Goal: Communication & Community: Answer question/provide support

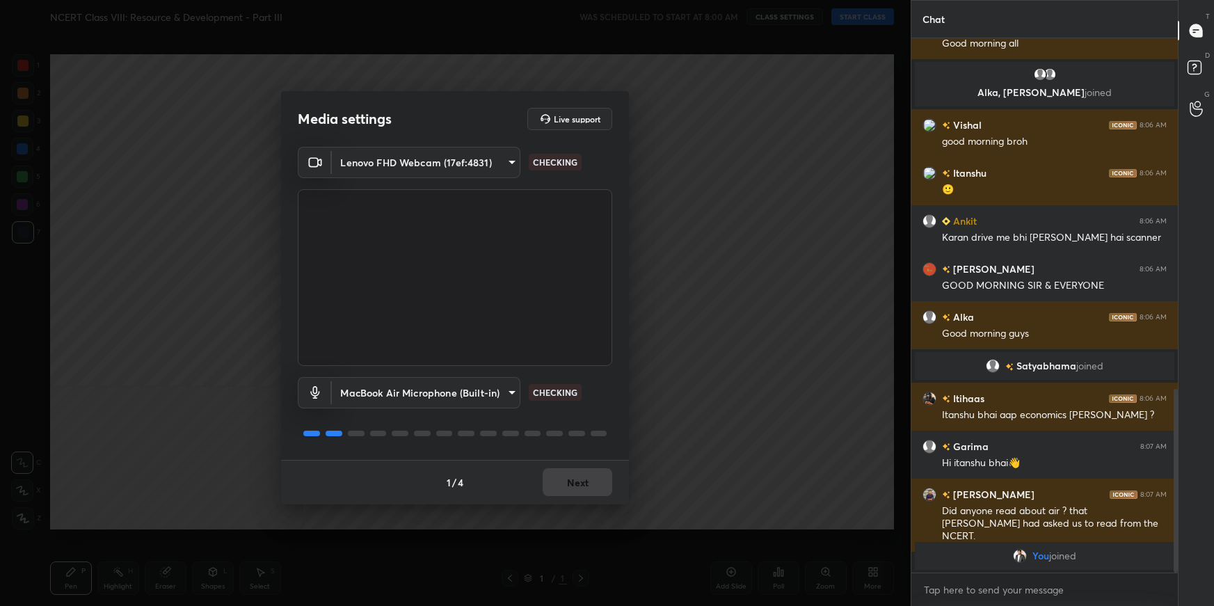
click at [441, 163] on body "1 2 3 4 5 6 7 C X Z C X Z E E Erase all H H NCERT Class VIII: Resource & Develo…" at bounding box center [607, 303] width 1214 height 606
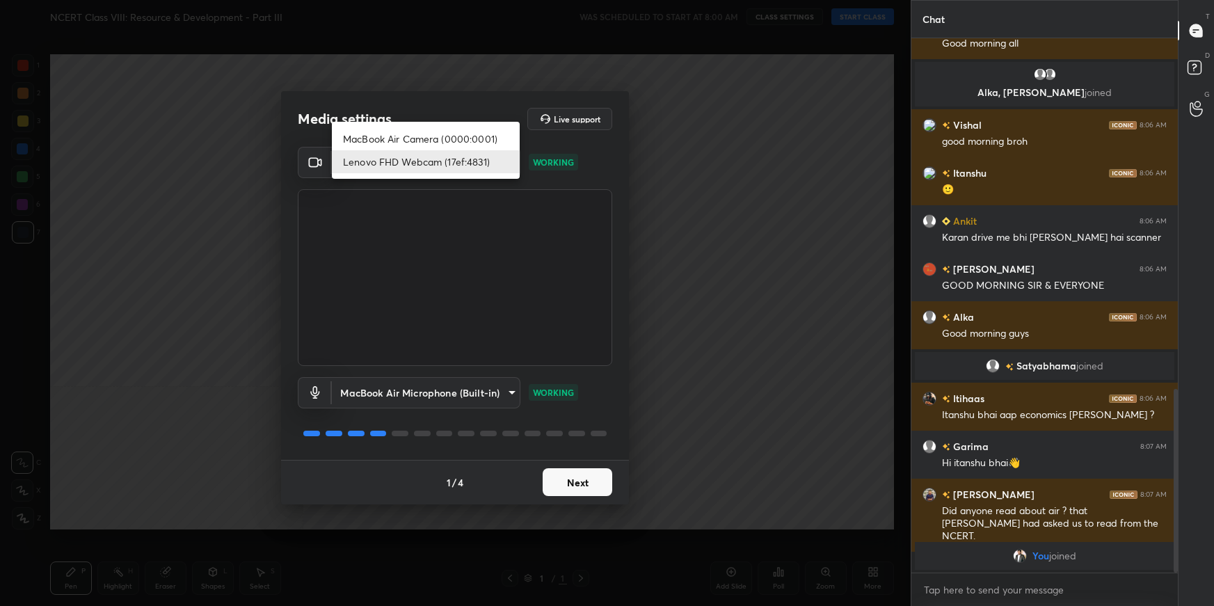
click at [480, 232] on div at bounding box center [607, 303] width 1214 height 606
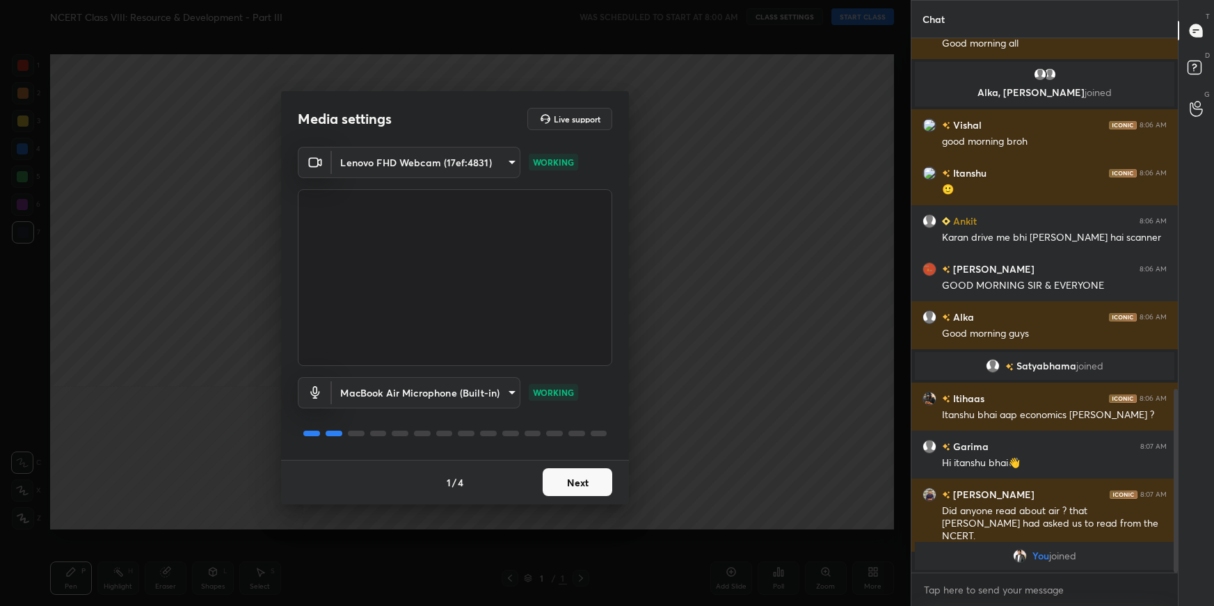
click at [584, 483] on button "Next" at bounding box center [577, 482] width 70 height 28
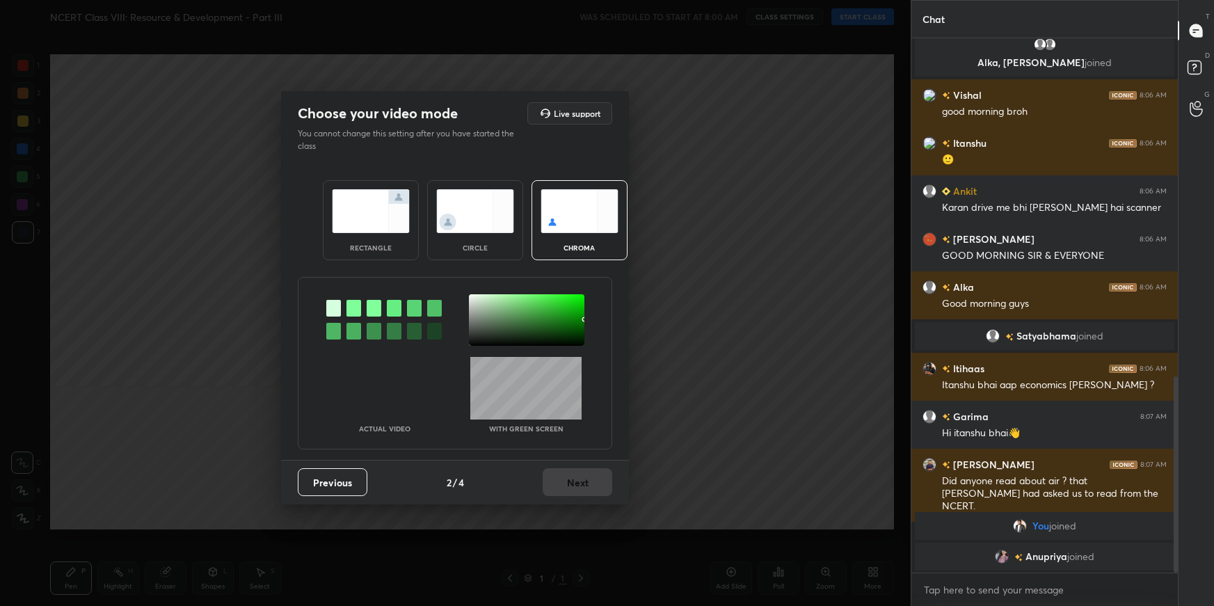
scroll to position [942, 0]
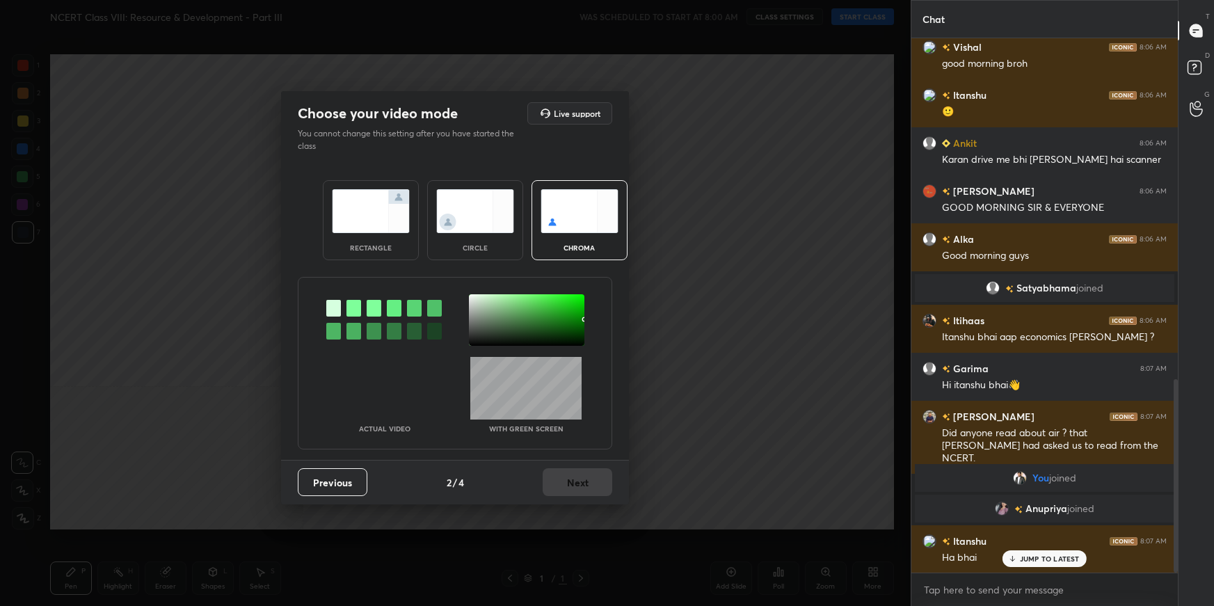
click at [354, 307] on div at bounding box center [353, 308] width 15 height 17
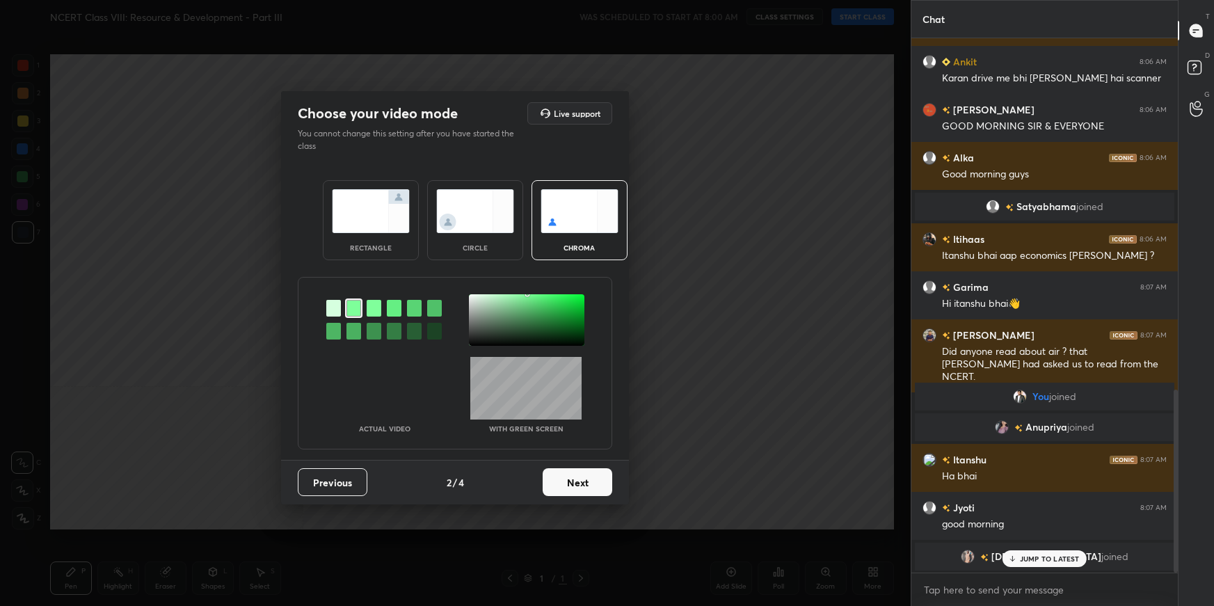
click at [490, 306] on div at bounding box center [526, 319] width 115 height 51
click at [597, 480] on button "Next" at bounding box center [577, 482] width 70 height 28
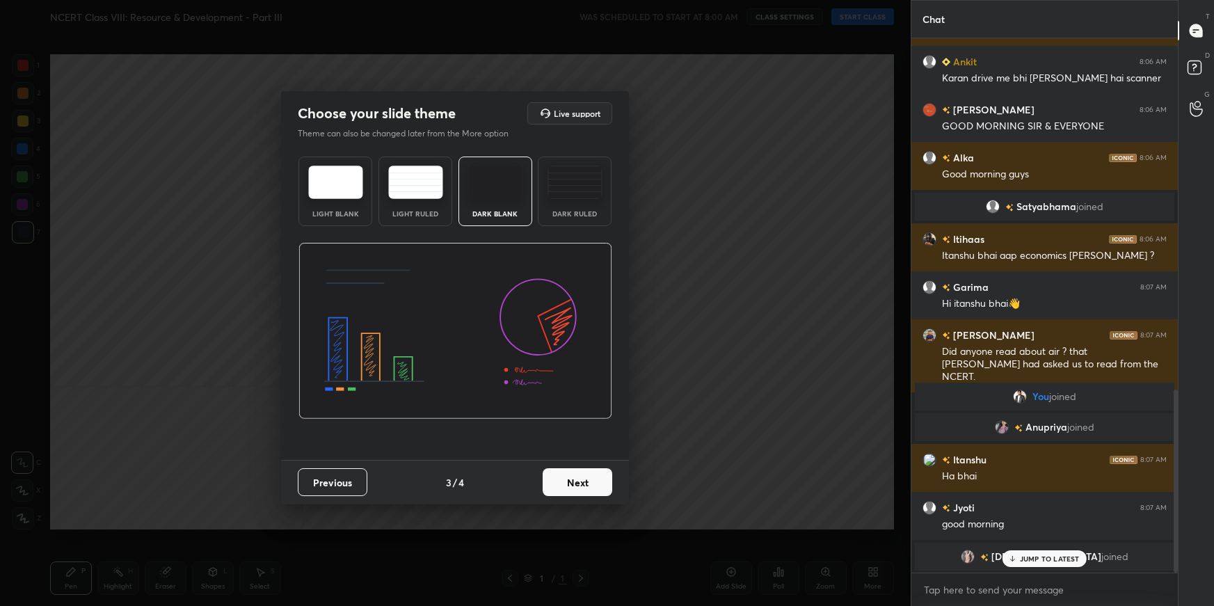
click at [597, 480] on button "Next" at bounding box center [577, 482] width 70 height 28
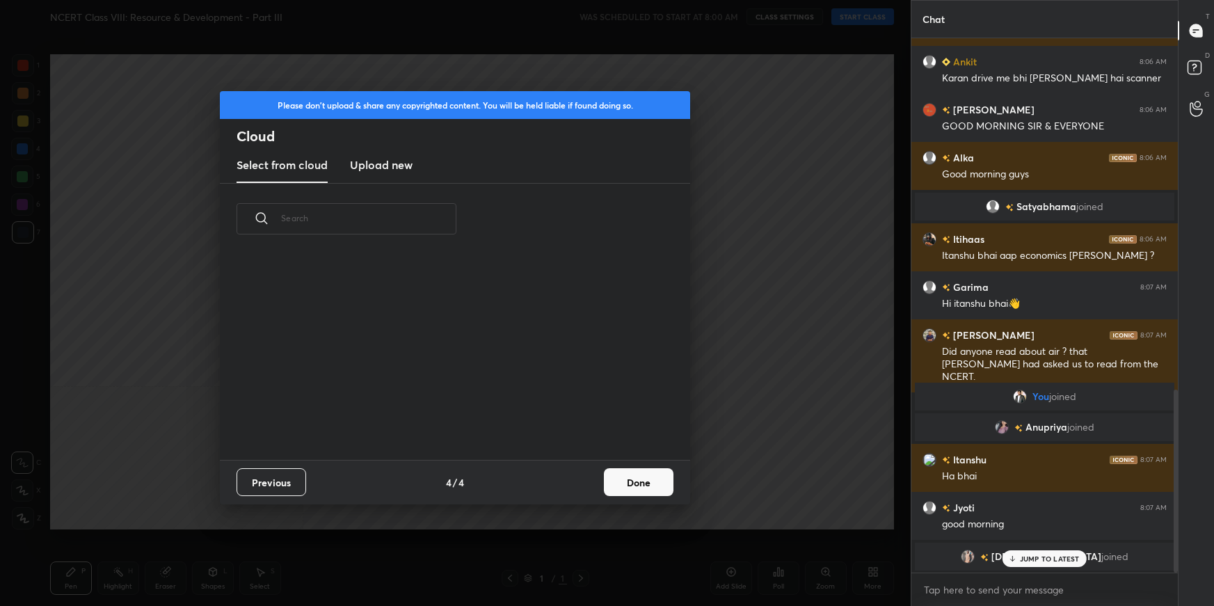
click at [597, 480] on div "Previous 4 / 4 Done" at bounding box center [455, 482] width 470 height 45
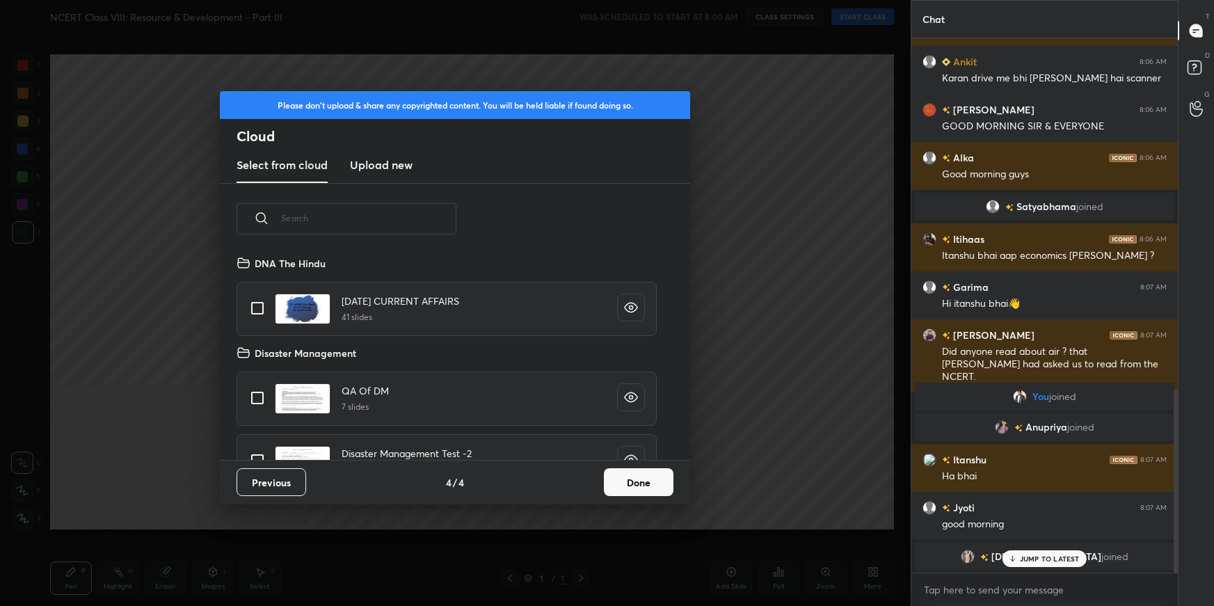
scroll to position [206, 446]
click at [645, 472] on button "Done" at bounding box center [639, 482] width 70 height 28
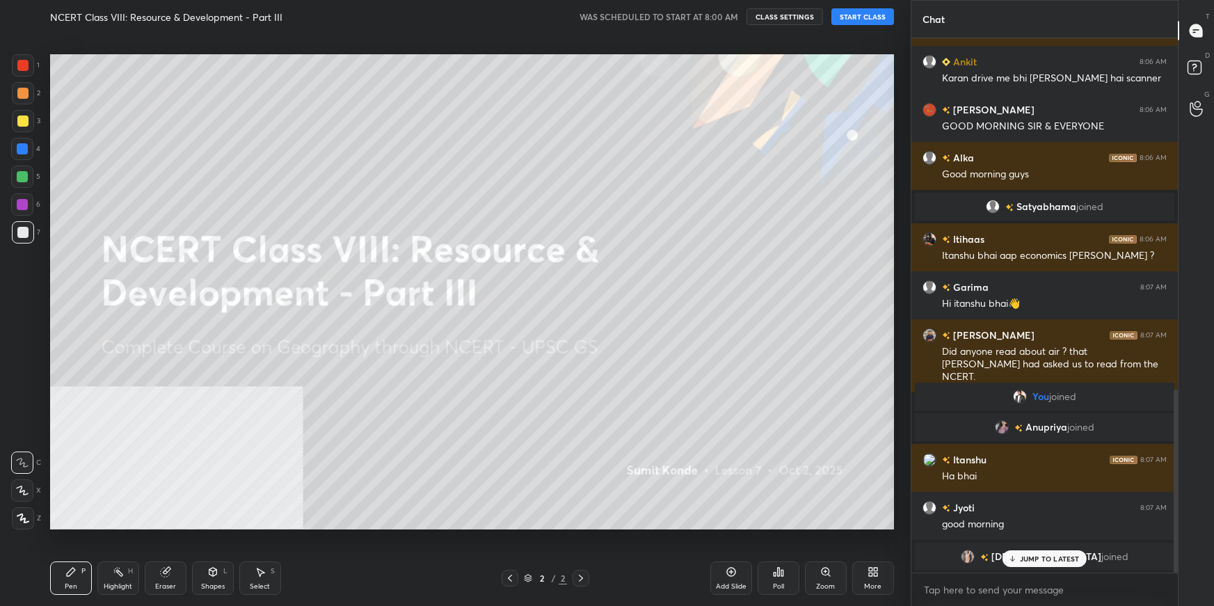
click at [842, 17] on button "START CLASS" at bounding box center [862, 16] width 63 height 17
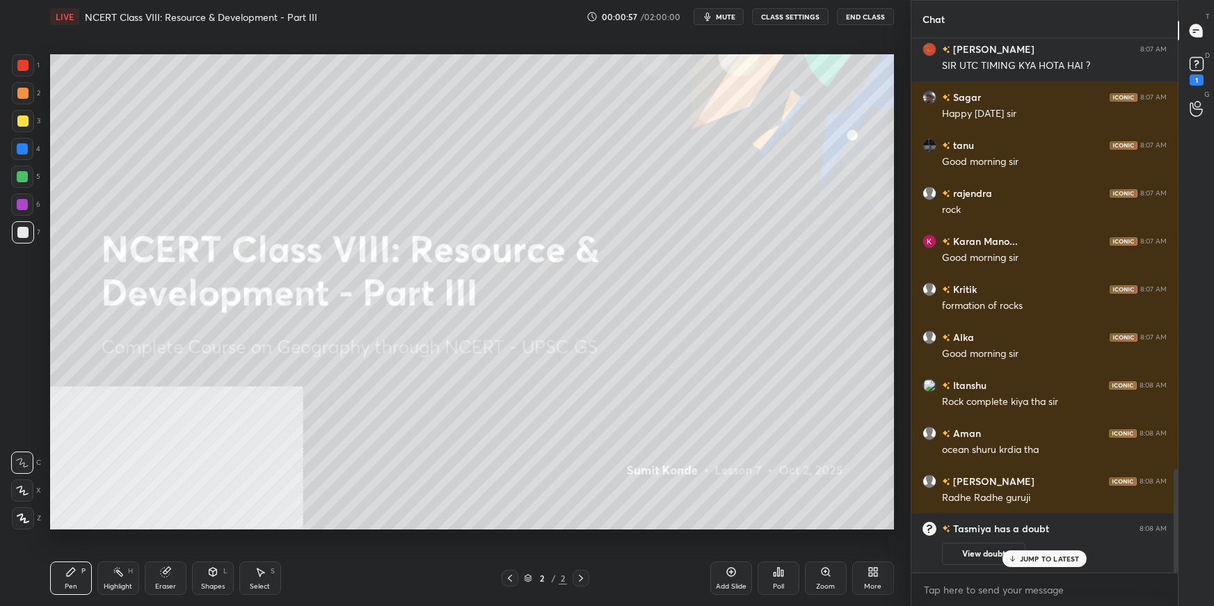
scroll to position [1951, 0]
click at [880, 573] on div "More" at bounding box center [873, 577] width 42 height 33
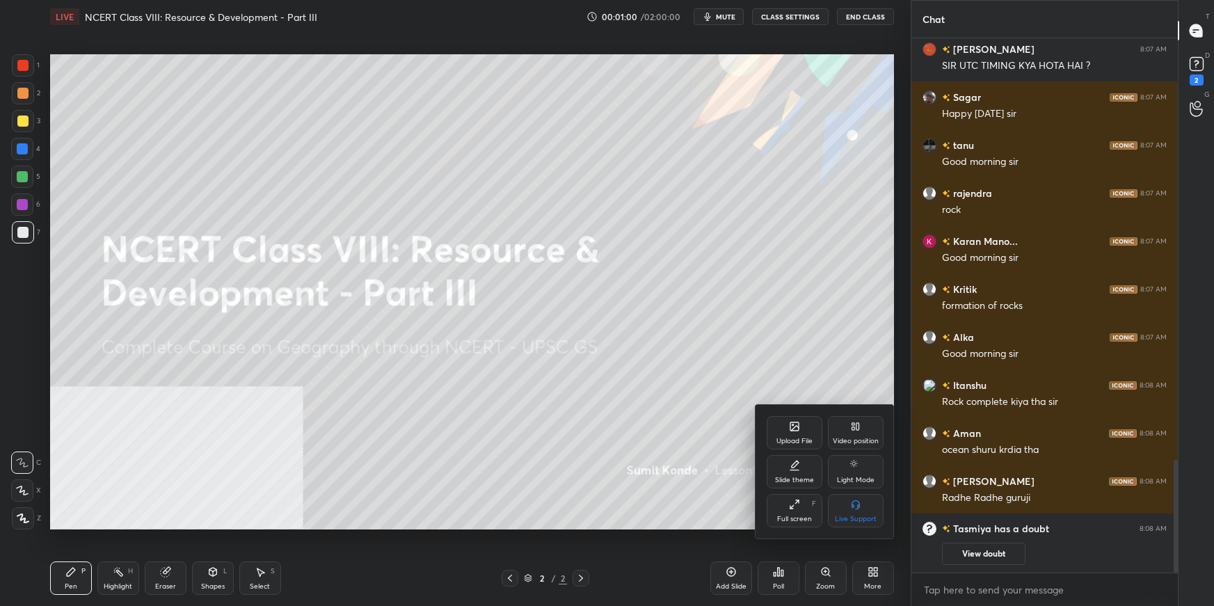
scroll to position [1999, 0]
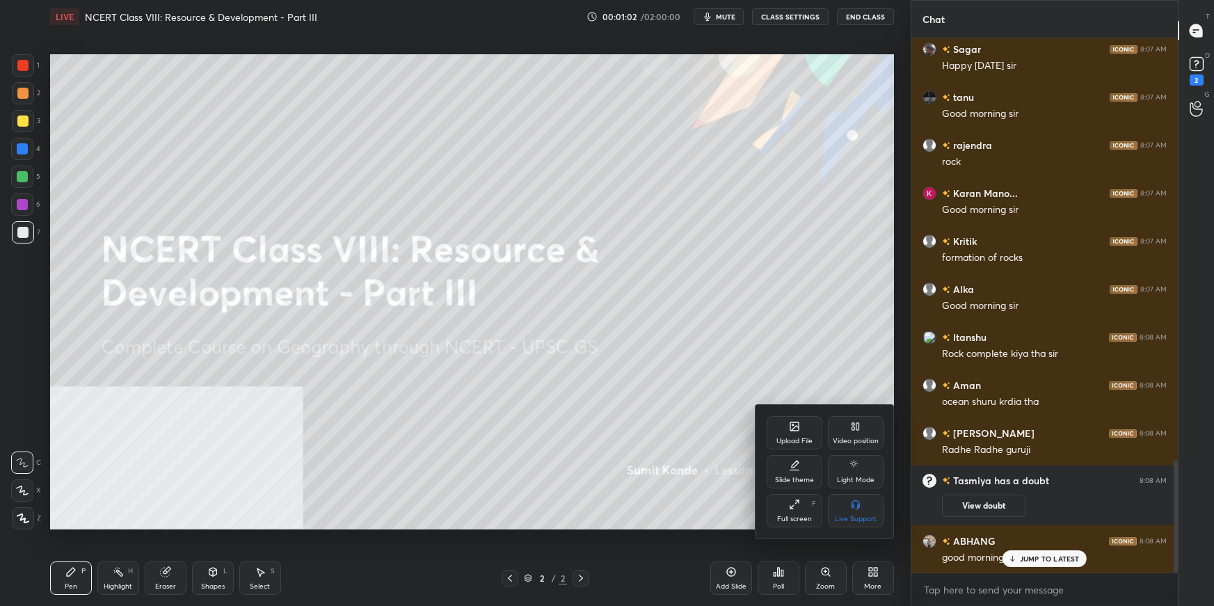
drag, startPoint x: 762, startPoint y: 348, endPoint x: 769, endPoint y: 346, distance: 7.3
click at [762, 348] on div at bounding box center [607, 303] width 1214 height 606
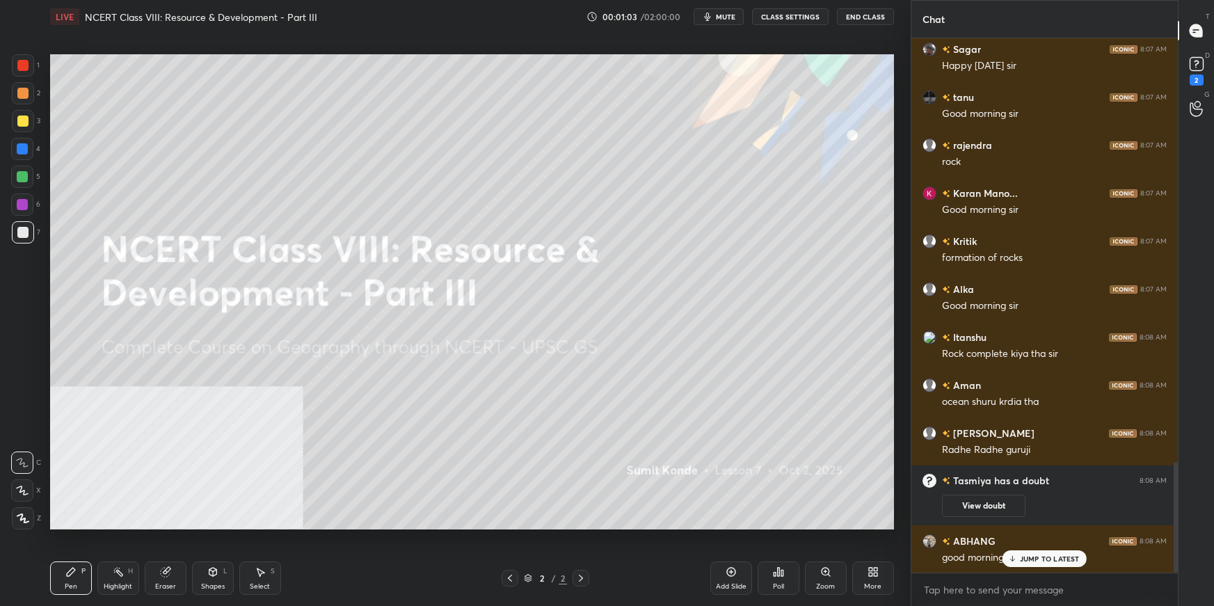
scroll to position [2047, 0]
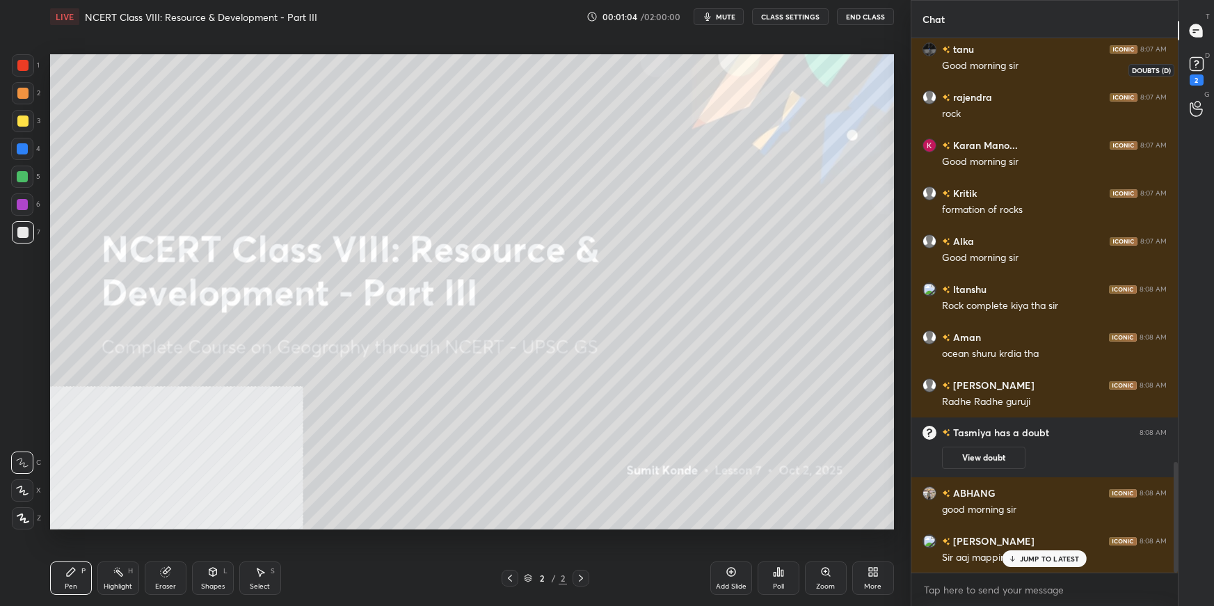
drag, startPoint x: 1190, startPoint y: 72, endPoint x: 1196, endPoint y: 84, distance: 13.4
click at [1190, 74] on icon at bounding box center [1196, 64] width 21 height 21
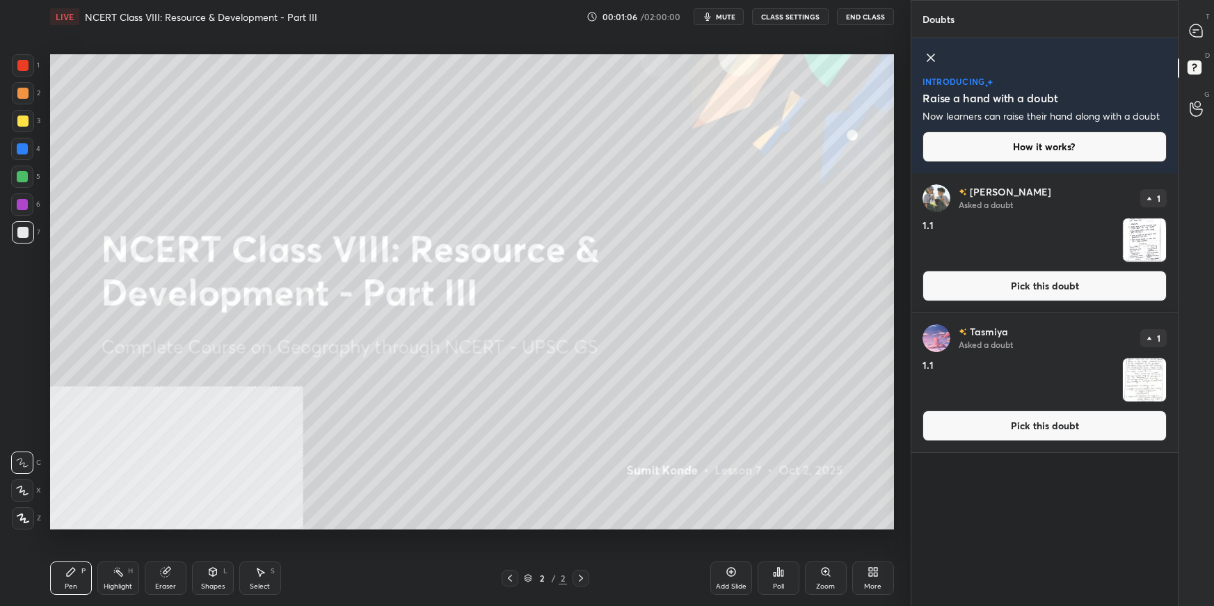
click at [1002, 293] on button "Pick this doubt" at bounding box center [1044, 286] width 244 height 31
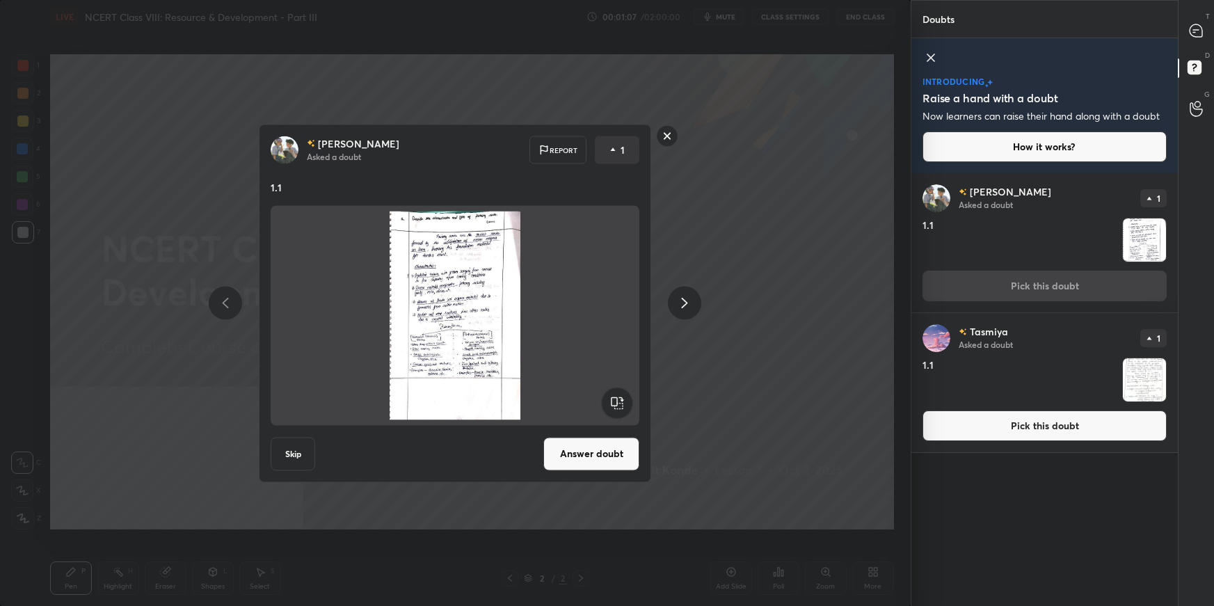
click at [593, 456] on button "Answer doubt" at bounding box center [591, 453] width 96 height 33
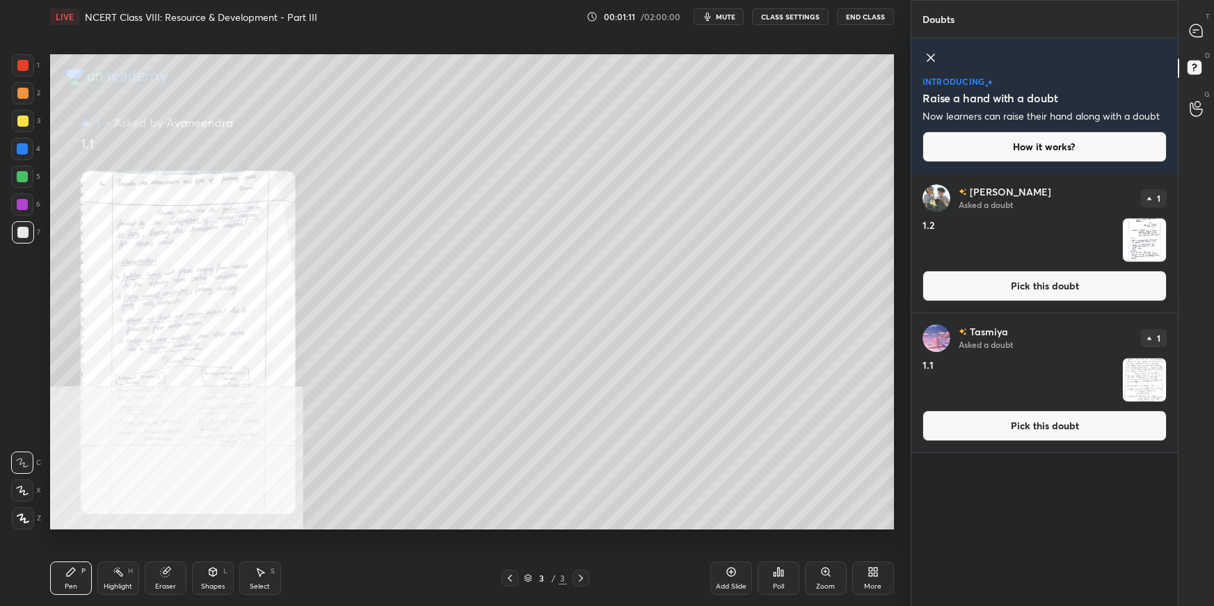
click at [1011, 294] on button "Pick this doubt" at bounding box center [1044, 286] width 244 height 31
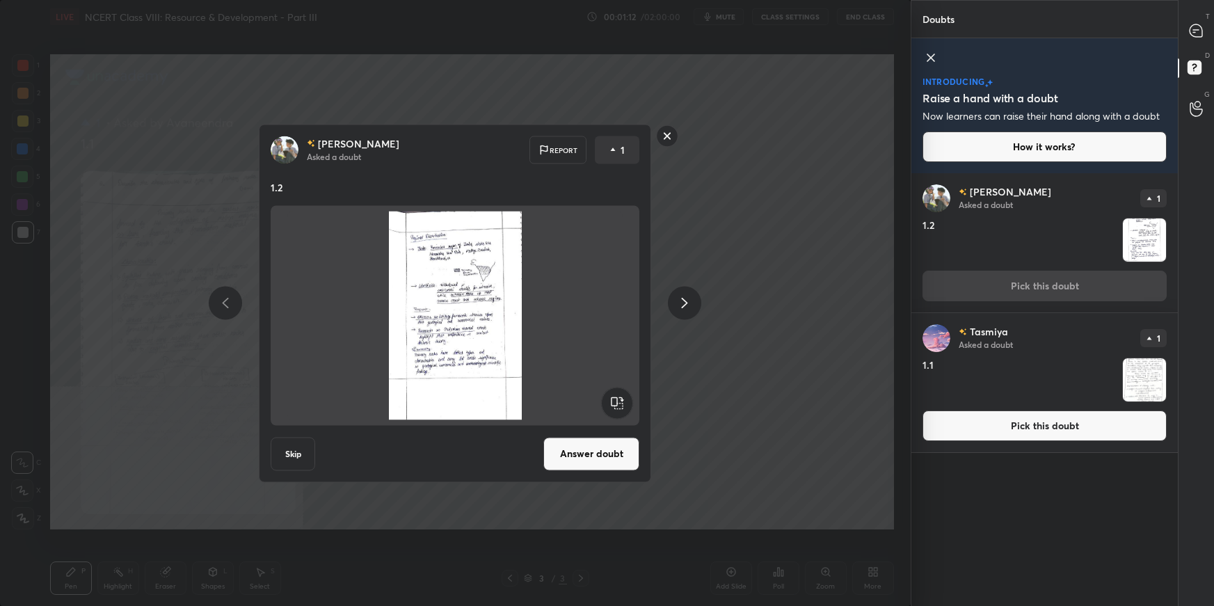
drag, startPoint x: 598, startPoint y: 462, endPoint x: 619, endPoint y: 456, distance: 21.8
click at [597, 463] on button "Answer doubt" at bounding box center [591, 453] width 96 height 33
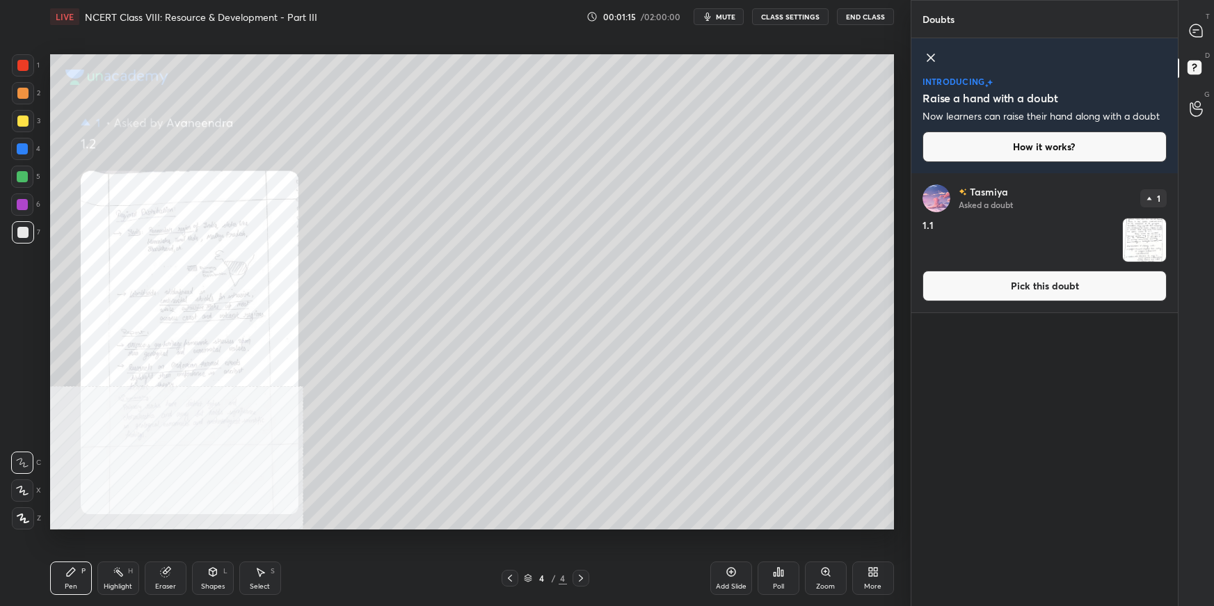
drag, startPoint x: 1036, startPoint y: 274, endPoint x: 1027, endPoint y: 282, distance: 11.8
click at [1035, 275] on button "Pick this doubt" at bounding box center [1044, 286] width 244 height 31
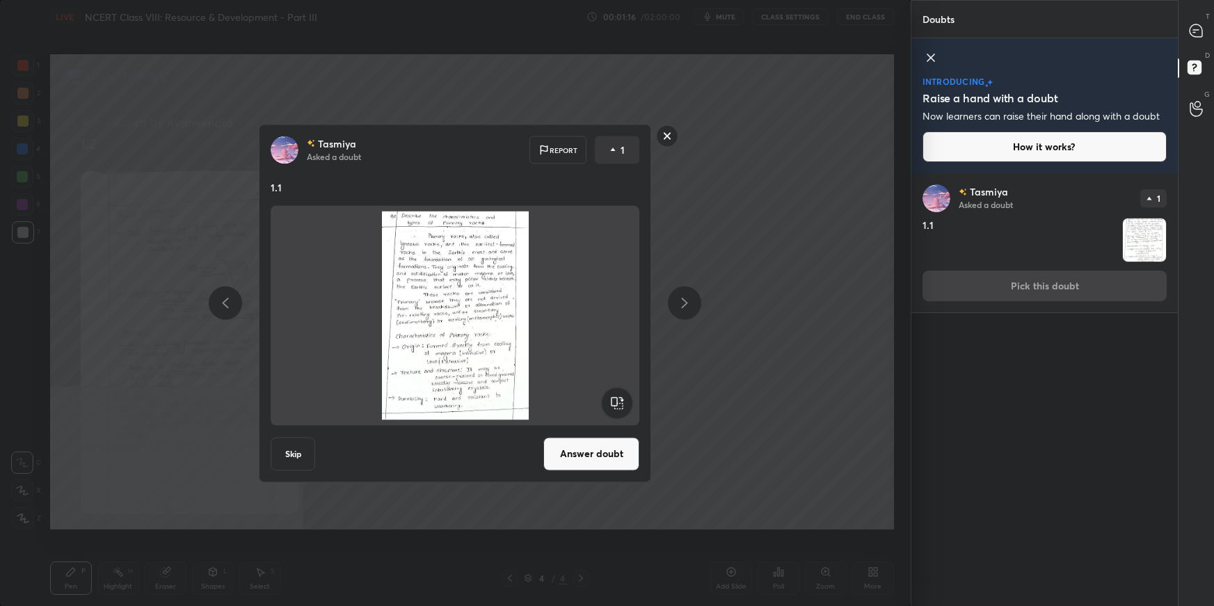
click at [618, 455] on button "Answer doubt" at bounding box center [591, 453] width 96 height 33
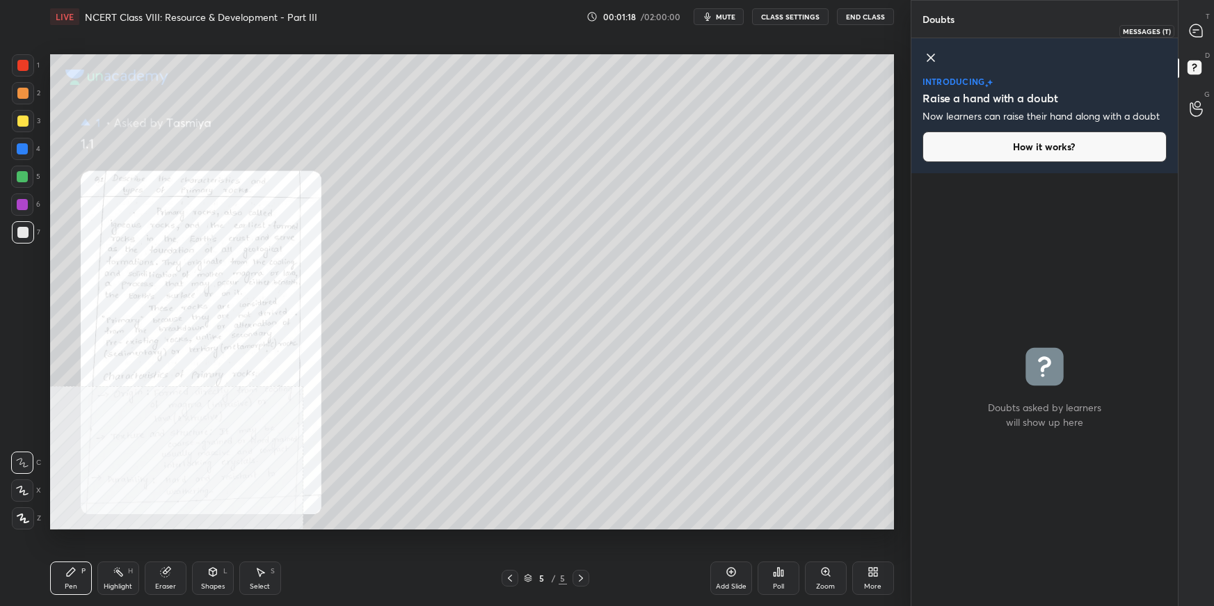
click at [1193, 28] on icon at bounding box center [1195, 30] width 13 height 13
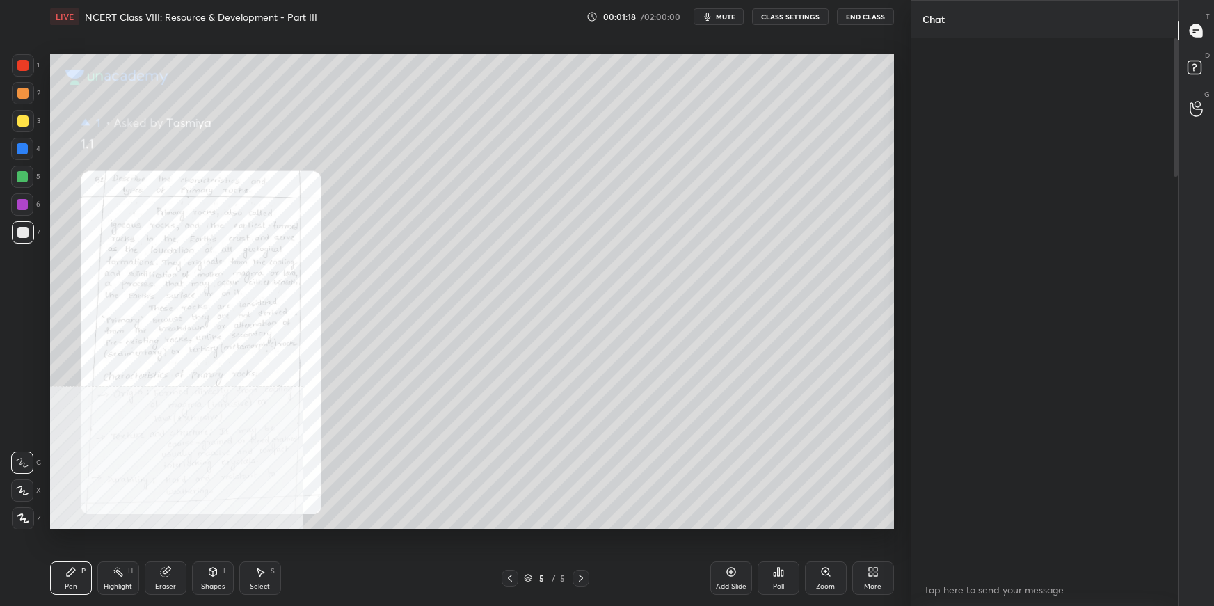
scroll to position [530, 263]
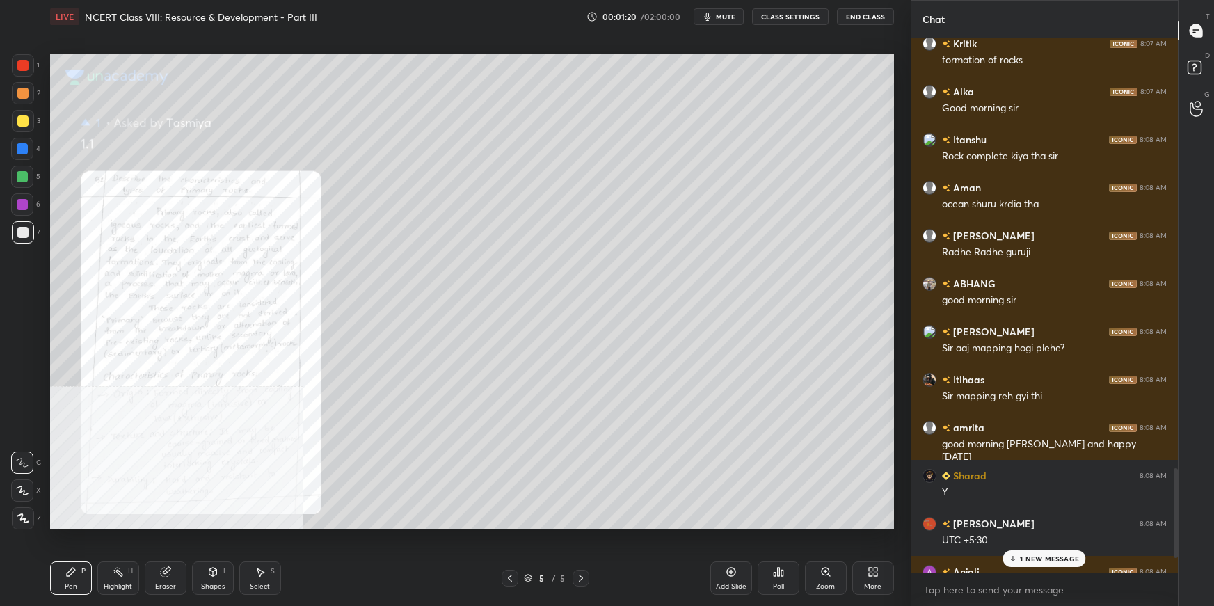
click at [1036, 565] on div "1 NEW MESSAGE" at bounding box center [1044, 558] width 83 height 17
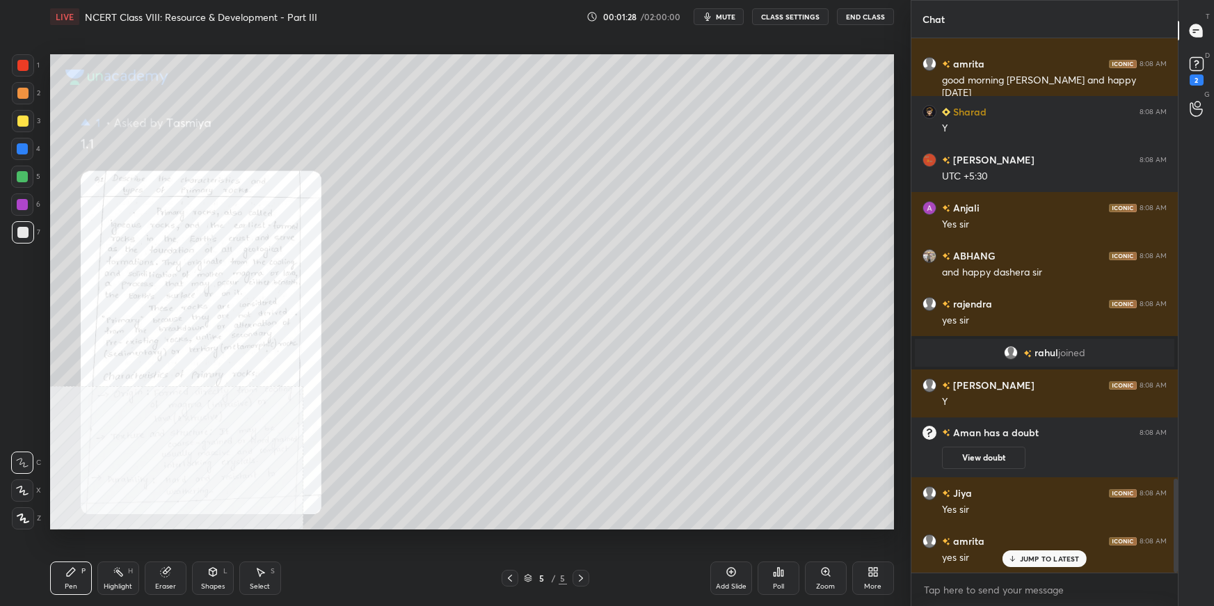
scroll to position [2504, 0]
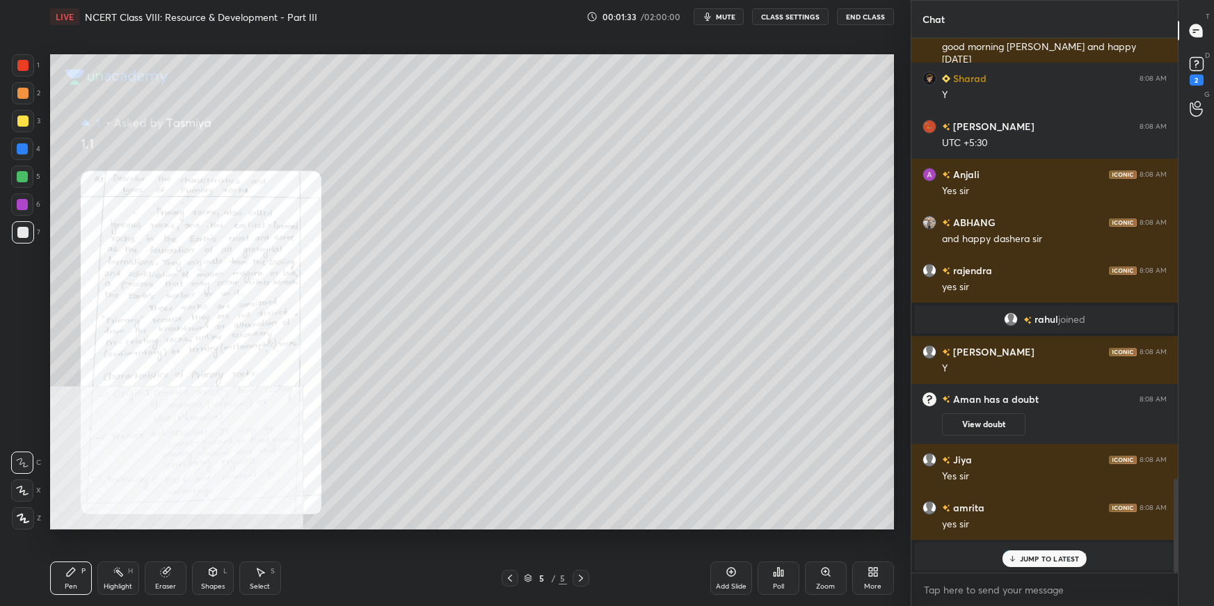
click at [1030, 558] on p "JUMP TO LATEST" at bounding box center [1050, 558] width 60 height 8
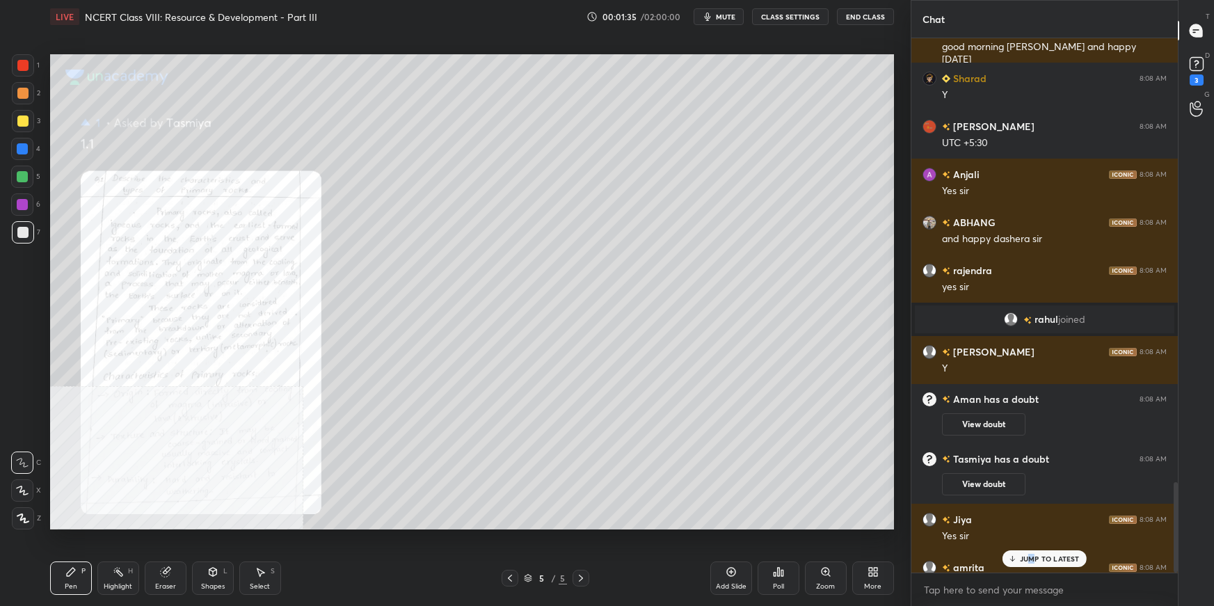
scroll to position [2623, 0]
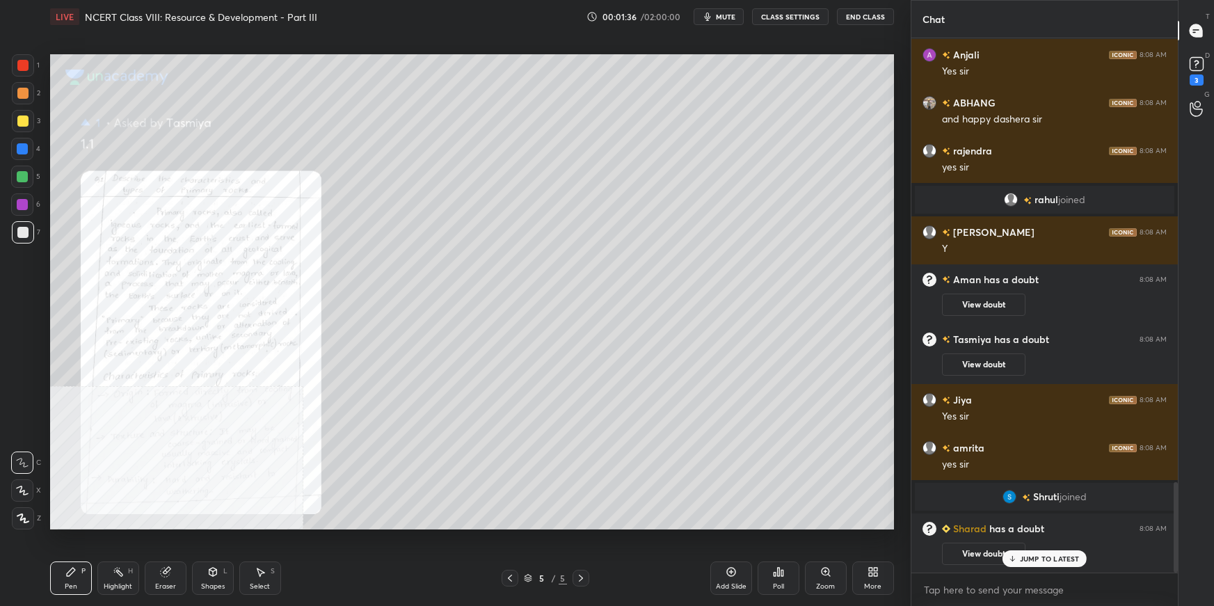
click at [1063, 556] on p "JUMP TO LATEST" at bounding box center [1050, 558] width 60 height 8
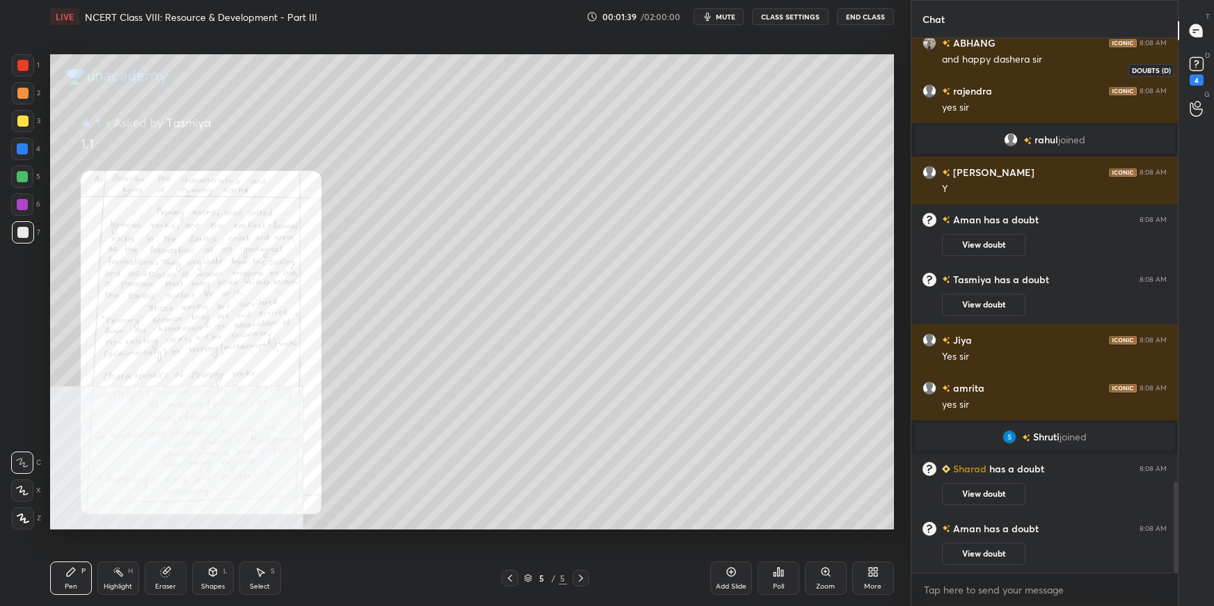
click at [1197, 67] on rect at bounding box center [1195, 64] width 13 height 13
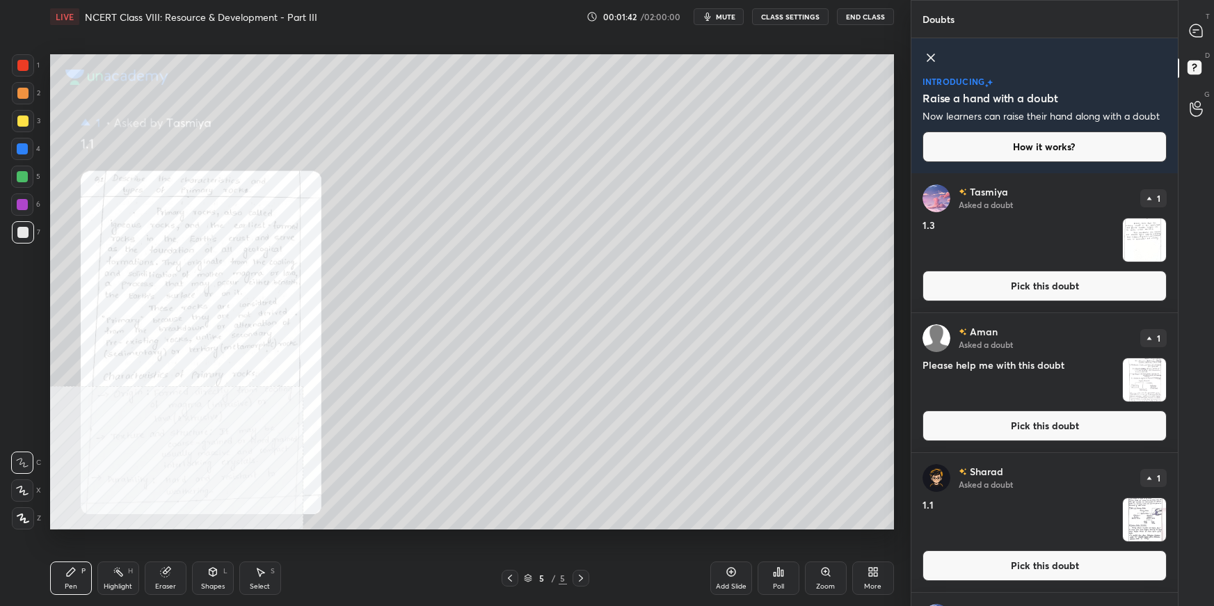
click at [990, 282] on button "Pick this doubt" at bounding box center [1044, 286] width 244 height 31
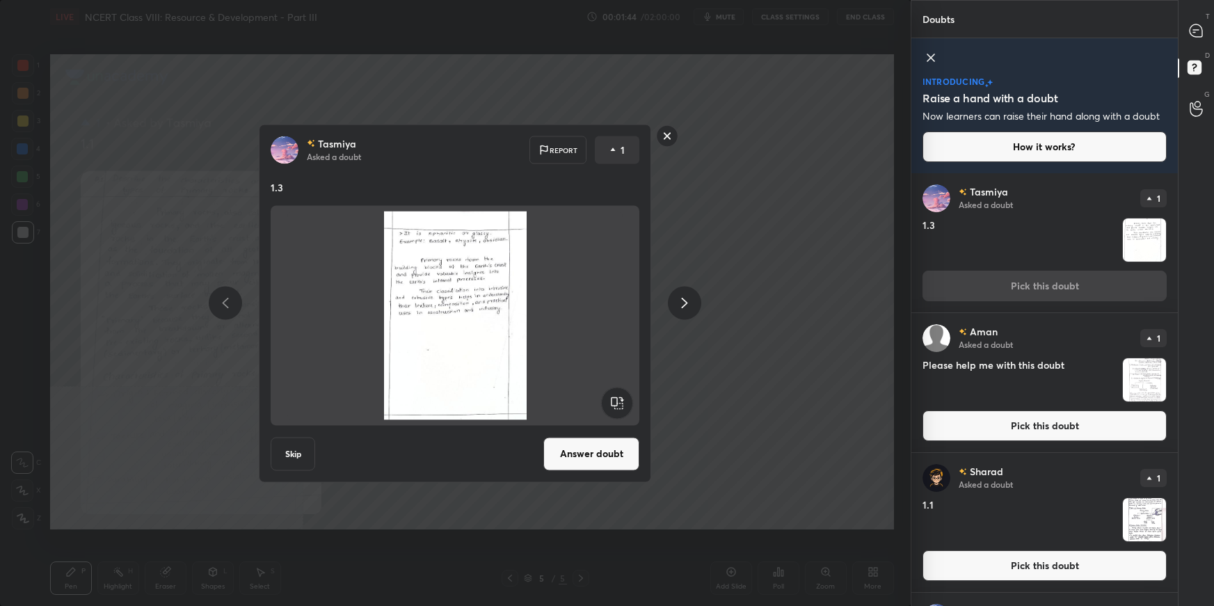
click at [622, 449] on button "Answer doubt" at bounding box center [591, 453] width 96 height 33
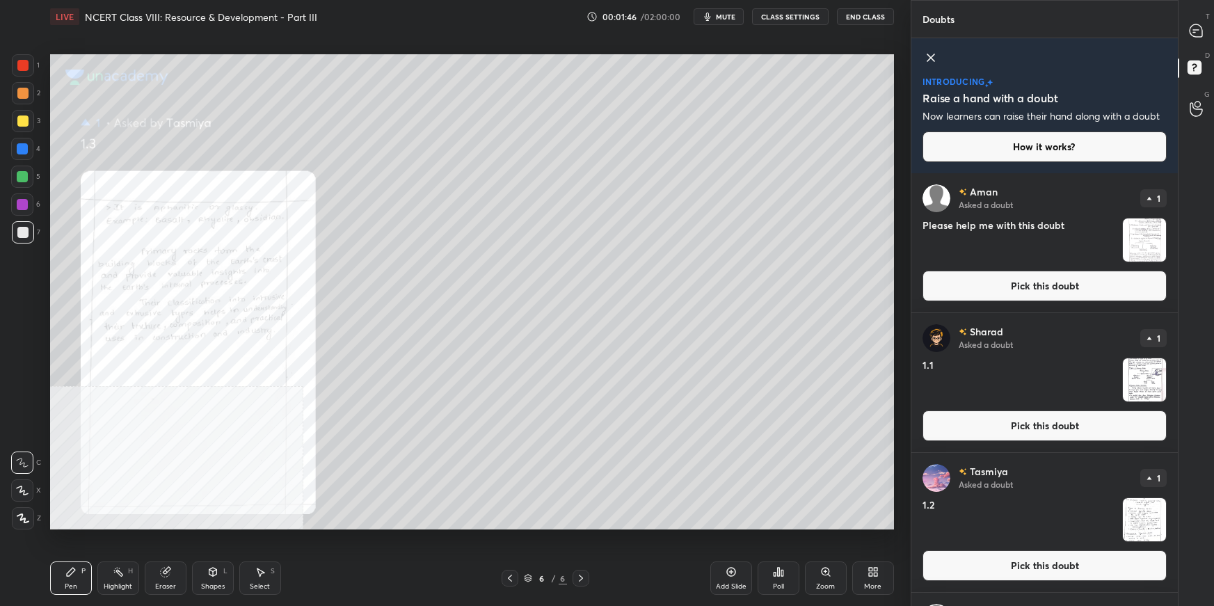
drag, startPoint x: 1030, startPoint y: 565, endPoint x: 1018, endPoint y: 563, distance: 12.0
click at [1029, 563] on button "Pick this doubt" at bounding box center [1044, 565] width 244 height 31
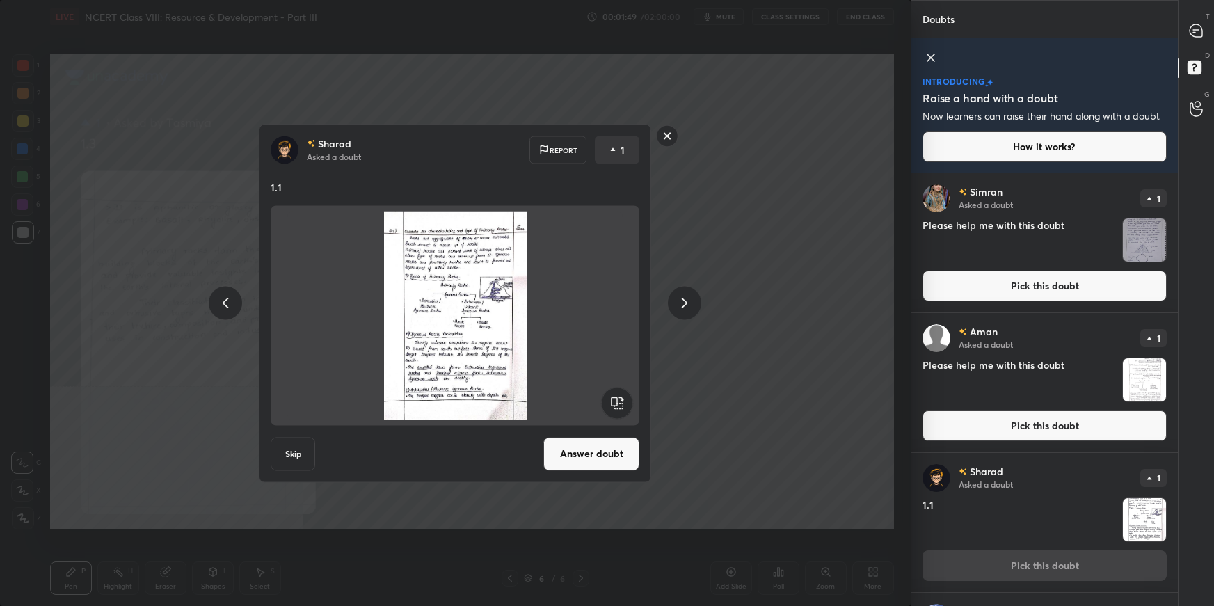
click at [668, 138] on rect at bounding box center [668, 136] width 22 height 22
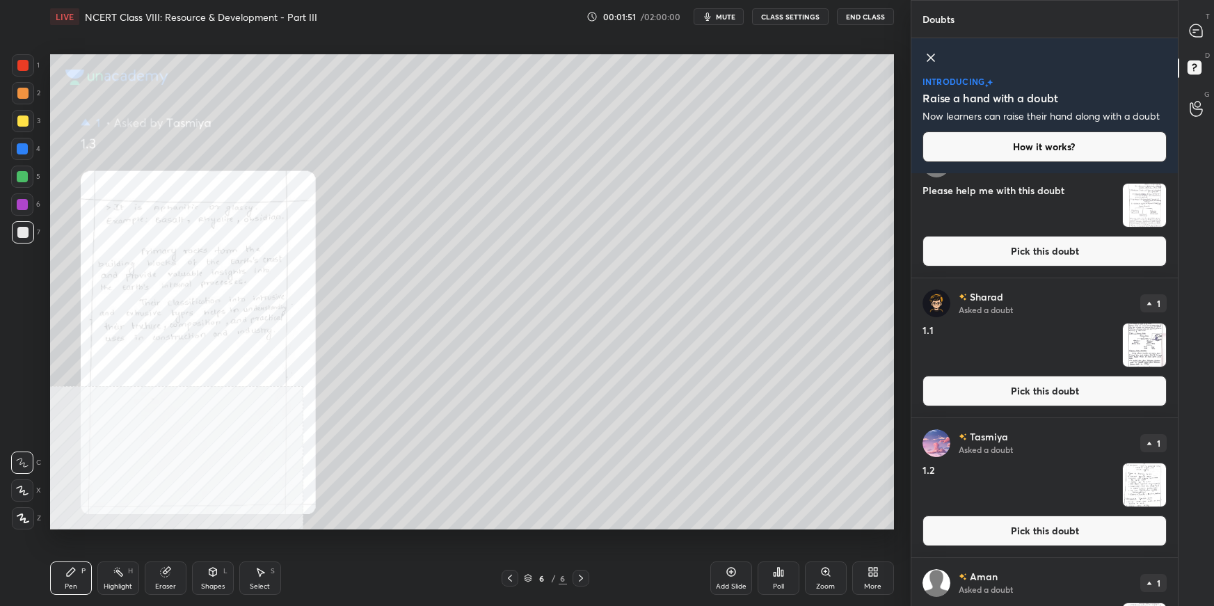
scroll to position [214, 0]
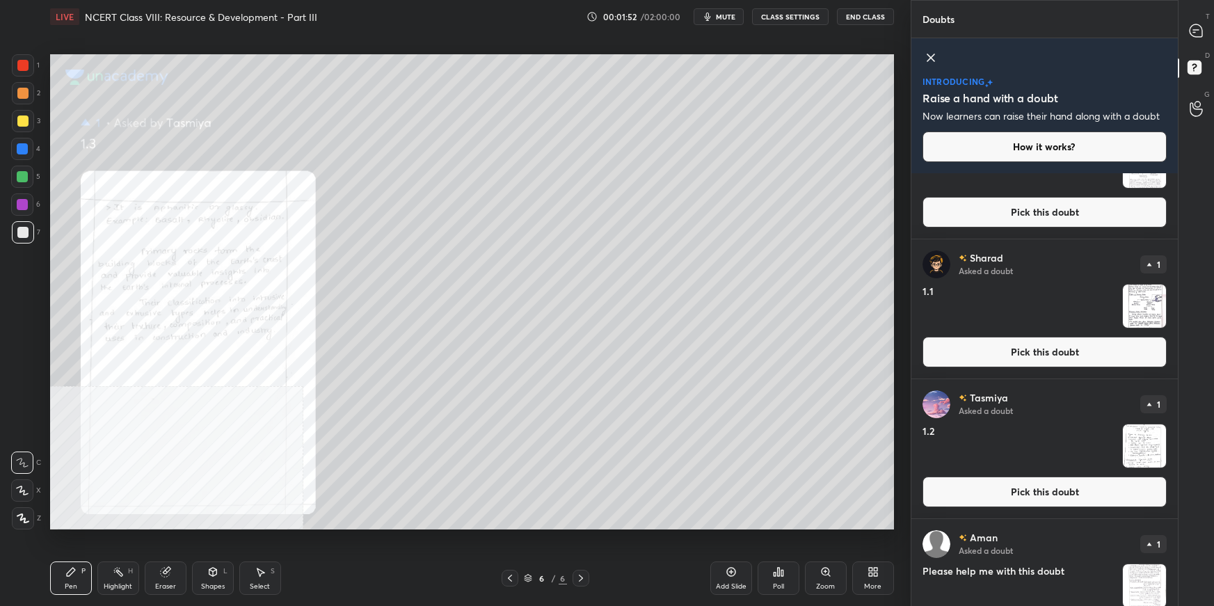
click at [1075, 503] on button "Pick this doubt" at bounding box center [1044, 491] width 244 height 31
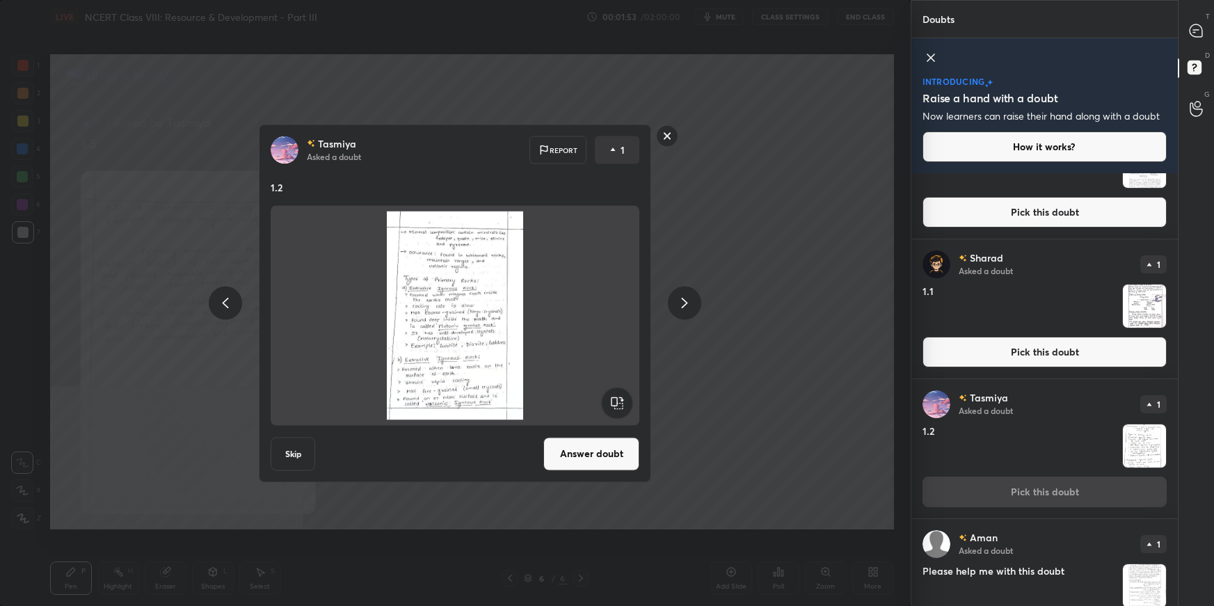
click at [584, 456] on button "Answer doubt" at bounding box center [591, 453] width 96 height 33
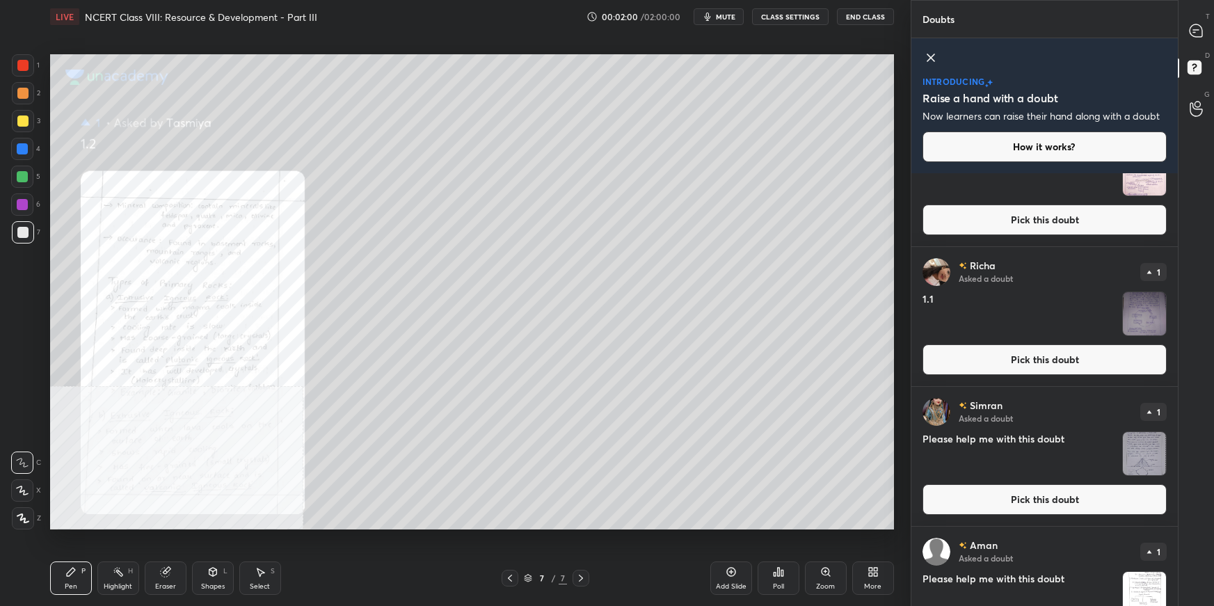
scroll to position [215, 0]
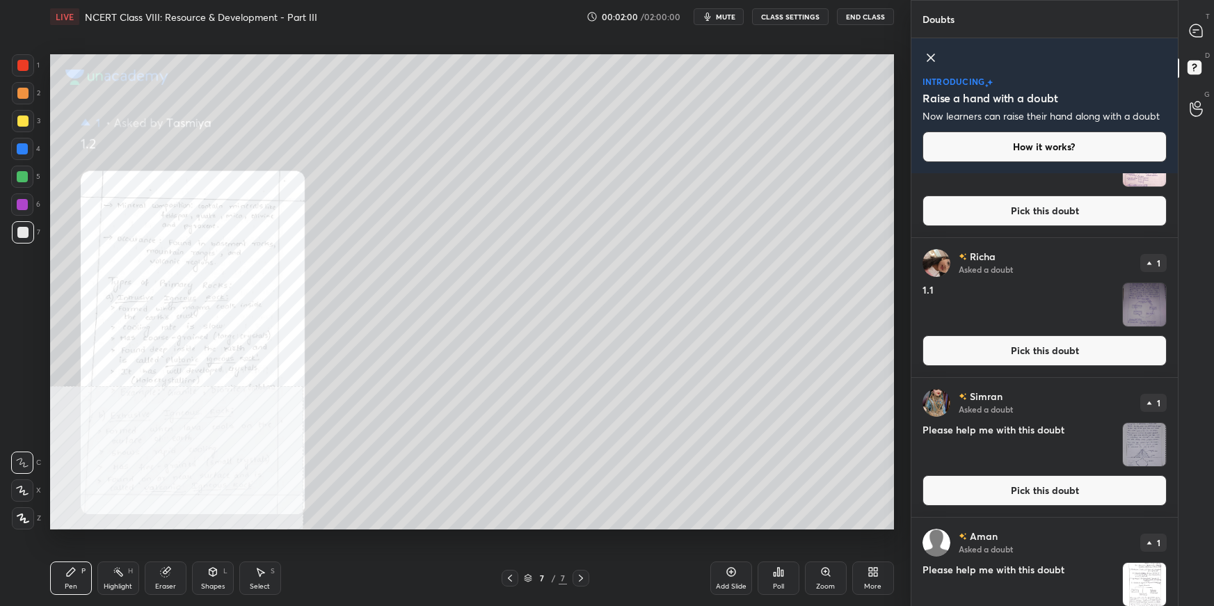
drag, startPoint x: 1173, startPoint y: 220, endPoint x: 1164, endPoint y: 315, distance: 95.0
click at [1165, 315] on div "[PERSON_NAME] Asked a doubt 1 1.2 Pick this doubt [PERSON_NAME] Asked a doubt 1…" at bounding box center [1044, 389] width 266 height 433
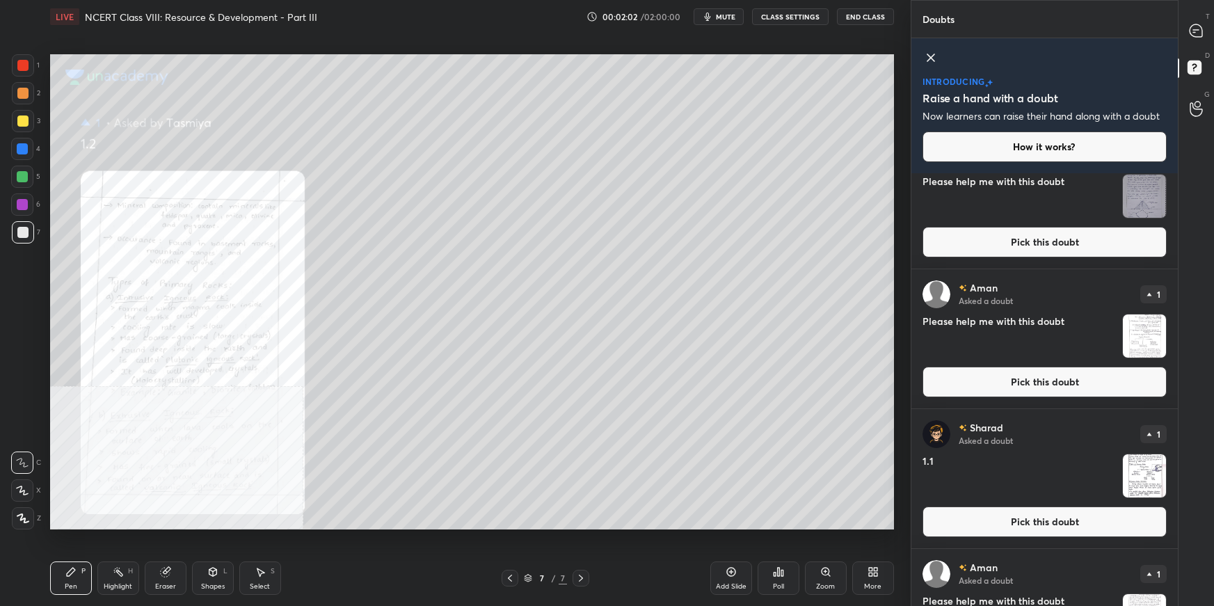
scroll to position [546, 0]
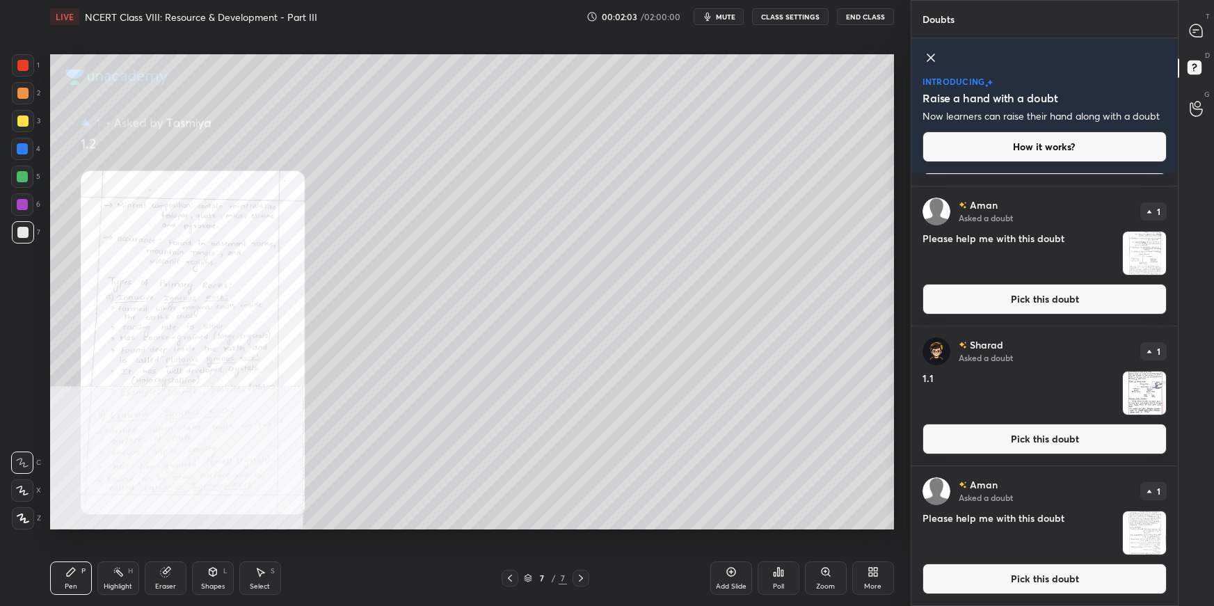
drag, startPoint x: 1008, startPoint y: 422, endPoint x: 1004, endPoint y: 431, distance: 9.0
click at [1006, 424] on div "[PERSON_NAME] Asked a doubt 1 1.1 Pick this doubt" at bounding box center [1044, 395] width 266 height 139
click at [991, 444] on button "Pick this doubt" at bounding box center [1044, 439] width 244 height 31
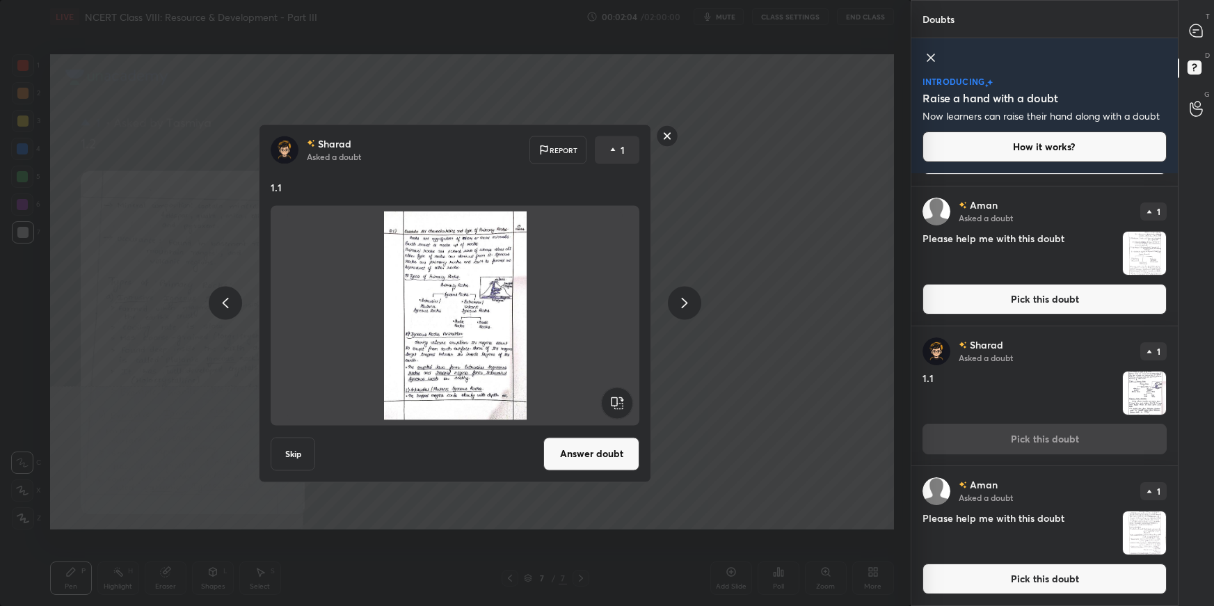
click at [585, 452] on button "Answer doubt" at bounding box center [591, 453] width 96 height 33
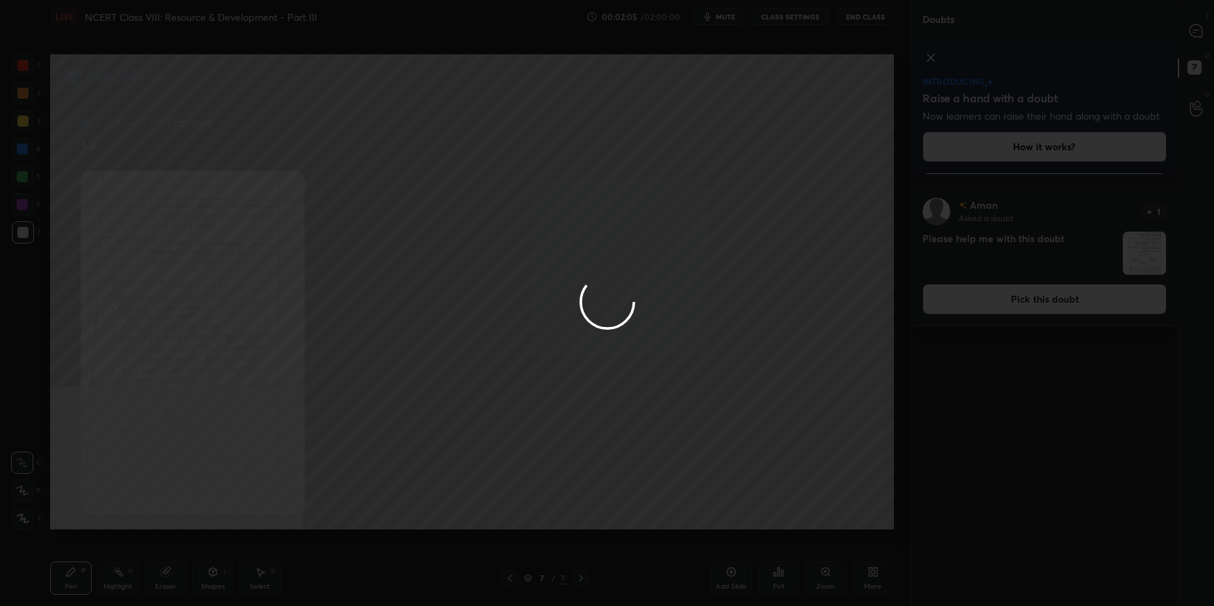
scroll to position [0, 0]
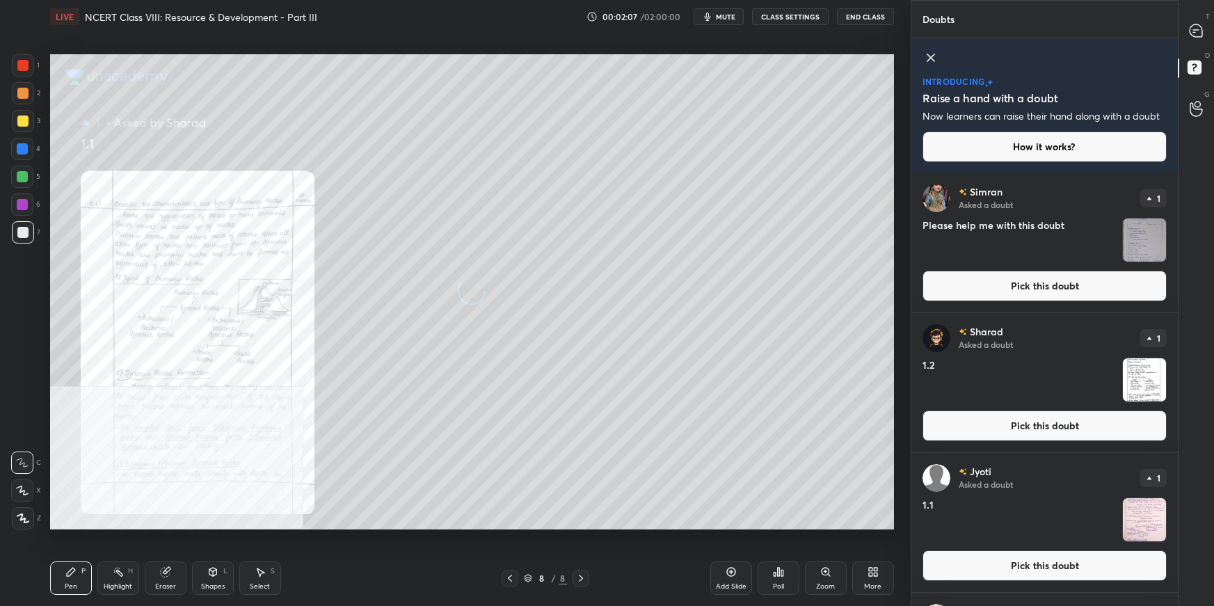
drag, startPoint x: 1031, startPoint y: 427, endPoint x: 1024, endPoint y: 437, distance: 12.5
click at [1030, 427] on button "Pick this doubt" at bounding box center [1044, 425] width 244 height 31
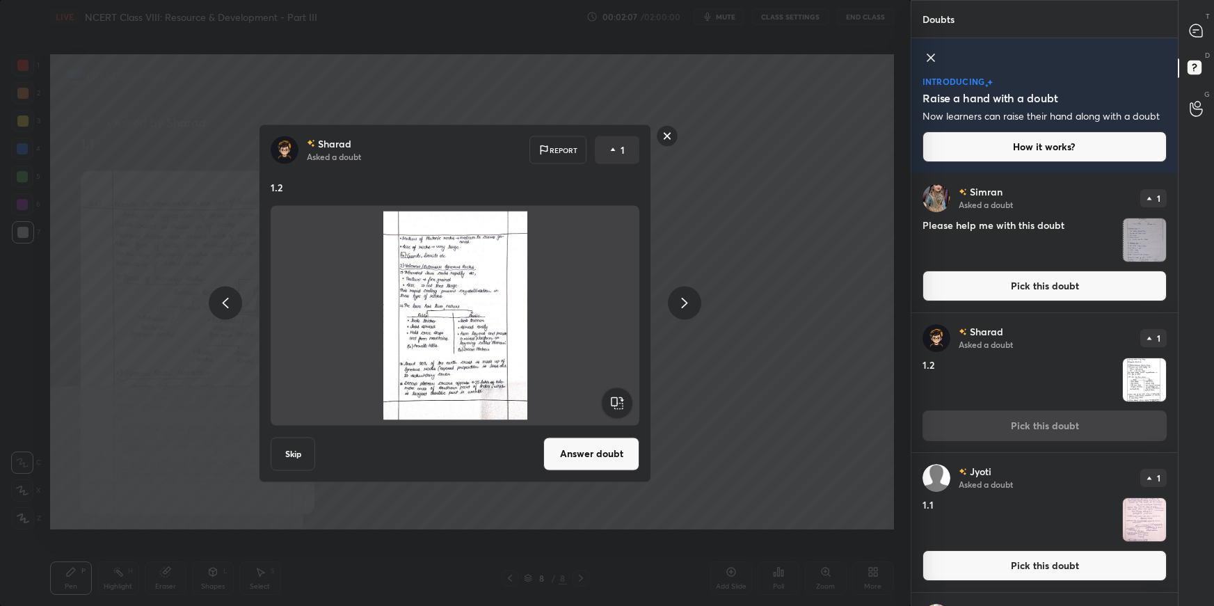
click at [613, 465] on button "Answer doubt" at bounding box center [591, 453] width 96 height 33
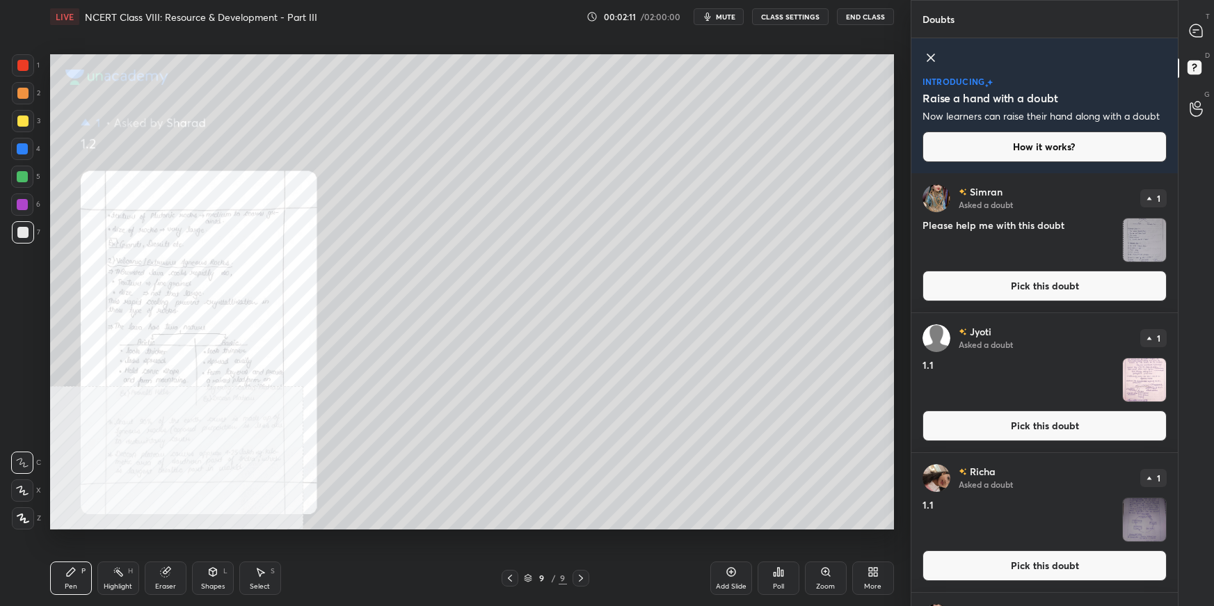
click at [1046, 578] on button "Pick this doubt" at bounding box center [1044, 565] width 244 height 31
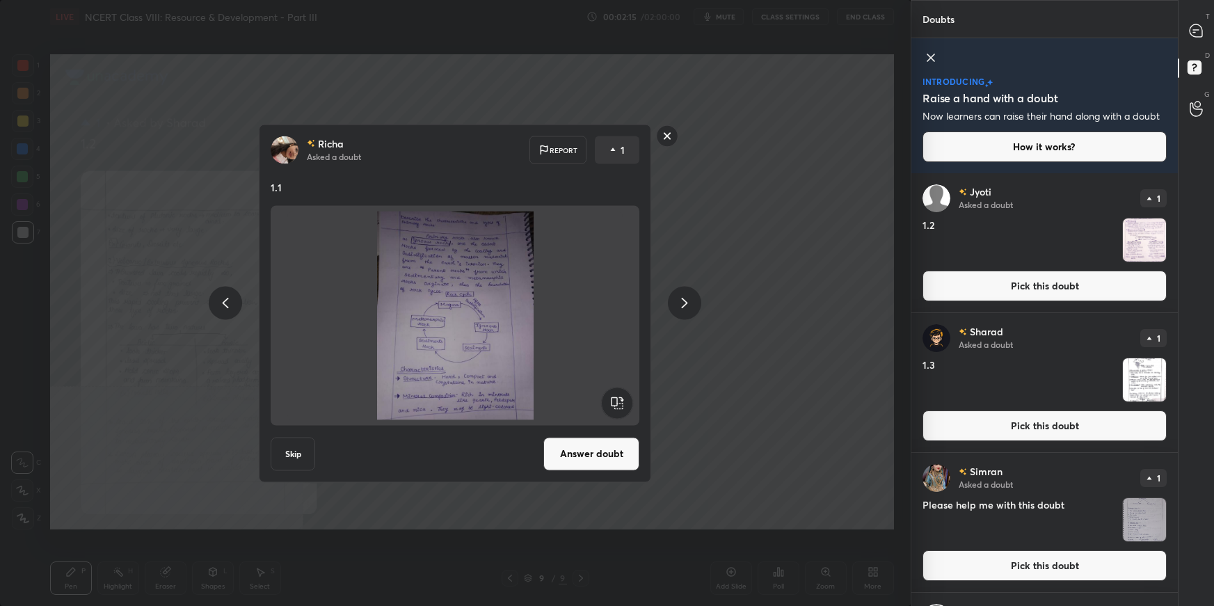
click at [611, 454] on button "Answer doubt" at bounding box center [591, 453] width 96 height 33
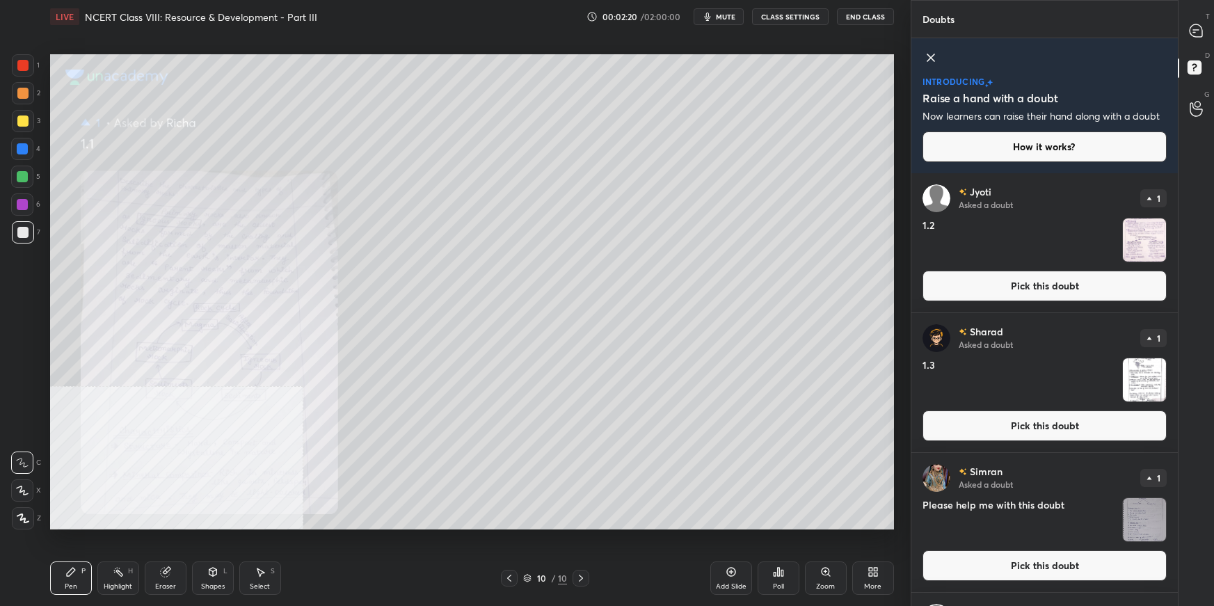
click at [515, 573] on icon at bounding box center [509, 577] width 11 height 11
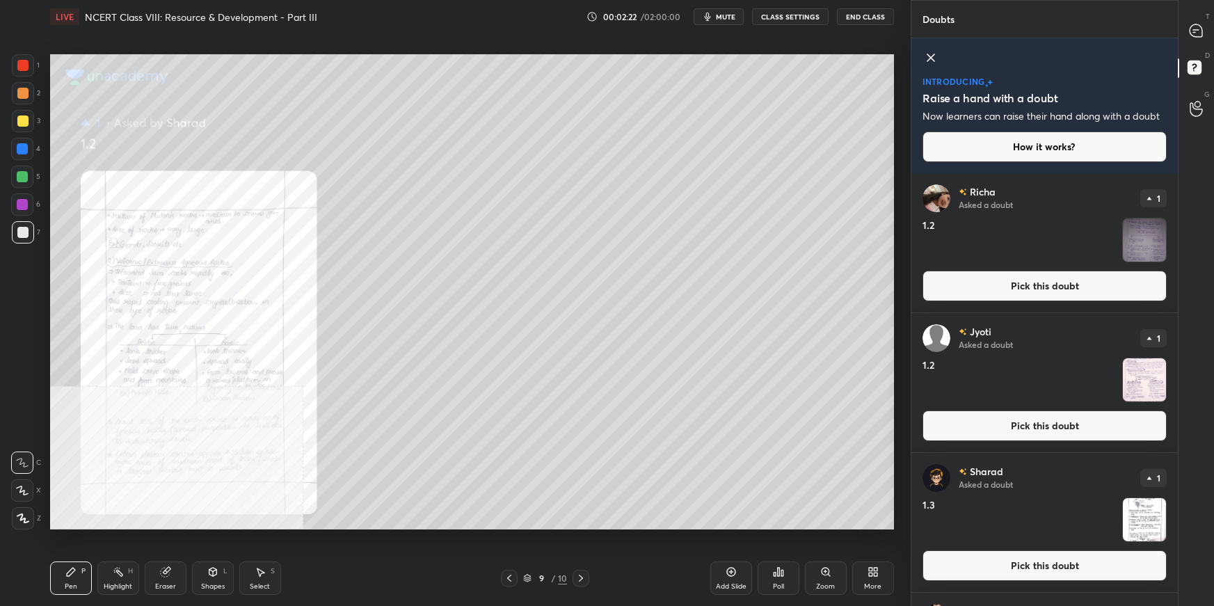
drag, startPoint x: 954, startPoint y: 572, endPoint x: 946, endPoint y: 569, distance: 8.1
click at [954, 570] on button "Pick this doubt" at bounding box center [1044, 565] width 244 height 31
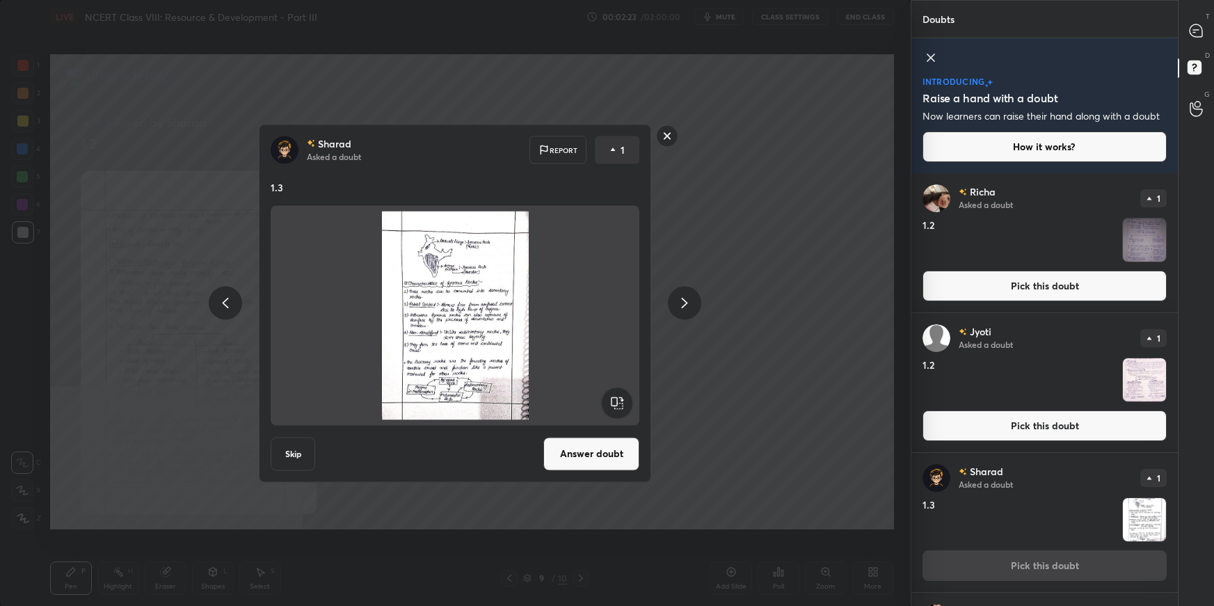
drag, startPoint x: 597, startPoint y: 465, endPoint x: 606, endPoint y: 476, distance: 14.5
click at [597, 465] on button "Answer doubt" at bounding box center [591, 453] width 96 height 33
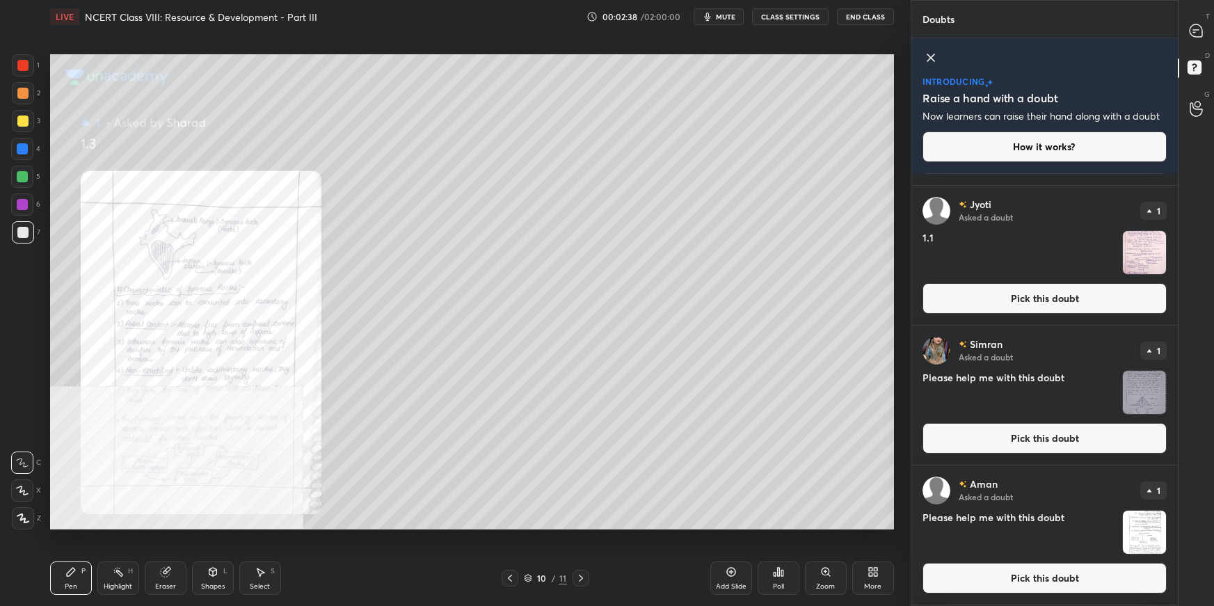
scroll to position [686, 0]
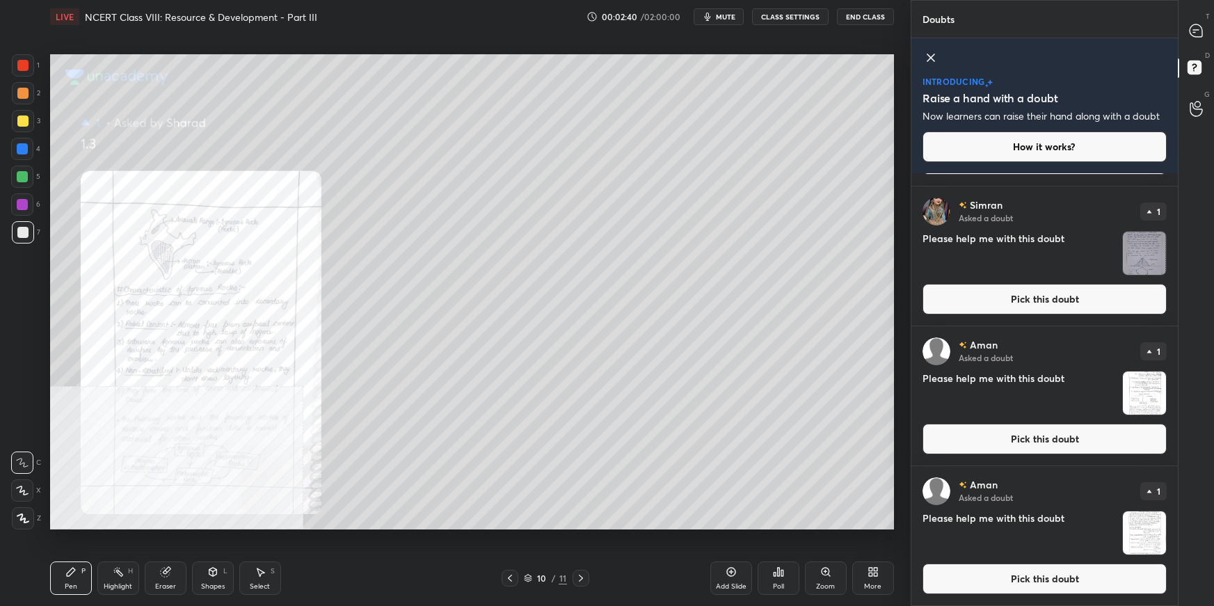
click at [1084, 580] on button "Pick this doubt" at bounding box center [1044, 578] width 244 height 31
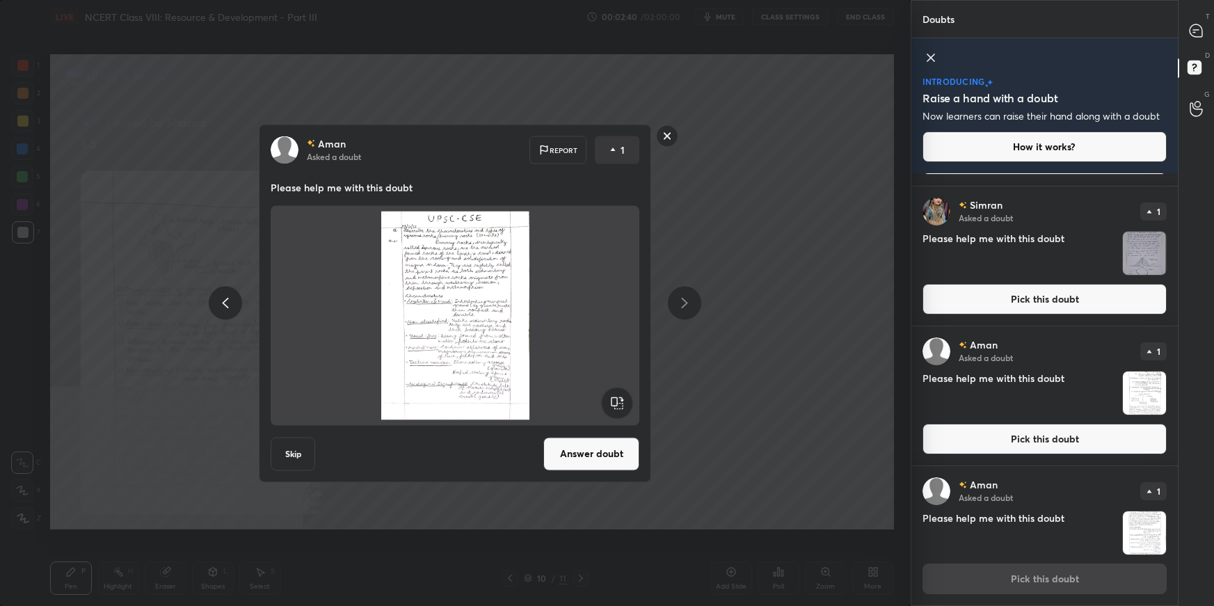
drag, startPoint x: 606, startPoint y: 464, endPoint x: 619, endPoint y: 472, distance: 15.6
click at [606, 463] on button "Answer doubt" at bounding box center [591, 453] width 96 height 33
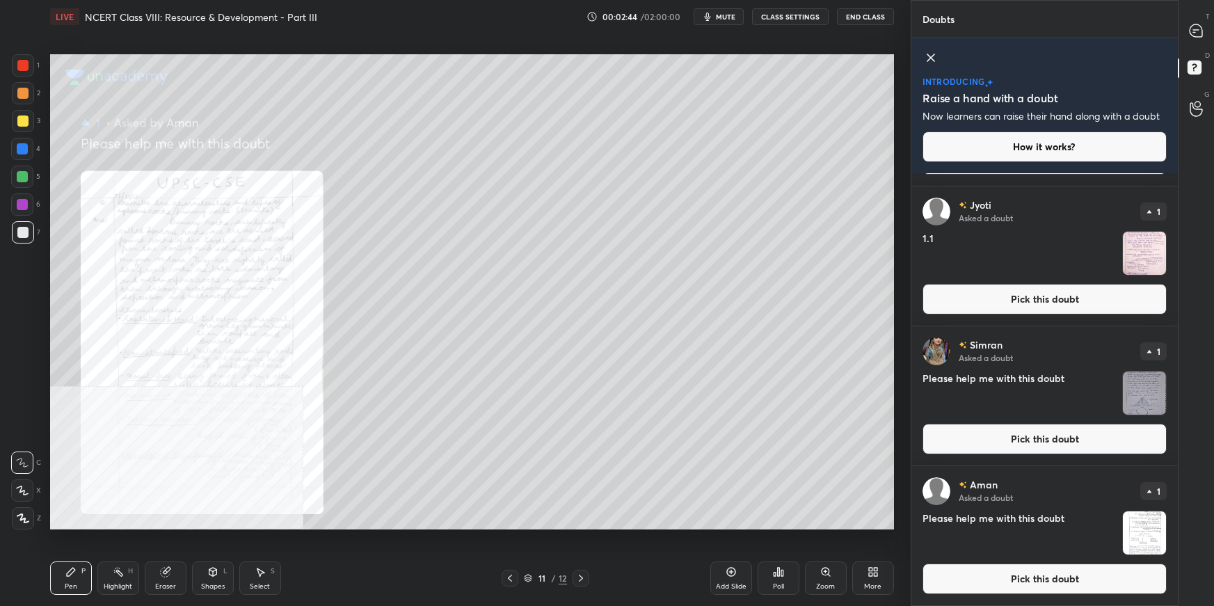
click at [1170, 599] on div "[PERSON_NAME] Asked a doubt 1 Please help me with this doubt Pick this doubt" at bounding box center [1044, 535] width 266 height 139
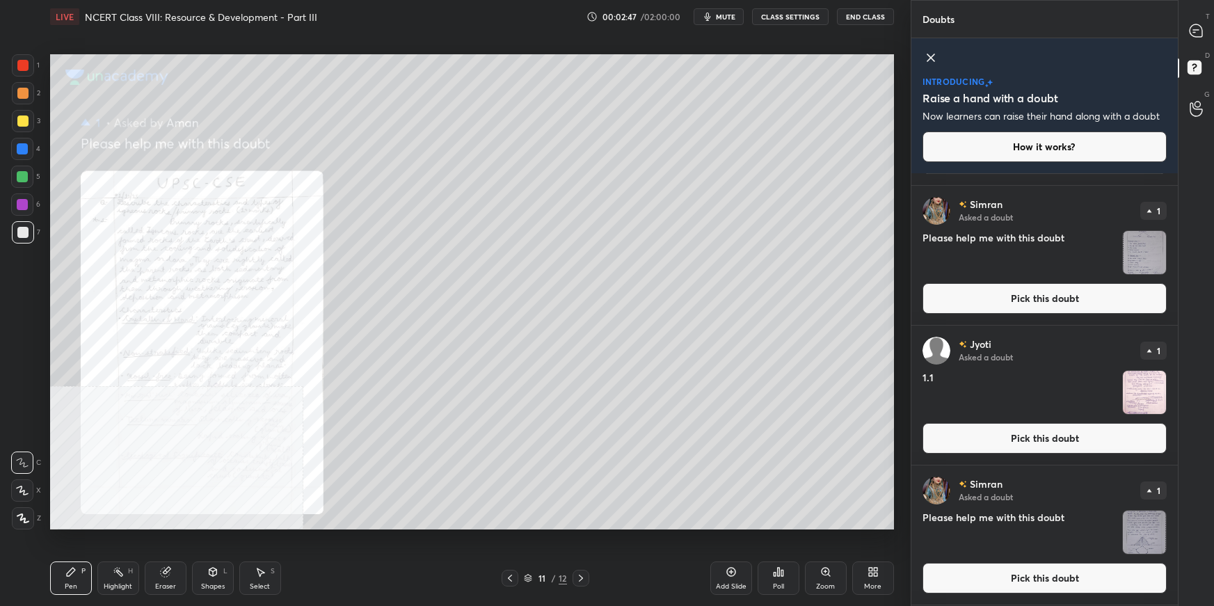
scroll to position [825, 0]
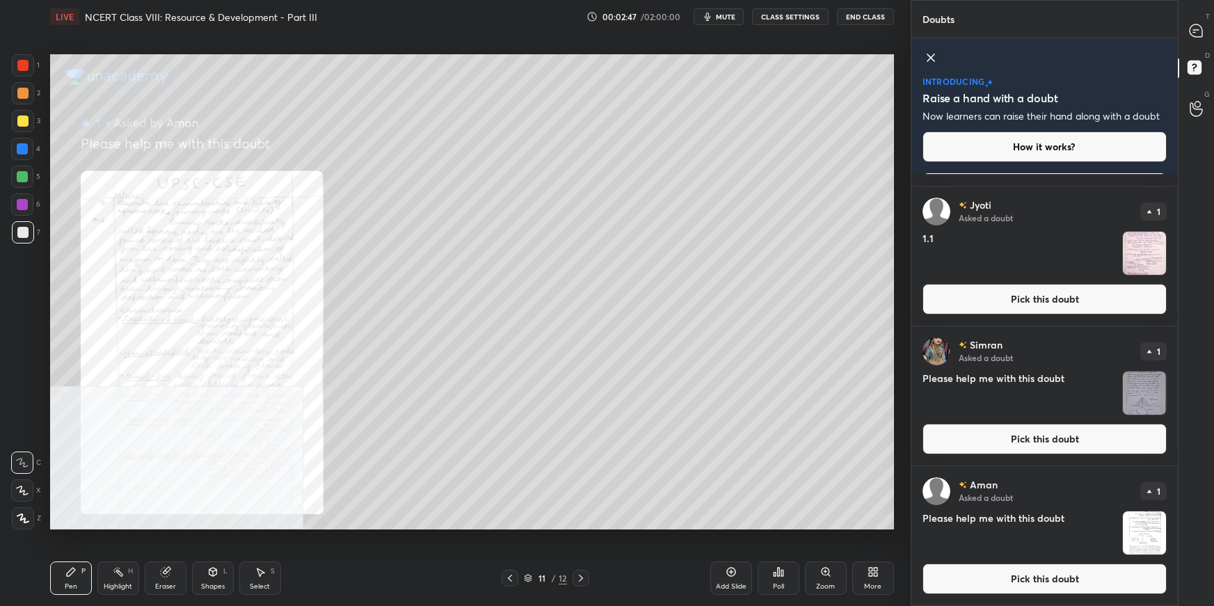
click at [1076, 586] on button "Pick this doubt" at bounding box center [1044, 578] width 244 height 31
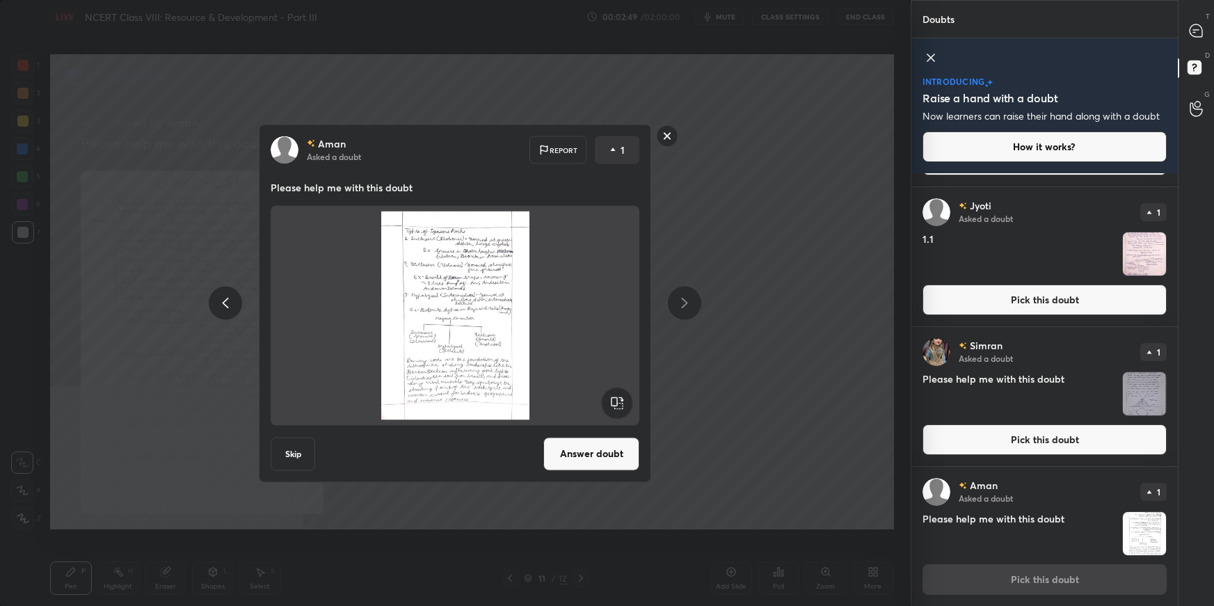
click at [621, 460] on button "Answer doubt" at bounding box center [591, 453] width 96 height 33
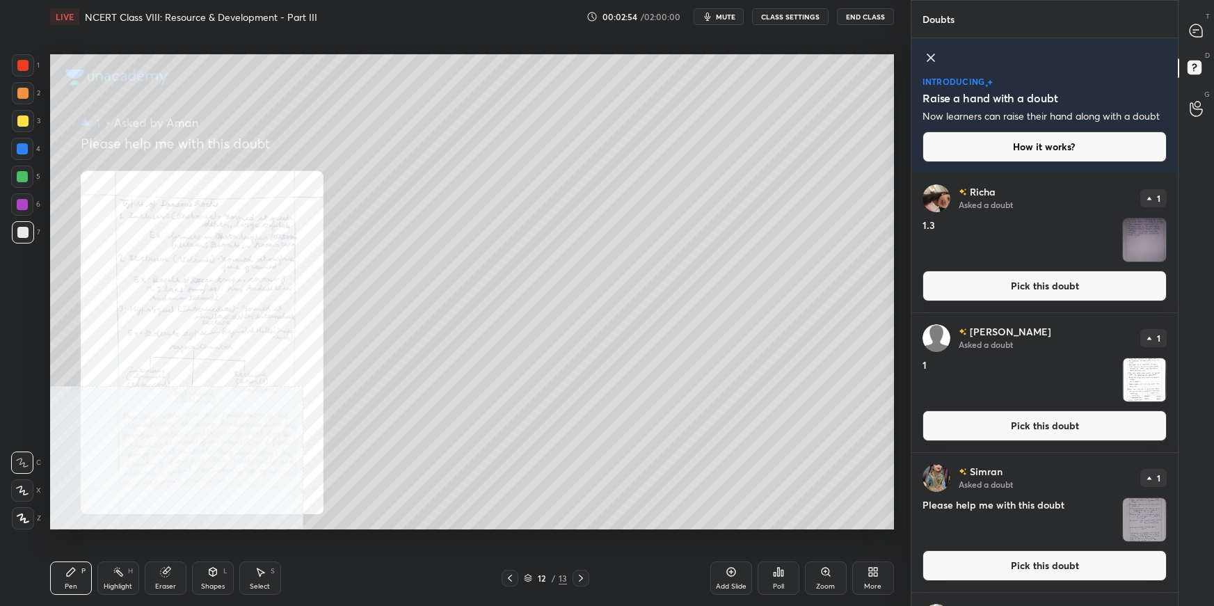
click at [511, 575] on icon at bounding box center [509, 577] width 11 height 11
click at [515, 573] on div at bounding box center [509, 578] width 17 height 17
click at [516, 570] on div at bounding box center [509, 578] width 17 height 17
click at [517, 567] on div "Pen P Highlight H Eraser Shapes L Select S 9 / 13 Add Slide Poll Zoom More" at bounding box center [472, 578] width 844 height 56
click at [506, 580] on icon at bounding box center [509, 577] width 11 height 11
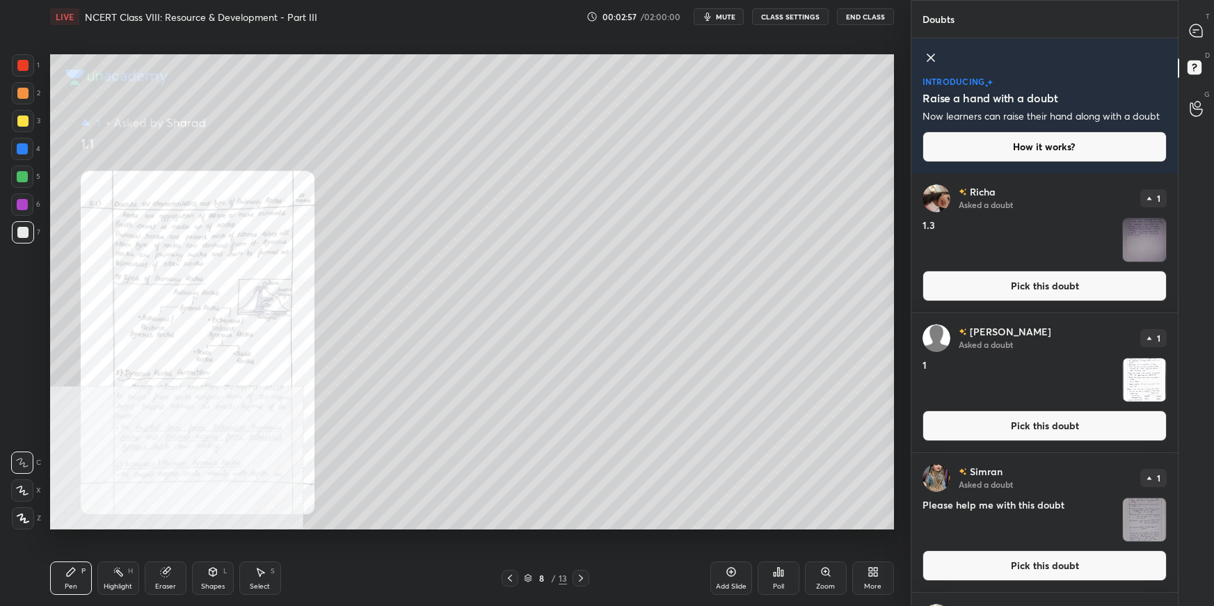
click at [507, 580] on icon at bounding box center [509, 577] width 11 height 11
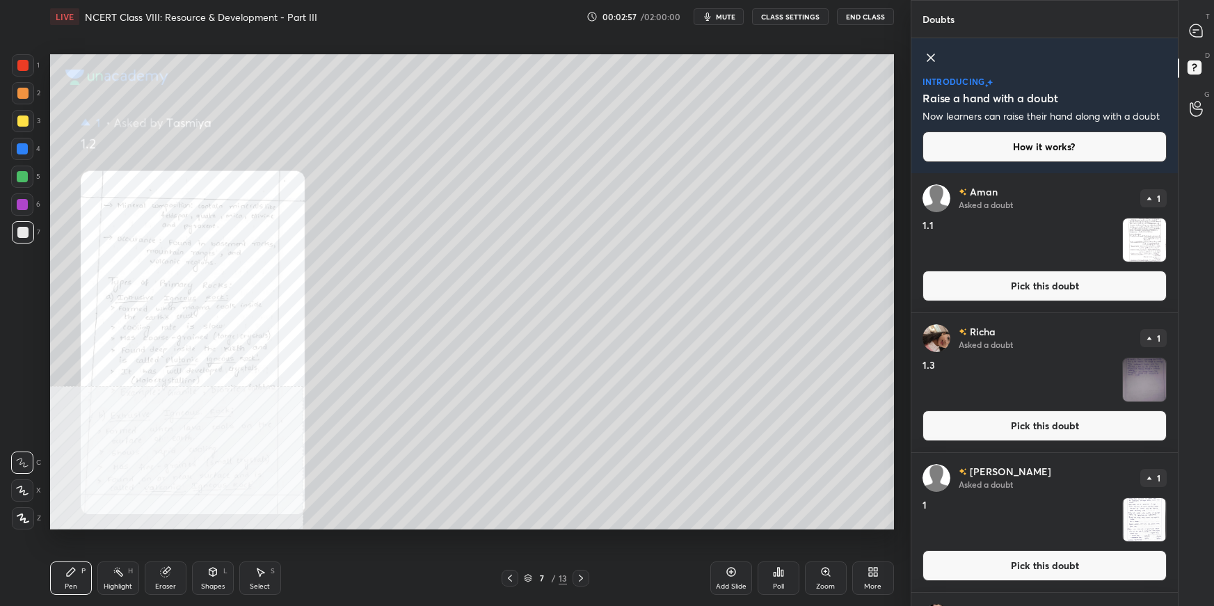
click at [507, 580] on icon at bounding box center [509, 577] width 11 height 11
click at [581, 576] on icon at bounding box center [580, 577] width 11 height 11
click at [581, 577] on icon at bounding box center [580, 577] width 11 height 11
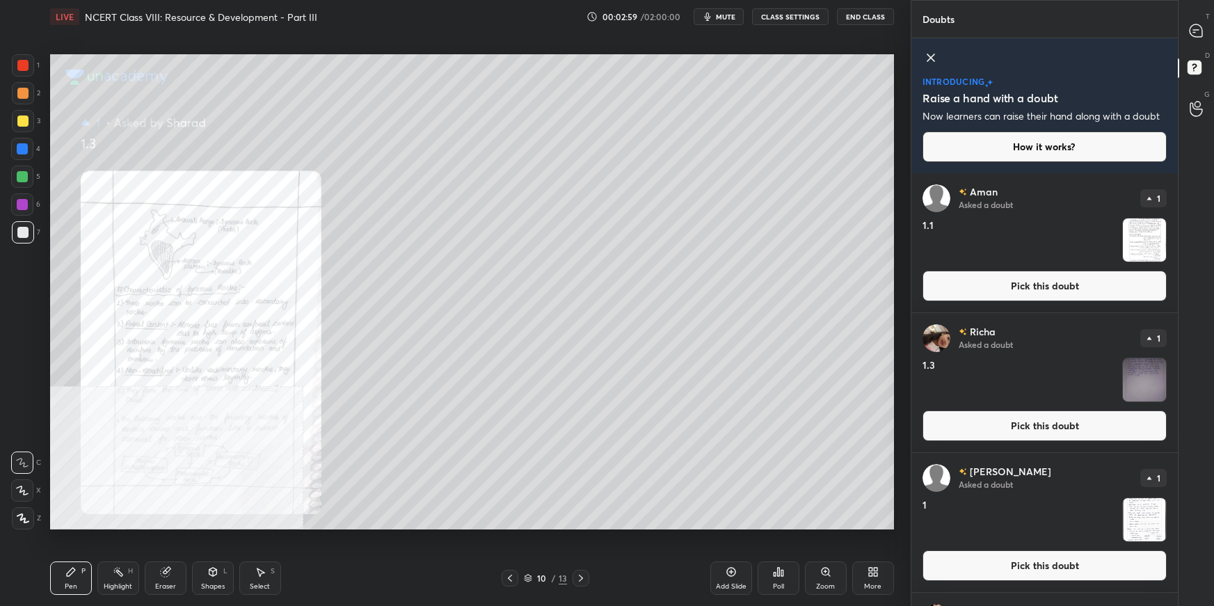
click at [581, 577] on icon at bounding box center [581, 577] width 4 height 7
click at [584, 579] on icon at bounding box center [580, 577] width 11 height 11
click at [585, 579] on icon at bounding box center [580, 577] width 11 height 11
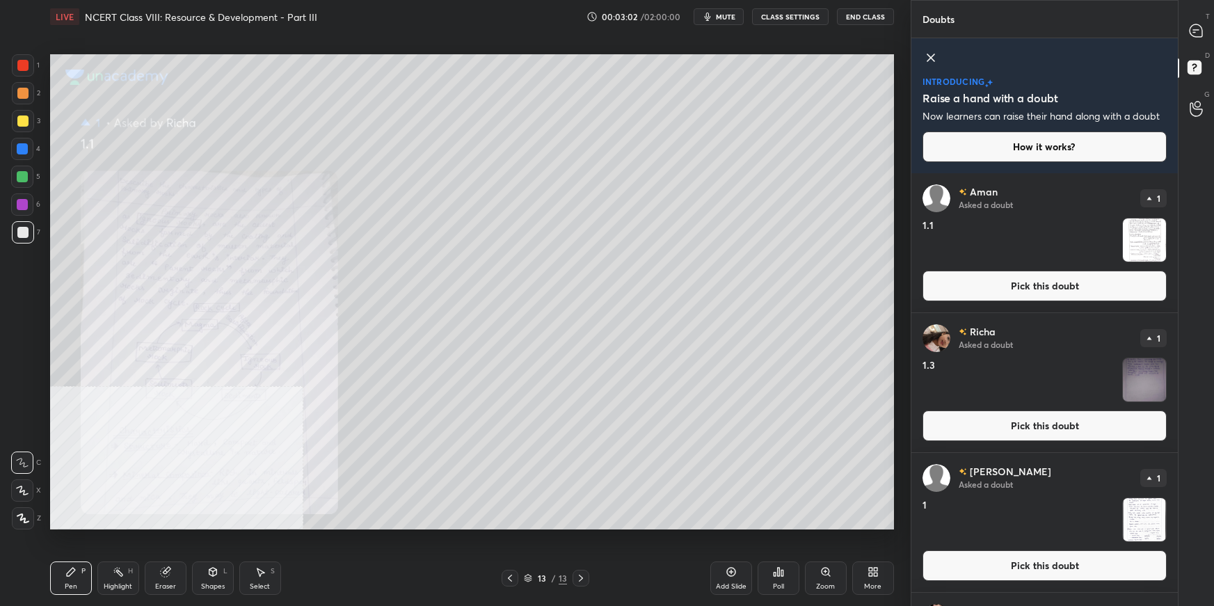
click at [951, 420] on button "Pick this doubt" at bounding box center [1044, 425] width 244 height 31
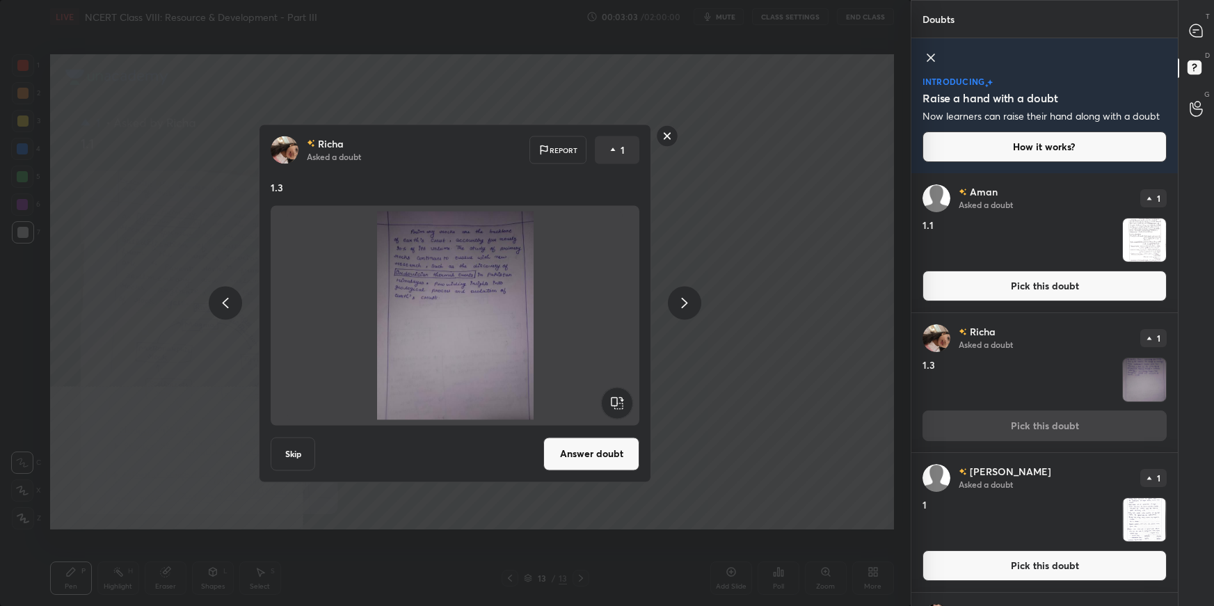
drag, startPoint x: 577, startPoint y: 458, endPoint x: 593, endPoint y: 466, distance: 18.0
click at [577, 458] on button "Answer doubt" at bounding box center [591, 453] width 96 height 33
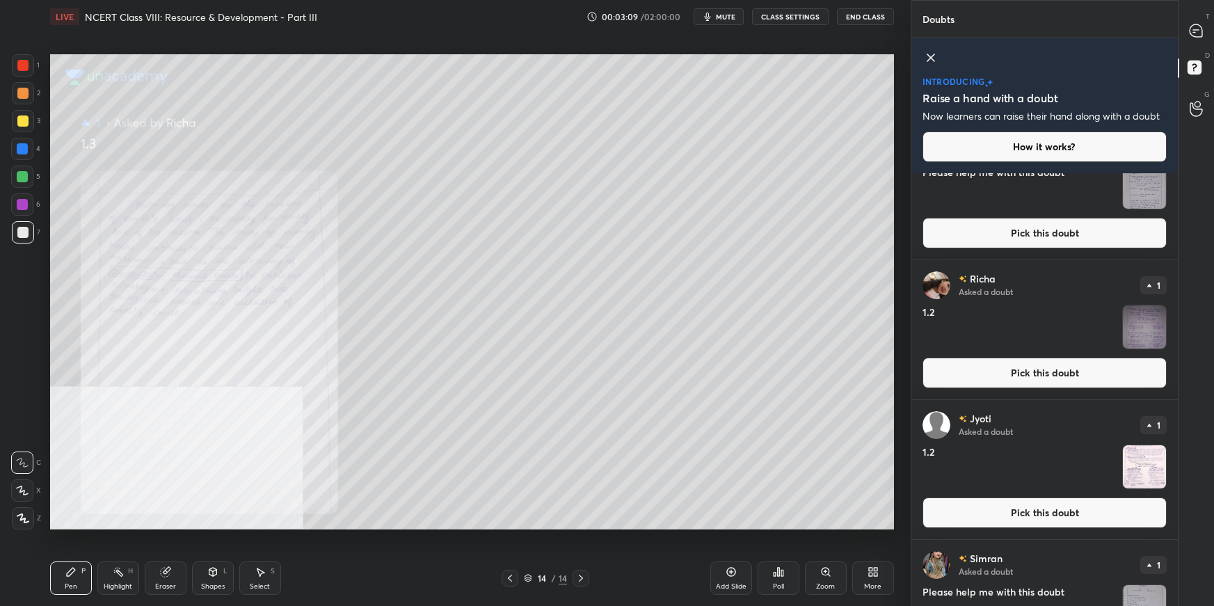
scroll to position [465, 0]
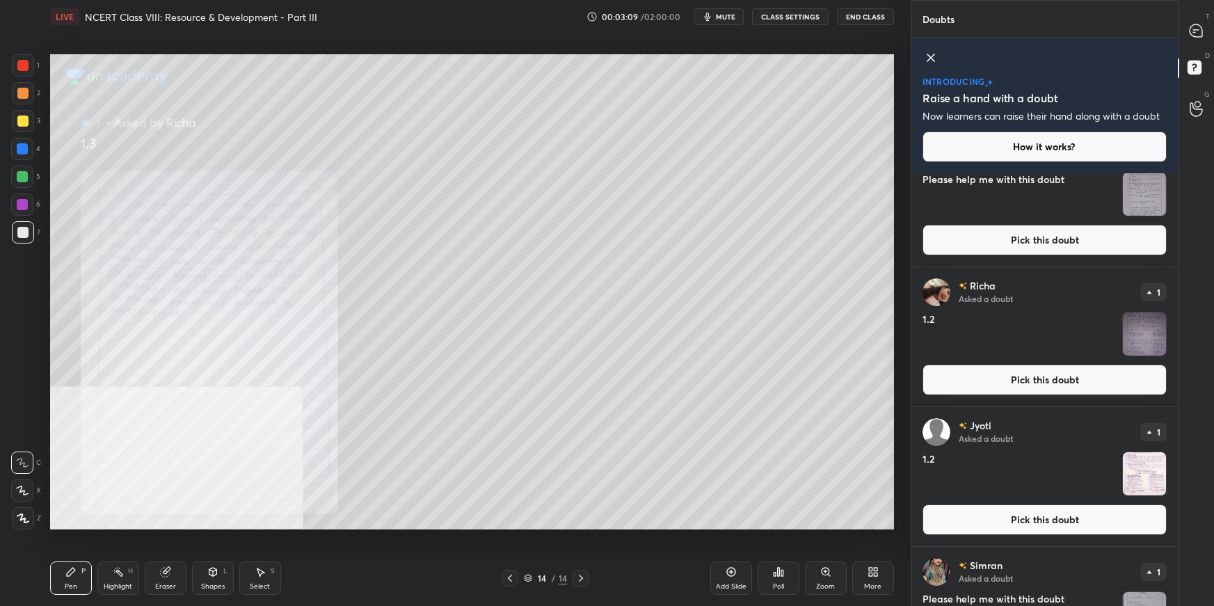
drag, startPoint x: 1066, startPoint y: 373, endPoint x: 1047, endPoint y: 388, distance: 23.2
click at [1065, 375] on button "Pick this doubt" at bounding box center [1044, 379] width 244 height 31
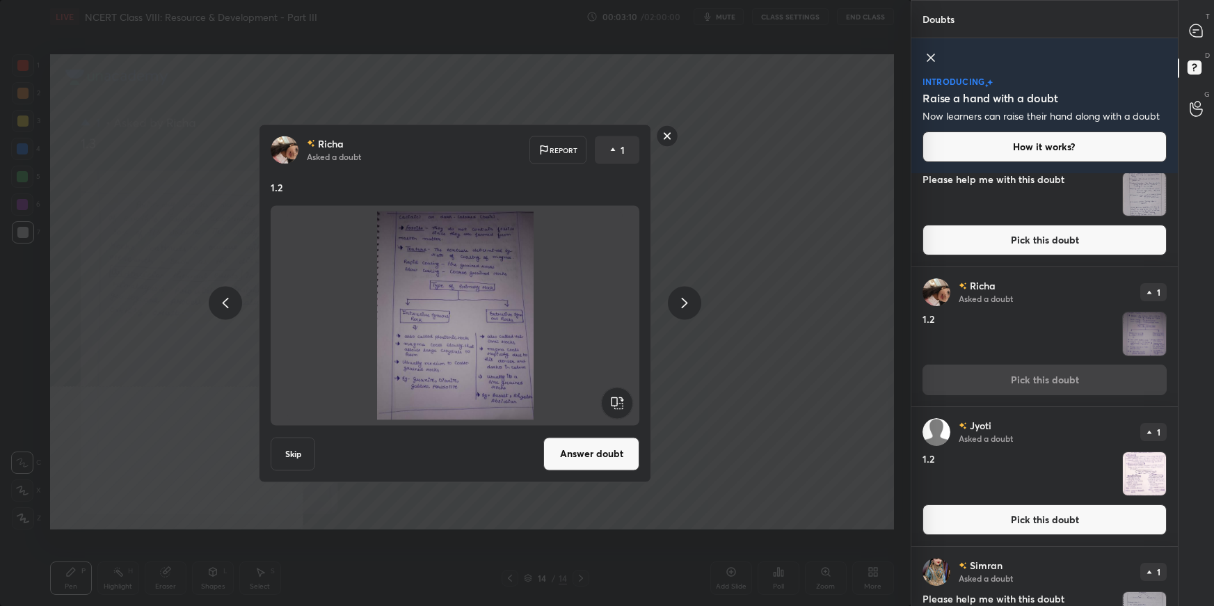
click at [609, 451] on button "Answer doubt" at bounding box center [591, 453] width 96 height 33
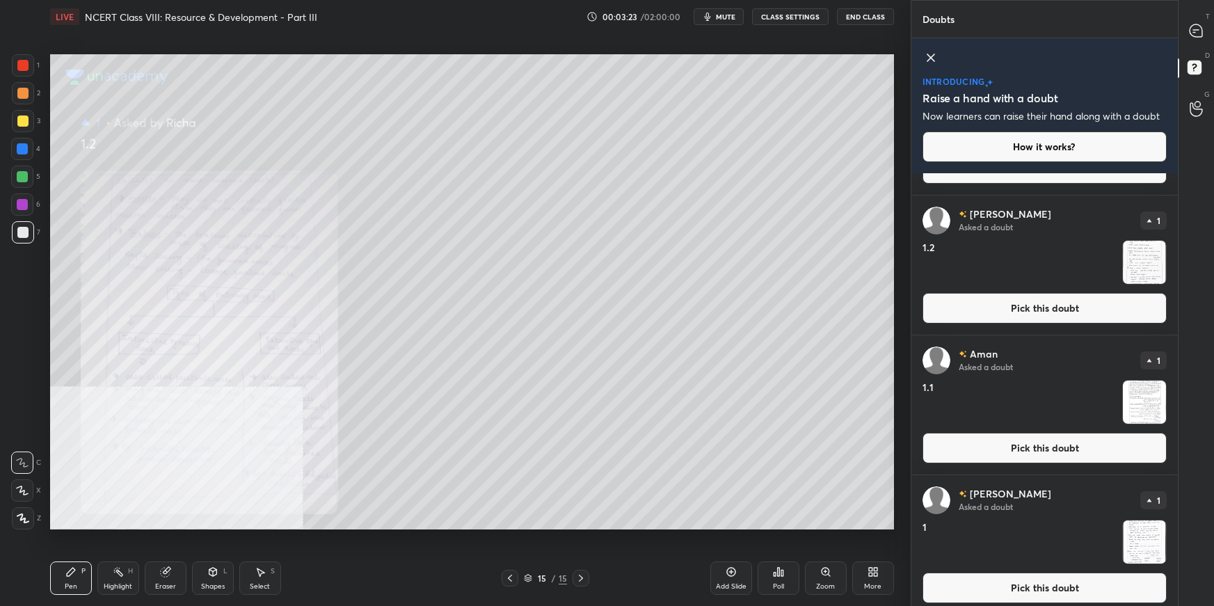
scroll to position [259, 0]
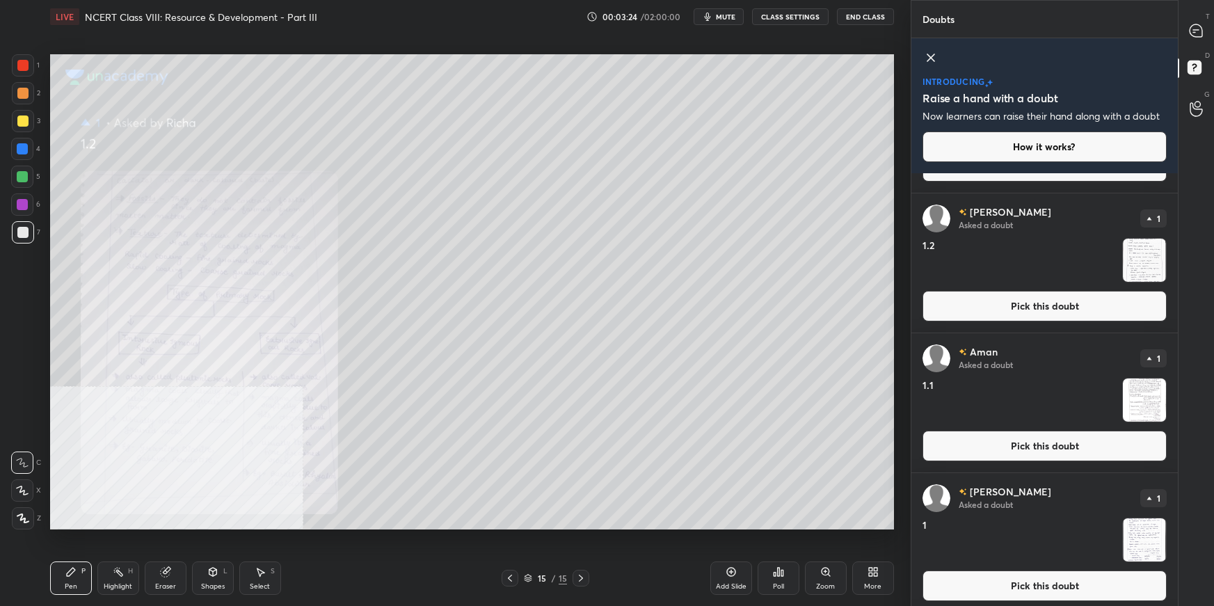
click at [961, 590] on button "Pick this doubt" at bounding box center [1044, 585] width 244 height 31
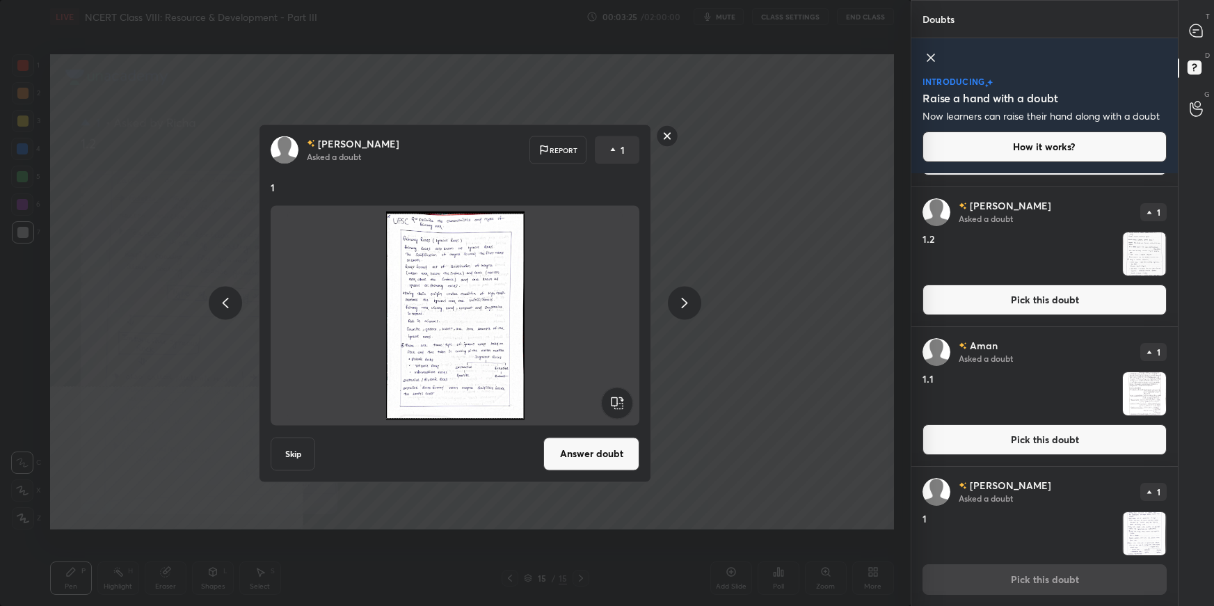
click at [576, 453] on button "Answer doubt" at bounding box center [591, 453] width 96 height 33
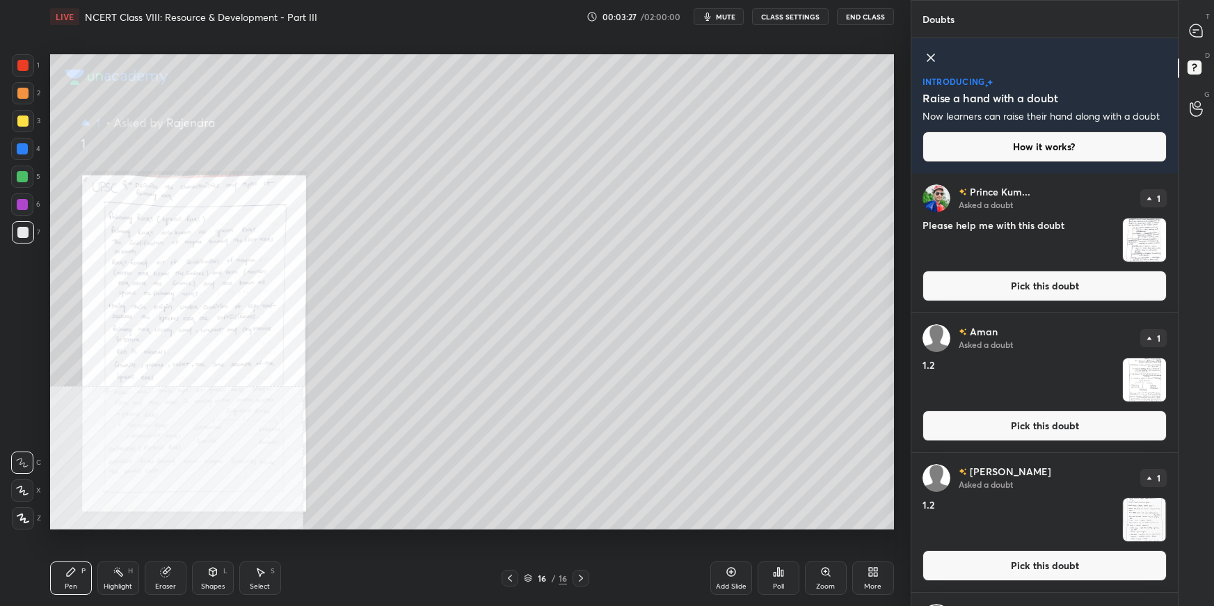
drag, startPoint x: 963, startPoint y: 568, endPoint x: 954, endPoint y: 563, distance: 10.3
click at [960, 565] on button "Pick this doubt" at bounding box center [1044, 565] width 244 height 31
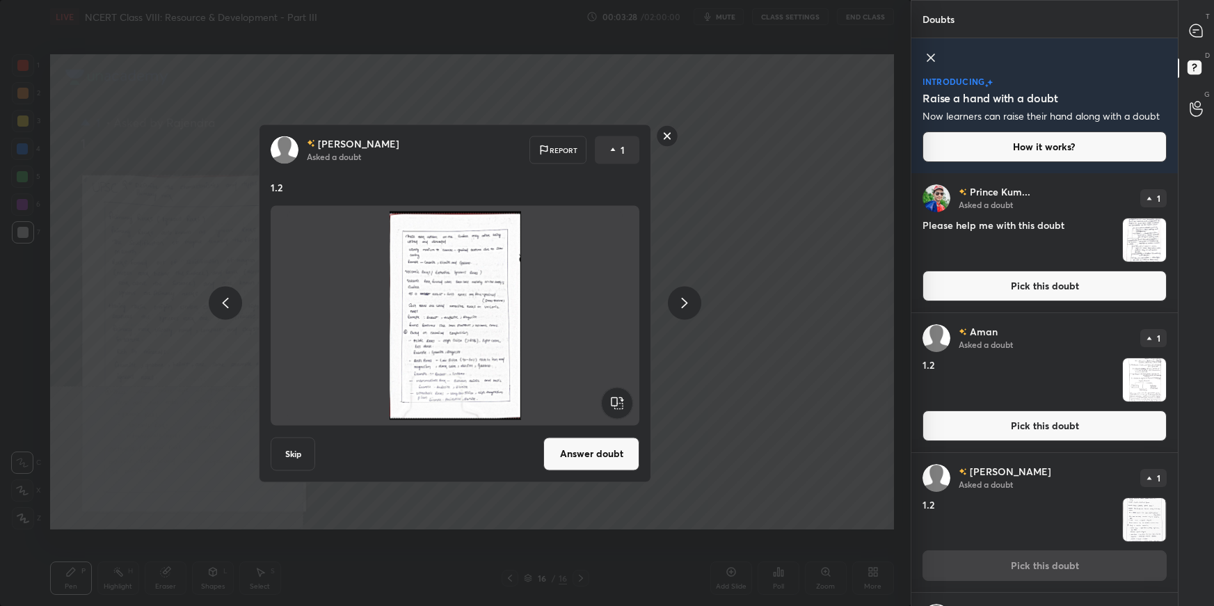
click at [599, 466] on button "Answer doubt" at bounding box center [591, 453] width 96 height 33
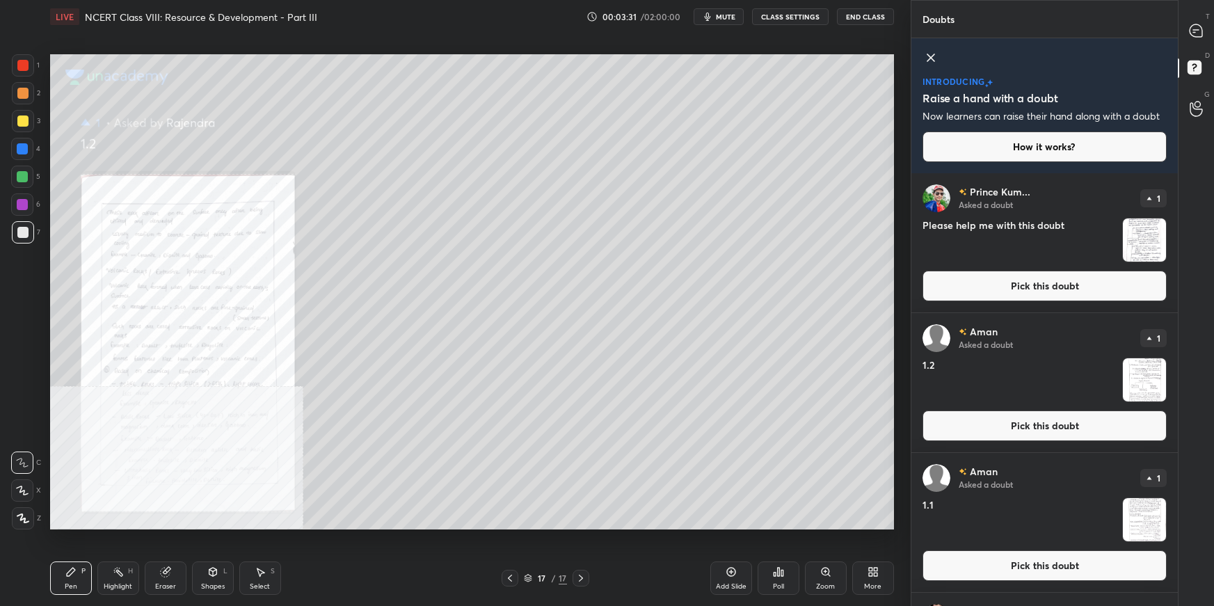
drag, startPoint x: 999, startPoint y: 577, endPoint x: 970, endPoint y: 563, distance: 33.0
click at [999, 574] on button "Pick this doubt" at bounding box center [1044, 565] width 244 height 31
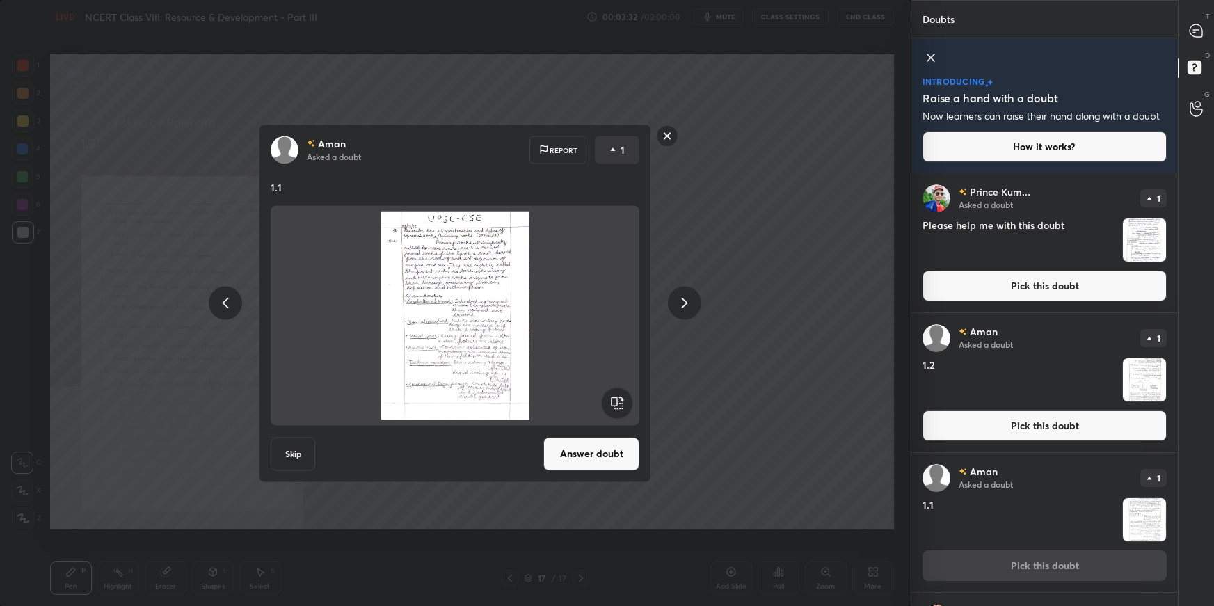
click at [625, 456] on button "Answer doubt" at bounding box center [591, 453] width 96 height 33
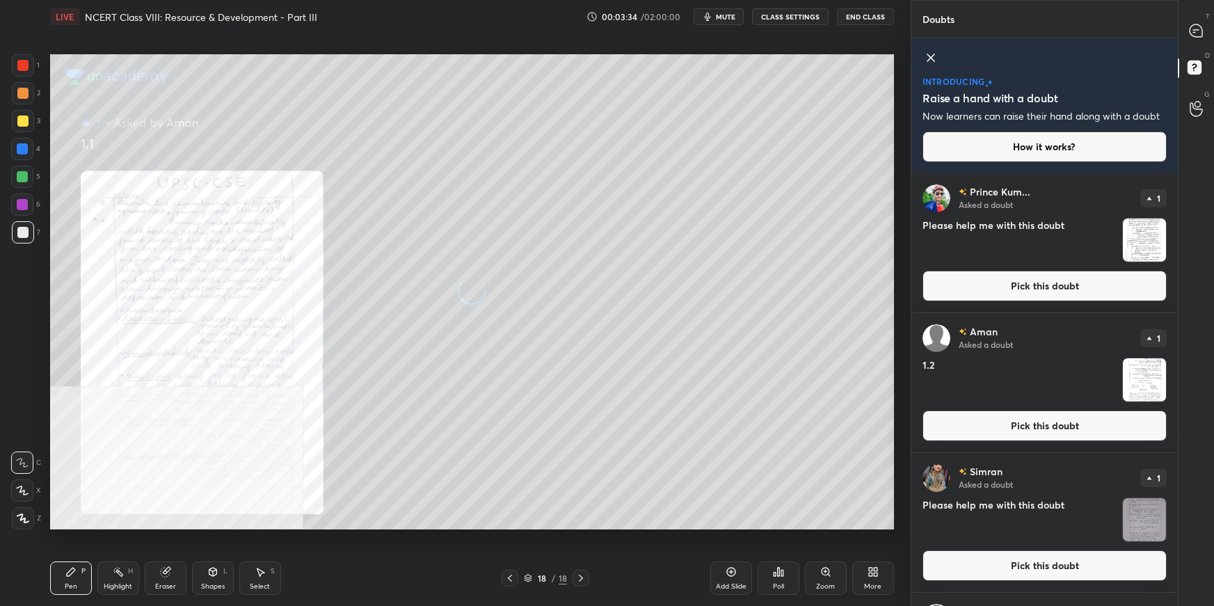
drag, startPoint x: 983, startPoint y: 427, endPoint x: 960, endPoint y: 429, distance: 23.0
click at [979, 427] on button "Pick this doubt" at bounding box center [1044, 425] width 244 height 31
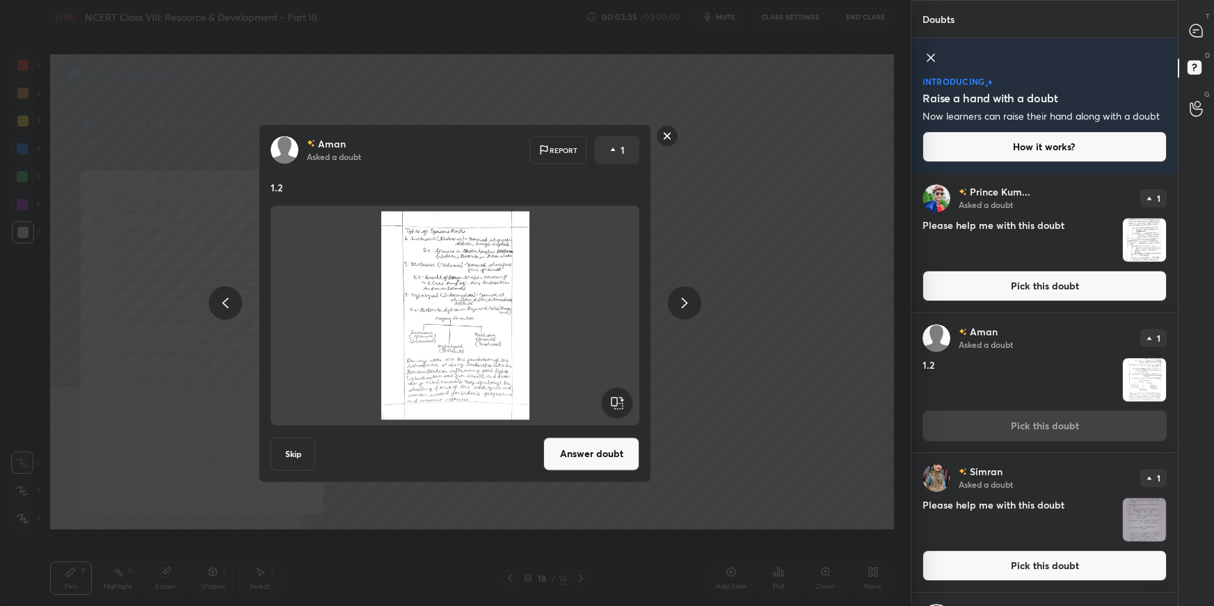
drag, startPoint x: 577, startPoint y: 453, endPoint x: 585, endPoint y: 451, distance: 8.6
click at [577, 453] on button "Answer doubt" at bounding box center [591, 453] width 96 height 33
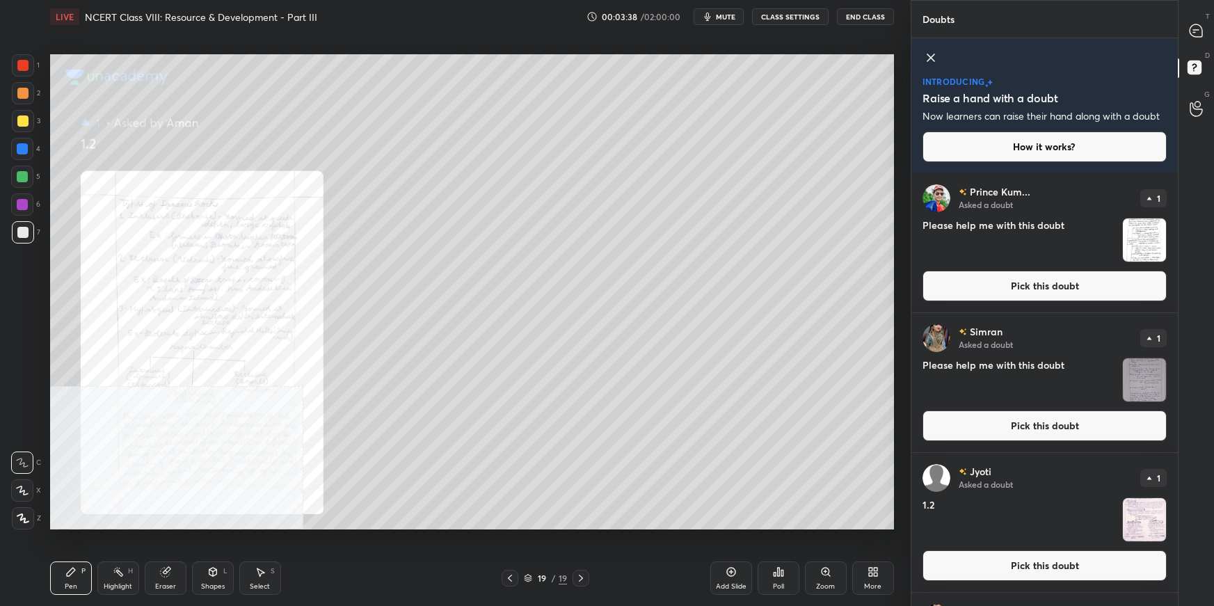
click at [983, 424] on button "Pick this doubt" at bounding box center [1044, 425] width 244 height 31
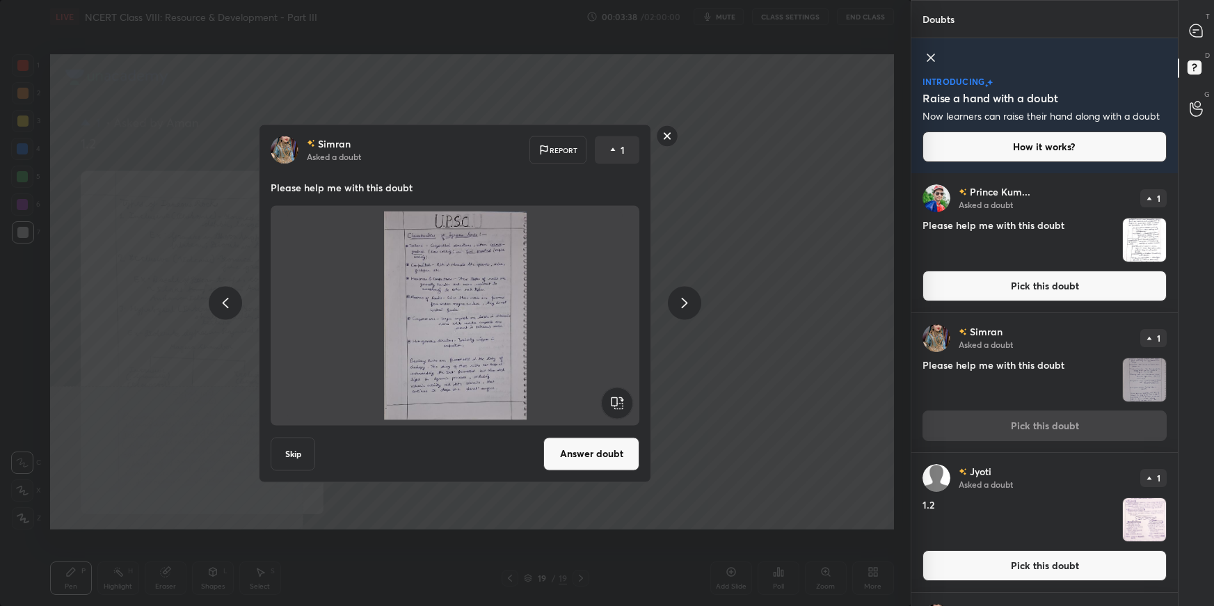
click at [581, 455] on button "Answer doubt" at bounding box center [591, 453] width 96 height 33
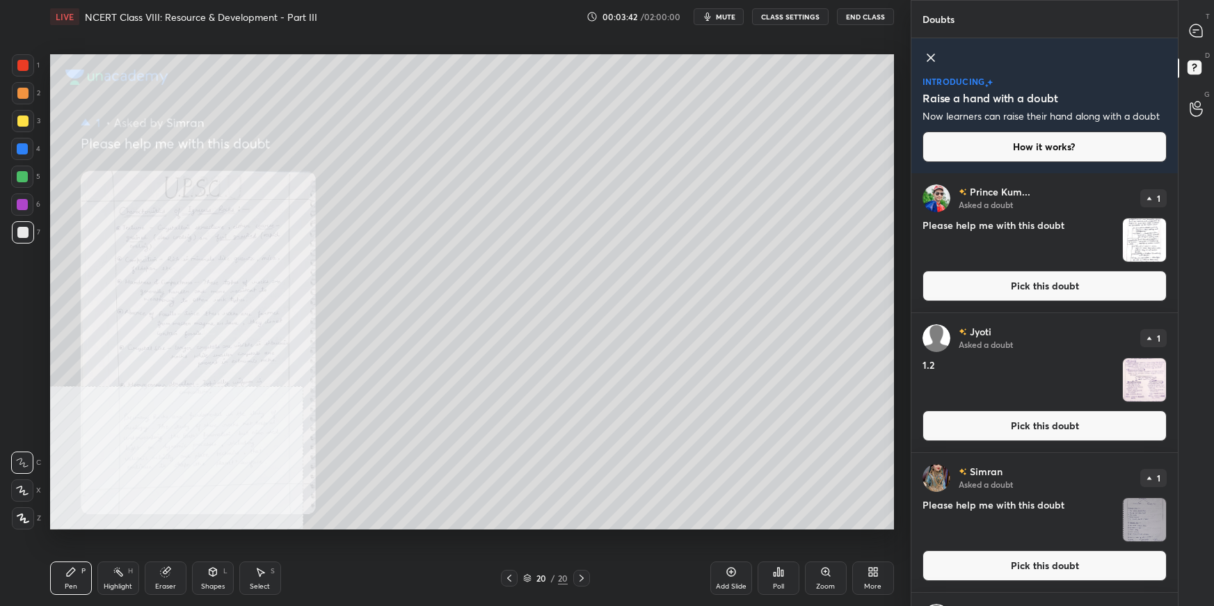
drag, startPoint x: 955, startPoint y: 566, endPoint x: 944, endPoint y: 554, distance: 16.3
click at [954, 563] on button "Pick this doubt" at bounding box center [1044, 565] width 244 height 31
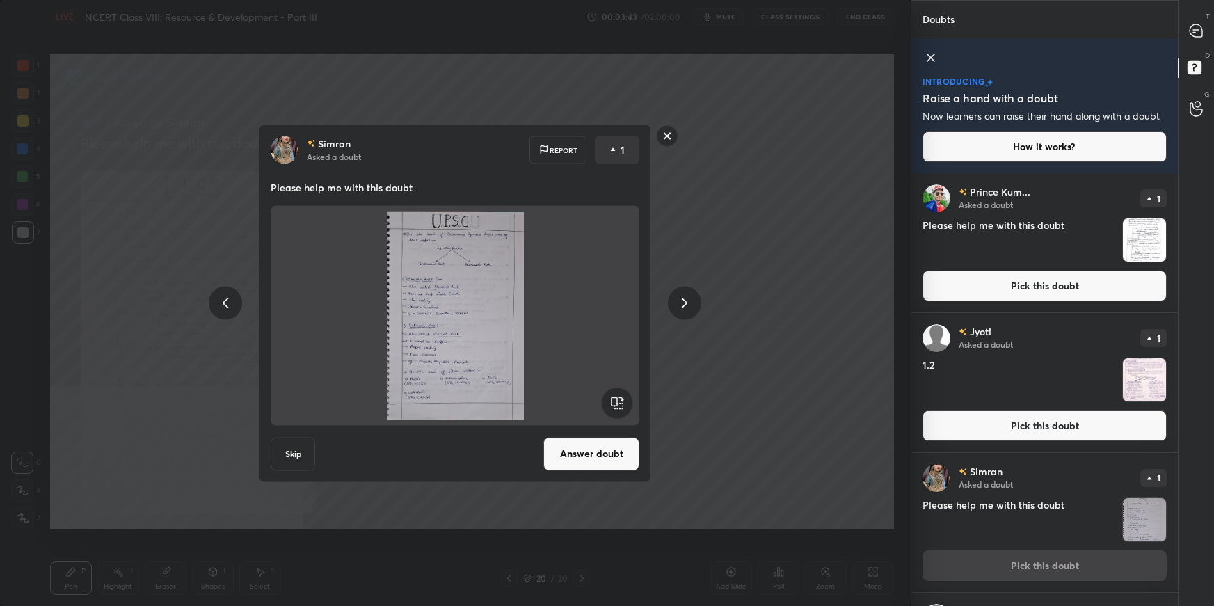
click at [616, 453] on button "Answer doubt" at bounding box center [591, 453] width 96 height 33
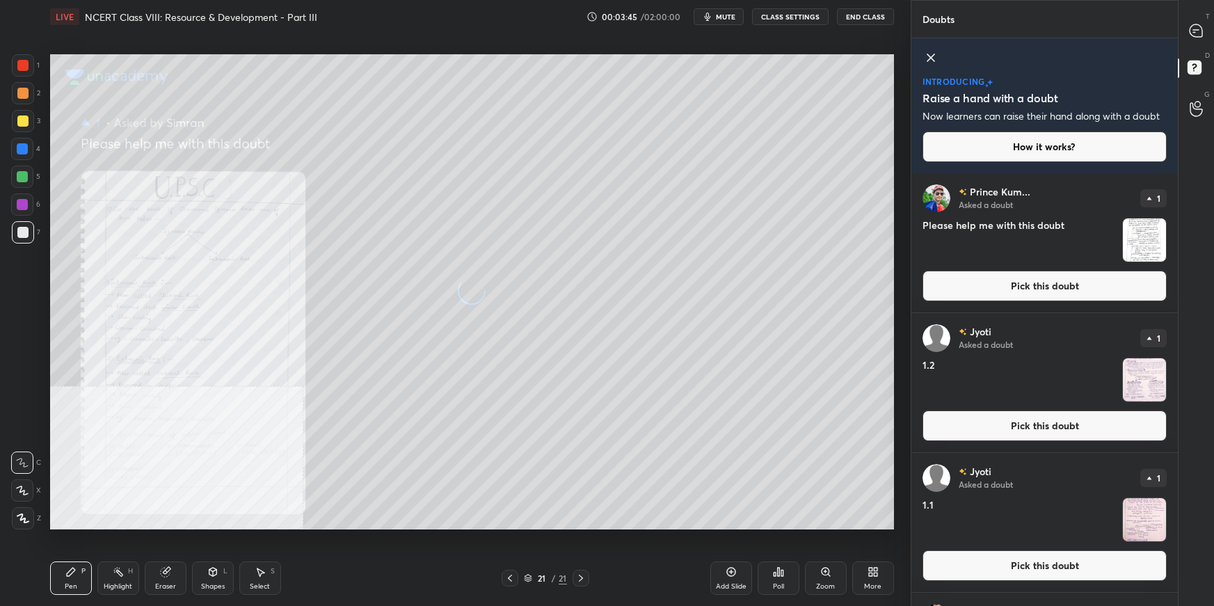
click at [1008, 424] on button "Pick this doubt" at bounding box center [1044, 425] width 244 height 31
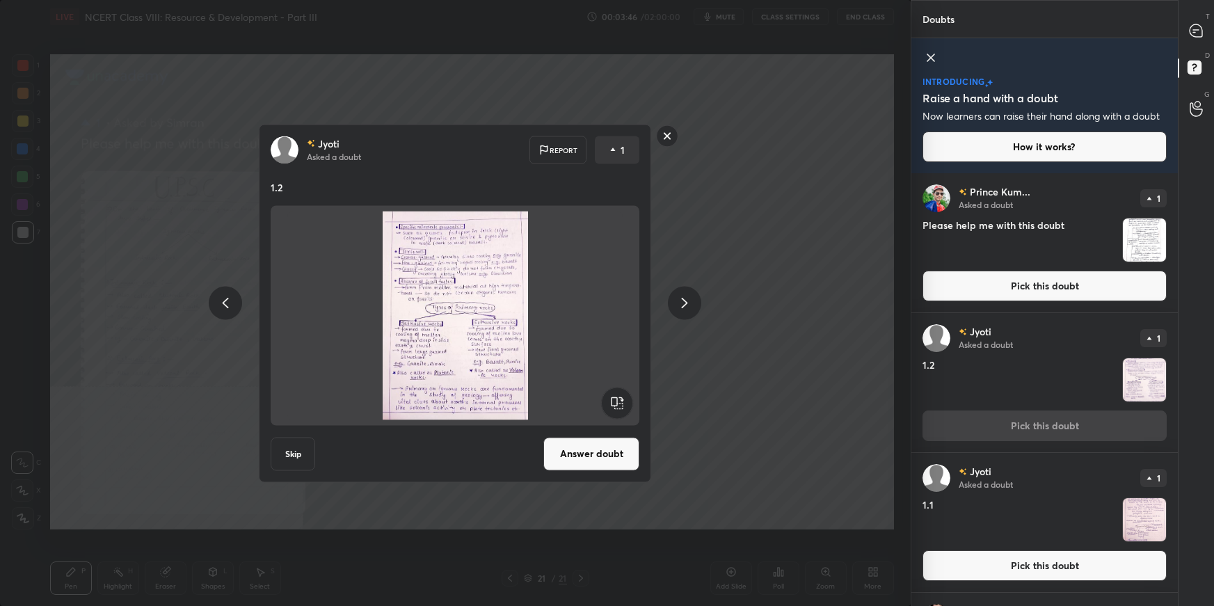
click at [606, 460] on button "Answer doubt" at bounding box center [591, 453] width 96 height 33
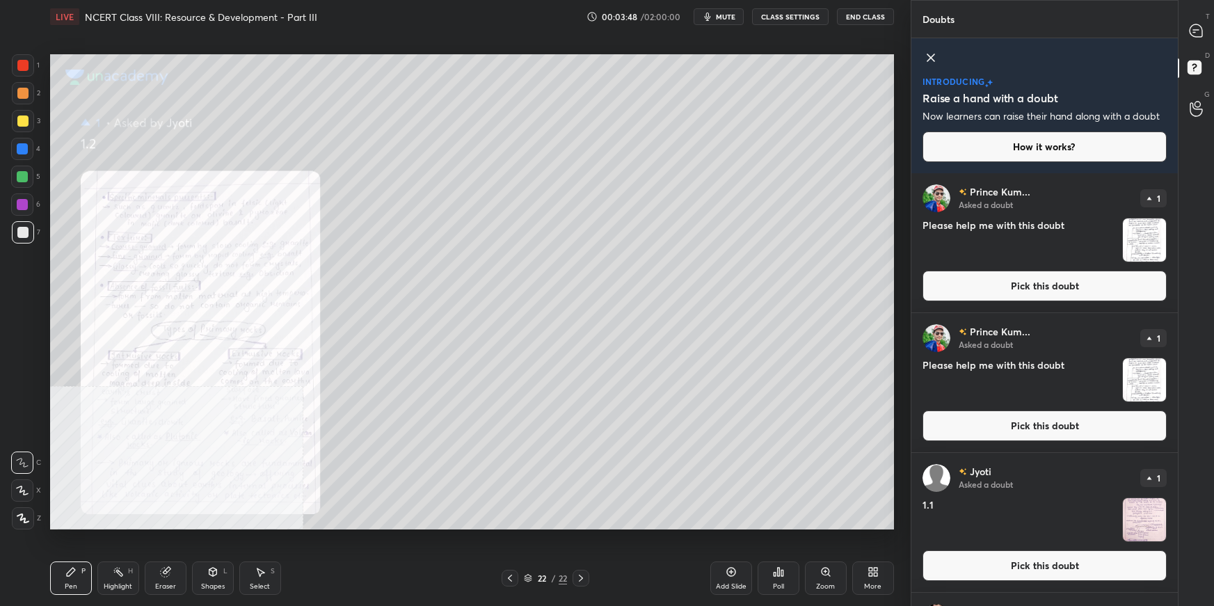
click at [970, 558] on button "Pick this doubt" at bounding box center [1044, 565] width 244 height 31
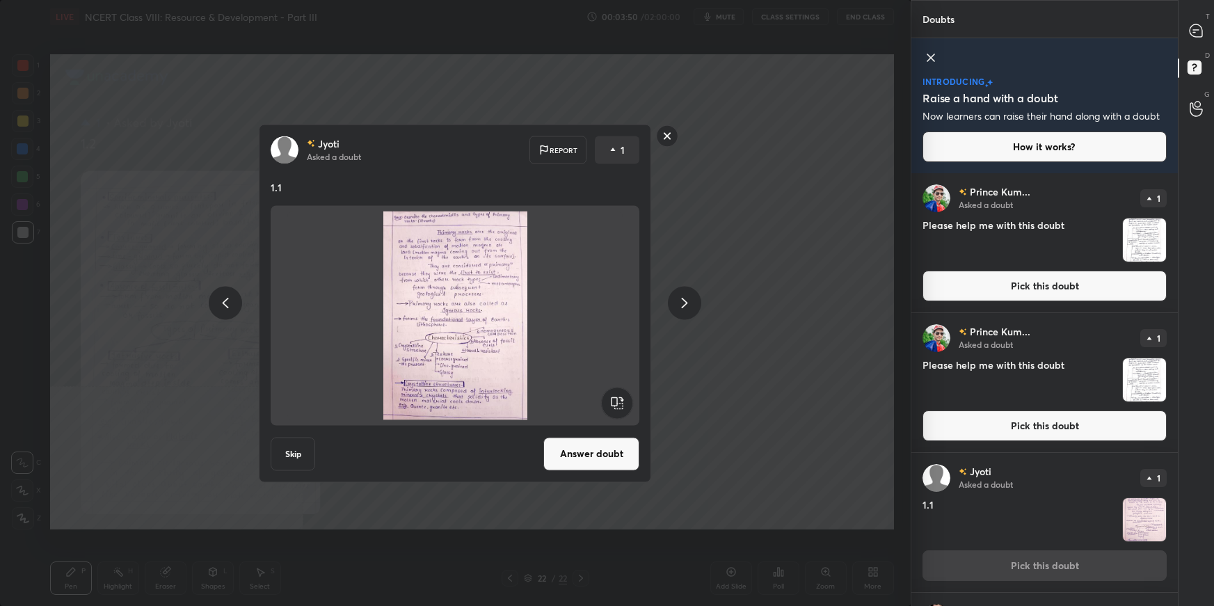
drag, startPoint x: 602, startPoint y: 453, endPoint x: 613, endPoint y: 452, distance: 11.1
click at [602, 453] on button "Answer doubt" at bounding box center [591, 453] width 96 height 33
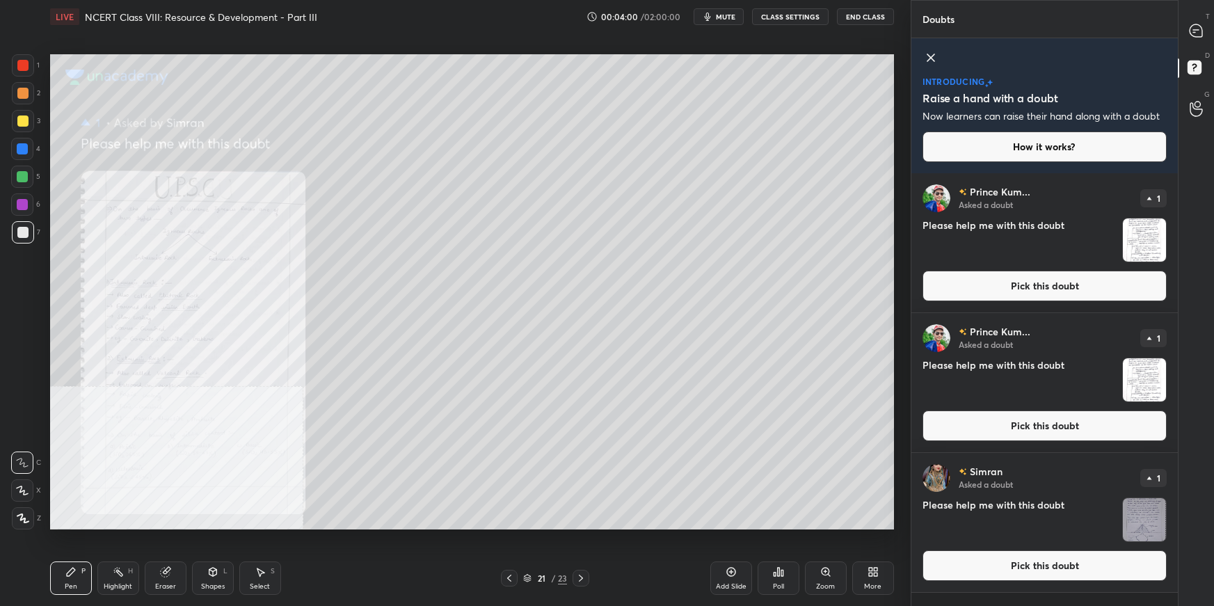
click at [833, 529] on div "Setting up your live class Poll for secs No correct answer Start poll" at bounding box center [472, 291] width 855 height 517
drag, startPoint x: 958, startPoint y: 565, endPoint x: 935, endPoint y: 565, distance: 23.0
click at [956, 561] on button "Pick this doubt" at bounding box center [1044, 565] width 244 height 31
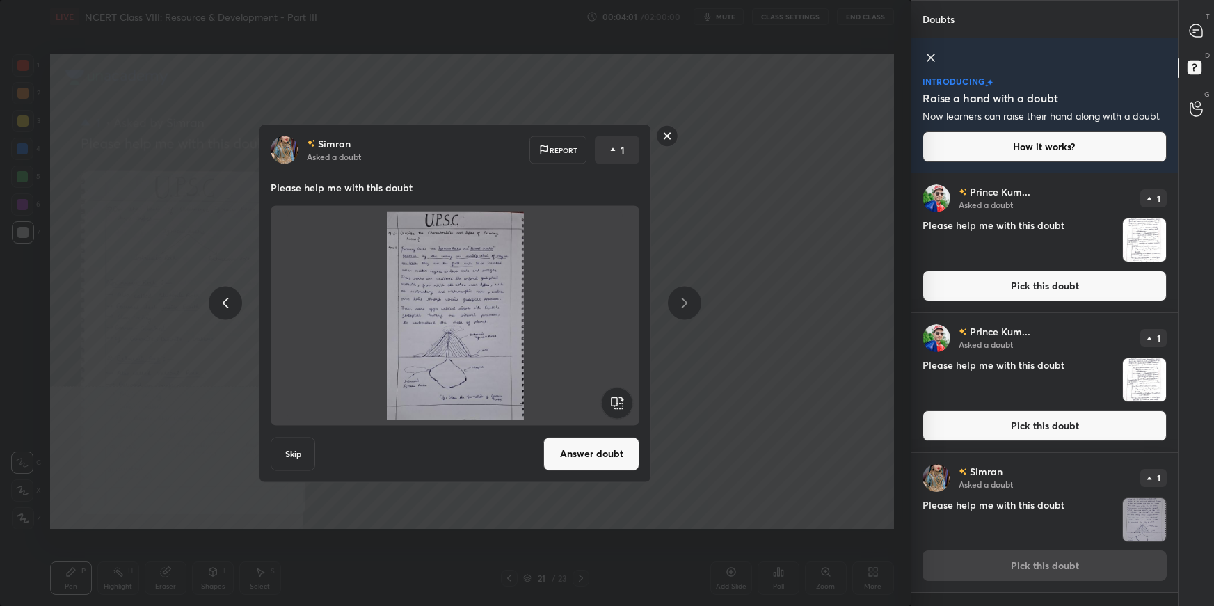
click at [607, 440] on button "Answer doubt" at bounding box center [591, 453] width 96 height 33
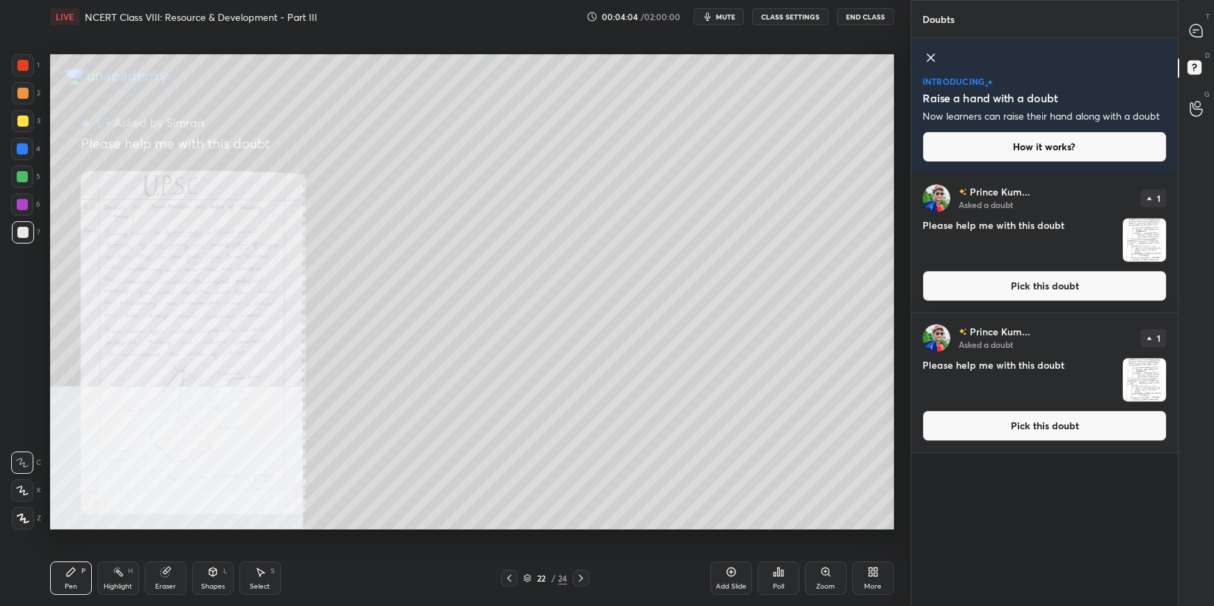
drag, startPoint x: 1006, startPoint y: 428, endPoint x: 1008, endPoint y: 421, distance: 7.3
click at [1006, 428] on button "Pick this doubt" at bounding box center [1044, 425] width 244 height 31
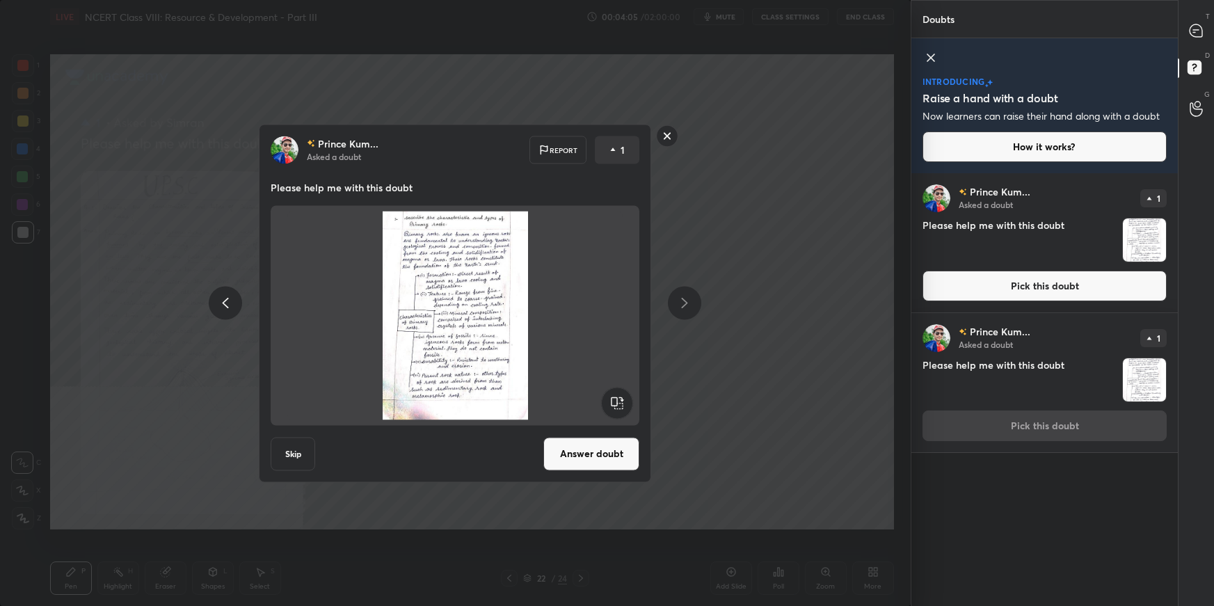
click at [601, 455] on button "Answer doubt" at bounding box center [591, 453] width 96 height 33
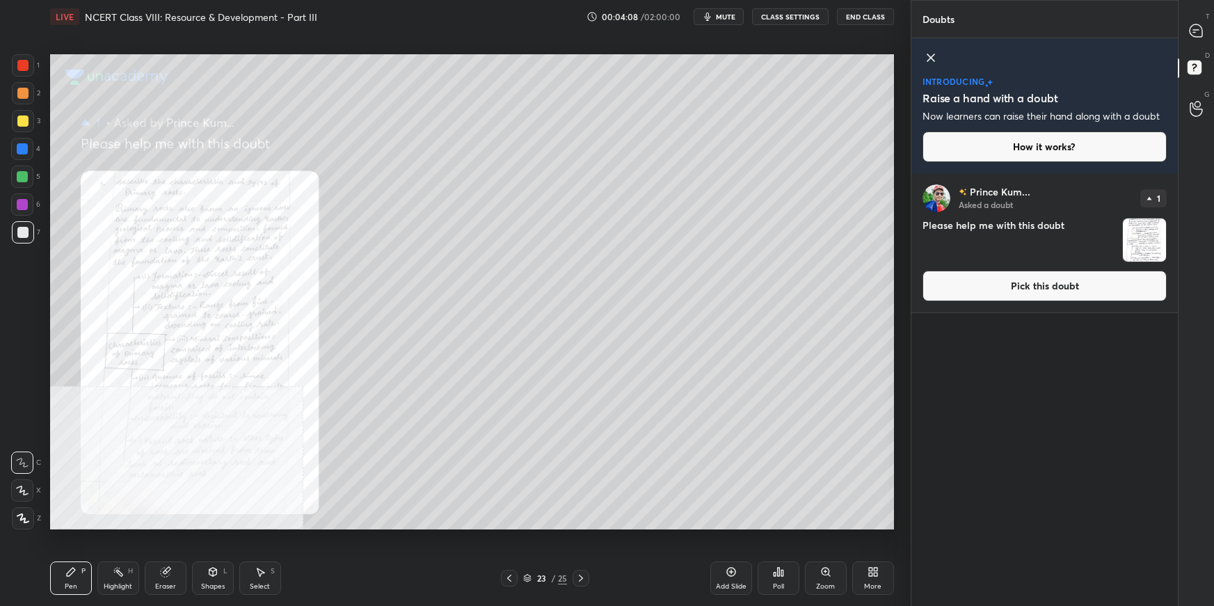
click at [957, 284] on button "Pick this doubt" at bounding box center [1044, 286] width 244 height 31
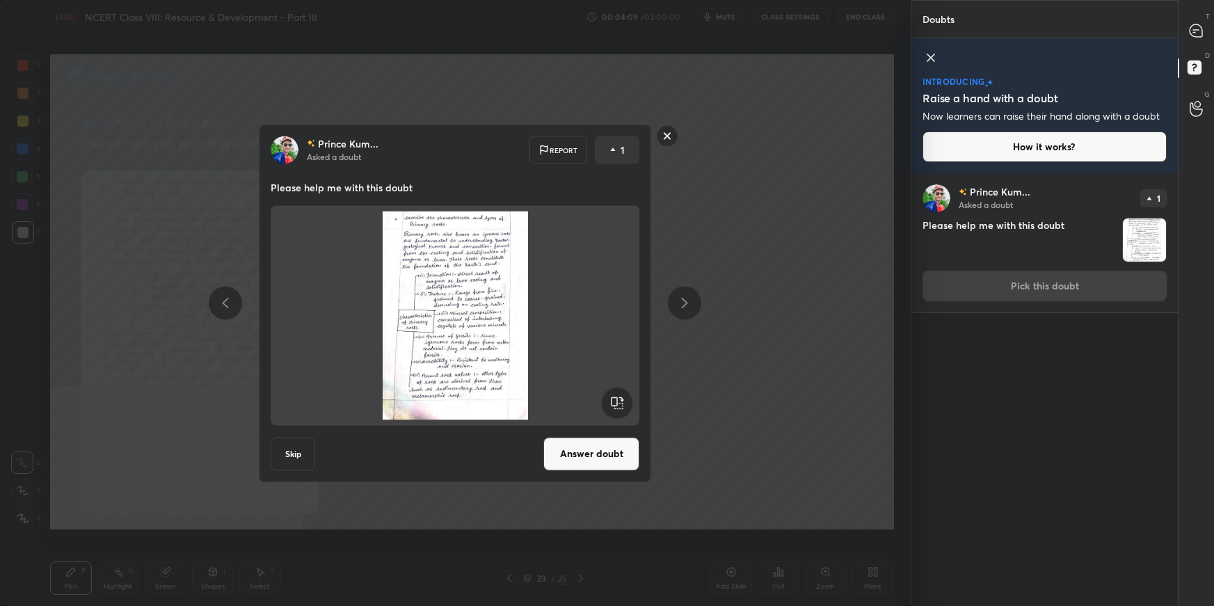
click at [621, 452] on button "Answer doubt" at bounding box center [591, 453] width 96 height 33
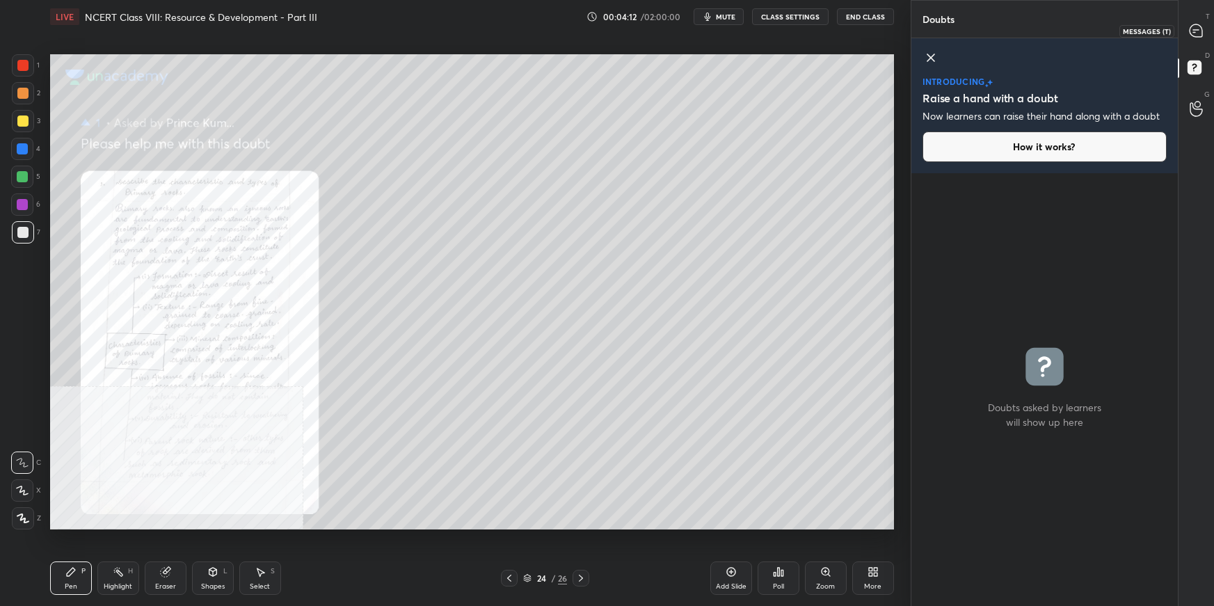
drag, startPoint x: 1200, startPoint y: 24, endPoint x: 1198, endPoint y: 46, distance: 22.4
click at [1198, 28] on icon at bounding box center [1196, 31] width 15 height 15
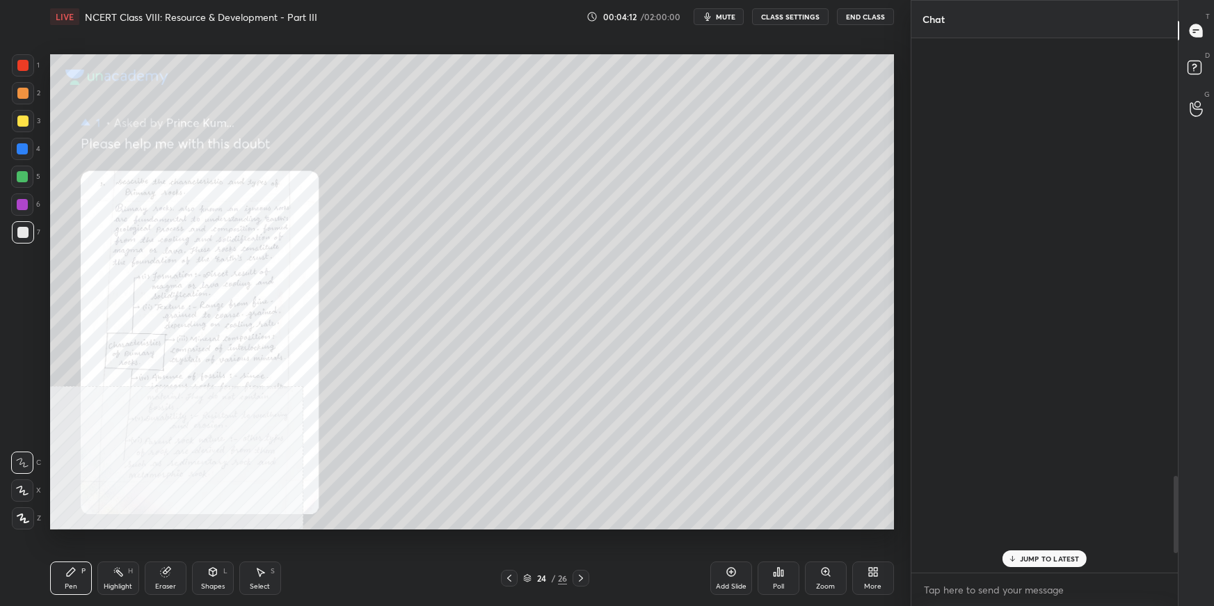
scroll to position [530, 263]
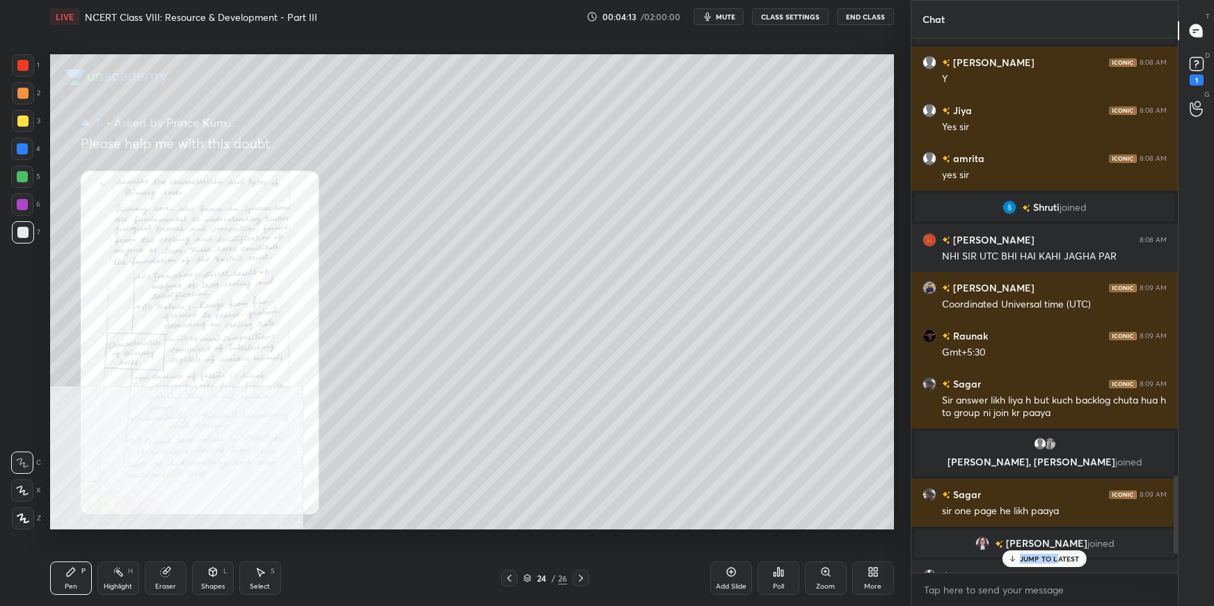
click at [1059, 557] on div "JUMP TO LATEST" at bounding box center [1043, 558] width 83 height 17
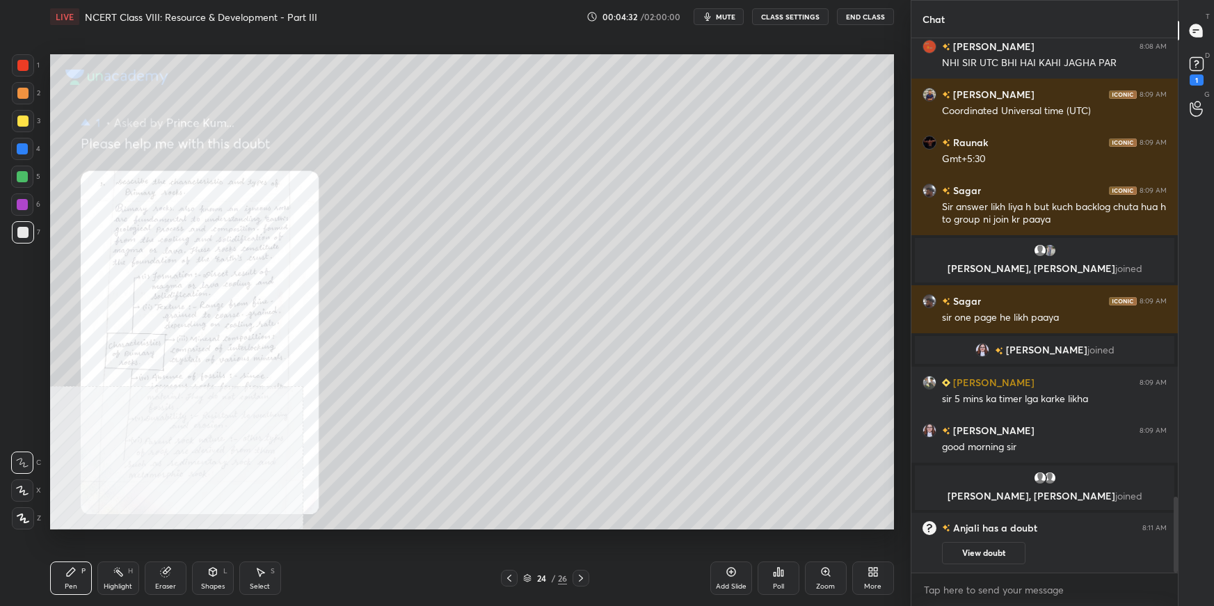
click at [881, 586] on div "More" at bounding box center [873, 577] width 42 height 33
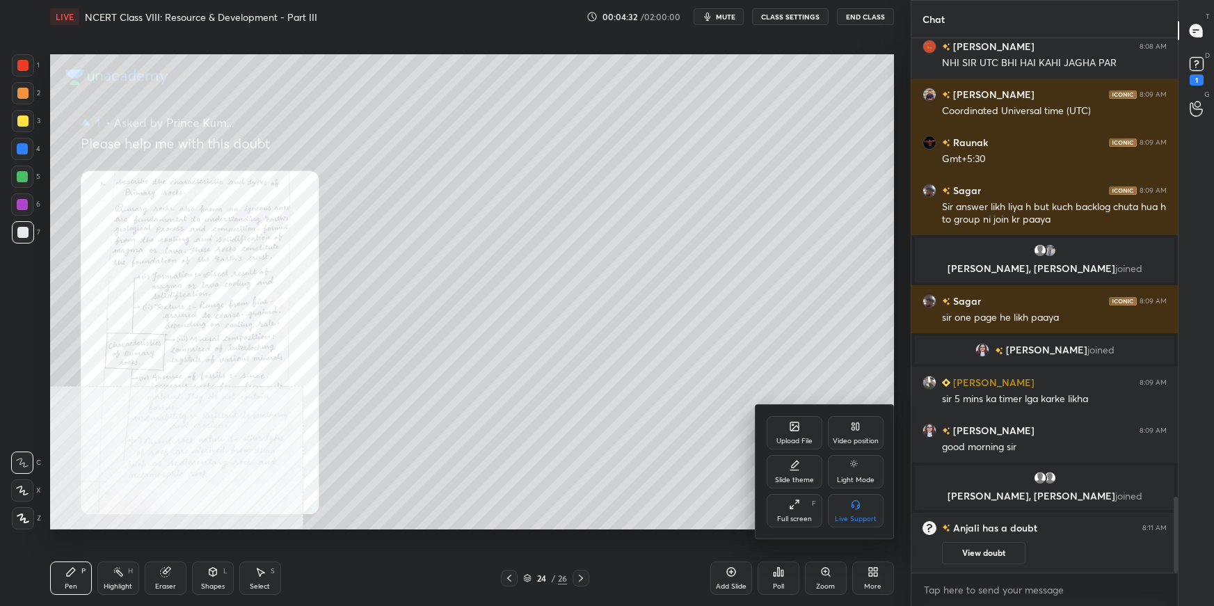
click at [854, 434] on div "Video position" at bounding box center [856, 432] width 56 height 33
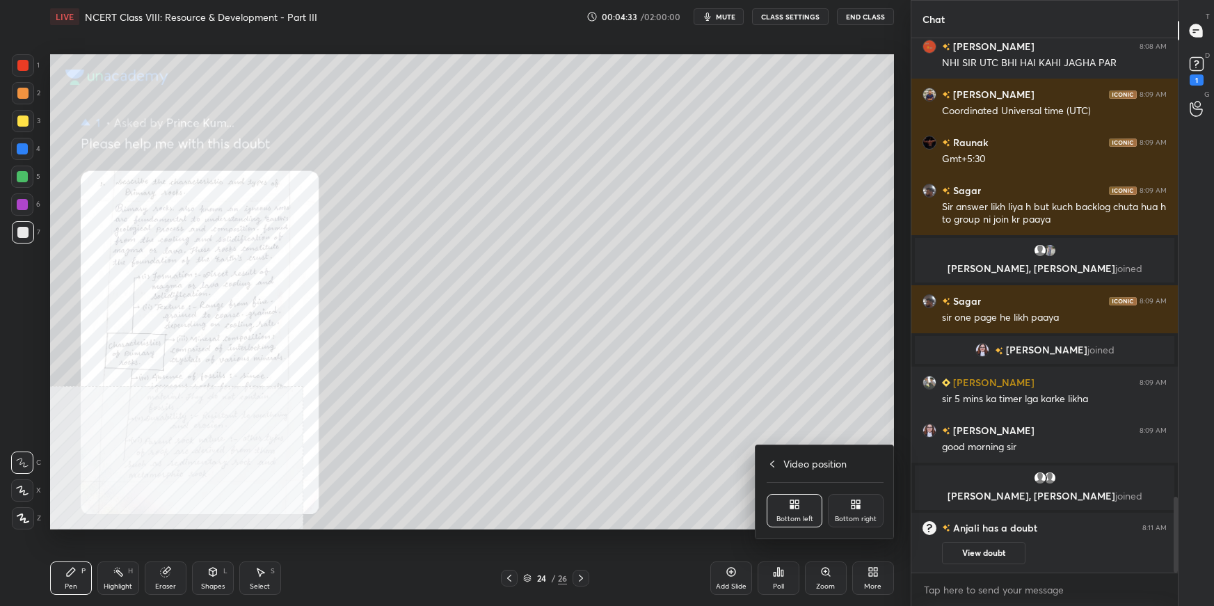
click at [849, 528] on div "Video position Bottom left Bottom right" at bounding box center [824, 491] width 139 height 93
click at [849, 510] on div "Bottom right" at bounding box center [856, 510] width 56 height 33
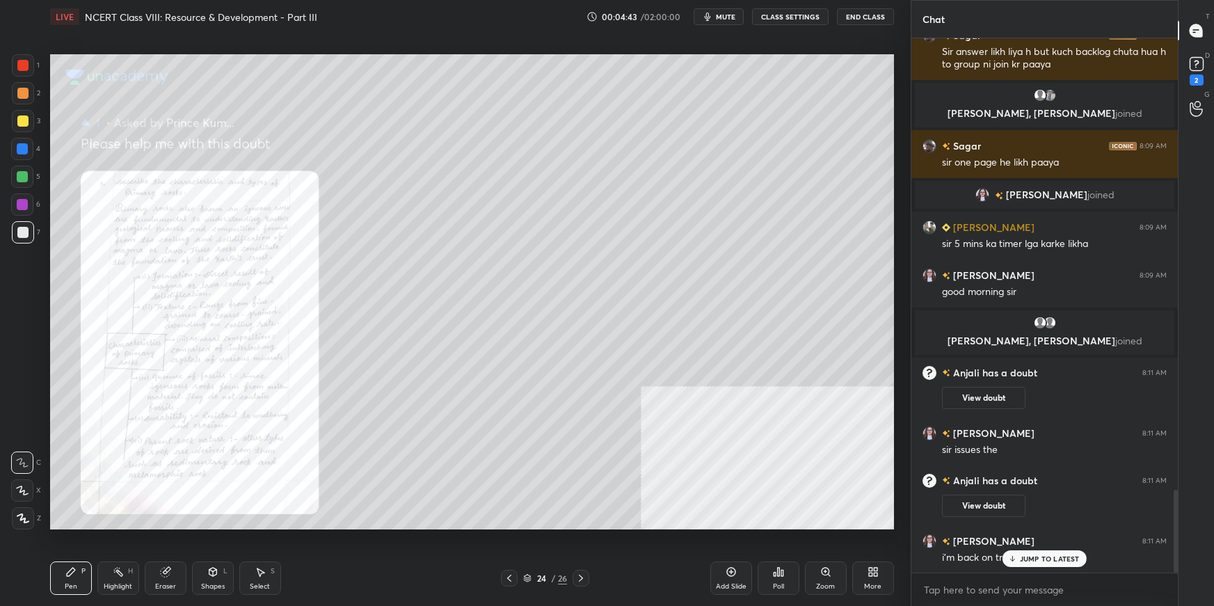
scroll to position [2931, 0]
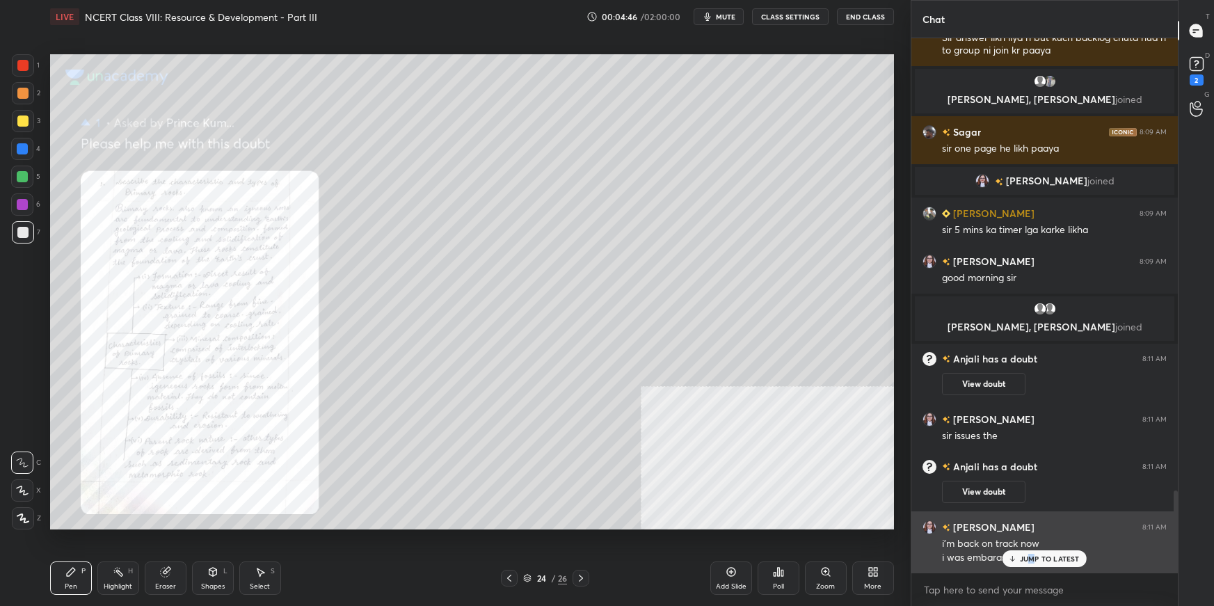
click at [1031, 561] on p "JUMP TO LATEST" at bounding box center [1050, 558] width 60 height 8
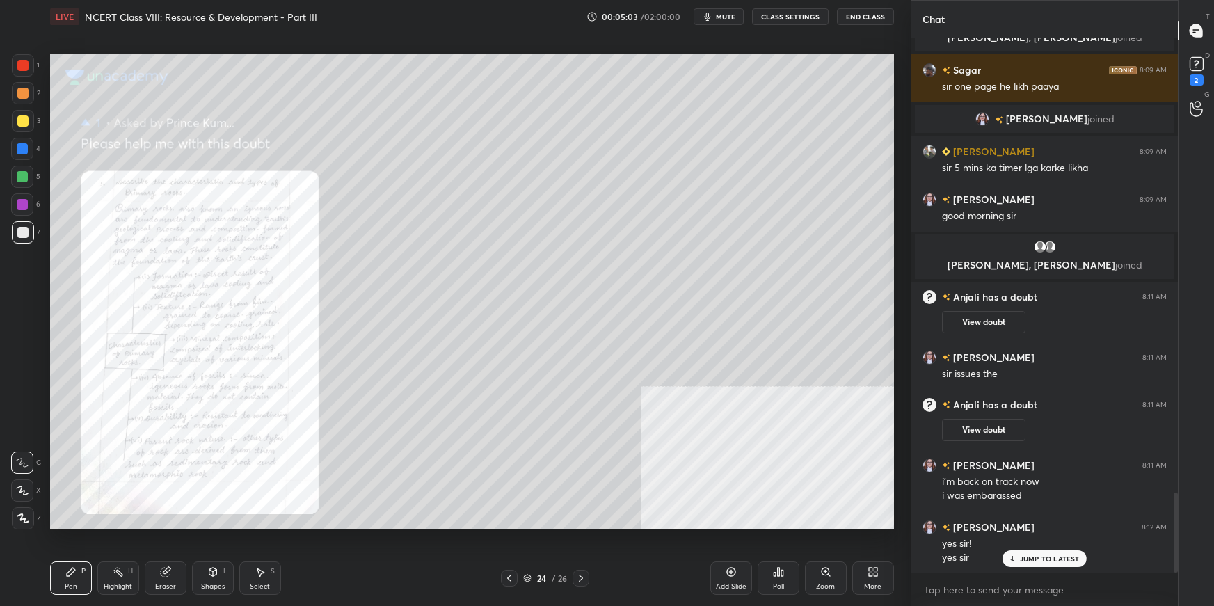
scroll to position [3041, 0]
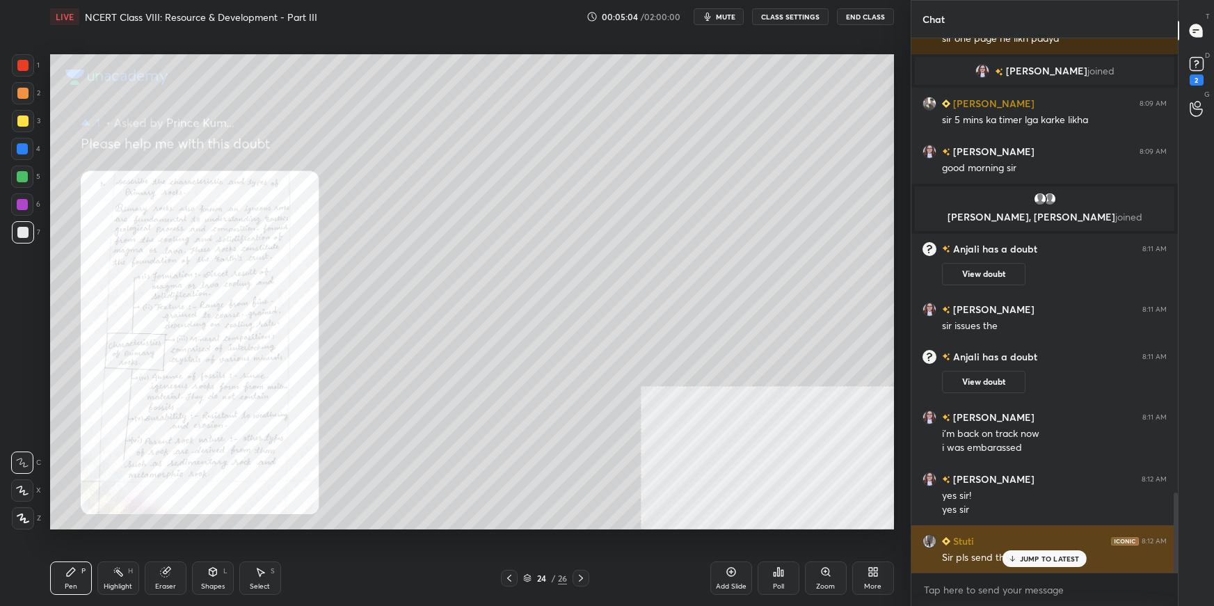
click at [1061, 556] on p "JUMP TO LATEST" at bounding box center [1050, 558] width 60 height 8
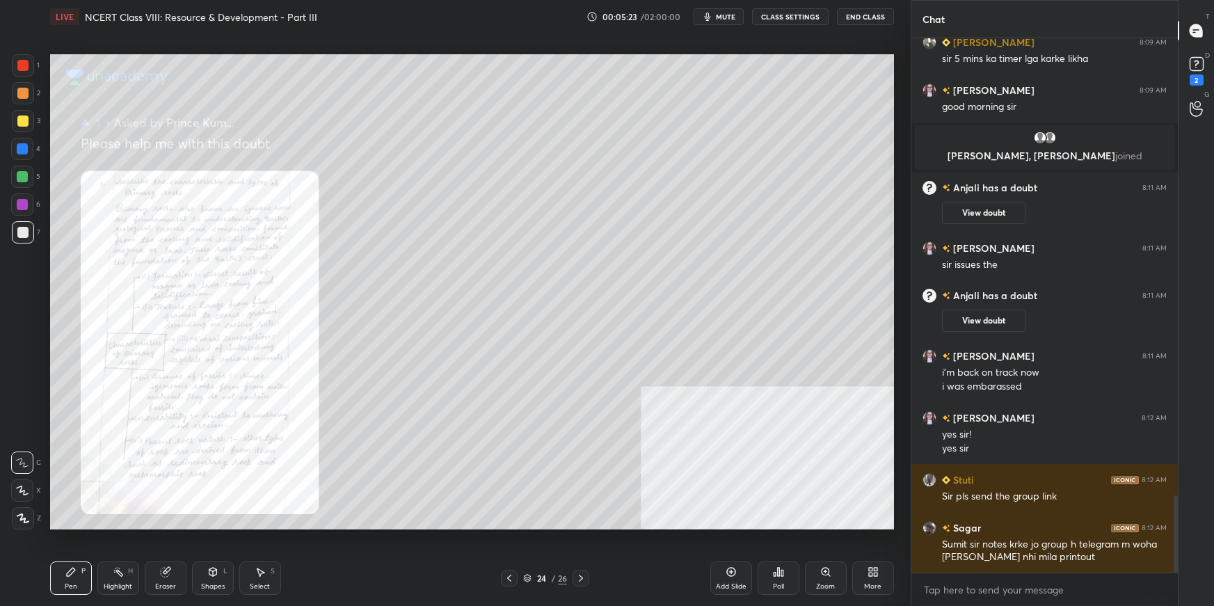
scroll to position [3150, 0]
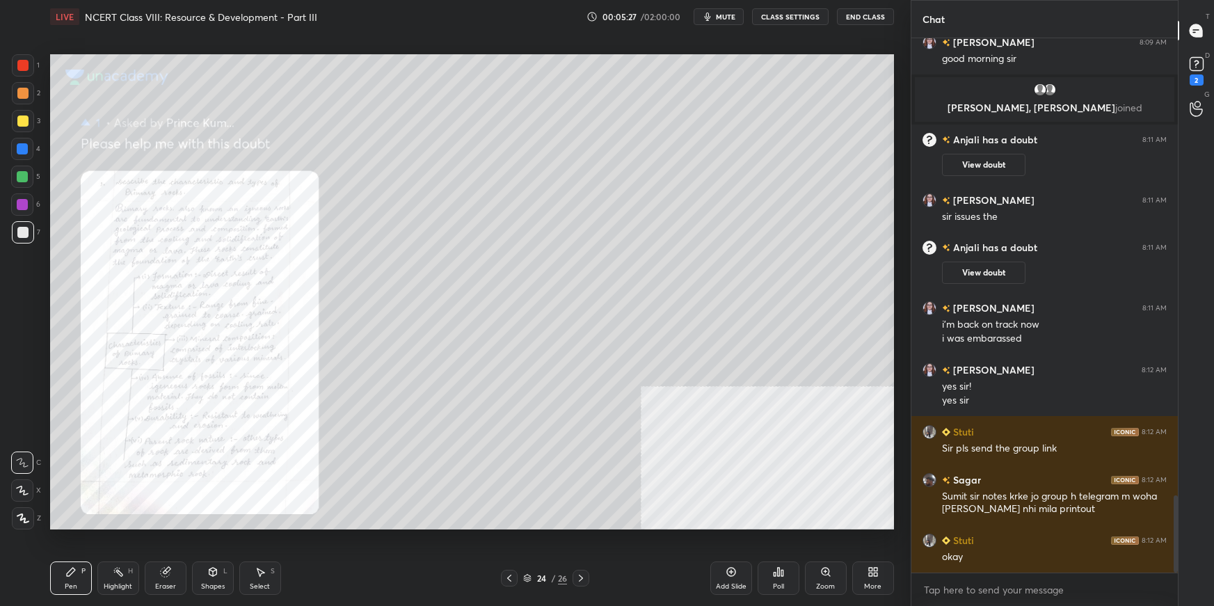
click at [894, 423] on div "Setting up your live class Poll for secs No correct answer Start poll" at bounding box center [472, 291] width 855 height 517
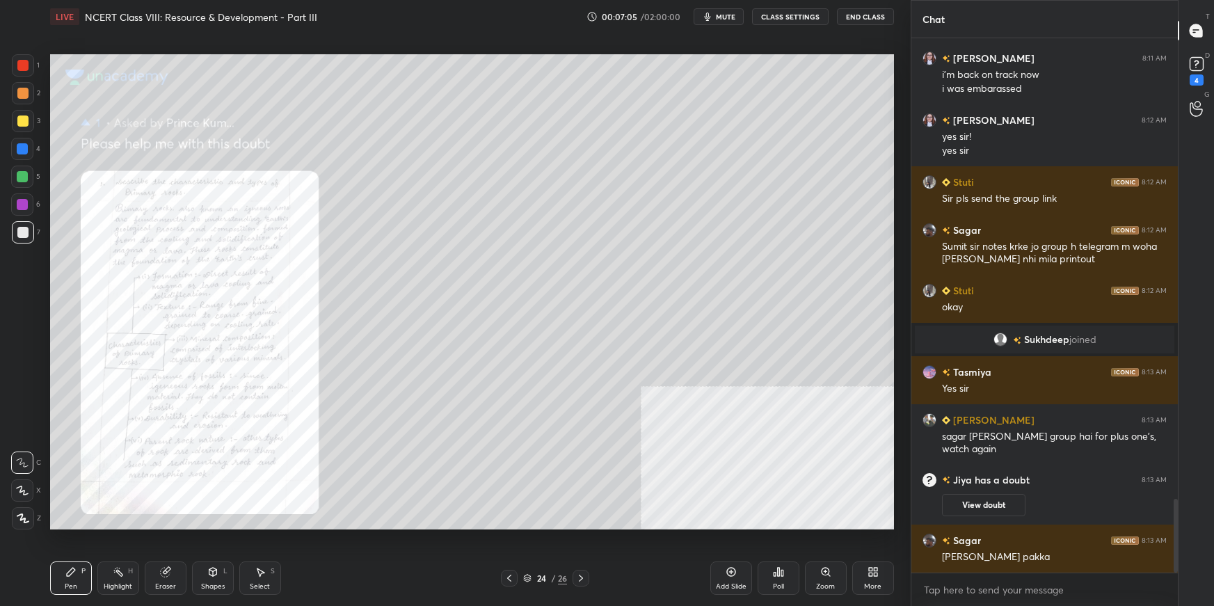
scroll to position [3356, 0]
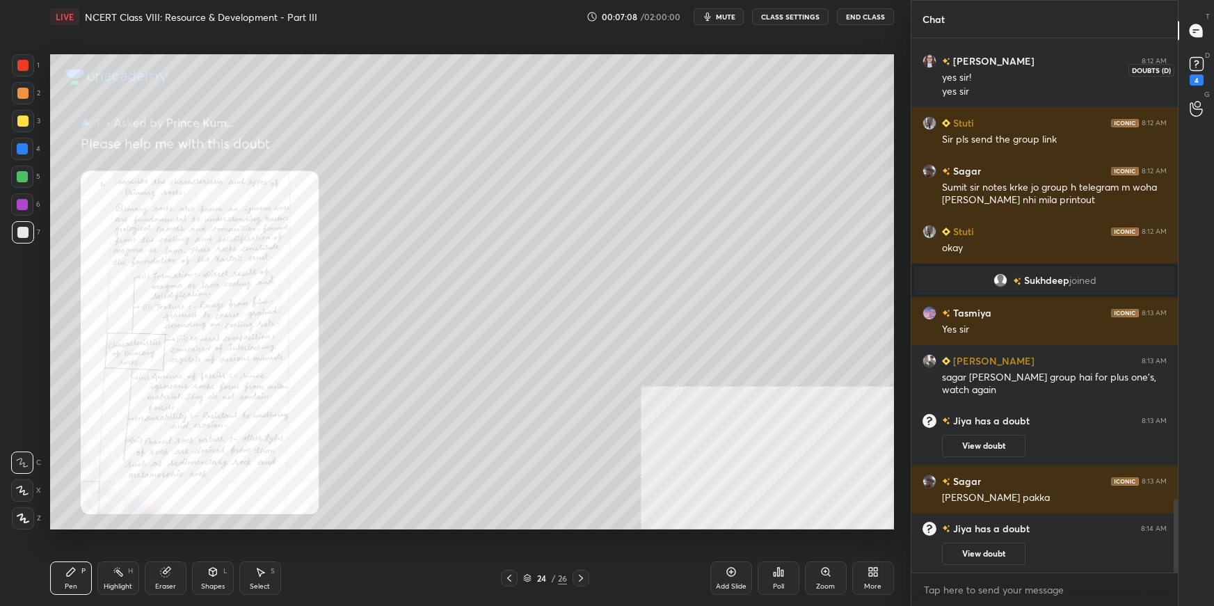
click at [1196, 72] on icon at bounding box center [1196, 64] width 21 height 21
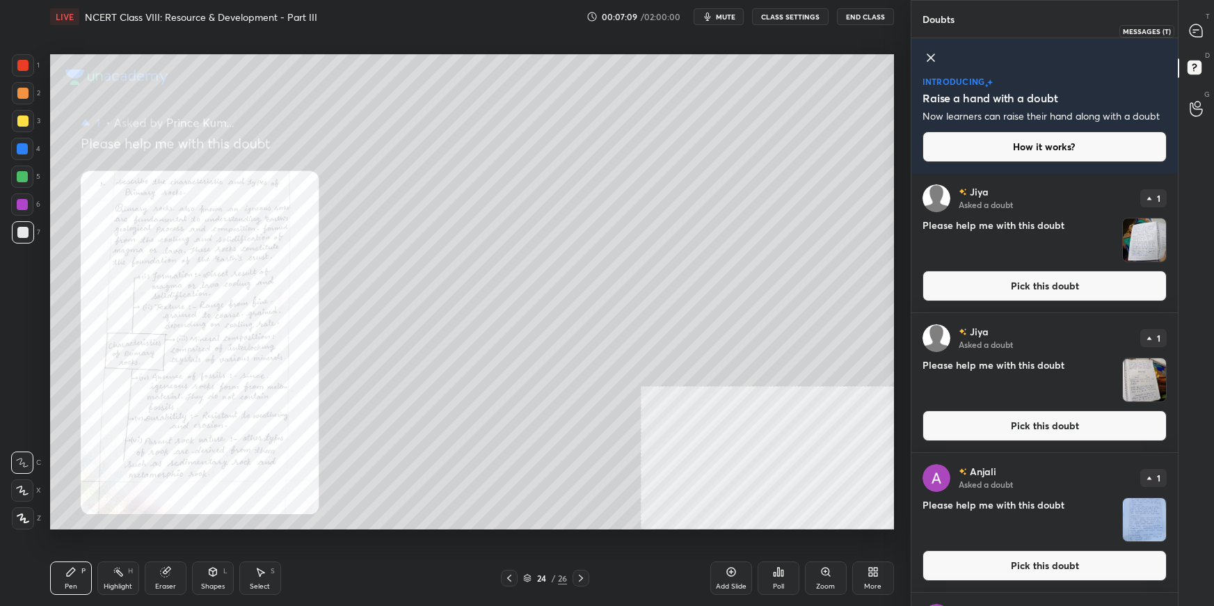
drag, startPoint x: 1193, startPoint y: 26, endPoint x: 1196, endPoint y: 41, distance: 14.9
click at [1193, 29] on icon at bounding box center [1195, 30] width 13 height 13
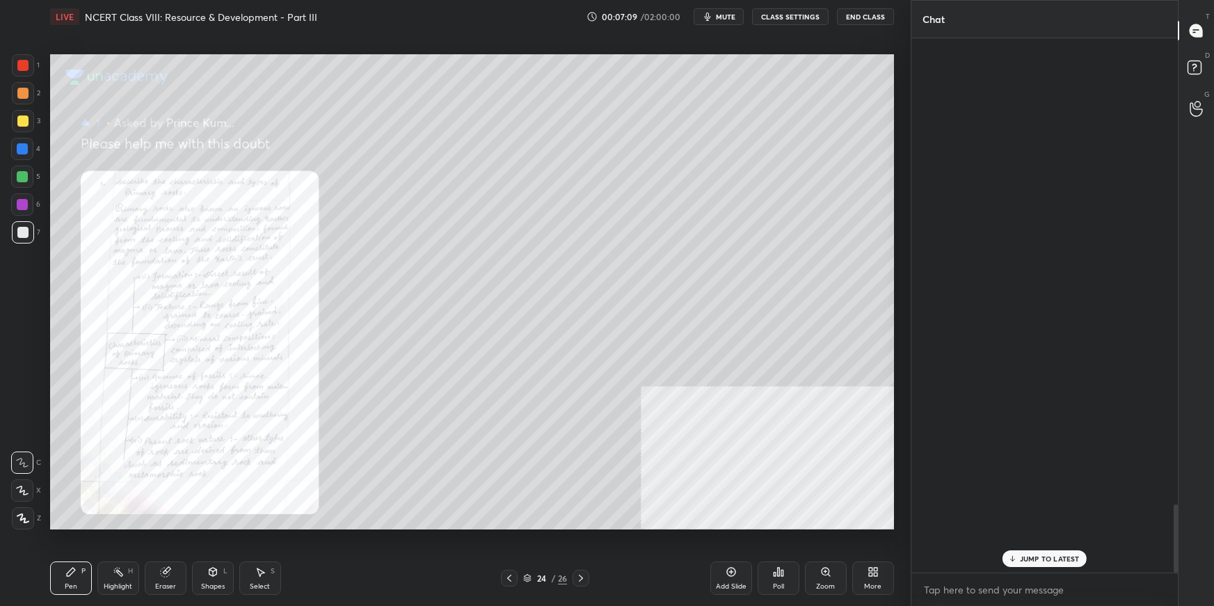
scroll to position [530, 263]
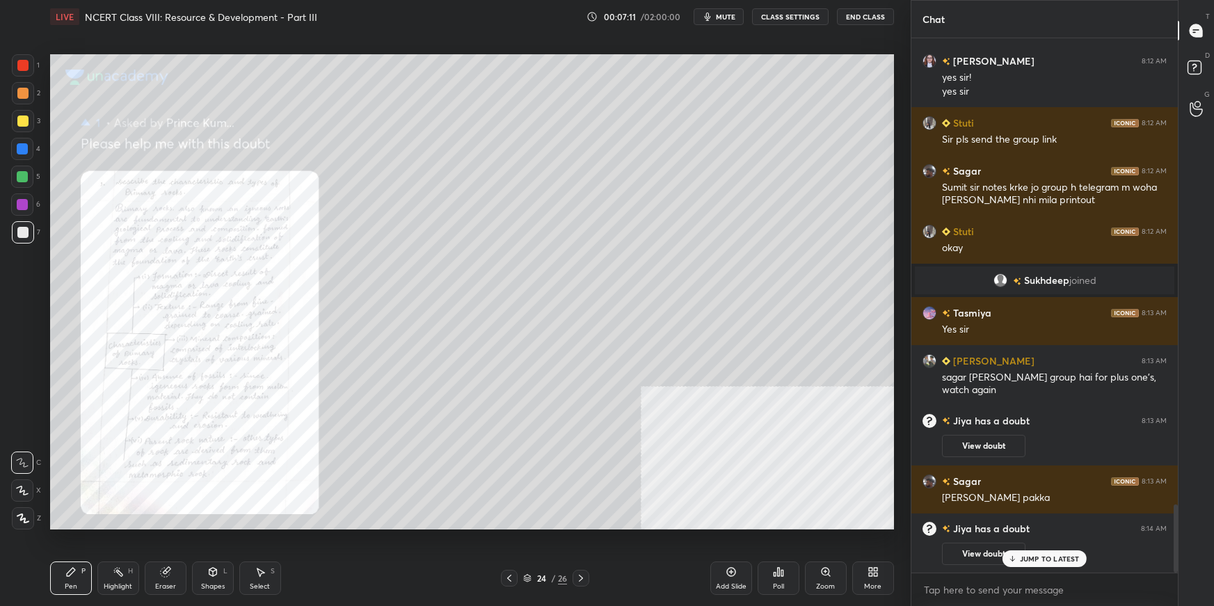
click at [1043, 564] on div "JUMP TO LATEST" at bounding box center [1043, 558] width 83 height 17
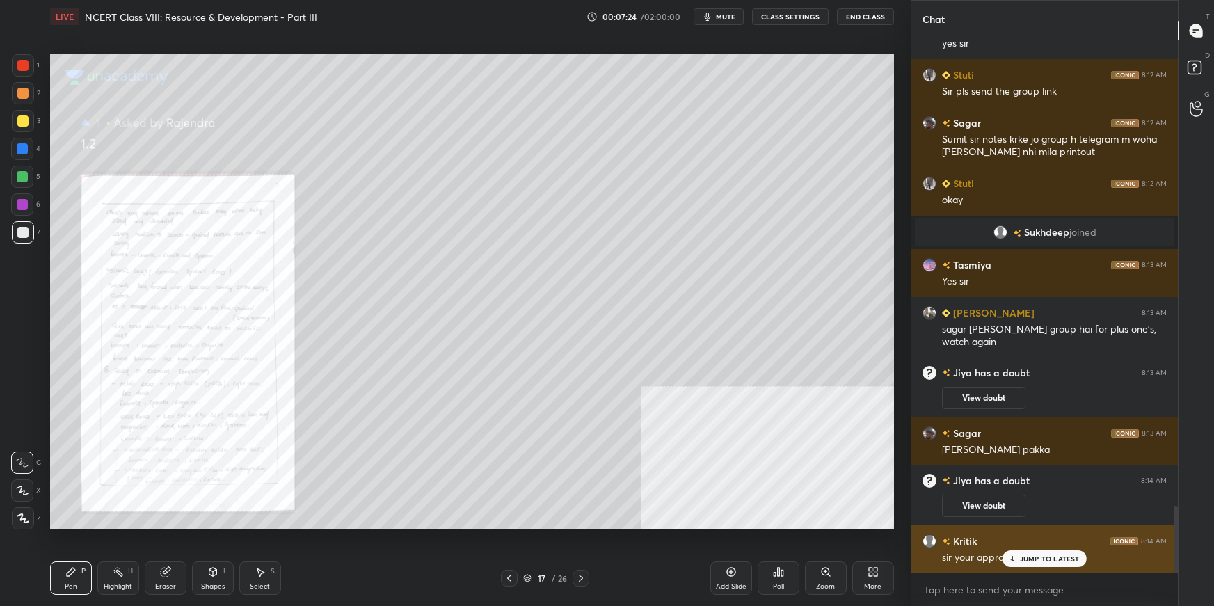
drag, startPoint x: 1030, startPoint y: 563, endPoint x: 1018, endPoint y: 556, distance: 14.3
click at [1029, 561] on div "JUMP TO LATEST" at bounding box center [1043, 558] width 83 height 17
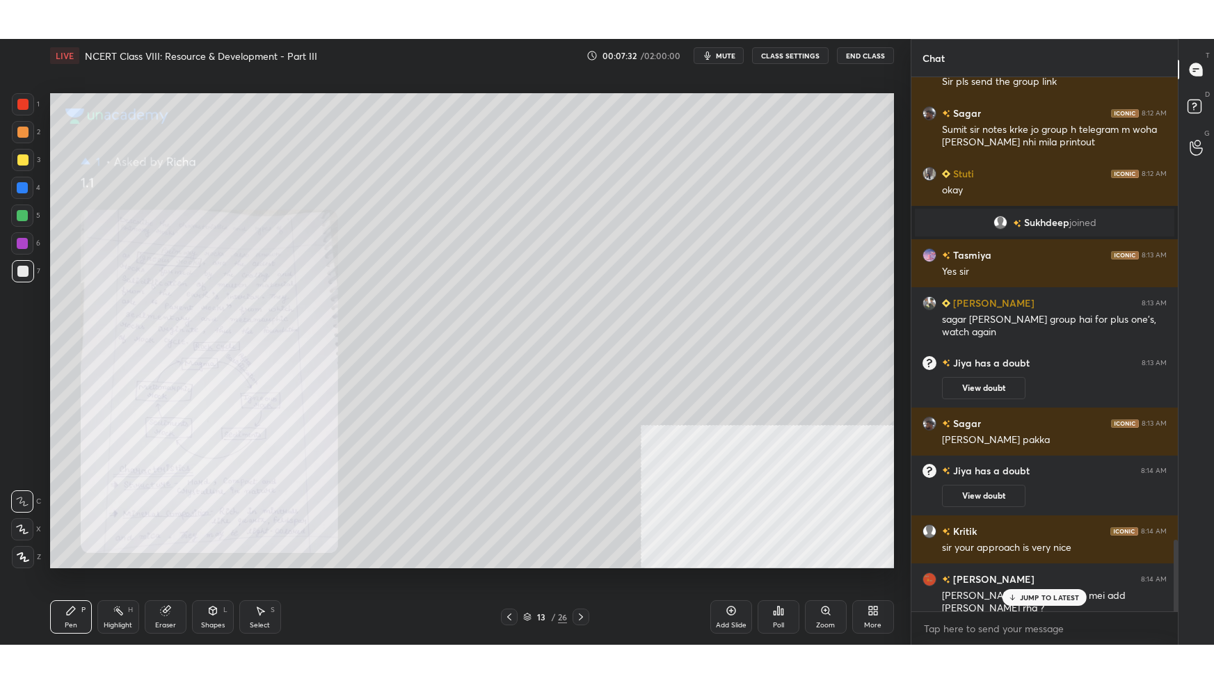
scroll to position [3452, 0]
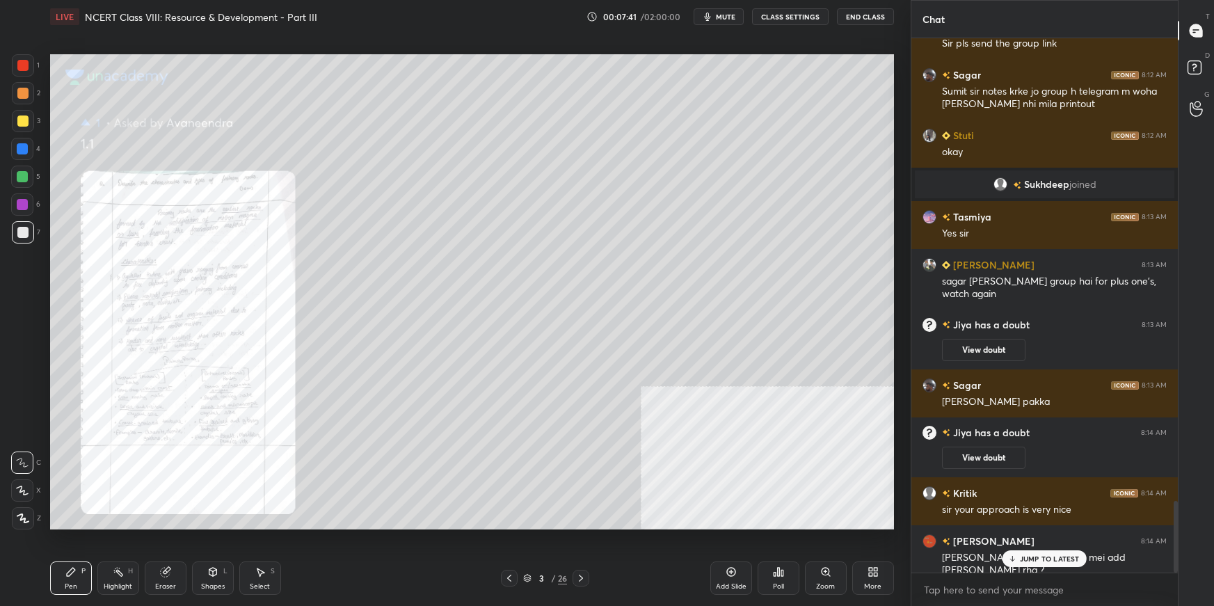
click at [863, 574] on div "More" at bounding box center [873, 577] width 42 height 33
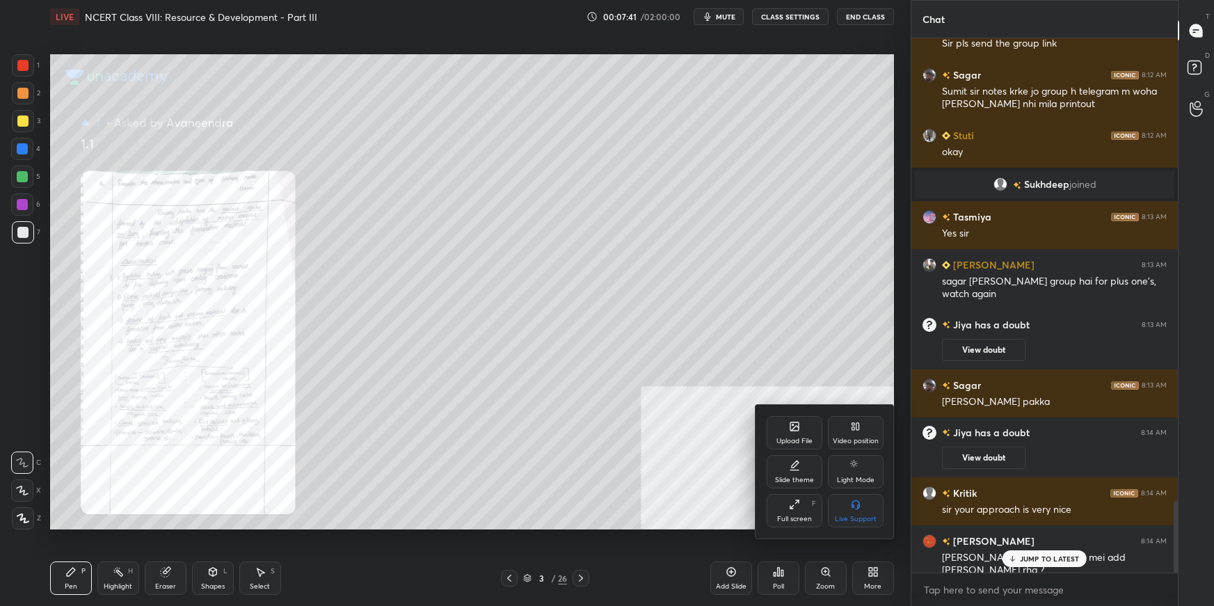
click at [773, 515] on div "Full screen F" at bounding box center [794, 510] width 56 height 33
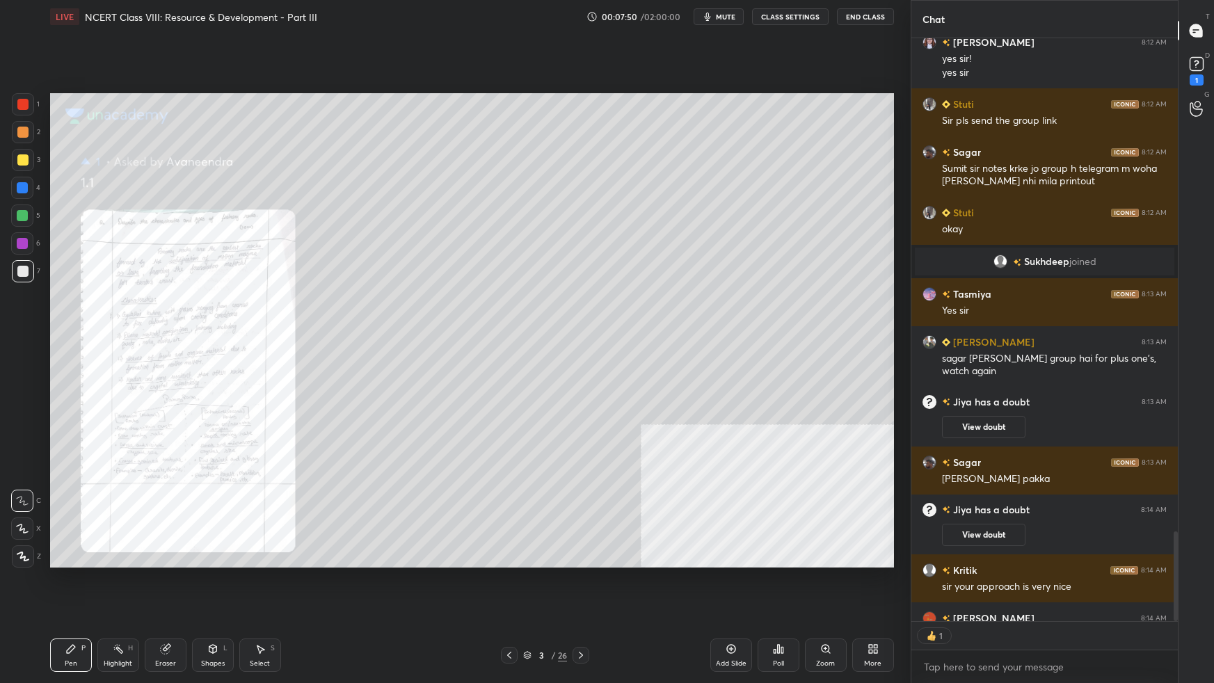
scroll to position [4, 3]
click at [831, 605] on div "Zoom" at bounding box center [826, 654] width 42 height 33
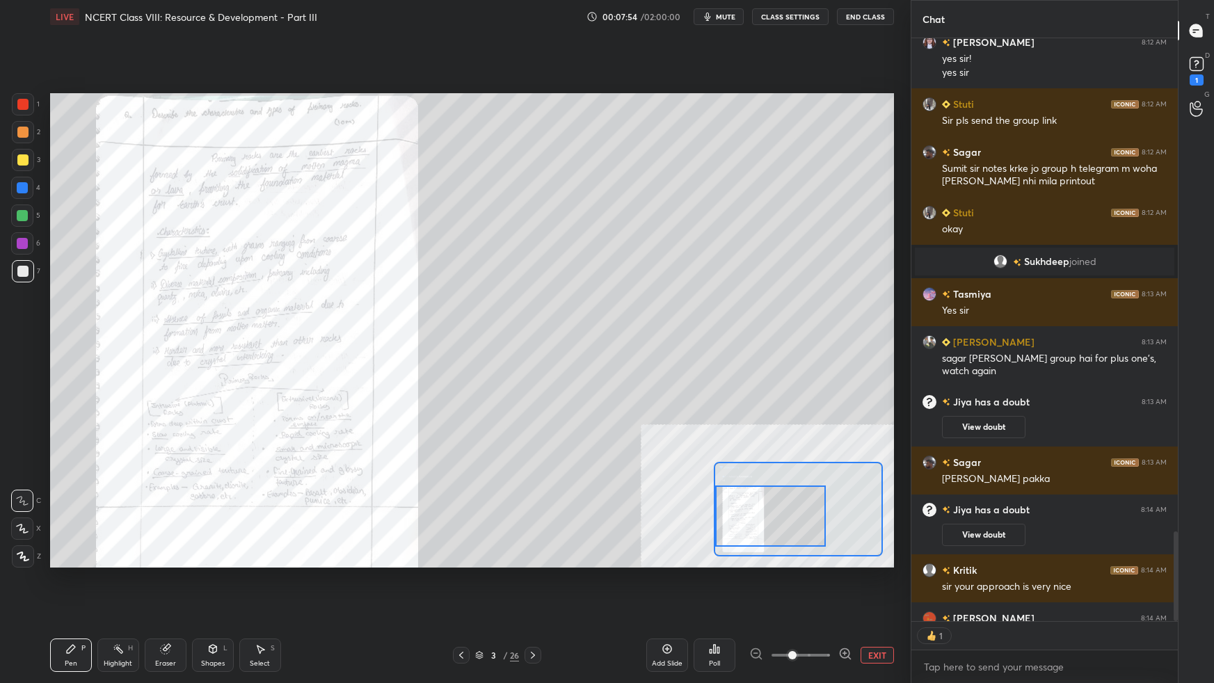
drag, startPoint x: 755, startPoint y: 506, endPoint x: 750, endPoint y: 515, distance: 9.7
click at [739, 515] on div at bounding box center [770, 515] width 111 height 61
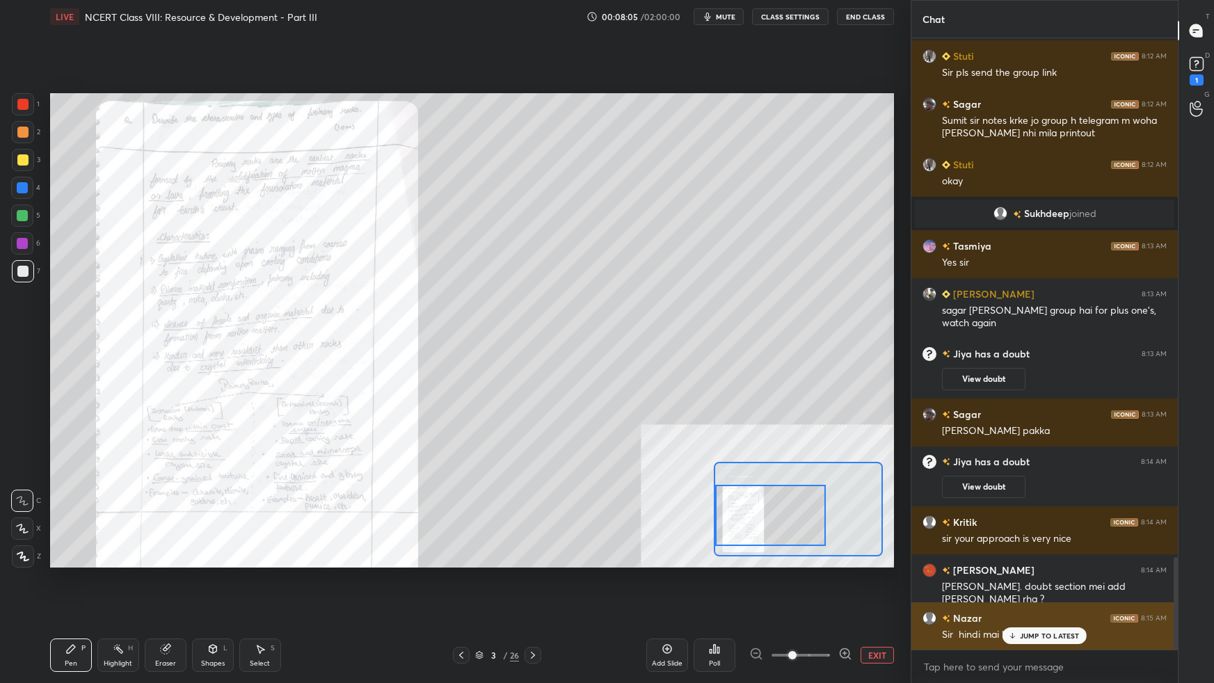
click at [1050, 605] on div "Nazar 8:15 AM Sir hindi mai bhi" at bounding box center [1044, 626] width 266 height 48
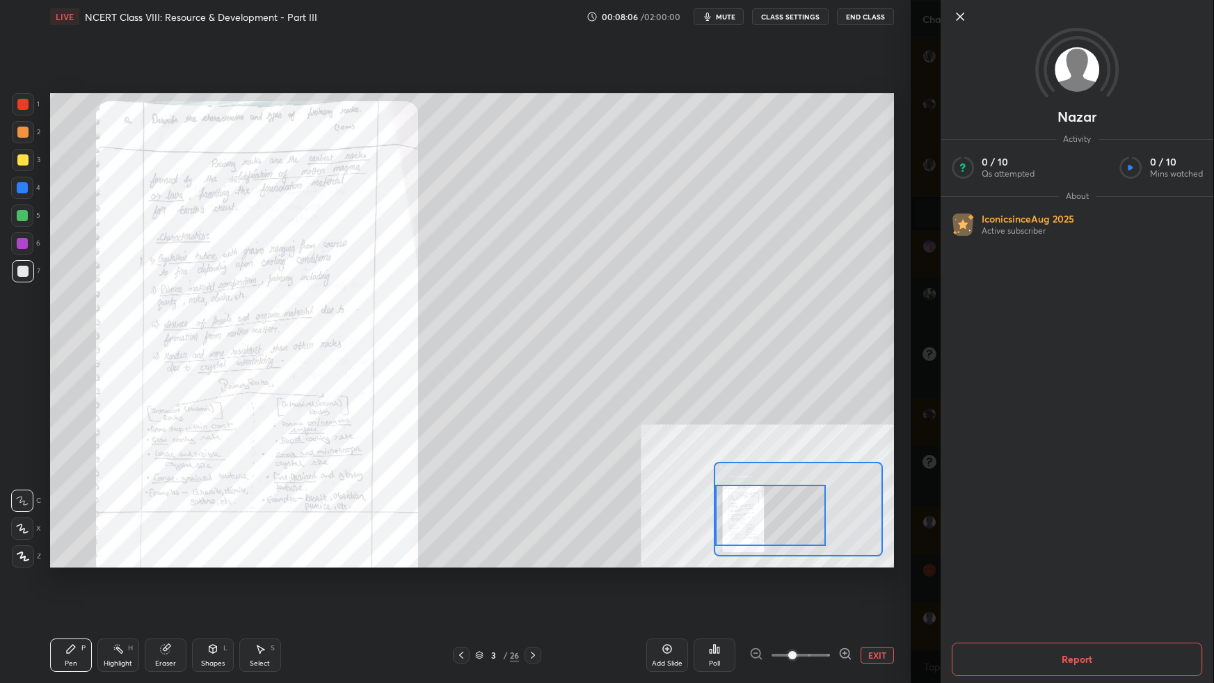
click at [806, 545] on div at bounding box center [798, 509] width 169 height 95
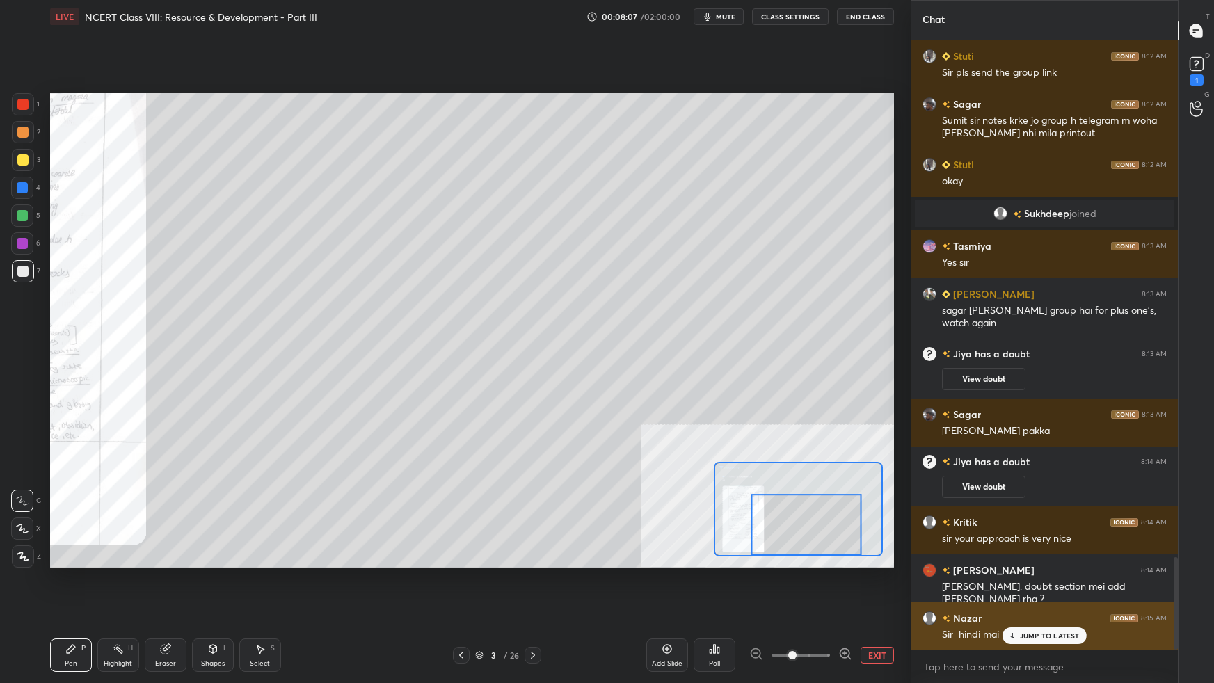
click at [1035, 605] on p "JUMP TO LATEST" at bounding box center [1050, 636] width 60 height 8
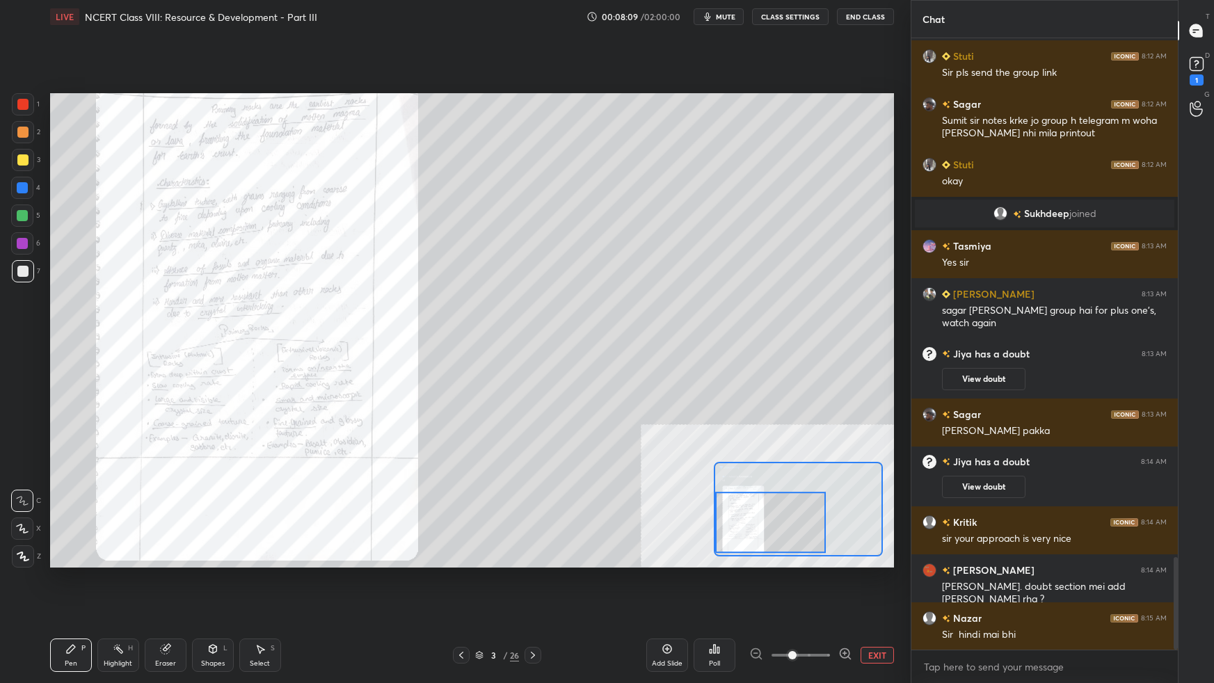
drag, startPoint x: 775, startPoint y: 524, endPoint x: 735, endPoint y: 520, distance: 40.5
click at [734, 522] on div at bounding box center [770, 522] width 111 height 61
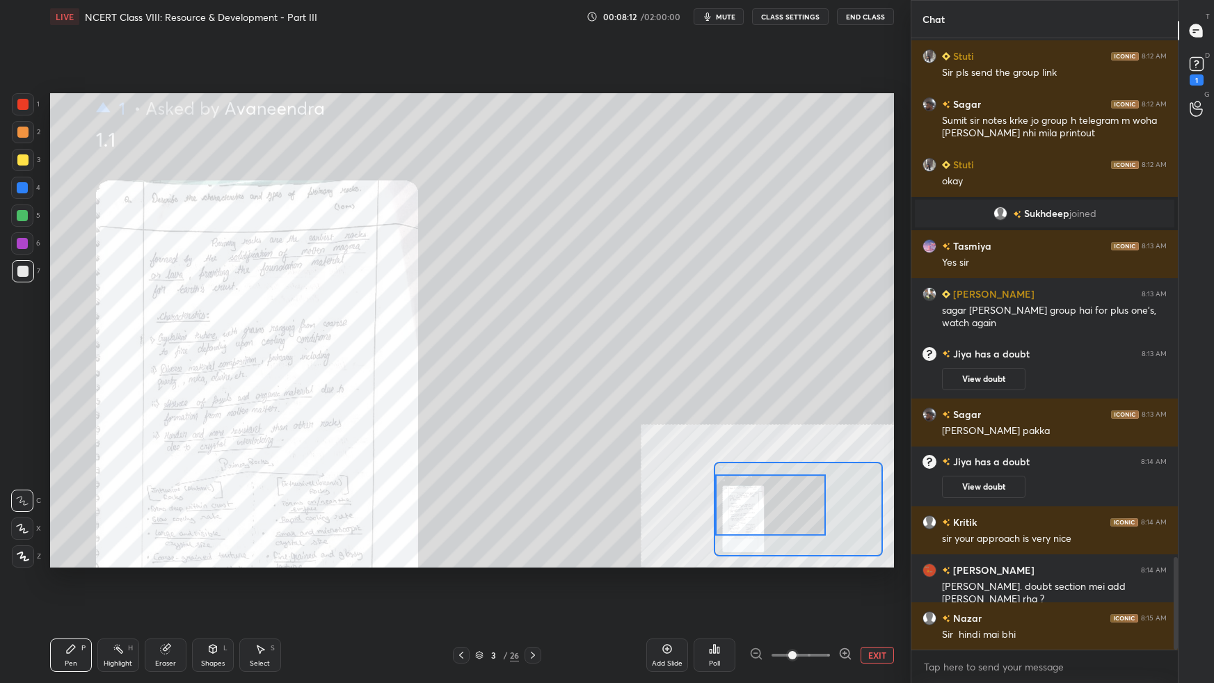
scroll to position [3484, 0]
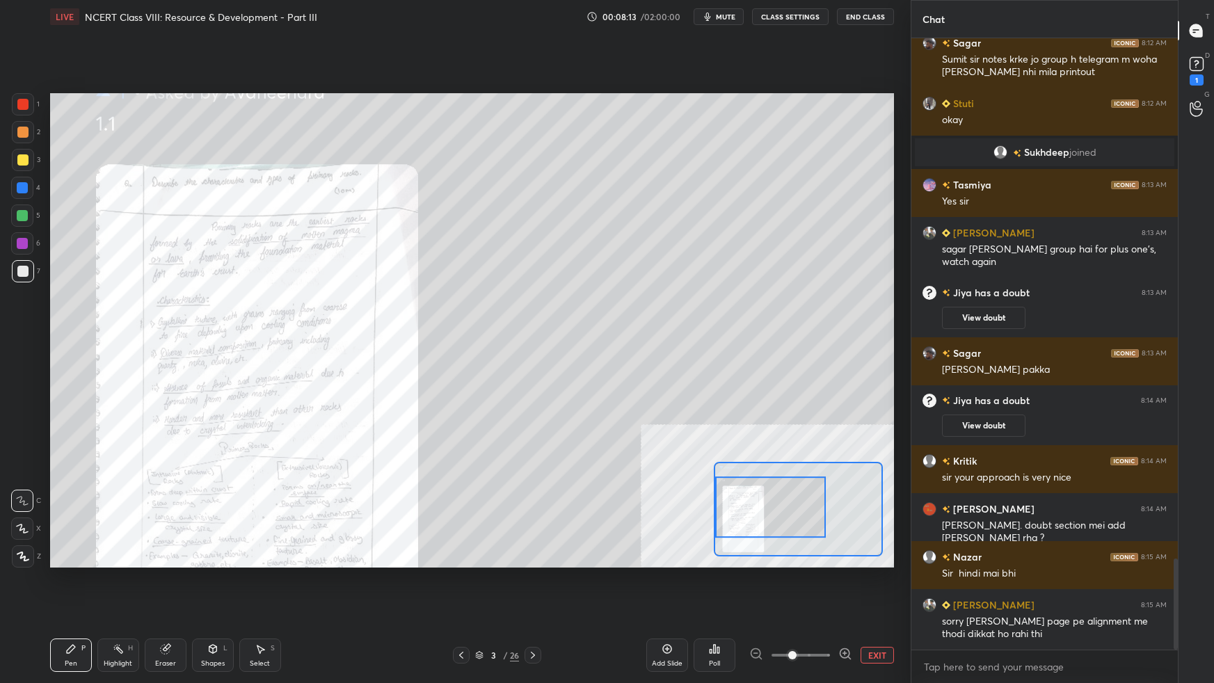
click at [777, 517] on div at bounding box center [770, 506] width 111 height 61
drag, startPoint x: 20, startPoint y: 102, endPoint x: 22, endPoint y: 114, distance: 12.6
click at [19, 105] on div at bounding box center [22, 104] width 11 height 11
drag, startPoint x: 11, startPoint y: 533, endPoint x: 19, endPoint y: 531, distance: 8.5
click at [14, 530] on div at bounding box center [22, 528] width 22 height 22
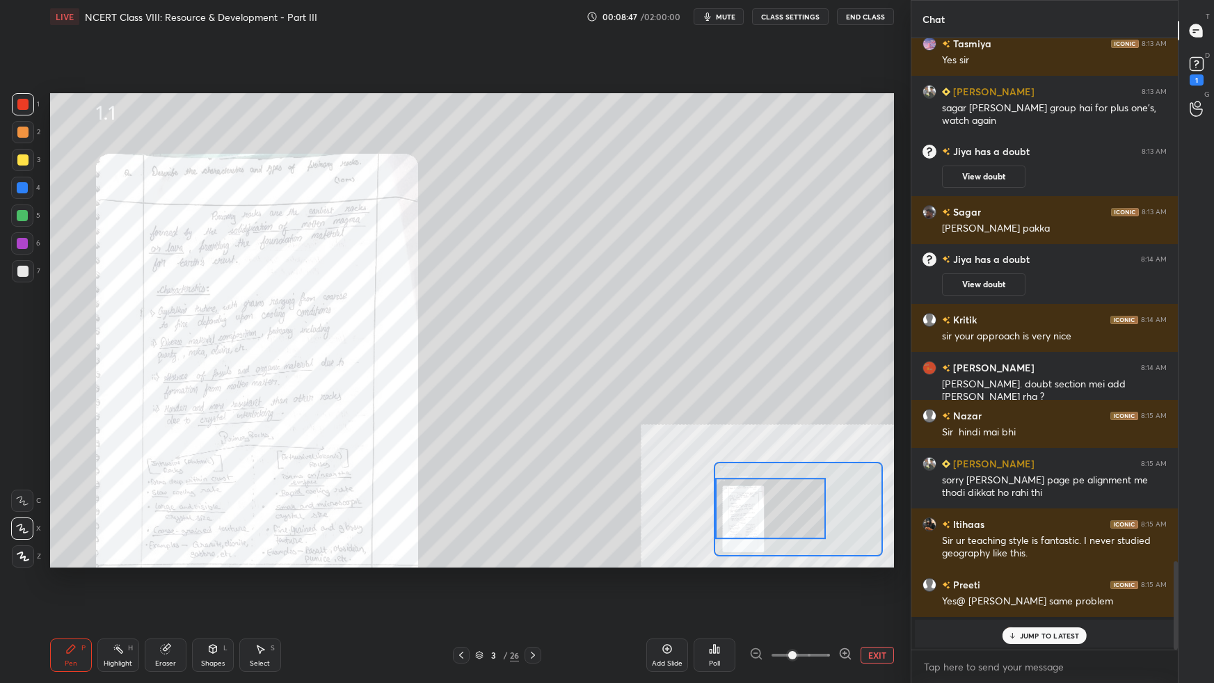
scroll to position [3673, 0]
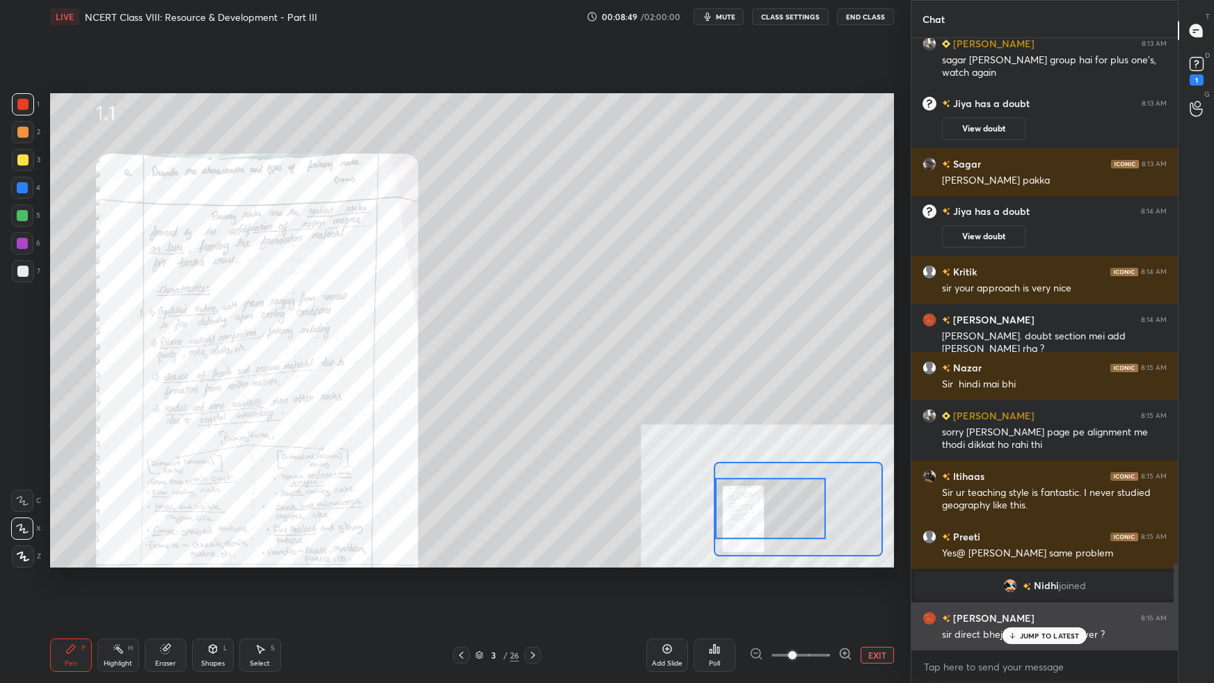
click at [1045, 605] on p "JUMP TO LATEST" at bounding box center [1050, 636] width 60 height 8
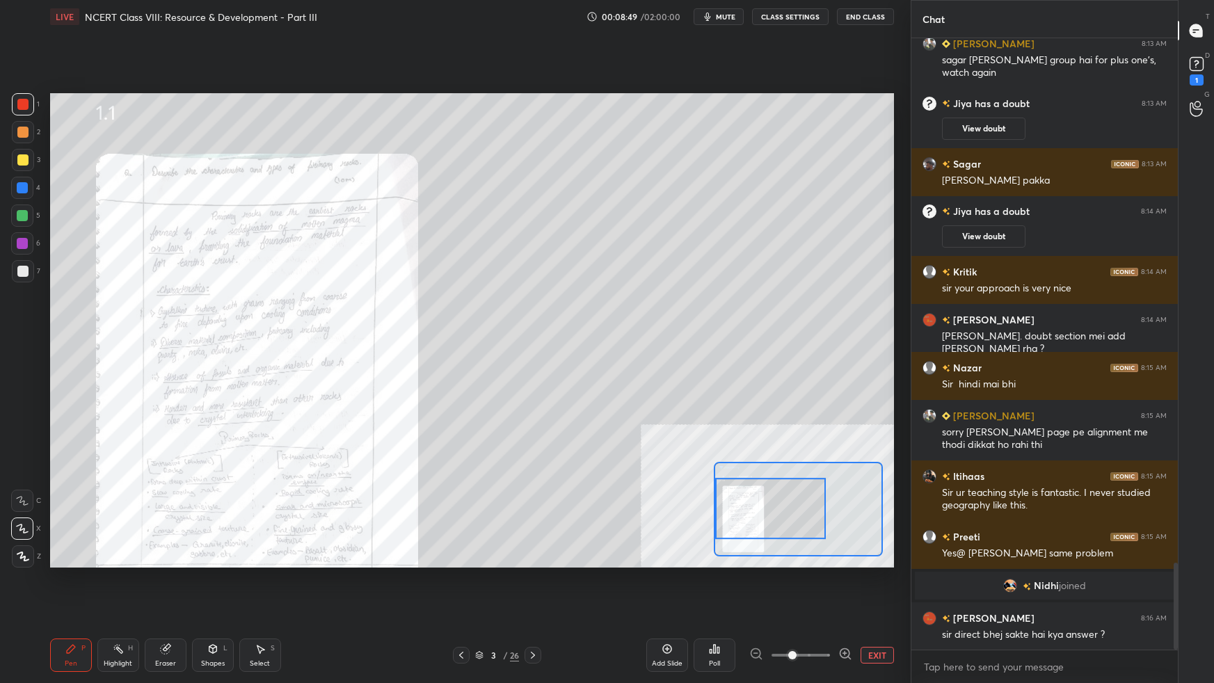
scroll to position [3687, 0]
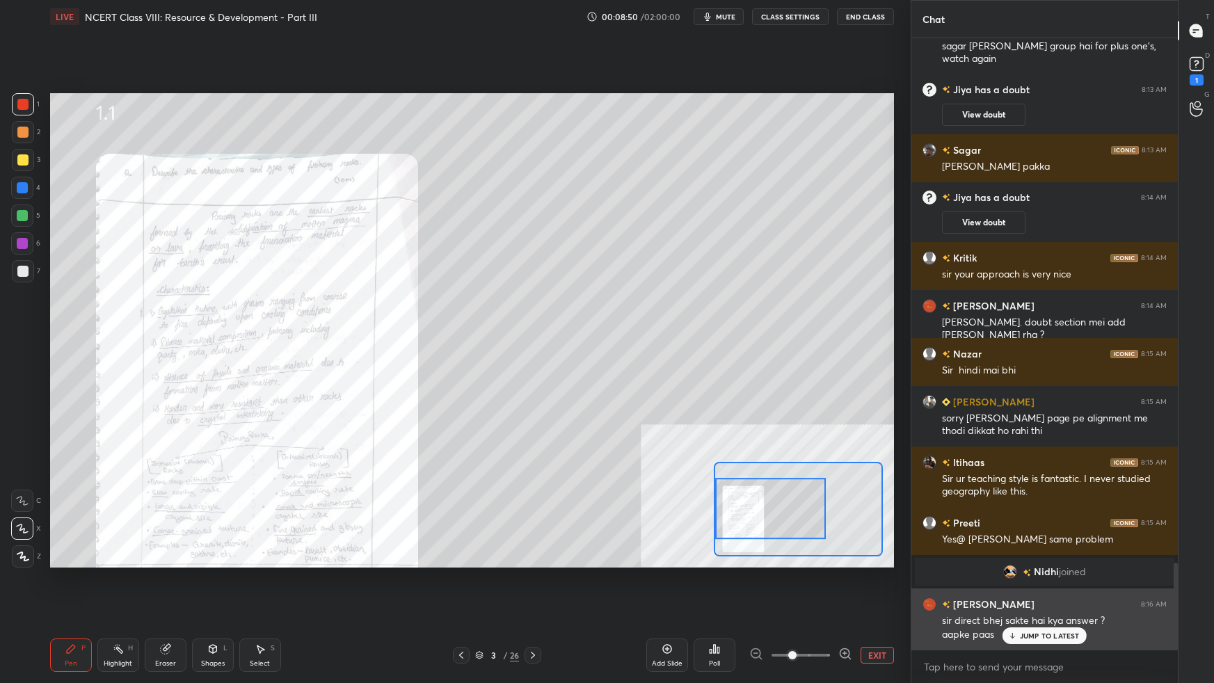
click at [1053, 605] on p "JUMP TO LATEST" at bounding box center [1050, 636] width 60 height 8
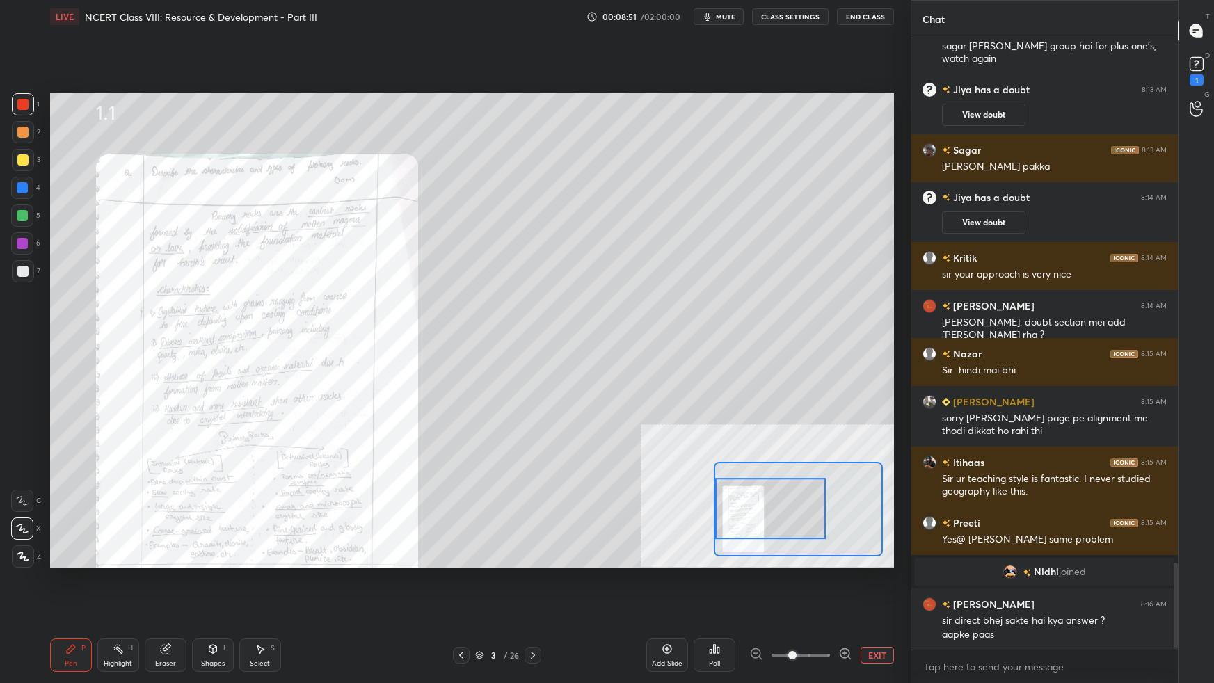
scroll to position [3735, 0]
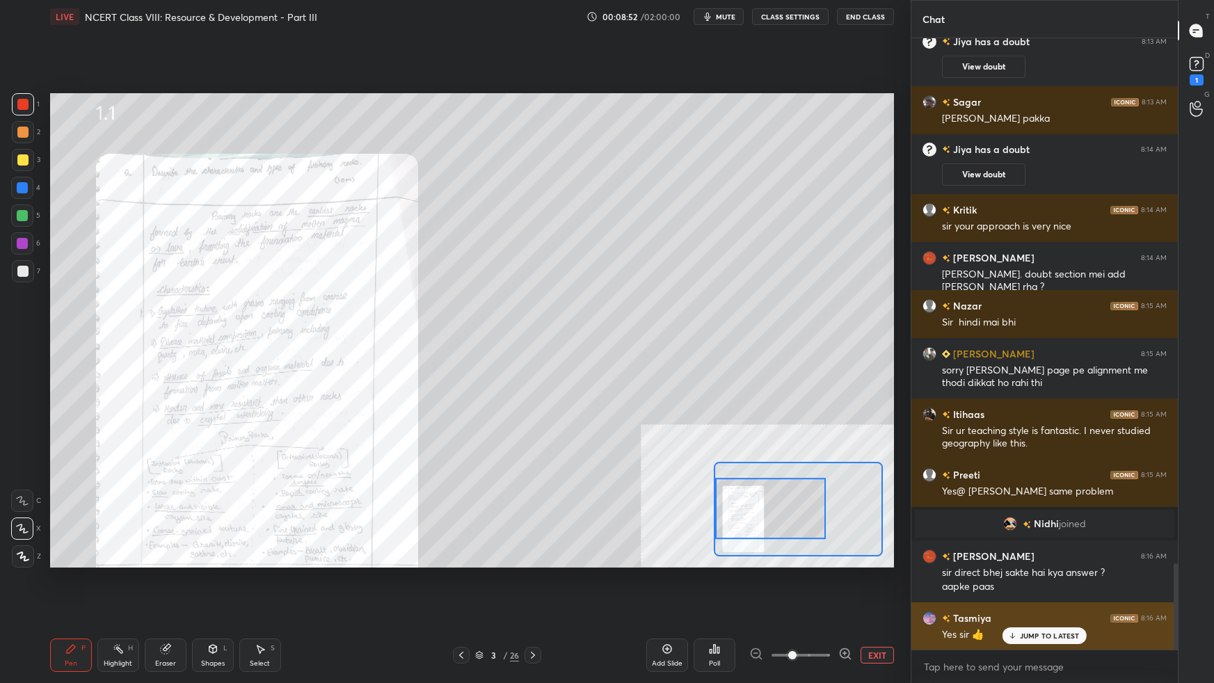
click at [1050, 605] on p "JUMP TO LATEST" at bounding box center [1050, 636] width 60 height 8
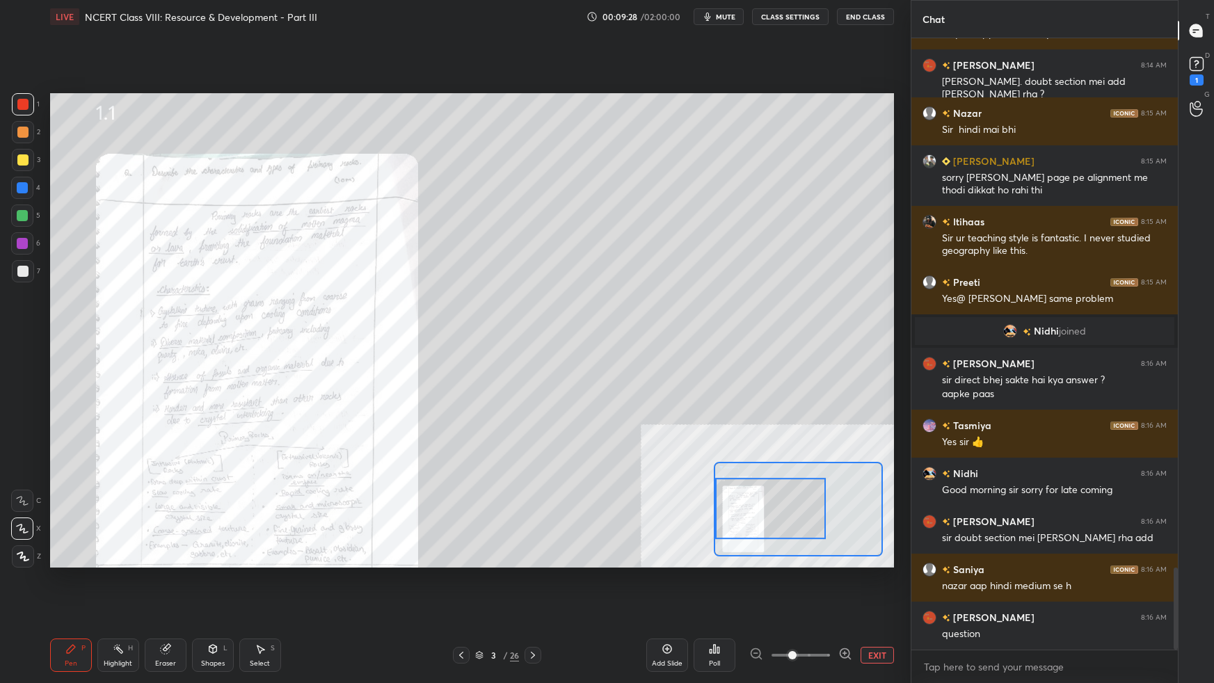
scroll to position [3976, 0]
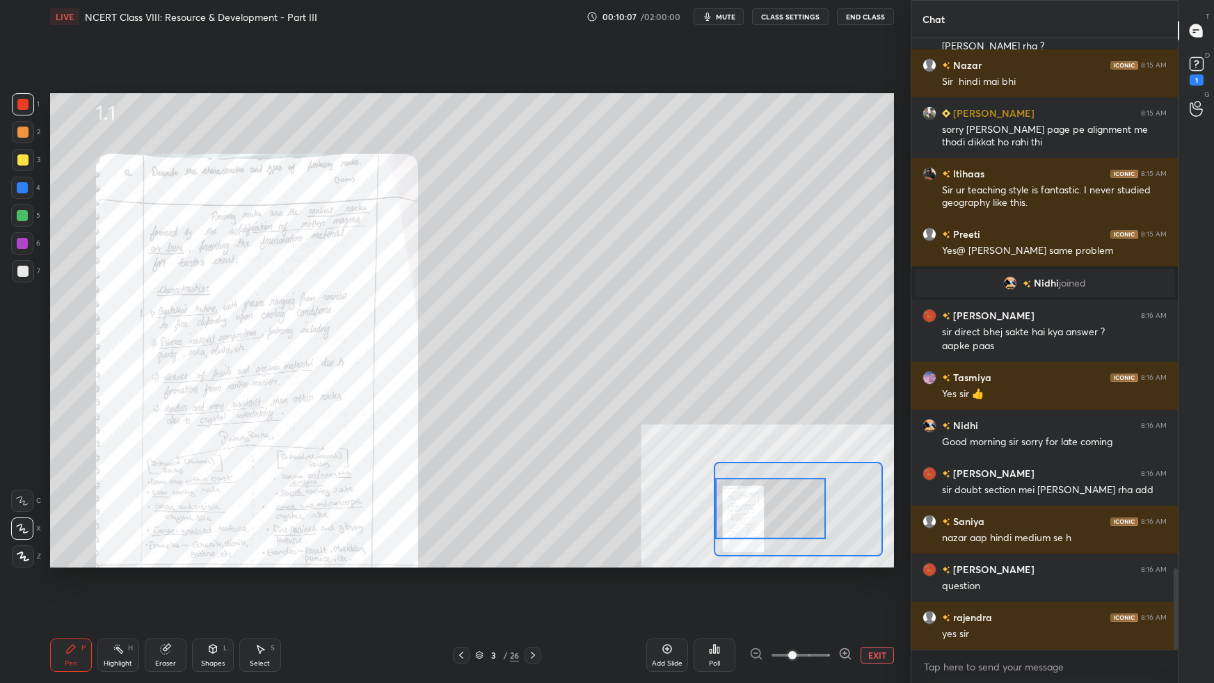
click at [22, 506] on div at bounding box center [22, 501] width 22 height 22
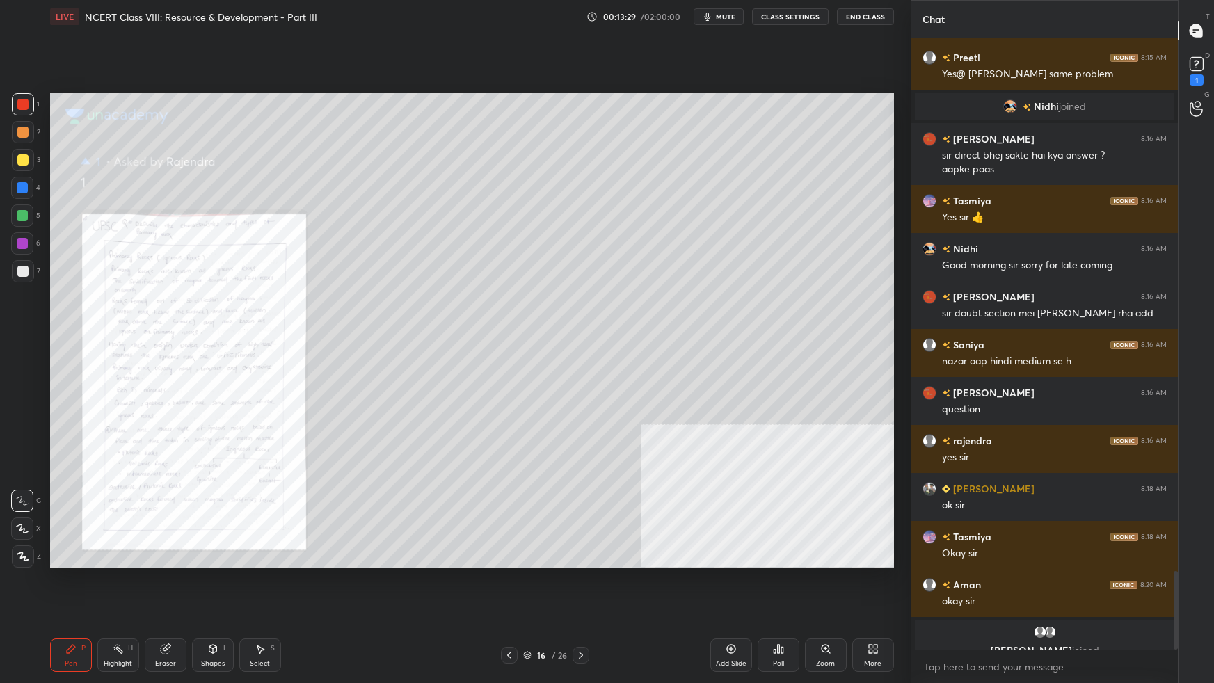
scroll to position [4201, 0]
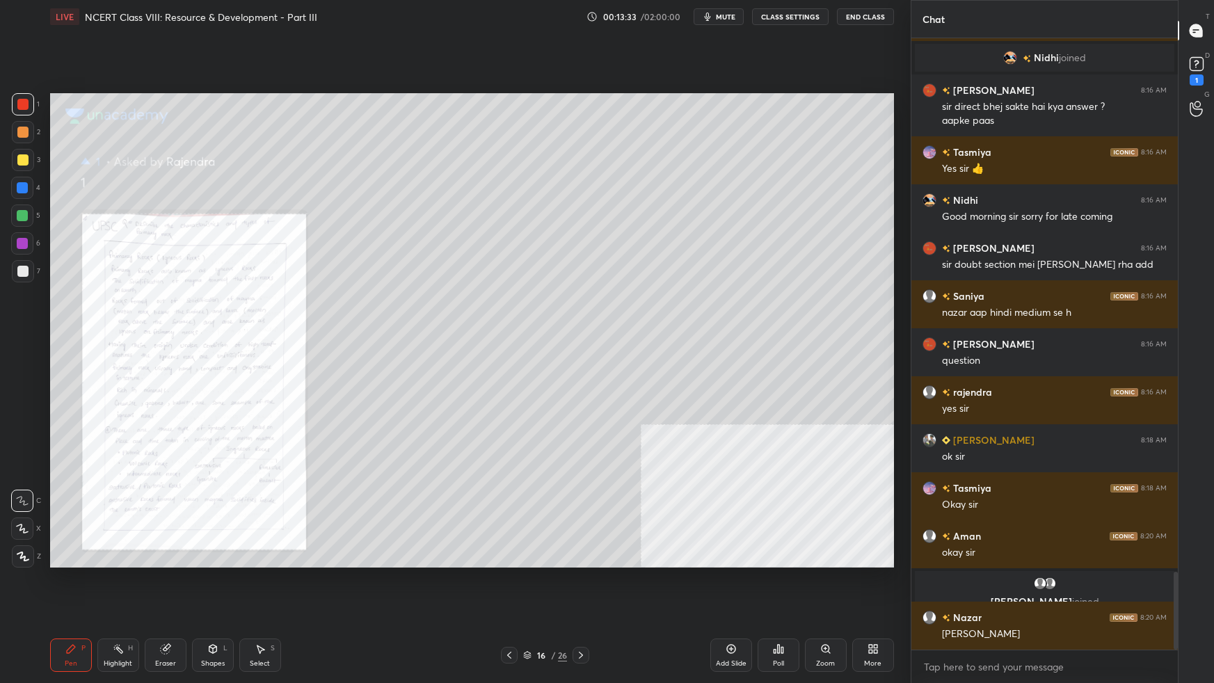
drag, startPoint x: 826, startPoint y: 653, endPoint x: 835, endPoint y: 618, distance: 35.9
click at [828, 605] on icon at bounding box center [825, 648] width 11 height 11
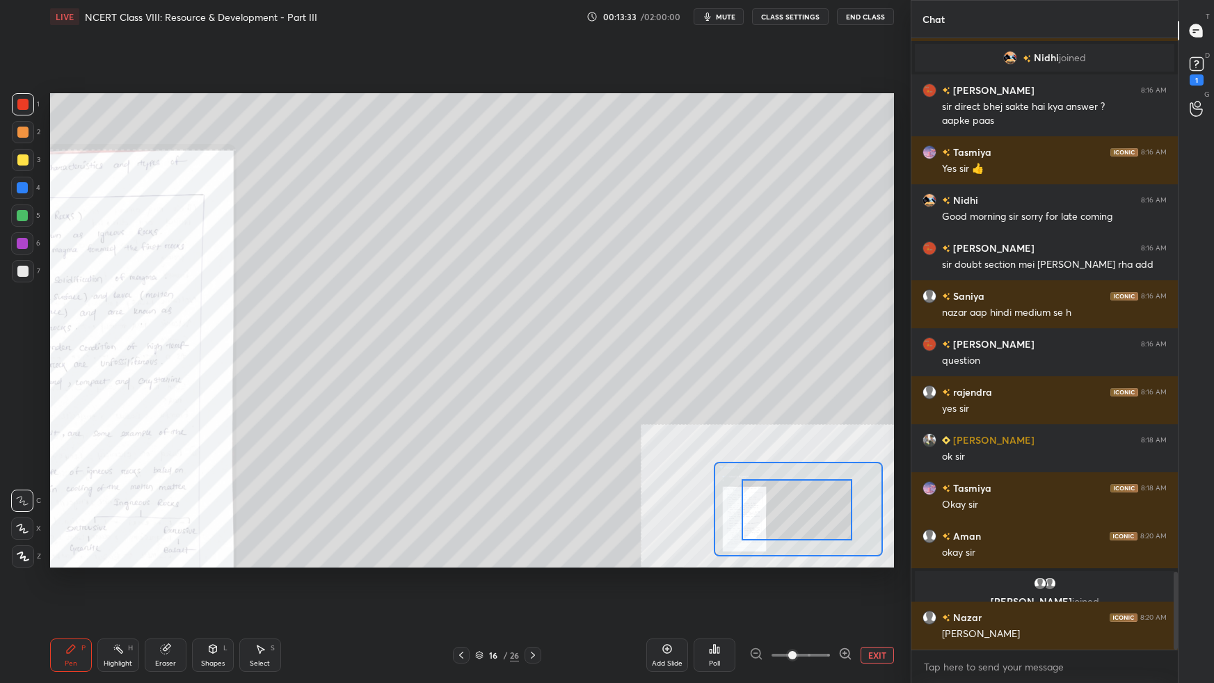
drag, startPoint x: 821, startPoint y: 513, endPoint x: 774, endPoint y: 520, distance: 47.1
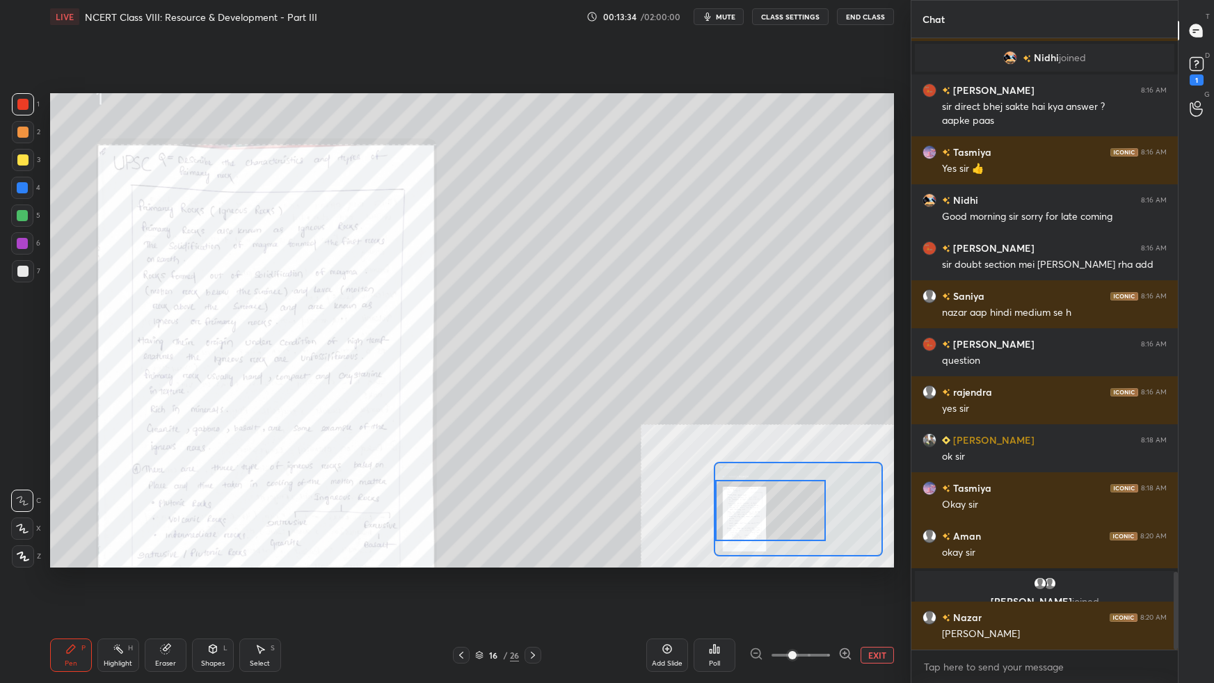
drag, startPoint x: 774, startPoint y: 520, endPoint x: 748, endPoint y: 517, distance: 25.9
click at [763, 520] on div at bounding box center [770, 510] width 111 height 61
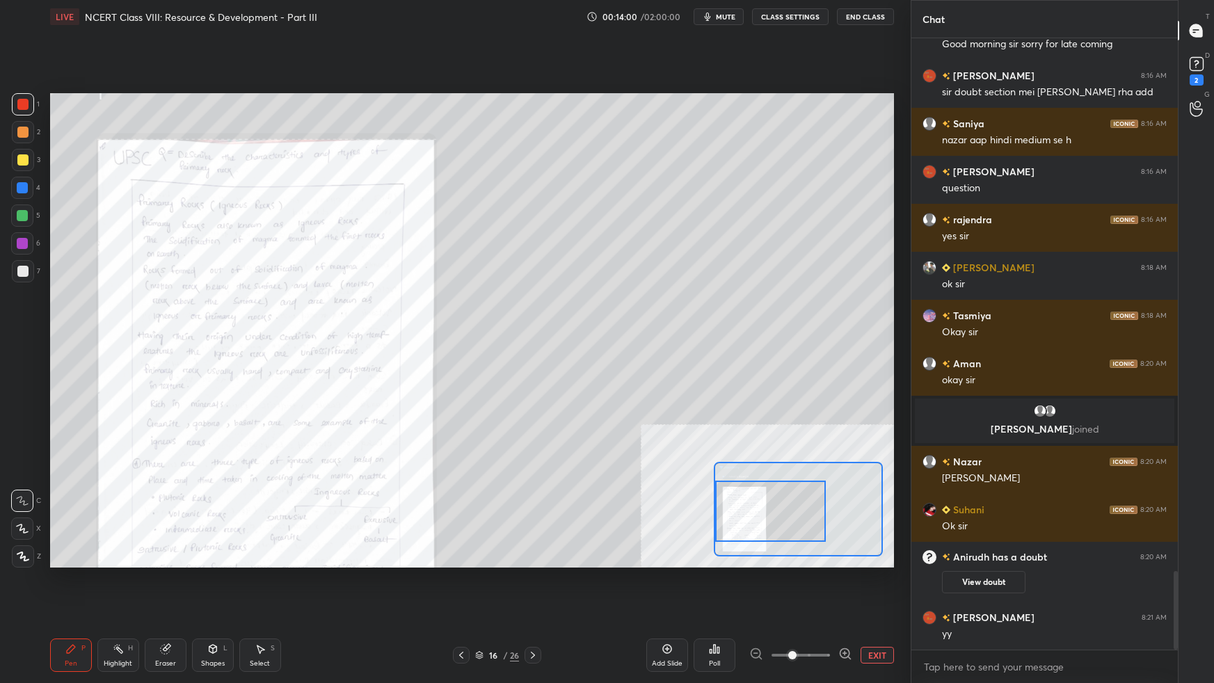
scroll to position [4157, 0]
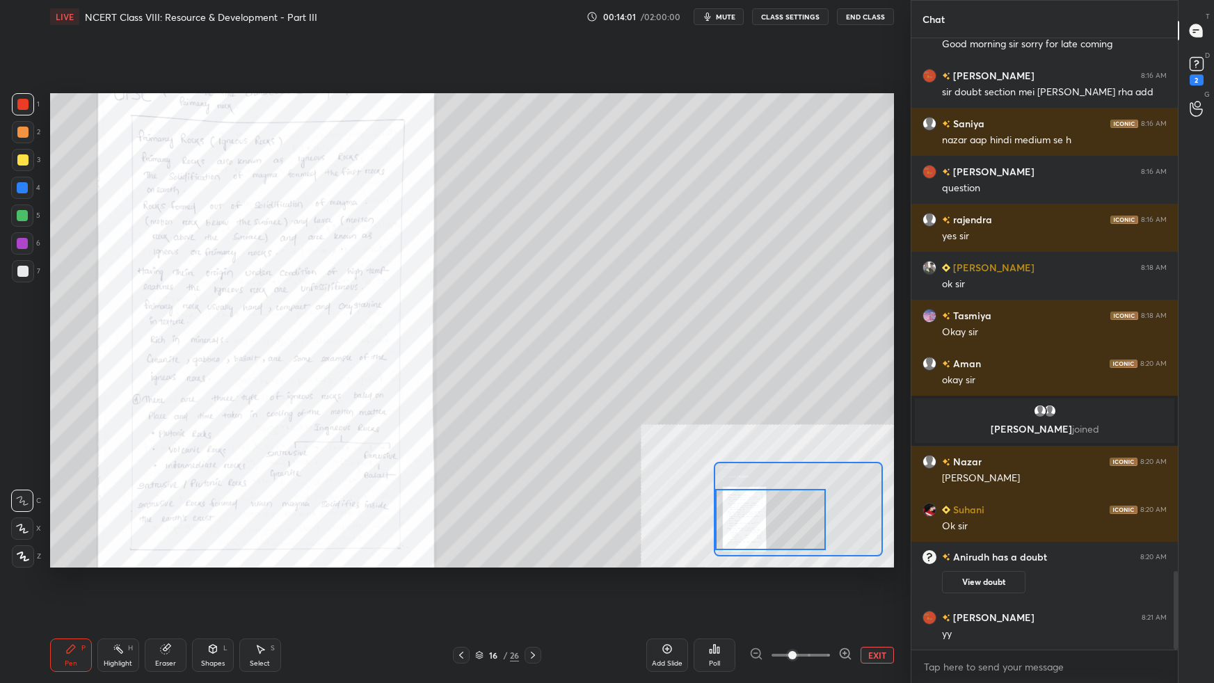
drag, startPoint x: 776, startPoint y: 506, endPoint x: 771, endPoint y: 521, distance: 16.1
click at [771, 519] on div at bounding box center [770, 519] width 111 height 61
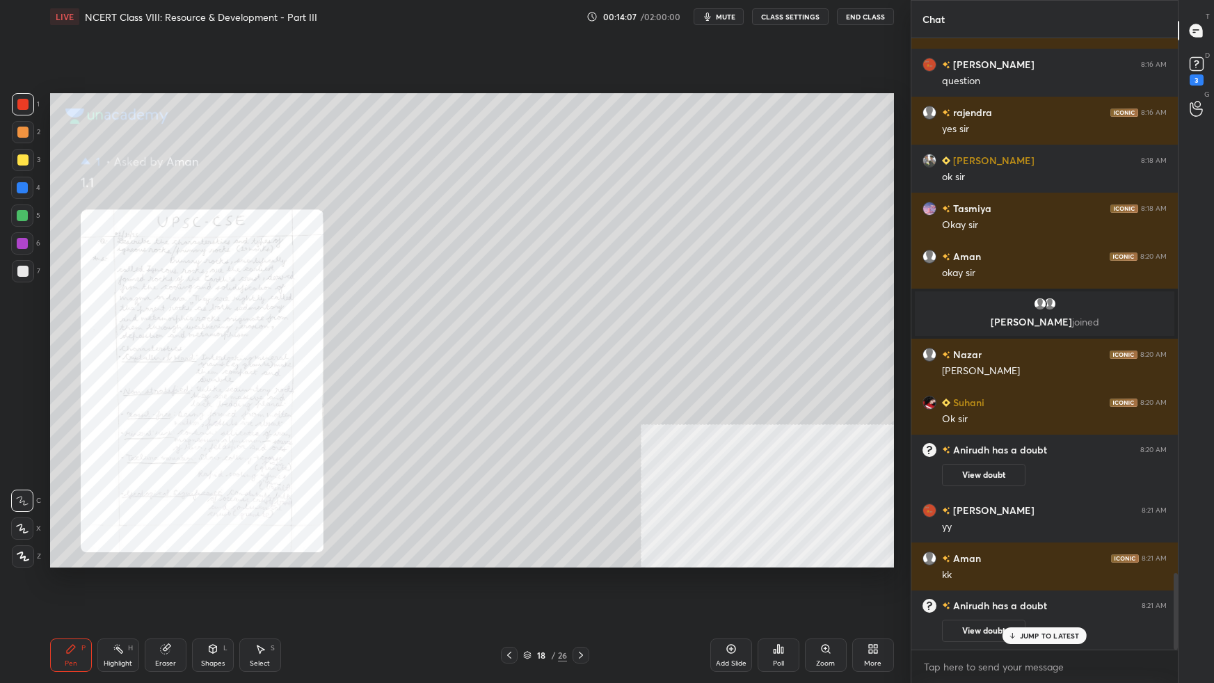
scroll to position [4184, 0]
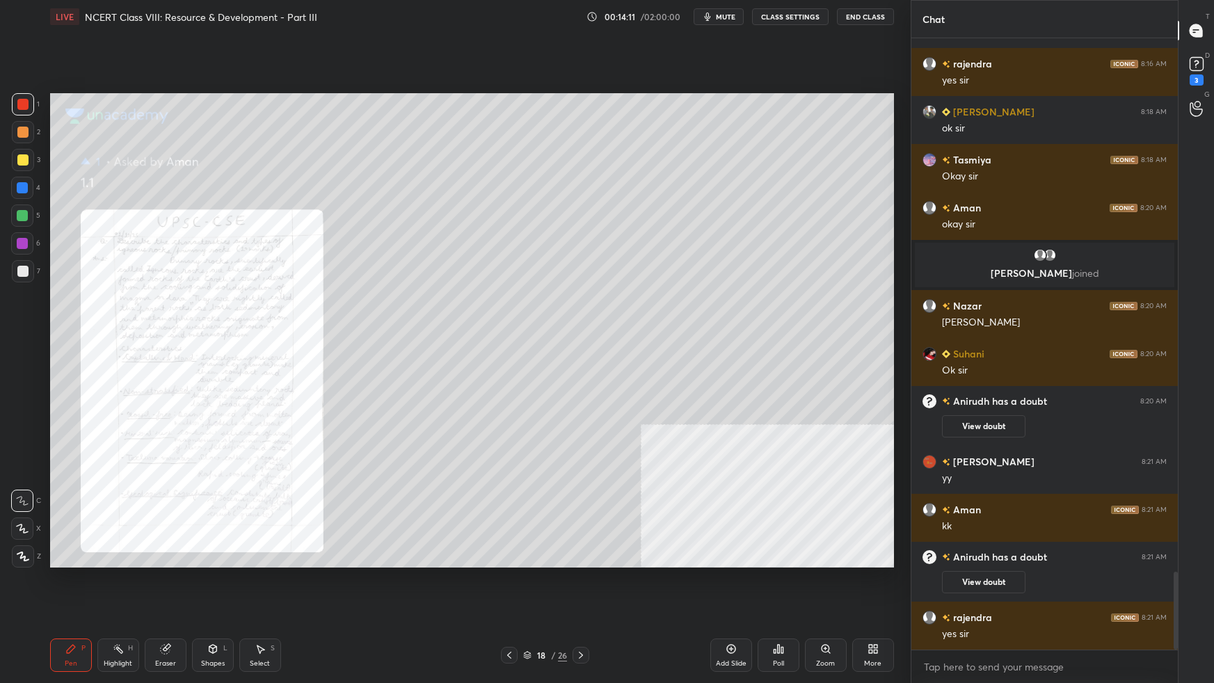
click at [833, 605] on div "Zoom" at bounding box center [826, 654] width 42 height 33
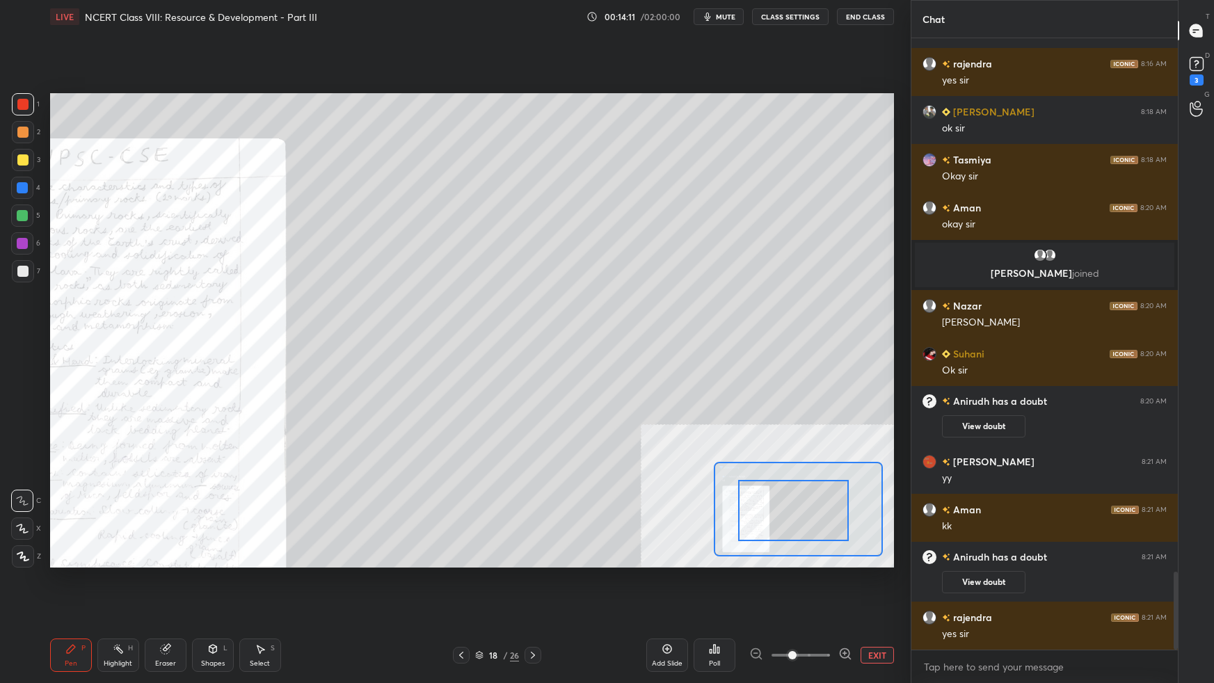
drag, startPoint x: 826, startPoint y: 522, endPoint x: 798, endPoint y: 526, distance: 28.1
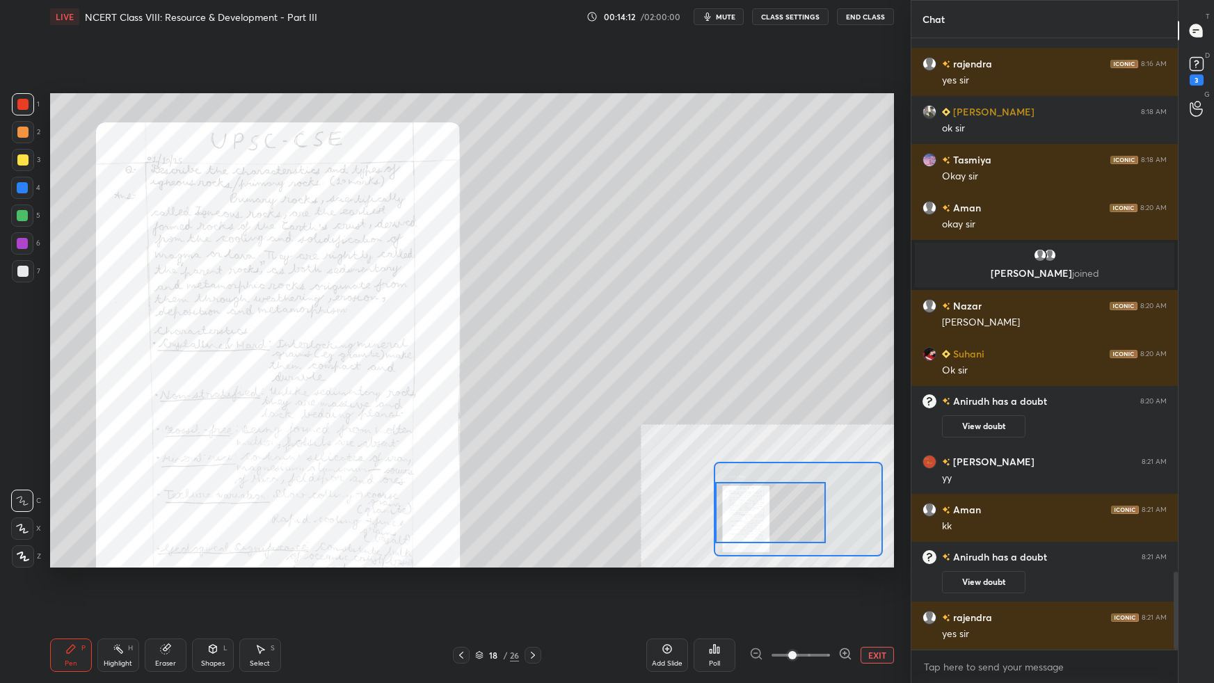
drag, startPoint x: 800, startPoint y: 527, endPoint x: 784, endPoint y: 524, distance: 16.2
click at [782, 524] on div at bounding box center [770, 512] width 111 height 61
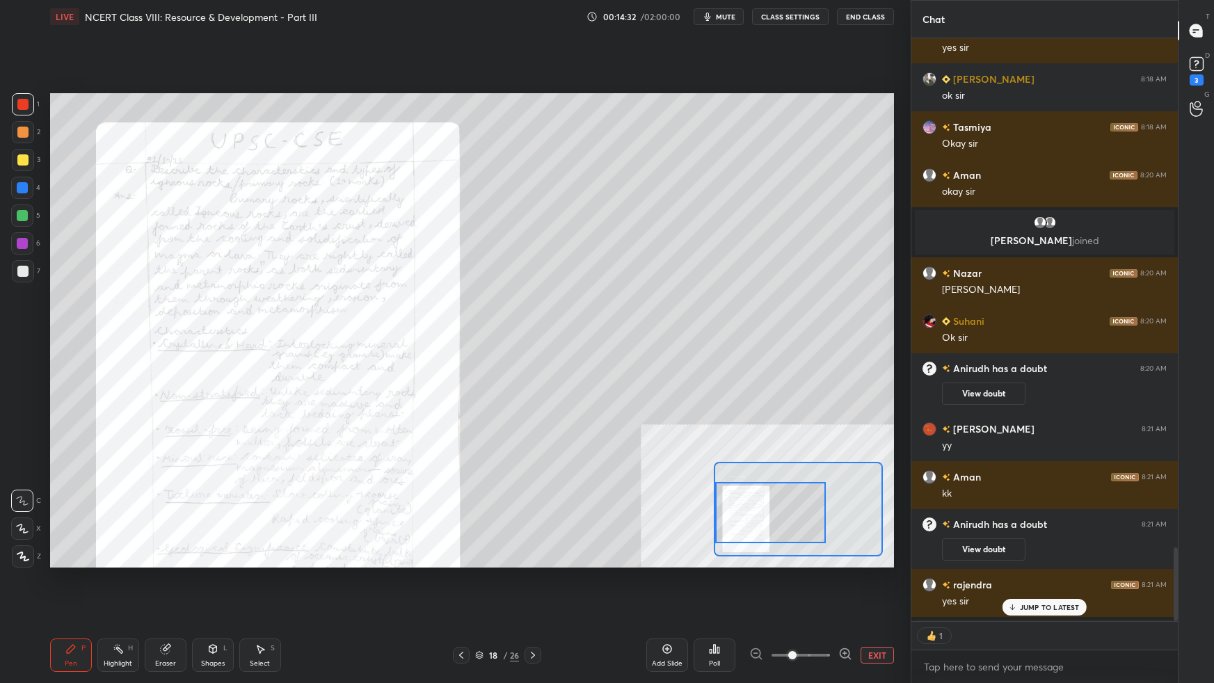
scroll to position [4256, 0]
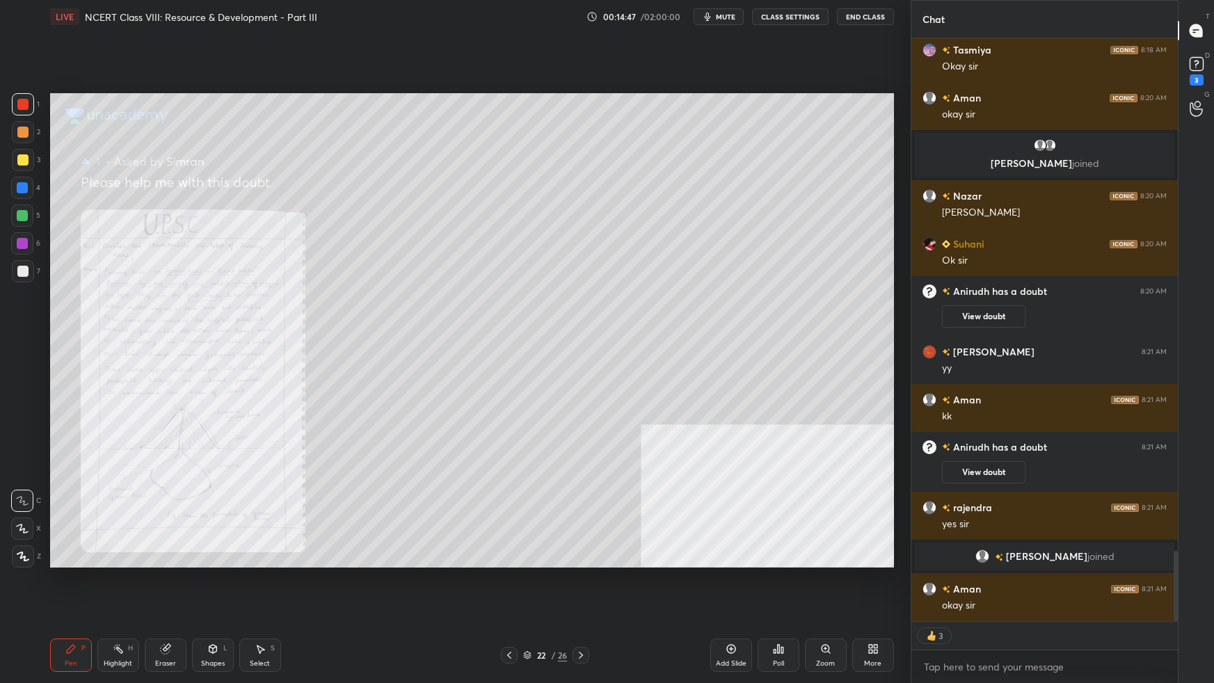
click at [824, 605] on div "Zoom" at bounding box center [826, 654] width 42 height 33
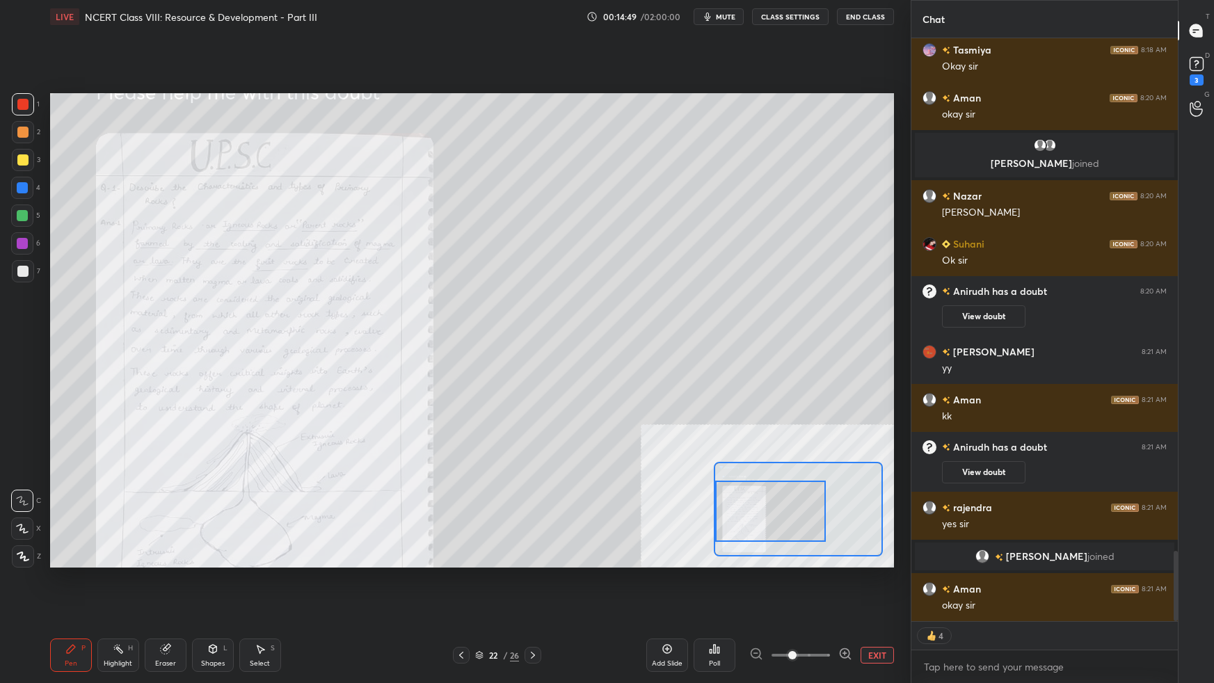
drag, startPoint x: 787, startPoint y: 526, endPoint x: 749, endPoint y: 531, distance: 38.6
click at [743, 529] on div at bounding box center [770, 511] width 111 height 61
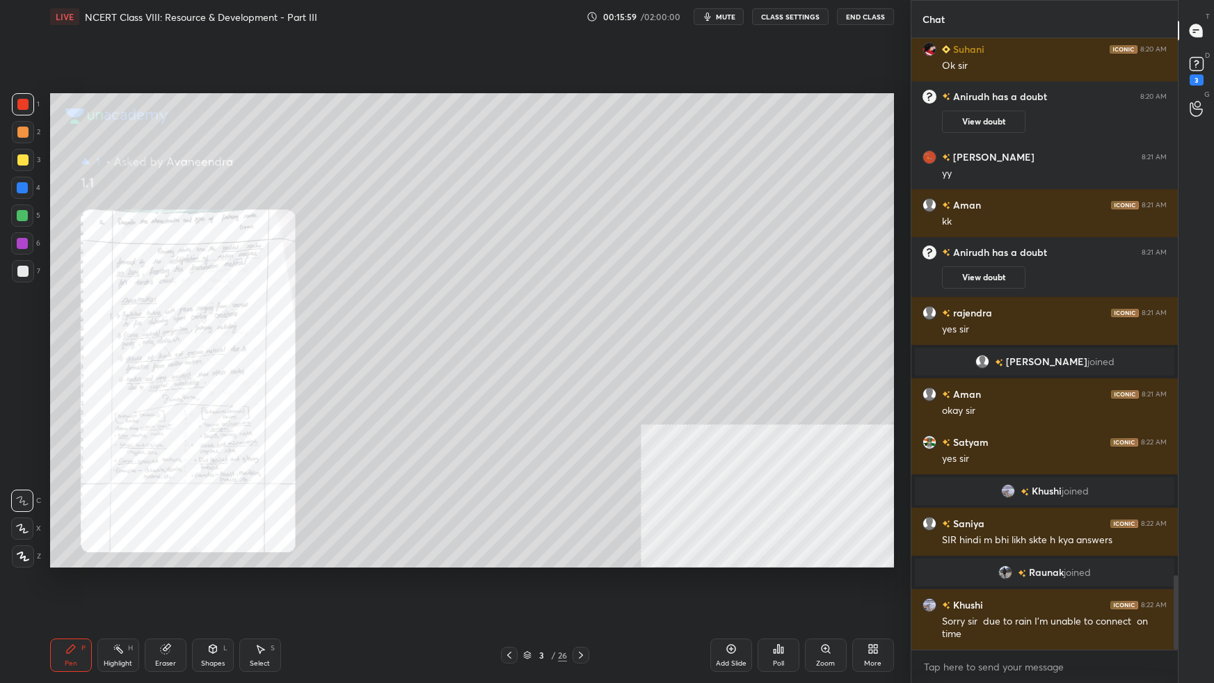
scroll to position [4433, 0]
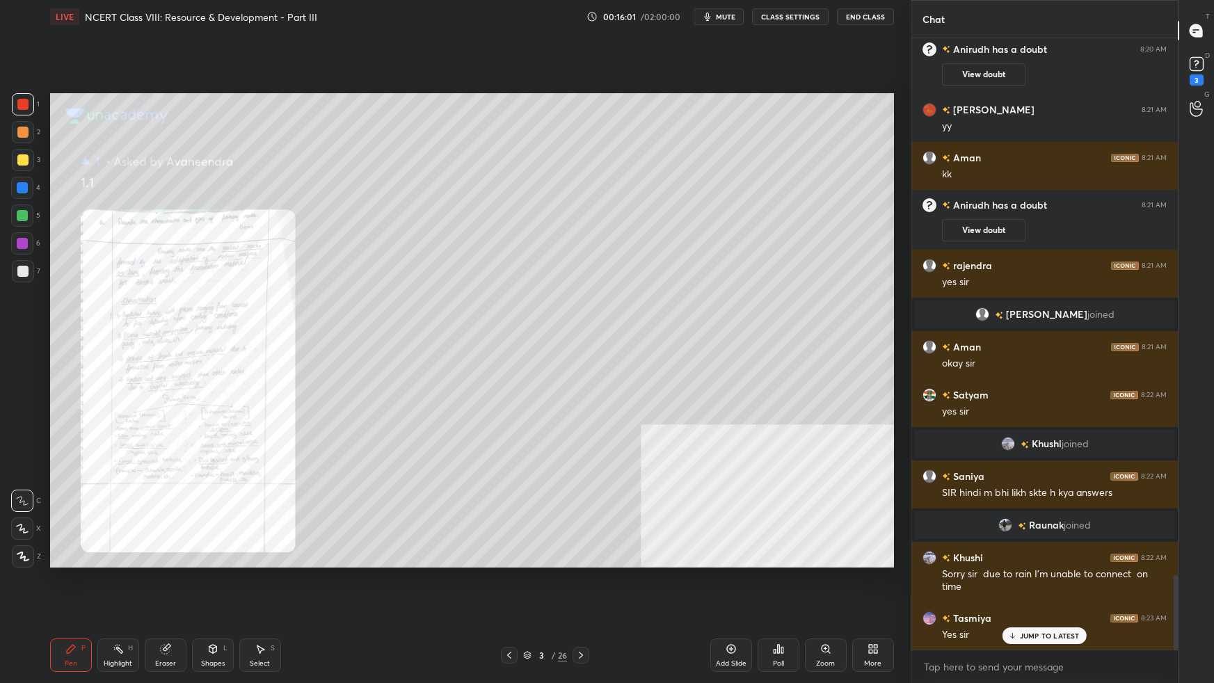
click at [828, 605] on div "Zoom" at bounding box center [825, 663] width 19 height 7
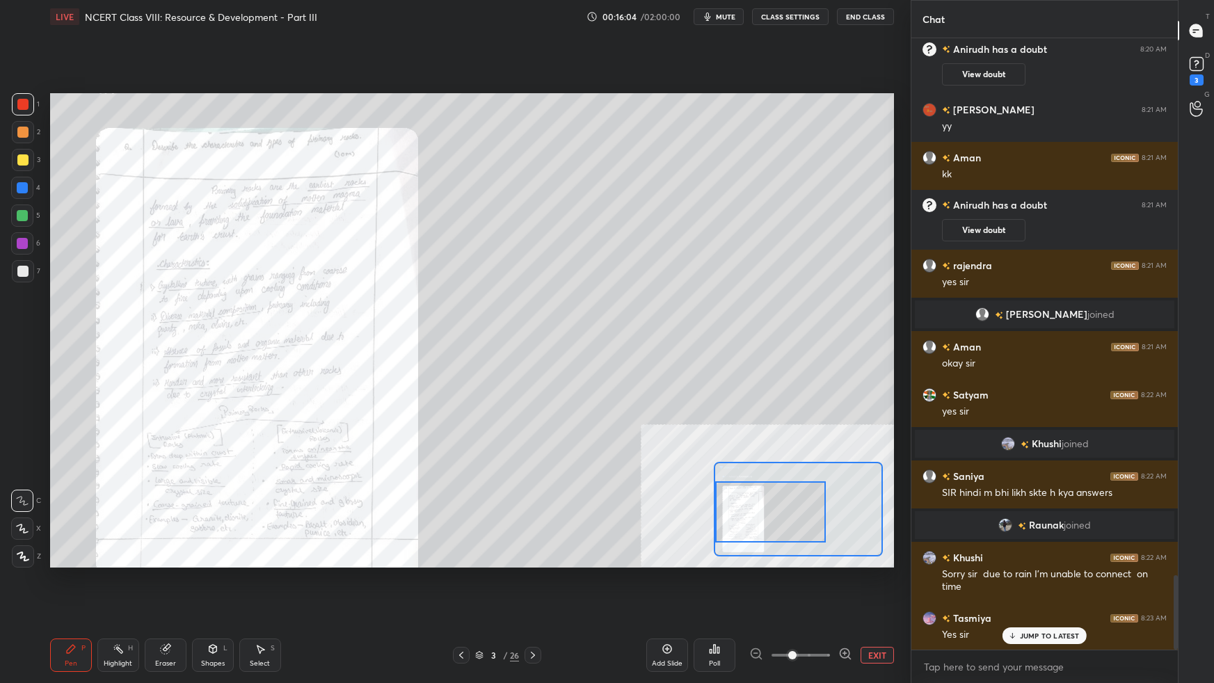
drag, startPoint x: 778, startPoint y: 540, endPoint x: 775, endPoint y: 526, distance: 14.8
click at [769, 526] on div at bounding box center [770, 511] width 111 height 61
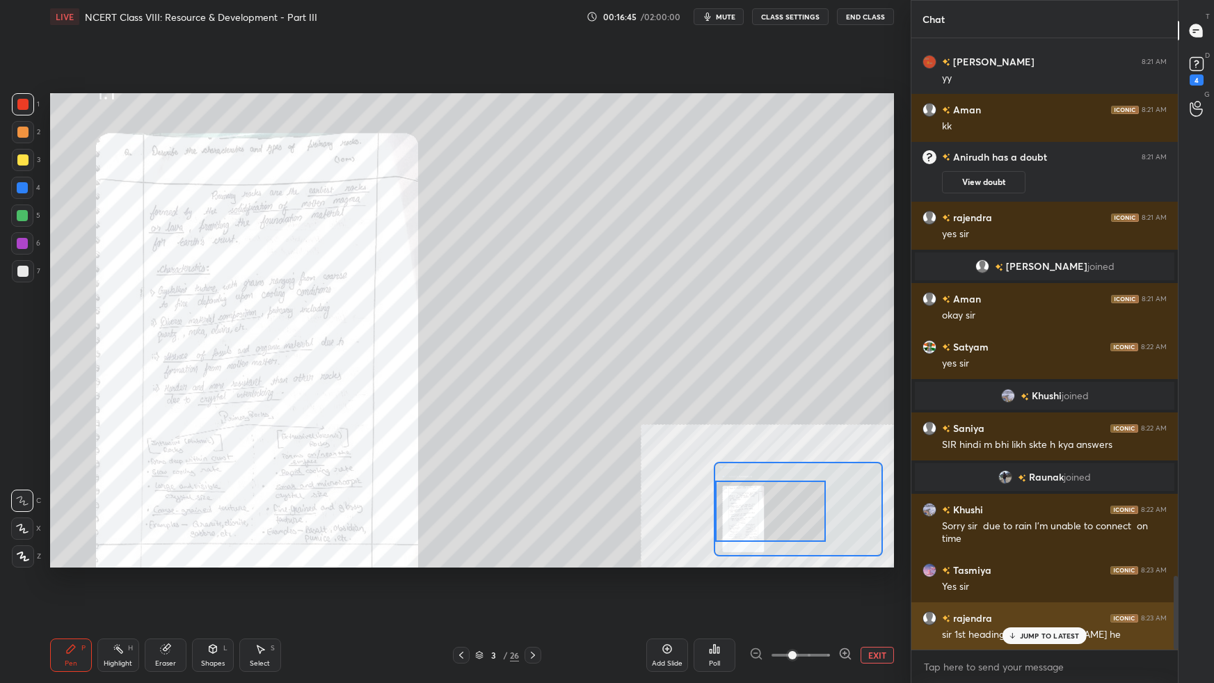
click at [1067, 605] on p "JUMP TO LATEST" at bounding box center [1050, 636] width 60 height 8
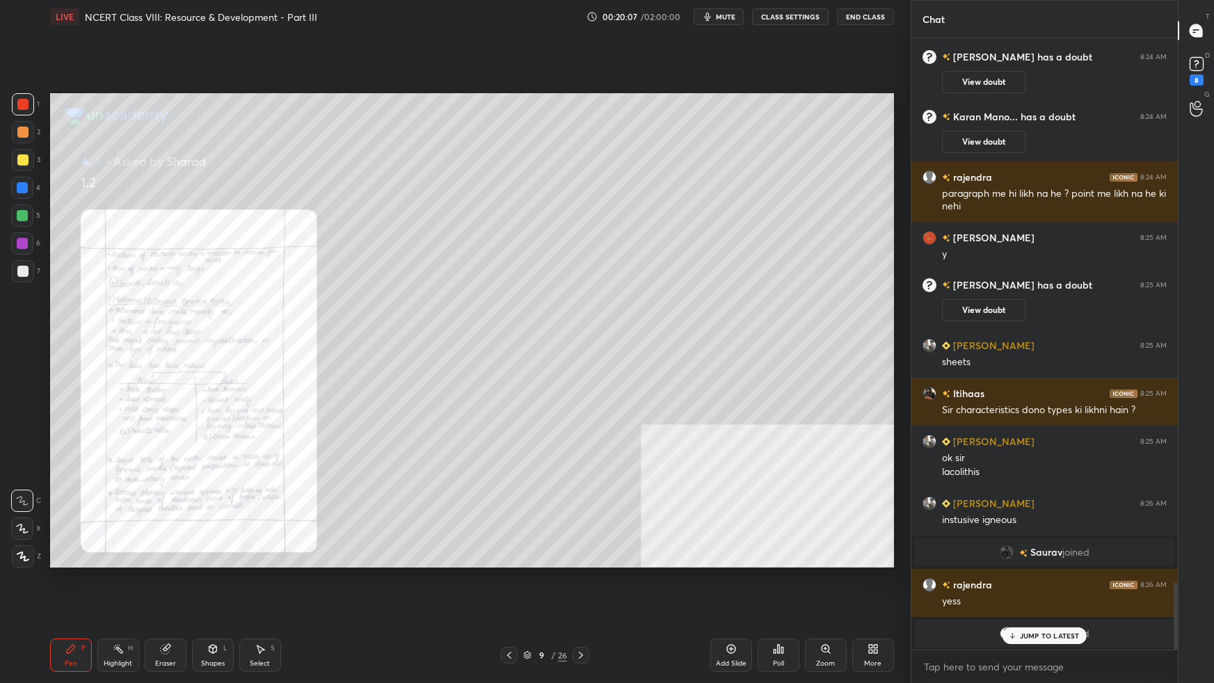
scroll to position [4994, 0]
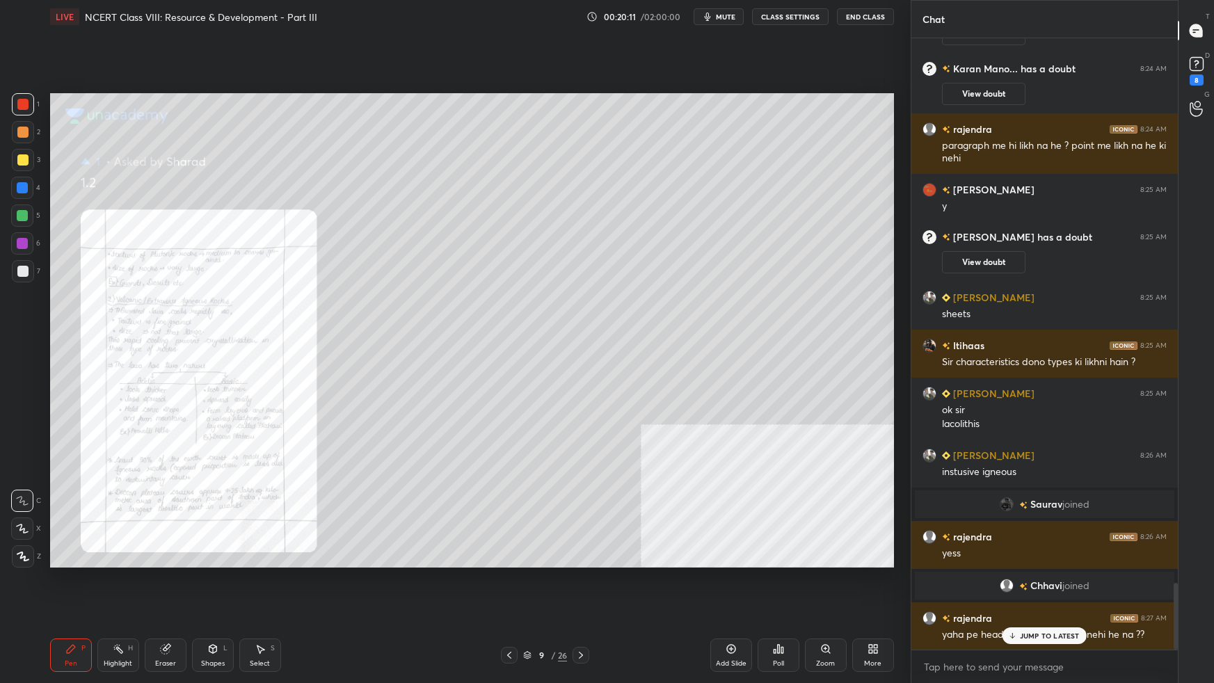
click at [1037, 605] on p "JUMP TO LATEST" at bounding box center [1050, 636] width 60 height 8
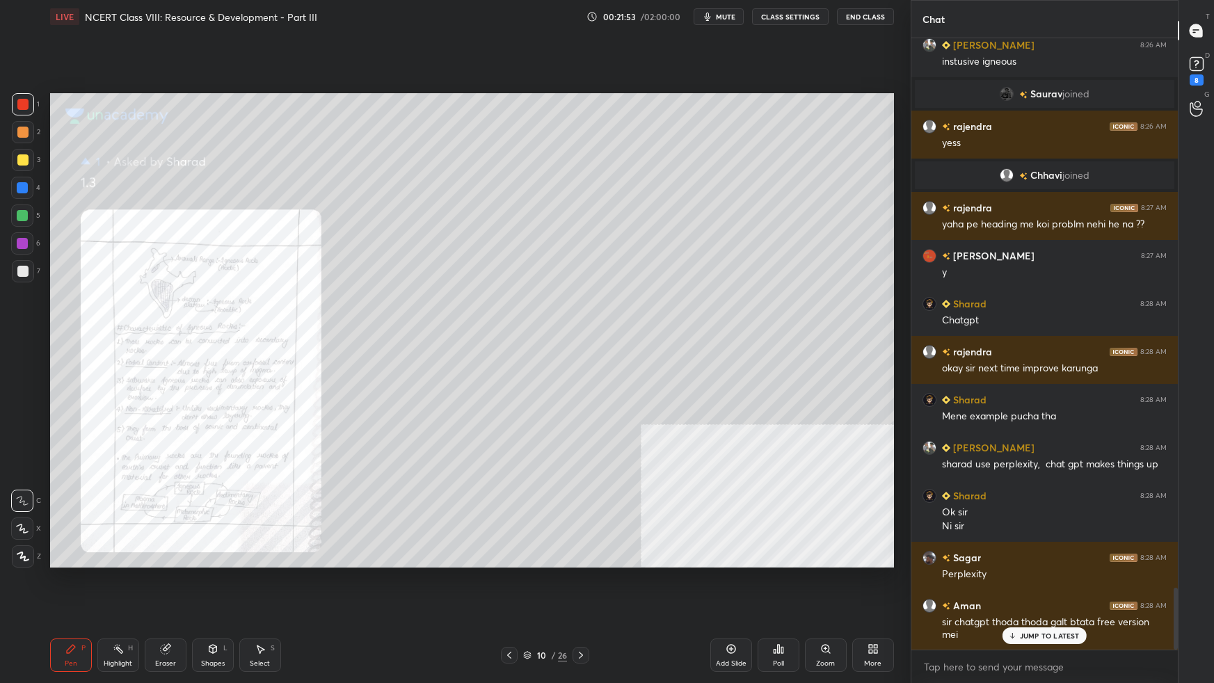
scroll to position [5453, 0]
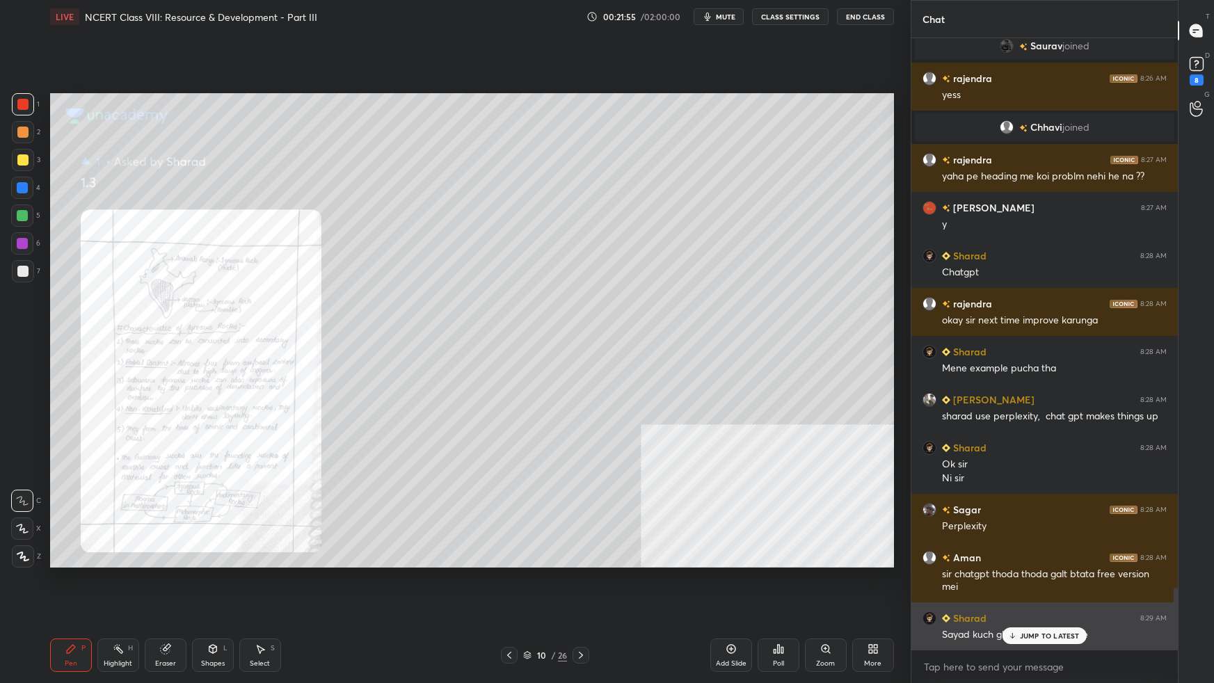
click at [1055, 605] on p "JUMP TO LATEST" at bounding box center [1050, 636] width 60 height 8
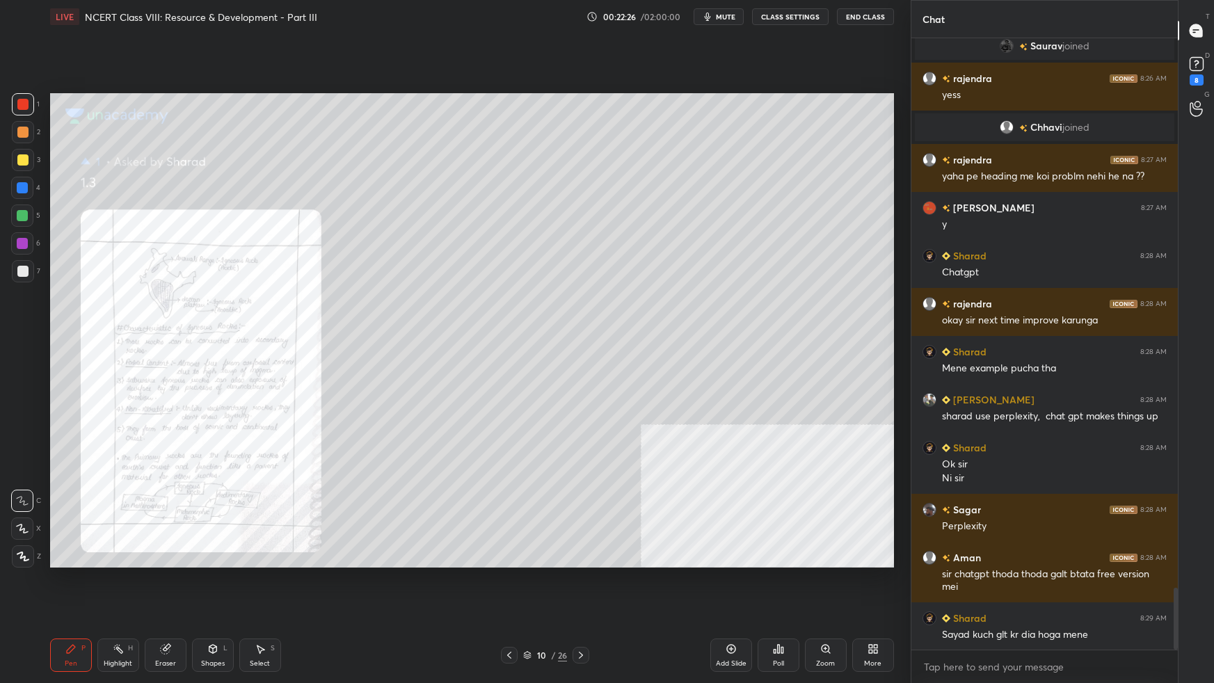
drag, startPoint x: 22, startPoint y: 245, endPoint x: 34, endPoint y: 245, distance: 11.8
click at [23, 245] on div at bounding box center [22, 243] width 11 height 11
click at [24, 163] on div at bounding box center [22, 159] width 11 height 11
drag, startPoint x: 24, startPoint y: 531, endPoint x: 31, endPoint y: 524, distance: 9.9
click at [24, 531] on icon at bounding box center [22, 529] width 13 height 10
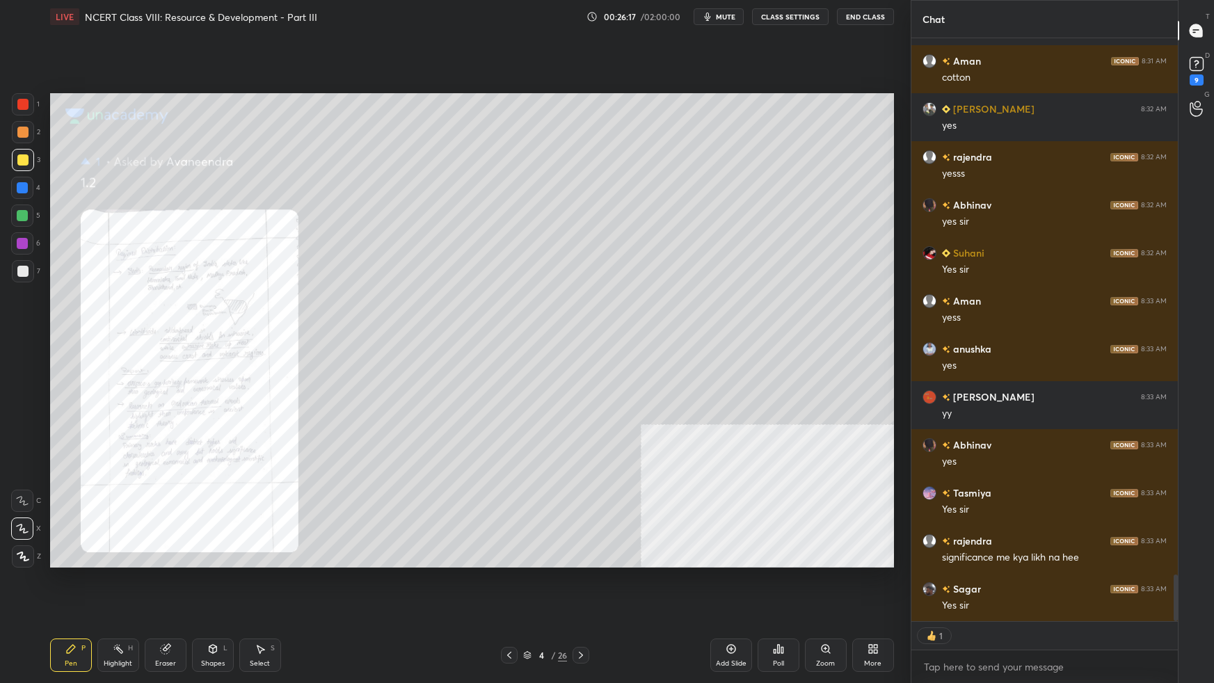
scroll to position [6742, 0]
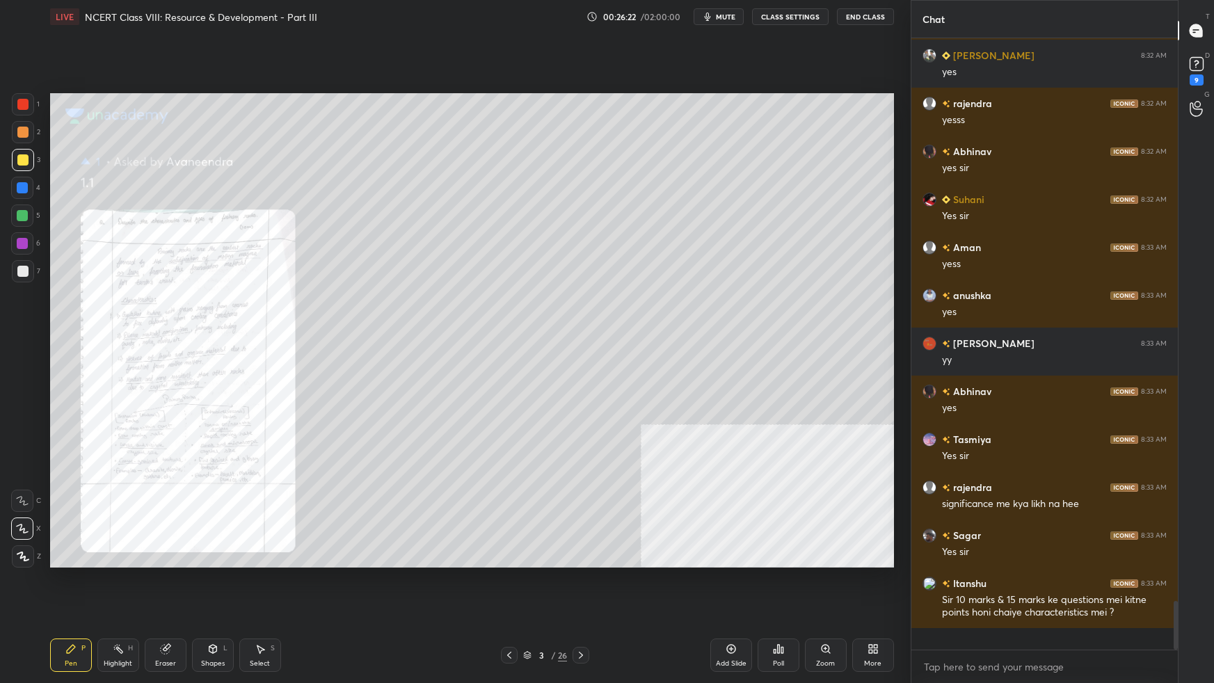
drag, startPoint x: 1065, startPoint y: 606, endPoint x: 1055, endPoint y: 613, distance: 11.6
click at [1064, 605] on div "rajendra 8:30 AM rich in mineral [PERSON_NAME] 8:31 AM Understand Earth history…" at bounding box center [1044, 343] width 266 height 611
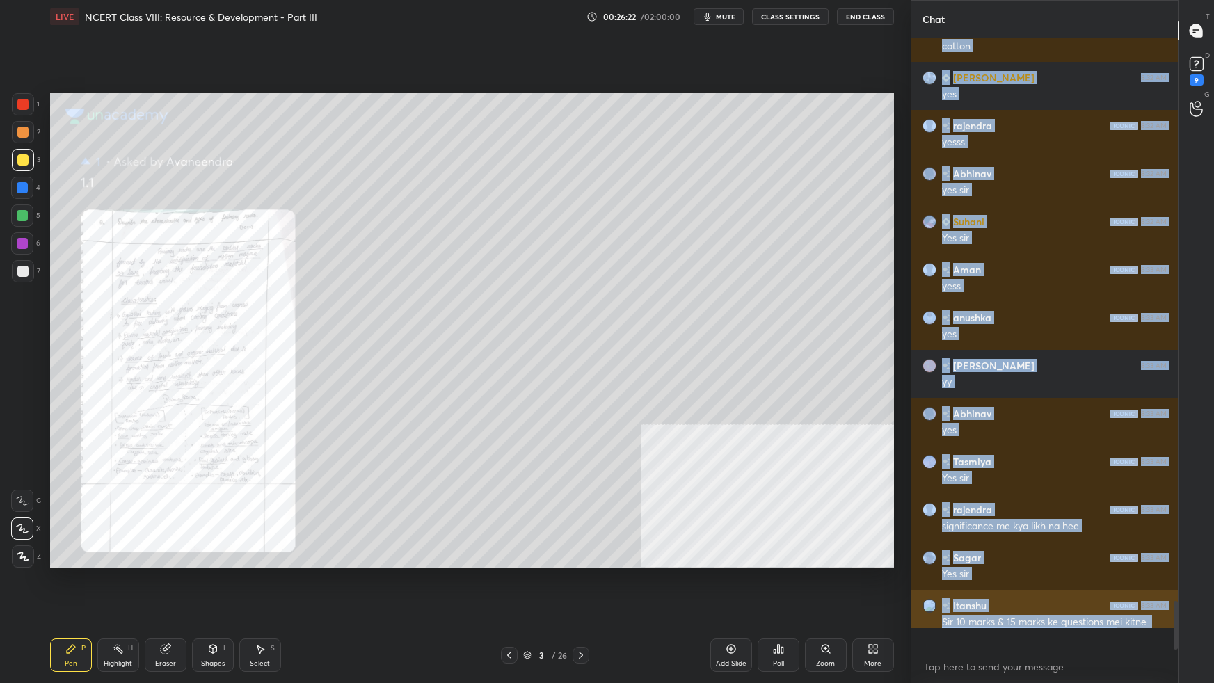
scroll to position [6714, 0]
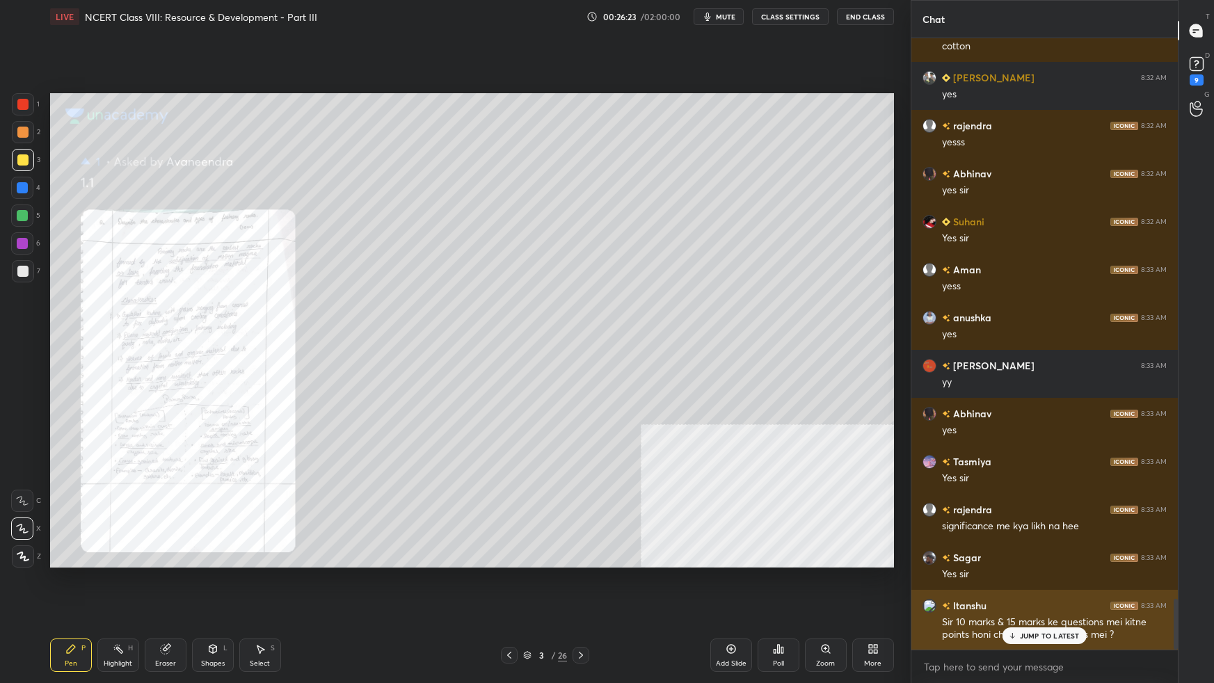
drag, startPoint x: 1031, startPoint y: 636, endPoint x: 1020, endPoint y: 634, distance: 12.1
click at [1031, 605] on p "JUMP TO LATEST" at bounding box center [1050, 636] width 60 height 8
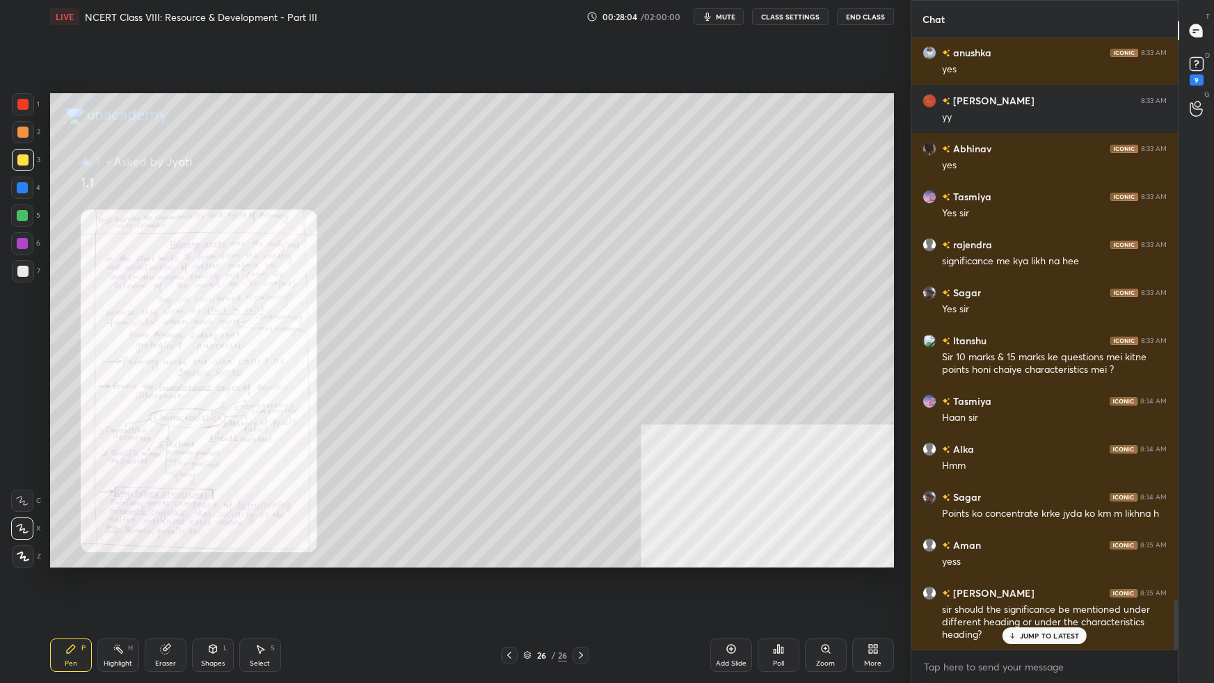
scroll to position [7012, 0]
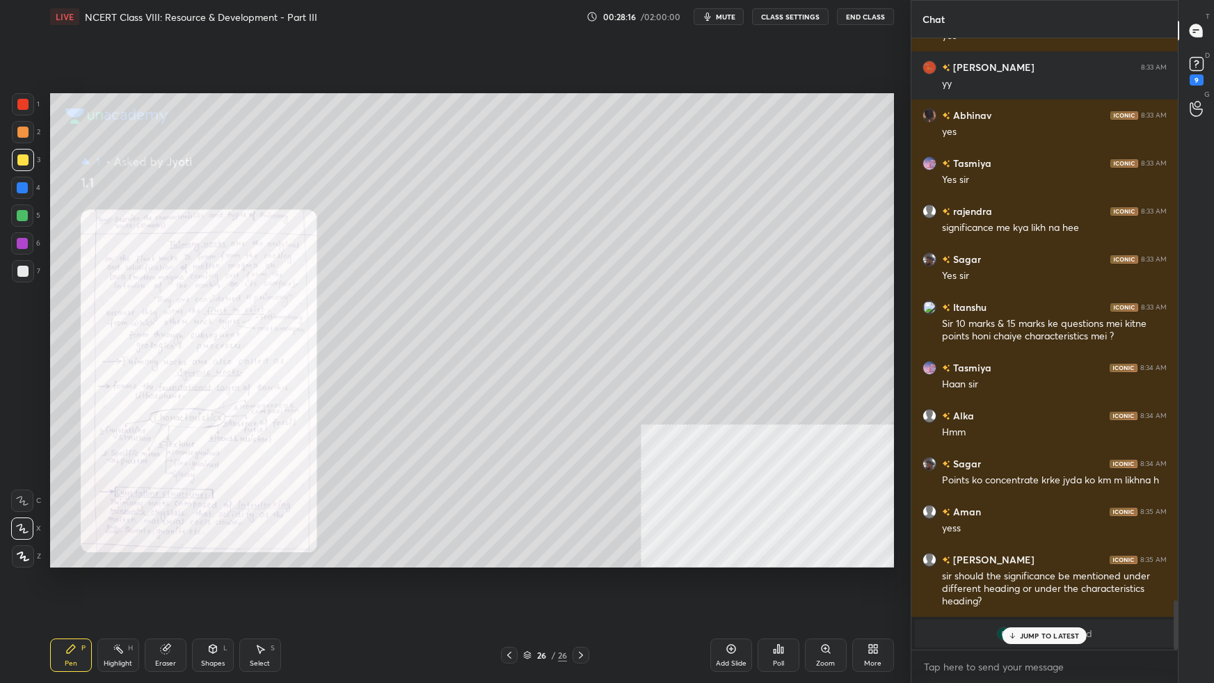
drag, startPoint x: 1060, startPoint y: 636, endPoint x: 1053, endPoint y: 632, distance: 7.8
click at [1057, 605] on p "JUMP TO LATEST" at bounding box center [1050, 636] width 60 height 8
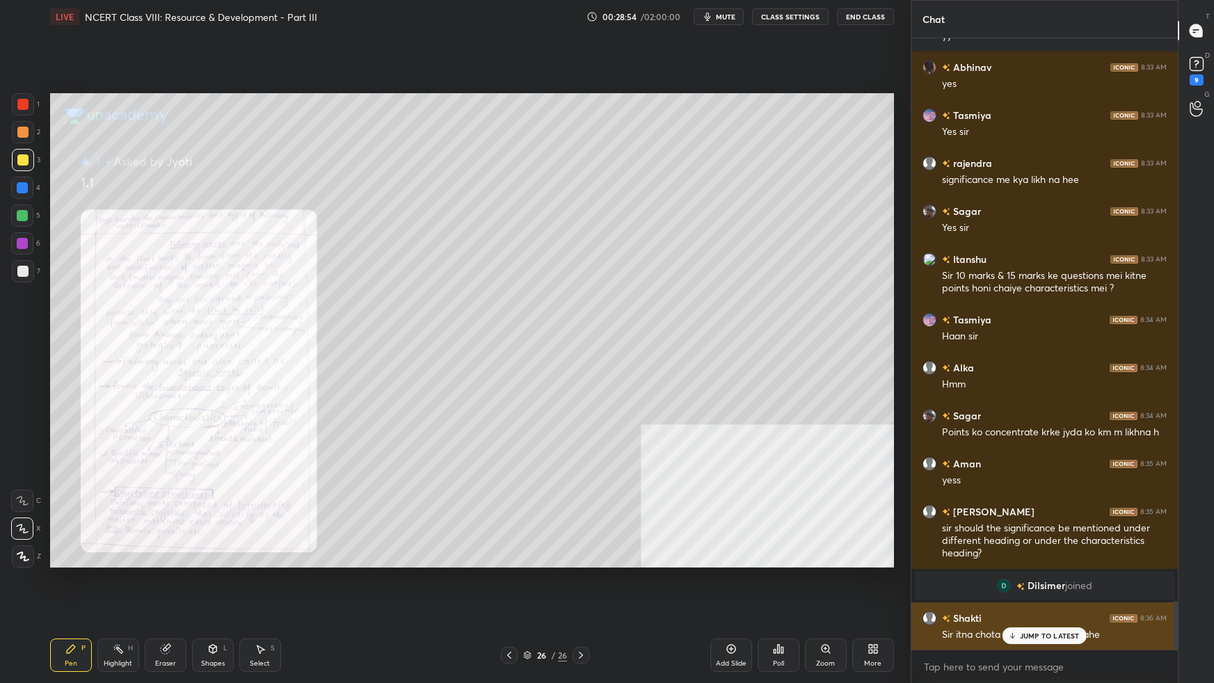
drag, startPoint x: 1043, startPoint y: 634, endPoint x: 1052, endPoint y: 643, distance: 12.3
click at [1045, 605] on p "JUMP TO LATEST" at bounding box center [1050, 636] width 60 height 8
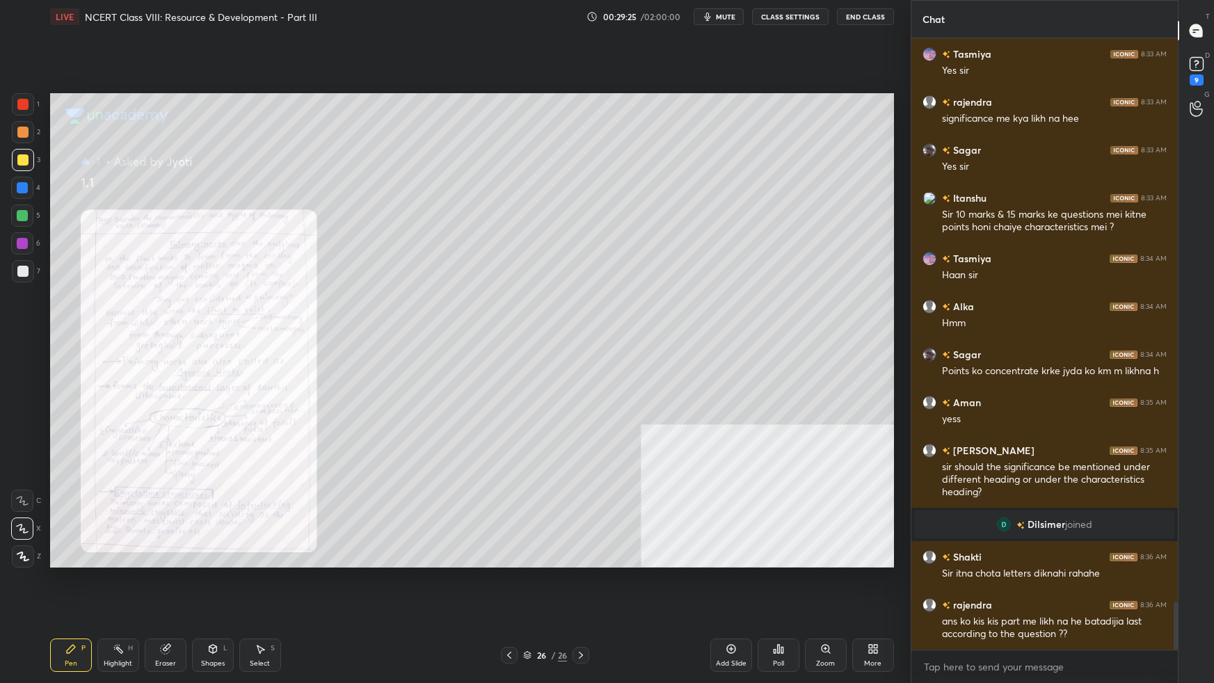
scroll to position [7194, 0]
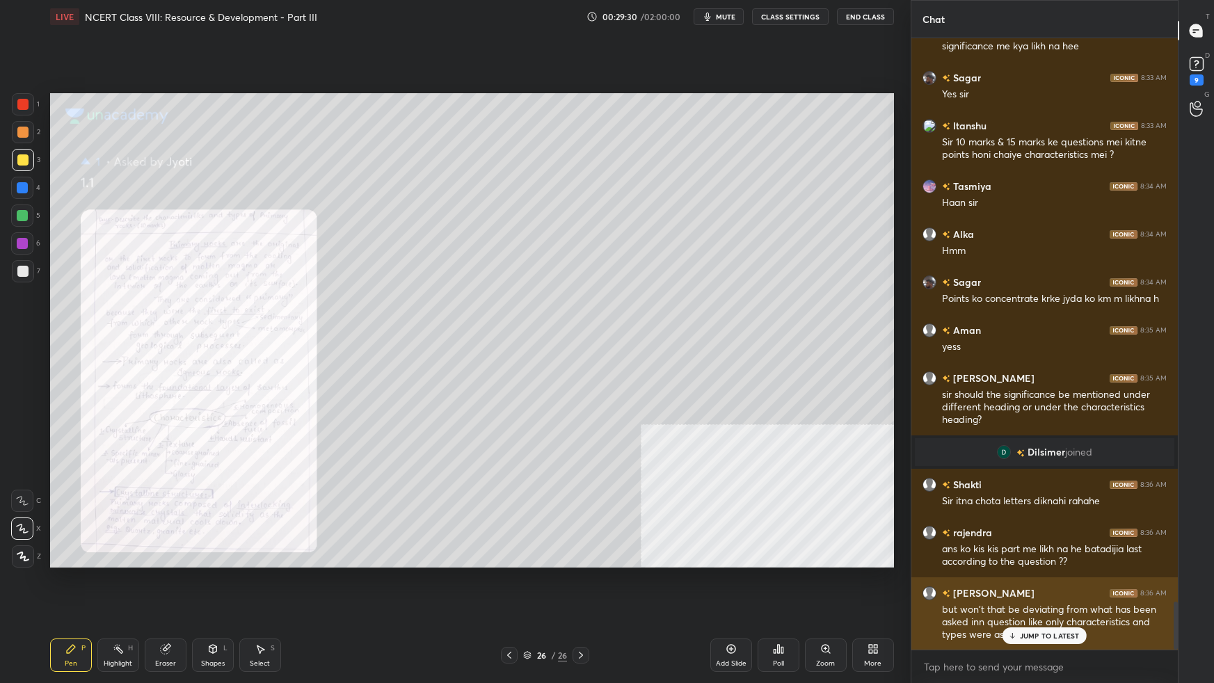
drag, startPoint x: 1030, startPoint y: 639, endPoint x: 1020, endPoint y: 648, distance: 13.3
click at [1028, 605] on p "JUMP TO LATEST" at bounding box center [1050, 636] width 60 height 8
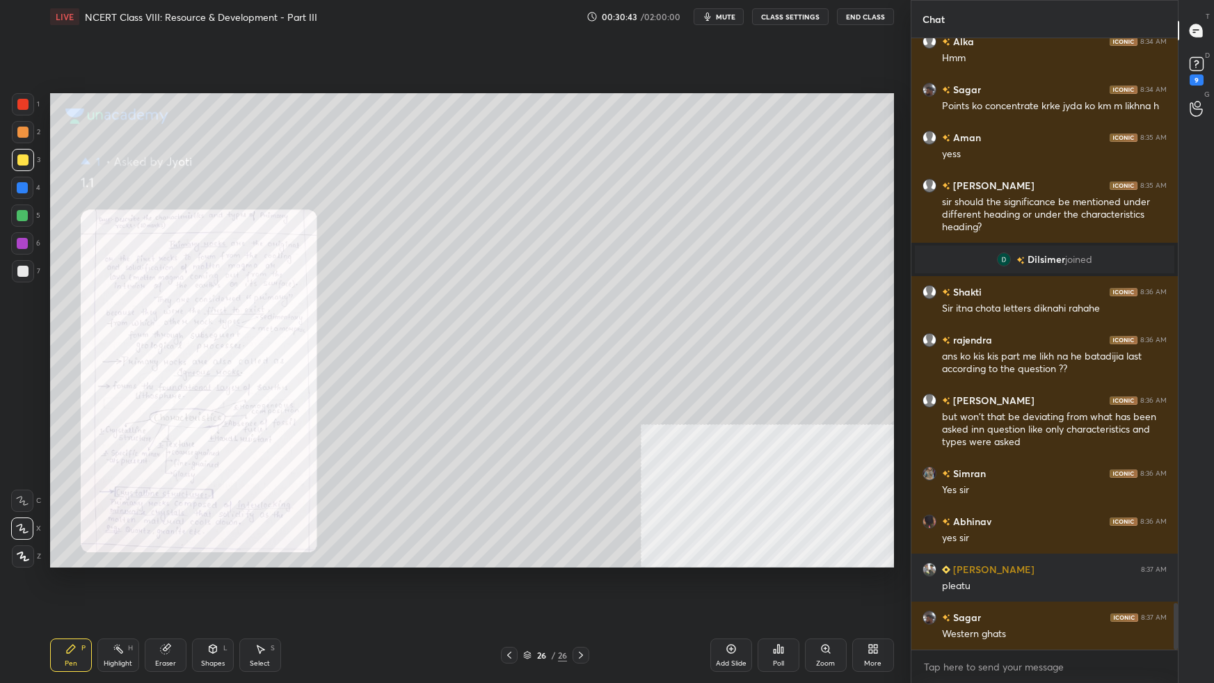
scroll to position [7434, 0]
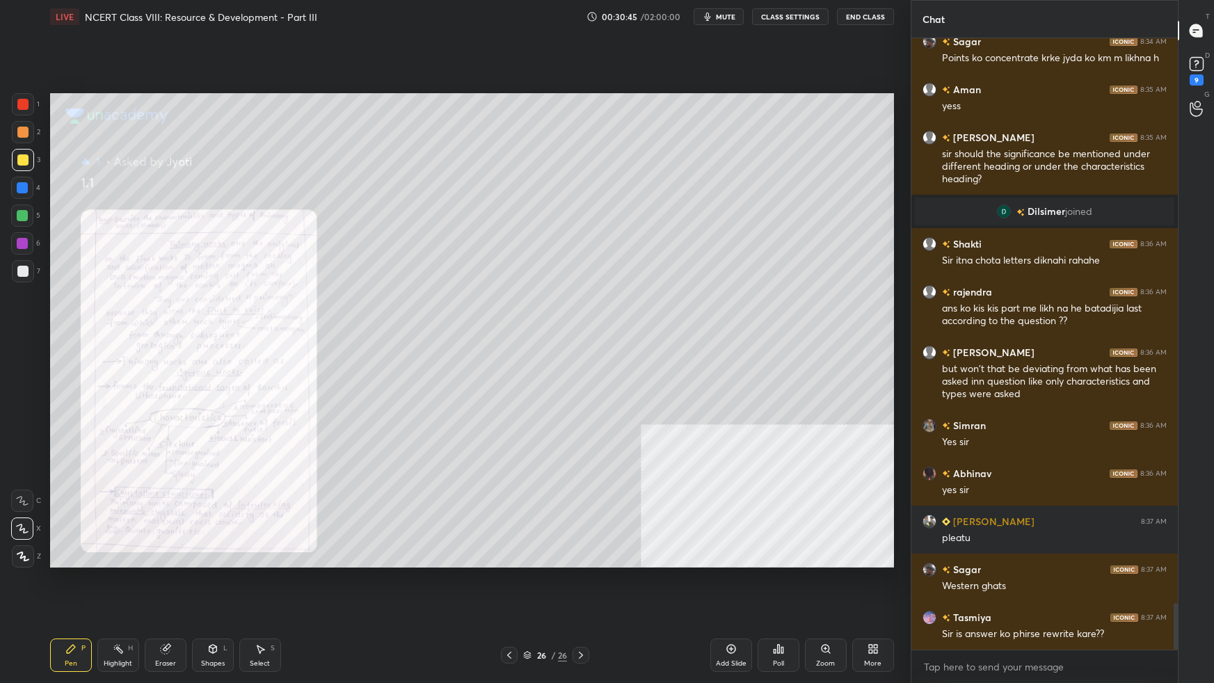
drag, startPoint x: 734, startPoint y: 647, endPoint x: 749, endPoint y: 638, distance: 17.4
click at [733, 605] on icon at bounding box center [730, 648] width 11 height 11
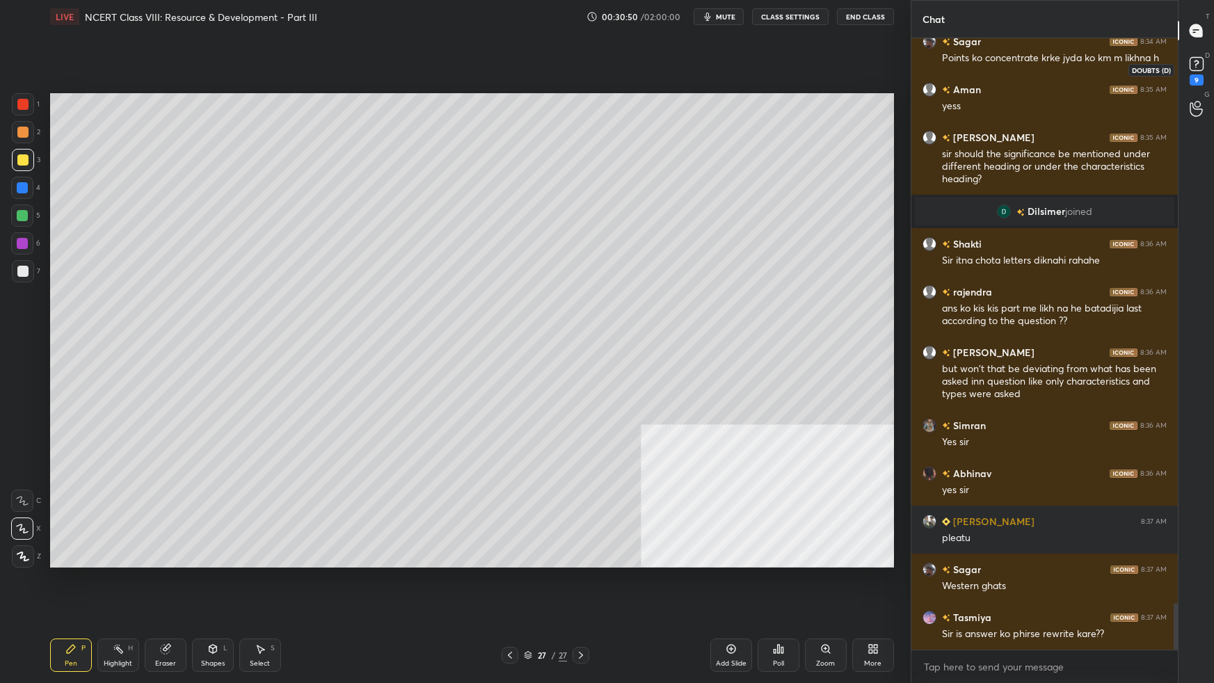
click at [1196, 70] on rect at bounding box center [1195, 64] width 13 height 13
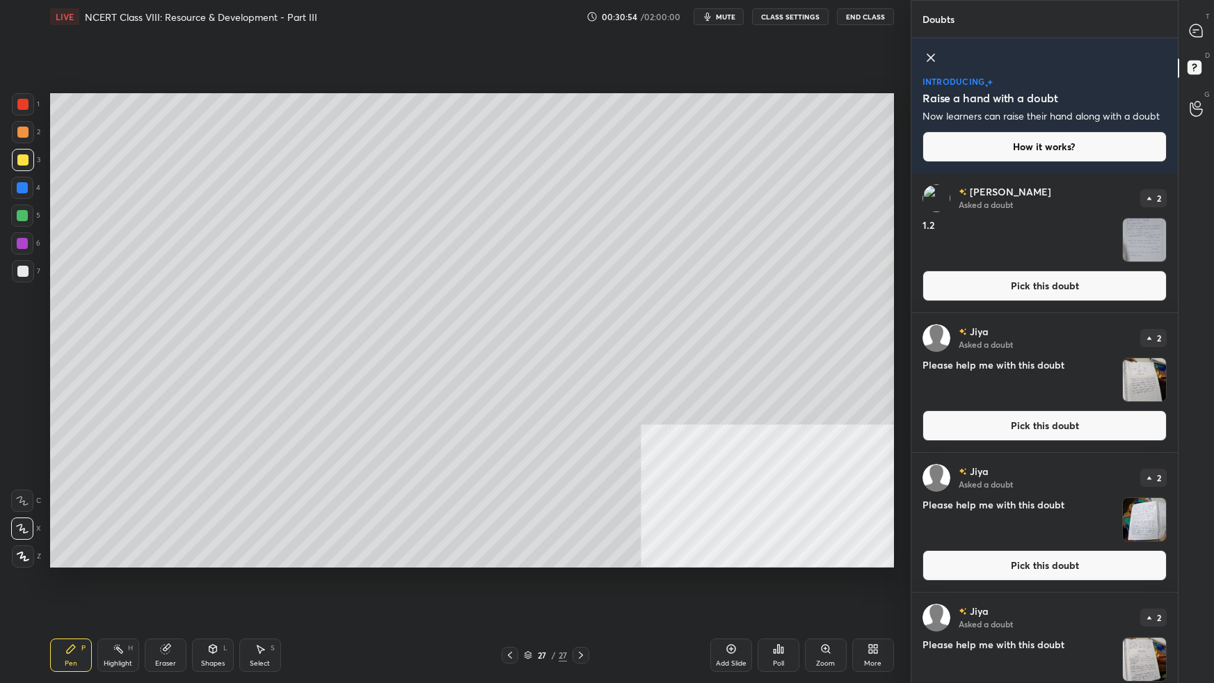
click at [1043, 570] on button "Pick this doubt" at bounding box center [1044, 565] width 244 height 31
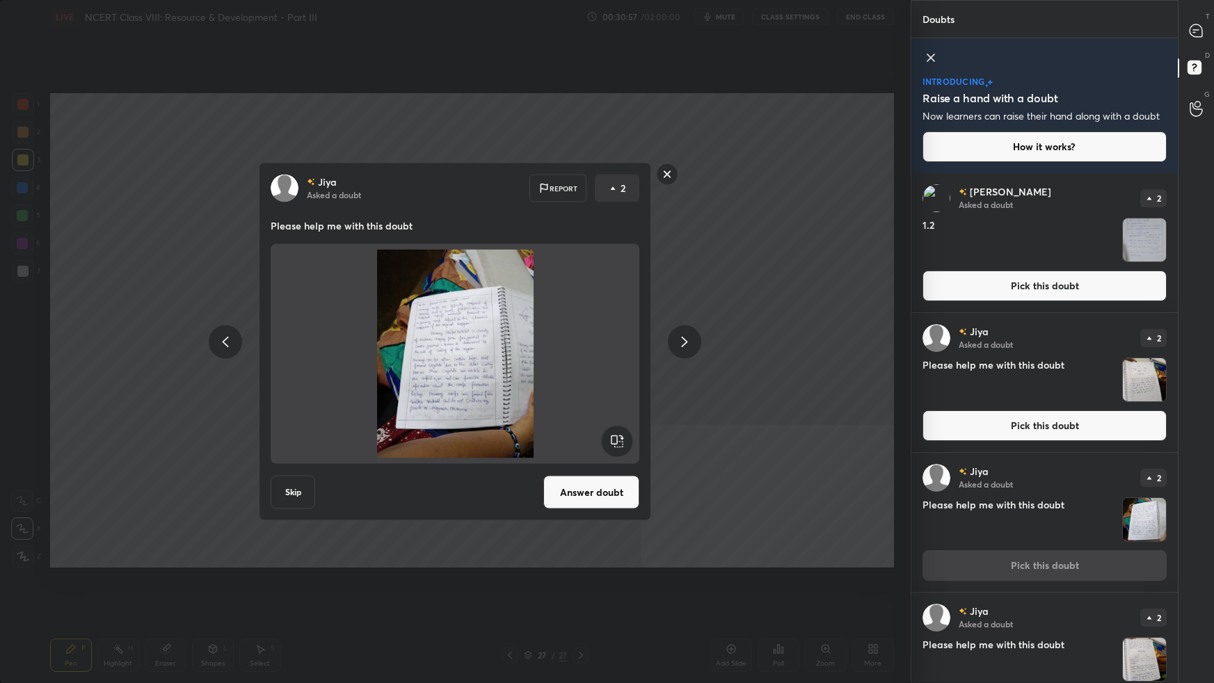
click at [586, 495] on button "Answer doubt" at bounding box center [591, 492] width 96 height 33
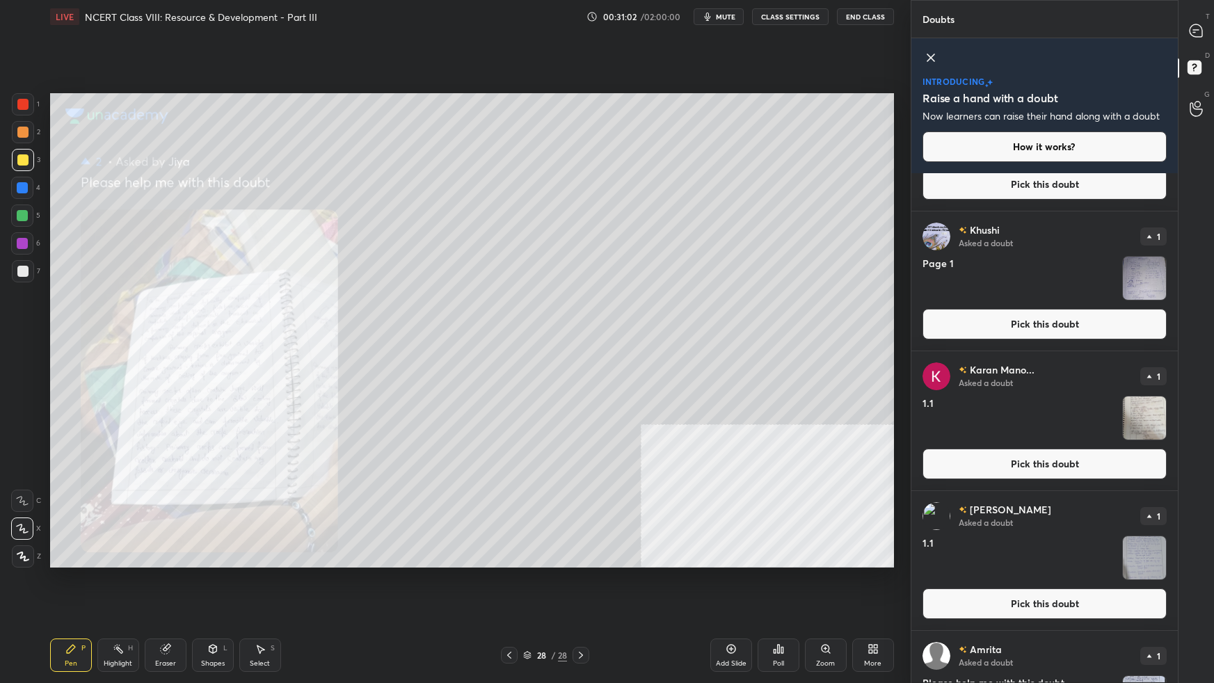
scroll to position [379, 0]
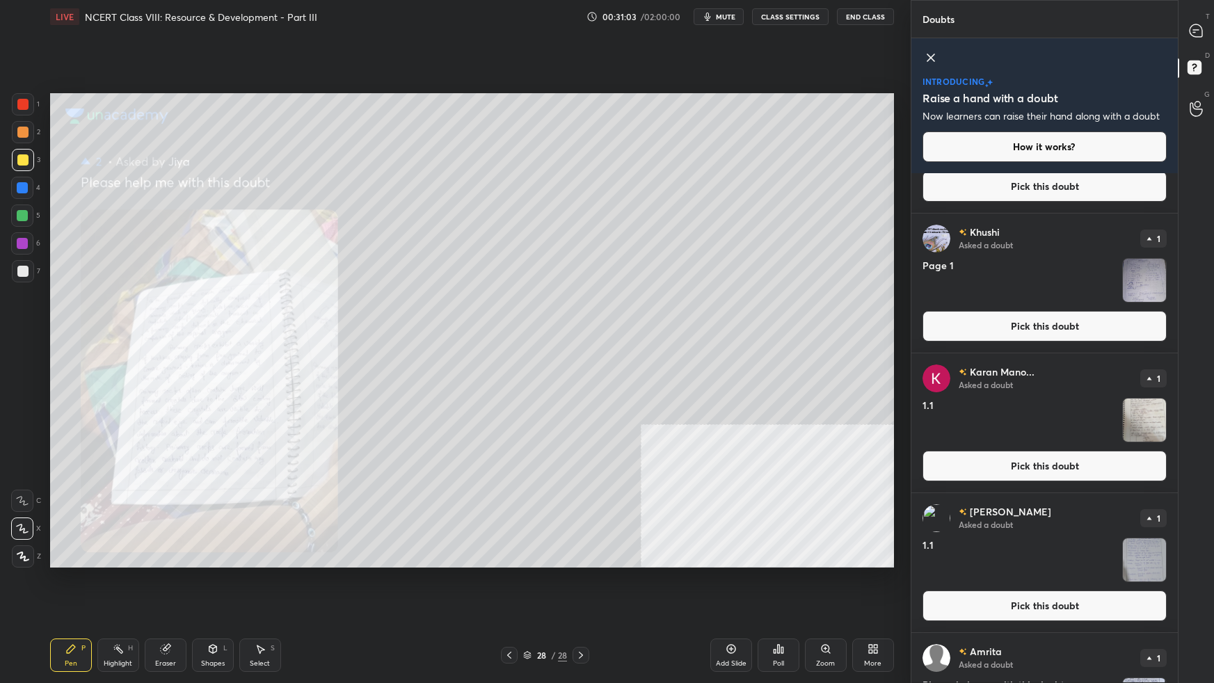
click at [1003, 468] on button "Pick this doubt" at bounding box center [1044, 466] width 244 height 31
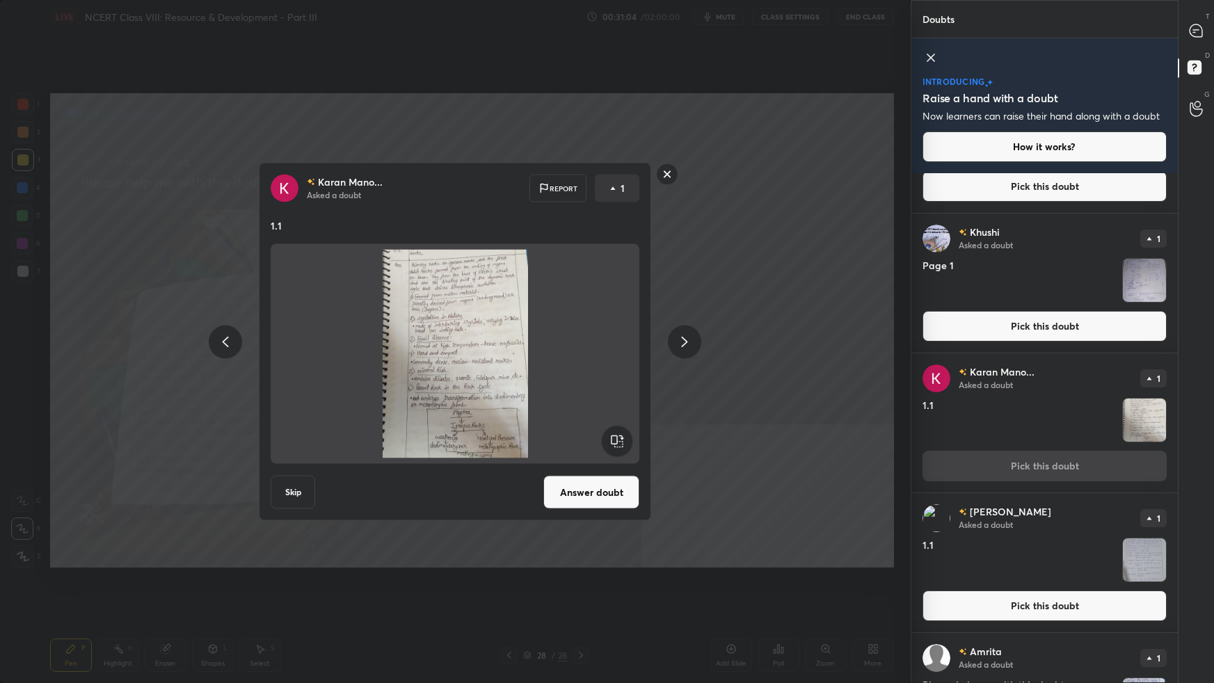
click at [570, 496] on button "Answer doubt" at bounding box center [591, 492] width 96 height 33
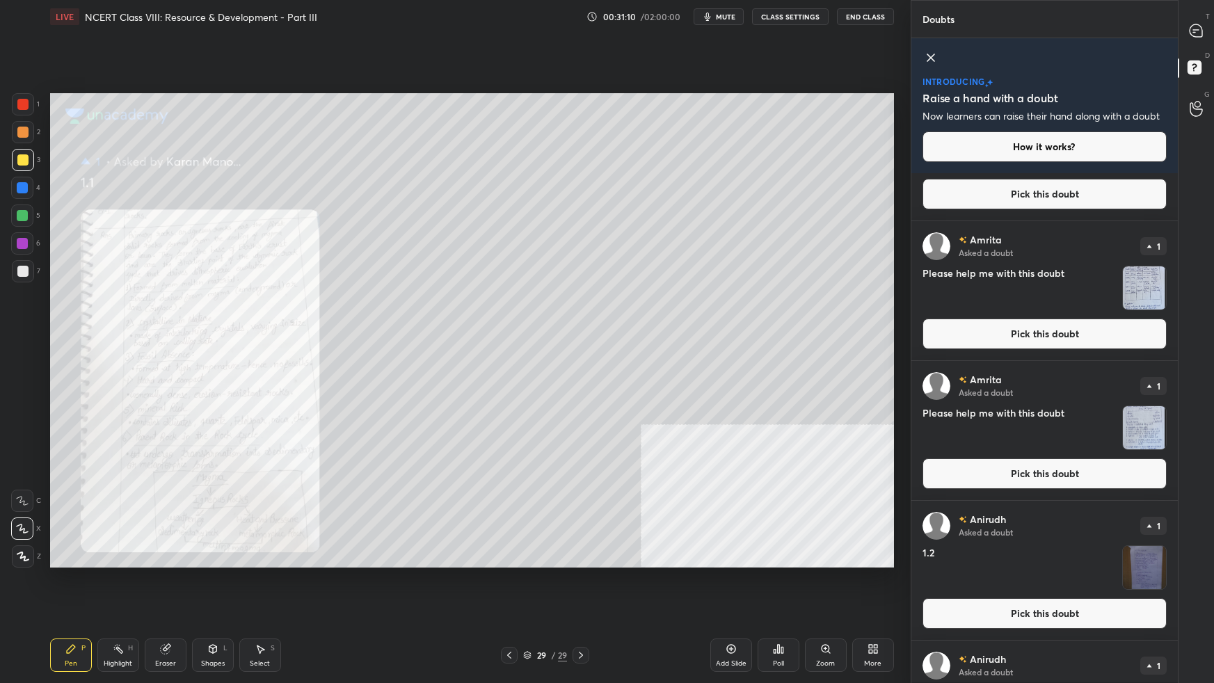
scroll to position [639, 0]
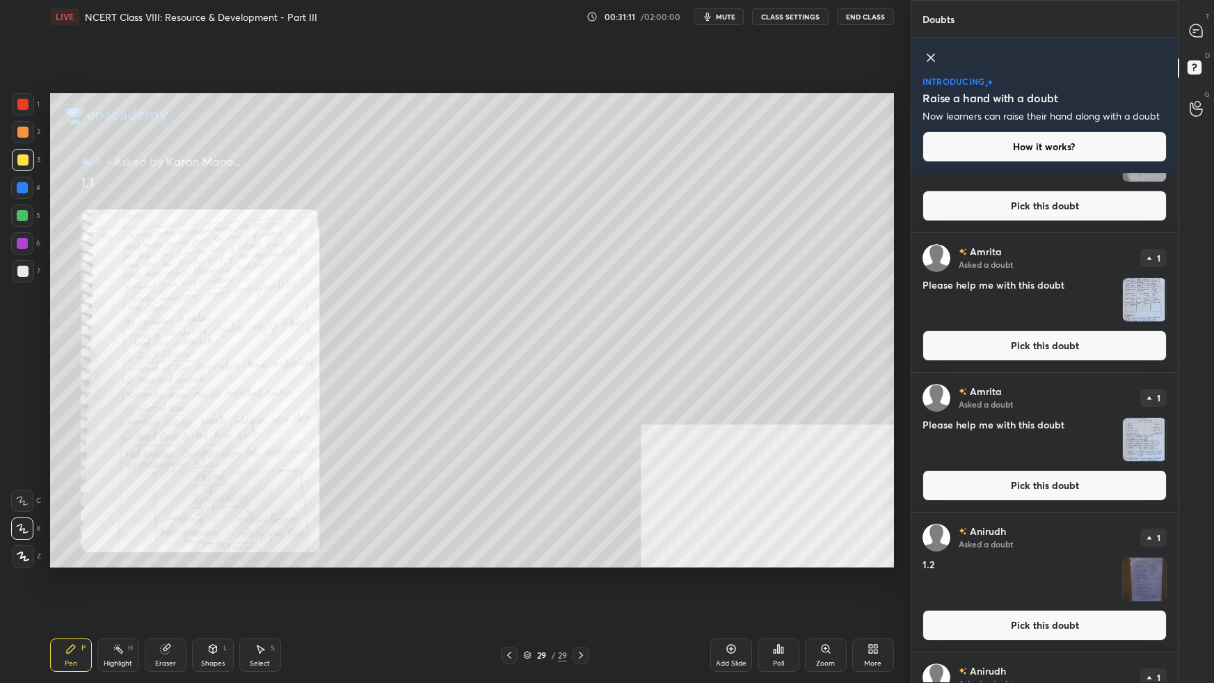
click at [1080, 494] on button "Pick this doubt" at bounding box center [1044, 485] width 244 height 31
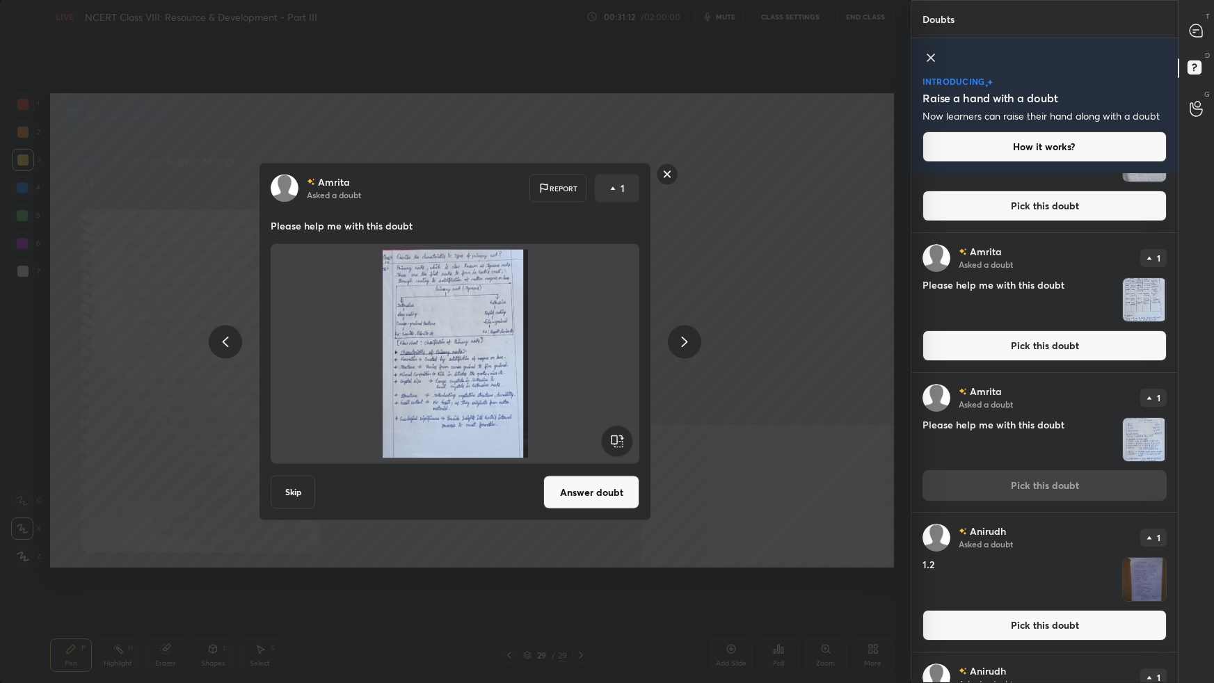
click at [592, 486] on button "Answer doubt" at bounding box center [591, 492] width 96 height 33
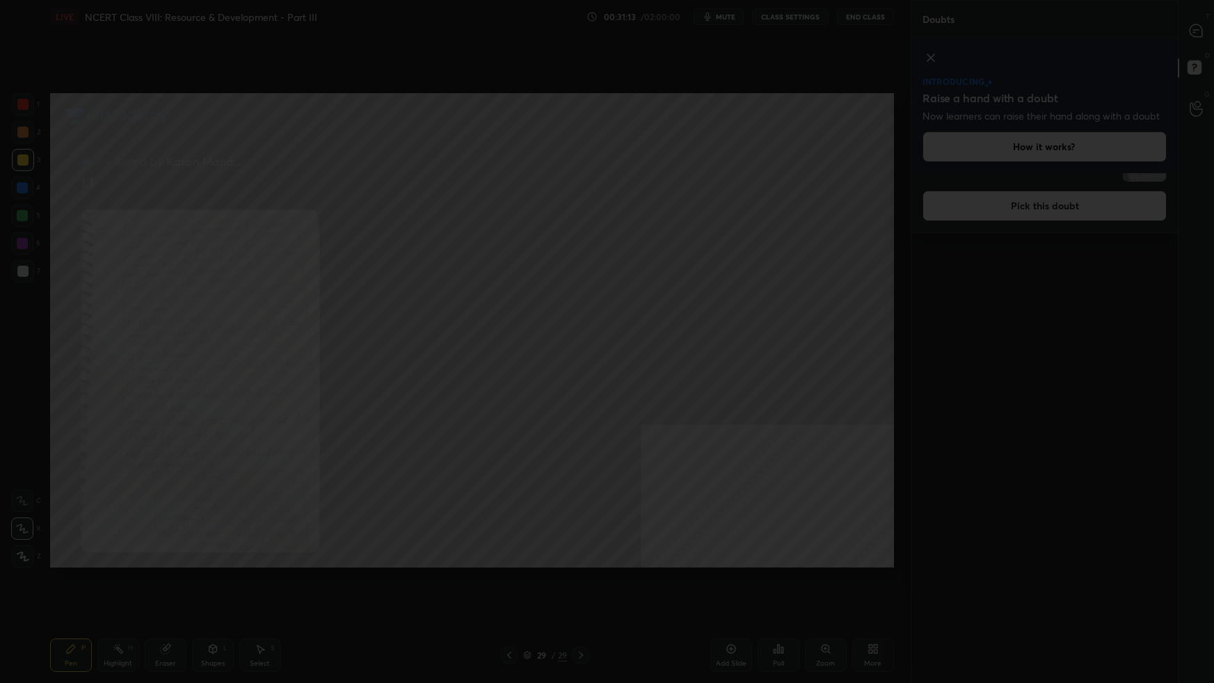
scroll to position [0, 0]
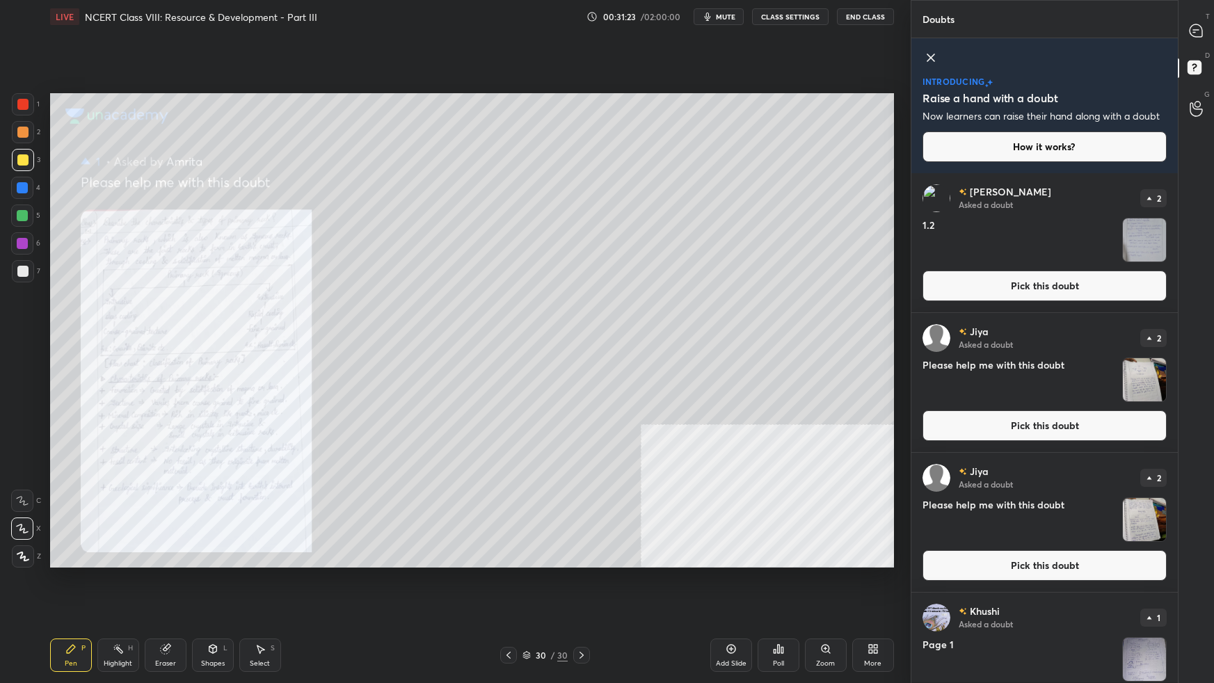
drag, startPoint x: 1177, startPoint y: 462, endPoint x: 1175, endPoint y: 523, distance: 61.2
click at [1172, 573] on div "Doubts Enable hand raising Enable raise hand to speak to learners. Once enabled…" at bounding box center [1061, 341] width 303 height 683
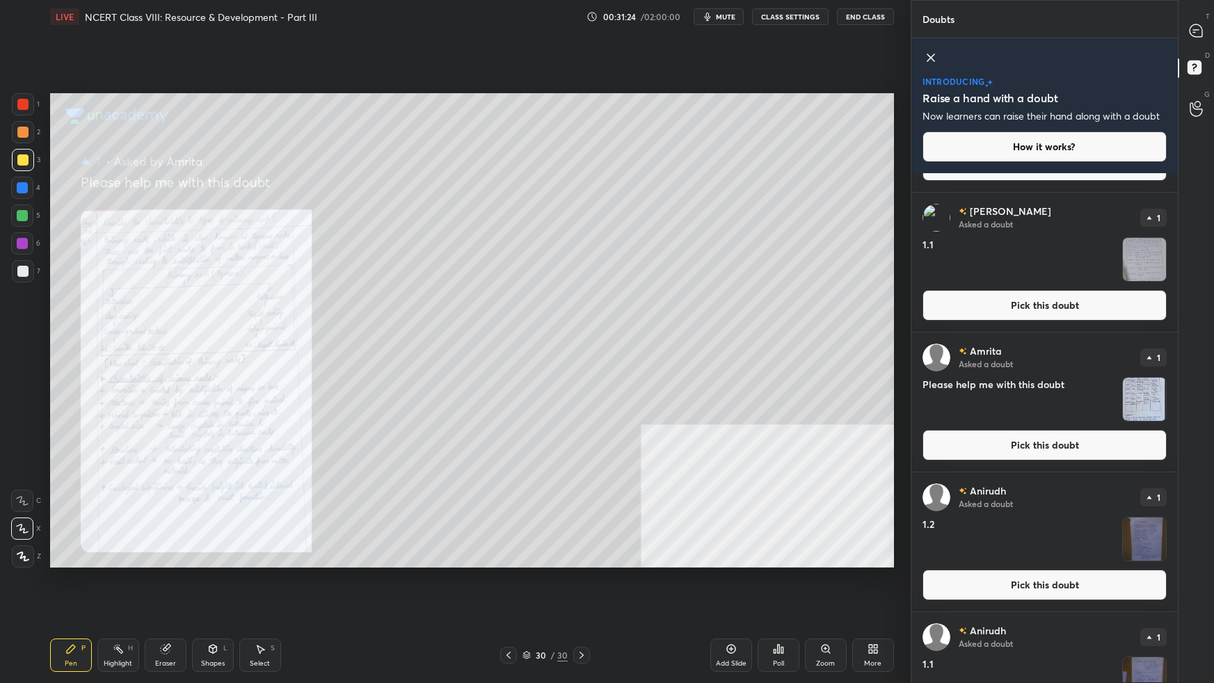
scroll to position [526, 0]
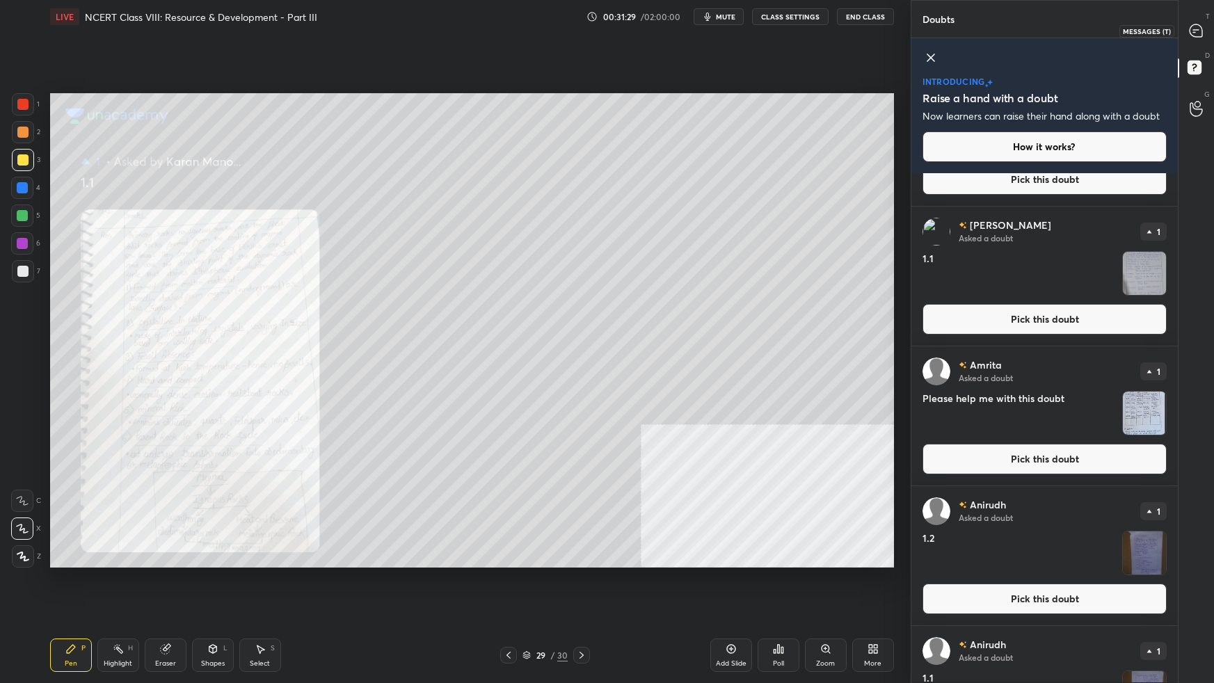
click at [1193, 32] on icon at bounding box center [1194, 32] width 2 height 0
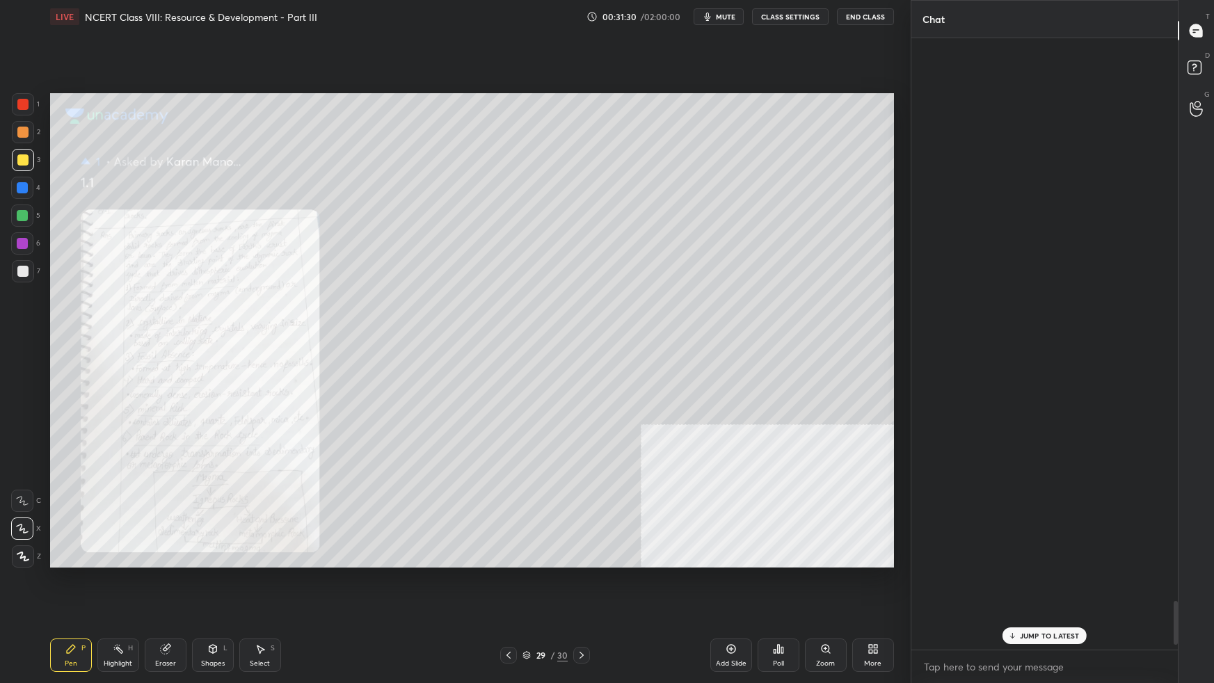
scroll to position [607, 263]
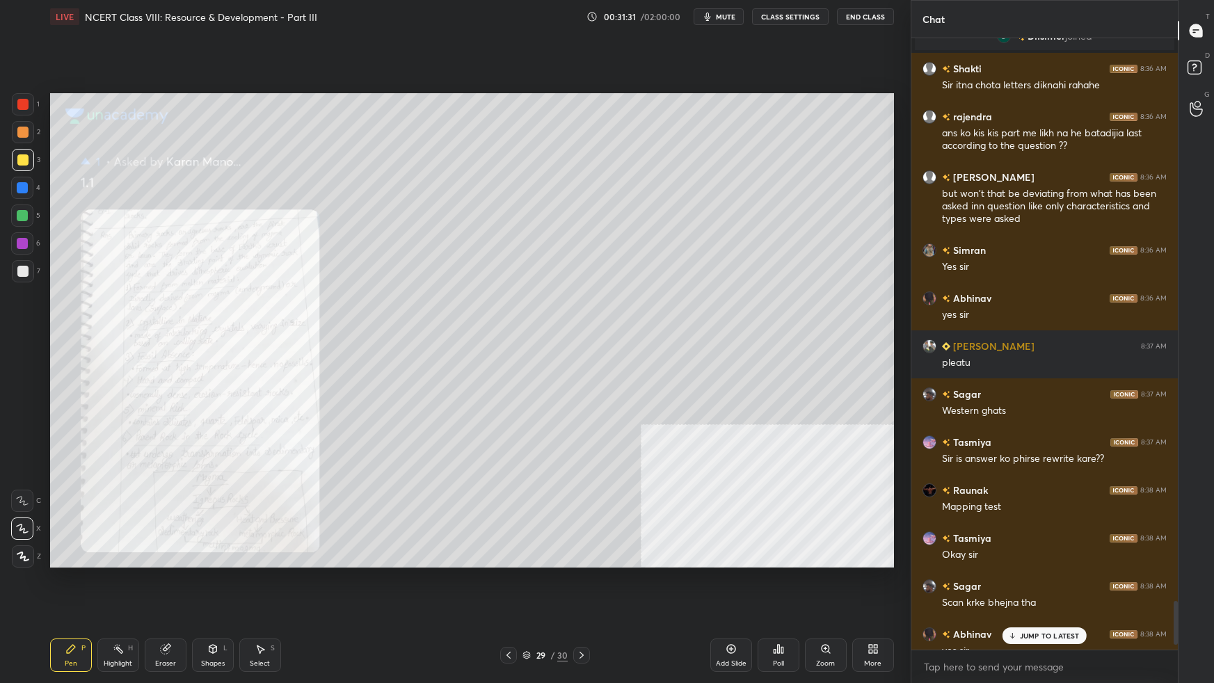
click at [1039, 605] on p "JUMP TO LATEST" at bounding box center [1050, 636] width 60 height 8
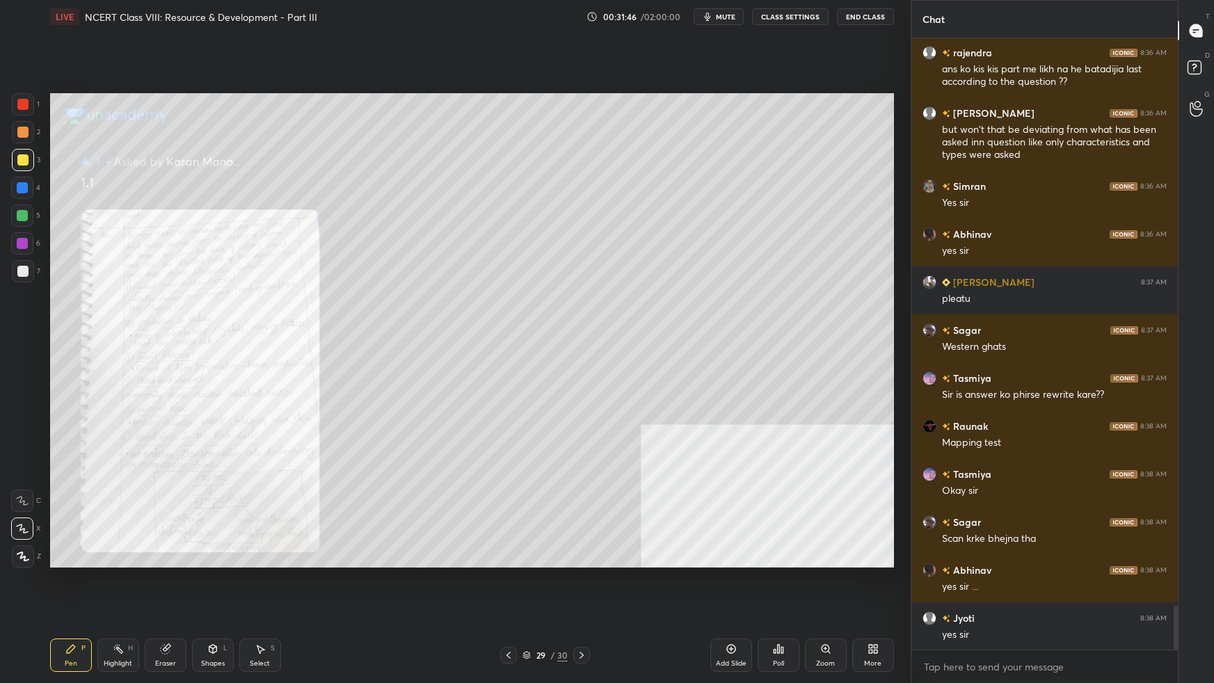
scroll to position [7977, 0]
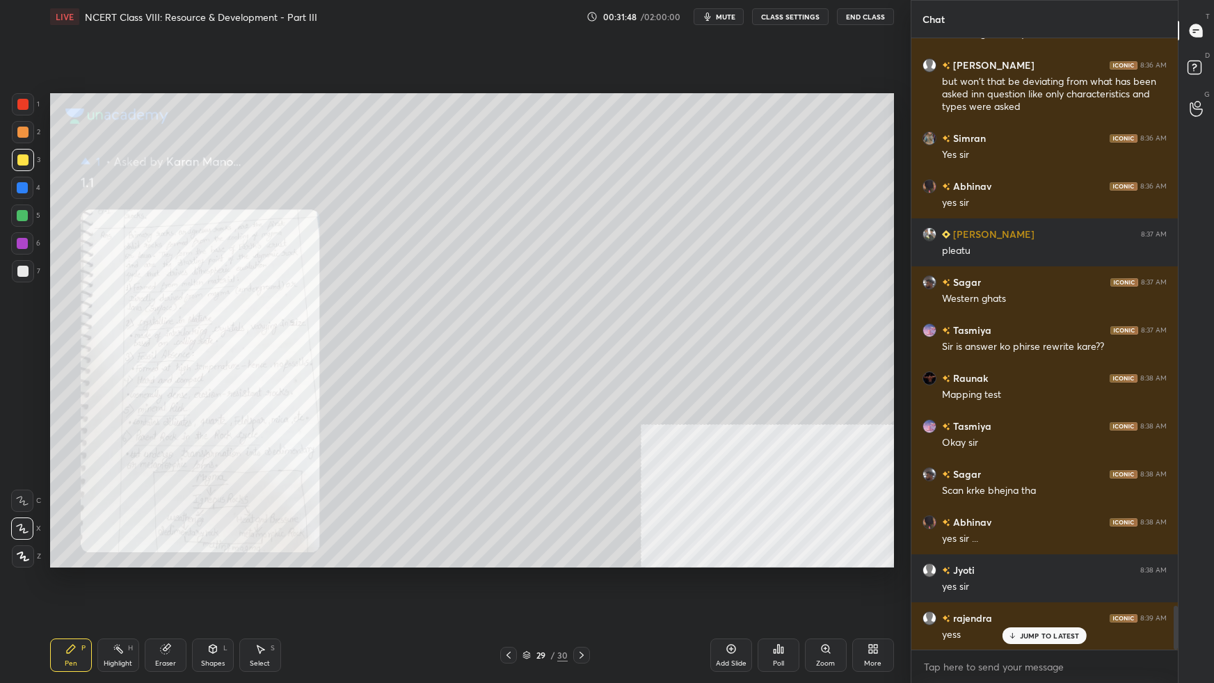
click at [872, 605] on icon at bounding box center [872, 648] width 11 height 11
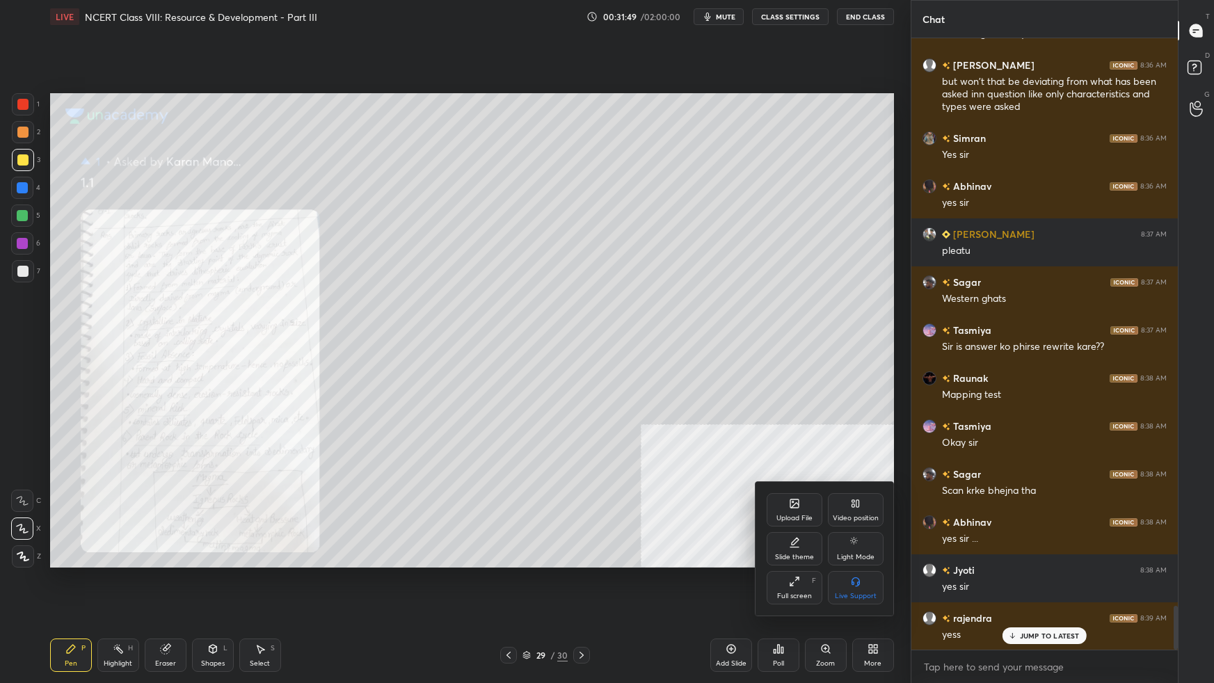
click at [780, 512] on div "Upload File" at bounding box center [794, 509] width 56 height 33
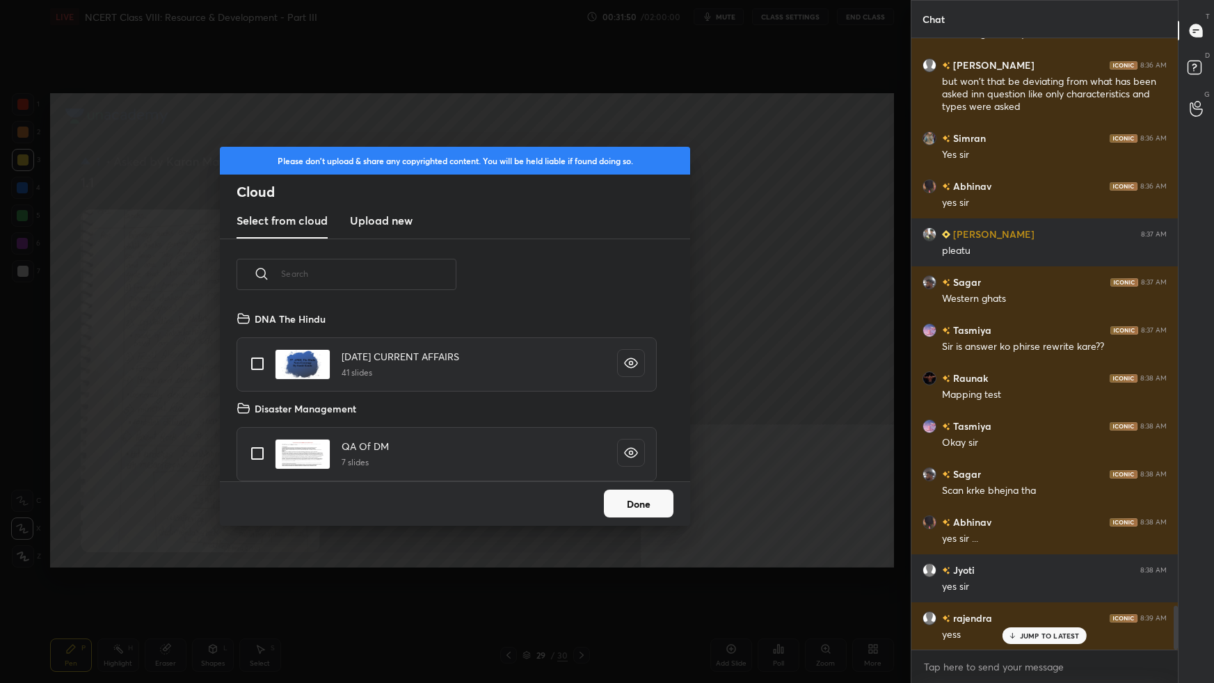
scroll to position [4, 3]
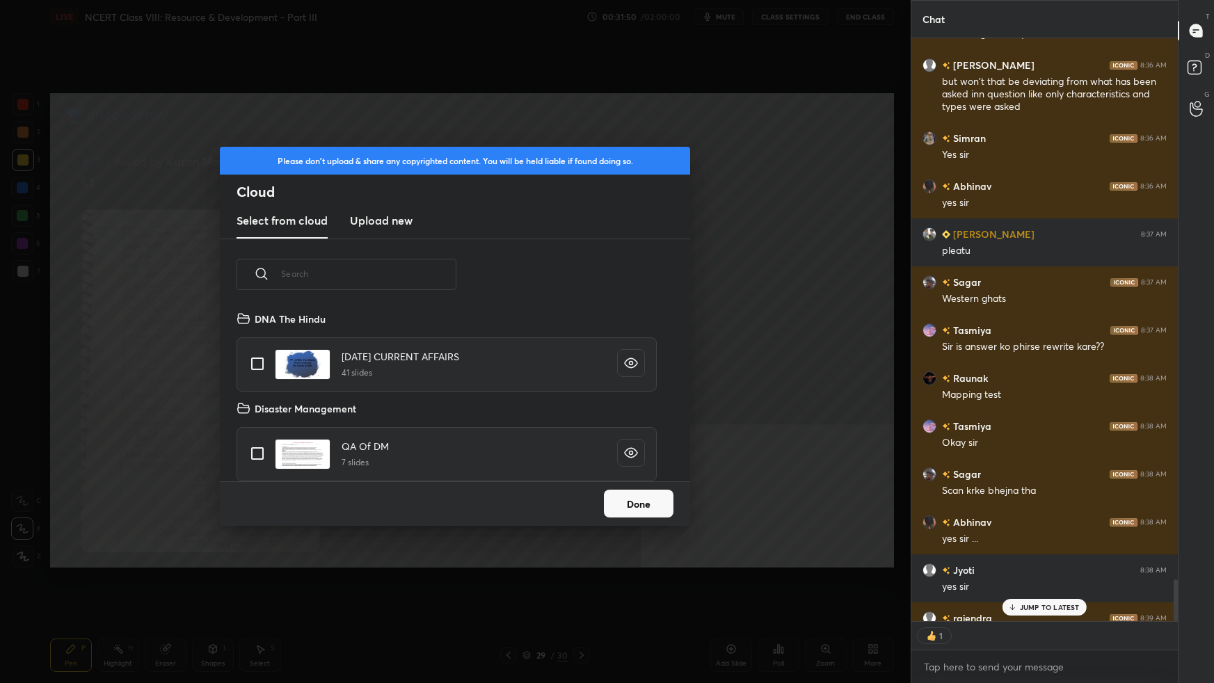
drag, startPoint x: 366, startPoint y: 223, endPoint x: 373, endPoint y: 236, distance: 14.3
click at [364, 223] on h3 "Upload new" at bounding box center [381, 220] width 63 height 17
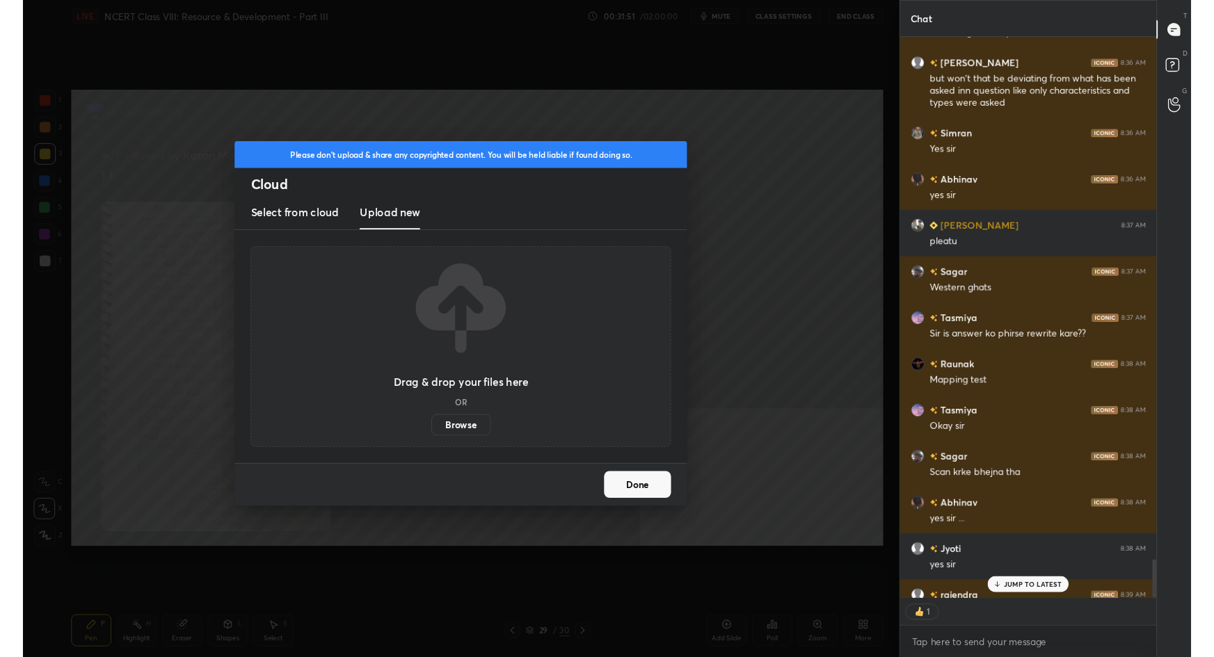
scroll to position [8054, 0]
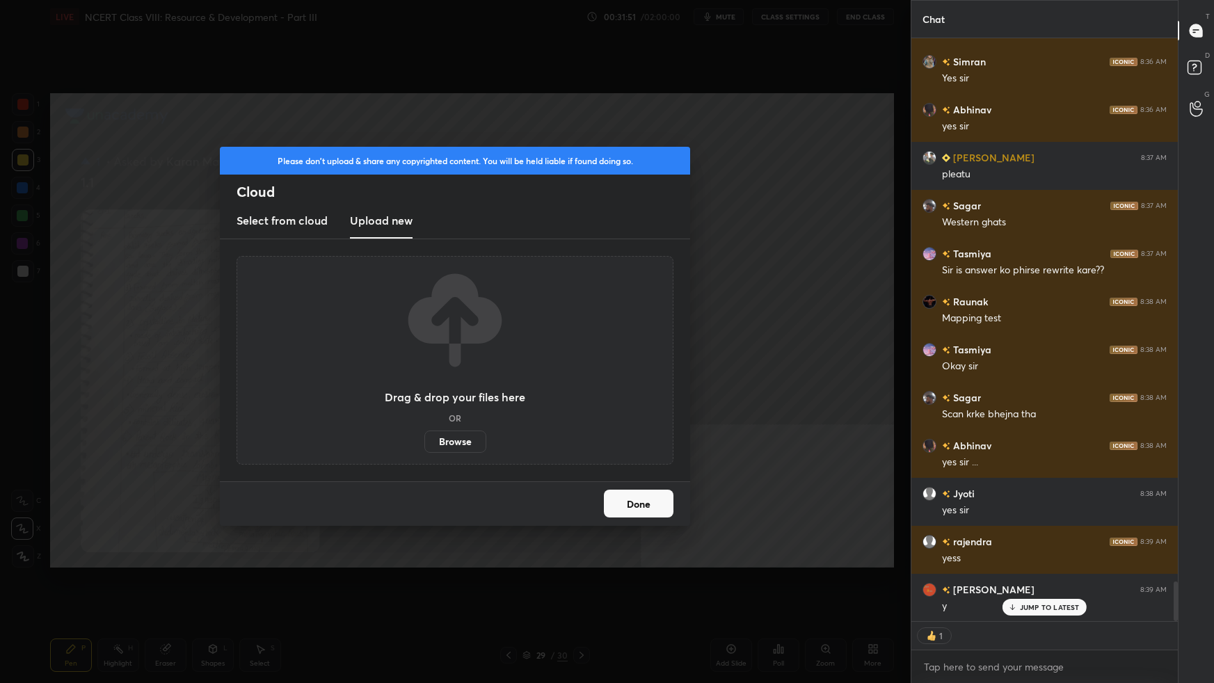
drag, startPoint x: 458, startPoint y: 428, endPoint x: 459, endPoint y: 354, distance: 74.4
click at [458, 431] on label "Browse" at bounding box center [455, 442] width 62 height 22
click at [424, 431] on input "Browse" at bounding box center [424, 442] width 0 height 22
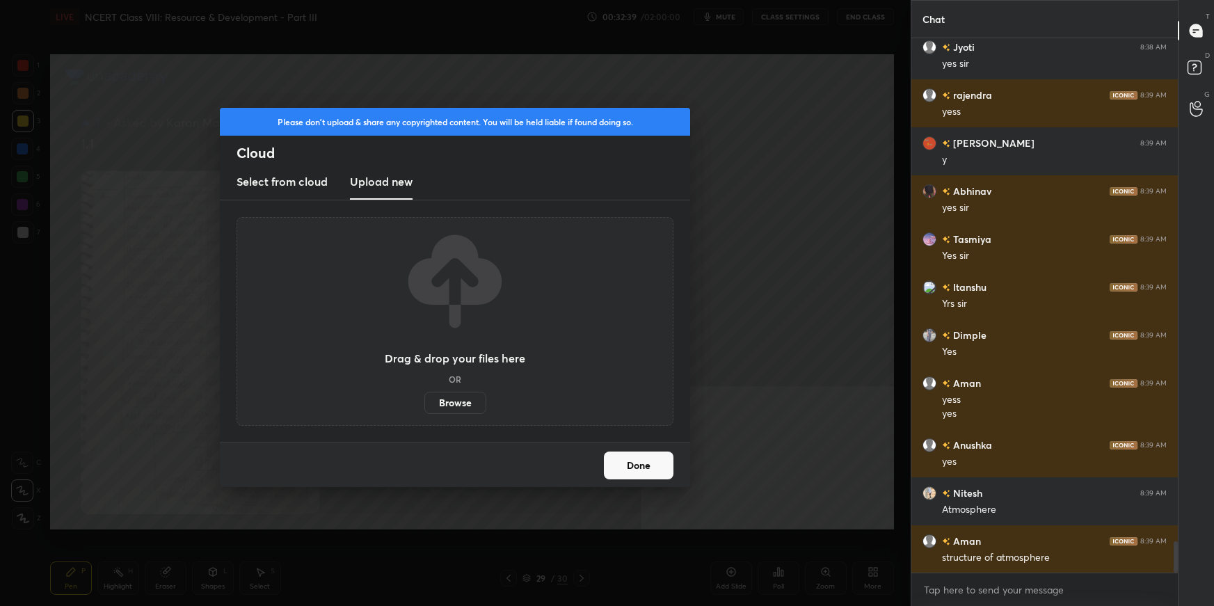
scroll to position [8548, 0]
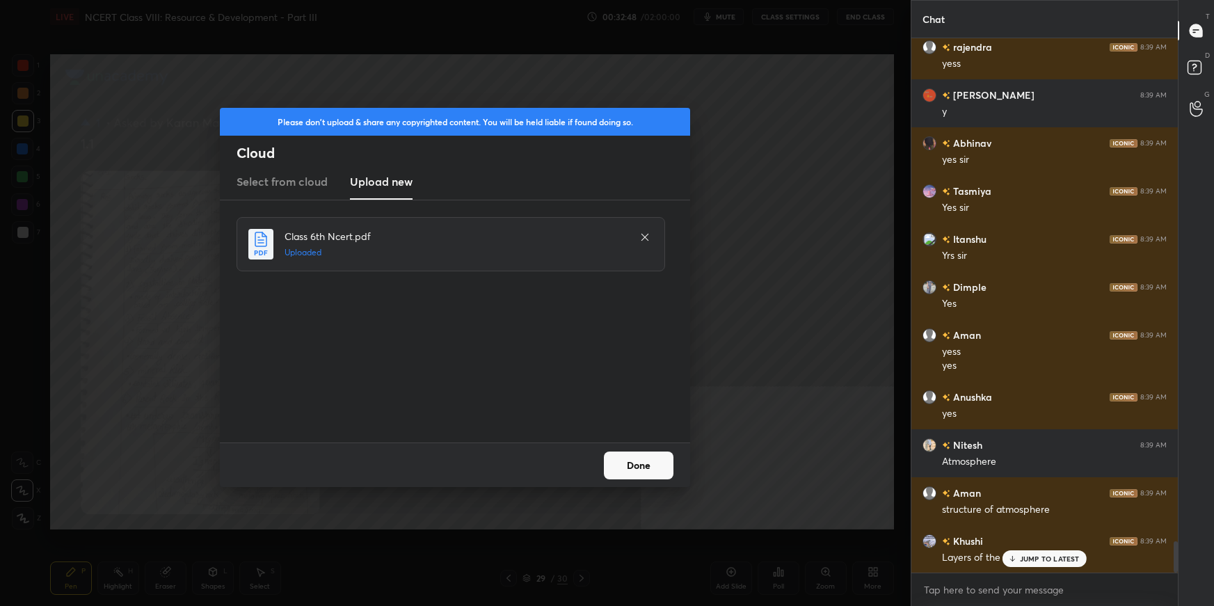
click at [647, 458] on button "Done" at bounding box center [639, 465] width 70 height 28
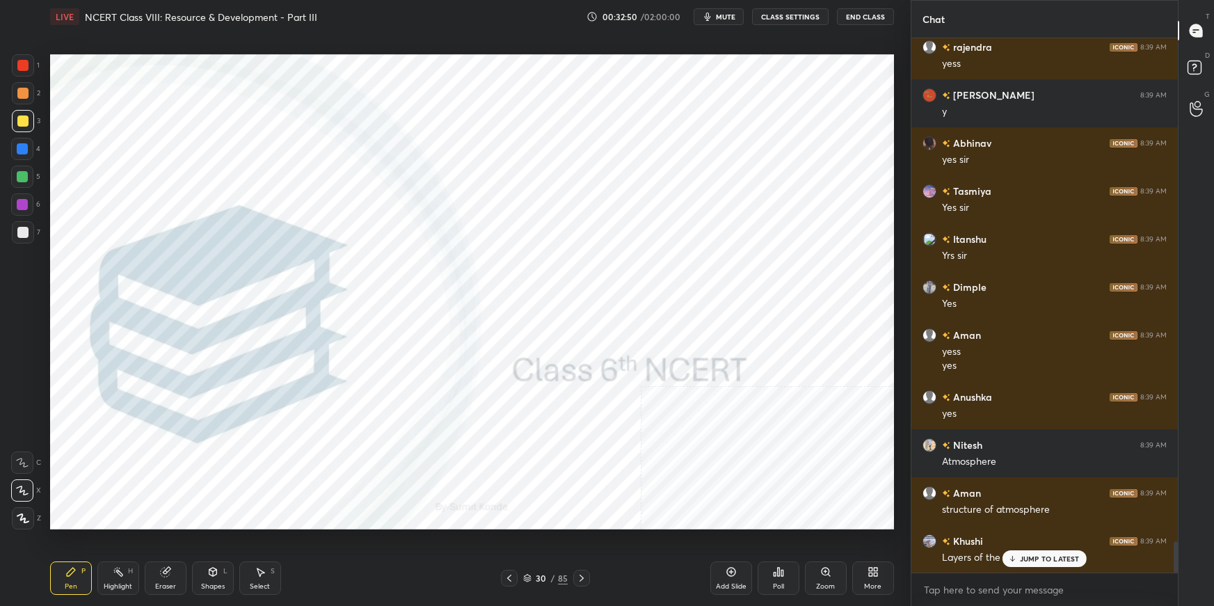
drag, startPoint x: 723, startPoint y: 583, endPoint x: 704, endPoint y: 584, distance: 19.5
click at [717, 583] on div "Add Slide" at bounding box center [731, 586] width 31 height 7
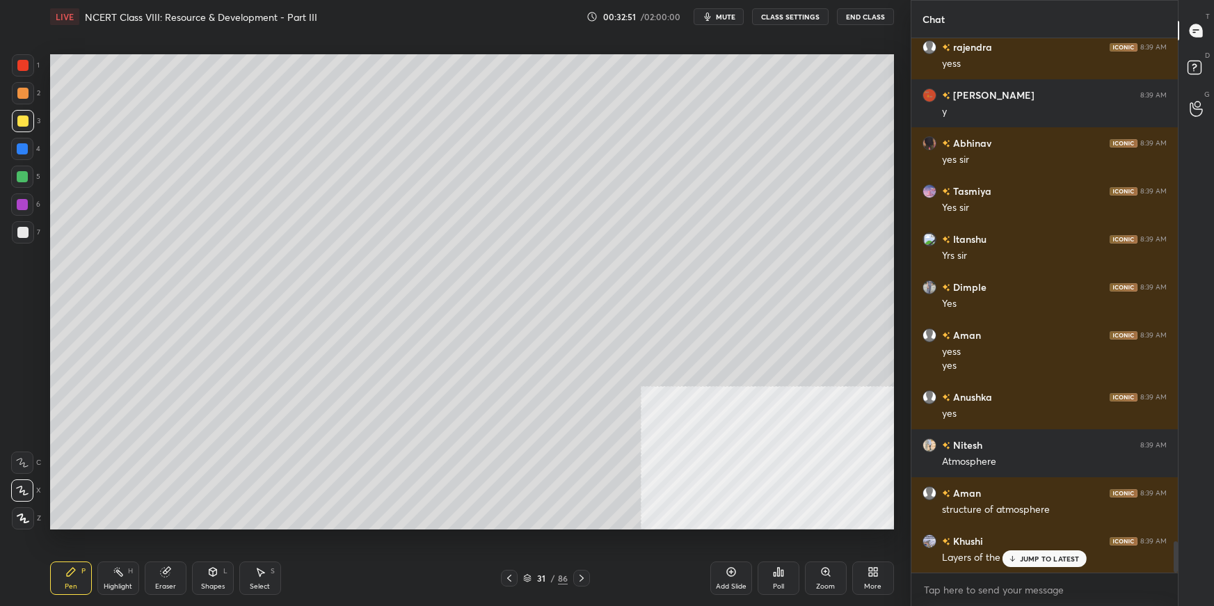
drag, startPoint x: 526, startPoint y: 573, endPoint x: 581, endPoint y: 539, distance: 64.7
click at [526, 572] on div "31 / 86" at bounding box center [545, 578] width 45 height 13
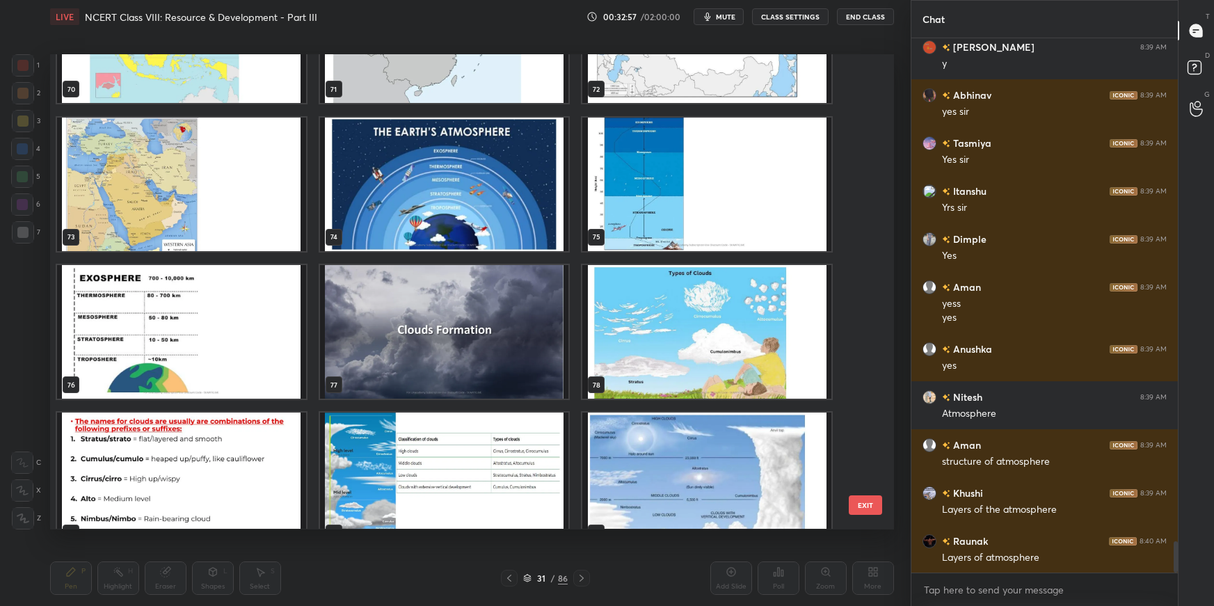
scroll to position [3445, 0]
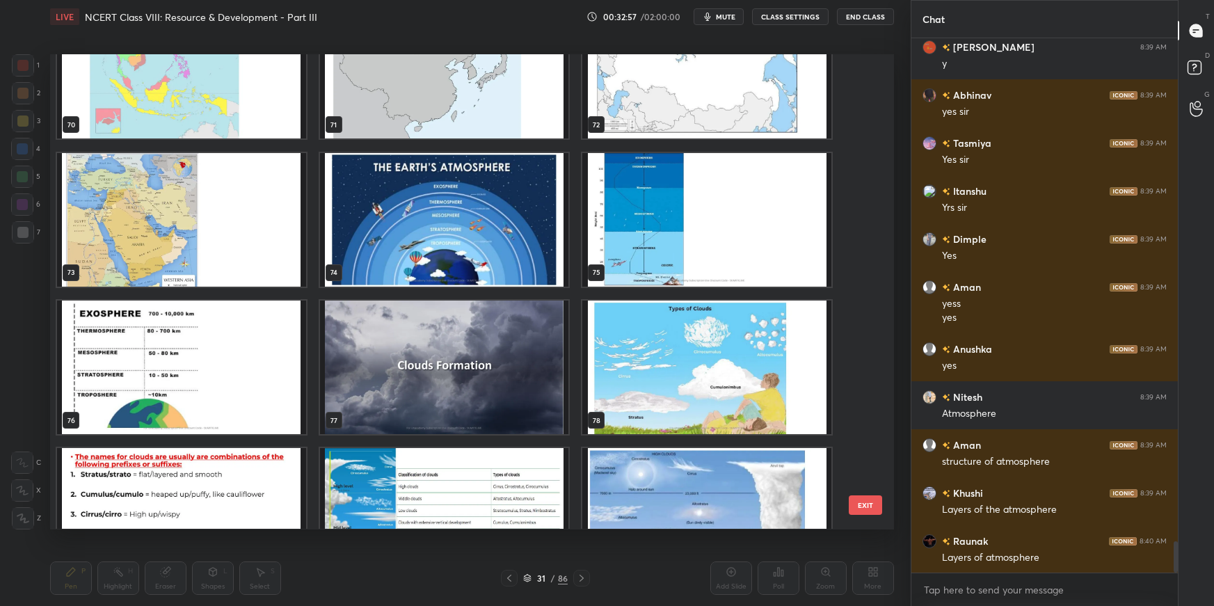
drag, startPoint x: 867, startPoint y: 208, endPoint x: 857, endPoint y: 429, distance: 221.4
click at [857, 434] on div "70 71 72 73 74 75 76 77 78 79 80 81 82 83 84" at bounding box center [459, 291] width 819 height 474
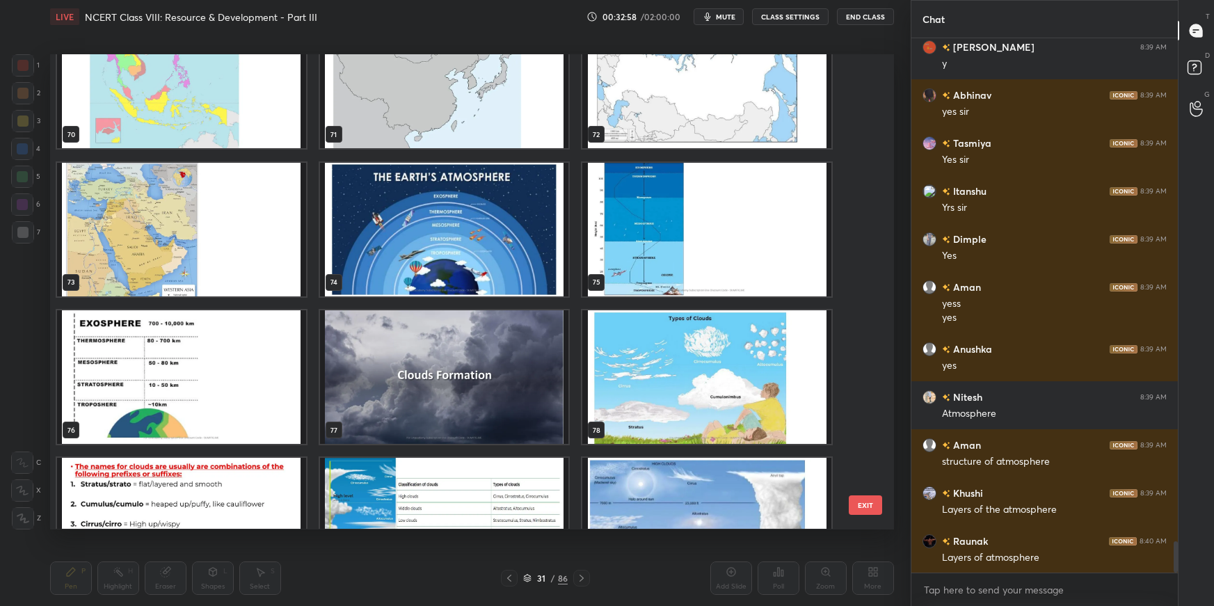
click at [463, 236] on img "grid" at bounding box center [443, 230] width 249 height 134
click at [463, 237] on img "grid" at bounding box center [443, 230] width 249 height 134
click at [464, 236] on img "grid" at bounding box center [443, 230] width 249 height 134
click at [465, 235] on img "grid" at bounding box center [443, 230] width 249 height 134
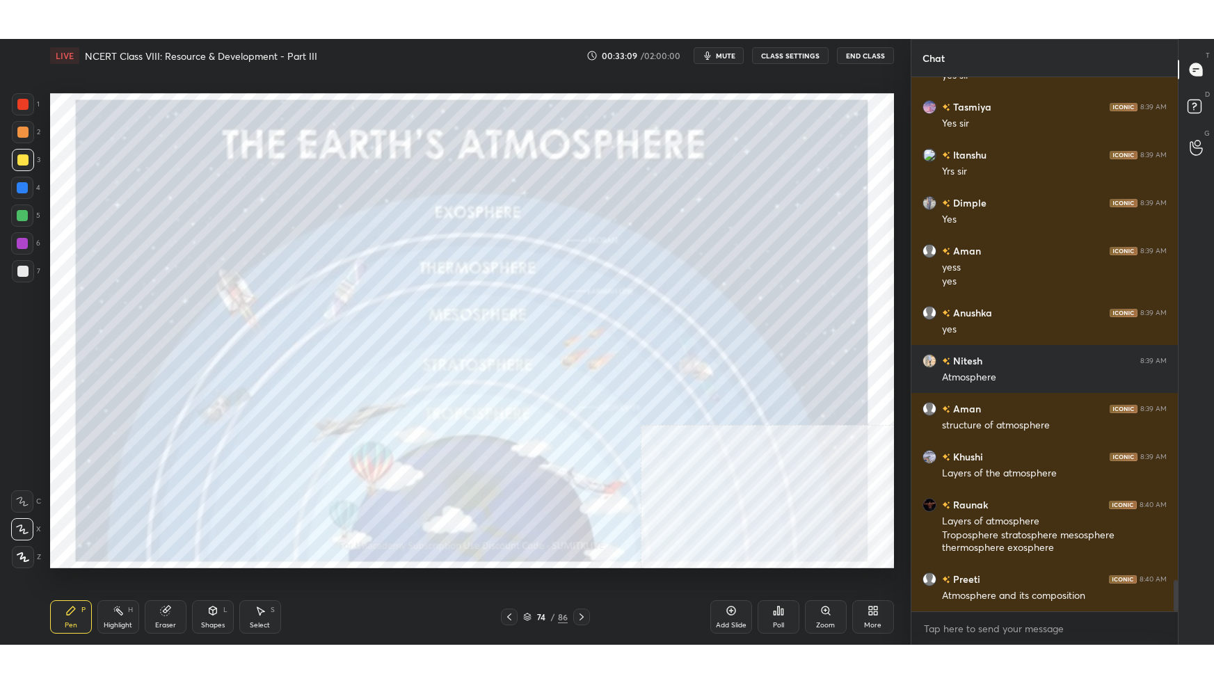
scroll to position [8720, 0]
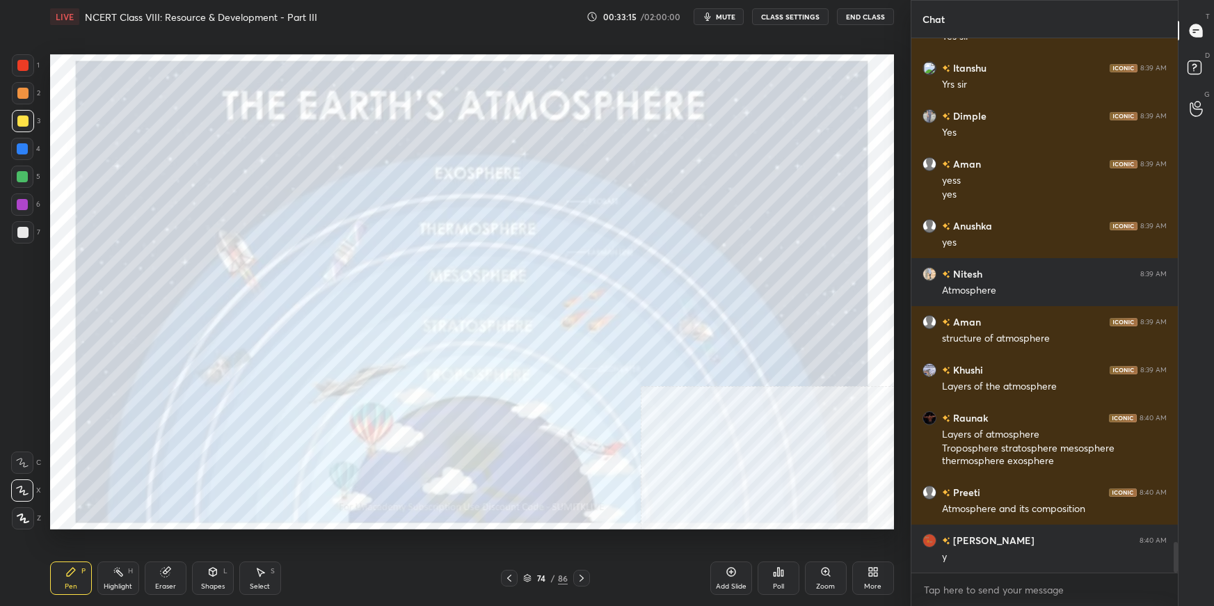
click at [879, 583] on div "More" at bounding box center [872, 586] width 17 height 7
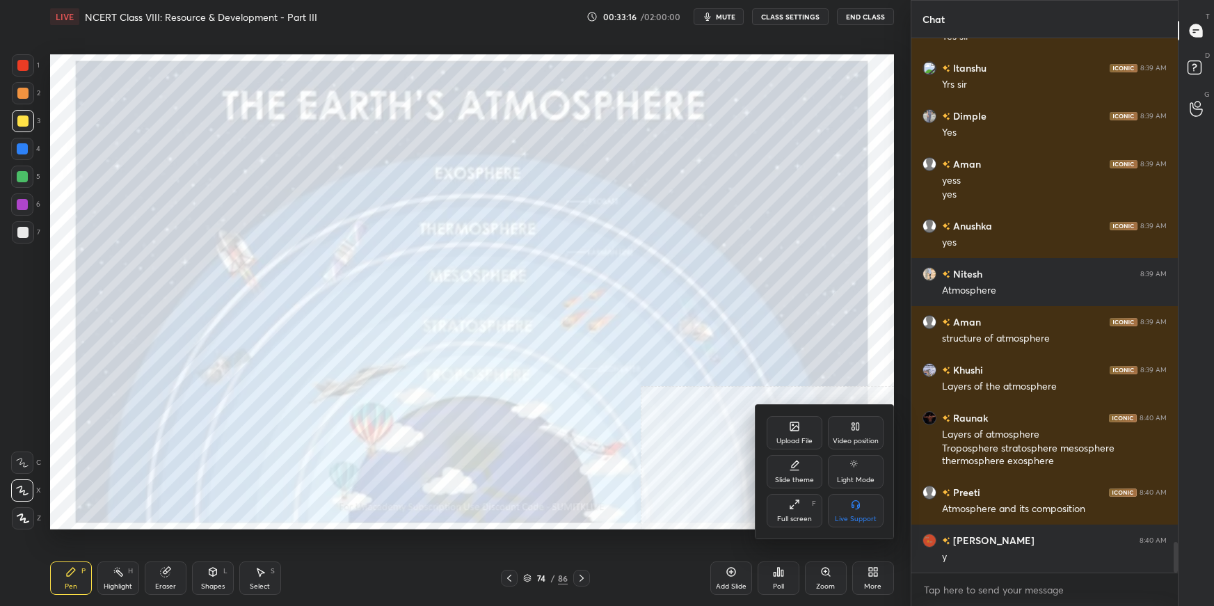
click at [781, 511] on div "Full screen F" at bounding box center [794, 510] width 56 height 33
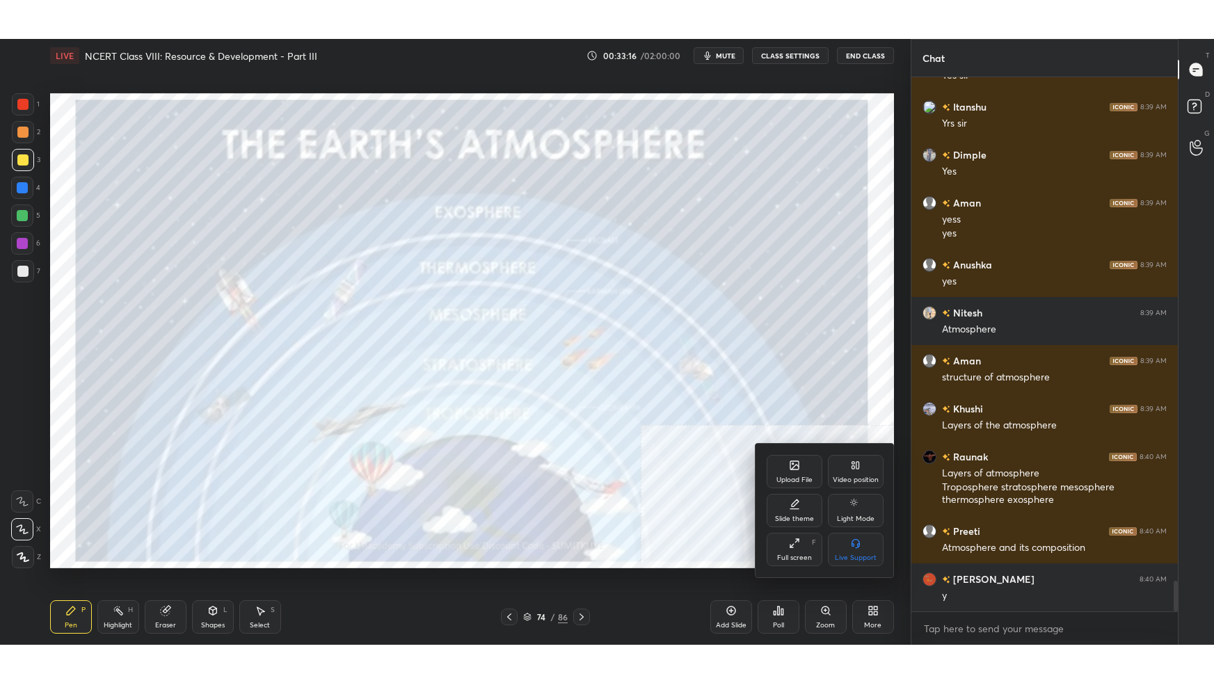
scroll to position [8642, 0]
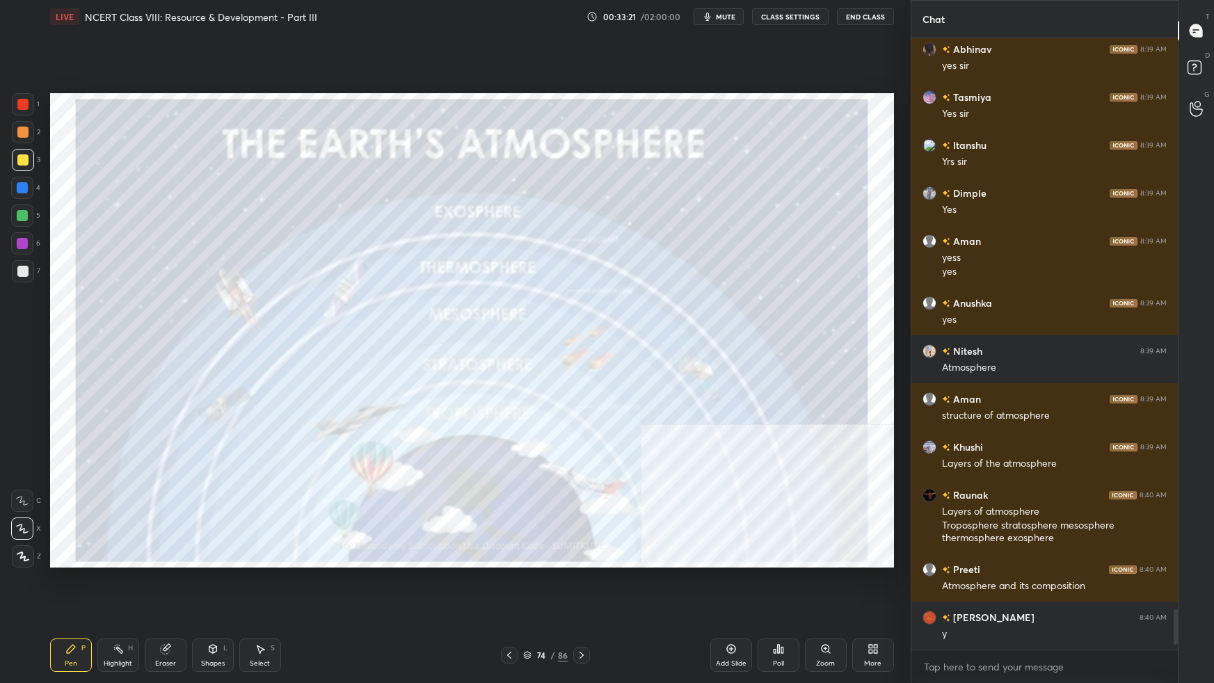
drag, startPoint x: 13, startPoint y: 100, endPoint x: 21, endPoint y: 102, distance: 7.8
click at [17, 100] on div at bounding box center [23, 104] width 22 height 22
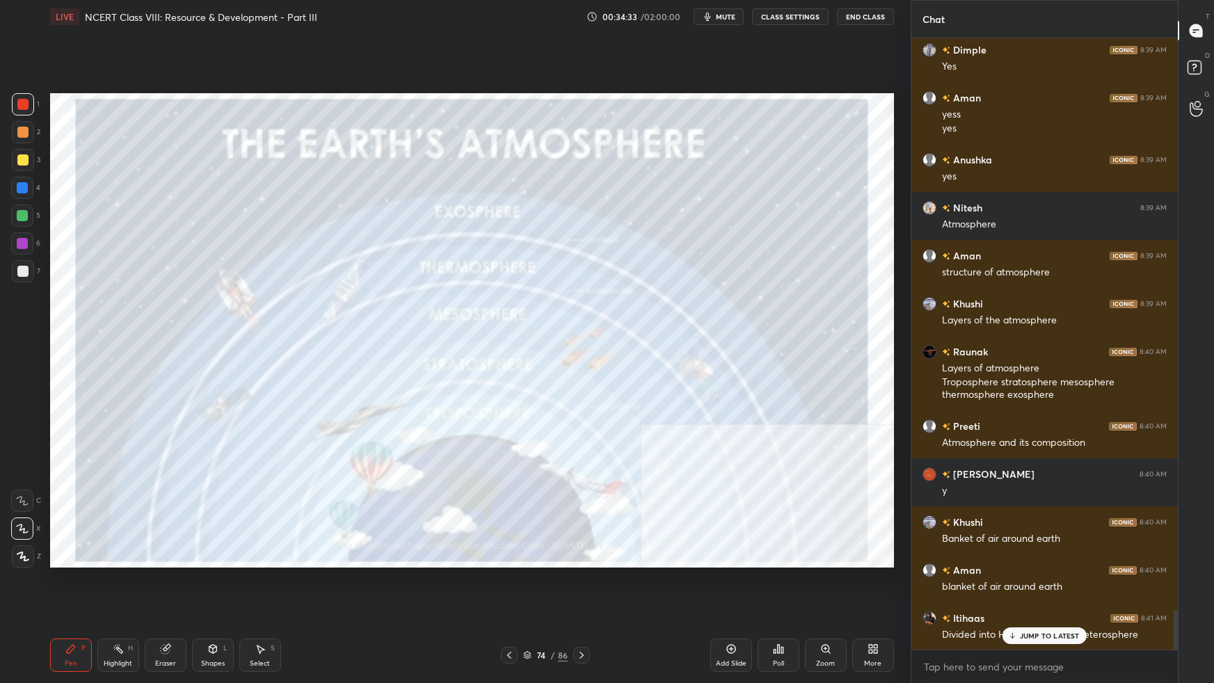
scroll to position [8834, 0]
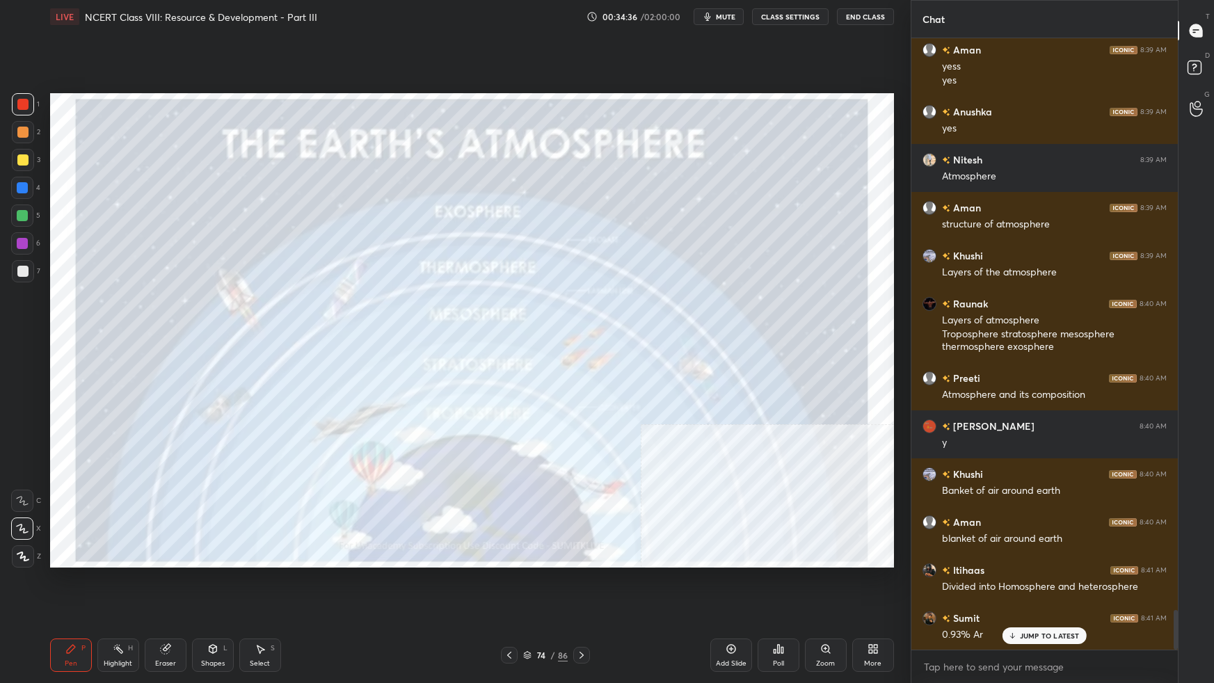
click at [1049, 605] on p "JUMP TO LATEST" at bounding box center [1050, 636] width 60 height 8
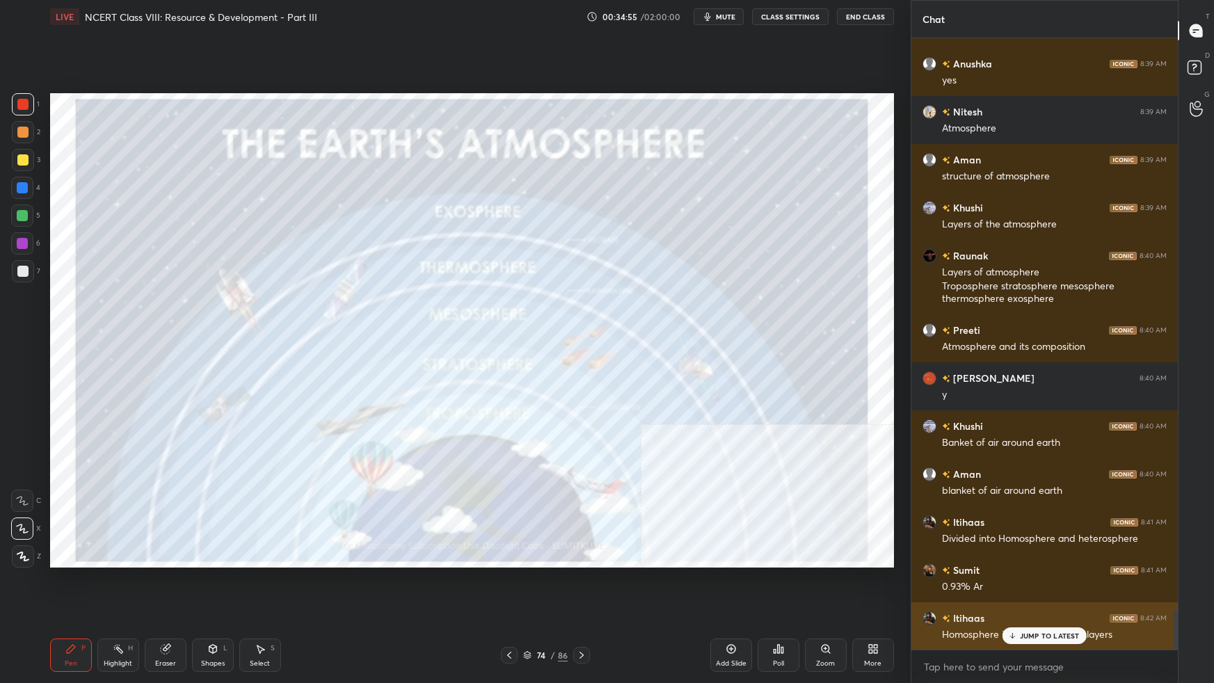
drag, startPoint x: 1039, startPoint y: 633, endPoint x: 1038, endPoint y: 621, distance: 11.8
click at [1038, 605] on p "JUMP TO LATEST" at bounding box center [1050, 636] width 60 height 8
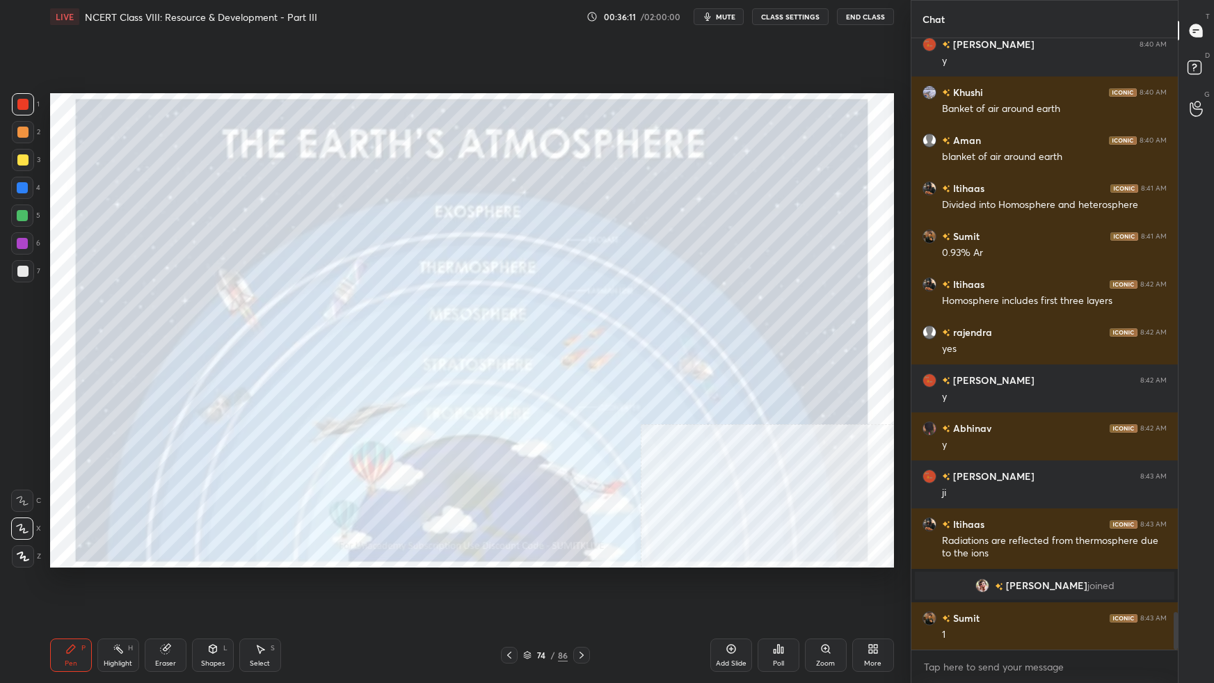
scroll to position [9264, 0]
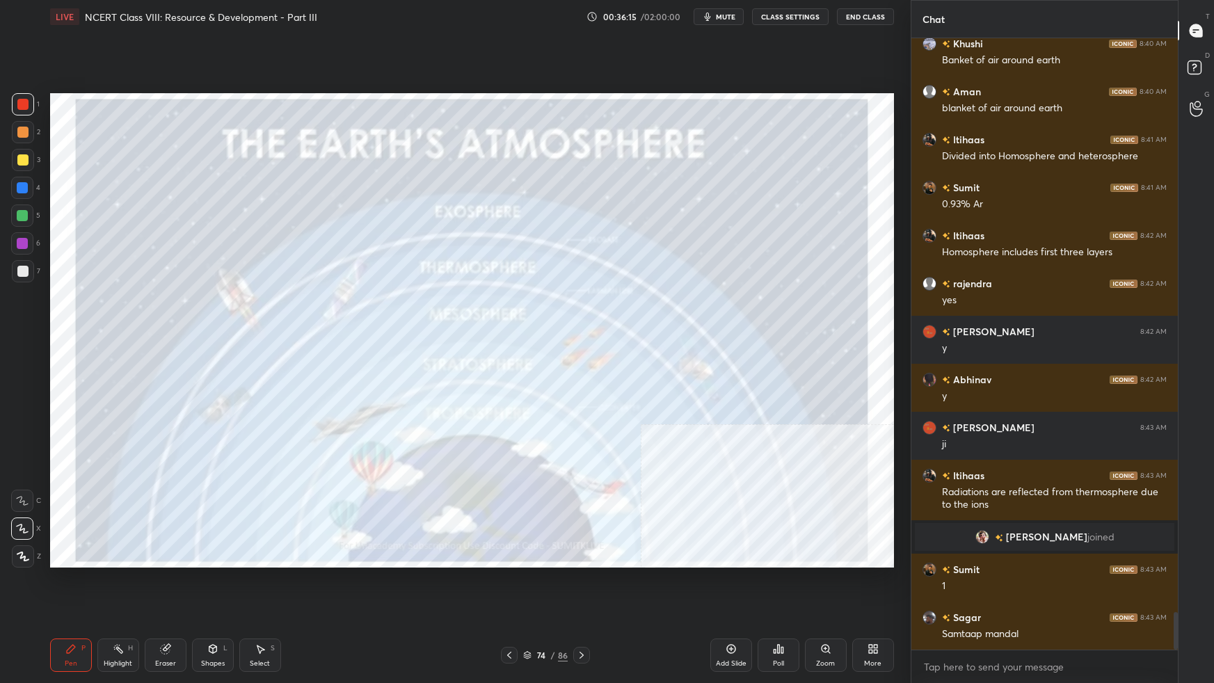
drag, startPoint x: 526, startPoint y: 657, endPoint x: 540, endPoint y: 653, distance: 15.0
click at [527, 605] on icon at bounding box center [527, 655] width 8 height 8
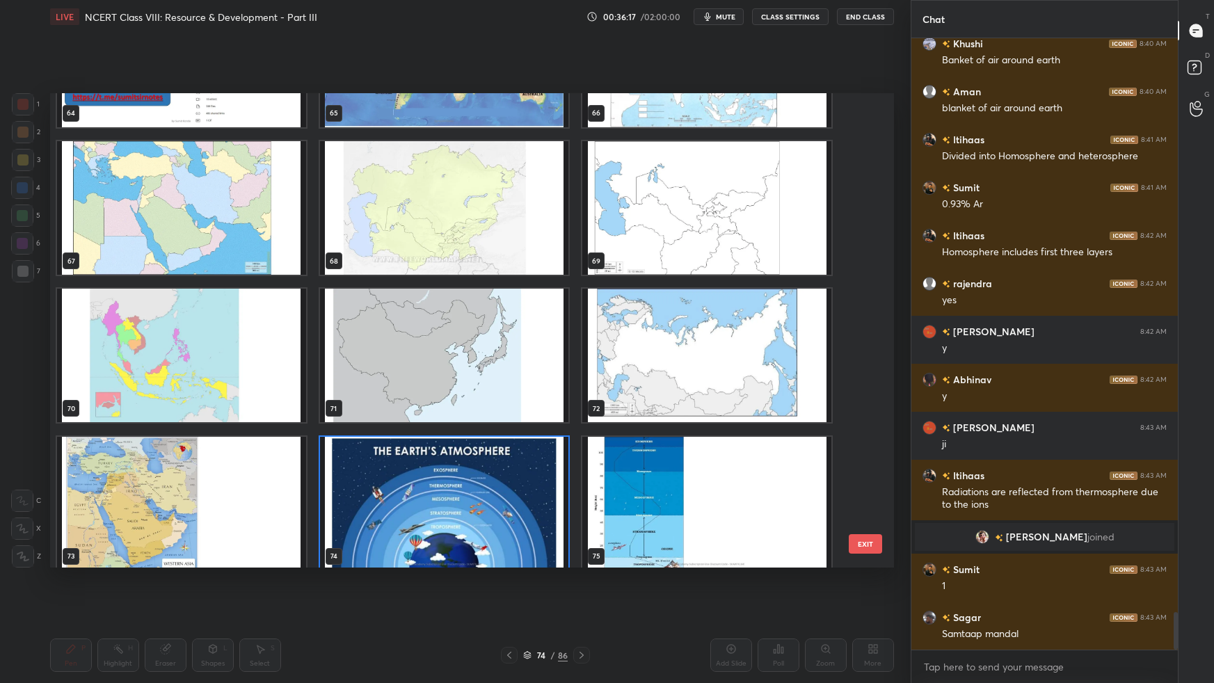
scroll to position [3197, 0]
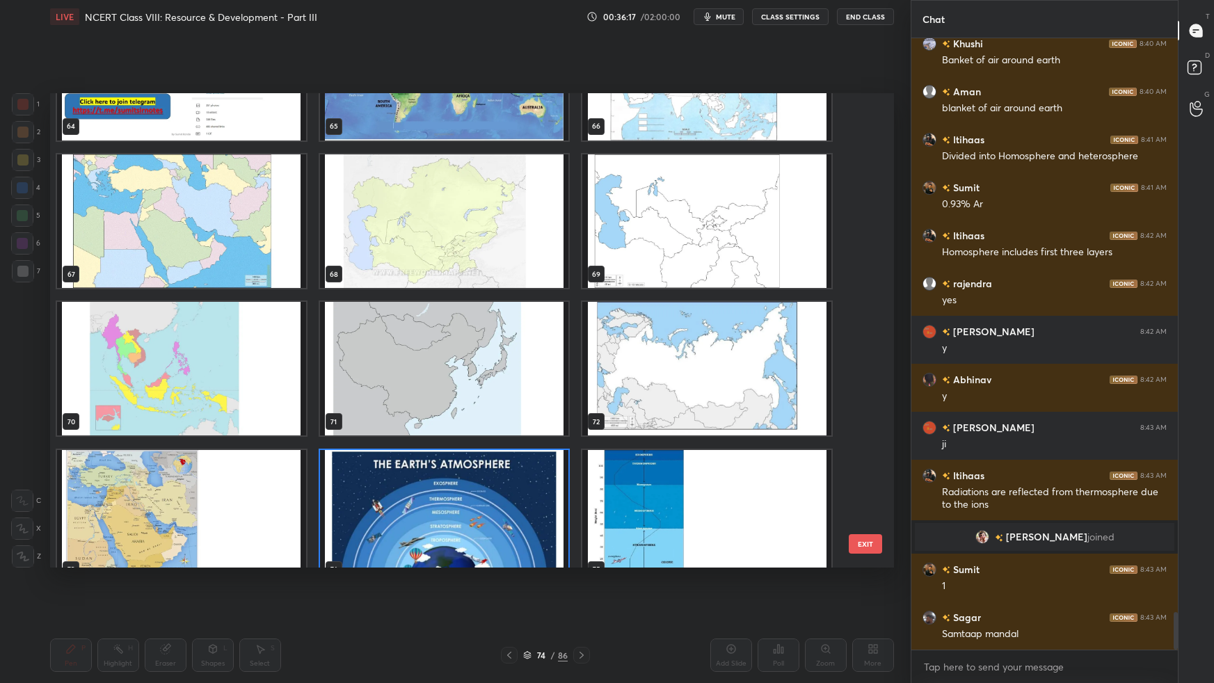
click at [795, 475] on img "grid" at bounding box center [706, 516] width 249 height 134
click at [796, 476] on img "grid" at bounding box center [706, 516] width 249 height 134
click at [797, 475] on img "grid" at bounding box center [706, 516] width 249 height 134
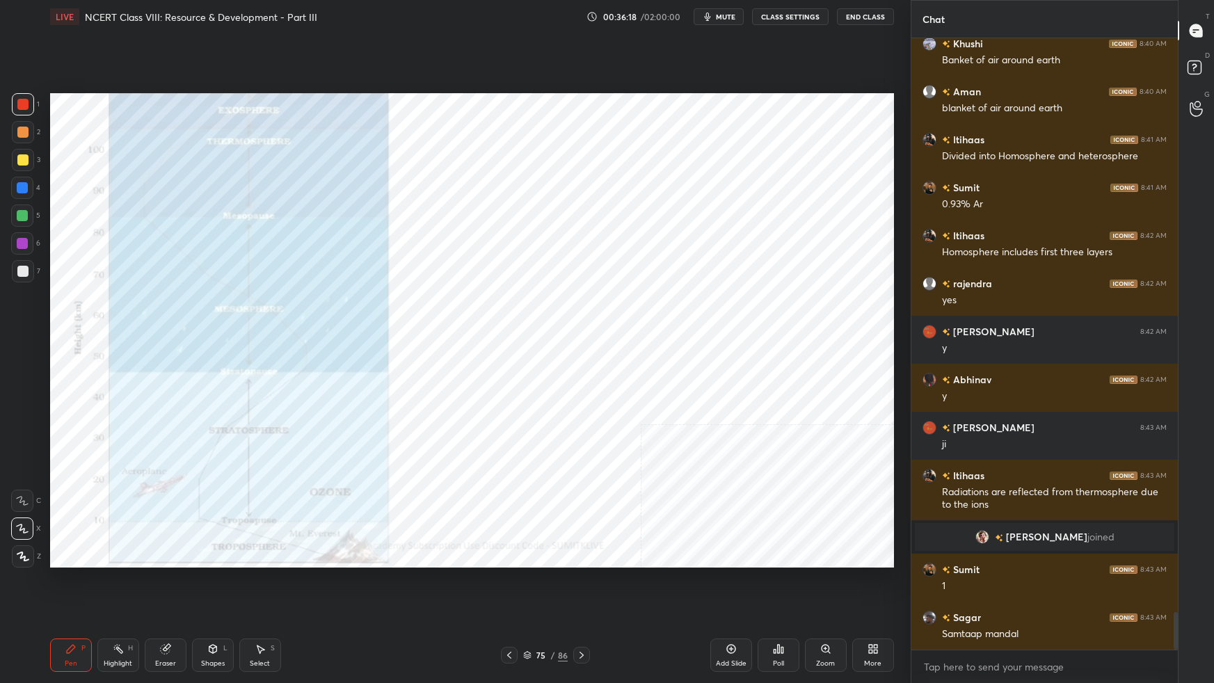
click at [799, 475] on img "grid" at bounding box center [706, 516] width 249 height 134
click at [771, 605] on div "Poll" at bounding box center [778, 654] width 42 height 33
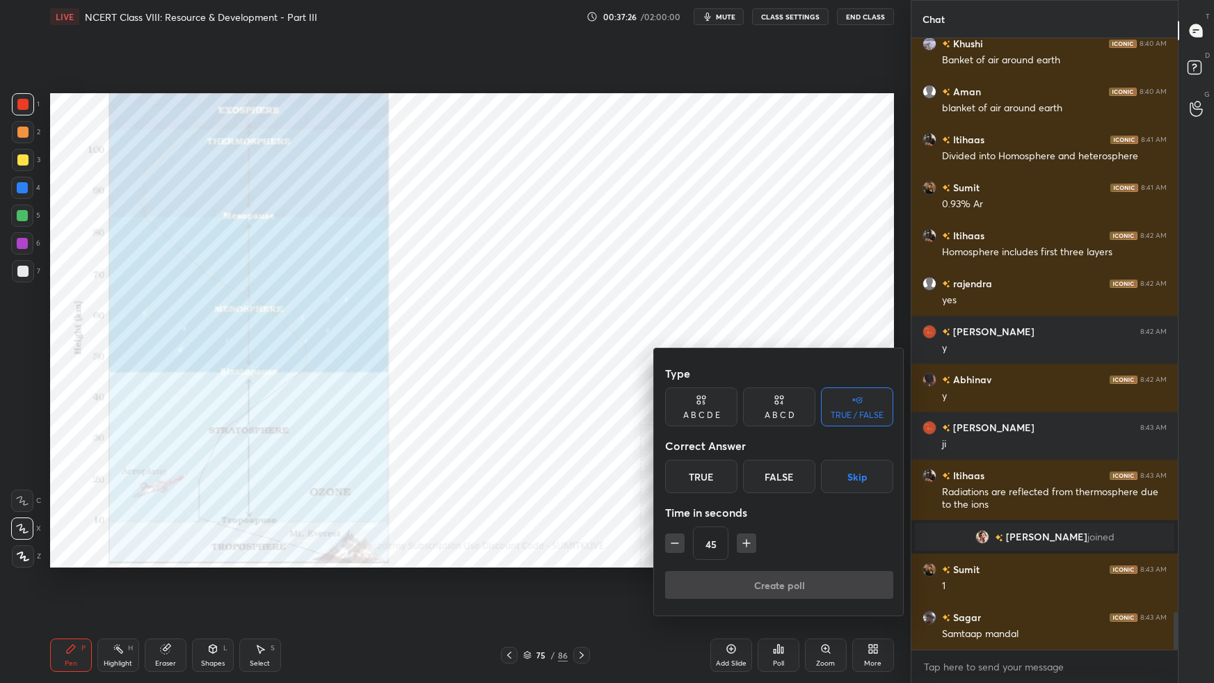
click at [700, 411] on div "A B C D E" at bounding box center [701, 415] width 37 height 8
click at [837, 483] on div "E" at bounding box center [837, 476] width 33 height 33
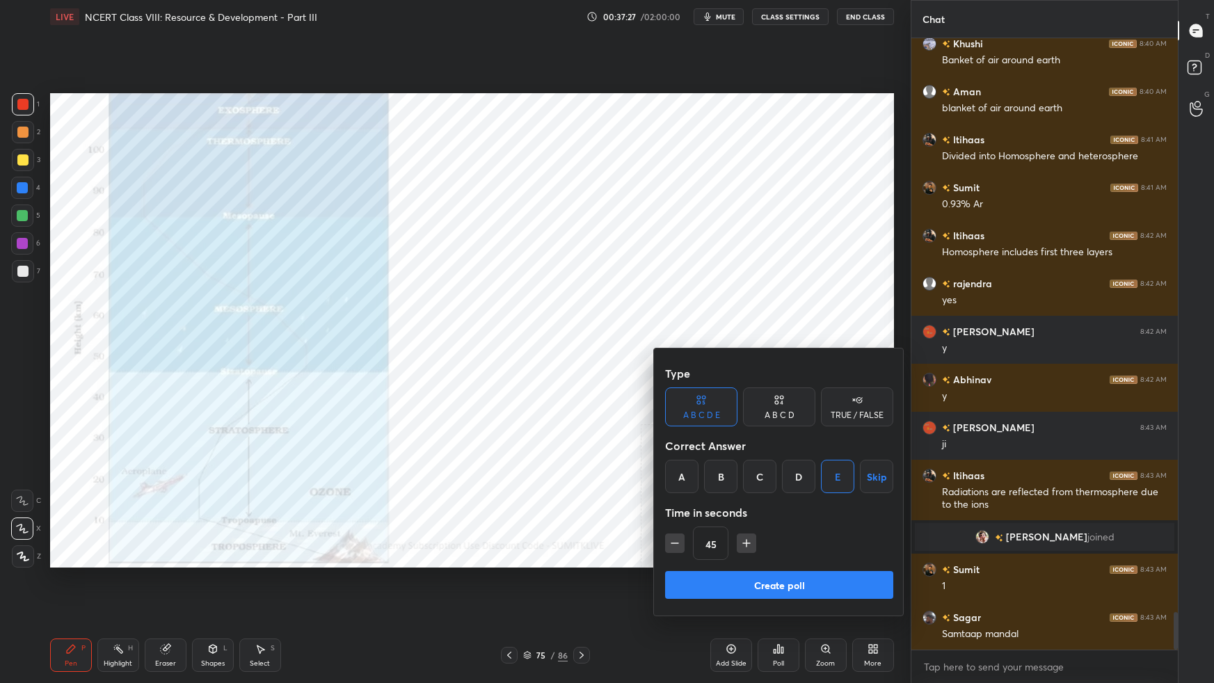
drag, startPoint x: 766, startPoint y: 586, endPoint x: 773, endPoint y: 584, distance: 8.1
click at [767, 586] on button "Create poll" at bounding box center [779, 585] width 228 height 28
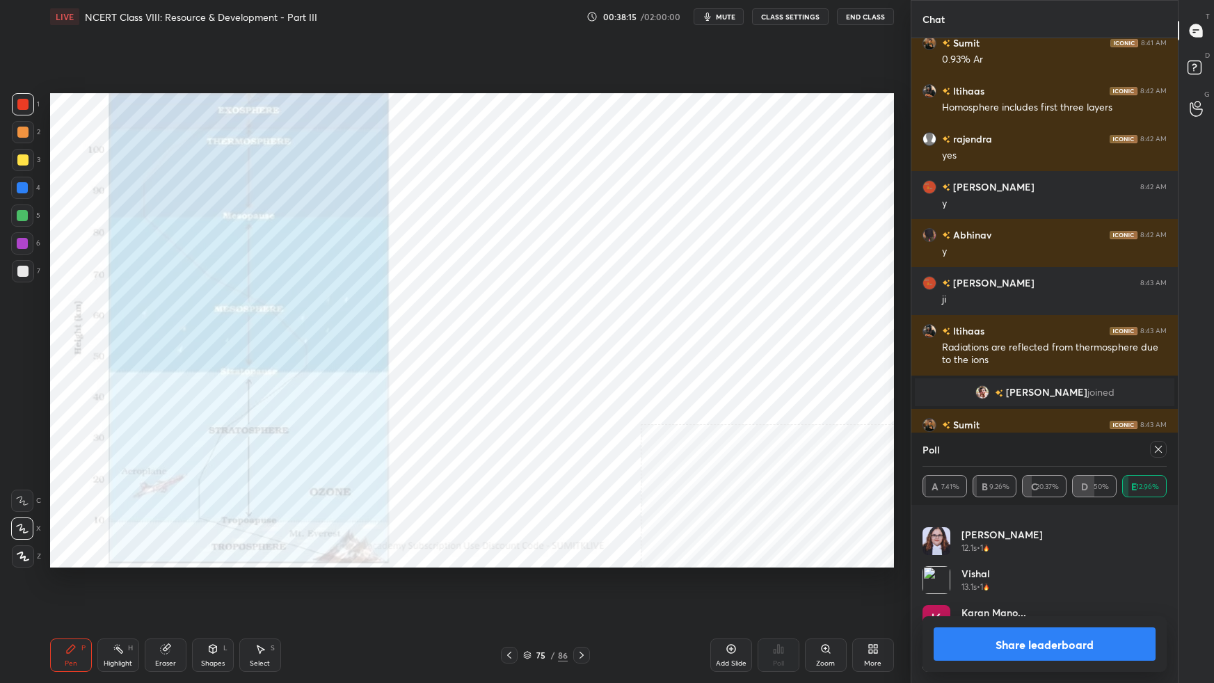
scroll to position [105, 0]
drag, startPoint x: 1156, startPoint y: 449, endPoint x: 1156, endPoint y: 463, distance: 13.9
click at [1156, 449] on icon at bounding box center [1157, 449] width 11 height 11
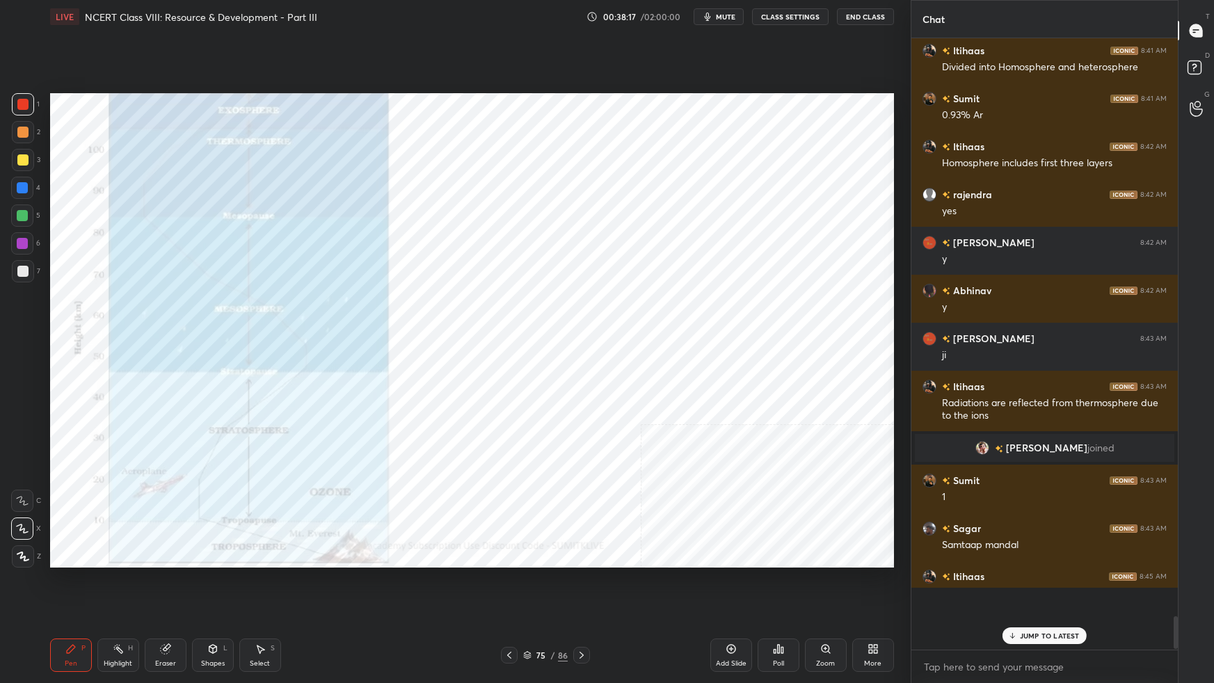
scroll to position [607, 263]
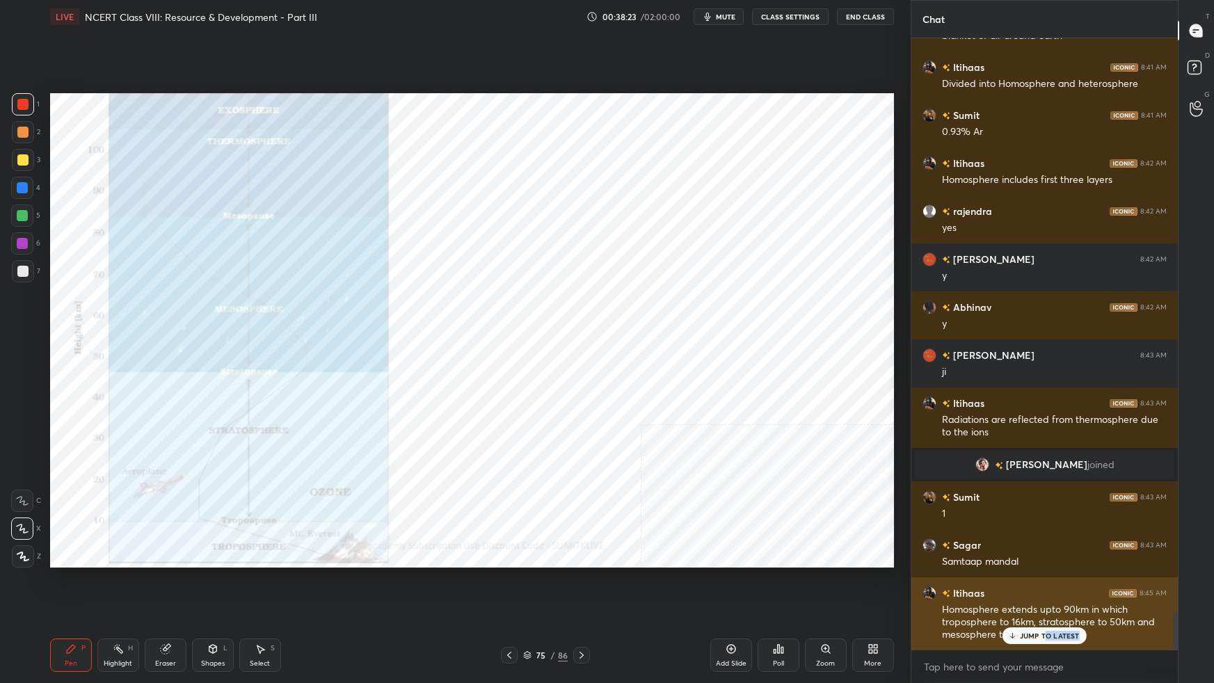
click at [1044, 605] on div "JUMP TO LATEST" at bounding box center [1043, 635] width 83 height 17
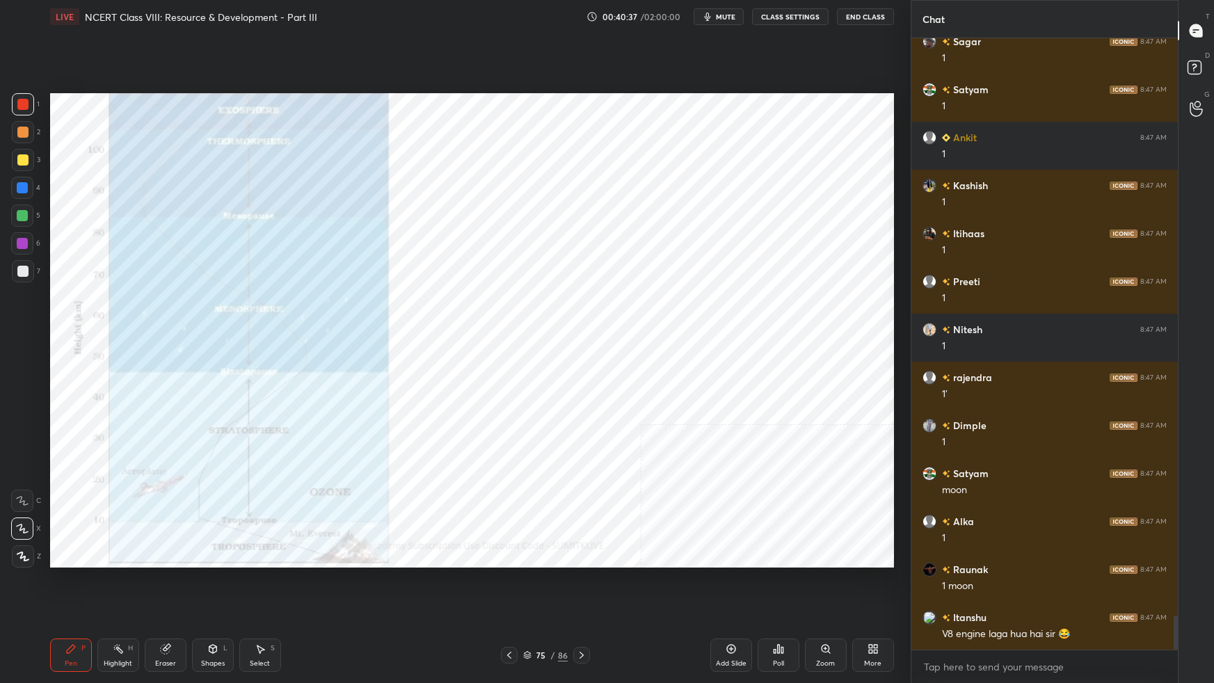
scroll to position [10296, 0]
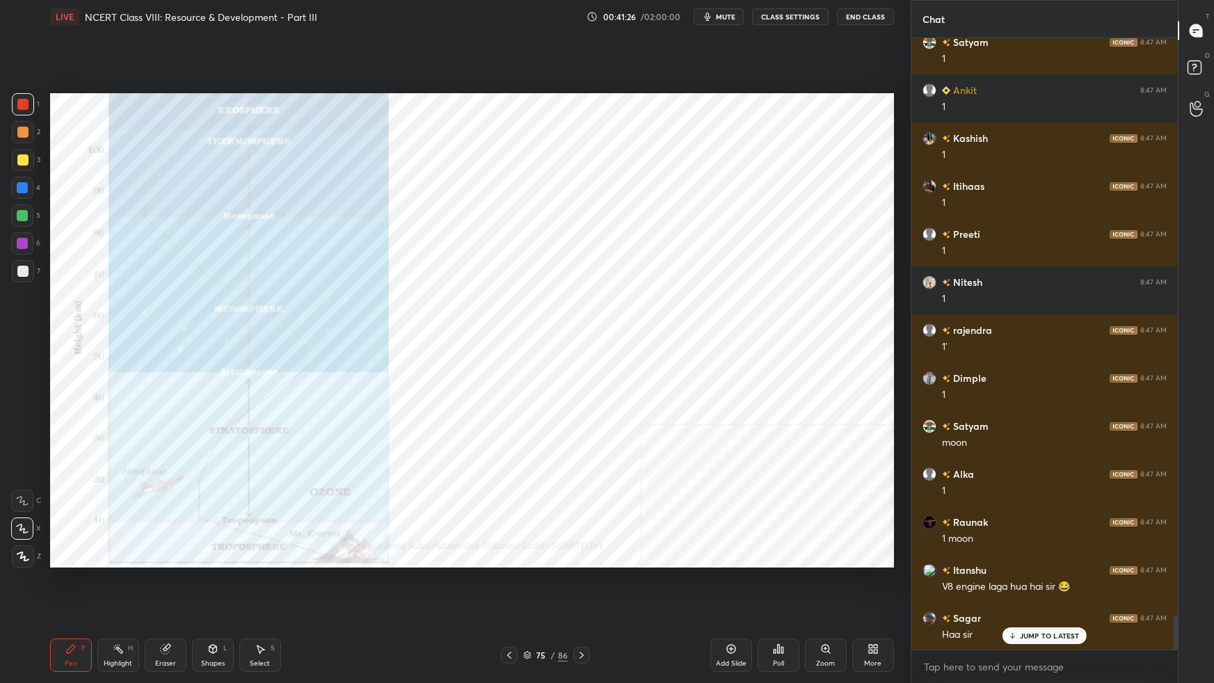
drag, startPoint x: 206, startPoint y: 665, endPoint x: 150, endPoint y: 629, distance: 66.9
click at [202, 605] on div "Shapes" at bounding box center [213, 663] width 24 height 7
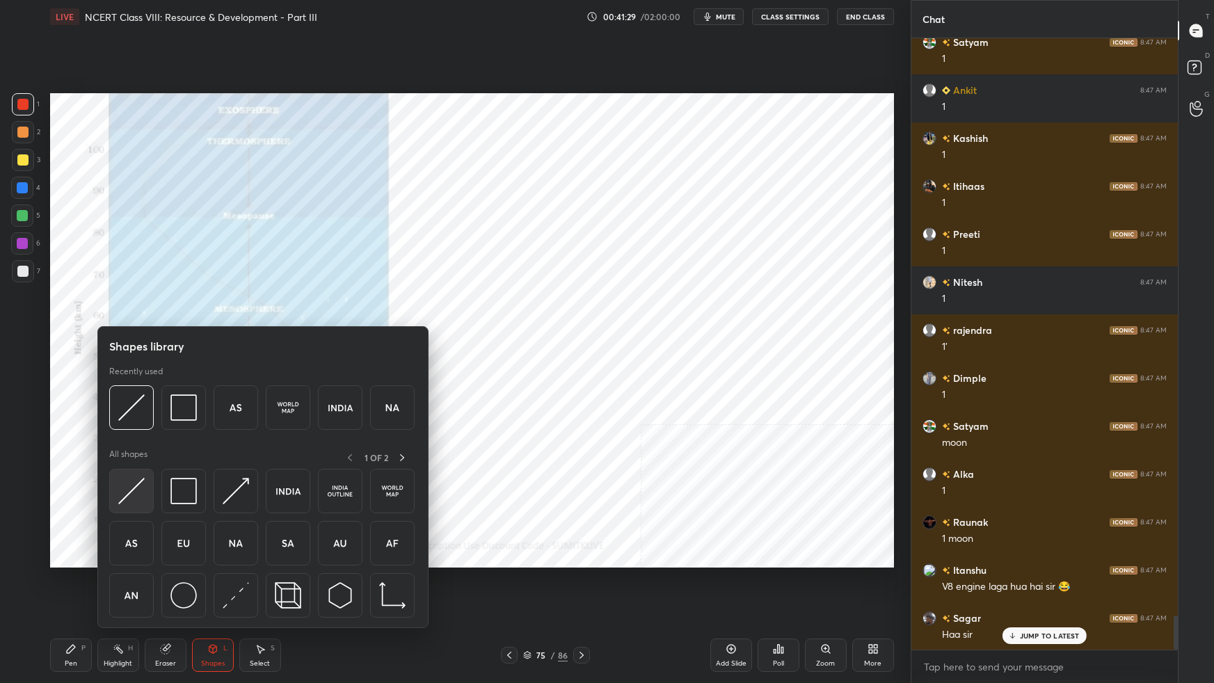
click at [137, 501] on img at bounding box center [131, 491] width 26 height 26
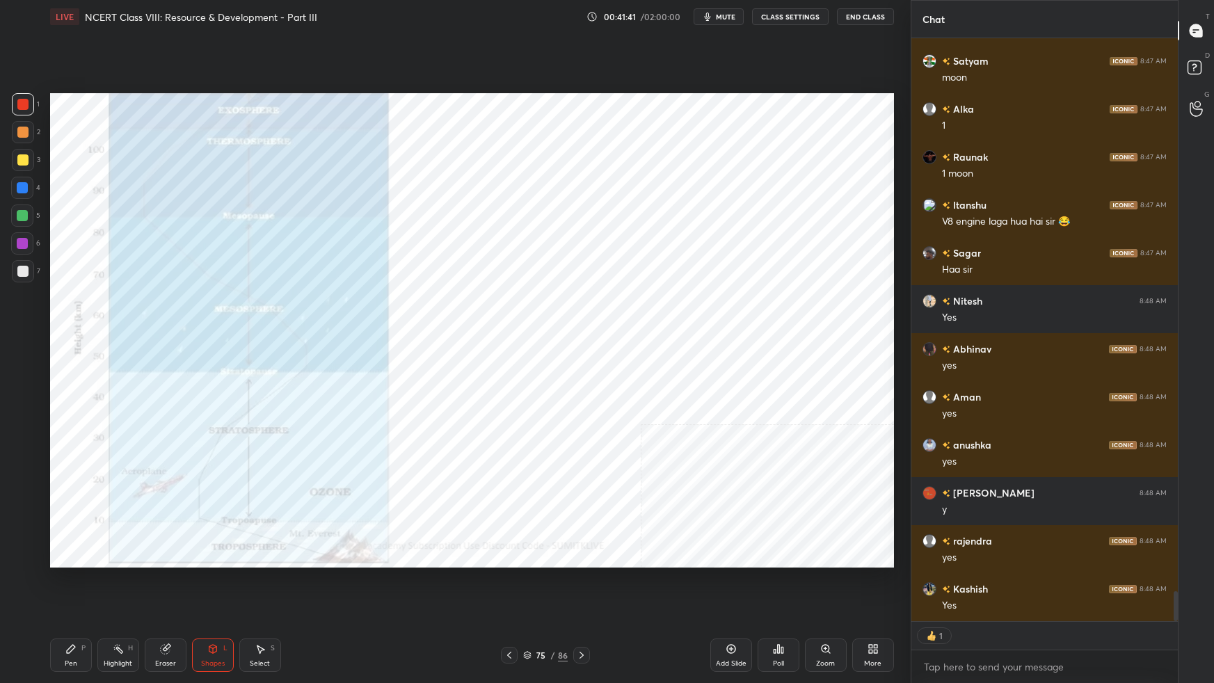
scroll to position [10757, 0]
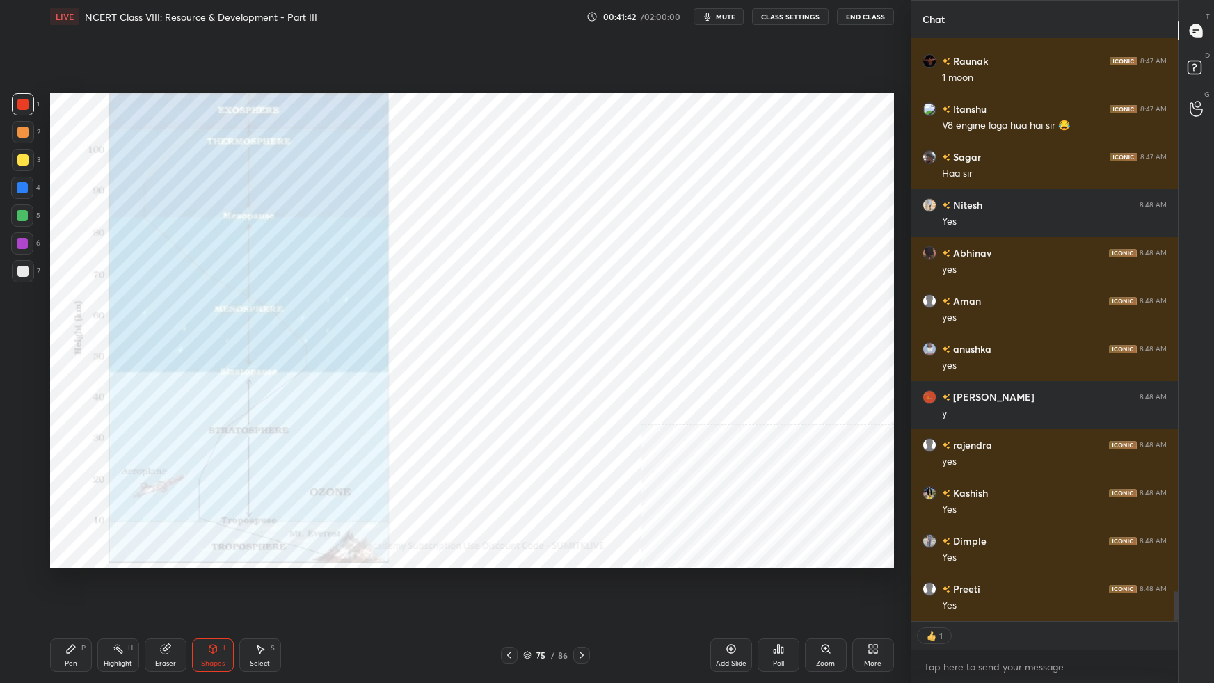
drag, startPoint x: 79, startPoint y: 658, endPoint x: 90, endPoint y: 650, distance: 14.5
click at [79, 605] on div "Pen P" at bounding box center [71, 654] width 42 height 33
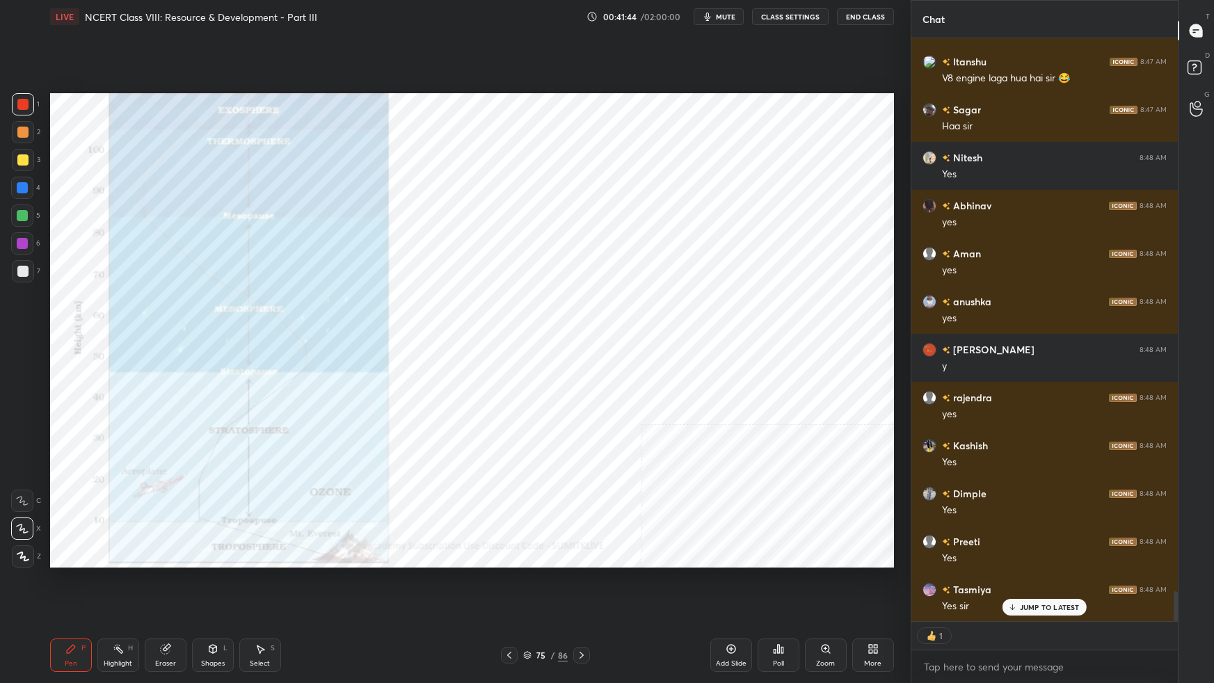
scroll to position [10853, 0]
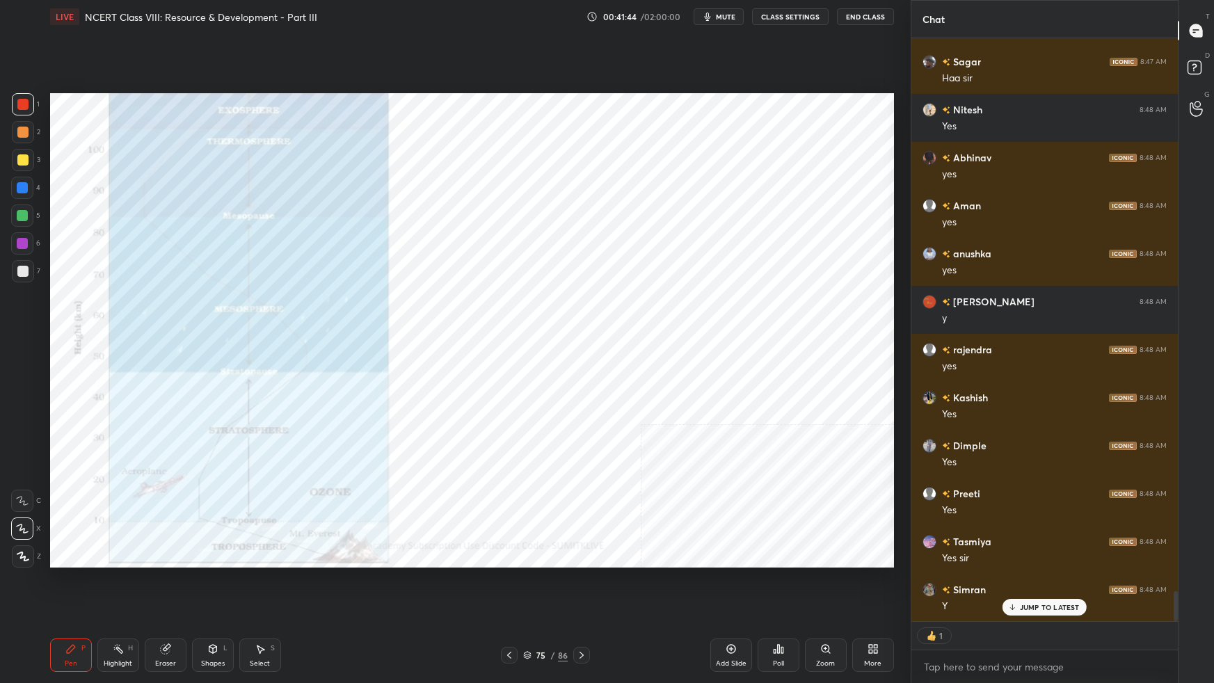
click at [24, 188] on div at bounding box center [22, 187] width 11 height 11
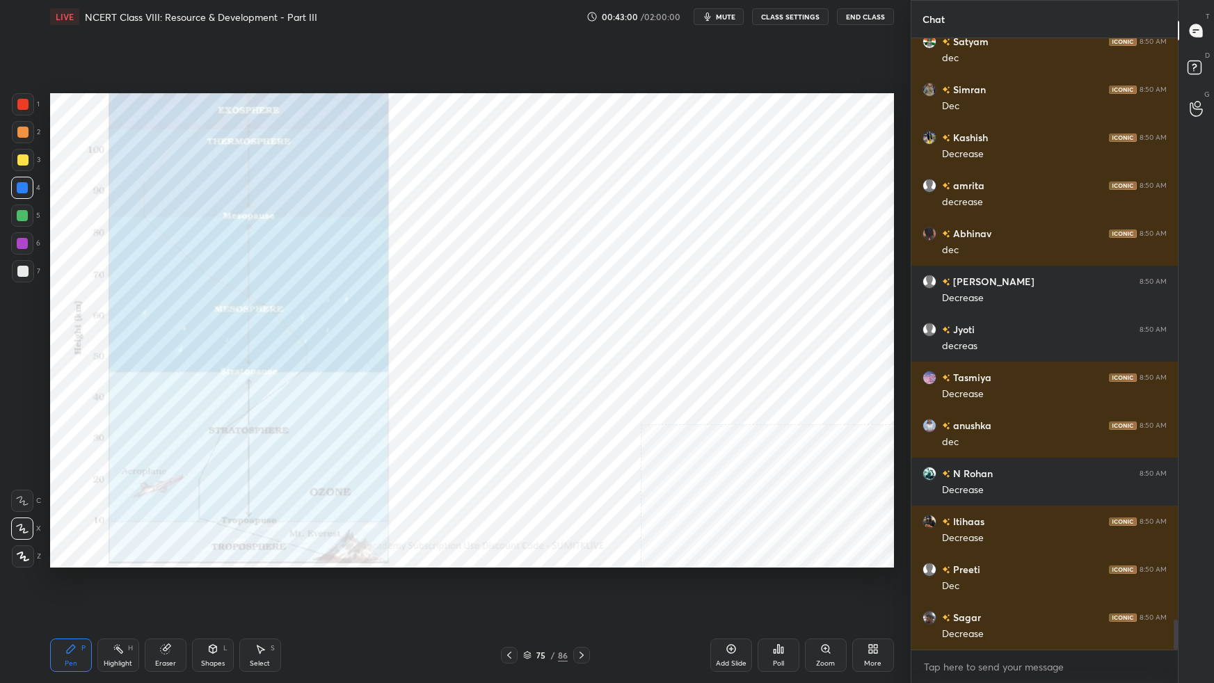
scroll to position [11941, 0]
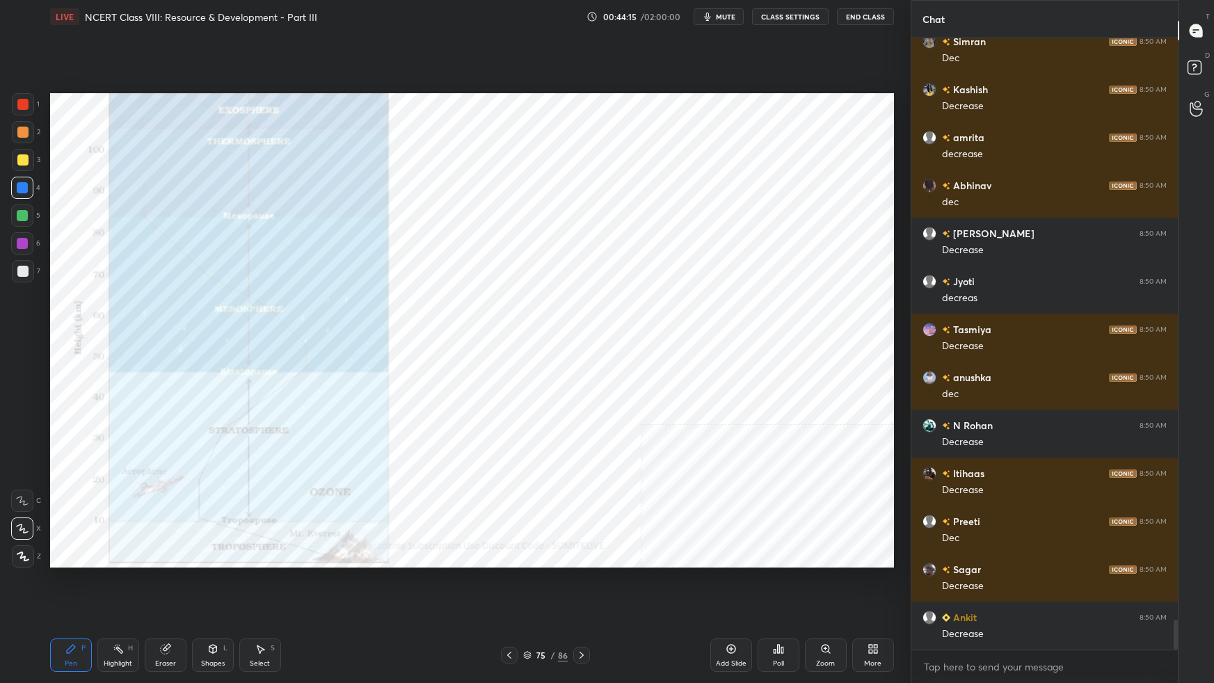
click at [24, 245] on div at bounding box center [22, 243] width 11 height 11
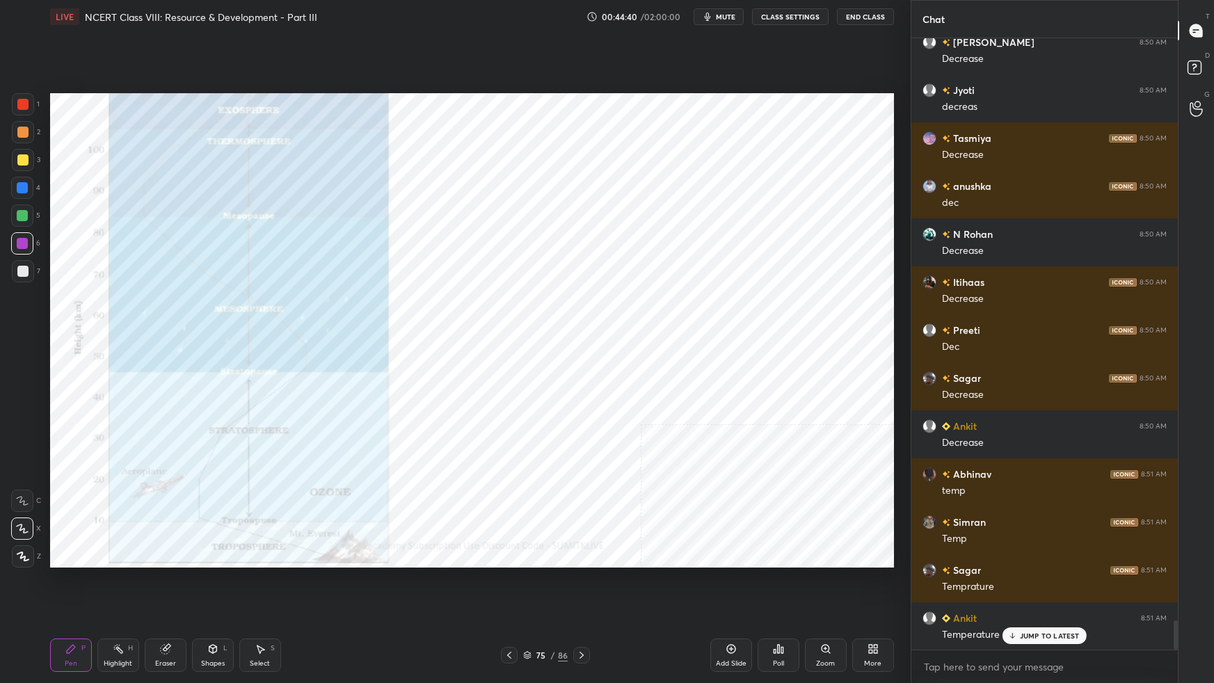
scroll to position [12180, 0]
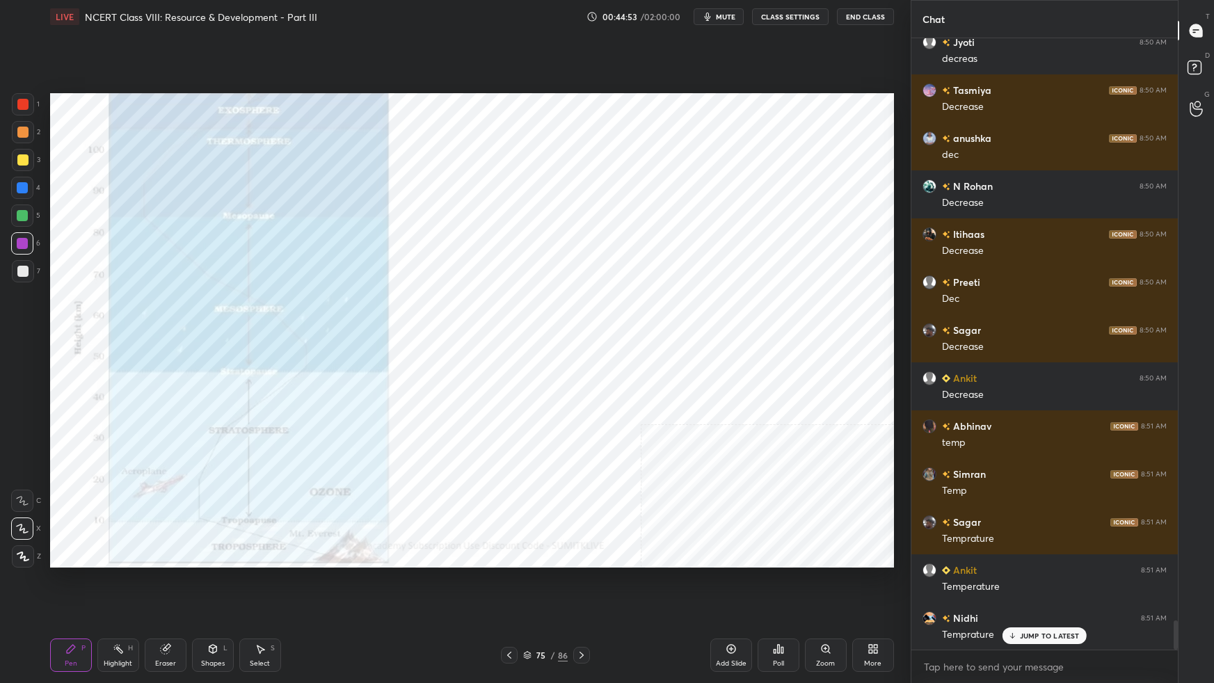
click at [869, 605] on div "More" at bounding box center [873, 654] width 42 height 33
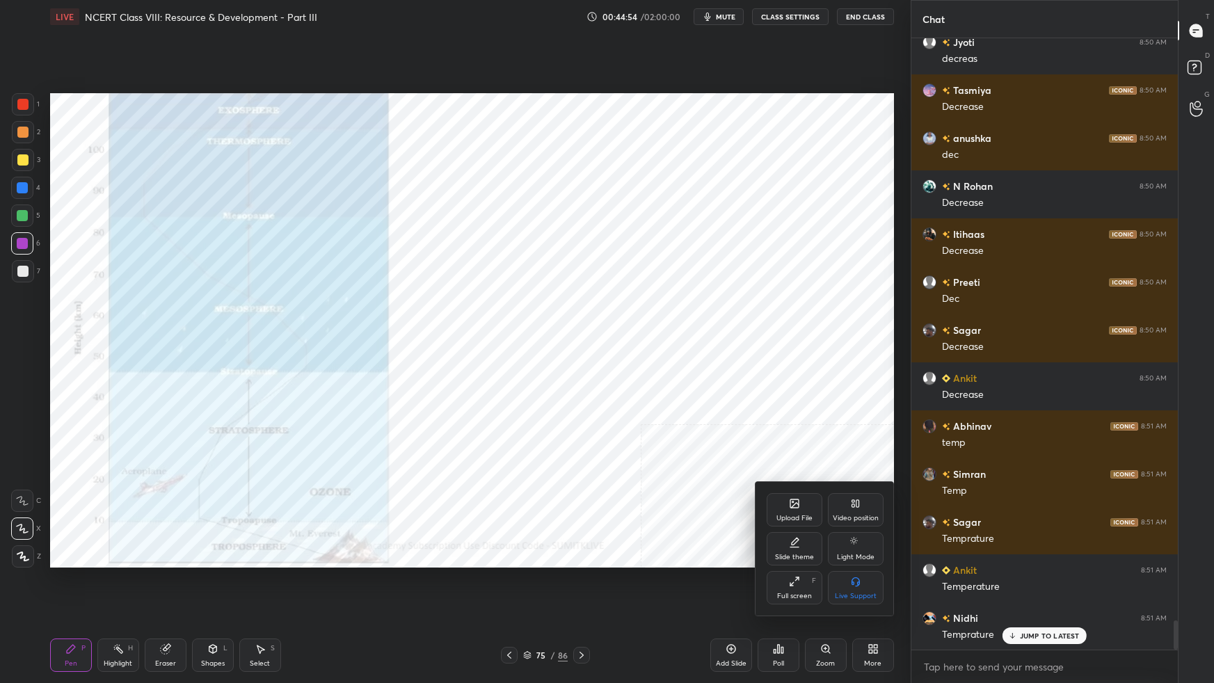
drag, startPoint x: 847, startPoint y: 496, endPoint x: 818, endPoint y: 539, distance: 52.1
click at [842, 501] on div "Video position" at bounding box center [856, 509] width 56 height 33
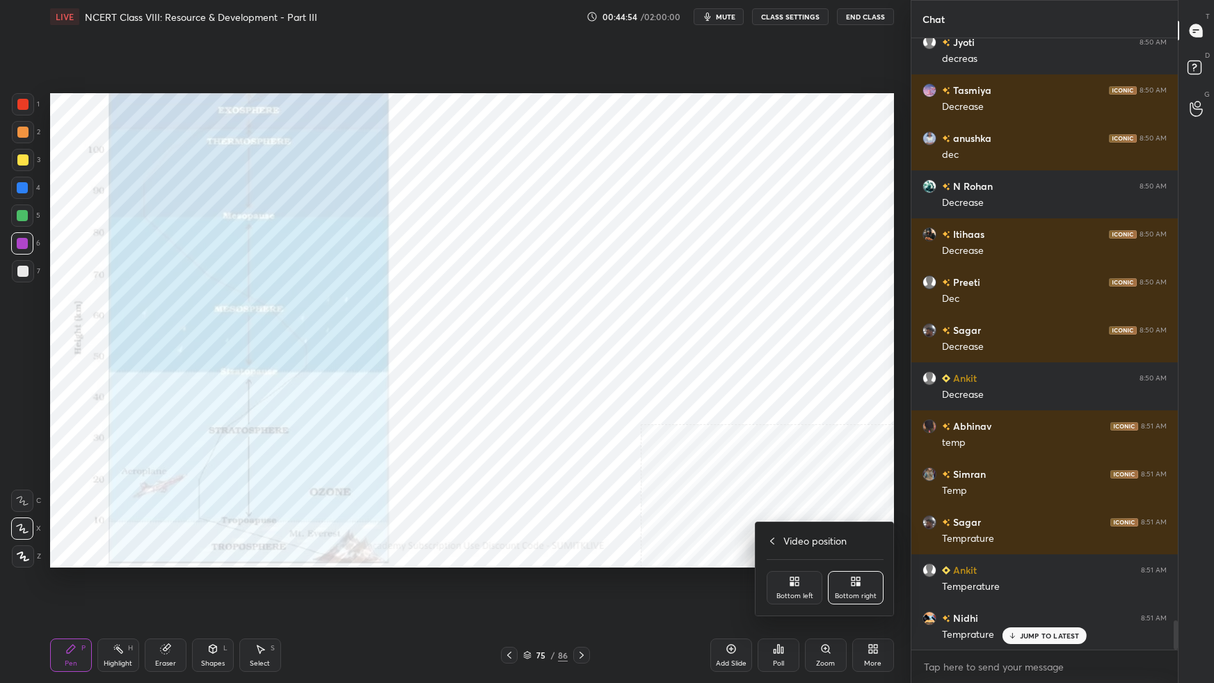
click at [778, 588] on div "Bottom left" at bounding box center [794, 587] width 56 height 33
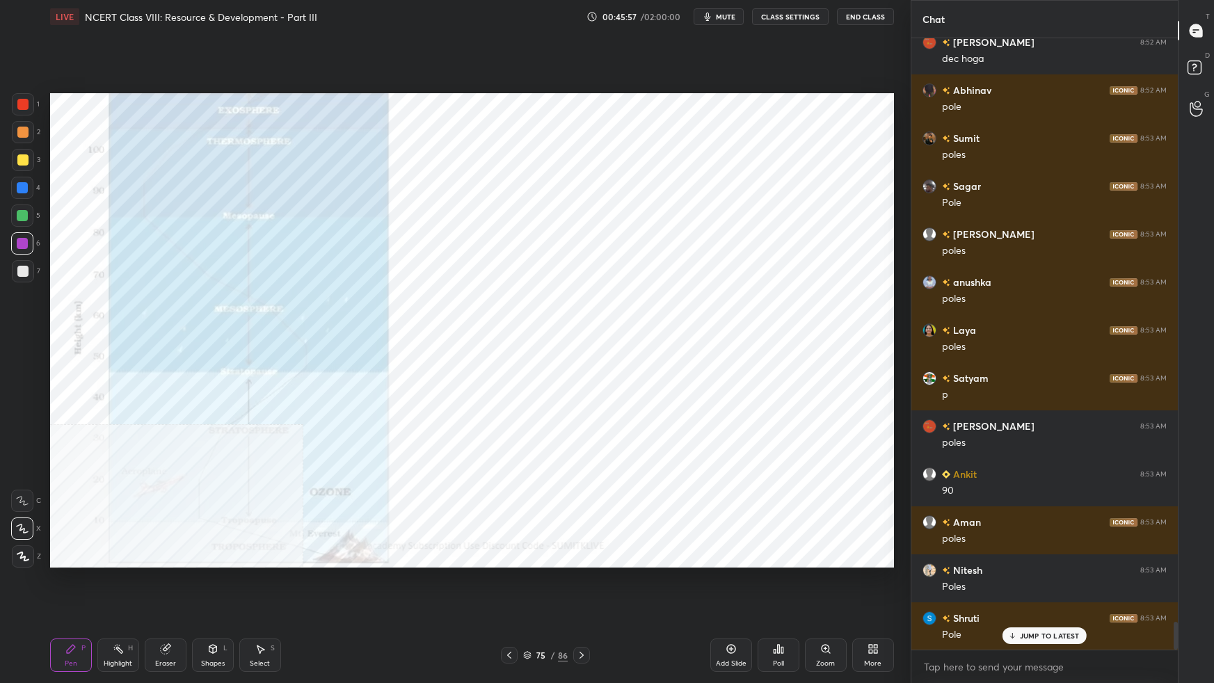
scroll to position [12853, 0]
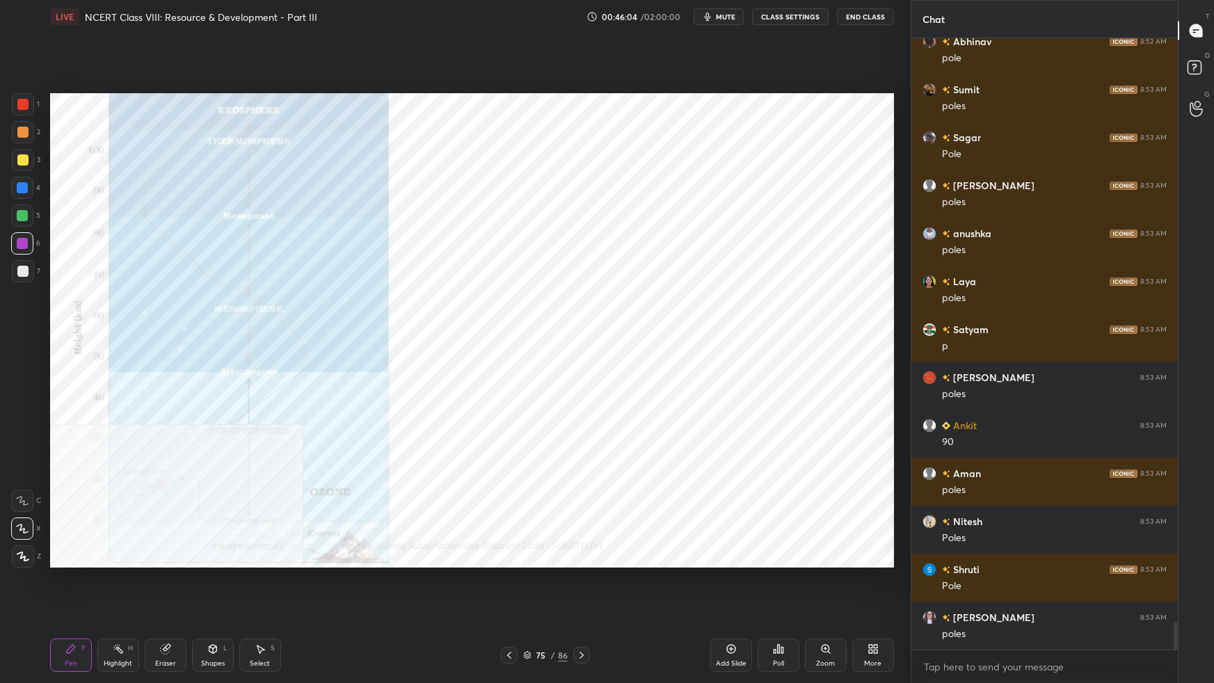
drag, startPoint x: 725, startPoint y: 661, endPoint x: 734, endPoint y: 656, distance: 10.0
click at [728, 605] on div "Add Slide" at bounding box center [731, 663] width 31 height 7
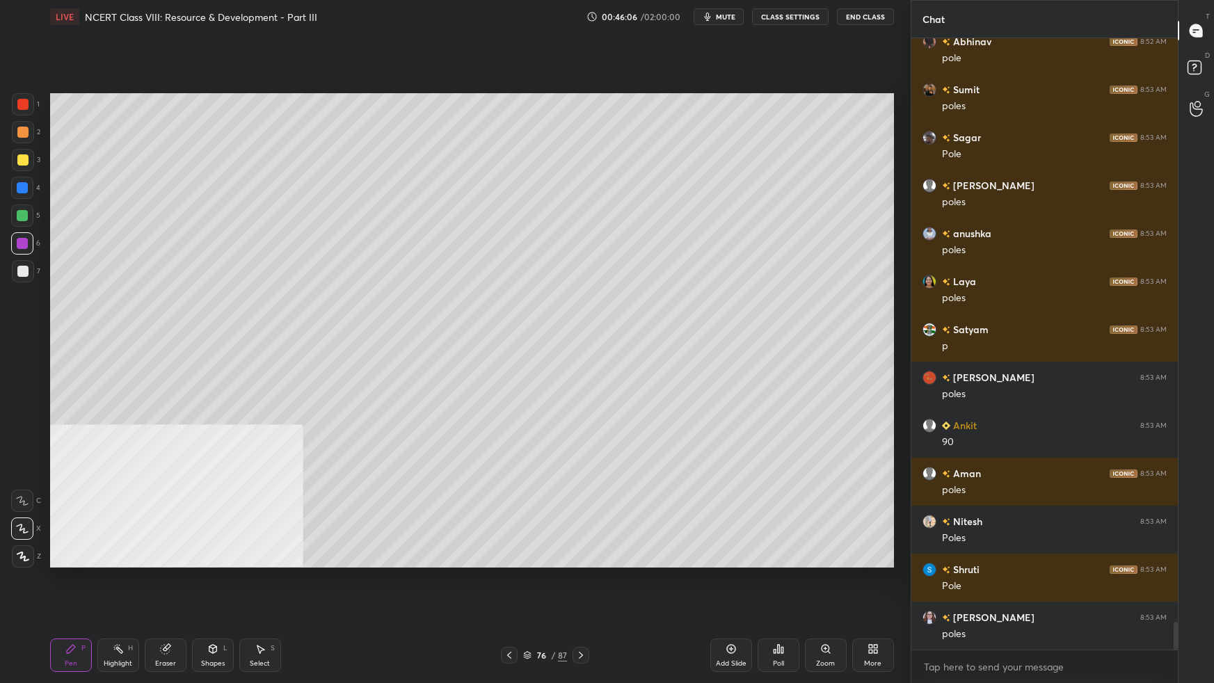
drag, startPoint x: 209, startPoint y: 652, endPoint x: 244, endPoint y: 633, distance: 40.5
click at [209, 605] on icon at bounding box center [212, 648] width 11 height 11
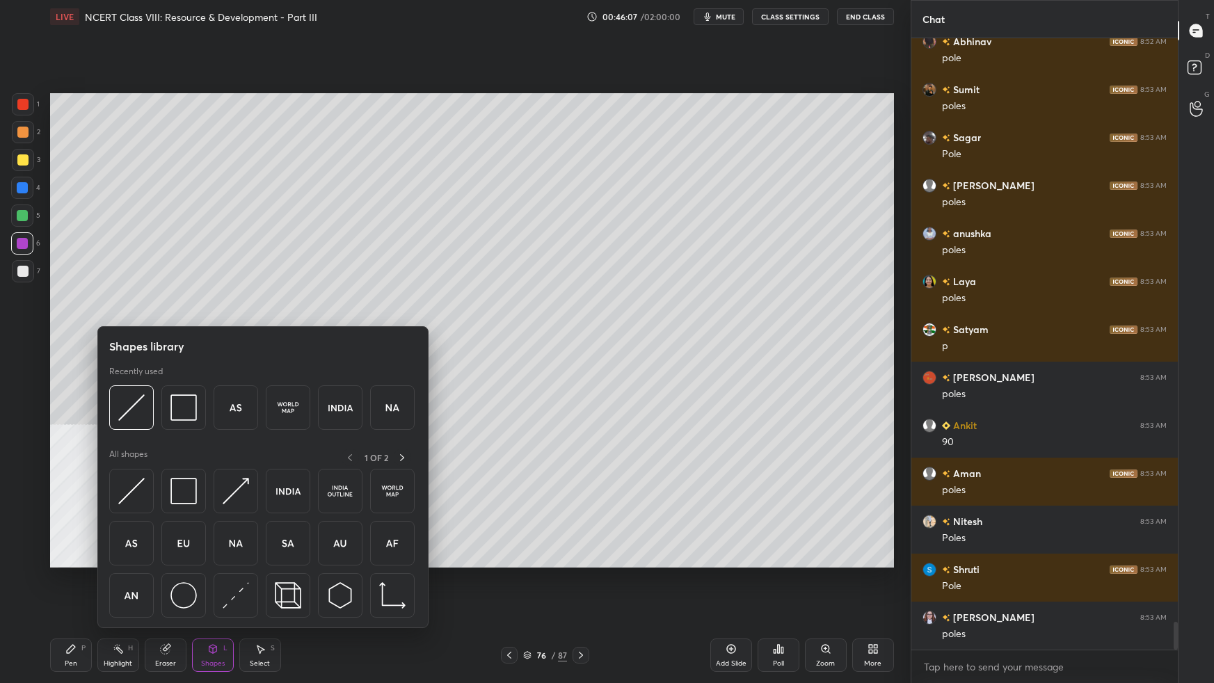
click at [339, 594] on img at bounding box center [340, 595] width 26 height 26
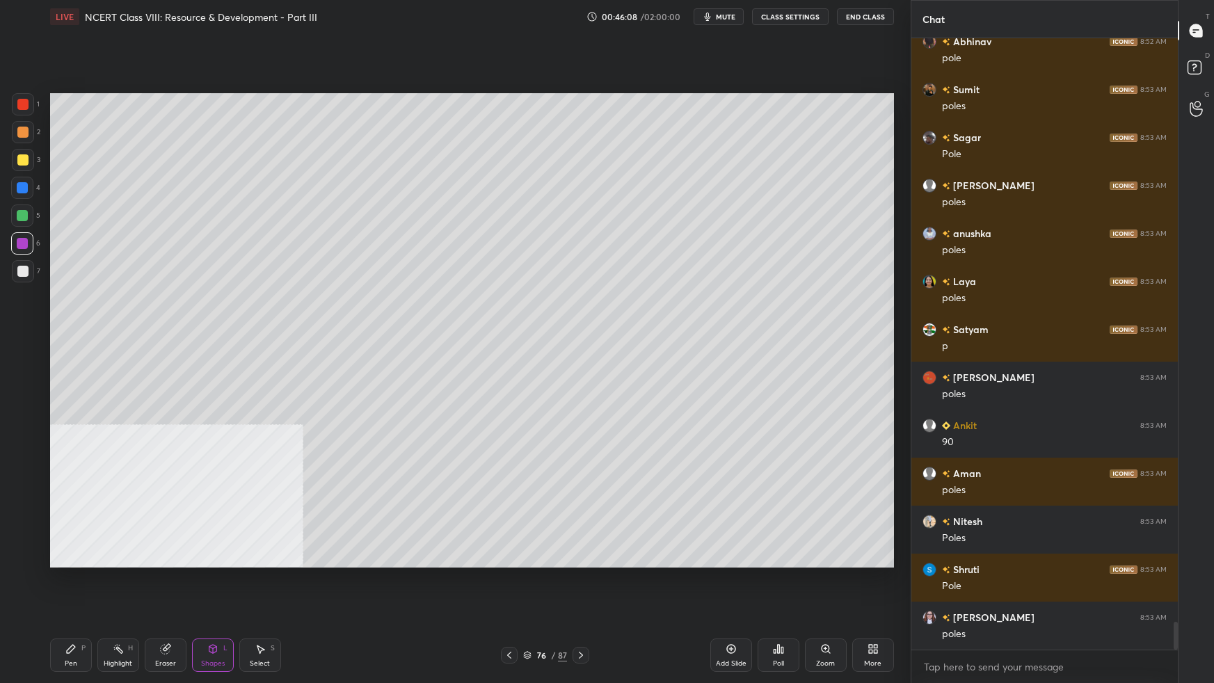
click at [218, 605] on div "Shapes" at bounding box center [213, 663] width 24 height 7
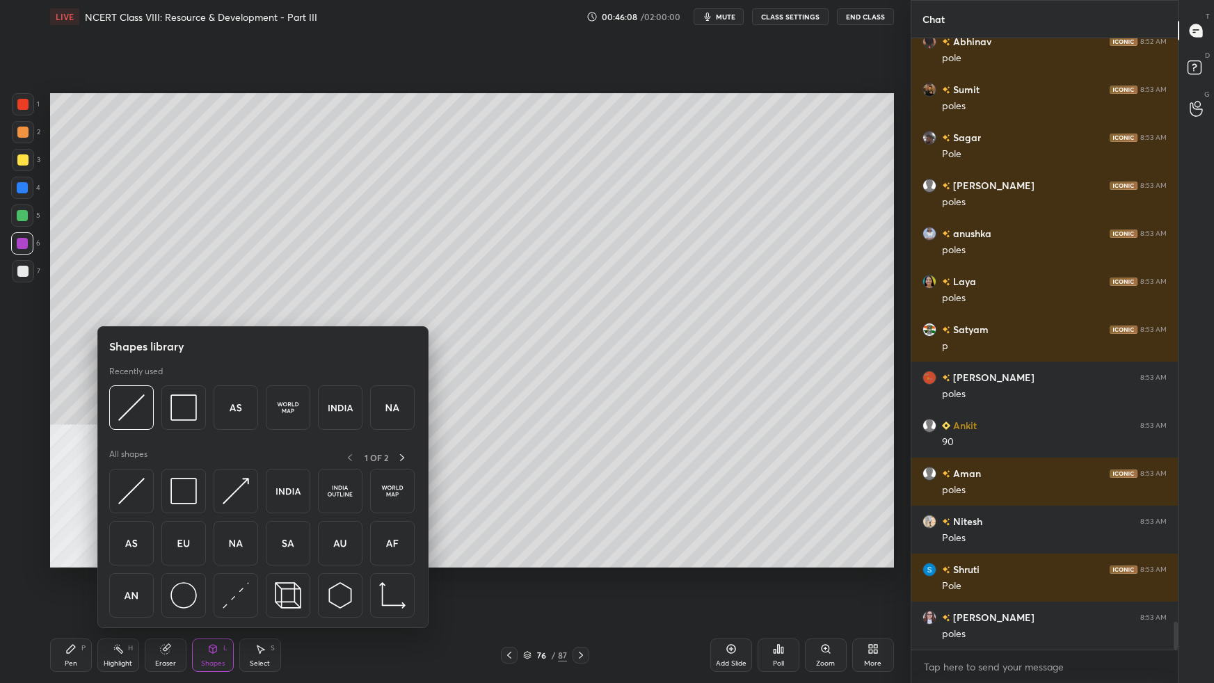
drag, startPoint x: 163, startPoint y: 598, endPoint x: 179, endPoint y: 600, distance: 15.4
click at [163, 598] on div at bounding box center [183, 595] width 45 height 45
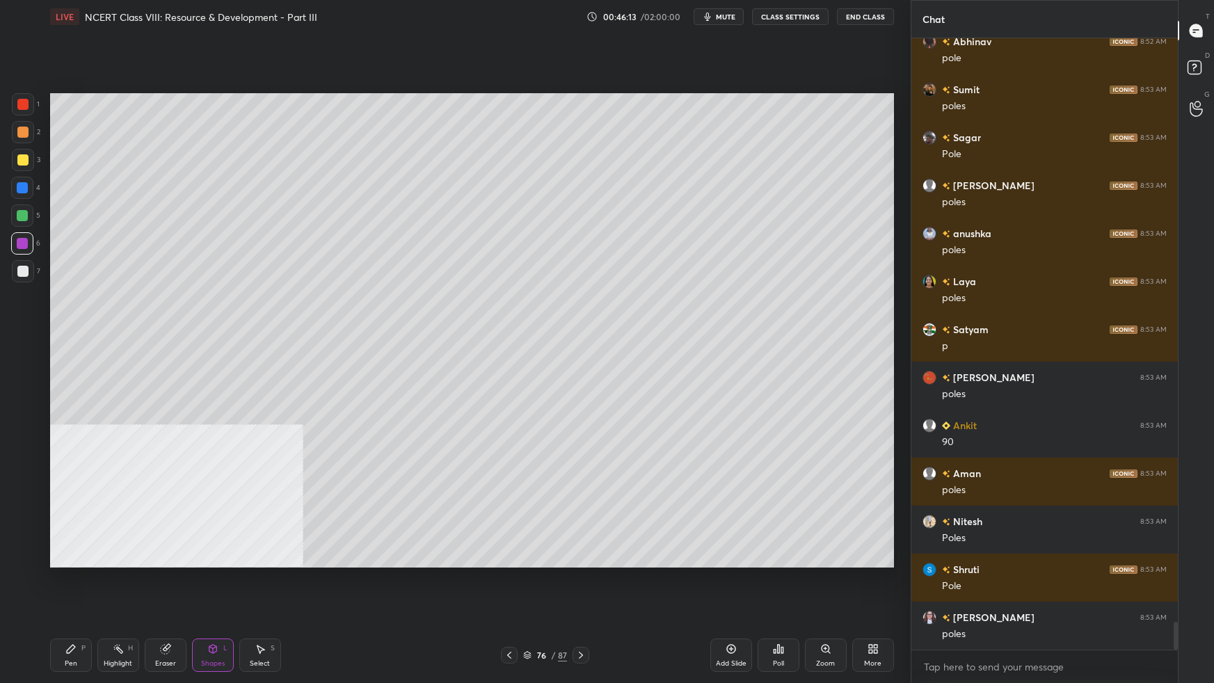
drag, startPoint x: 69, startPoint y: 656, endPoint x: 118, endPoint y: 632, distance: 55.1
click at [70, 605] on div "Pen P" at bounding box center [71, 654] width 42 height 33
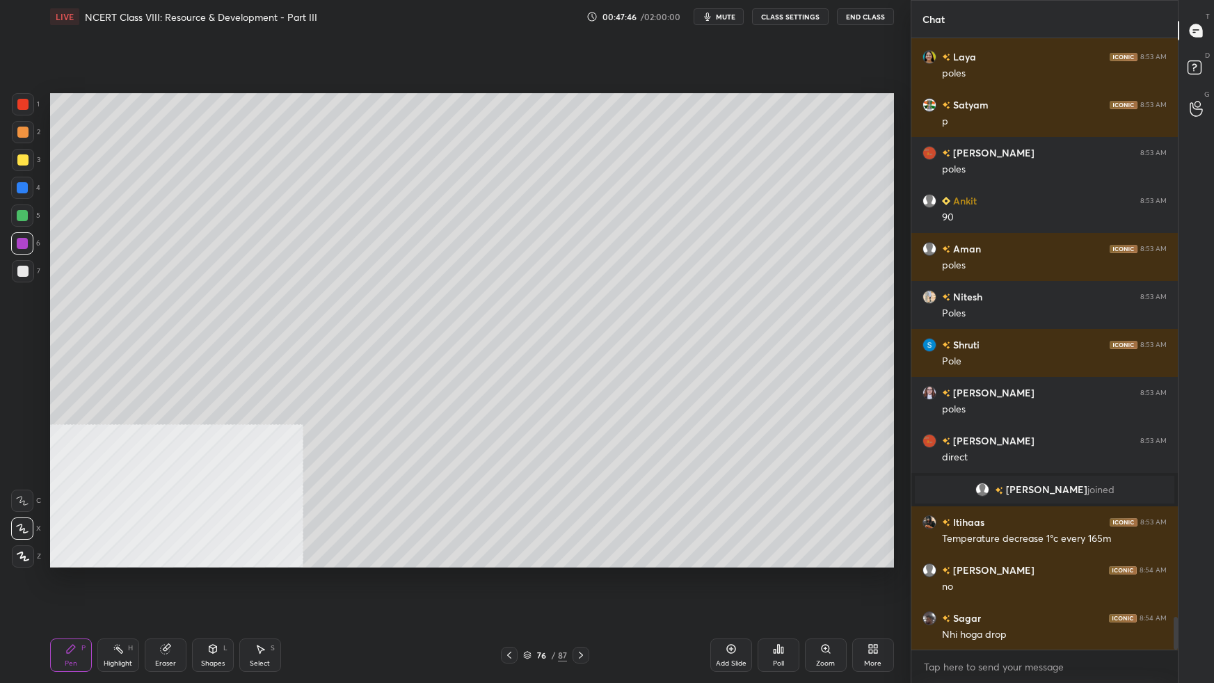
scroll to position [10802, 0]
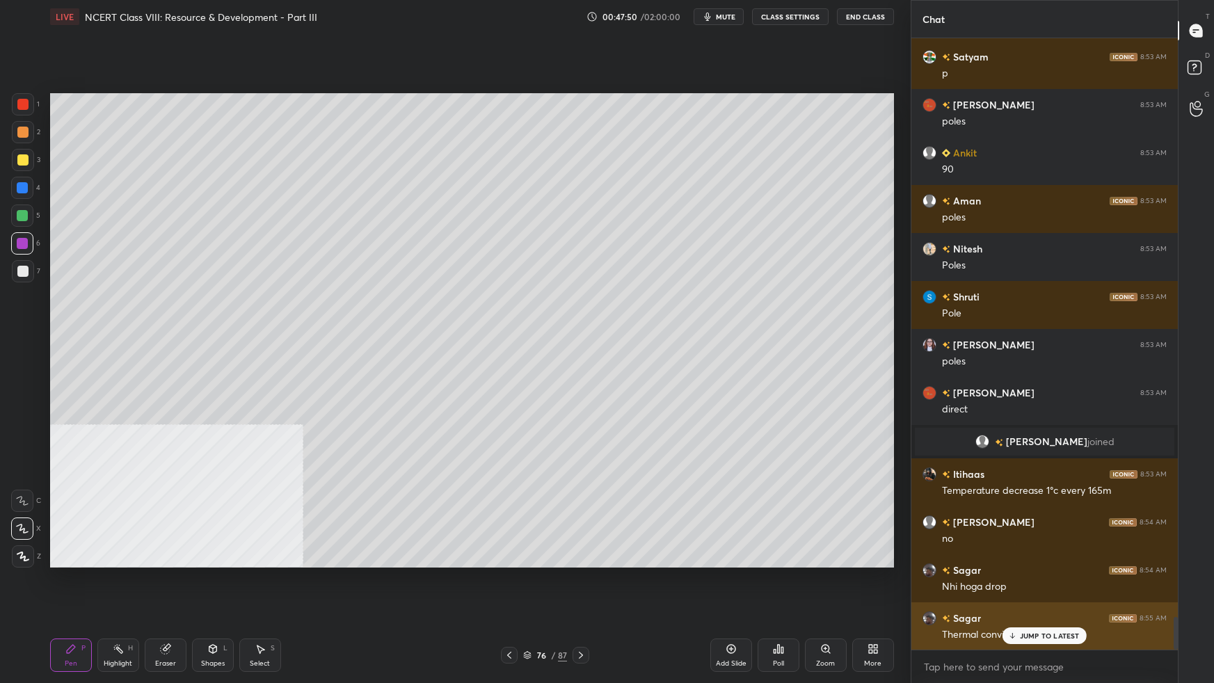
click at [1043, 605] on p "JUMP TO LATEST" at bounding box center [1050, 636] width 60 height 8
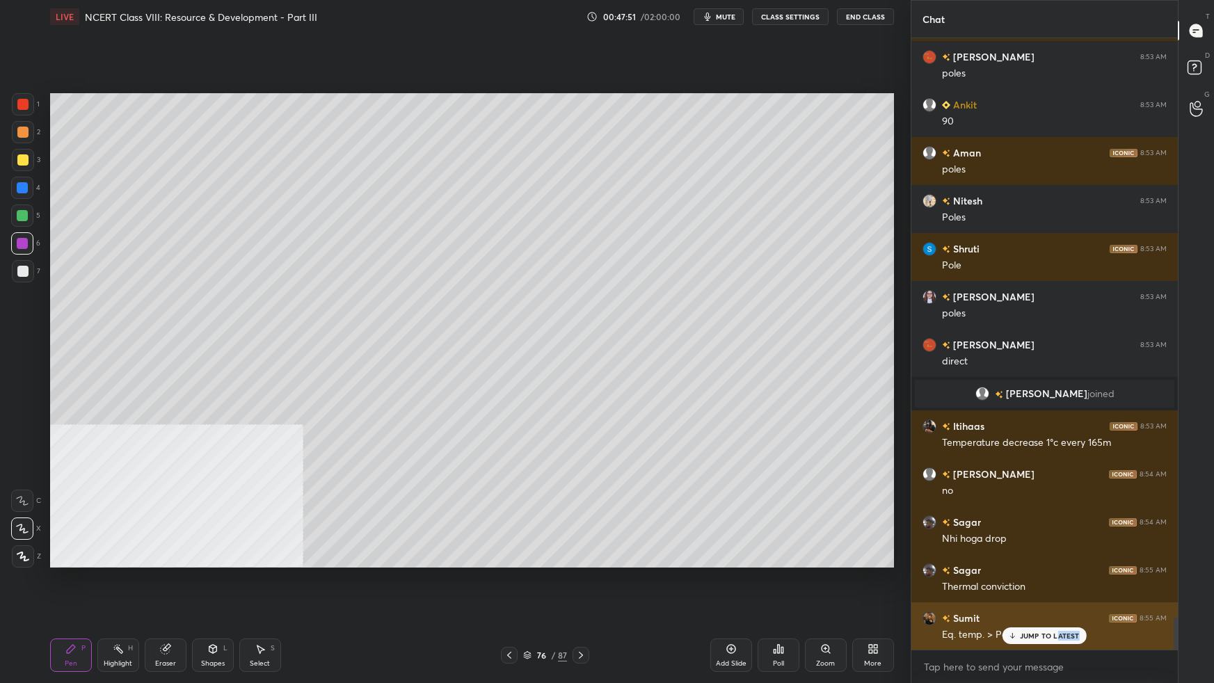
click at [1056, 605] on div "JUMP TO LATEST" at bounding box center [1043, 635] width 83 height 17
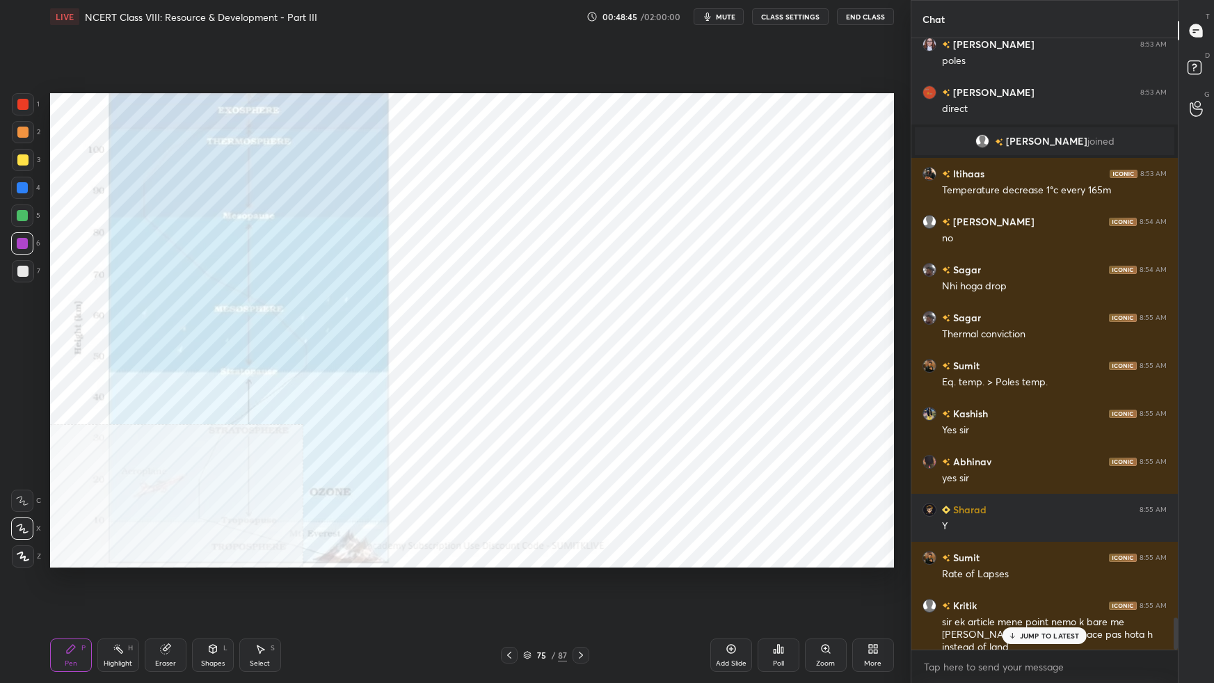
scroll to position [11163, 0]
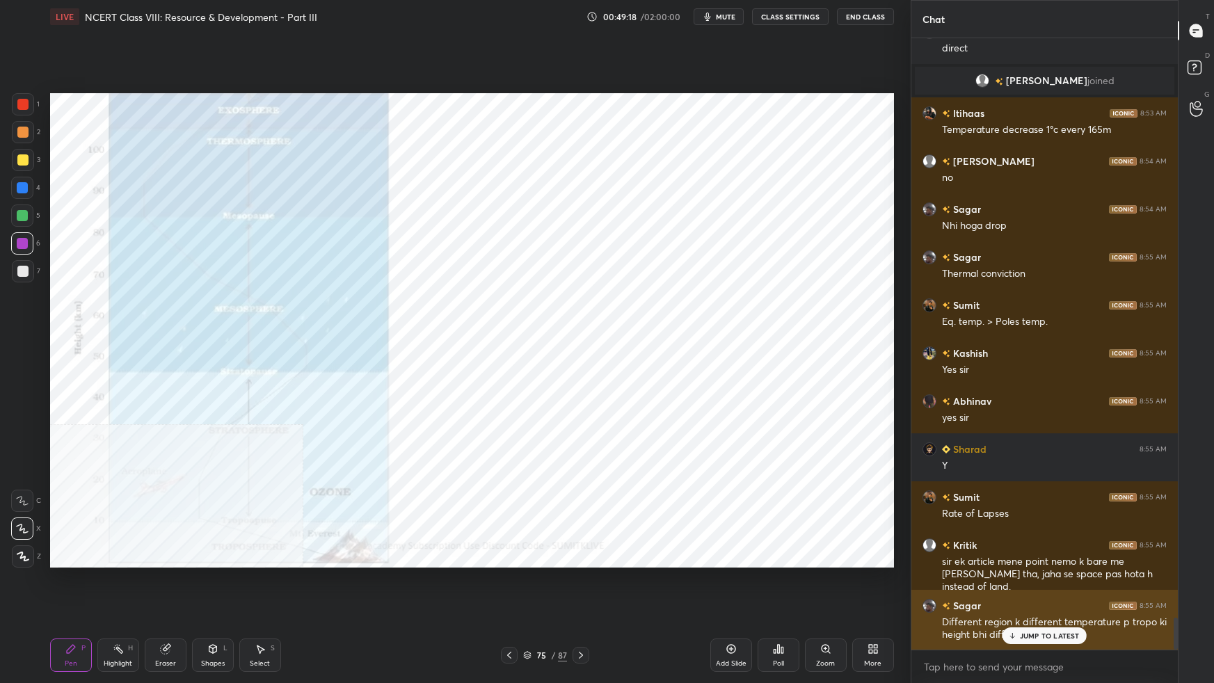
click at [1038, 605] on p "JUMP TO LATEST" at bounding box center [1050, 636] width 60 height 8
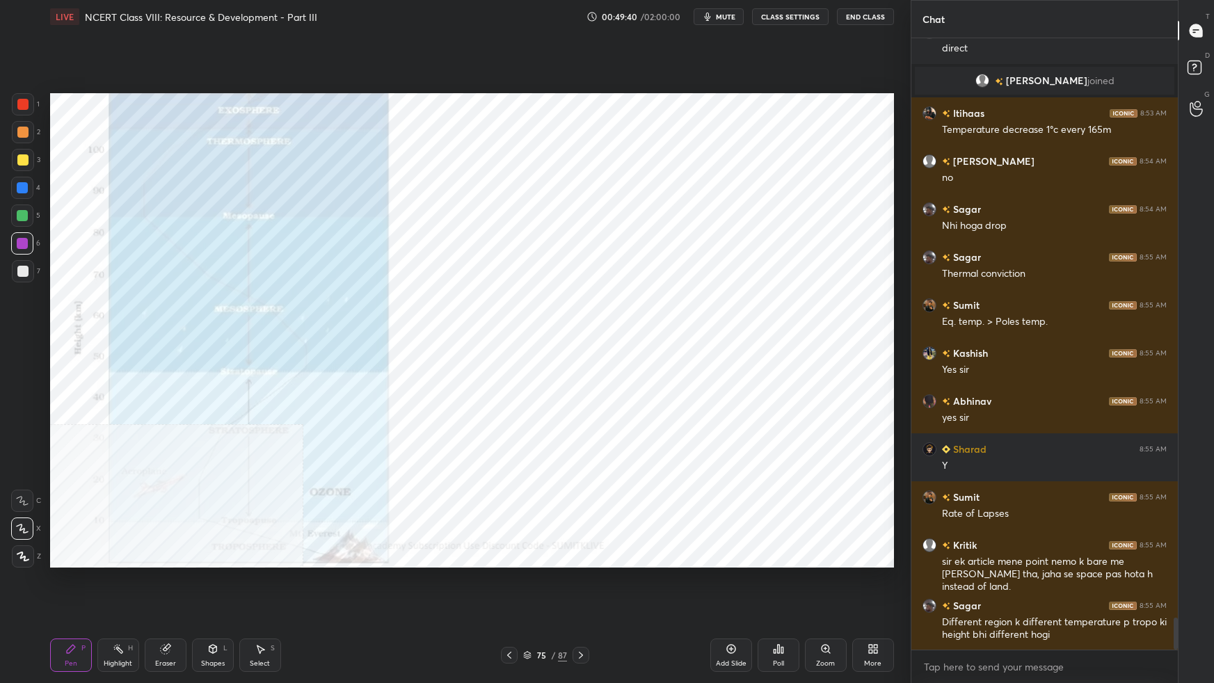
click at [739, 605] on div "Add Slide" at bounding box center [731, 663] width 31 height 7
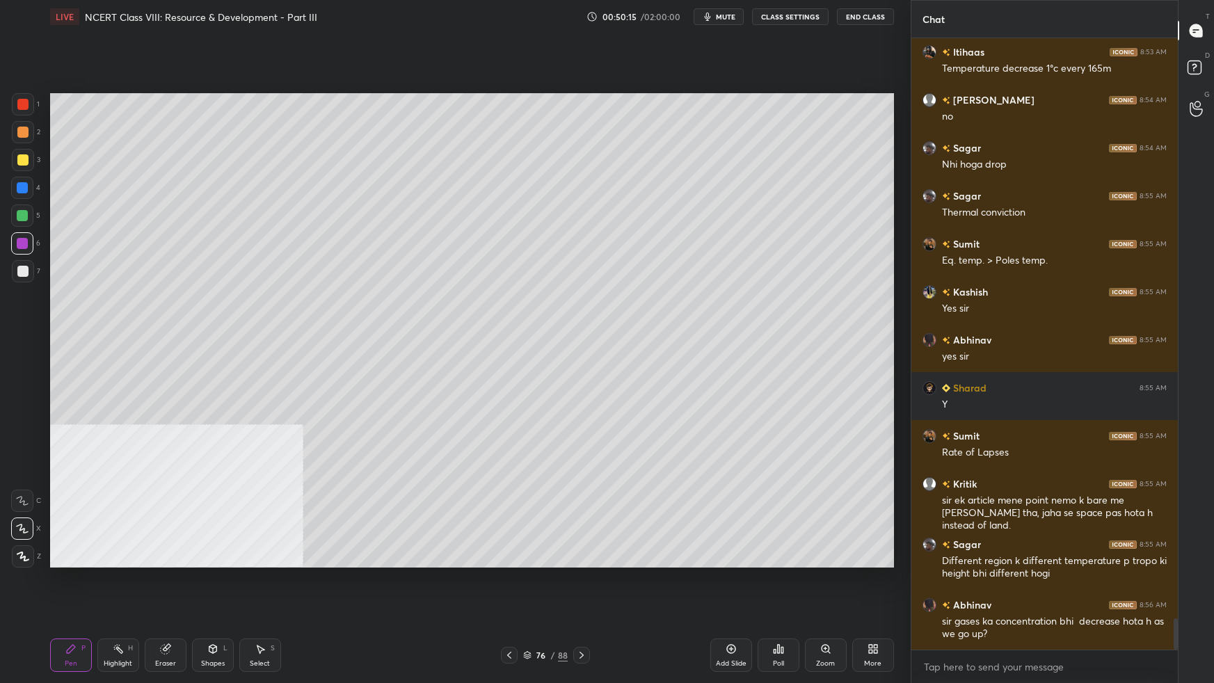
scroll to position [11272, 0]
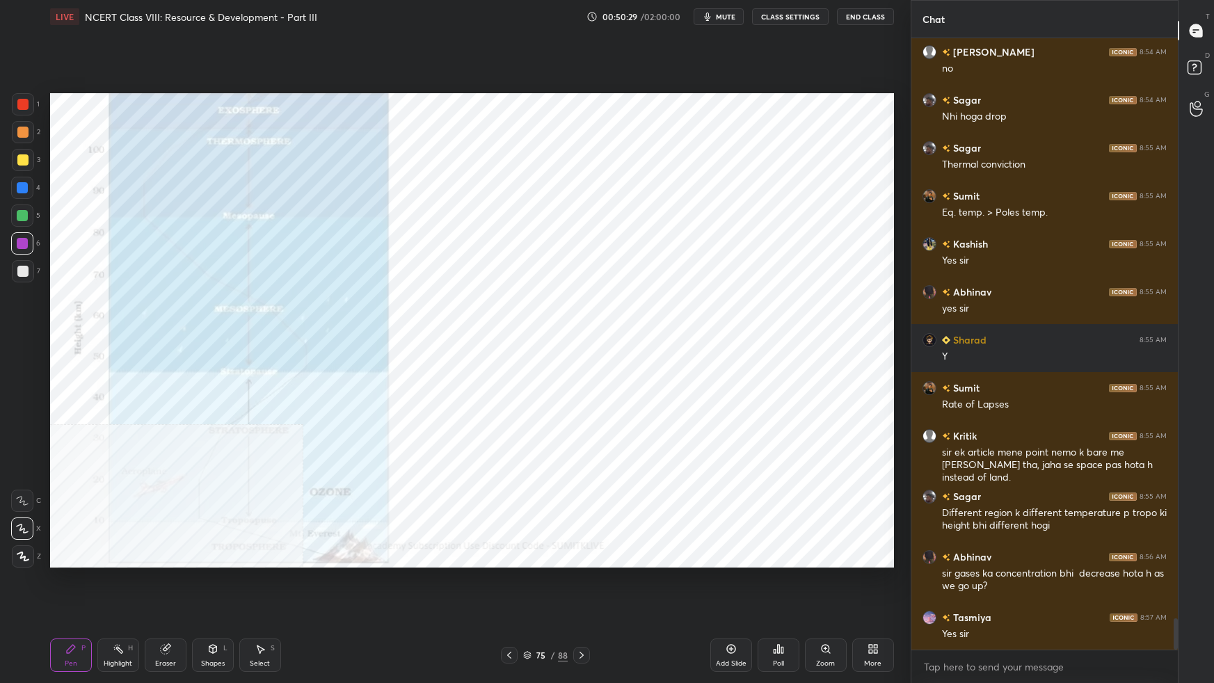
drag, startPoint x: 733, startPoint y: 646, endPoint x: 742, endPoint y: 629, distance: 19.0
click at [733, 605] on icon at bounding box center [730, 648] width 11 height 11
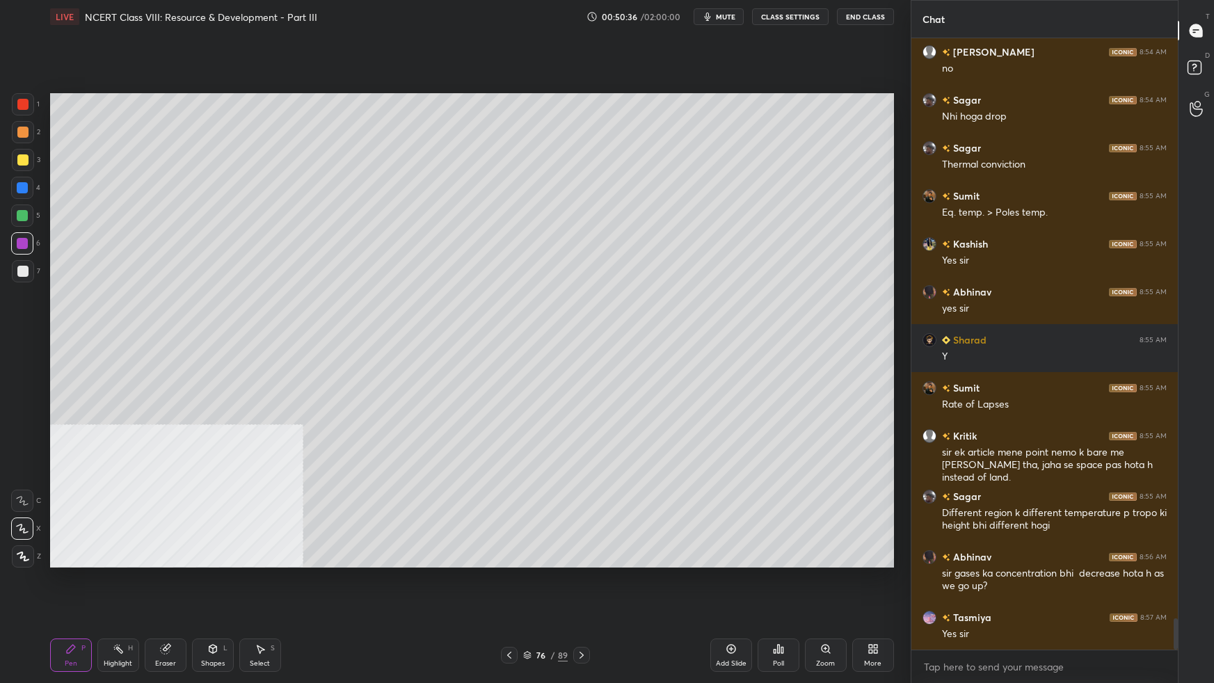
click at [31, 273] on div at bounding box center [23, 271] width 22 height 22
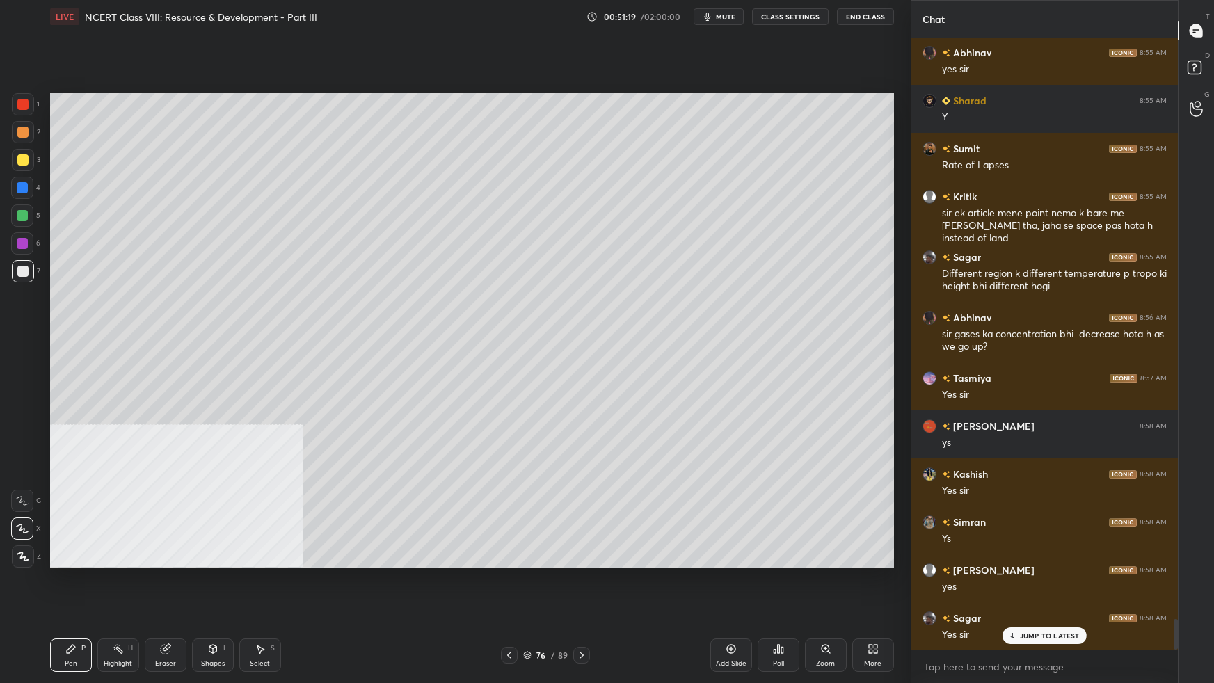
scroll to position [11559, 0]
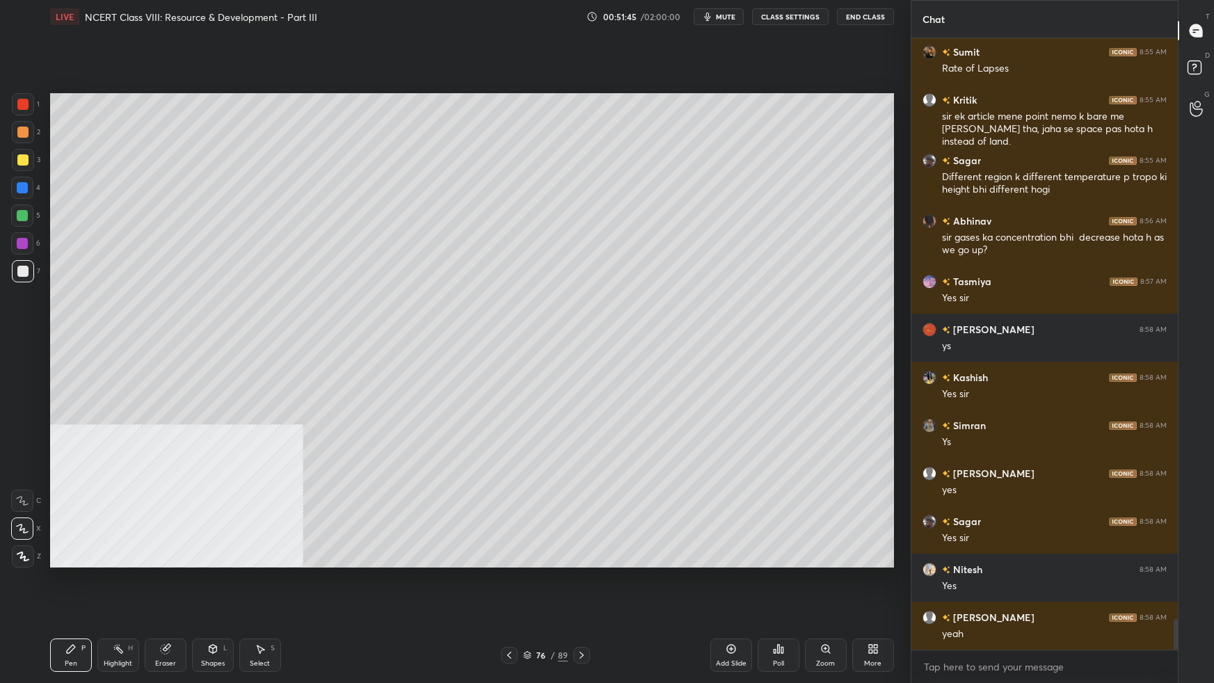
drag, startPoint x: 24, startPoint y: 248, endPoint x: 39, endPoint y: 250, distance: 15.4
click at [28, 248] on div at bounding box center [22, 243] width 22 height 22
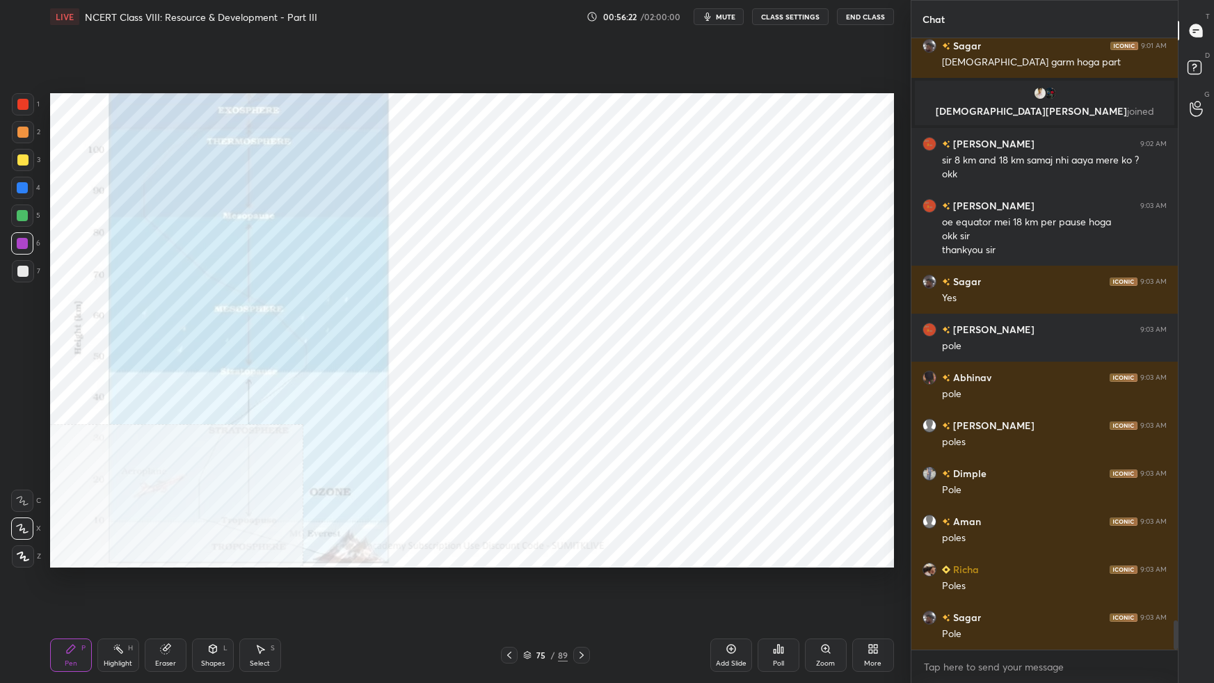
scroll to position [12371, 0]
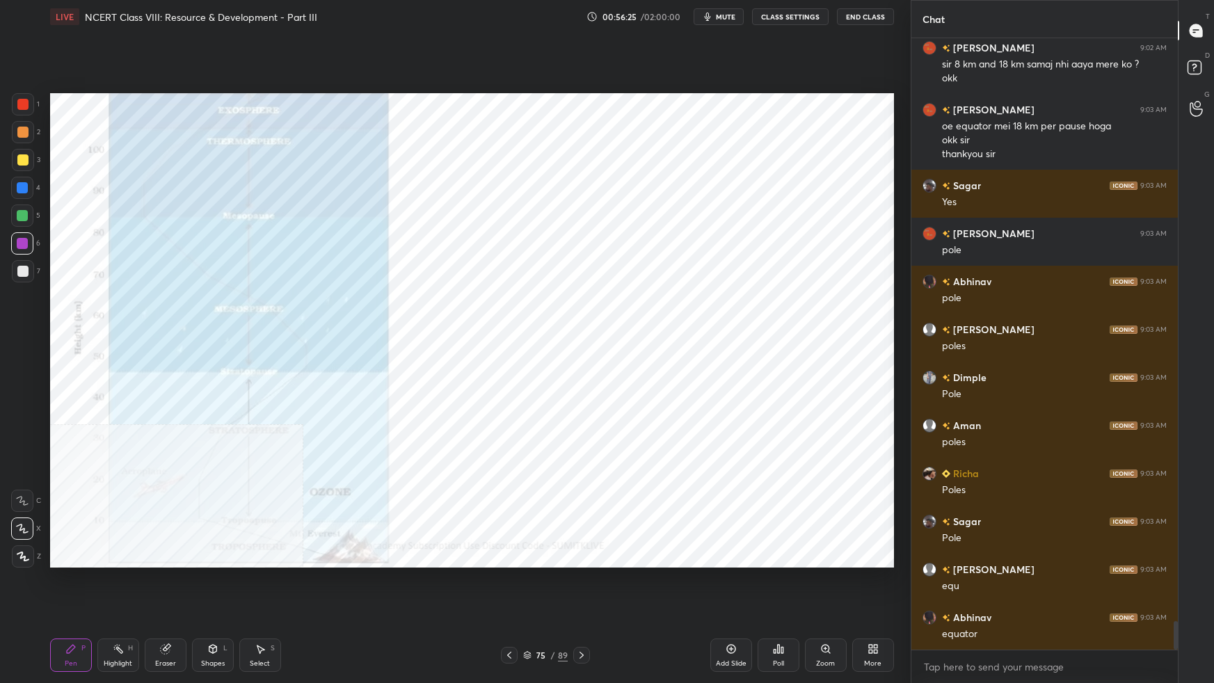
click at [730, 605] on icon at bounding box center [730, 648] width 11 height 11
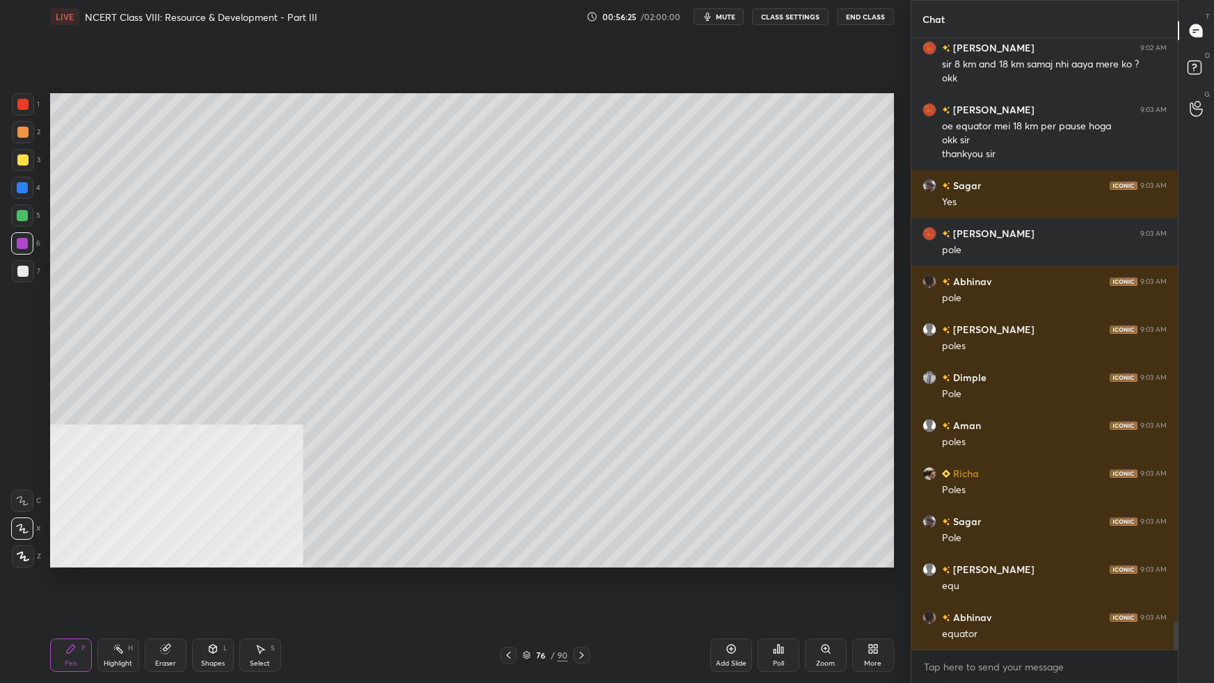
scroll to position [12466, 0]
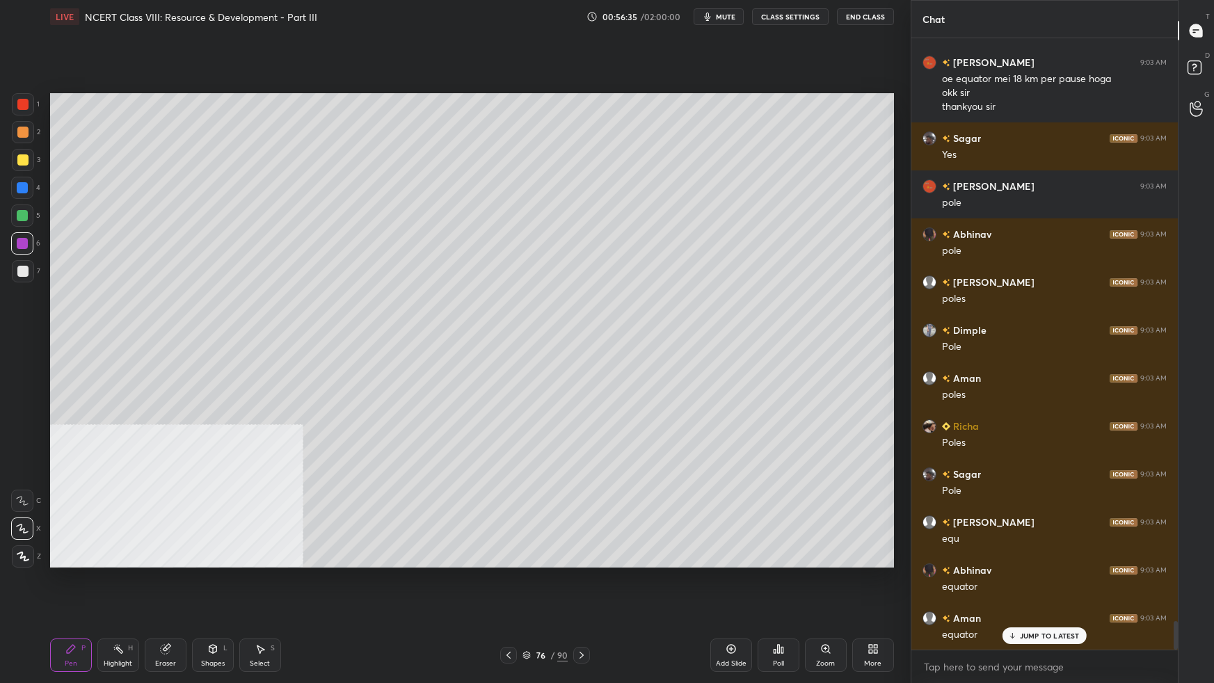
click at [24, 273] on div at bounding box center [22, 271] width 11 height 11
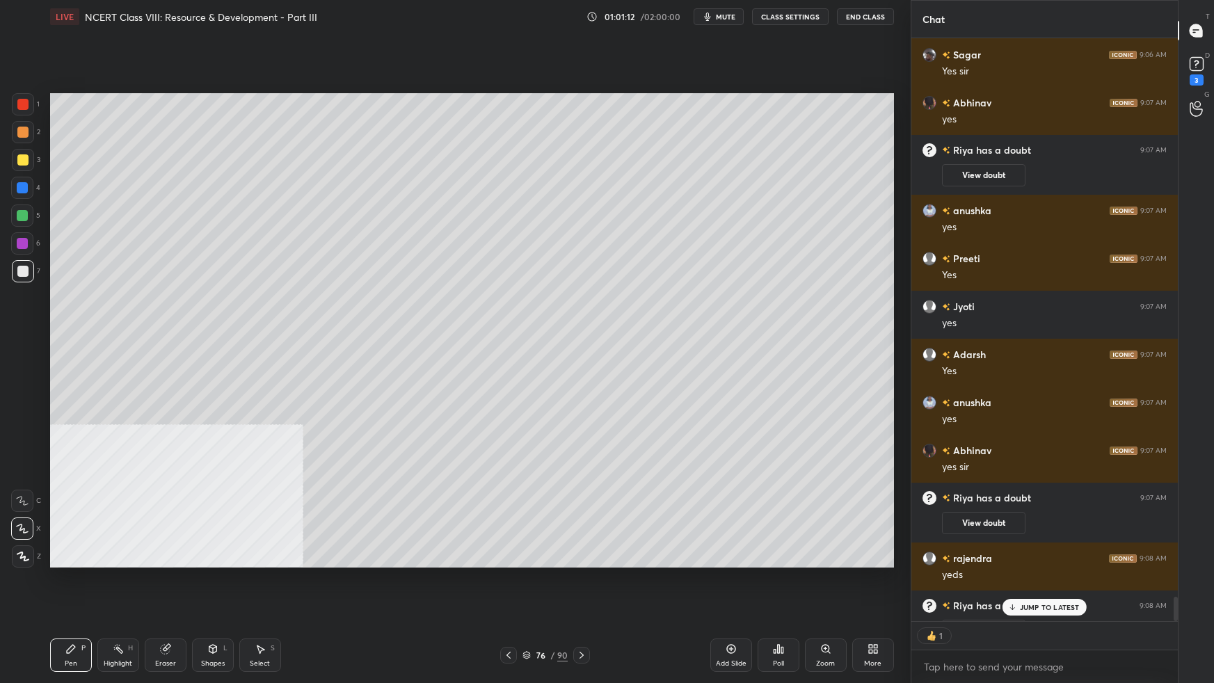
scroll to position [14226, 0]
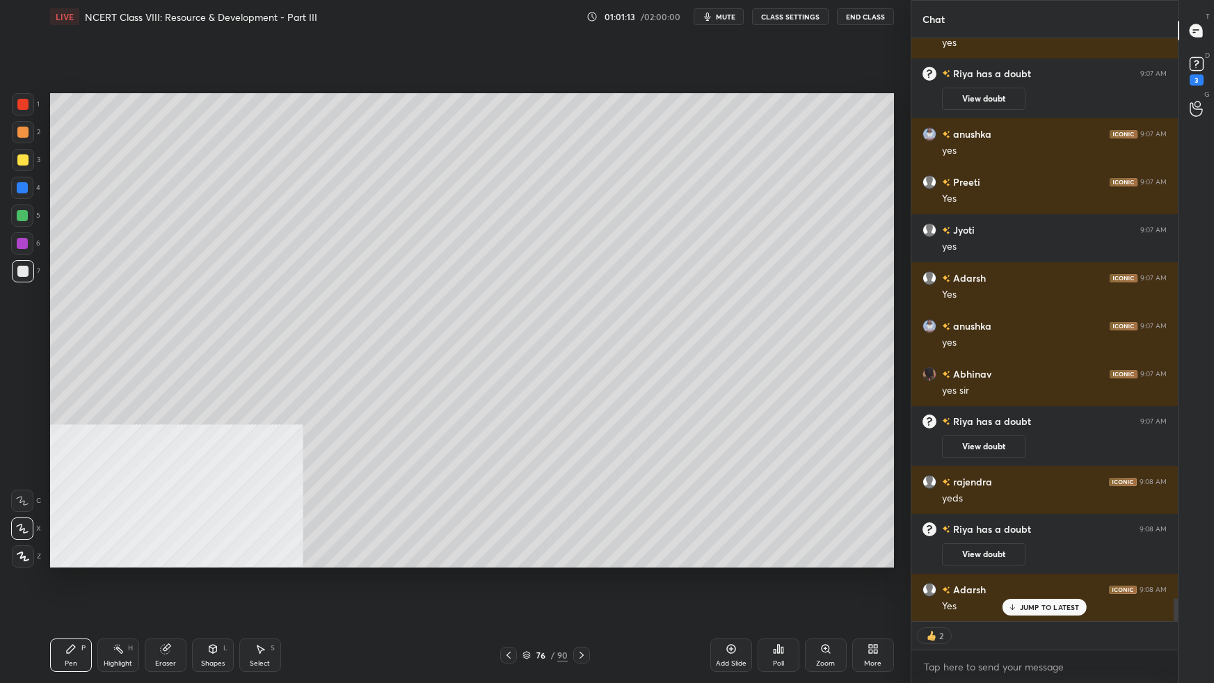
click at [732, 605] on icon at bounding box center [730, 648] width 11 height 11
click at [1194, 65] on icon at bounding box center [1195, 64] width 5 height 6
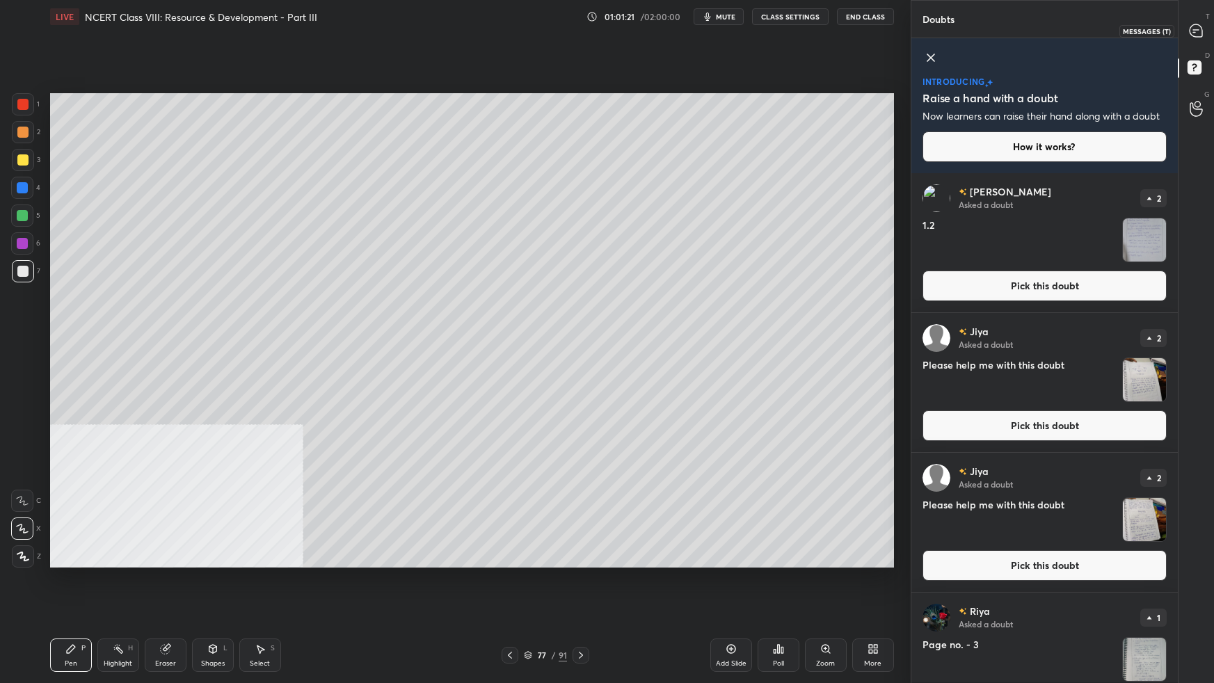
drag, startPoint x: 1199, startPoint y: 35, endPoint x: 1201, endPoint y: 45, distance: 10.6
click at [1200, 36] on icon at bounding box center [1195, 30] width 13 height 13
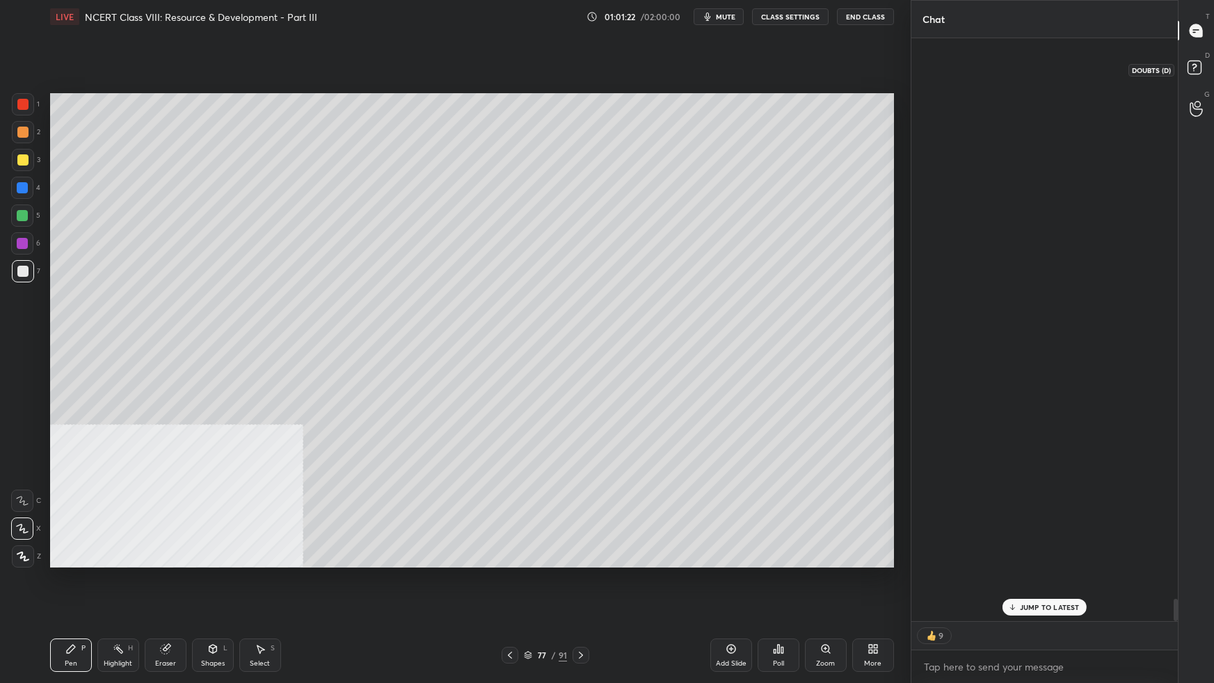
scroll to position [579, 263]
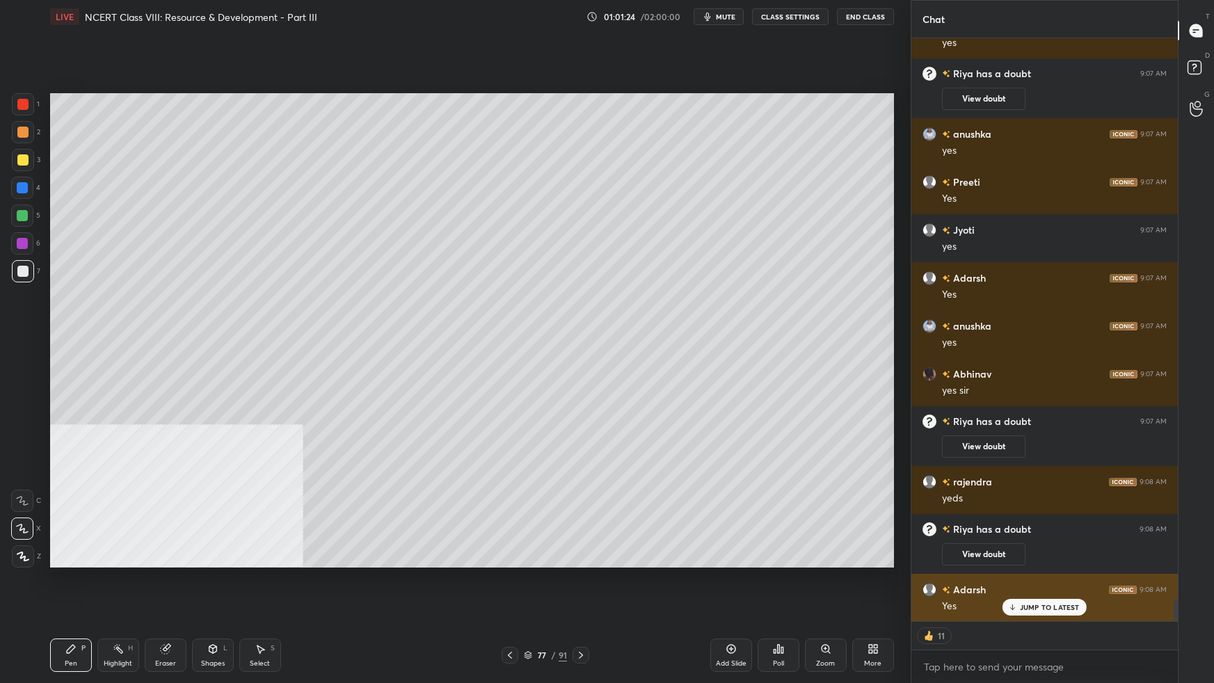
drag, startPoint x: 1053, startPoint y: 604, endPoint x: 1057, endPoint y: 611, distance: 8.1
click at [1053, 605] on p "JUMP TO LATEST" at bounding box center [1050, 607] width 60 height 8
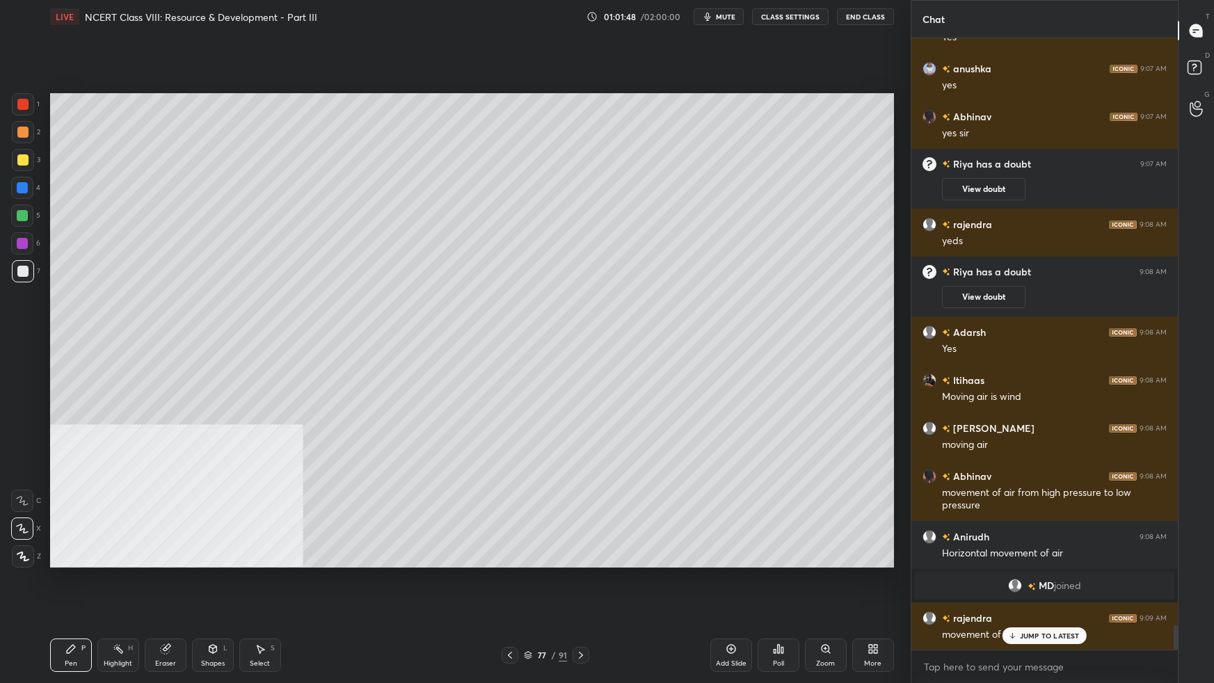
scroll to position [14877, 0]
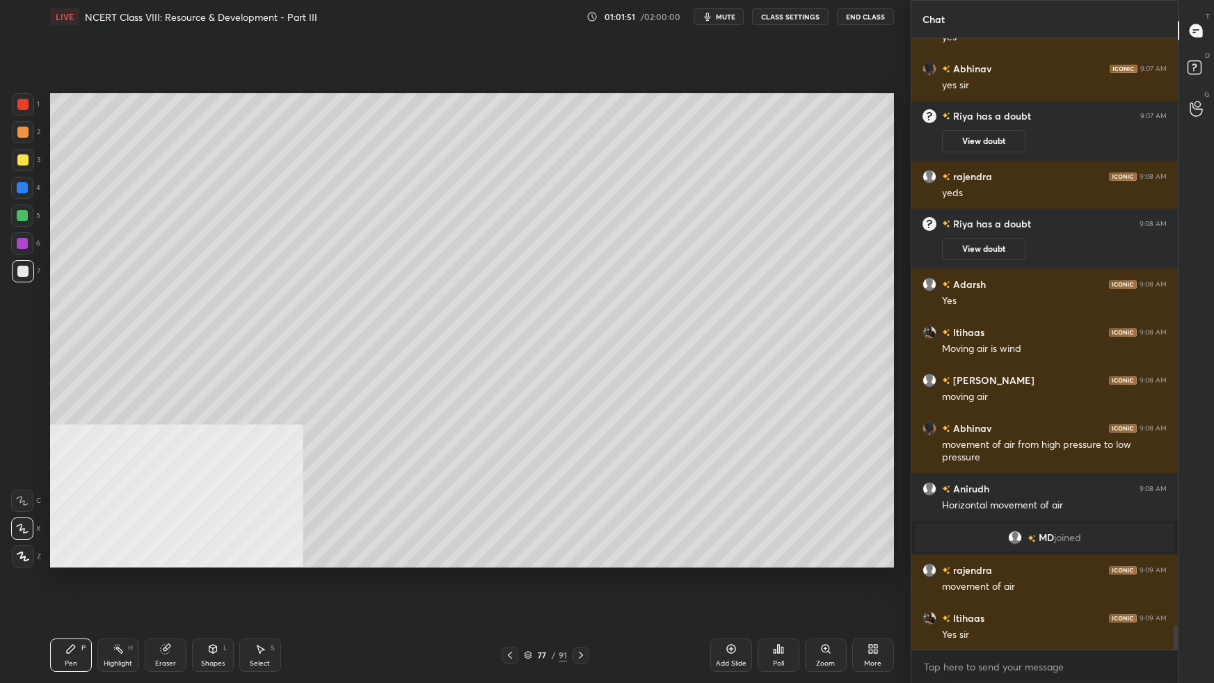
drag, startPoint x: 20, startPoint y: 159, endPoint x: 25, endPoint y: 166, distance: 7.9
click at [21, 161] on div at bounding box center [22, 159] width 11 height 11
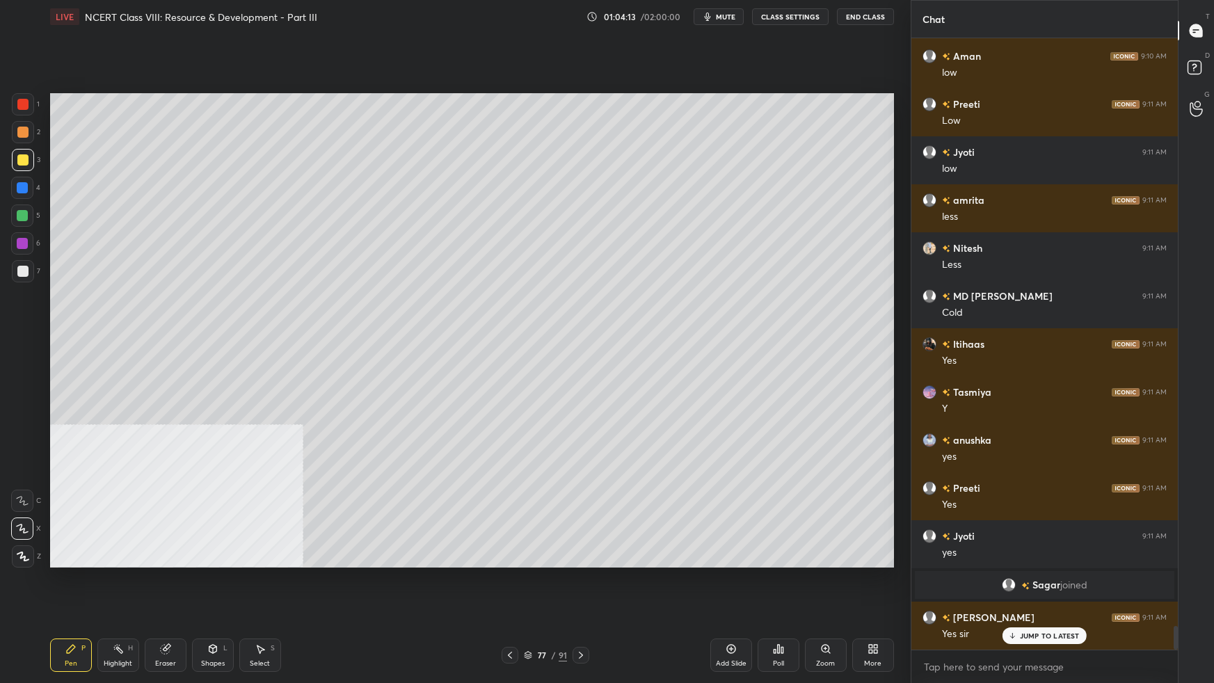
scroll to position [15248, 0]
click at [21, 273] on div at bounding box center [22, 271] width 11 height 11
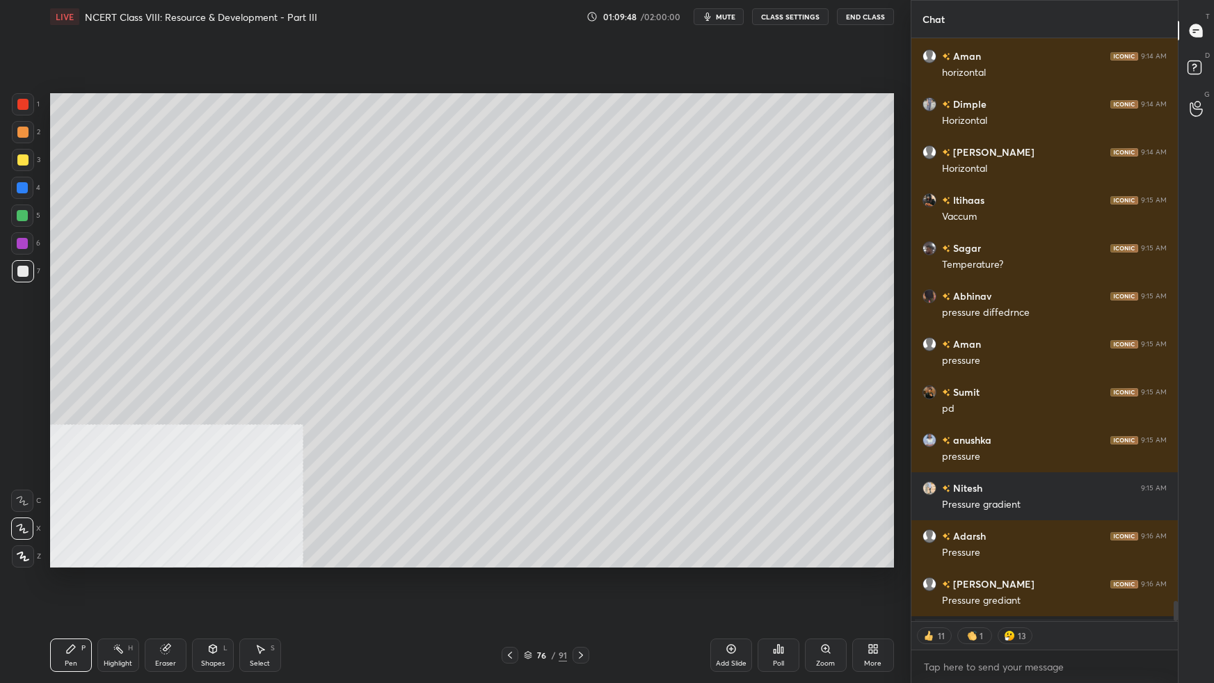
scroll to position [16520, 0]
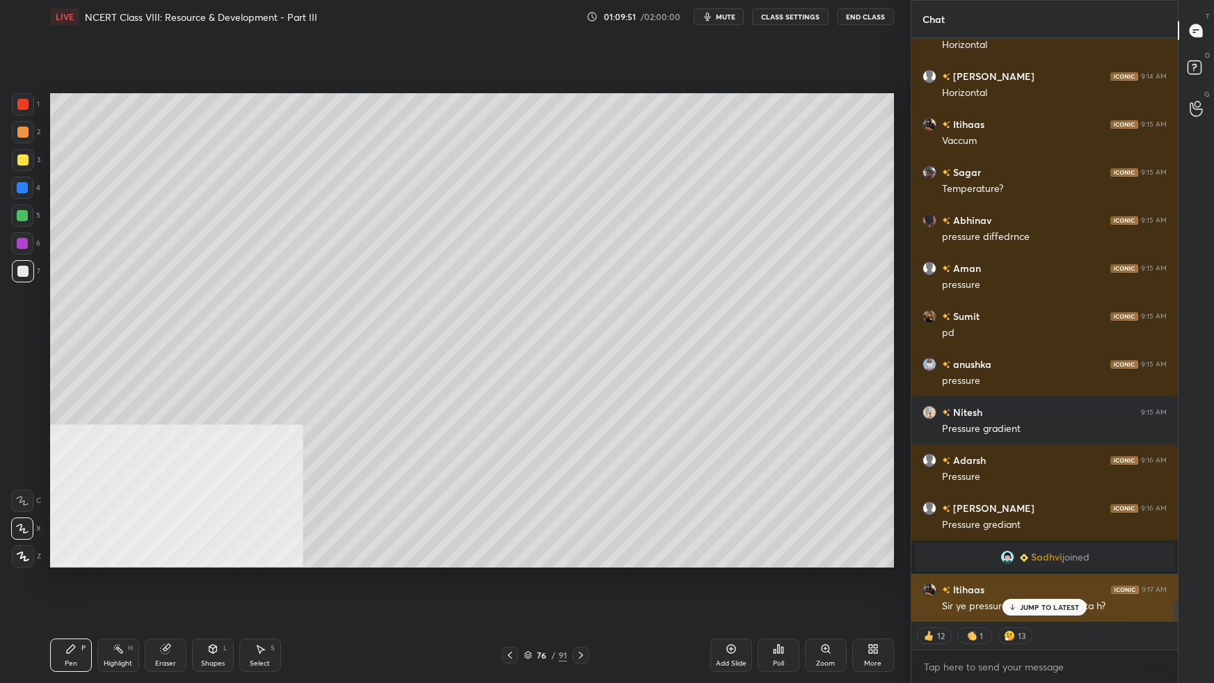
click at [1056, 605] on p "JUMP TO LATEST" at bounding box center [1050, 607] width 60 height 8
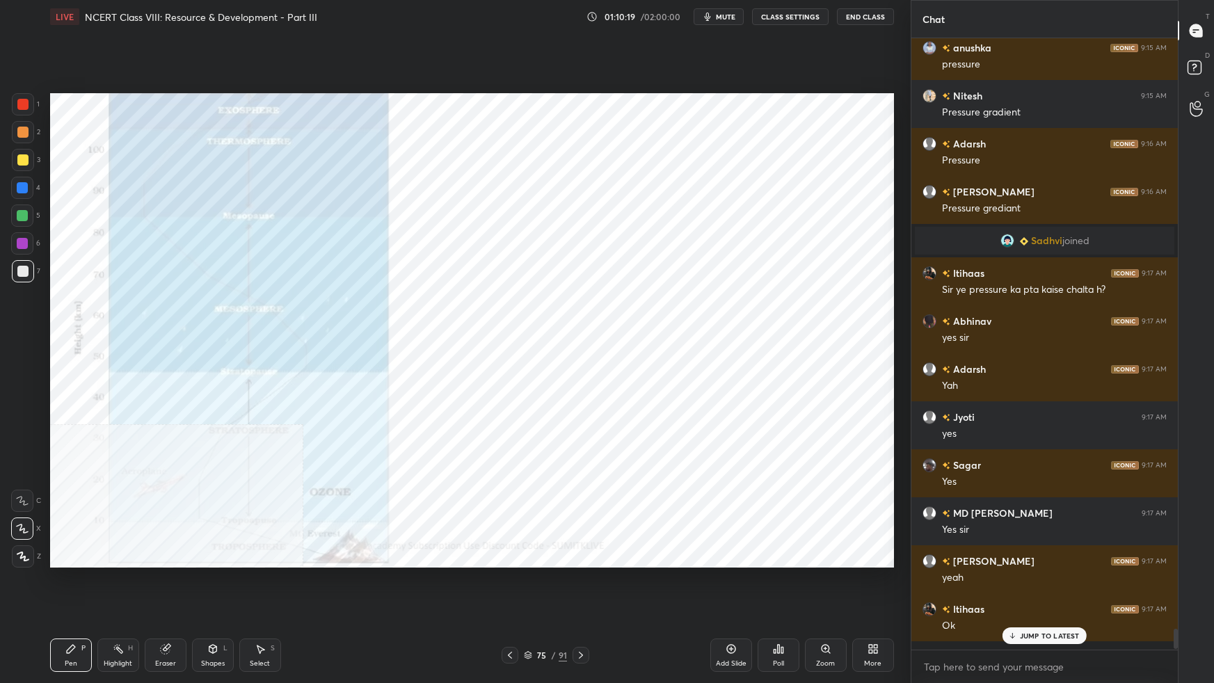
scroll to position [16827, 0]
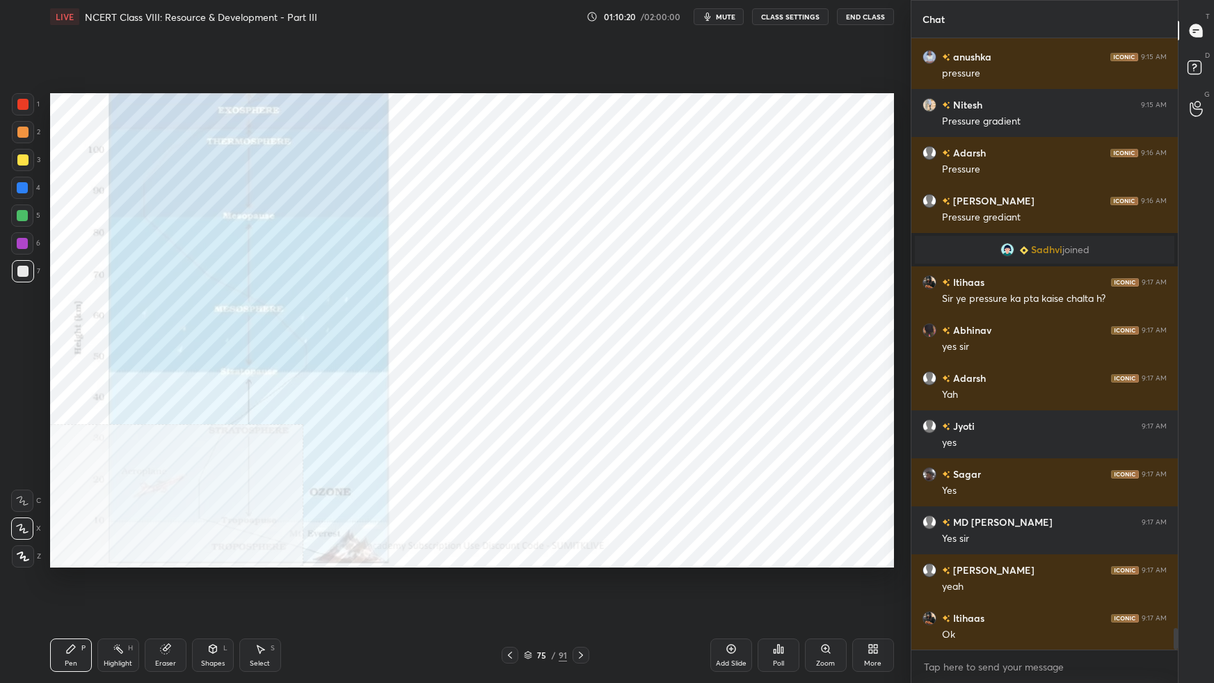
click at [874, 605] on div "More" at bounding box center [873, 654] width 42 height 33
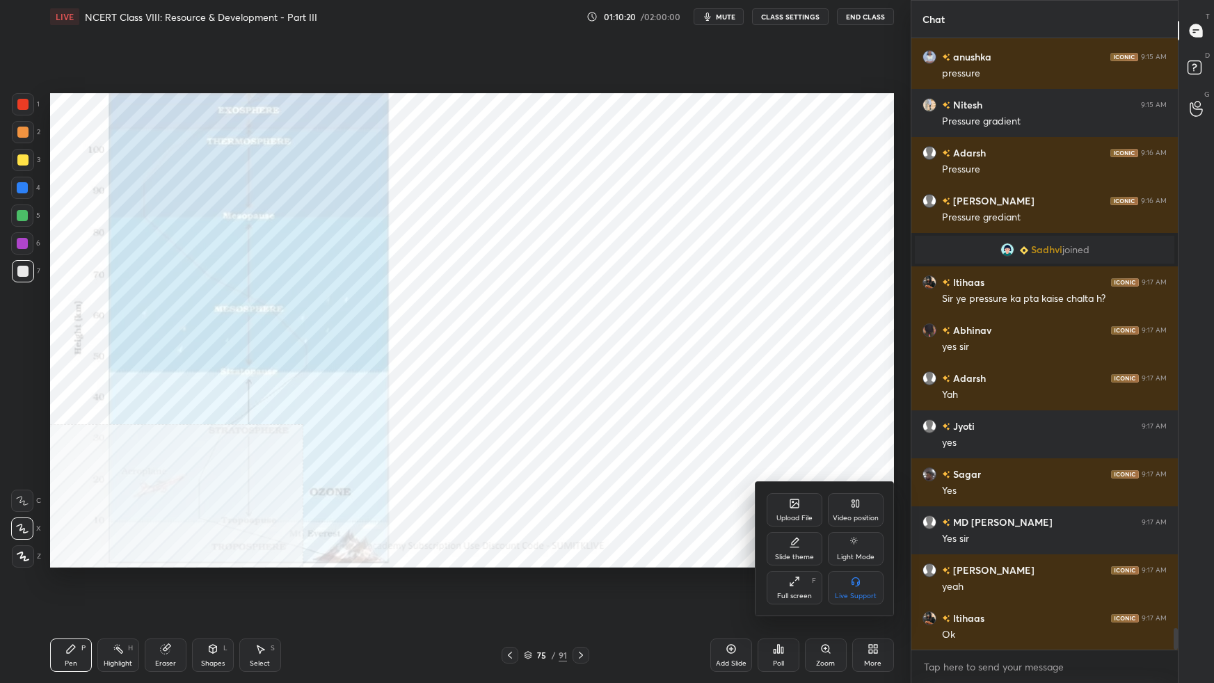
scroll to position [16875, 0]
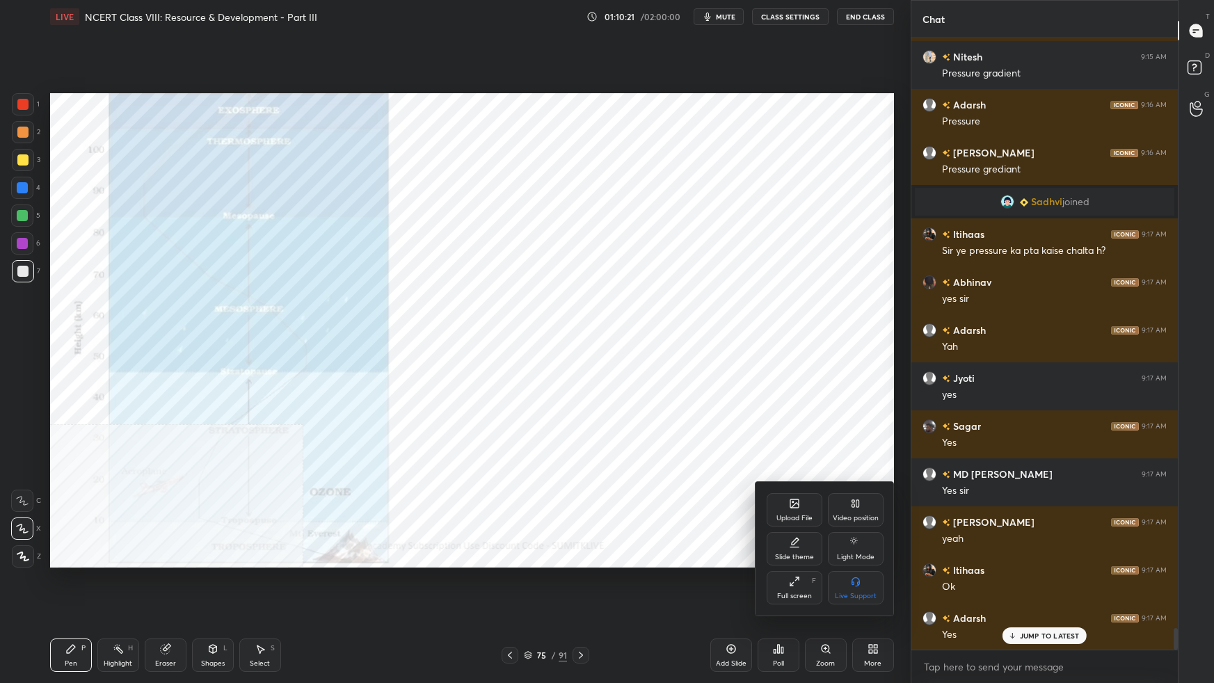
click at [867, 518] on div "Video position" at bounding box center [856, 518] width 46 height 7
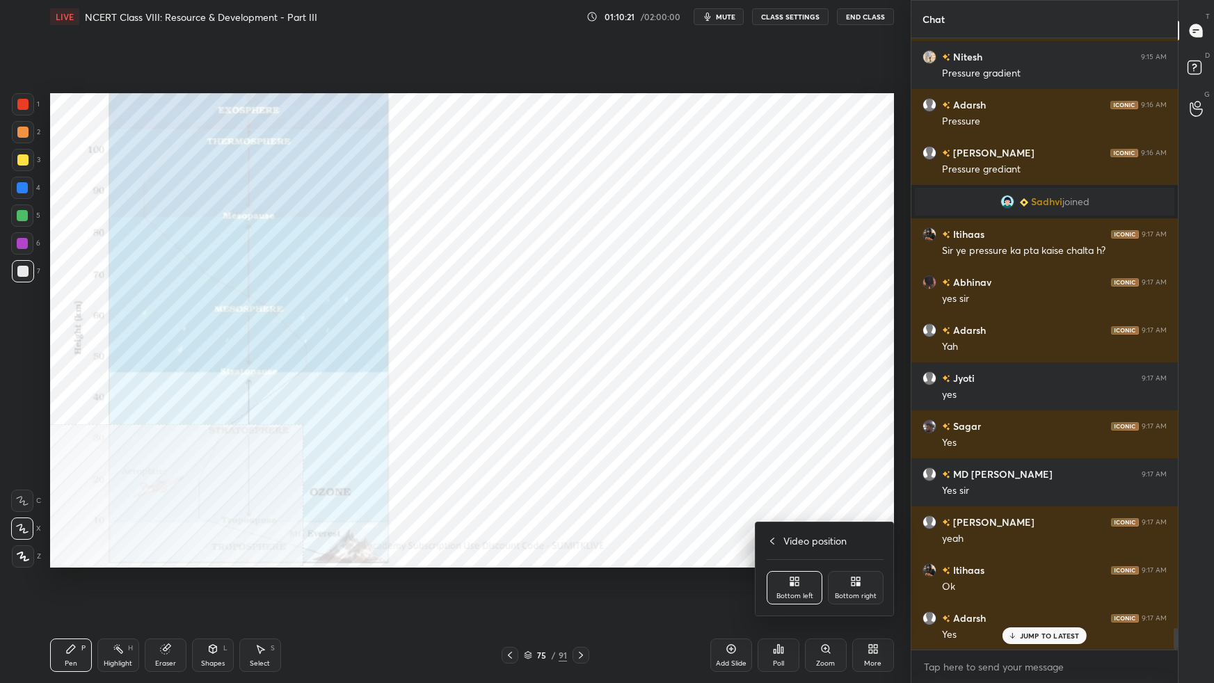
click at [865, 593] on div "Bottom right" at bounding box center [856, 596] width 42 height 7
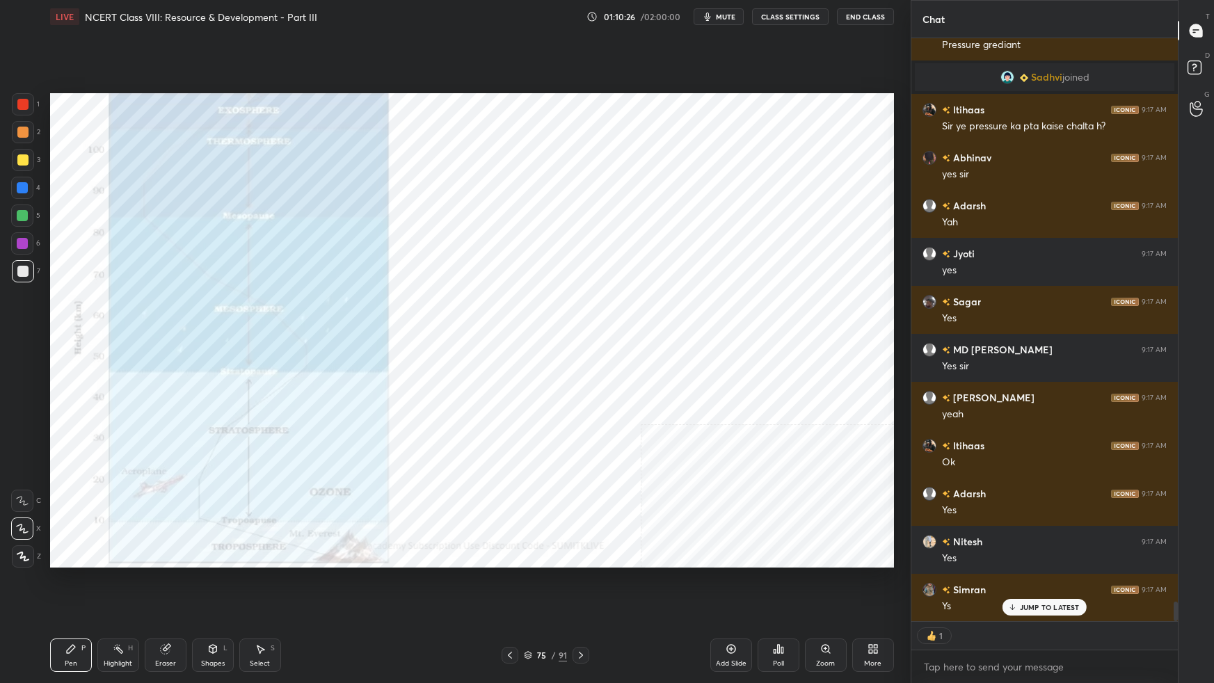
scroll to position [17048, 0]
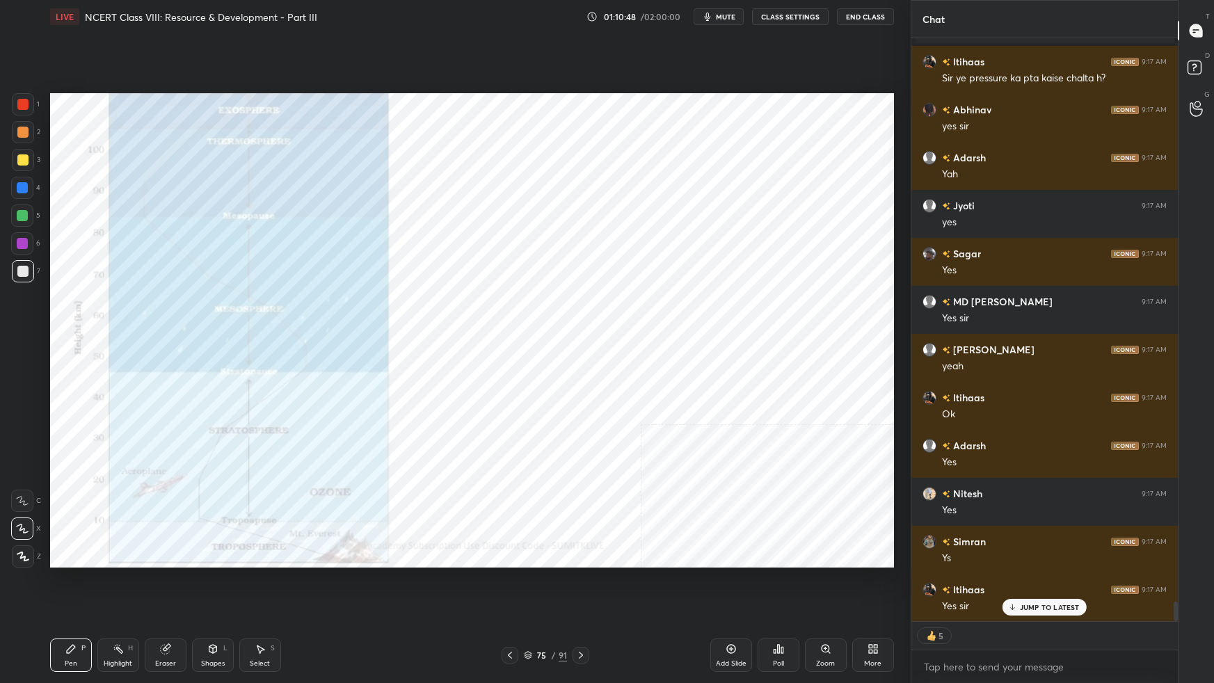
drag, startPoint x: 26, startPoint y: 106, endPoint x: 42, endPoint y: 113, distance: 17.7
click at [26, 105] on div at bounding box center [22, 104] width 11 height 11
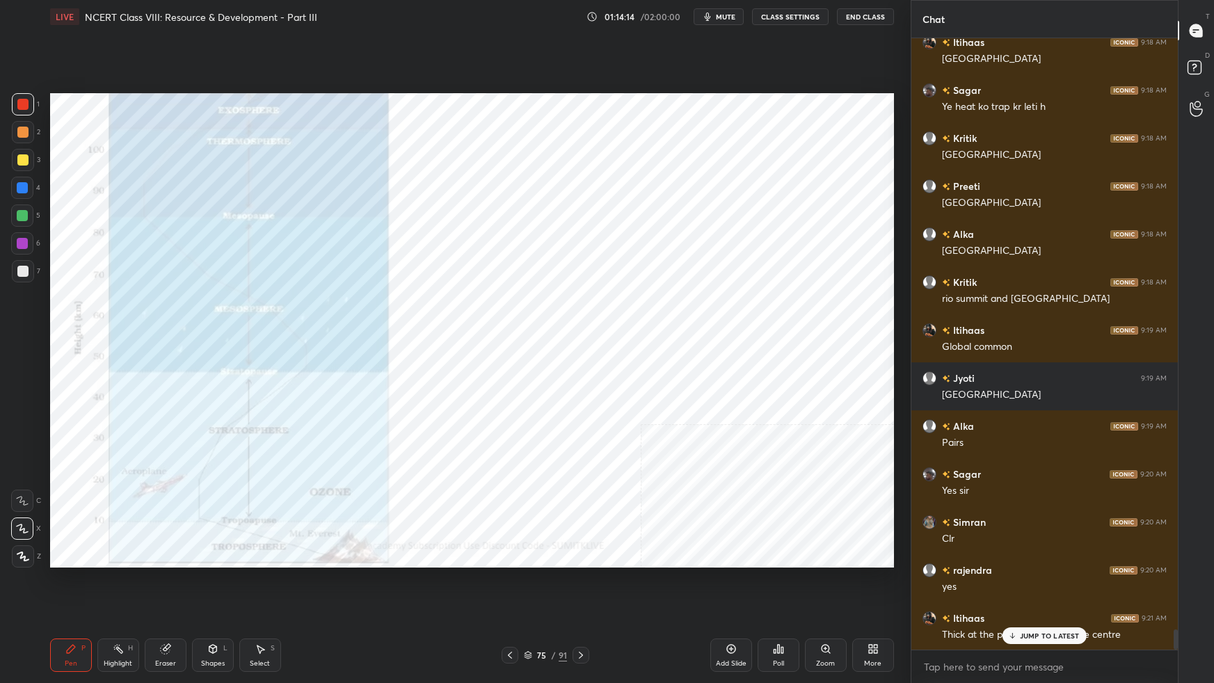
scroll to position [17835, 0]
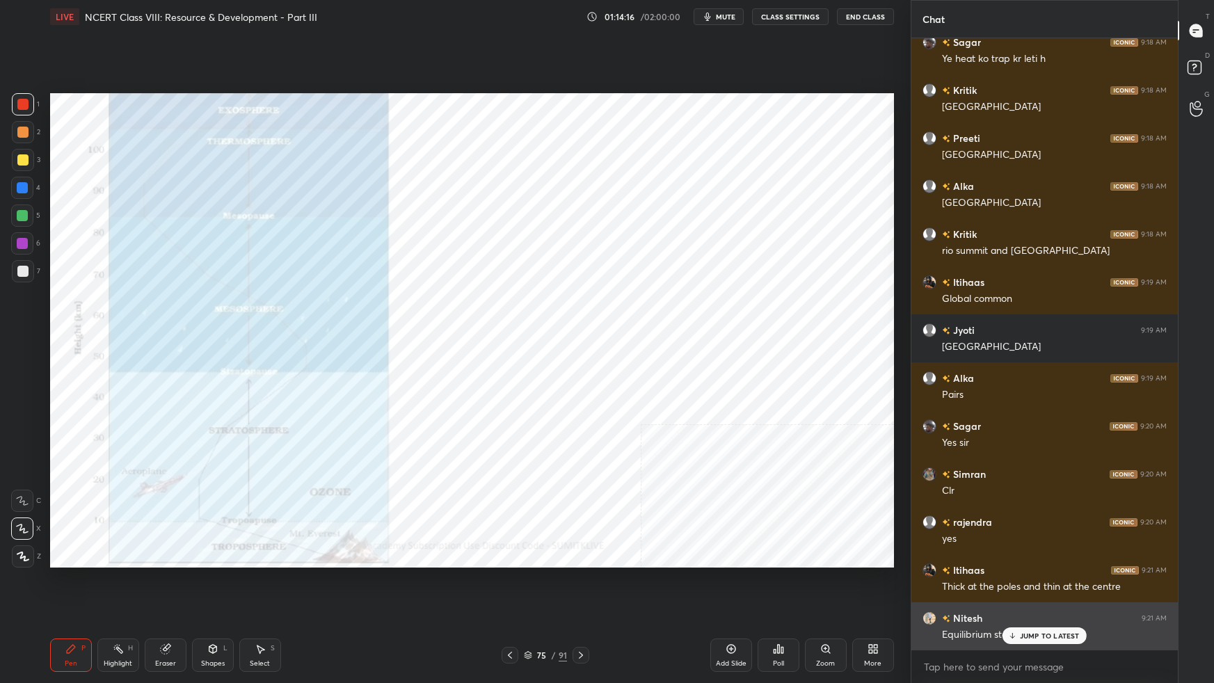
click at [1022, 605] on p "JUMP TO LATEST" at bounding box center [1050, 636] width 60 height 8
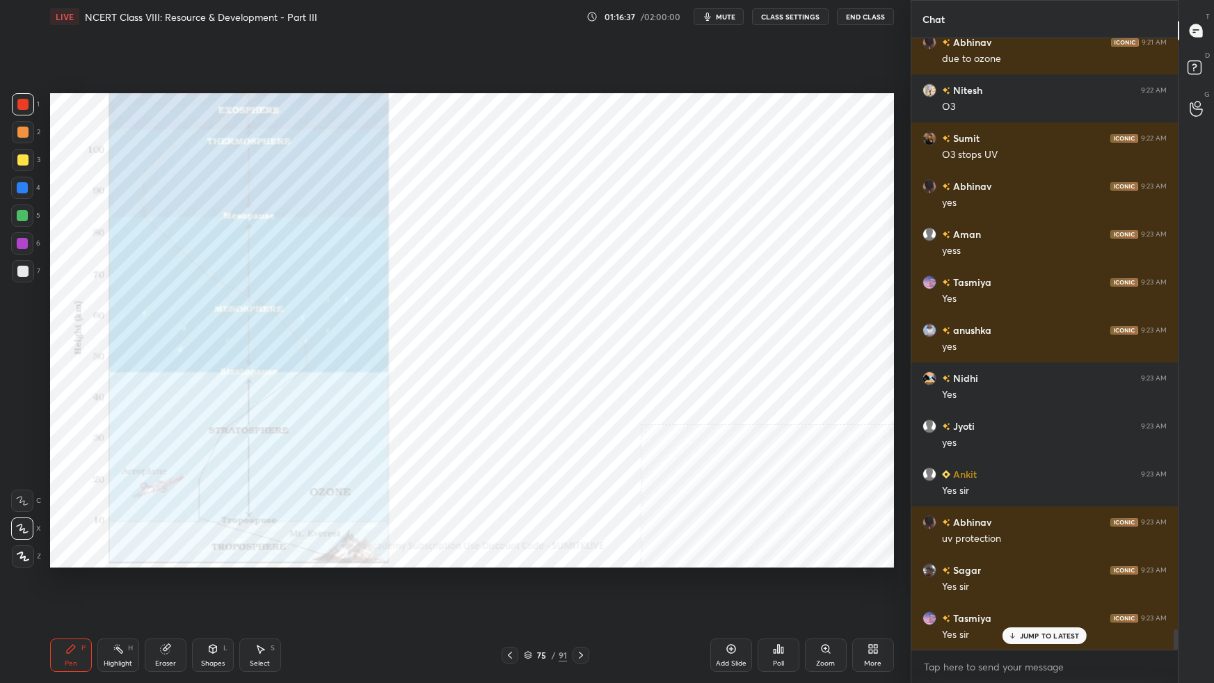
scroll to position [18134, 0]
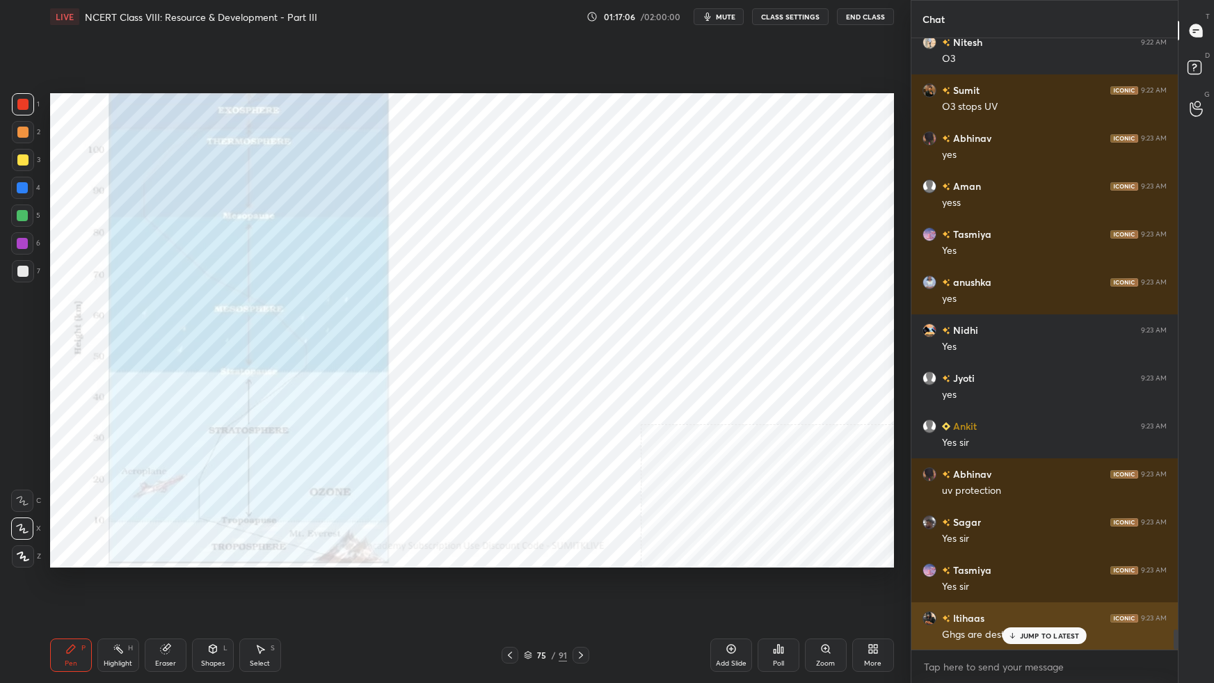
drag, startPoint x: 1027, startPoint y: 640, endPoint x: 1031, endPoint y: 645, distance: 7.4
click at [1028, 605] on div "JUMP TO LATEST" at bounding box center [1043, 635] width 83 height 17
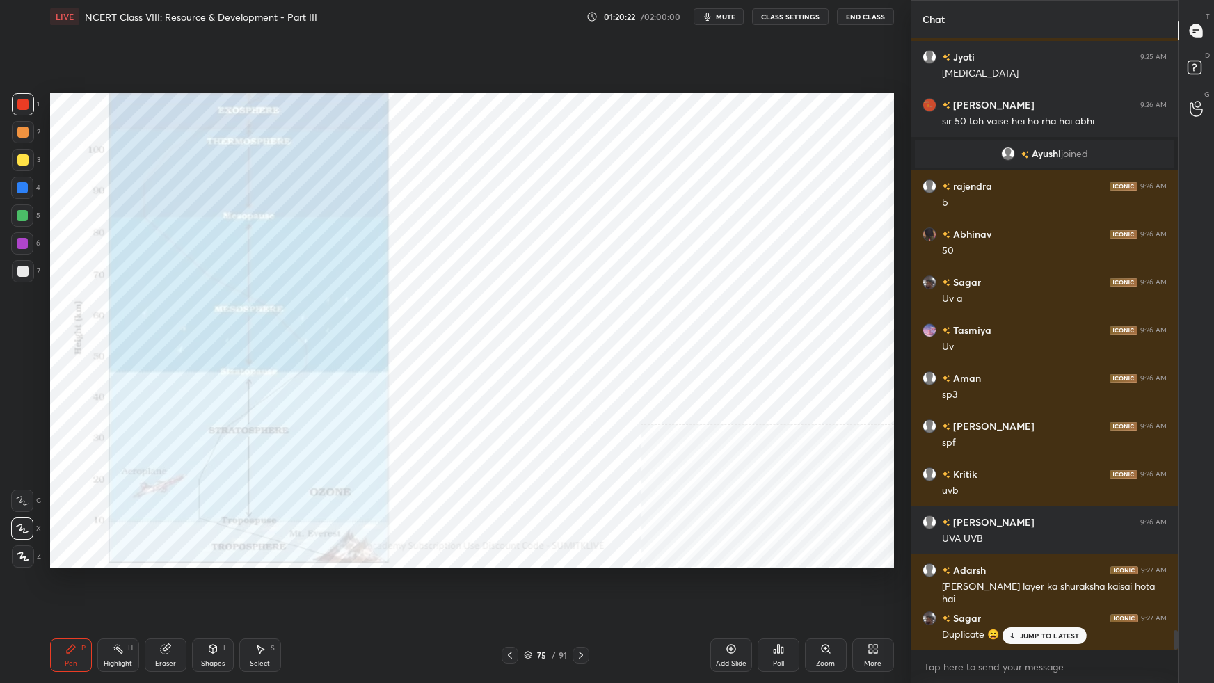
scroll to position [18662, 0]
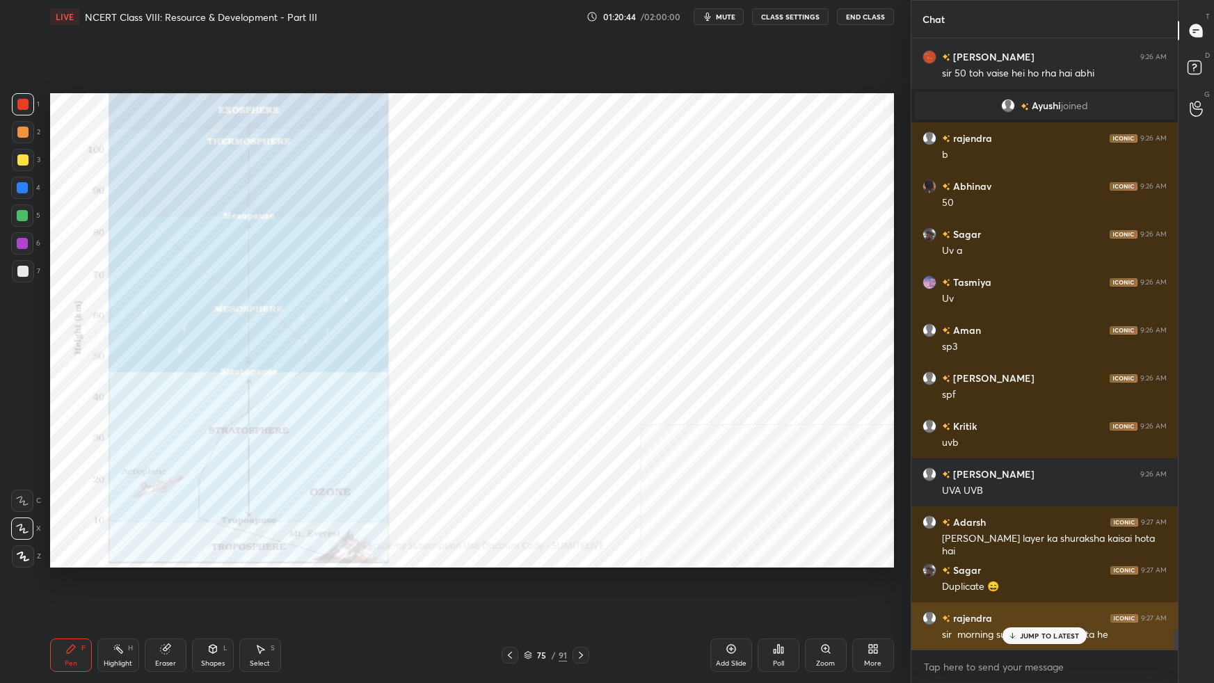
click at [1061, 605] on p "JUMP TO LATEST" at bounding box center [1050, 636] width 60 height 8
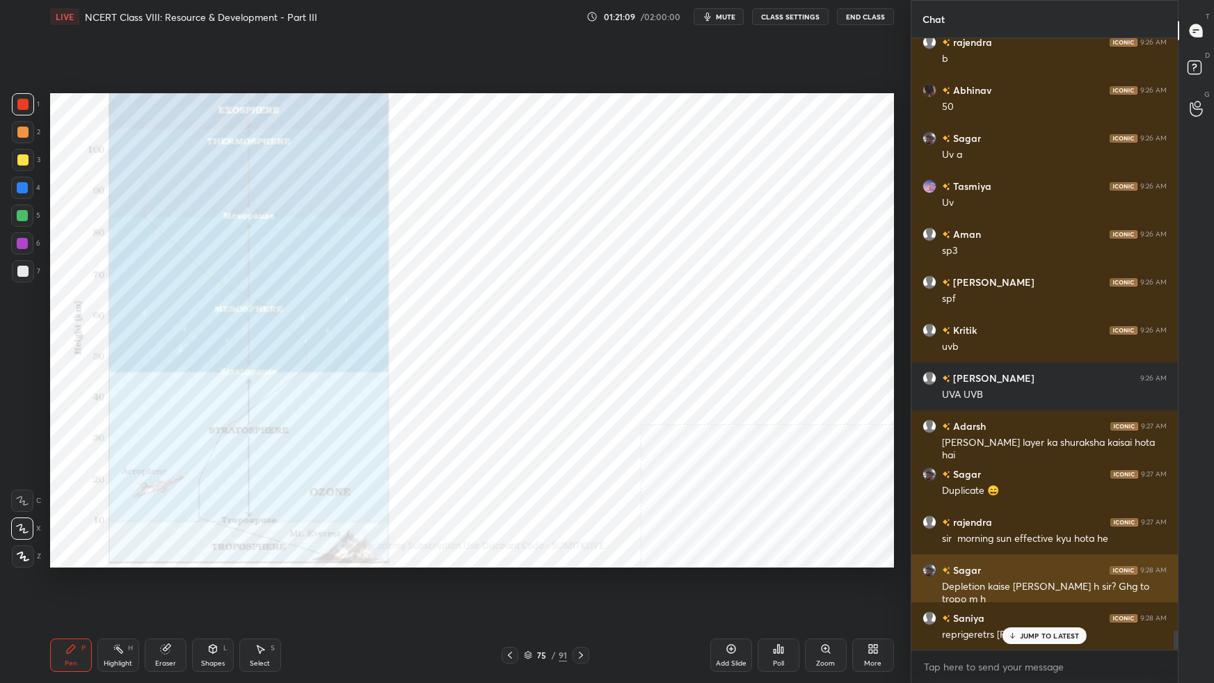
scroll to position [18806, 0]
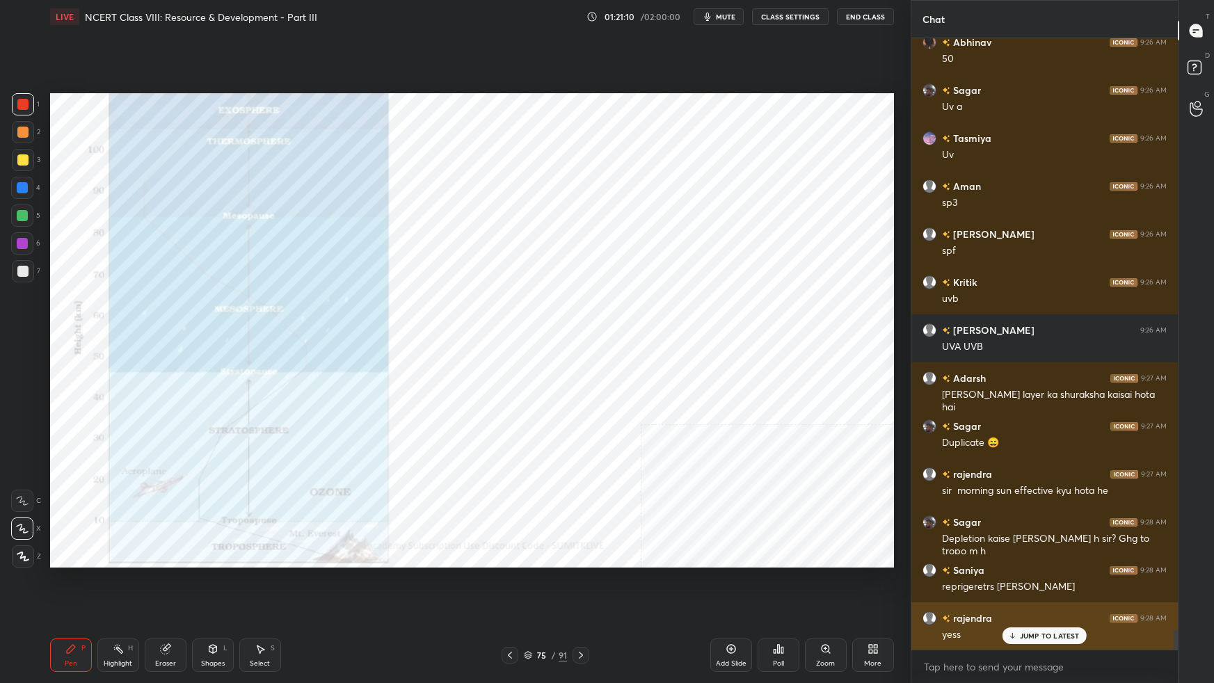
click at [1047, 605] on p "JUMP TO LATEST" at bounding box center [1050, 636] width 60 height 8
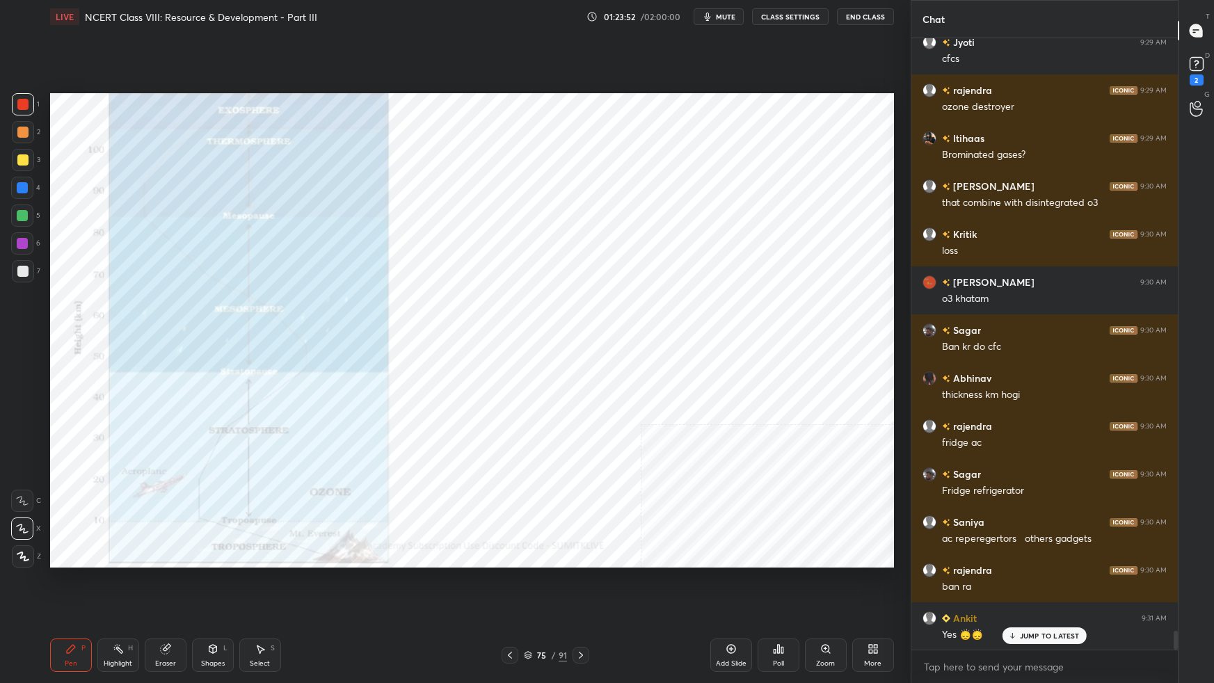
scroll to position [19600, 0]
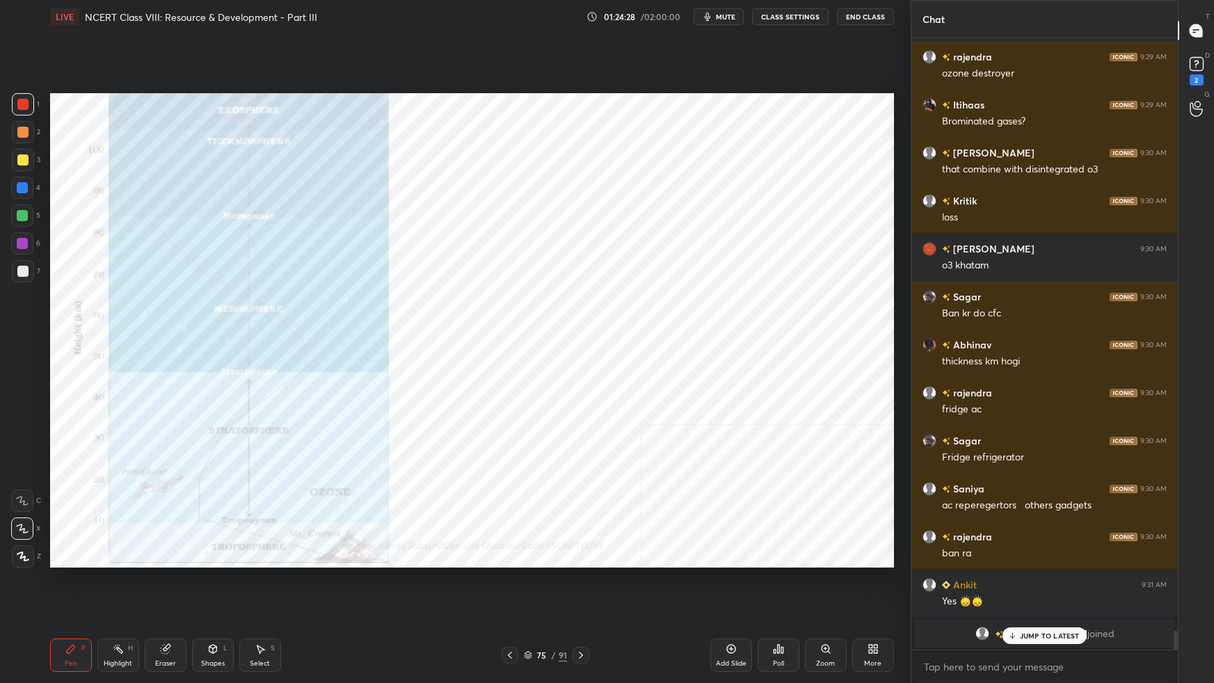
click at [894, 149] on div "Setting up your live class Poll for secs No correct answer Start poll" at bounding box center [472, 330] width 855 height 594
click at [894, 144] on div "Setting up your live class Poll for secs No correct answer Start poll" at bounding box center [472, 330] width 855 height 594
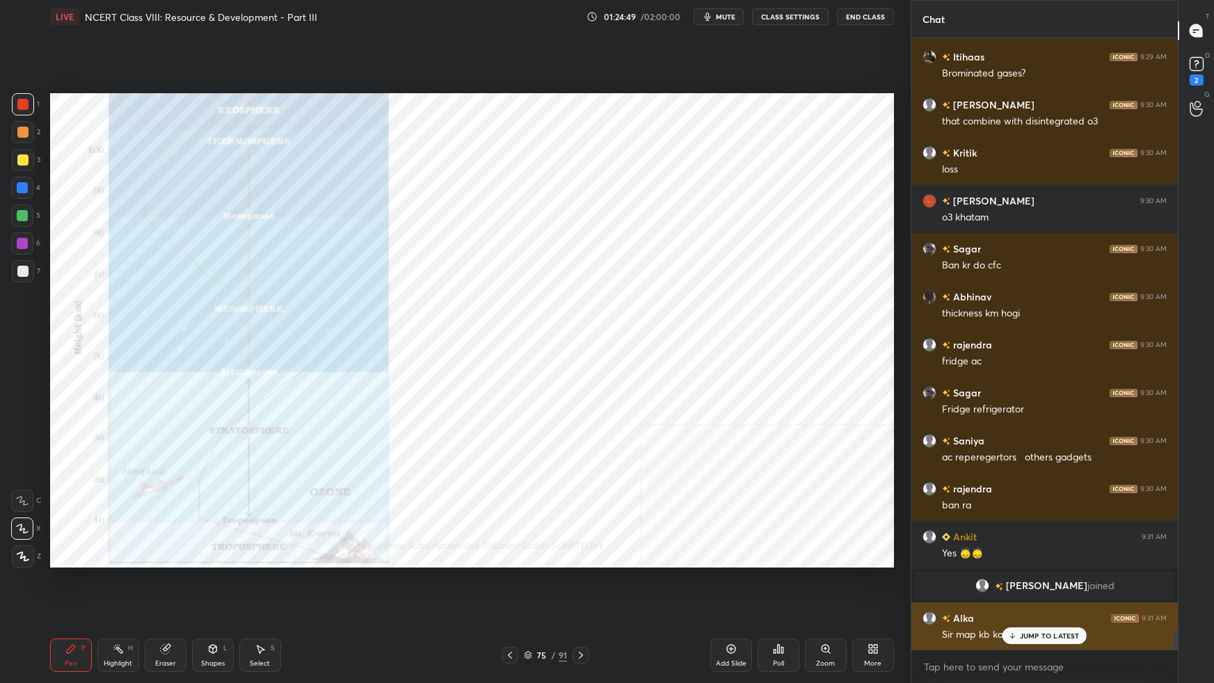
click at [1036, 605] on div "JUMP TO LATEST" at bounding box center [1043, 635] width 83 height 17
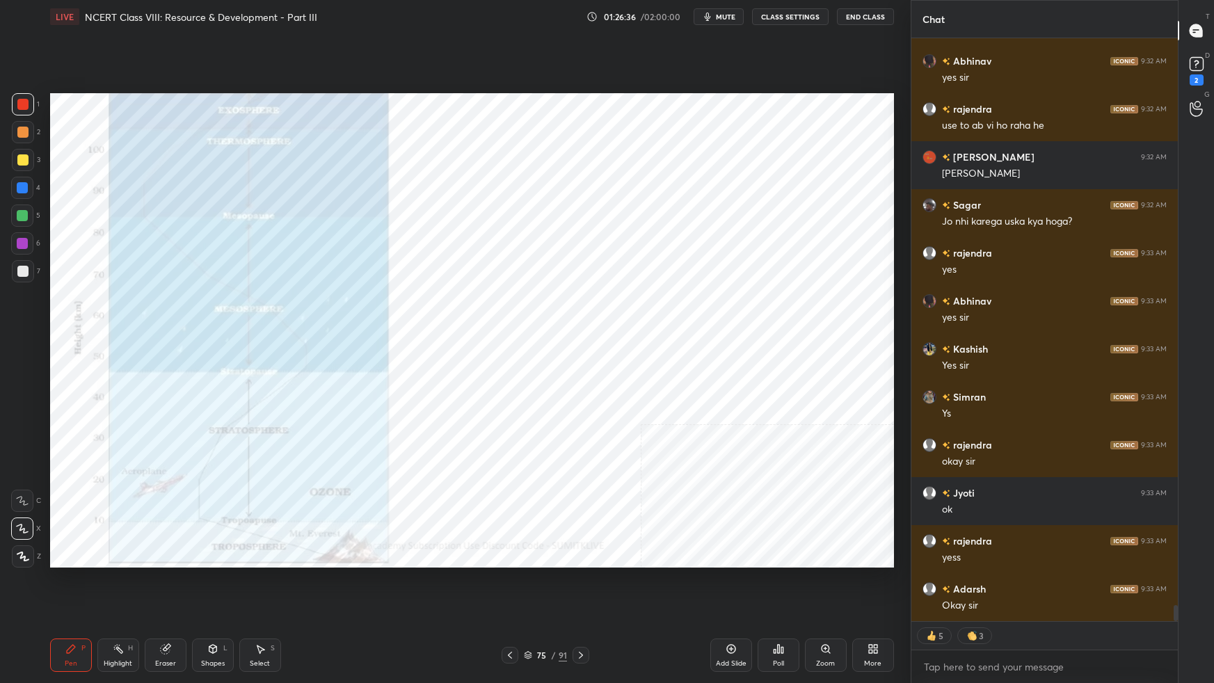
scroll to position [20301, 0]
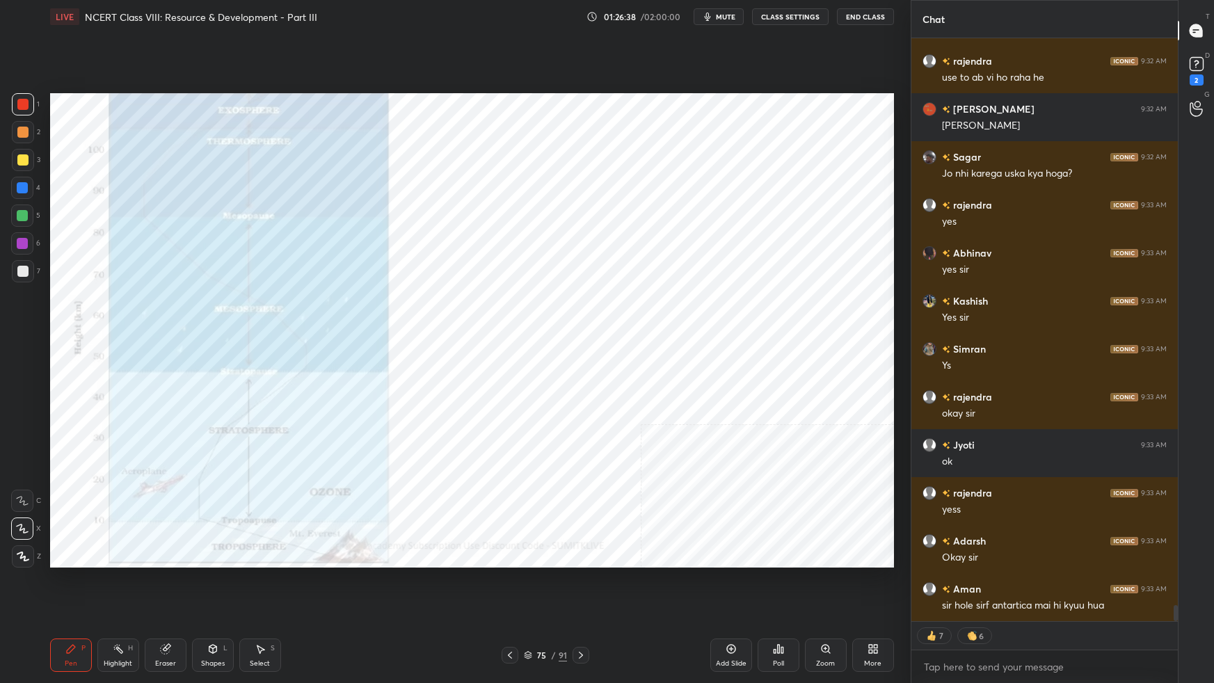
drag, startPoint x: 529, startPoint y: 656, endPoint x: 549, endPoint y: 652, distance: 21.2
click at [531, 605] on icon at bounding box center [528, 655] width 8 height 8
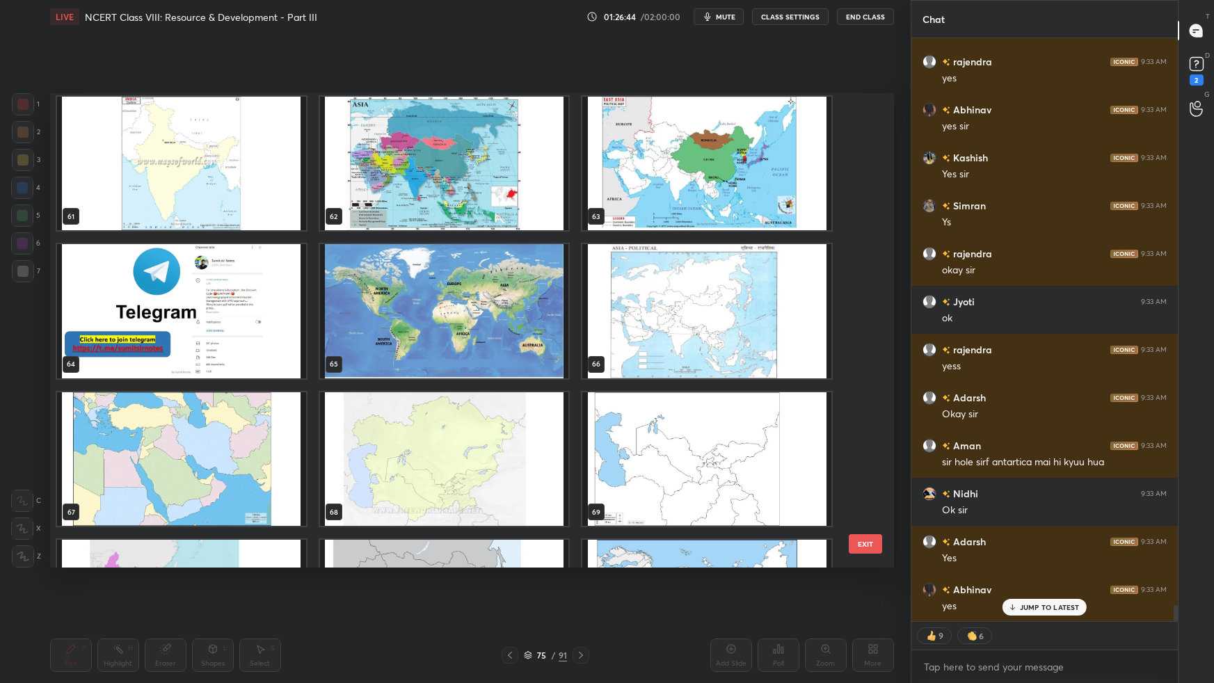
scroll to position [2937, 0]
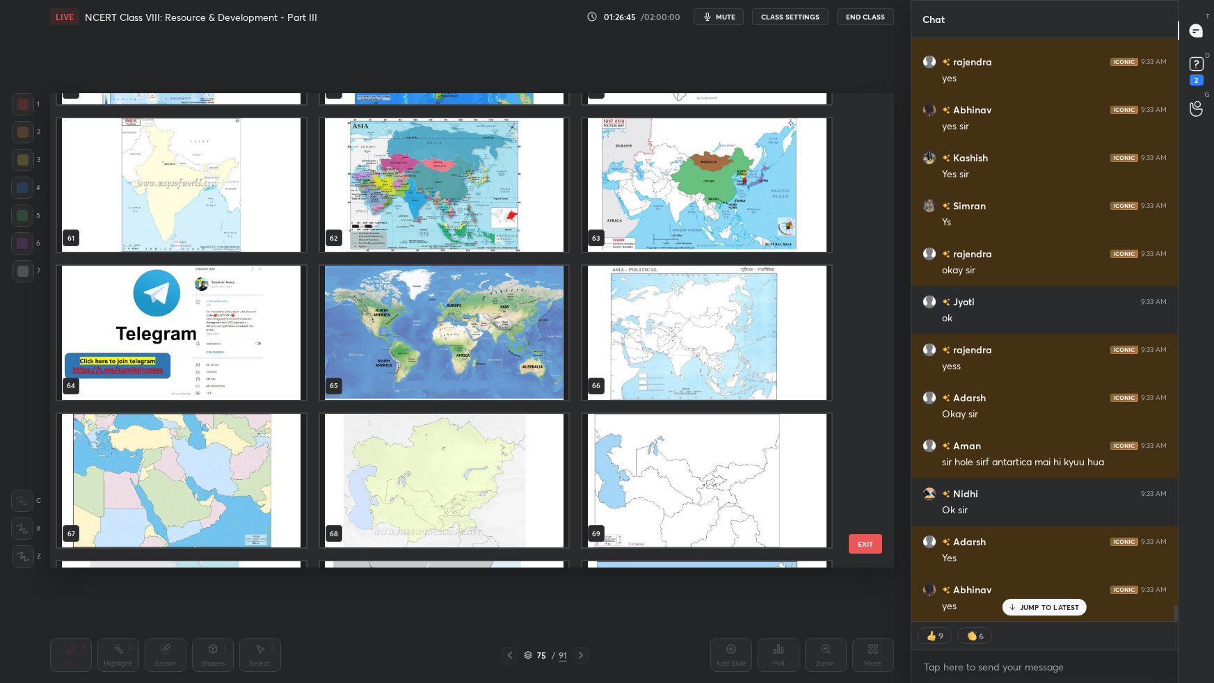
click at [255, 517] on img "grid" at bounding box center [181, 480] width 249 height 134
click at [257, 516] on img "grid" at bounding box center [181, 480] width 249 height 134
click at [259, 515] on img "grid" at bounding box center [181, 480] width 249 height 134
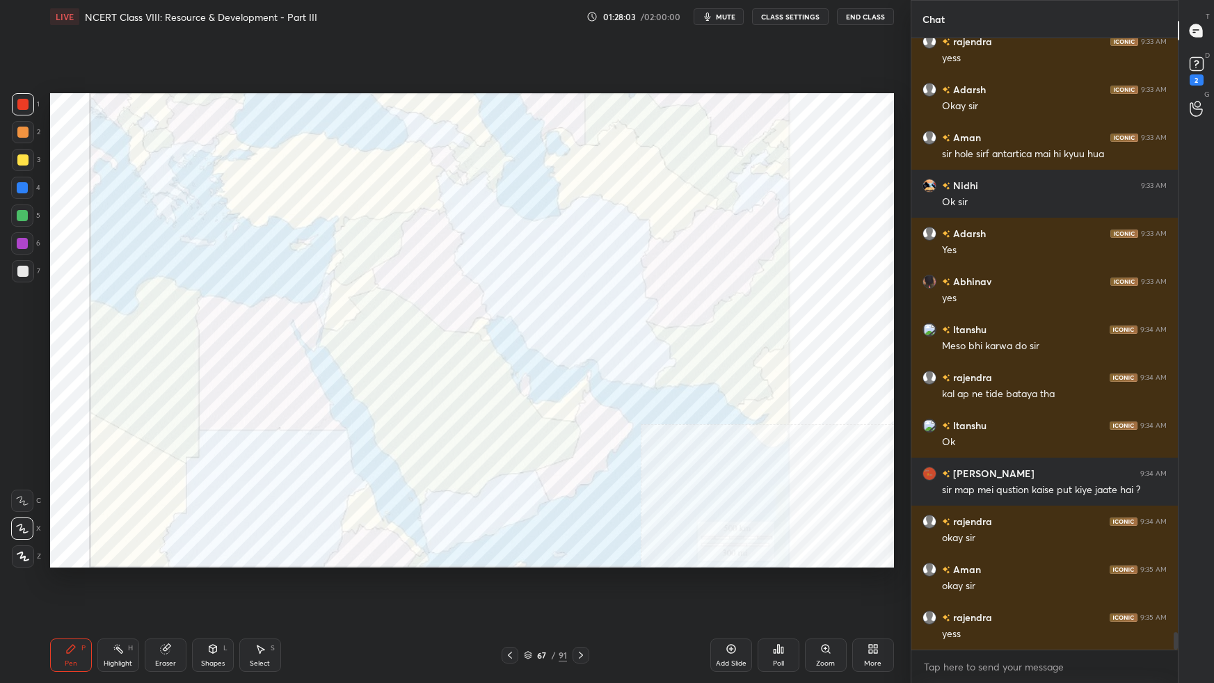
scroll to position [20800, 0]
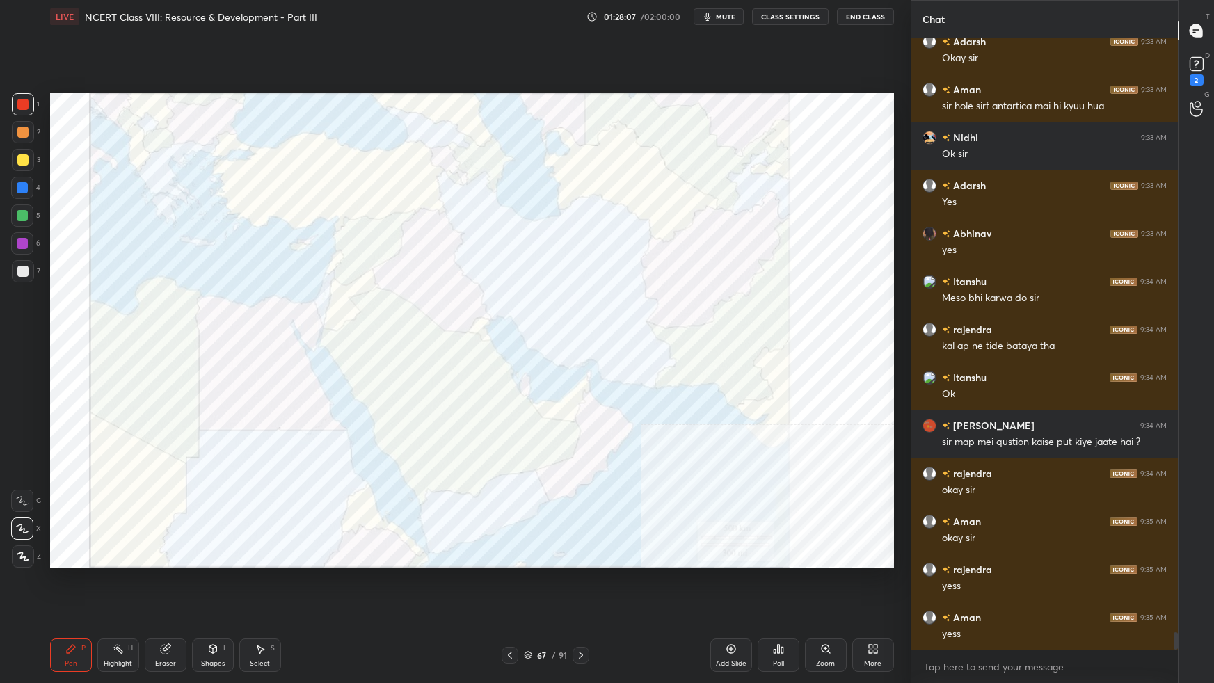
click at [879, 605] on div "More" at bounding box center [873, 654] width 42 height 33
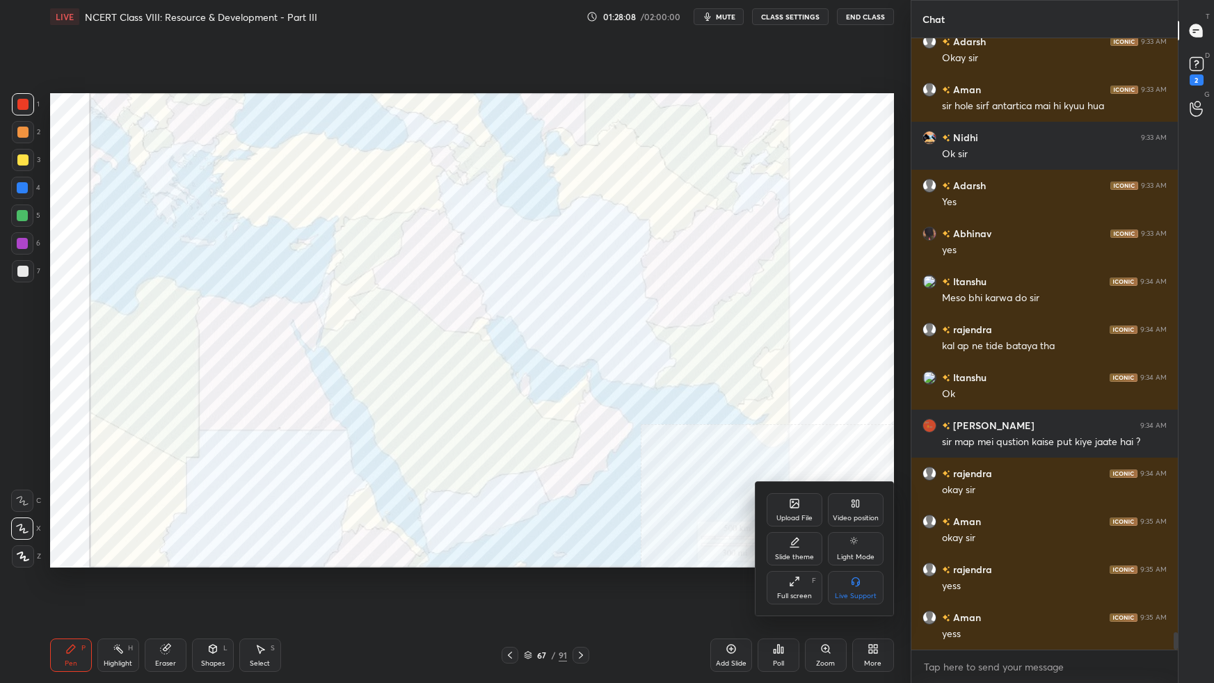
drag, startPoint x: 634, startPoint y: 490, endPoint x: 649, endPoint y: 490, distance: 15.3
click at [635, 490] on div at bounding box center [607, 341] width 1214 height 683
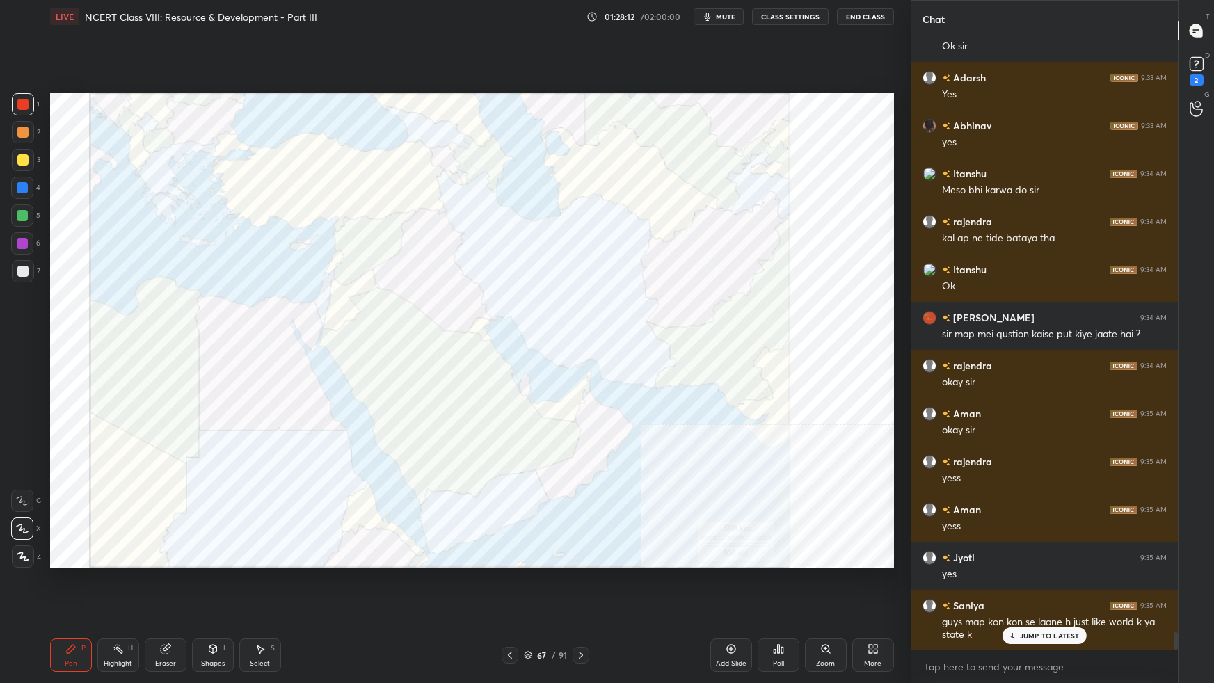
scroll to position [20956, 0]
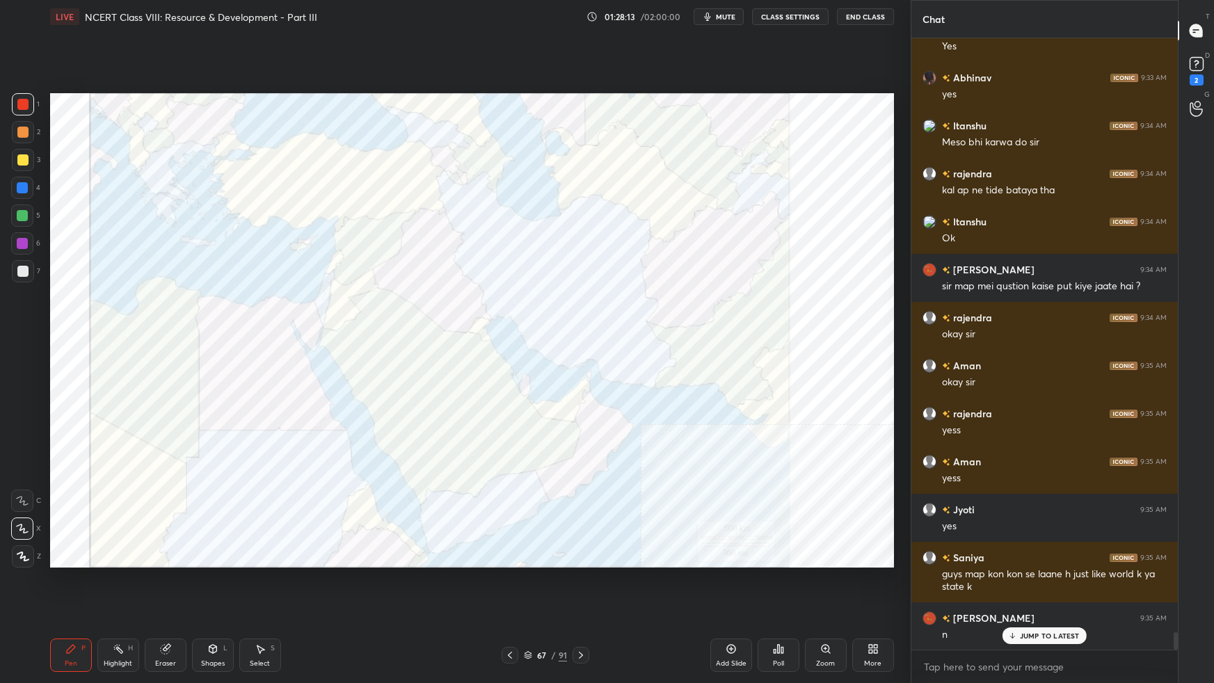
click at [878, 605] on icon at bounding box center [872, 648] width 11 height 11
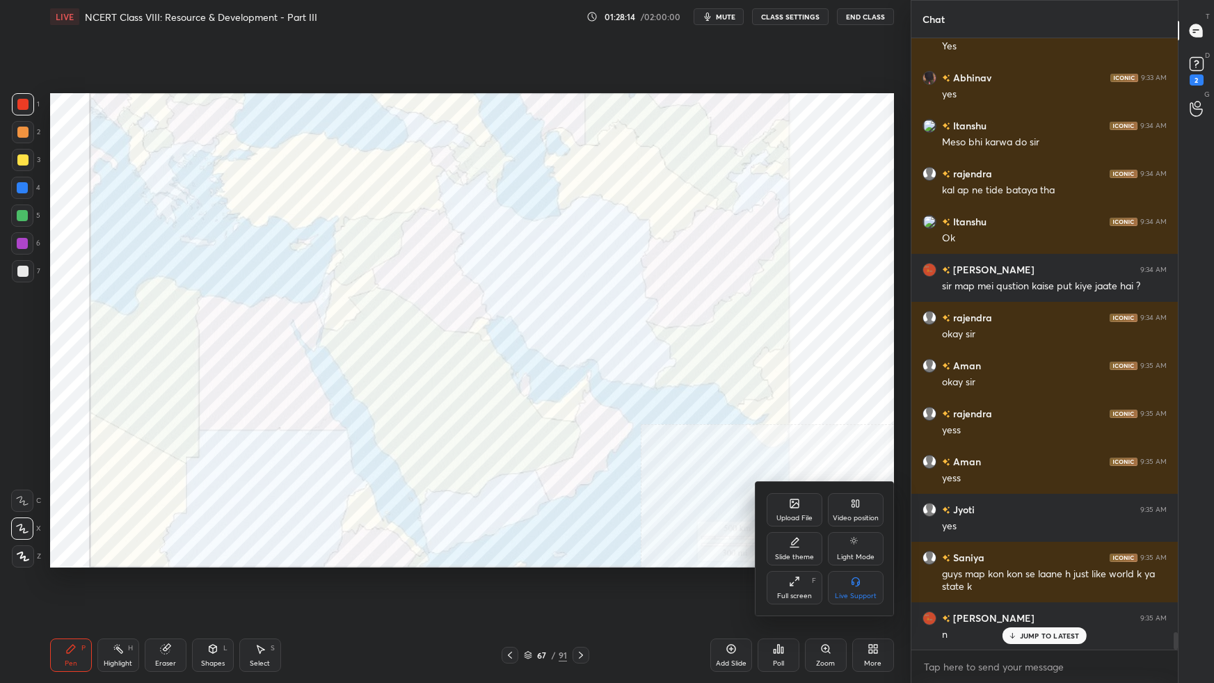
click at [794, 504] on icon at bounding box center [795, 505] width 8 height 5
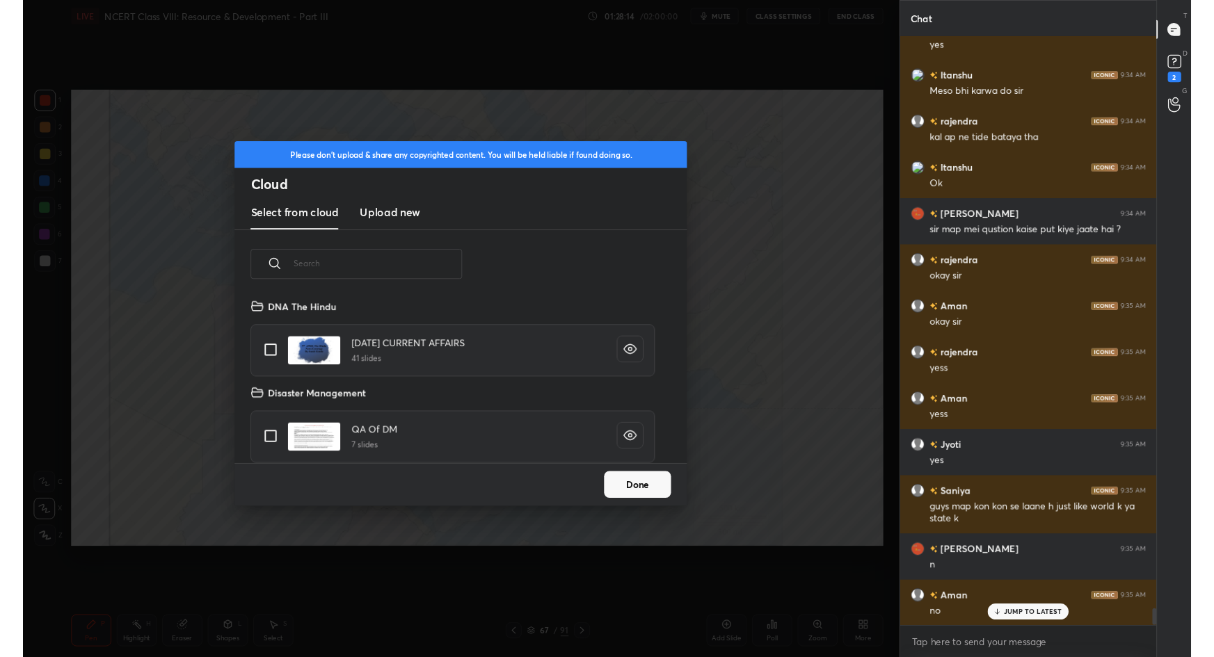
scroll to position [172, 446]
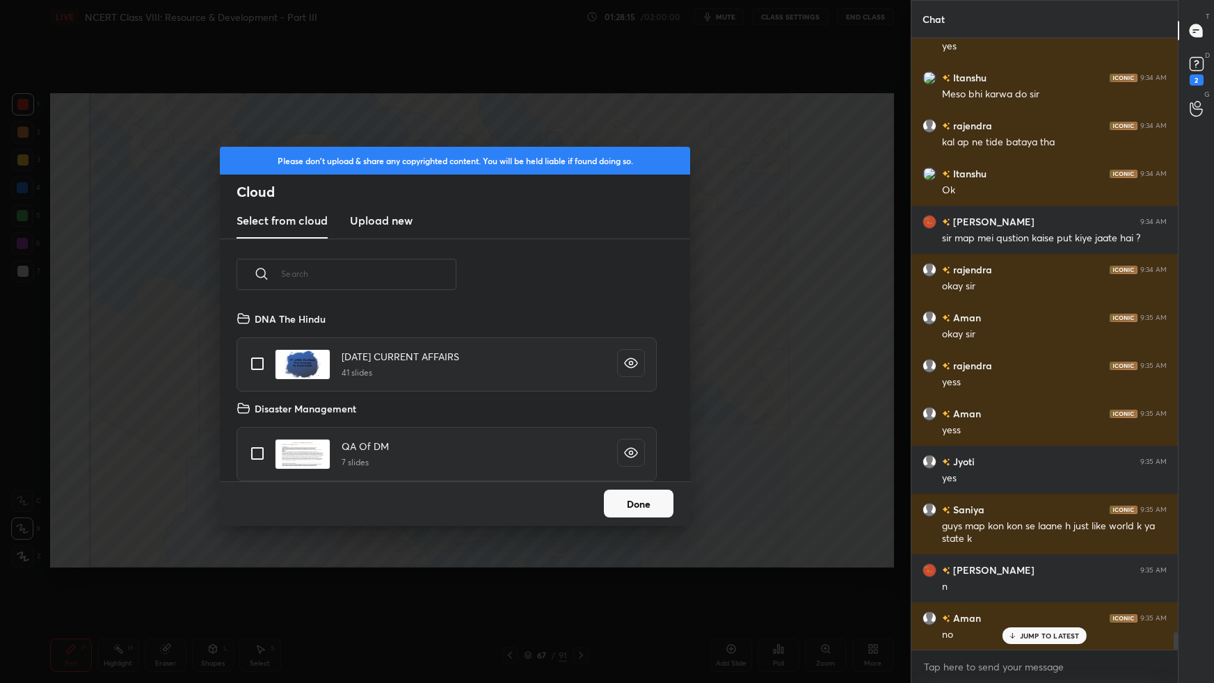
drag, startPoint x: 401, startPoint y: 220, endPoint x: 412, endPoint y: 236, distance: 20.5
click at [401, 221] on h3 "Upload new" at bounding box center [381, 220] width 63 height 17
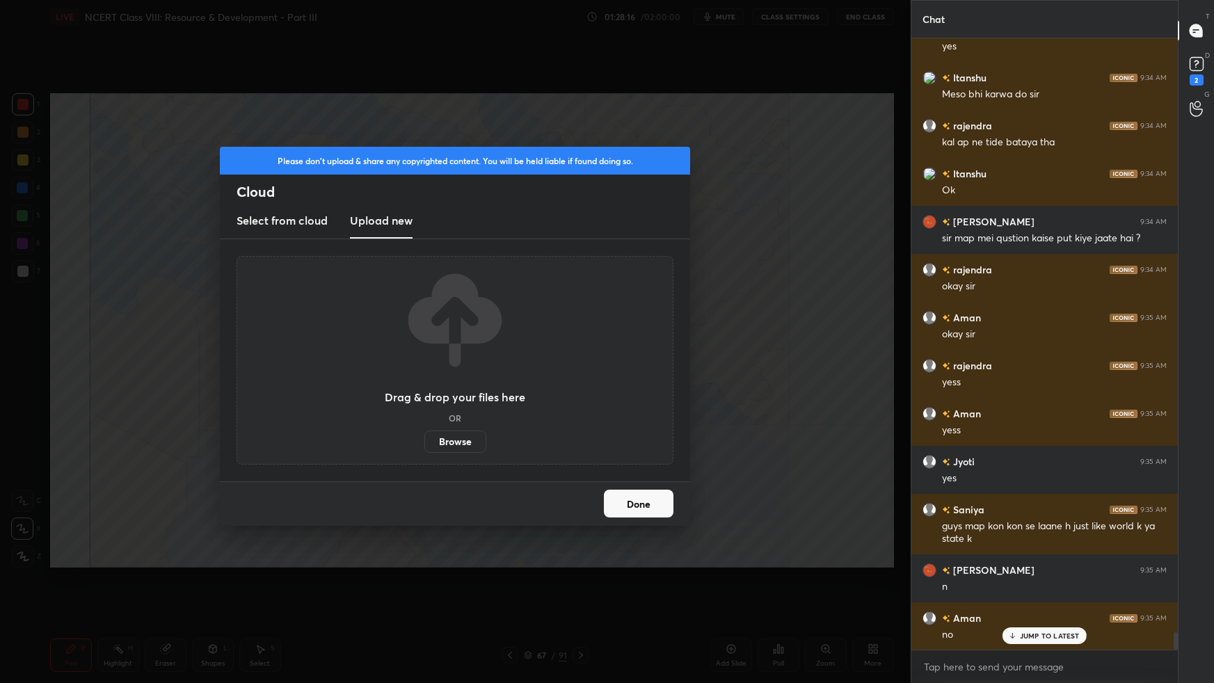
drag, startPoint x: 460, startPoint y: 436, endPoint x: 460, endPoint y: 355, distance: 80.7
click at [458, 435] on label "Browse" at bounding box center [455, 442] width 62 height 22
click at [424, 435] on input "Browse" at bounding box center [424, 442] width 0 height 22
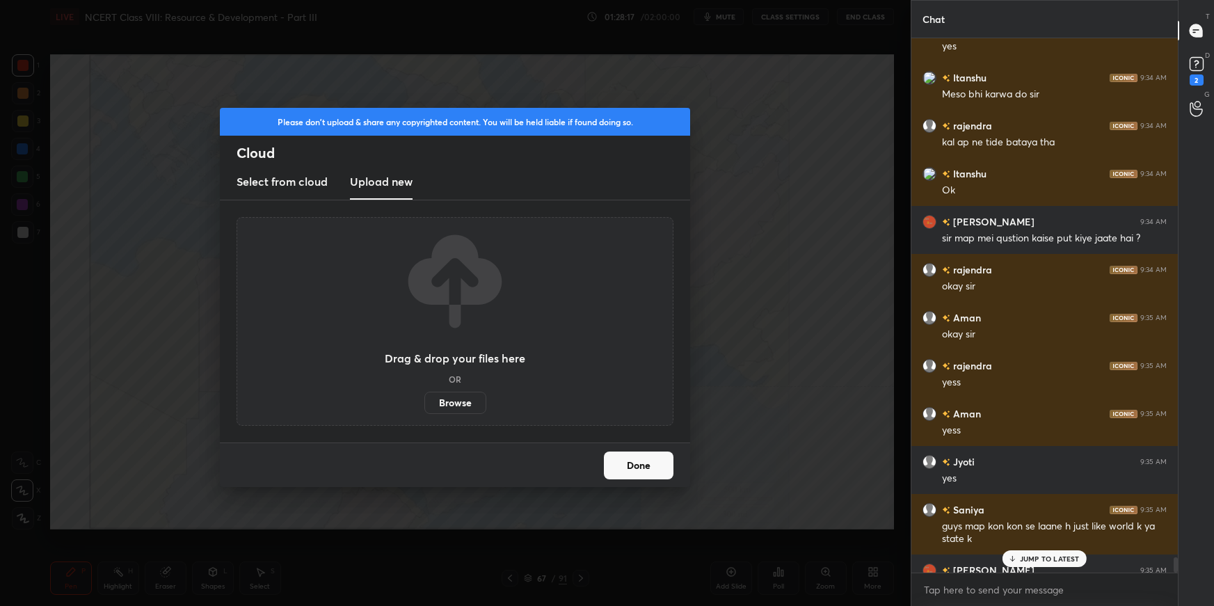
scroll to position [69034, 68695]
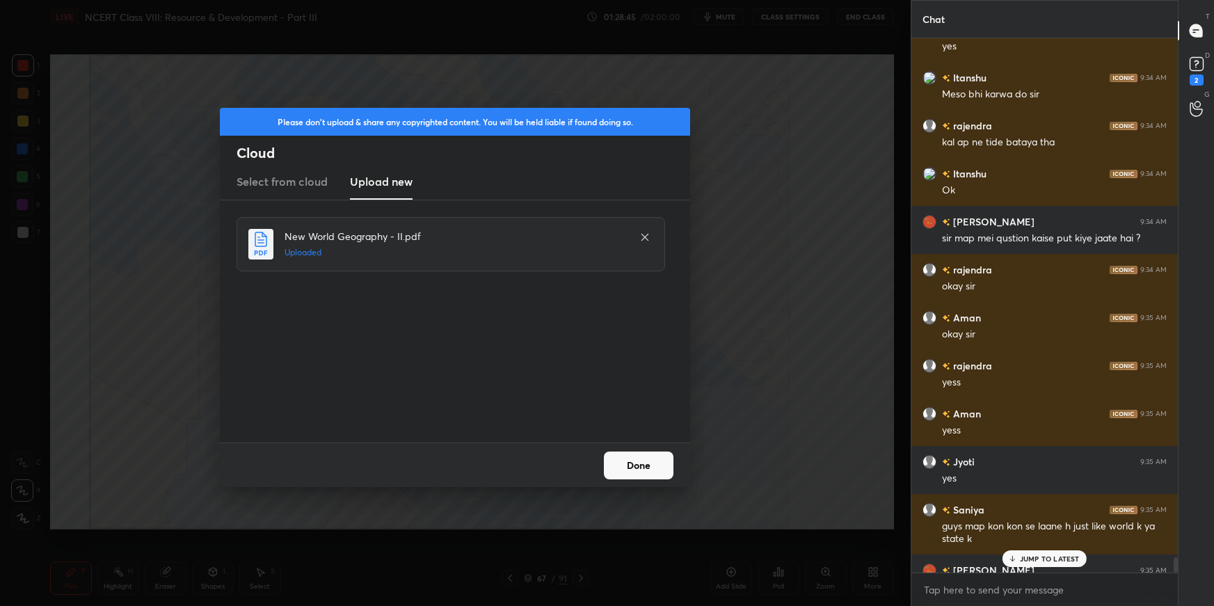
click at [657, 459] on button "Done" at bounding box center [639, 465] width 70 height 28
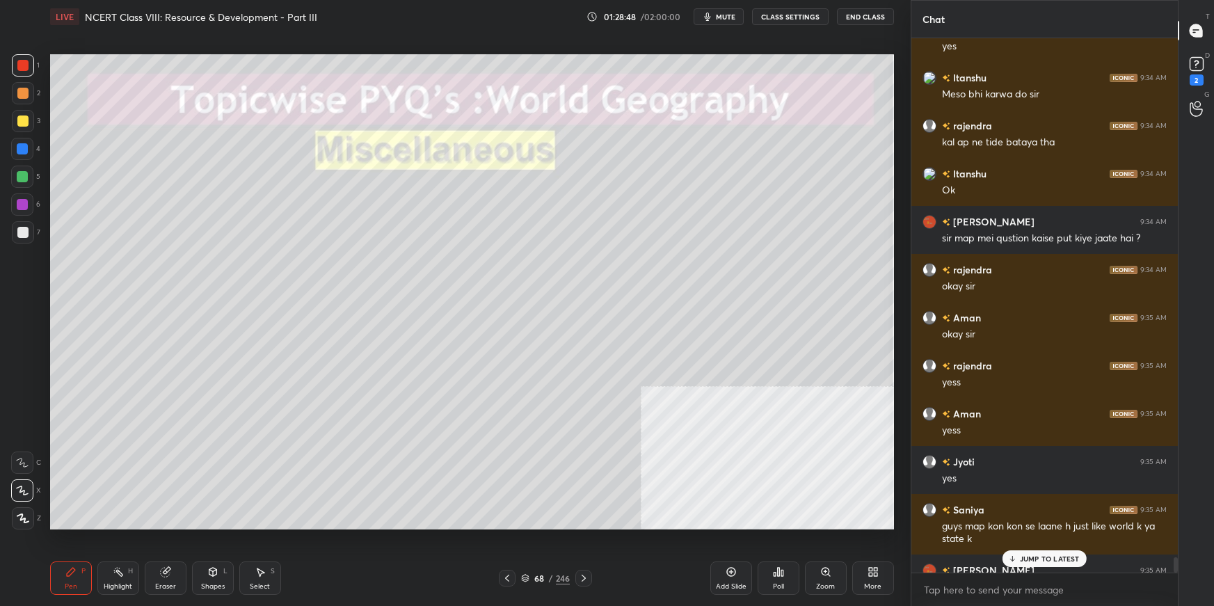
click at [527, 574] on icon at bounding box center [525, 578] width 8 height 8
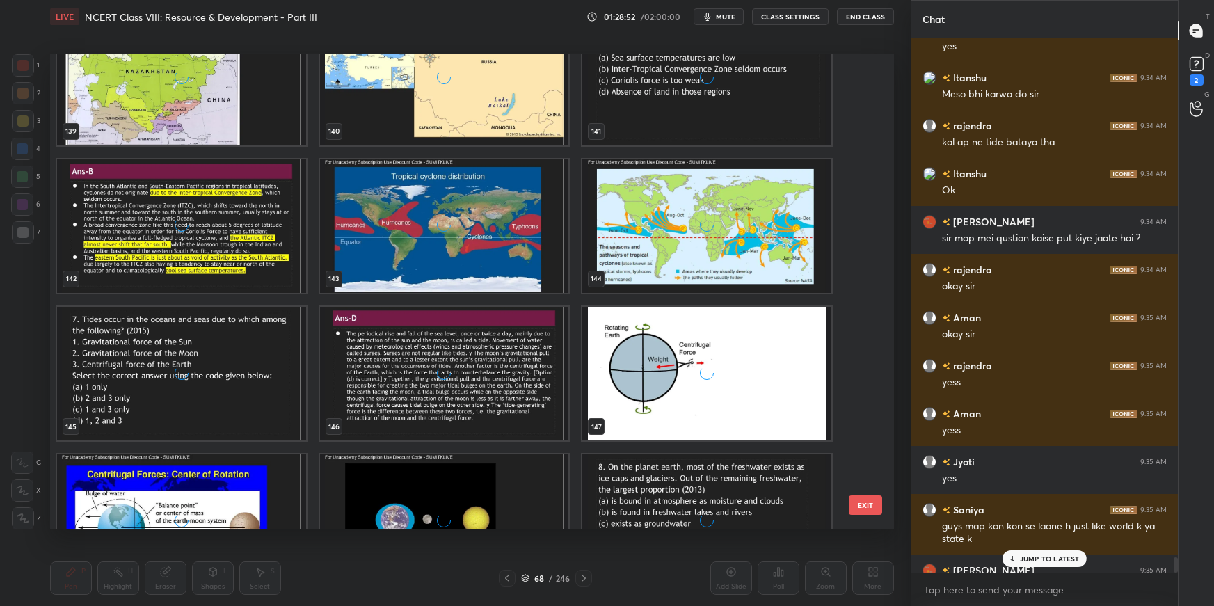
scroll to position [6828, 0]
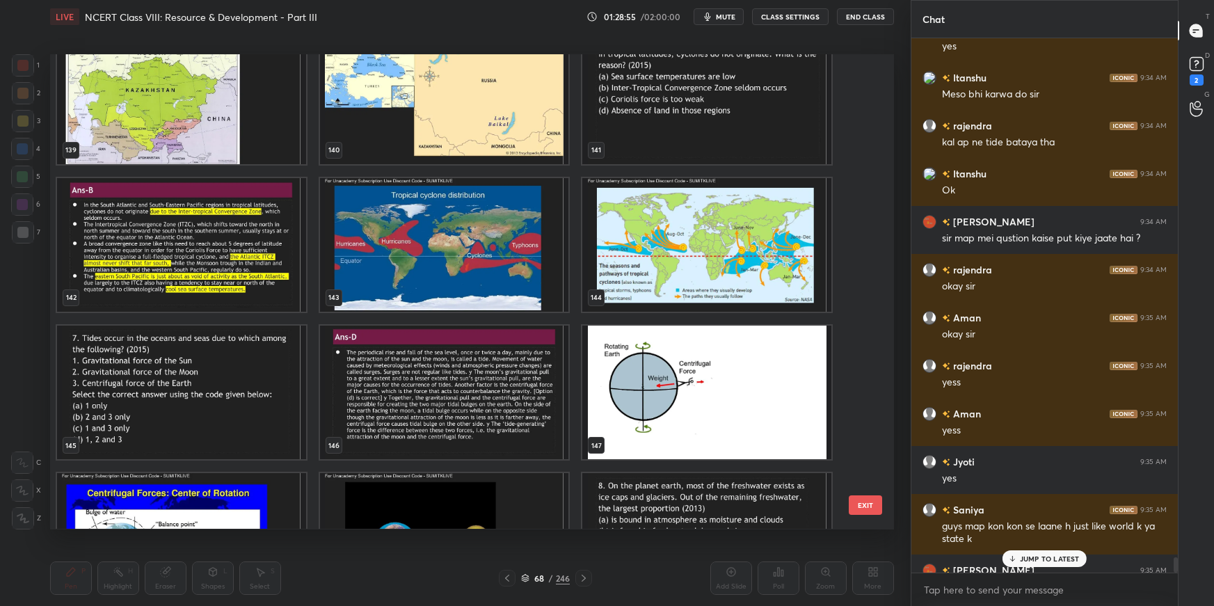
click at [869, 508] on button "EXIT" at bounding box center [865, 504] width 33 height 19
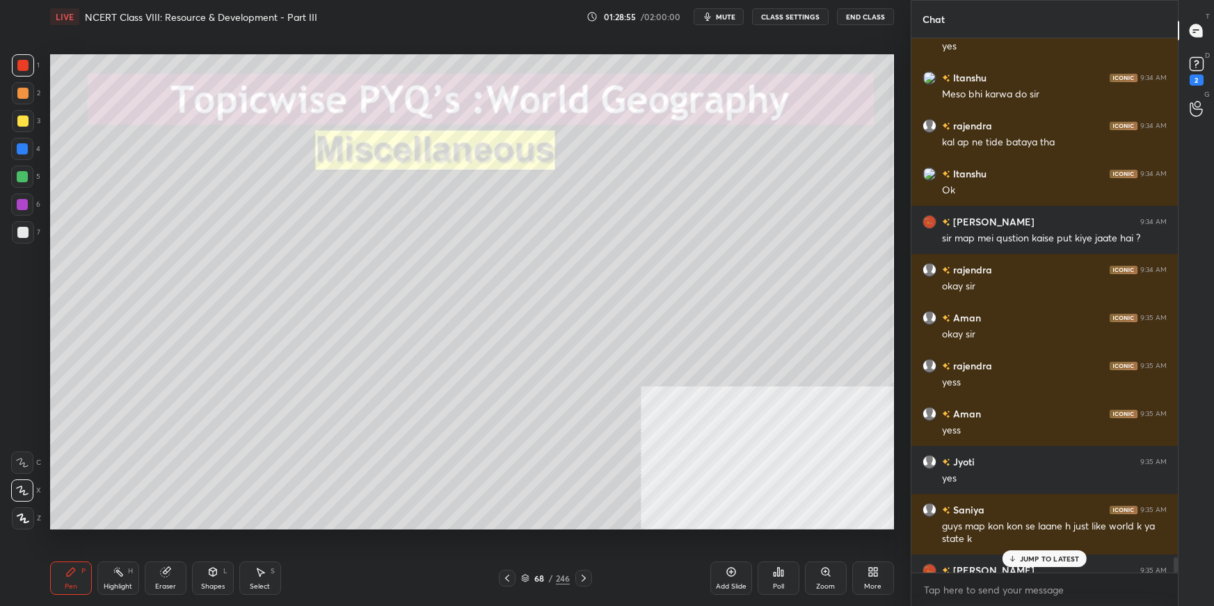
scroll to position [21129, 0]
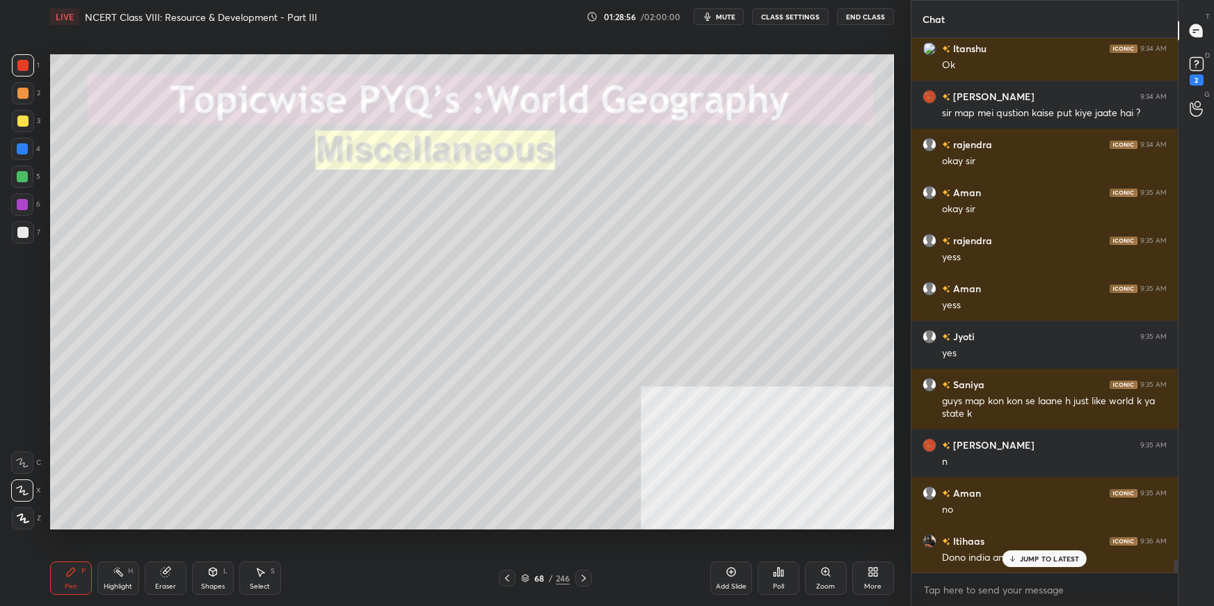
click at [869, 579] on div "More" at bounding box center [873, 577] width 42 height 33
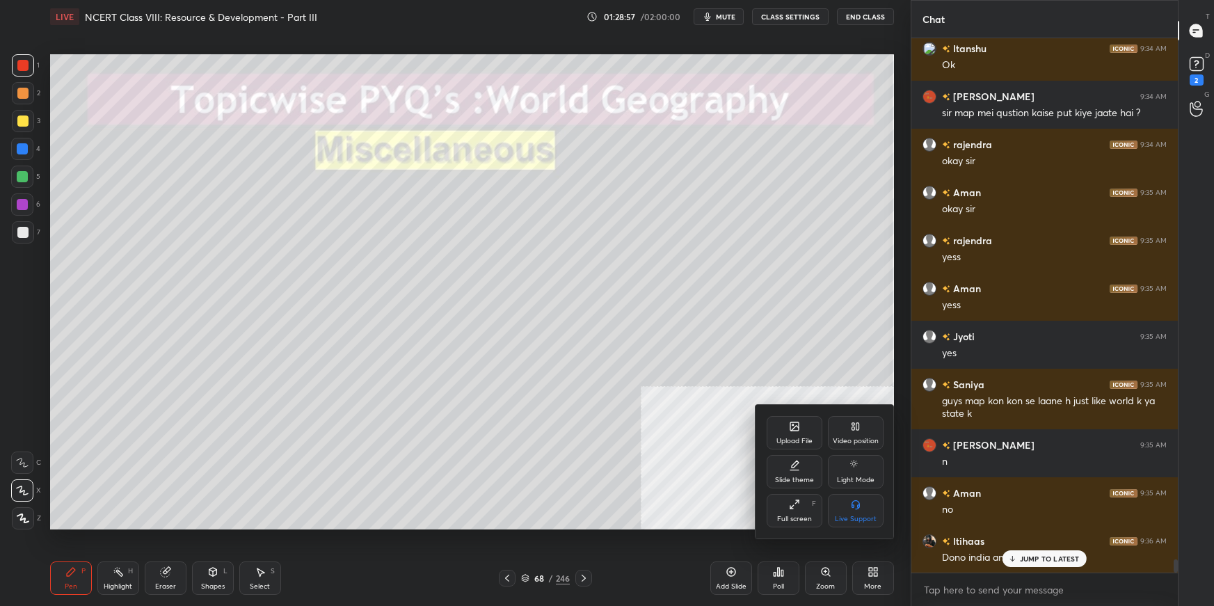
click at [790, 431] on div "Upload File" at bounding box center [794, 432] width 56 height 33
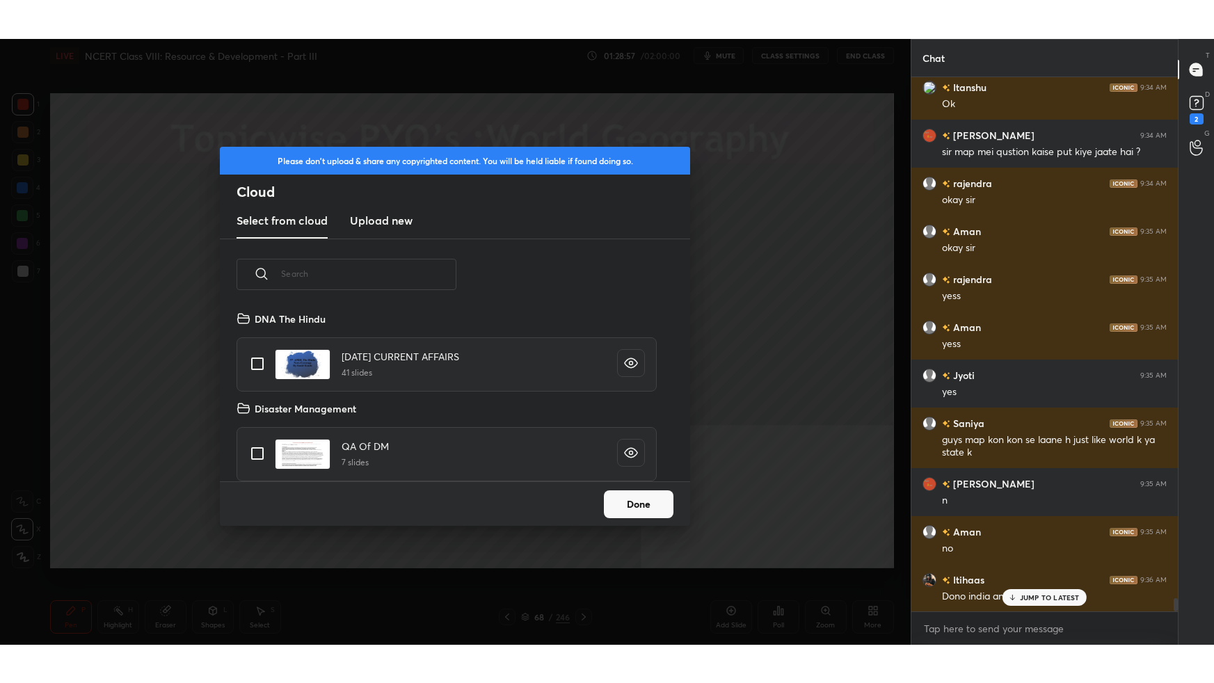
scroll to position [172, 446]
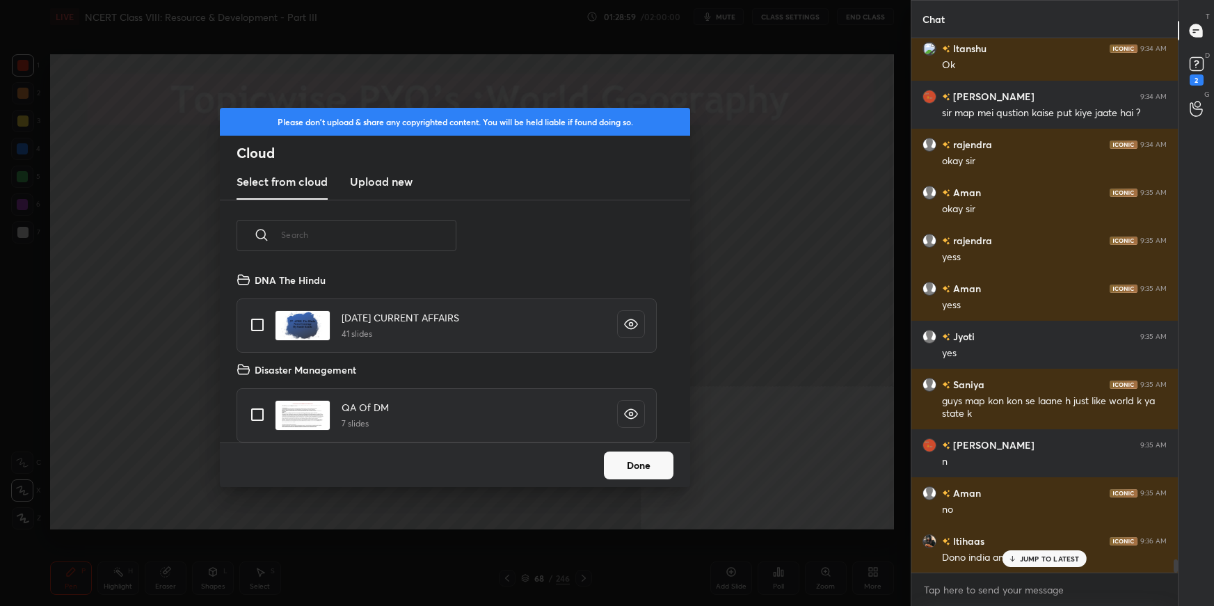
drag, startPoint x: 397, startPoint y: 186, endPoint x: 399, endPoint y: 195, distance: 10.0
click at [397, 186] on h3 "Upload new" at bounding box center [381, 181] width 63 height 17
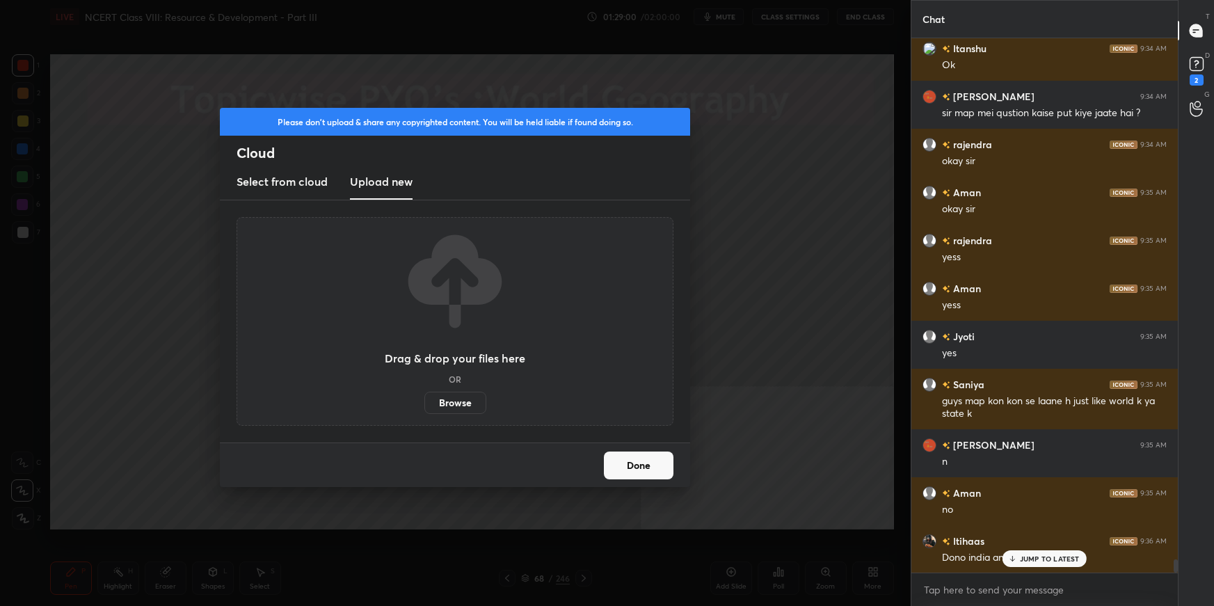
click at [456, 403] on label "Browse" at bounding box center [455, 403] width 62 height 22
click at [424, 403] on input "Browse" at bounding box center [424, 403] width 0 height 22
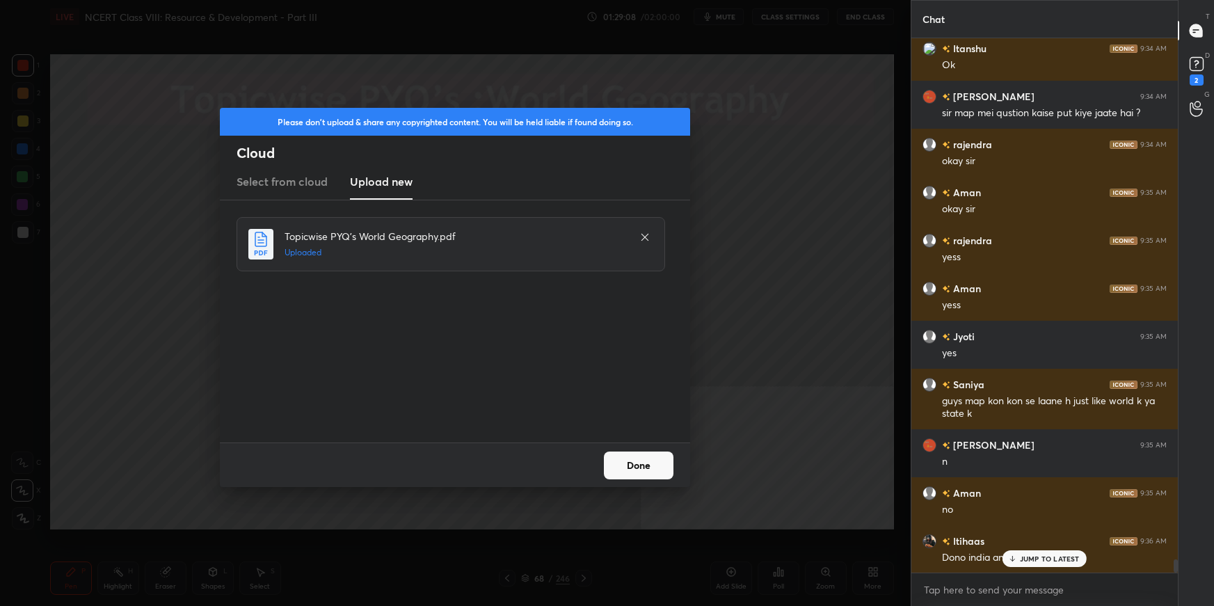
click at [648, 458] on button "Done" at bounding box center [639, 465] width 70 height 28
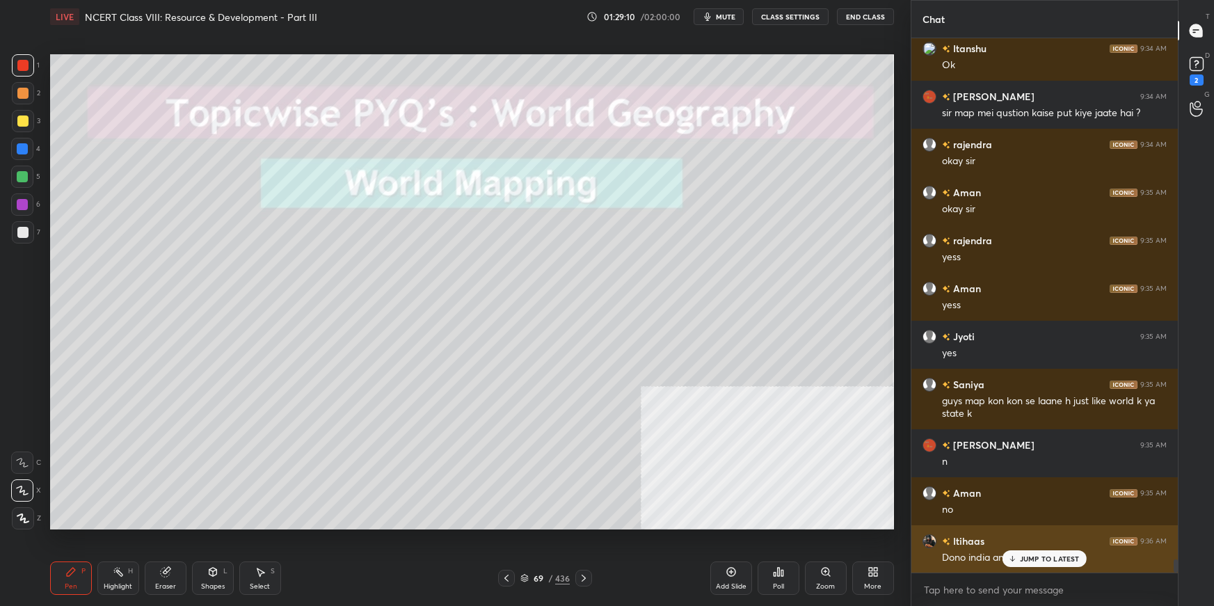
click at [1024, 558] on p "JUMP TO LATEST" at bounding box center [1050, 558] width 60 height 8
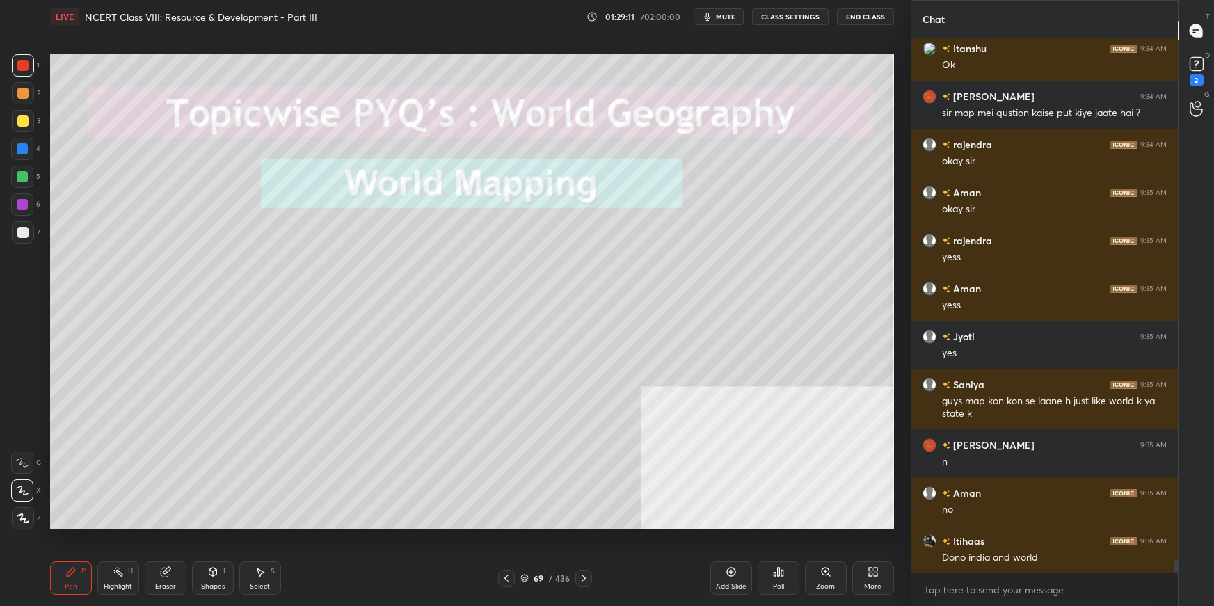
click at [878, 577] on div "More" at bounding box center [873, 577] width 42 height 33
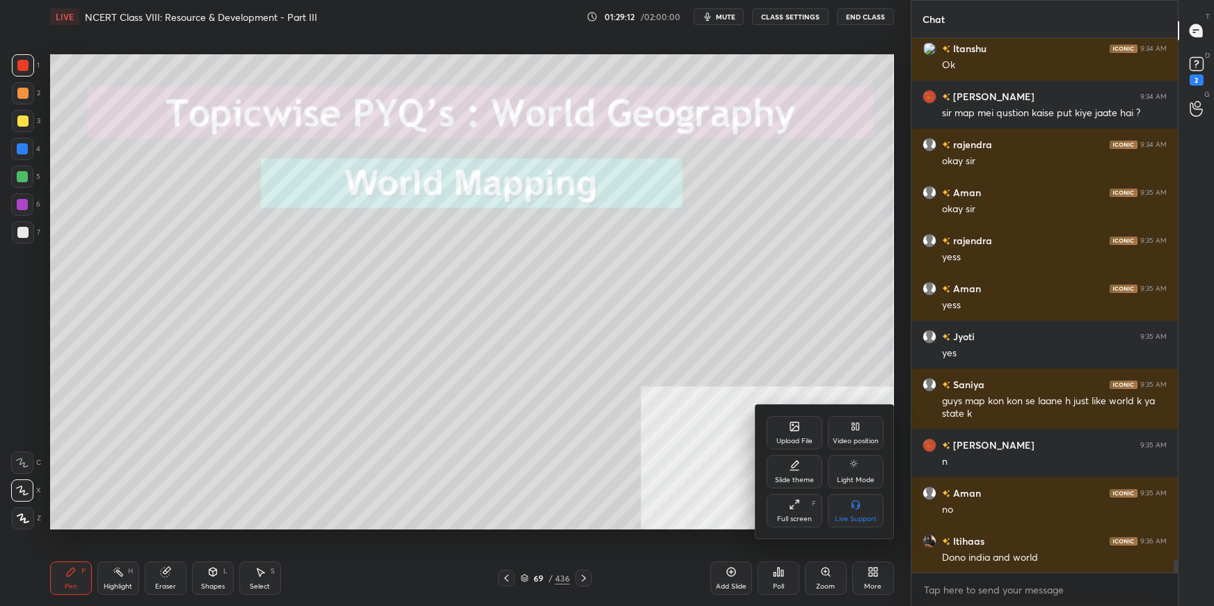
click at [771, 519] on div "Full screen F" at bounding box center [794, 510] width 56 height 33
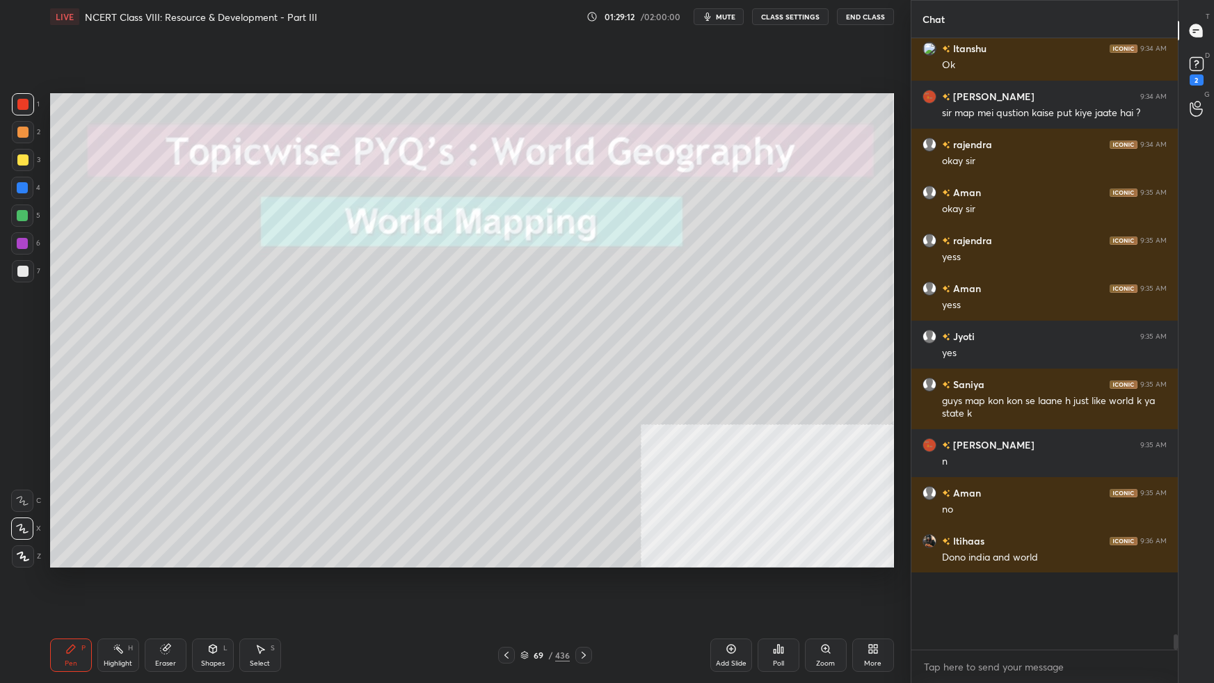
scroll to position [21053, 0]
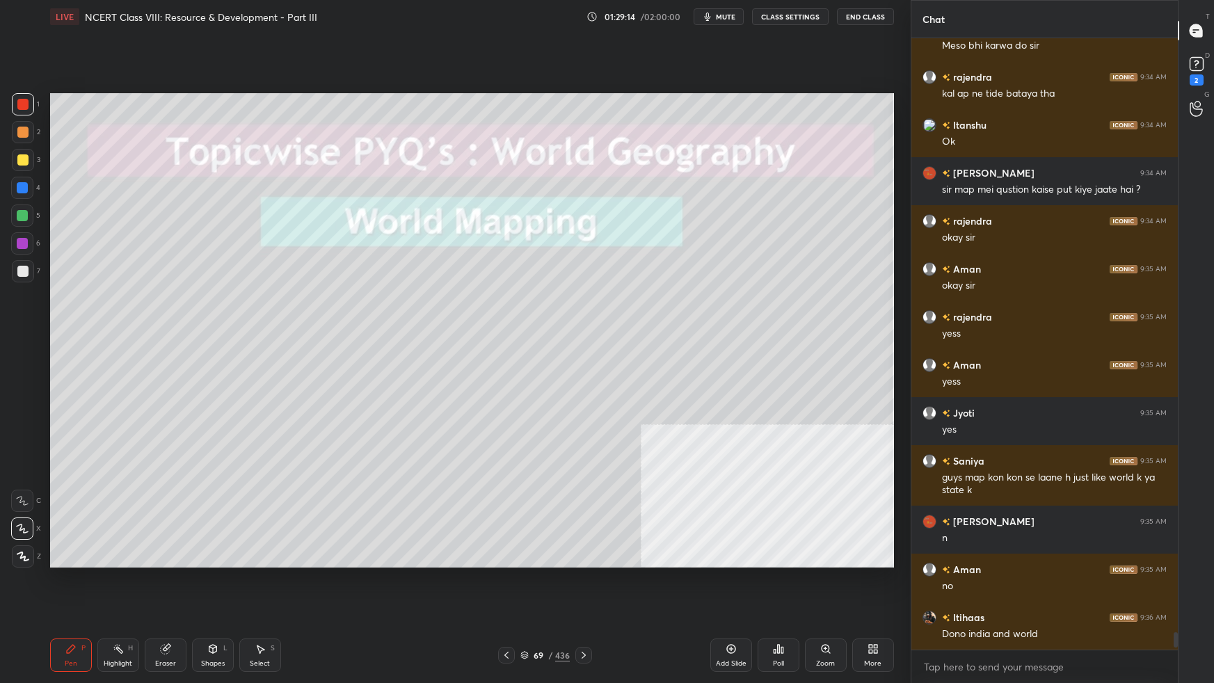
click at [527, 605] on icon at bounding box center [524, 655] width 8 height 8
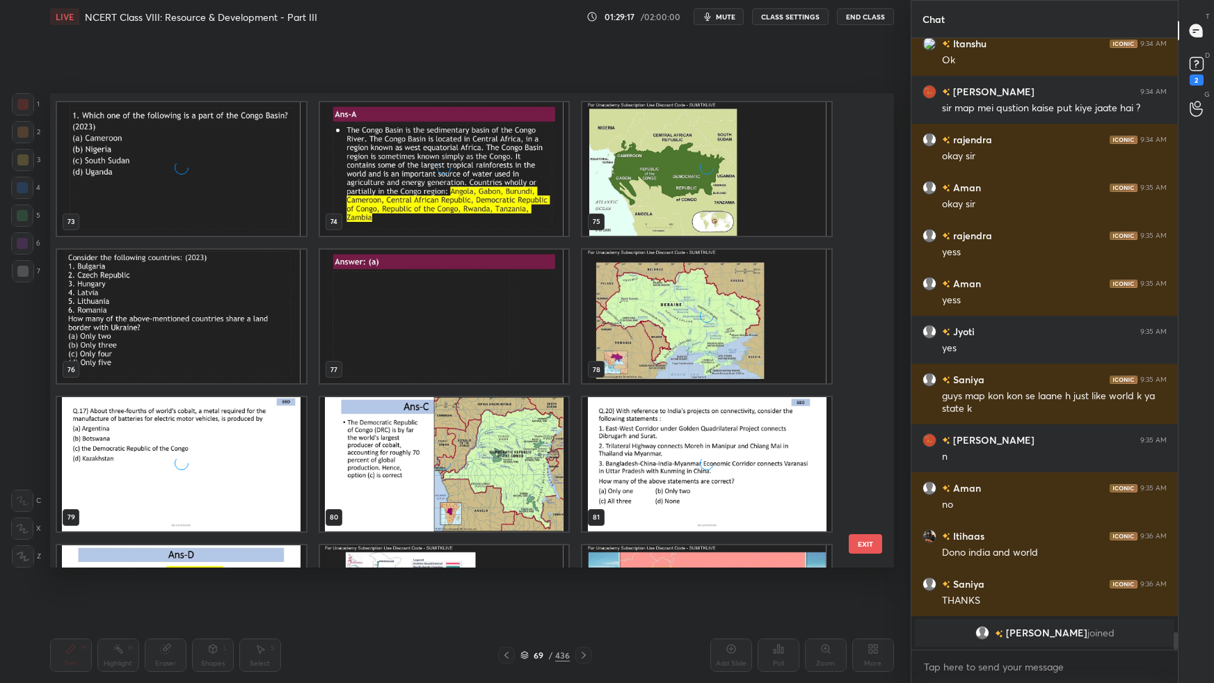
scroll to position [3442, 0]
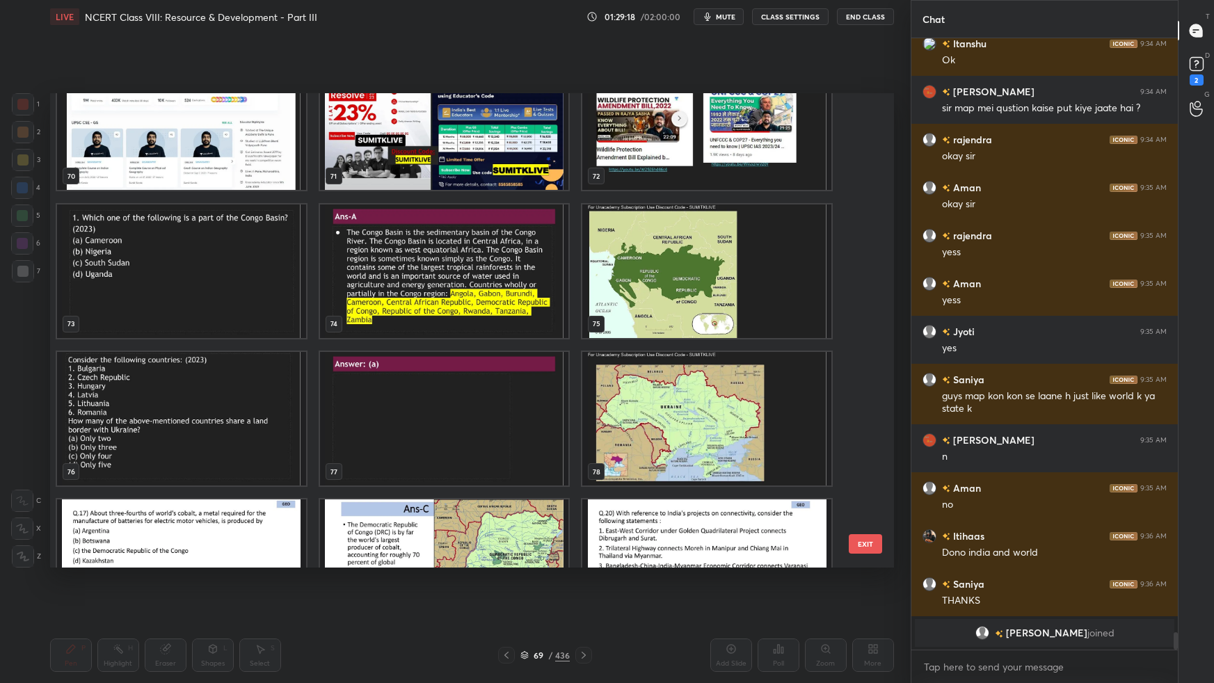
drag, startPoint x: 515, startPoint y: 478, endPoint x: 467, endPoint y: 468, distance: 49.0
click at [240, 303] on img "grid" at bounding box center [181, 271] width 249 height 134
click at [238, 308] on img "grid" at bounding box center [181, 271] width 249 height 134
click at [235, 311] on img "grid" at bounding box center [181, 271] width 249 height 134
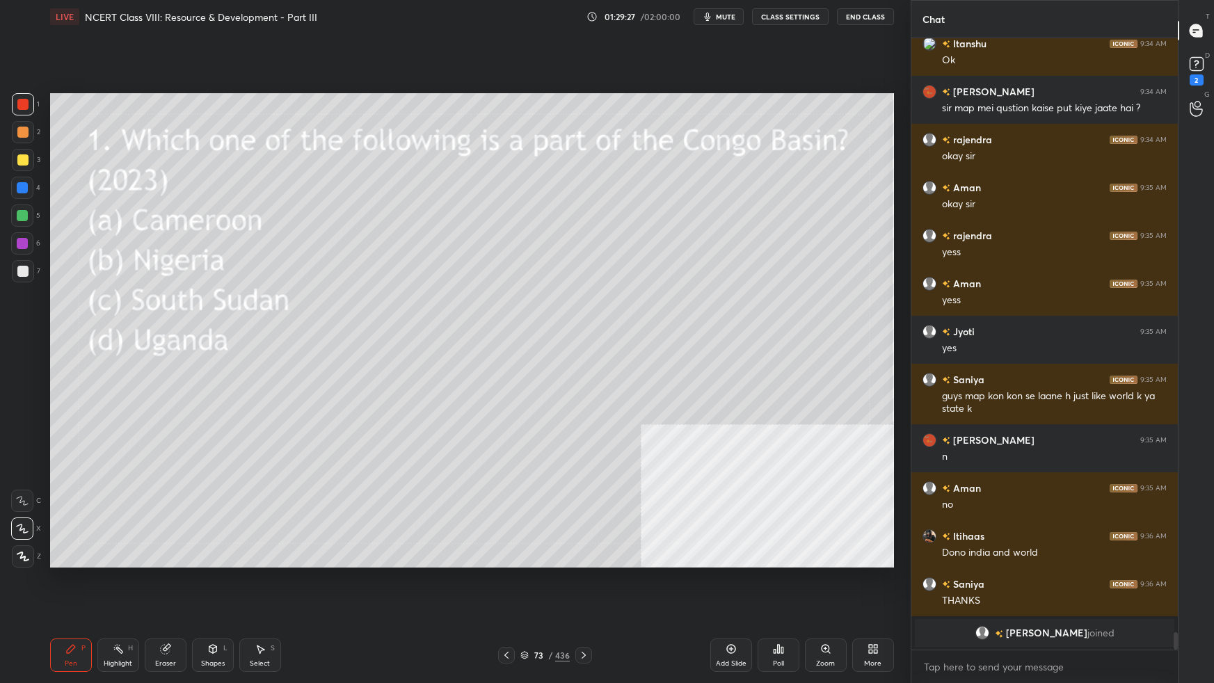
scroll to position [20573, 0]
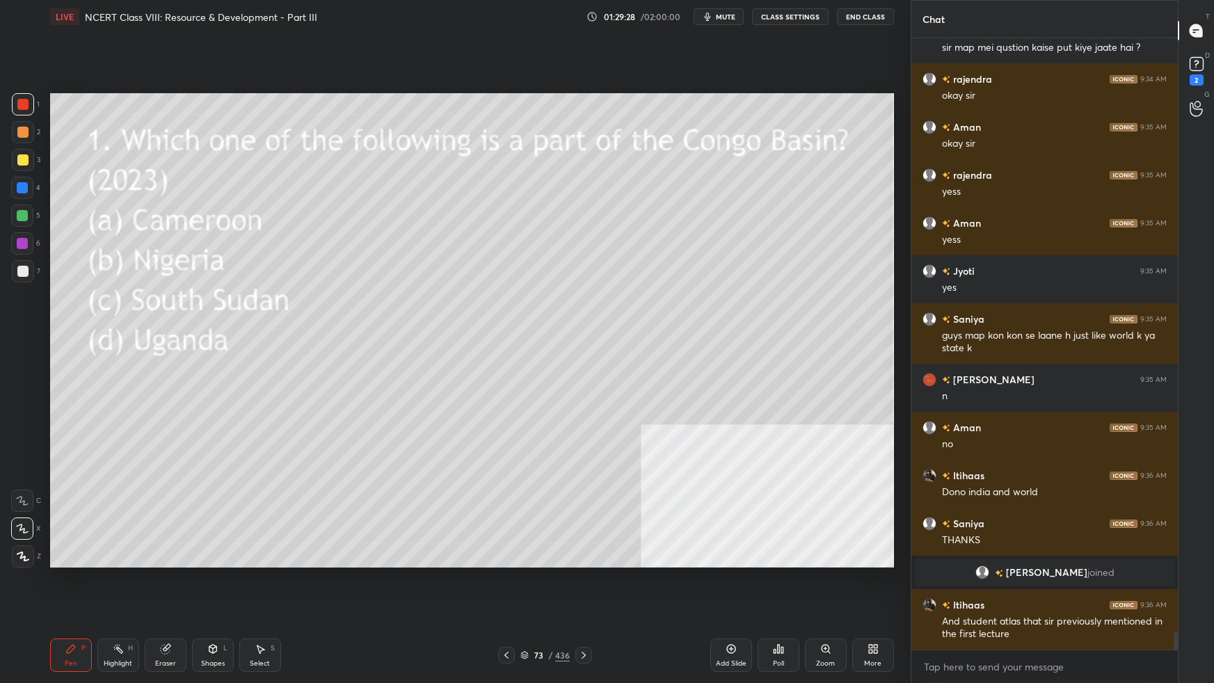
click at [24, 163] on div at bounding box center [22, 159] width 11 height 11
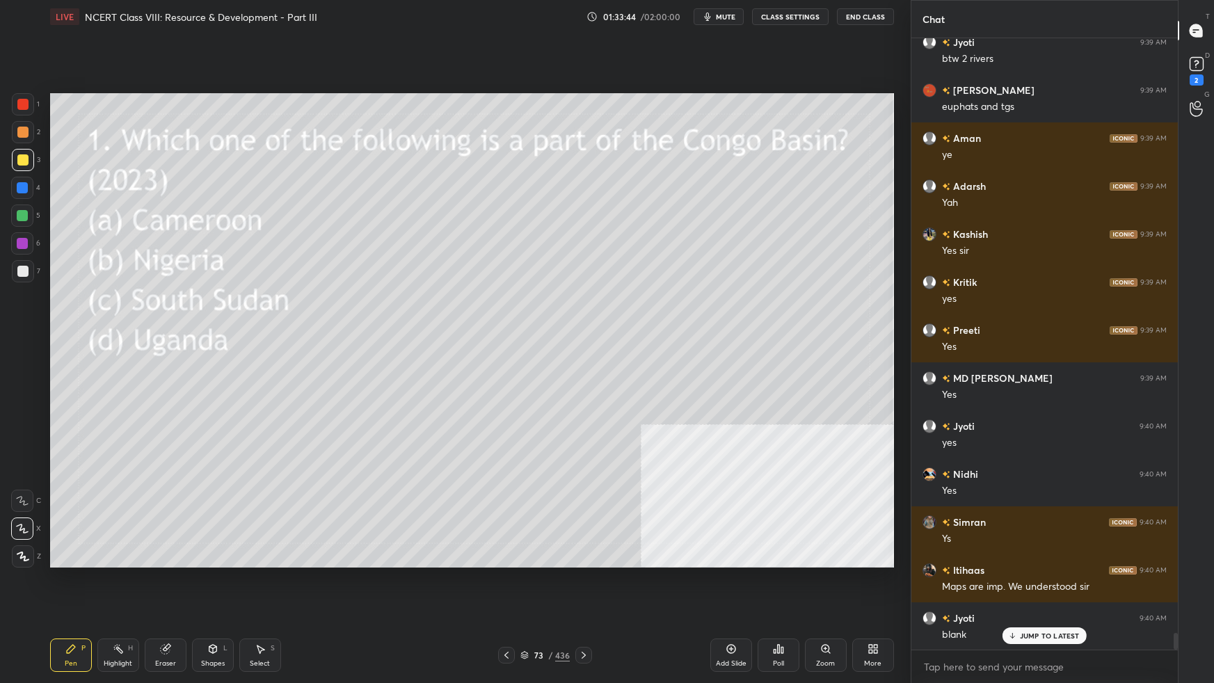
scroll to position [22230, 0]
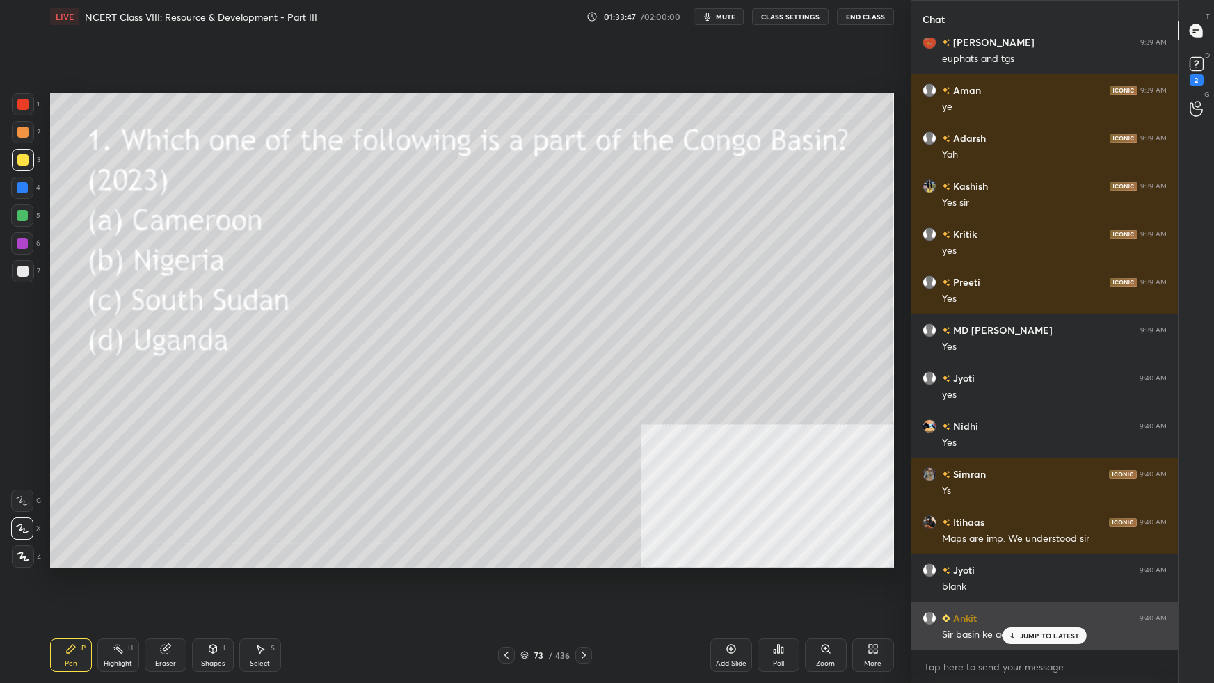
drag, startPoint x: 1038, startPoint y: 637, endPoint x: 1034, endPoint y: 631, distance: 7.5
click at [1038, 605] on p "JUMP TO LATEST" at bounding box center [1050, 636] width 60 height 8
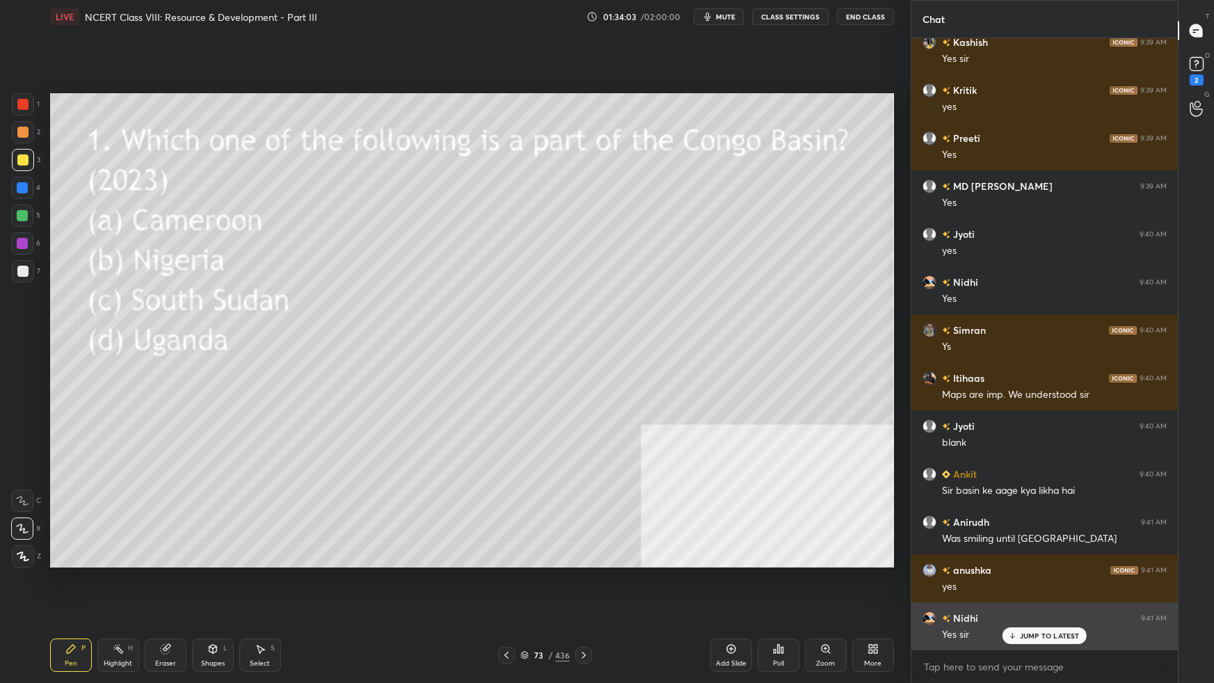
scroll to position [22423, 0]
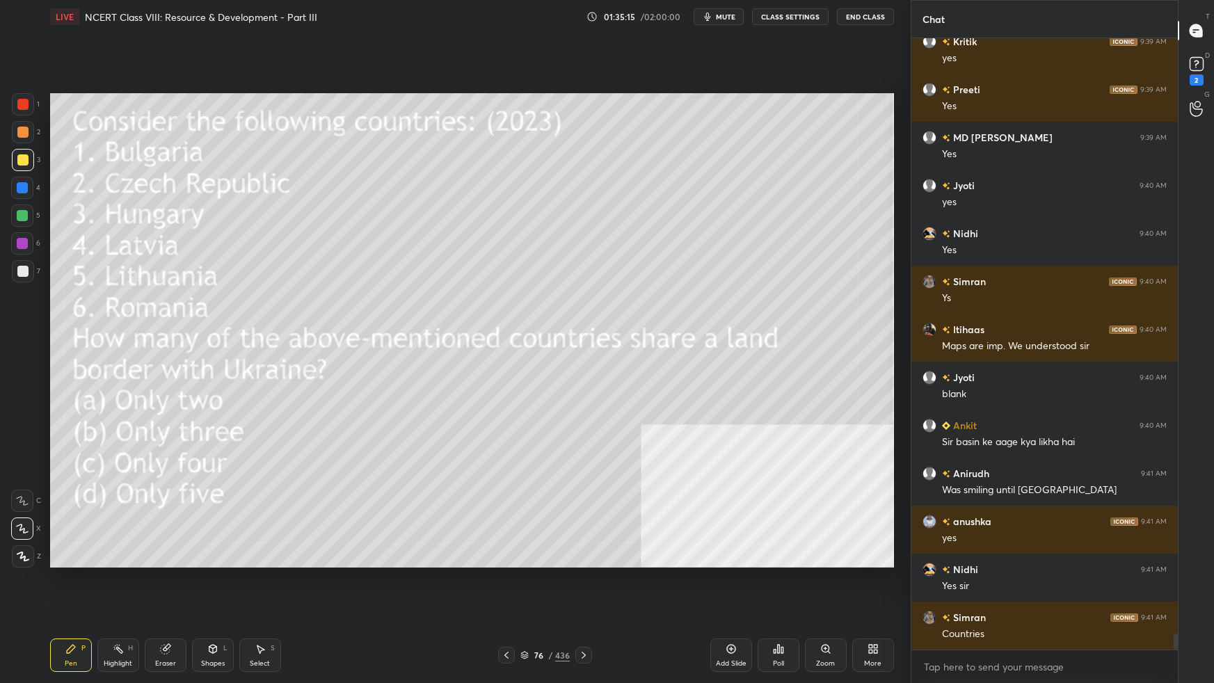
click at [526, 605] on icon at bounding box center [524, 655] width 8 height 8
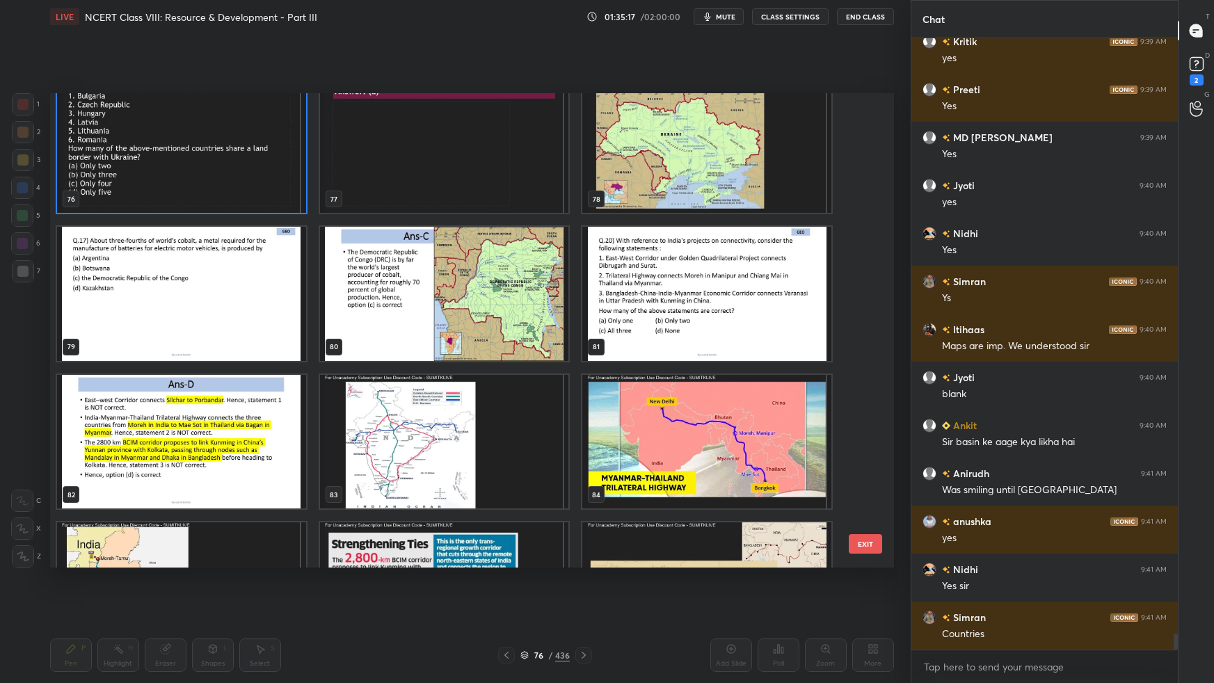
scroll to position [3715, 0]
click at [869, 191] on div "76 77 78 79 80 81 82 83 84 85 86 87 88 89 90 EXIT" at bounding box center [472, 330] width 844 height 474
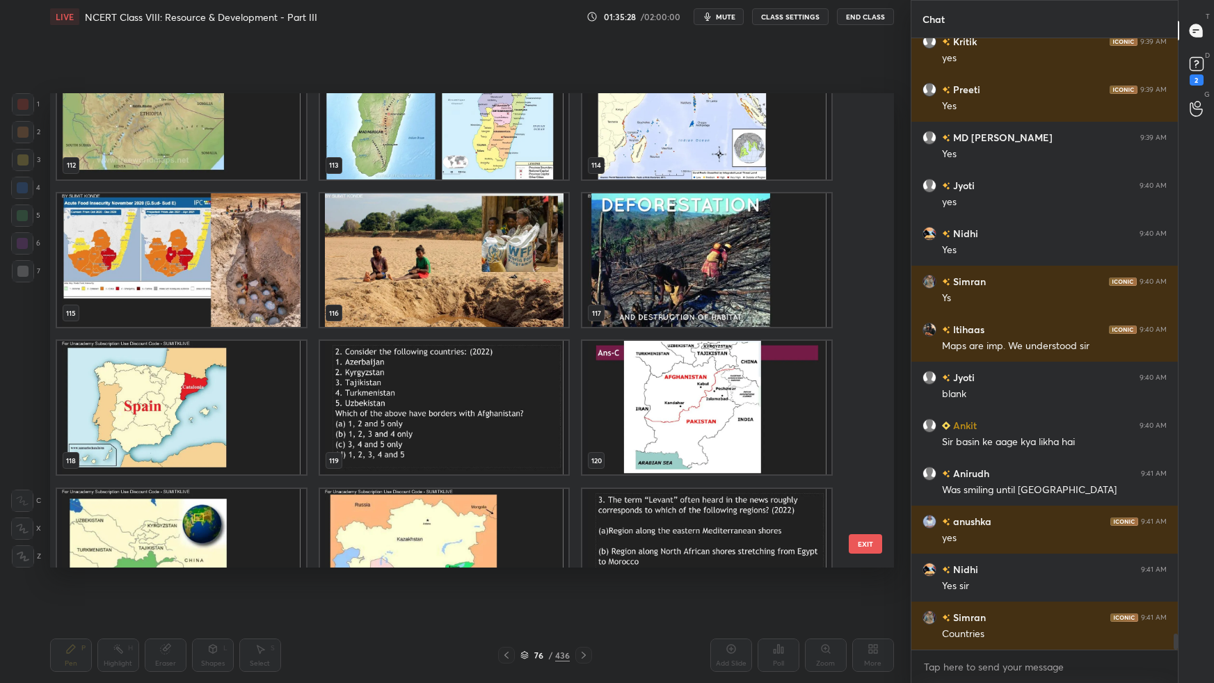
scroll to position [22471, 0]
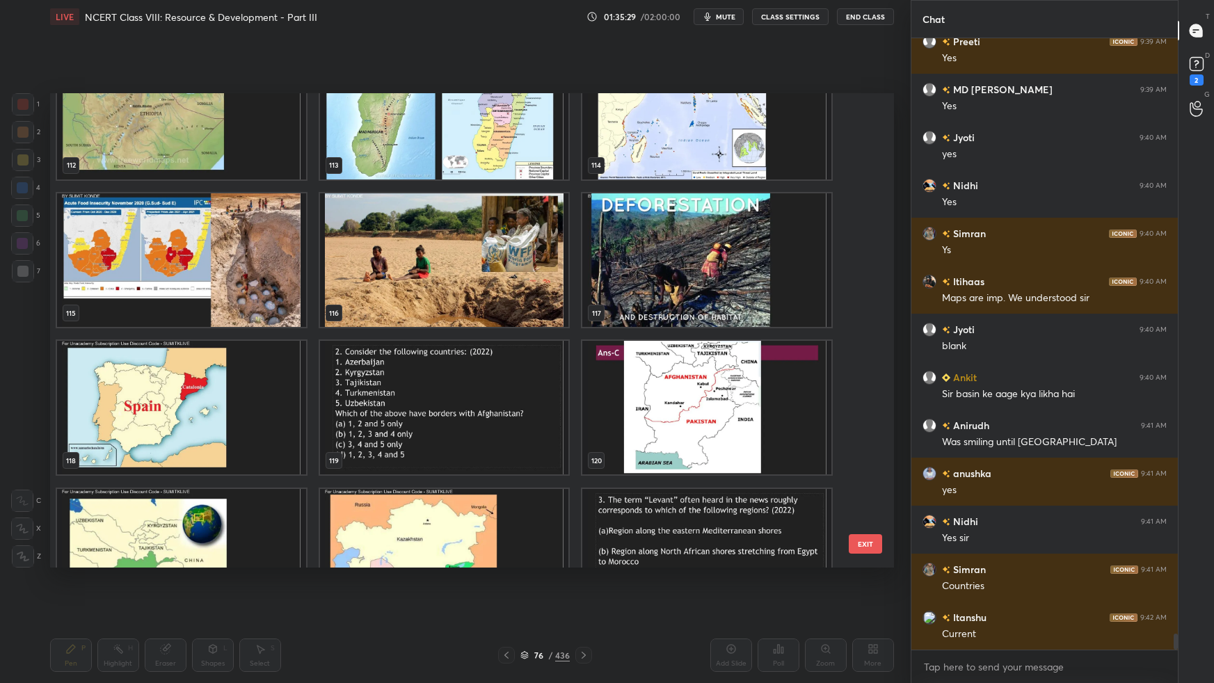
click at [556, 444] on img "grid" at bounding box center [443, 408] width 249 height 134
click at [557, 442] on img "grid" at bounding box center [443, 408] width 249 height 134
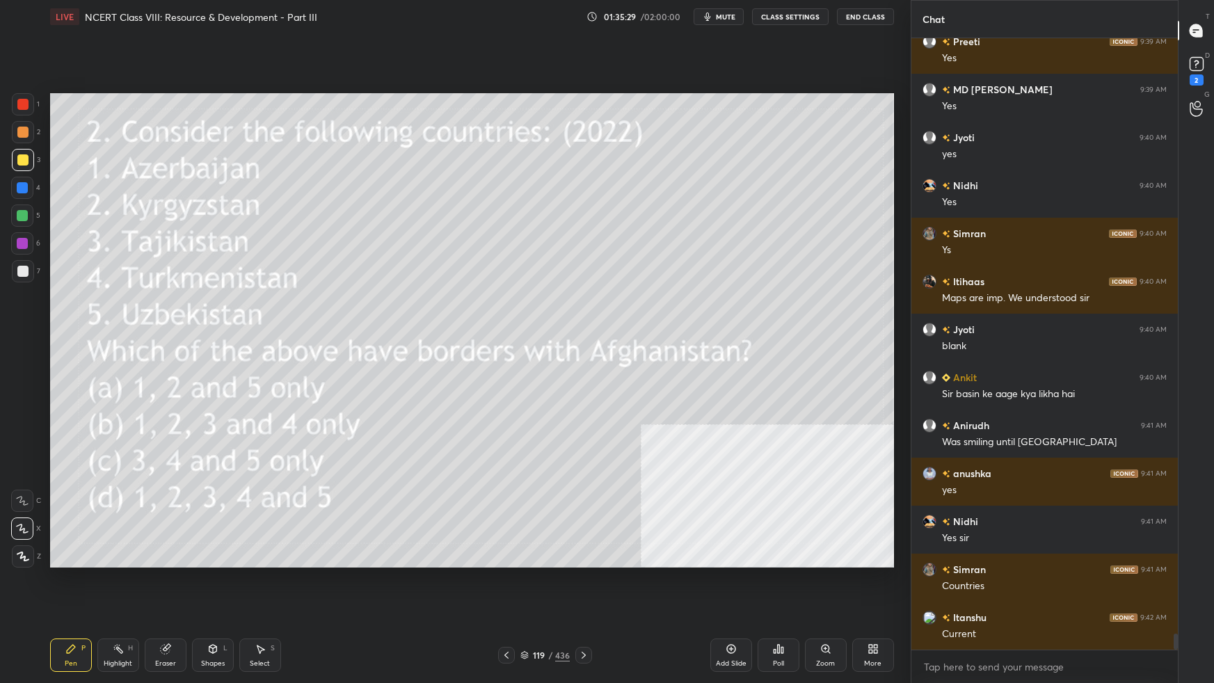
click at [554, 443] on img "grid" at bounding box center [443, 408] width 249 height 134
click at [554, 444] on img "grid" at bounding box center [443, 408] width 249 height 134
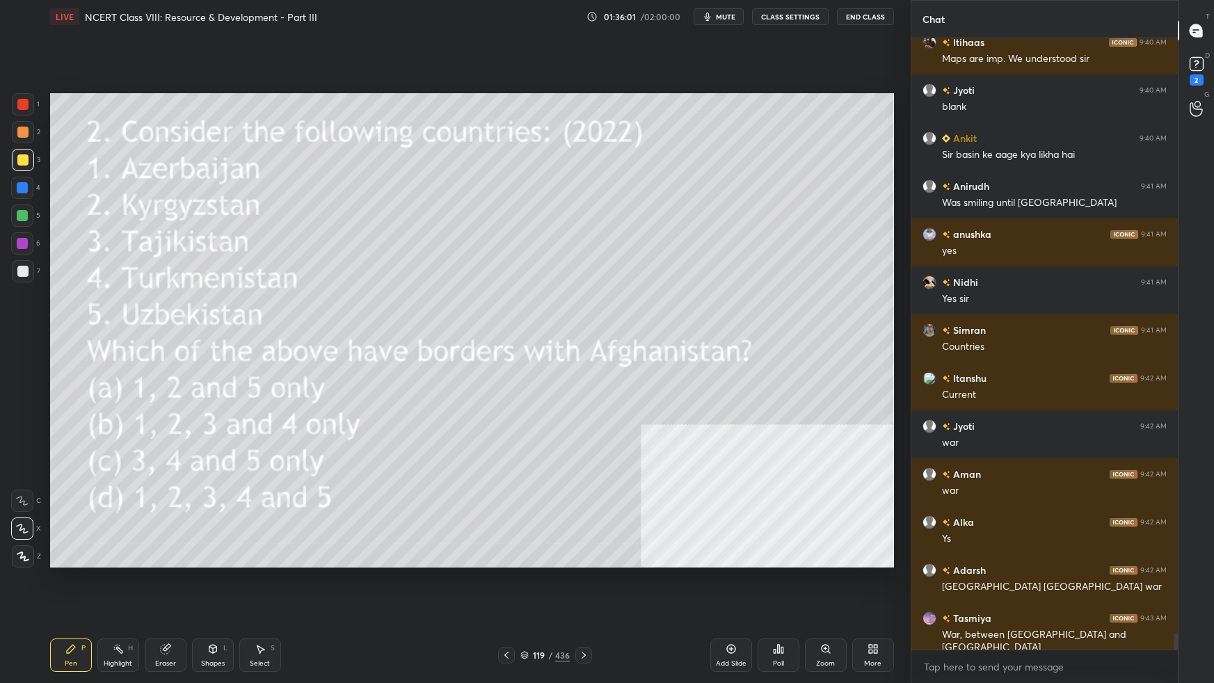
scroll to position [22758, 0]
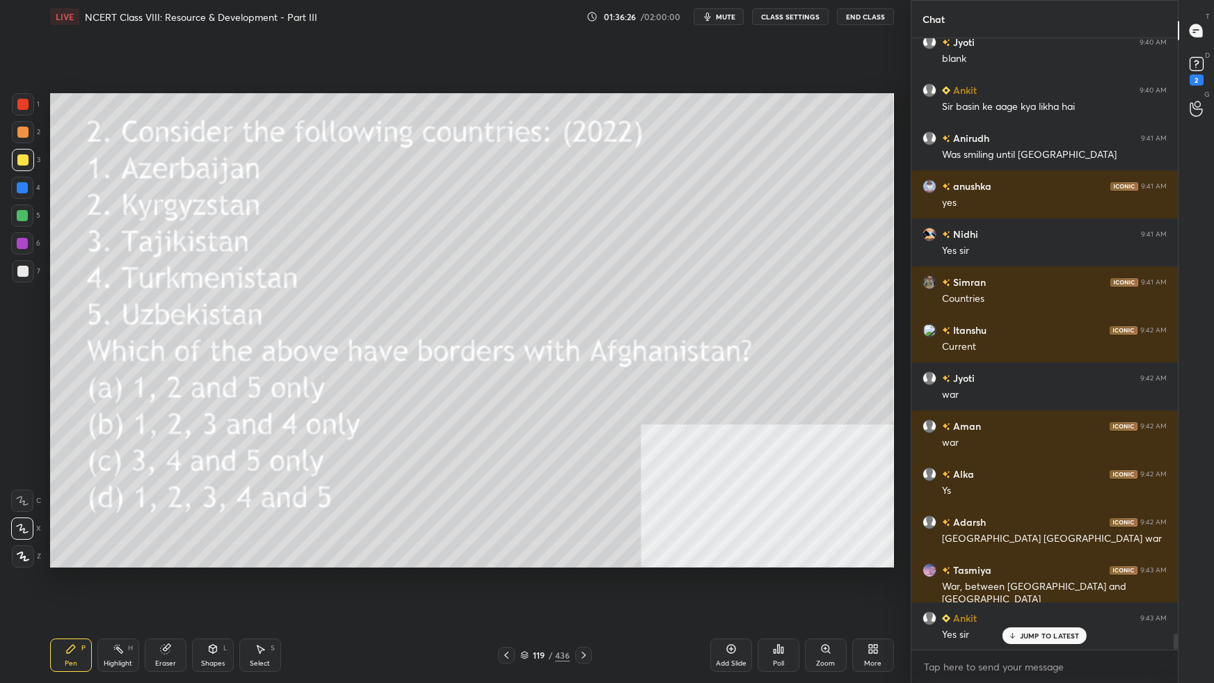
drag, startPoint x: 524, startPoint y: 657, endPoint x: 586, endPoint y: 634, distance: 66.7
click at [528, 605] on icon at bounding box center [524, 655] width 8 height 8
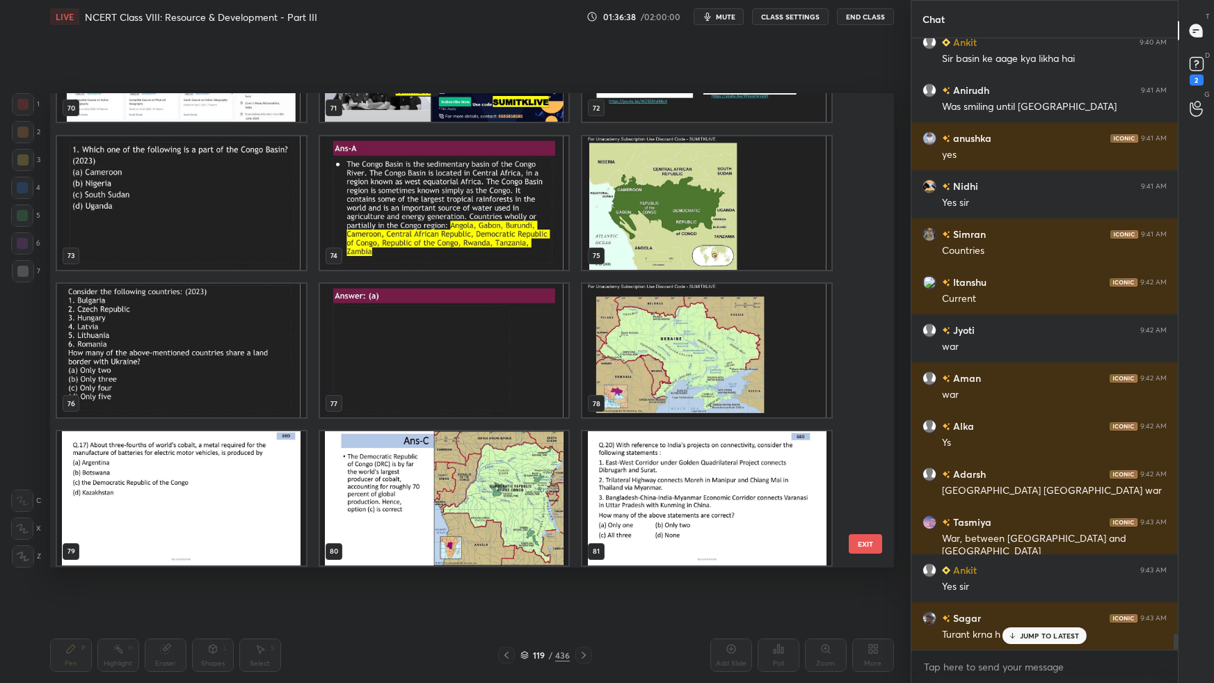
scroll to position [3544, 0]
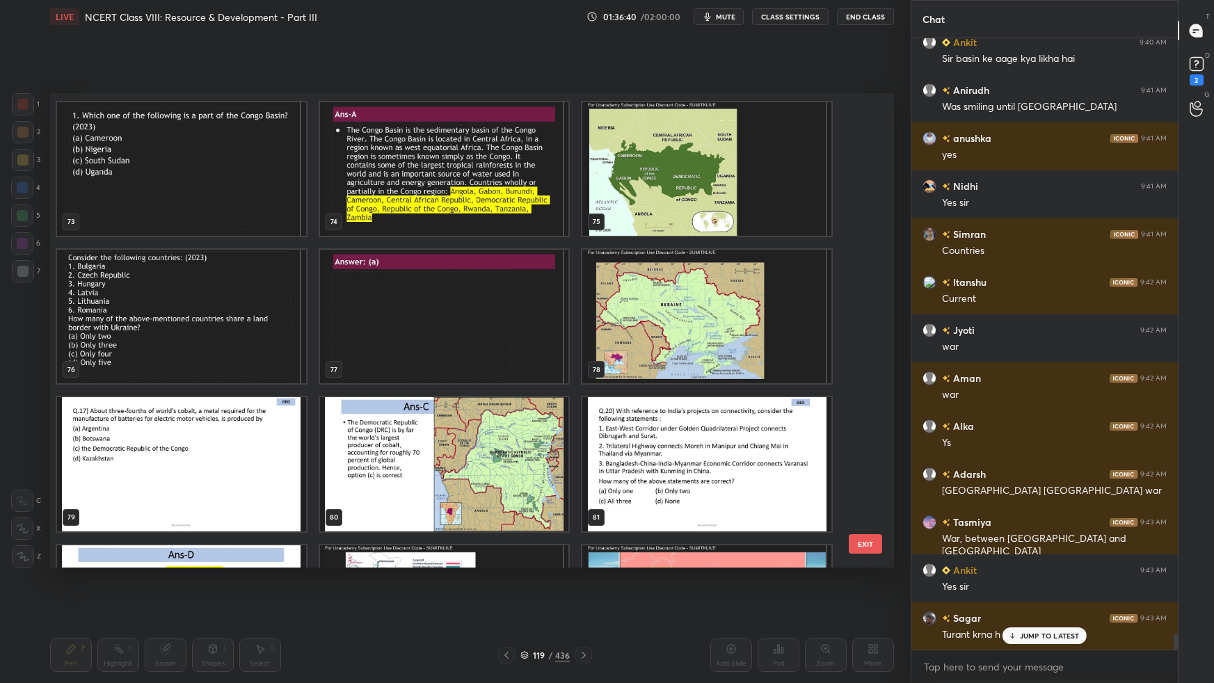
click at [212, 453] on img "grid" at bounding box center [181, 464] width 249 height 134
click at [214, 451] on img "grid" at bounding box center [181, 464] width 249 height 134
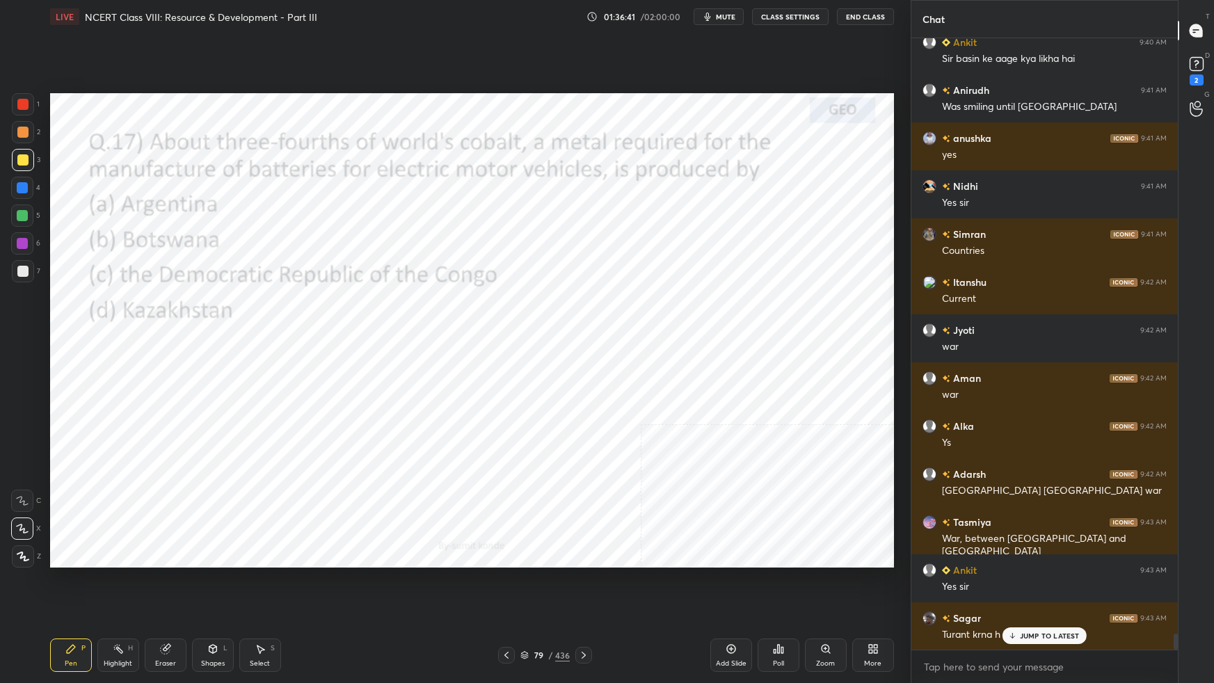
click at [213, 453] on img "grid" at bounding box center [181, 464] width 249 height 134
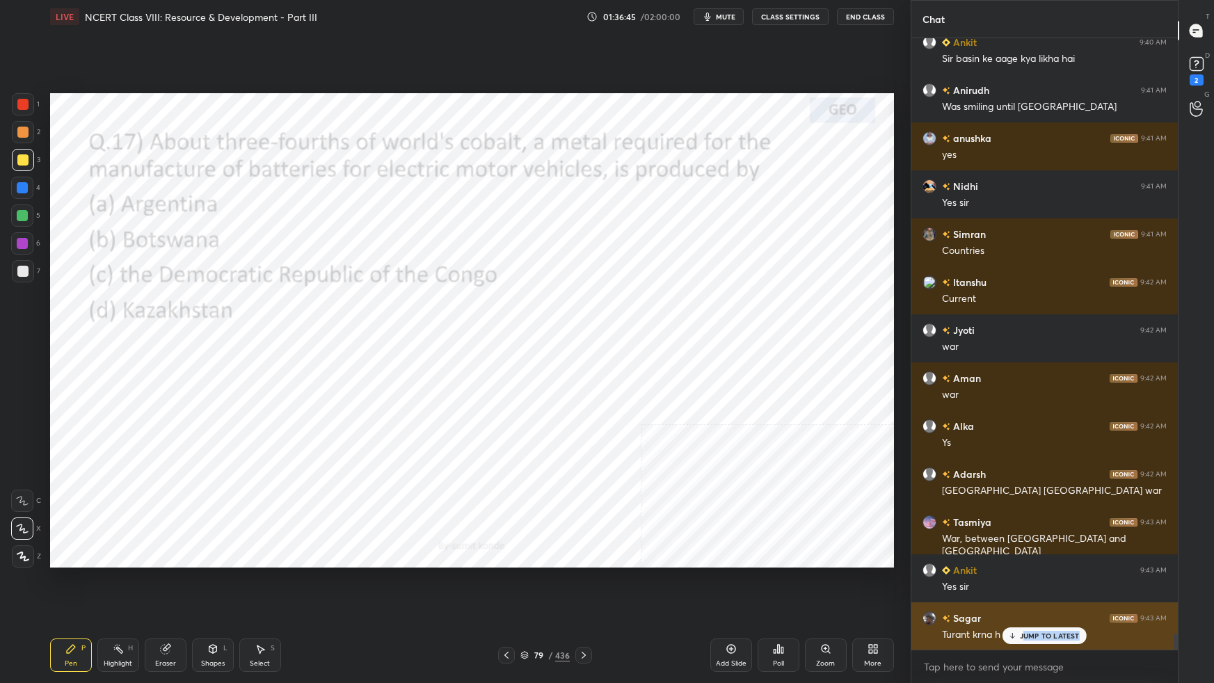
click at [1027, 605] on div "JUMP TO LATEST" at bounding box center [1043, 635] width 83 height 17
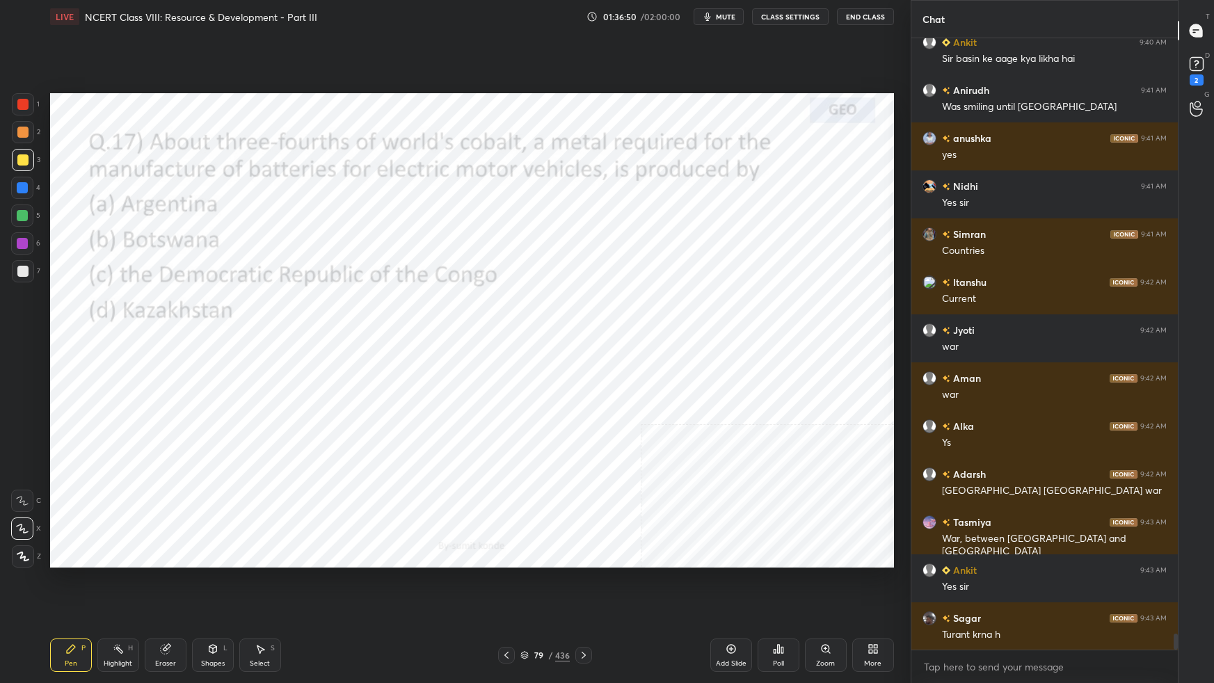
click at [23, 106] on div at bounding box center [22, 104] width 11 height 11
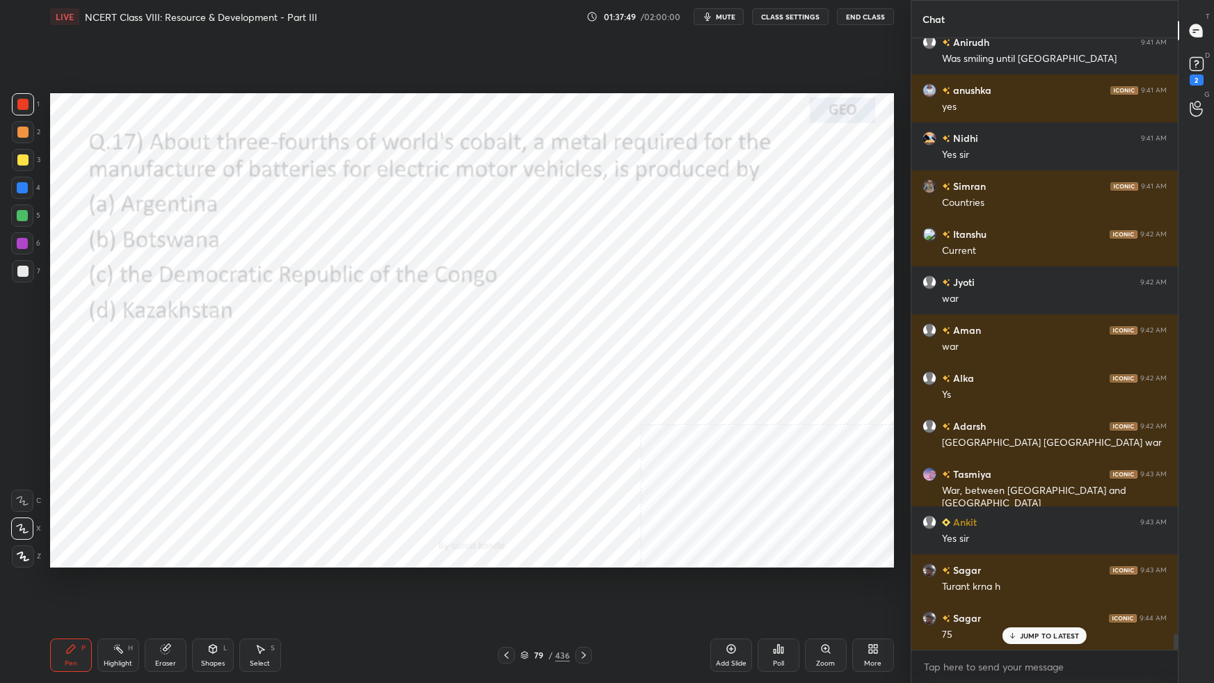
drag, startPoint x: 528, startPoint y: 653, endPoint x: 536, endPoint y: 641, distance: 14.5
click at [530, 605] on div "79 / 436" at bounding box center [544, 655] width 49 height 13
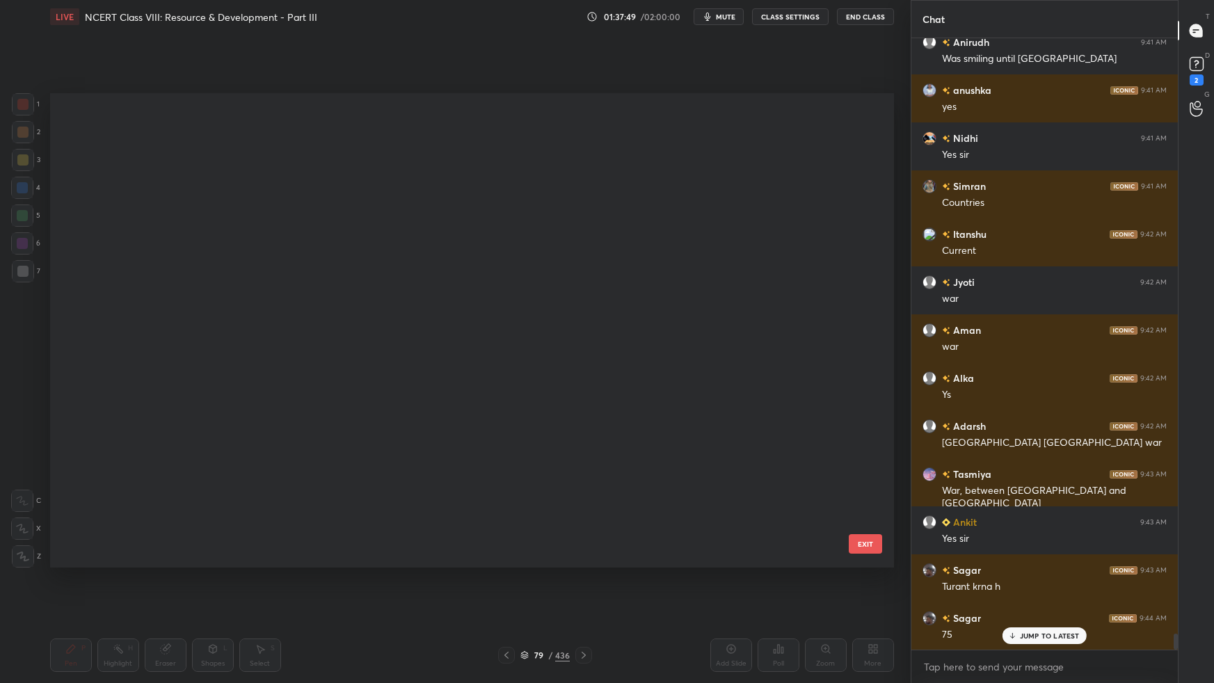
scroll to position [470, 837]
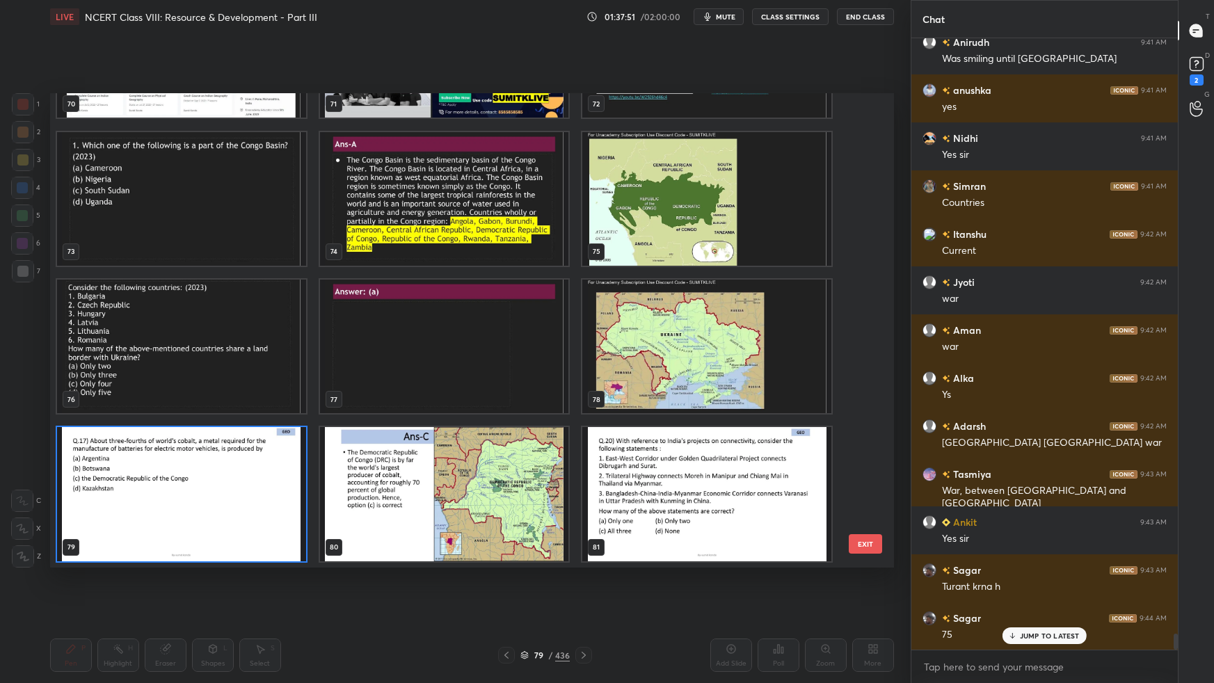
click at [728, 473] on img "grid" at bounding box center [706, 494] width 249 height 134
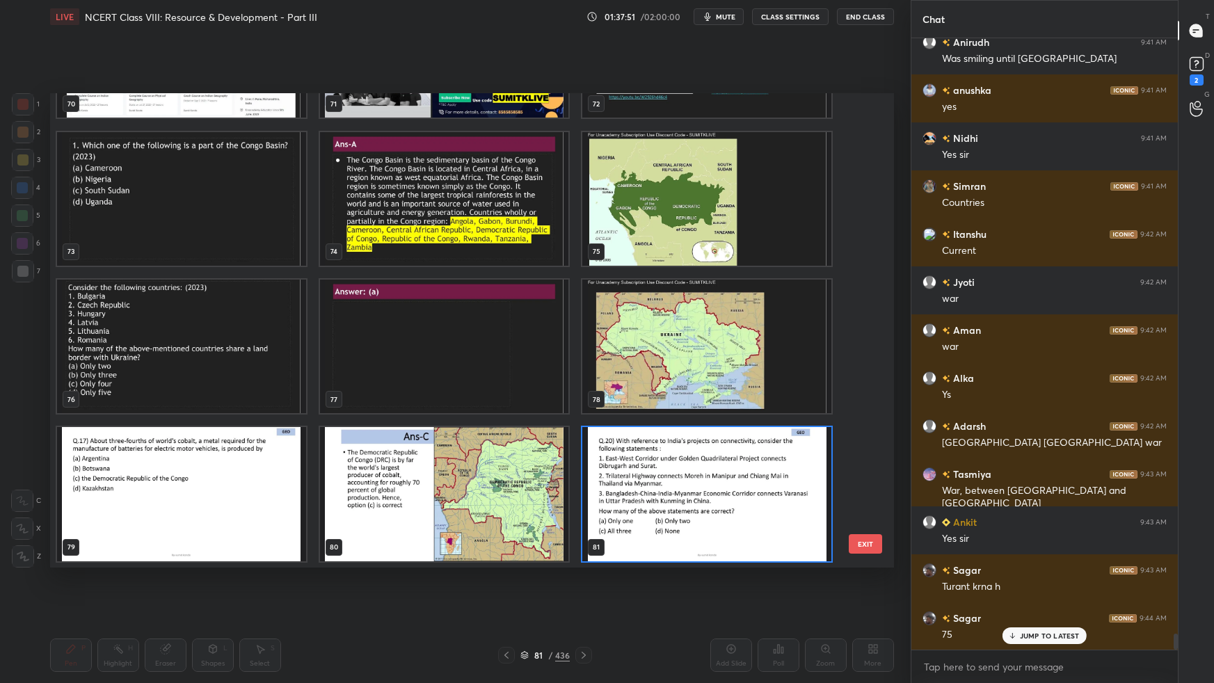
click at [728, 474] on img "grid" at bounding box center [706, 494] width 249 height 134
click at [731, 476] on img "grid" at bounding box center [706, 494] width 249 height 134
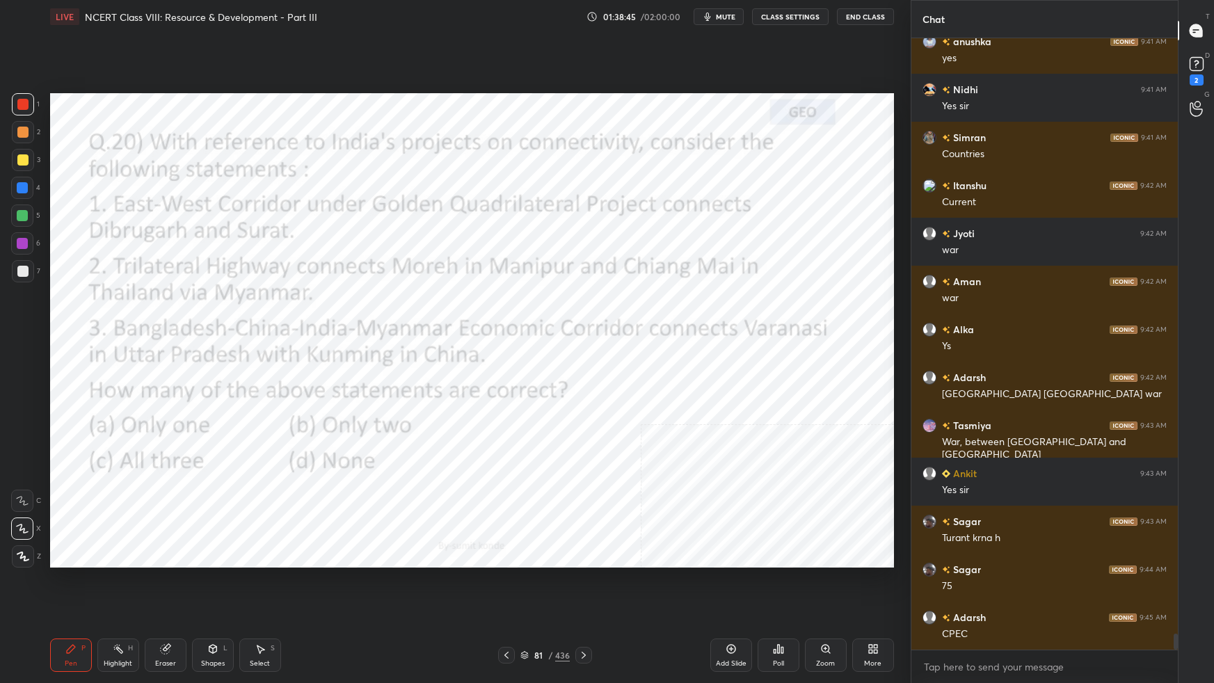
scroll to position [22951, 0]
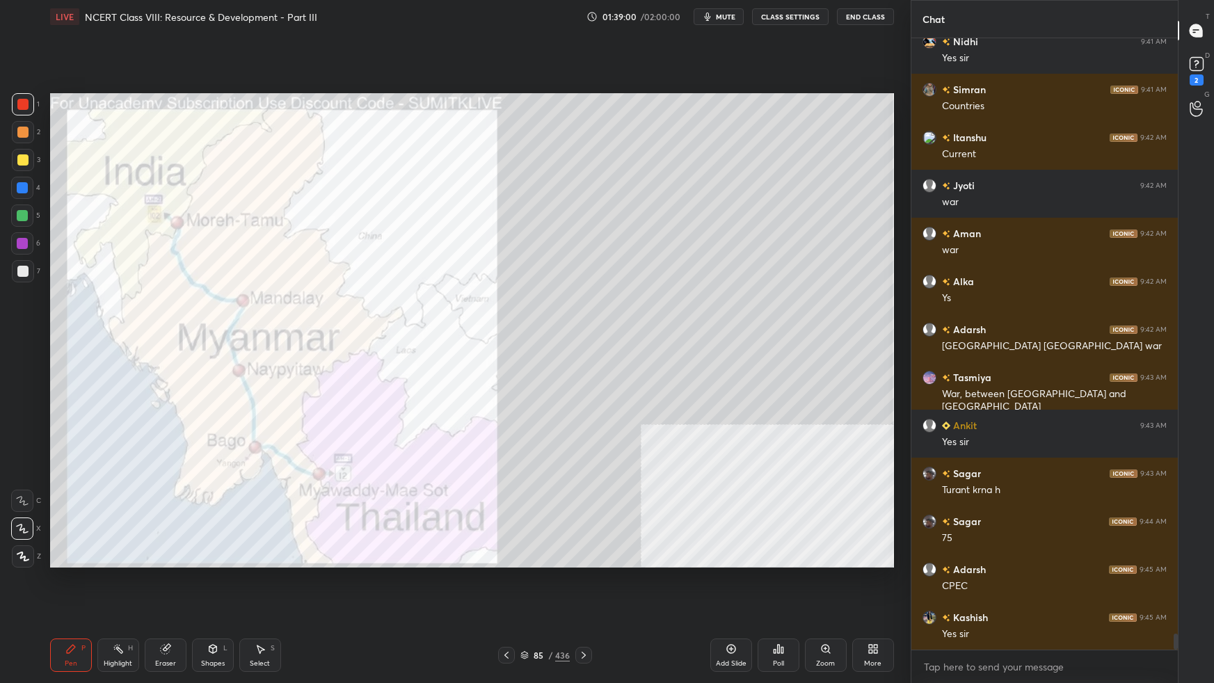
drag, startPoint x: 524, startPoint y: 652, endPoint x: 532, endPoint y: 650, distance: 8.6
click at [524, 605] on icon at bounding box center [524, 655] width 8 height 8
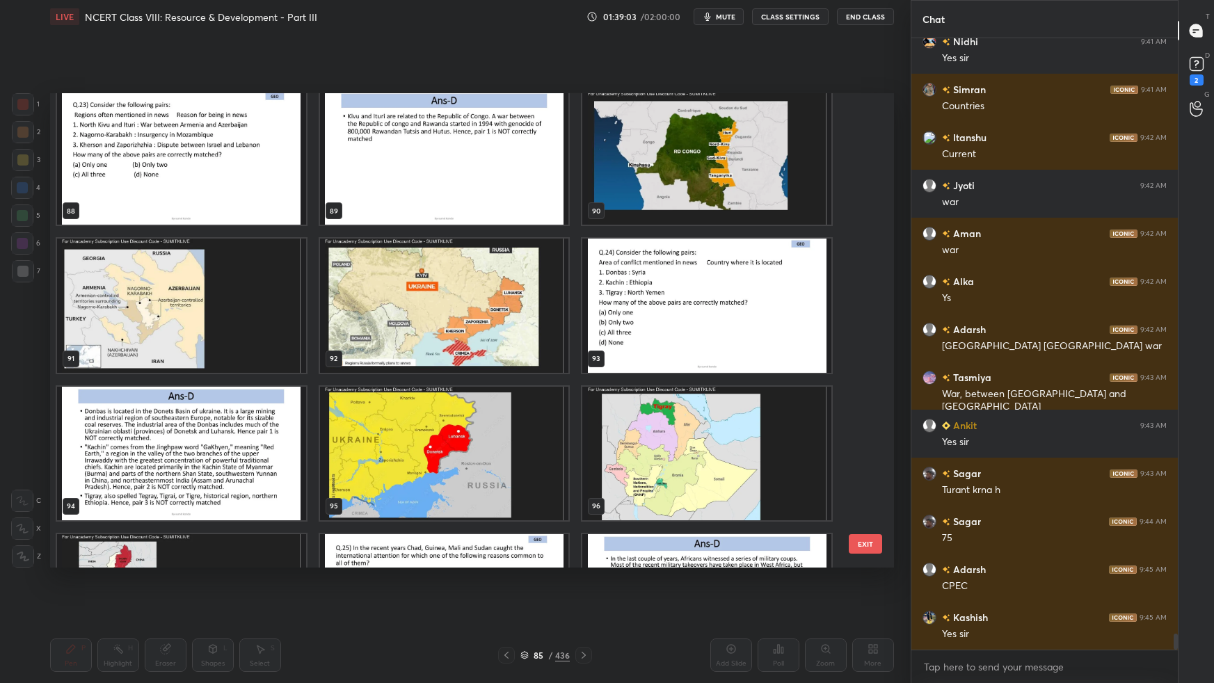
scroll to position [4260, 0]
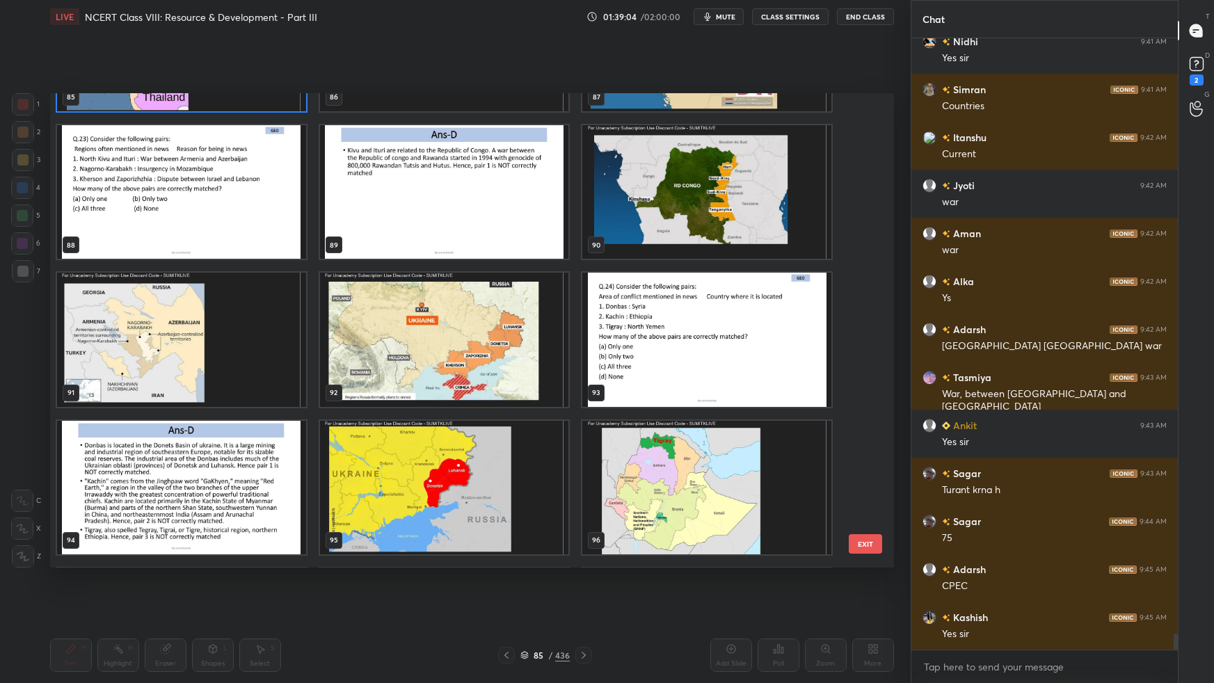
click at [251, 198] on img "grid" at bounding box center [181, 192] width 249 height 134
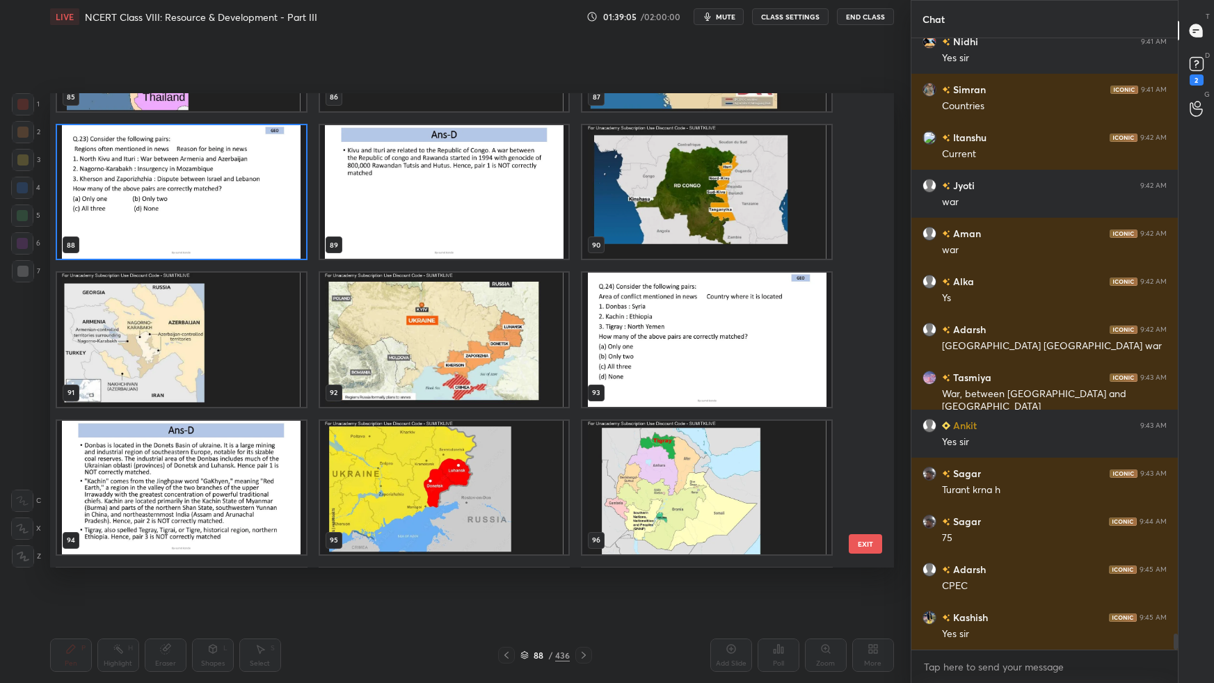
click at [253, 199] on img "grid" at bounding box center [181, 192] width 249 height 134
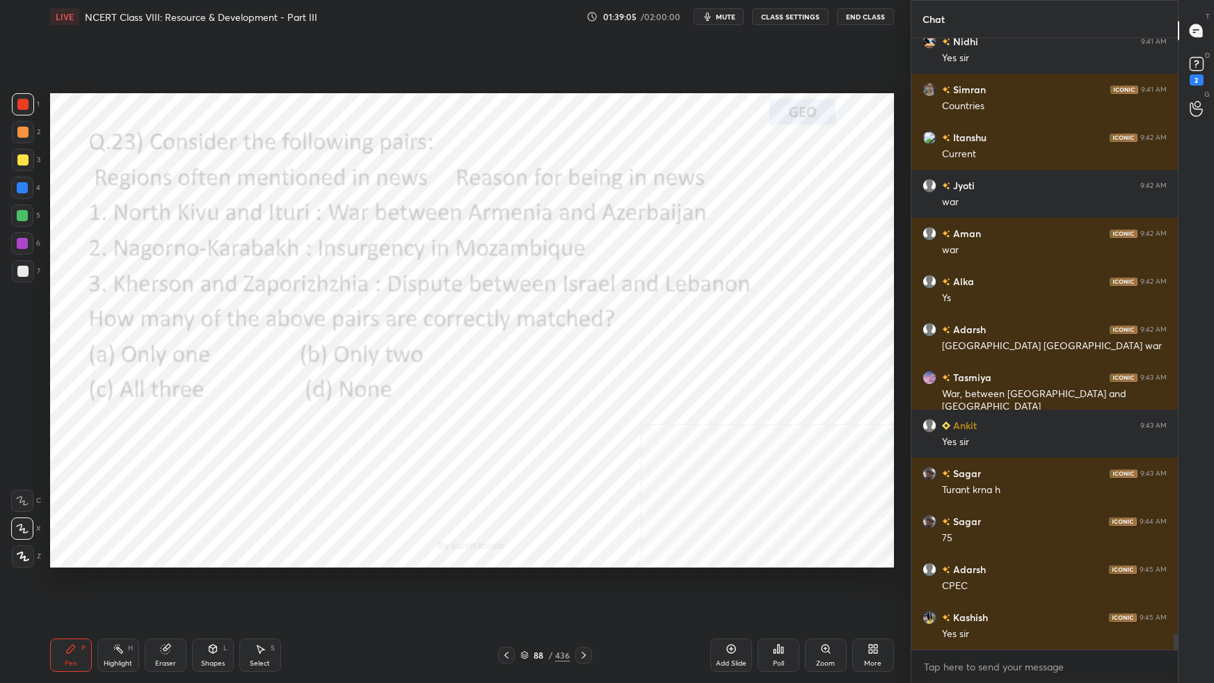
click at [254, 200] on img "grid" at bounding box center [181, 192] width 249 height 134
click at [253, 204] on img "grid" at bounding box center [181, 192] width 249 height 134
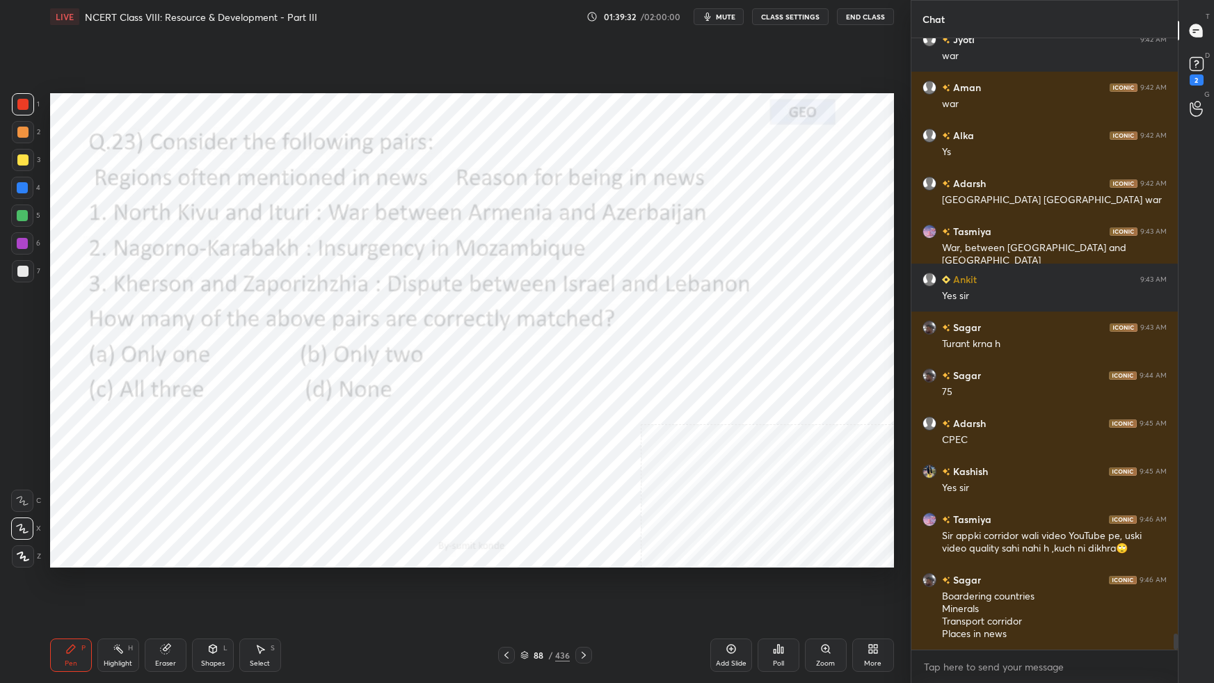
scroll to position [23145, 0]
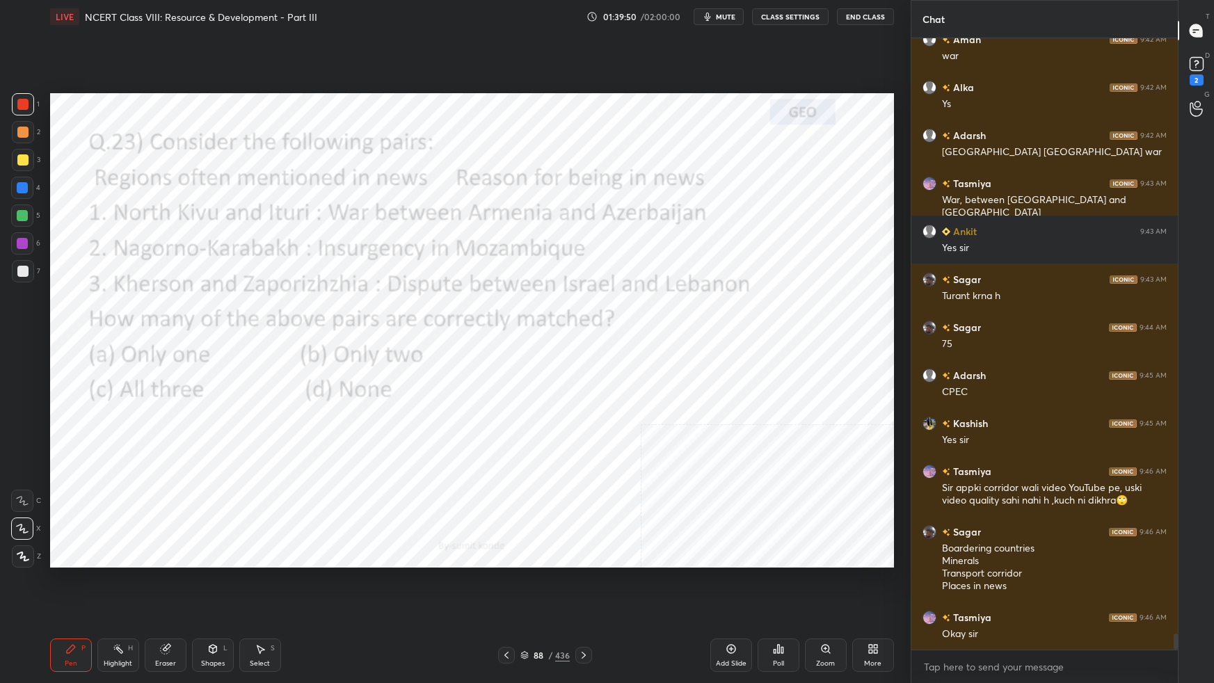
drag, startPoint x: 523, startPoint y: 653, endPoint x: 533, endPoint y: 648, distance: 10.9
click at [524, 605] on icon at bounding box center [524, 655] width 8 height 8
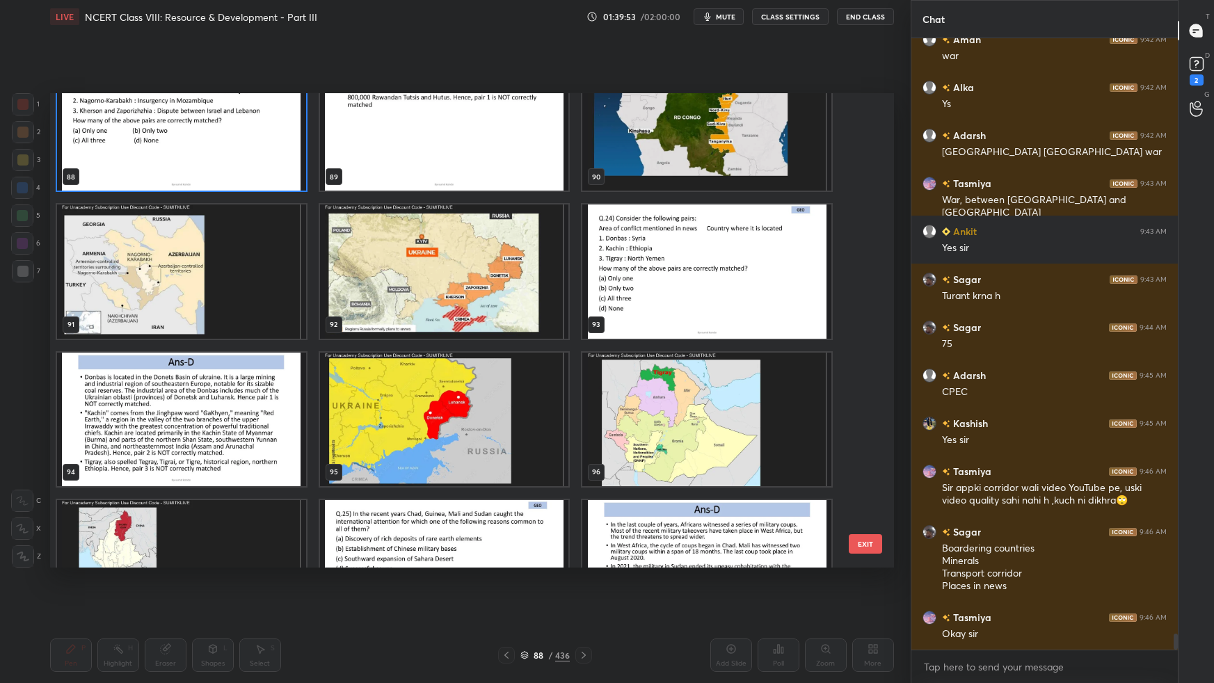
scroll to position [23193, 0]
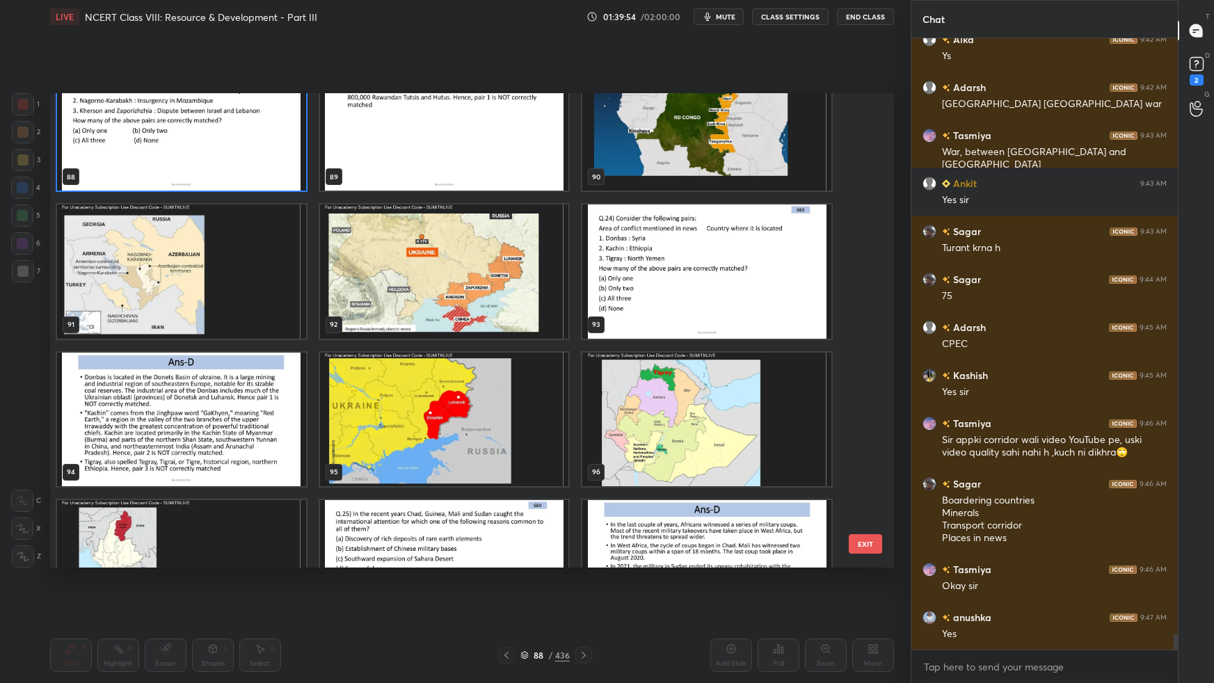
click at [780, 297] on img "grid" at bounding box center [706, 271] width 249 height 134
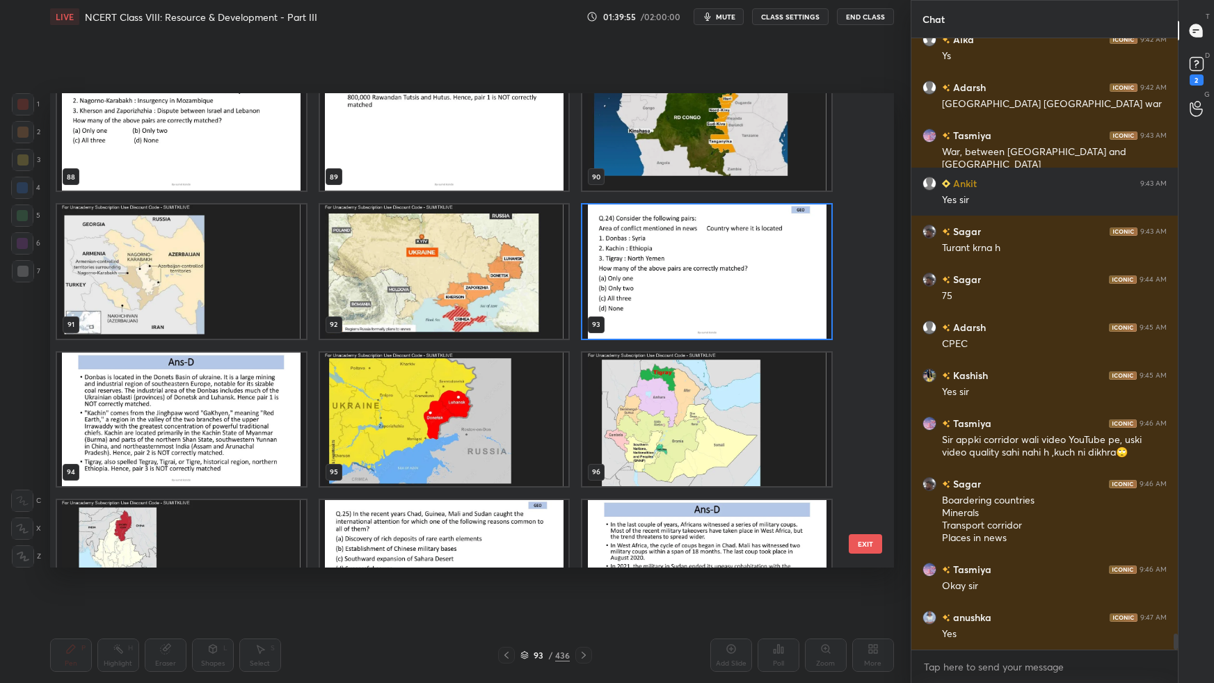
click at [782, 300] on img "grid" at bounding box center [706, 271] width 249 height 134
click at [782, 301] on img "grid" at bounding box center [706, 271] width 249 height 134
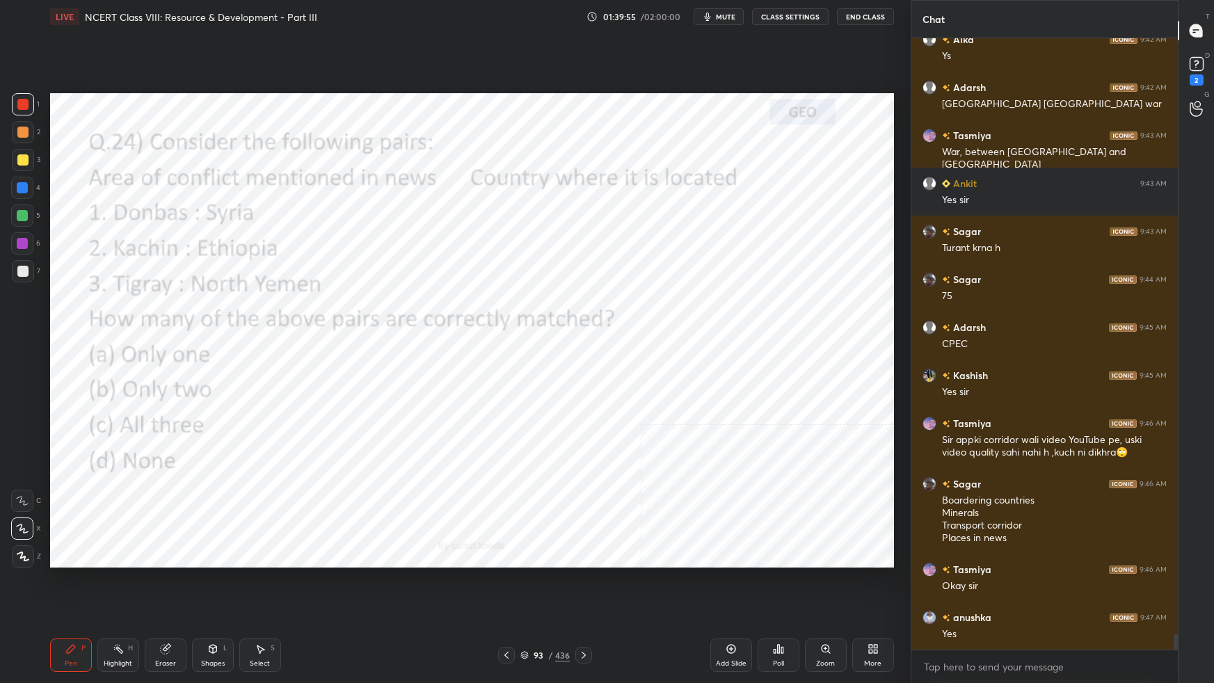
click at [782, 303] on img "grid" at bounding box center [706, 271] width 249 height 134
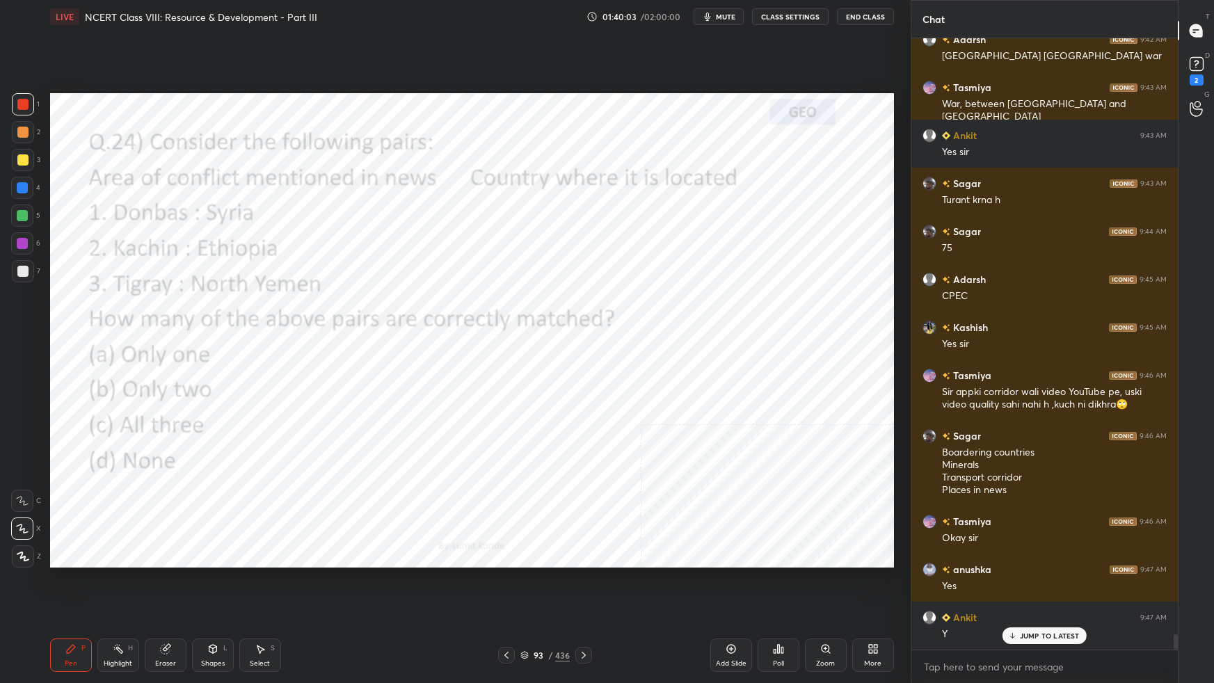
scroll to position [23288, 0]
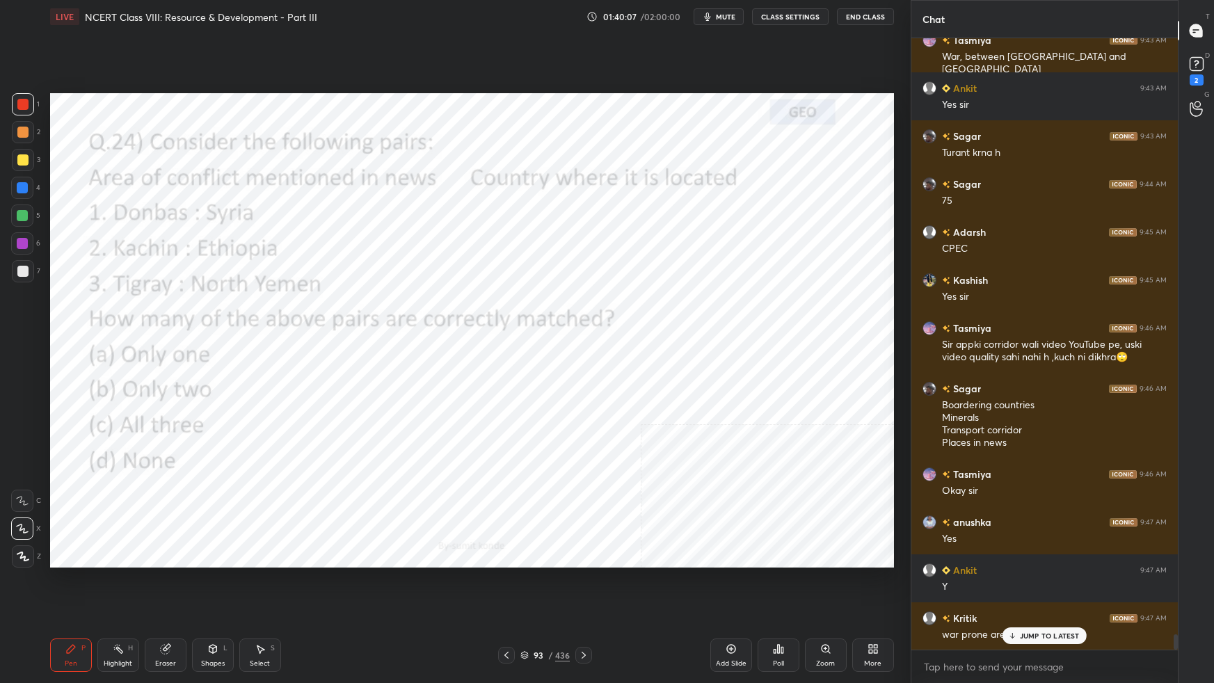
drag, startPoint x: 522, startPoint y: 658, endPoint x: 536, endPoint y: 652, distance: 15.3
click at [523, 605] on icon at bounding box center [524, 655] width 8 height 8
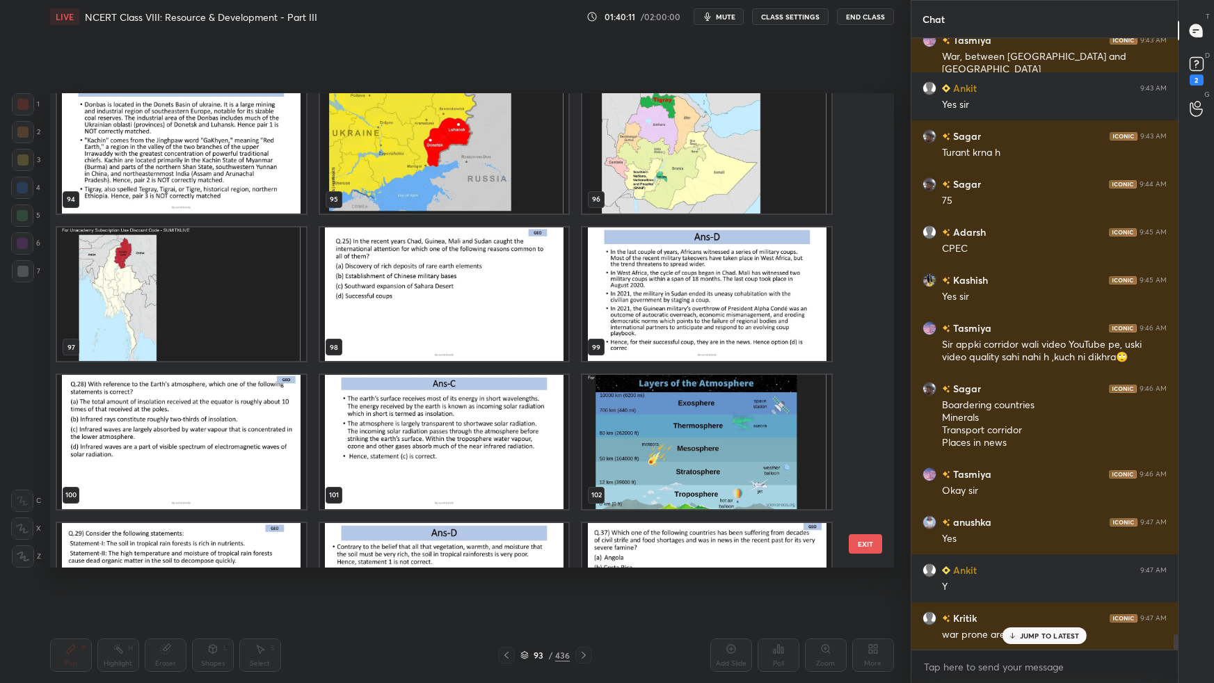
scroll to position [23322, 0]
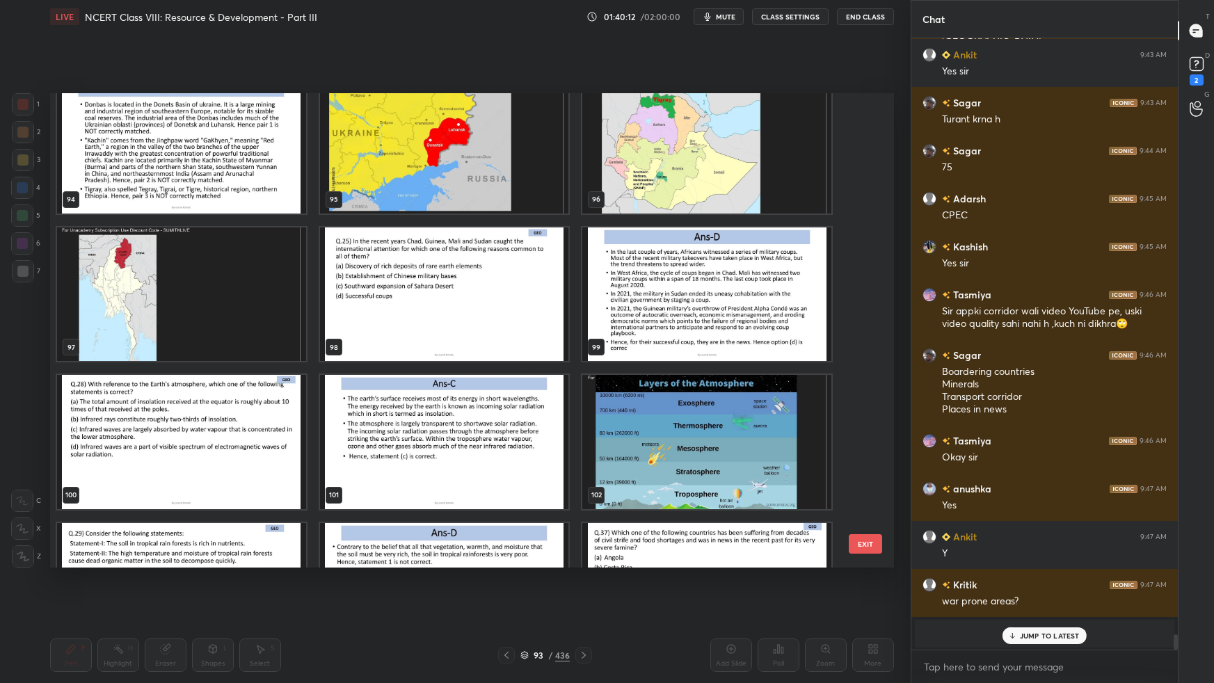
click at [544, 317] on img "grid" at bounding box center [443, 294] width 249 height 134
click at [545, 321] on img "grid" at bounding box center [443, 294] width 249 height 134
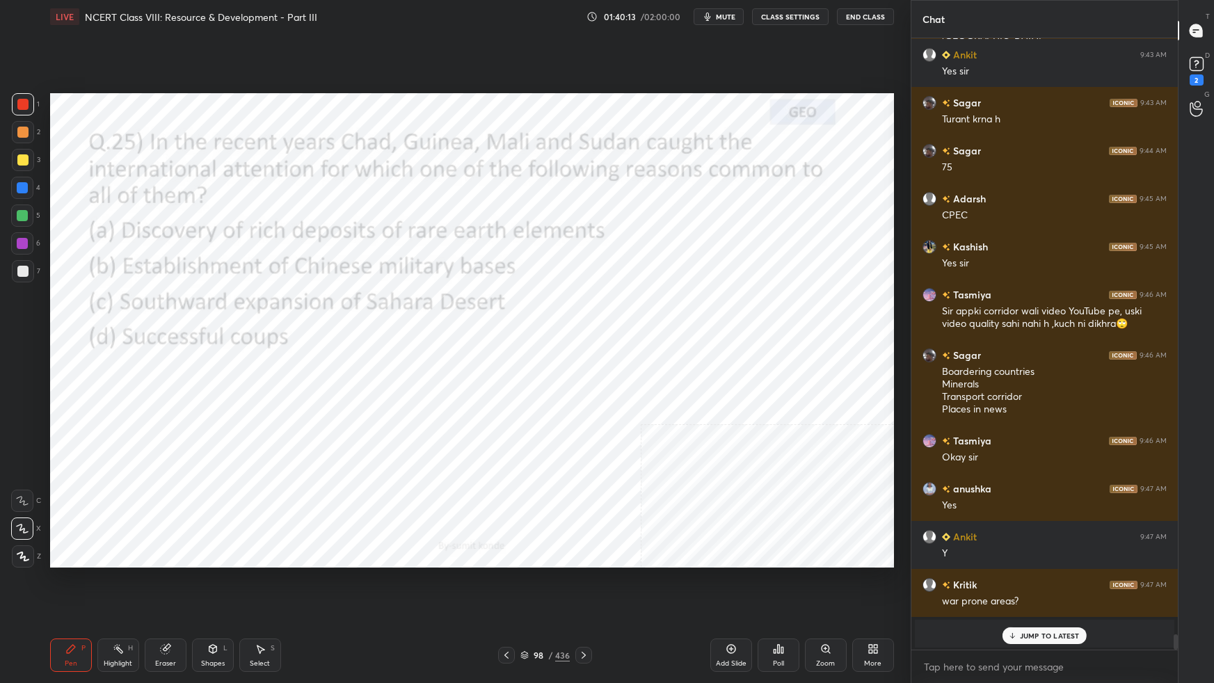
click at [545, 322] on img "grid" at bounding box center [443, 294] width 249 height 134
click at [545, 325] on img "grid" at bounding box center [443, 294] width 249 height 134
click at [528, 605] on icon at bounding box center [524, 656] width 7 height 2
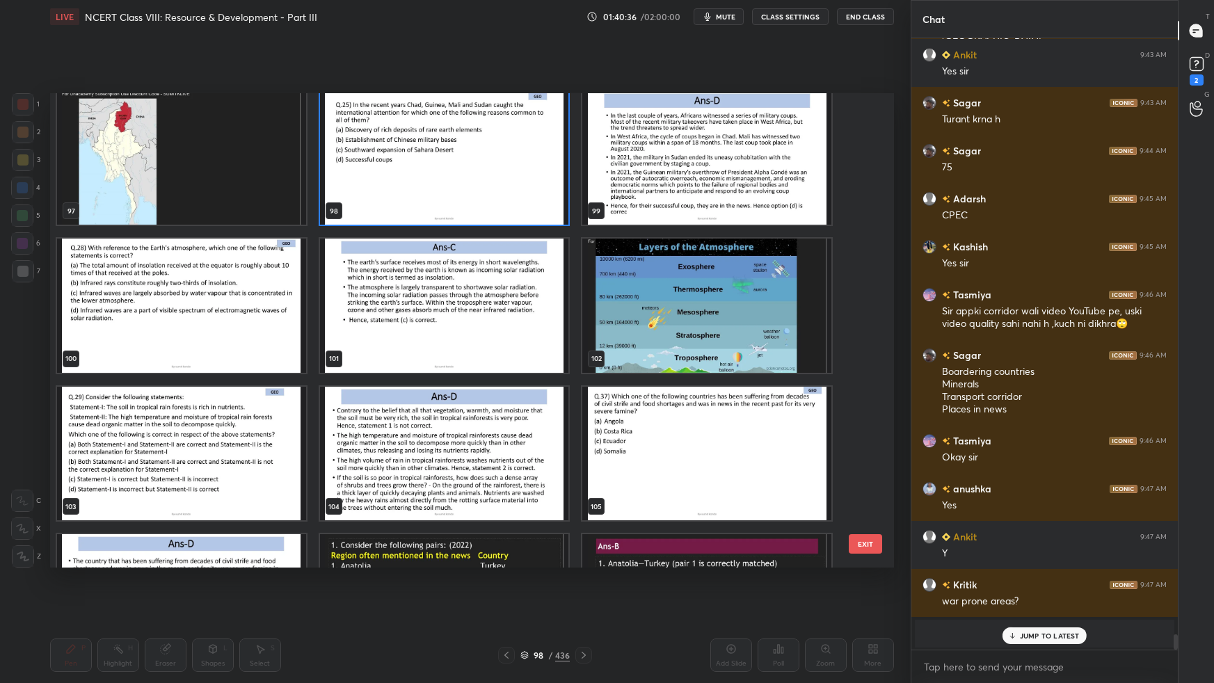
scroll to position [4771, 0]
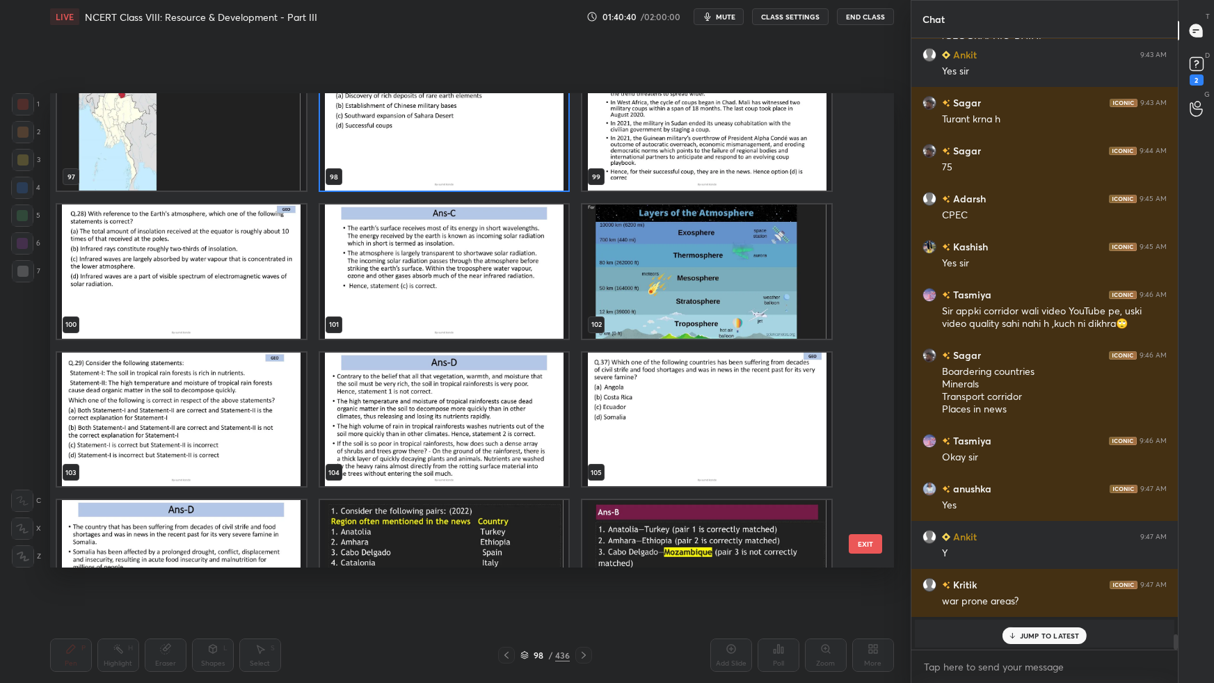
click at [627, 394] on img "grid" at bounding box center [706, 420] width 249 height 134
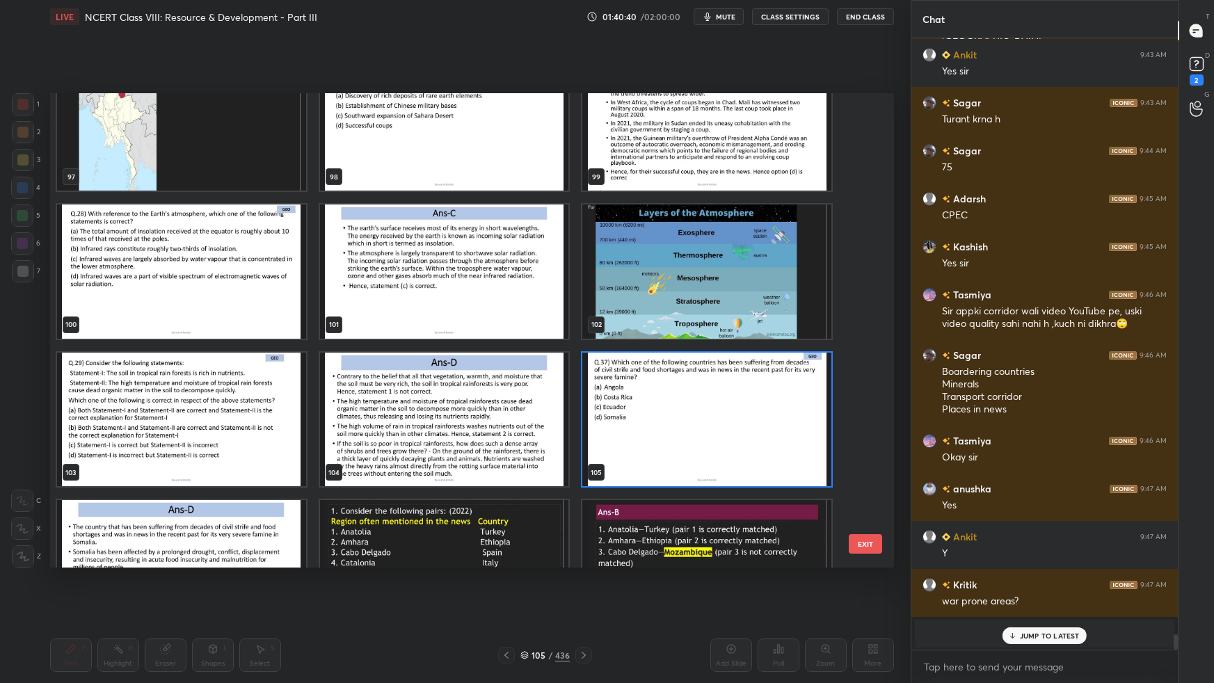
click at [627, 395] on img "grid" at bounding box center [706, 420] width 249 height 134
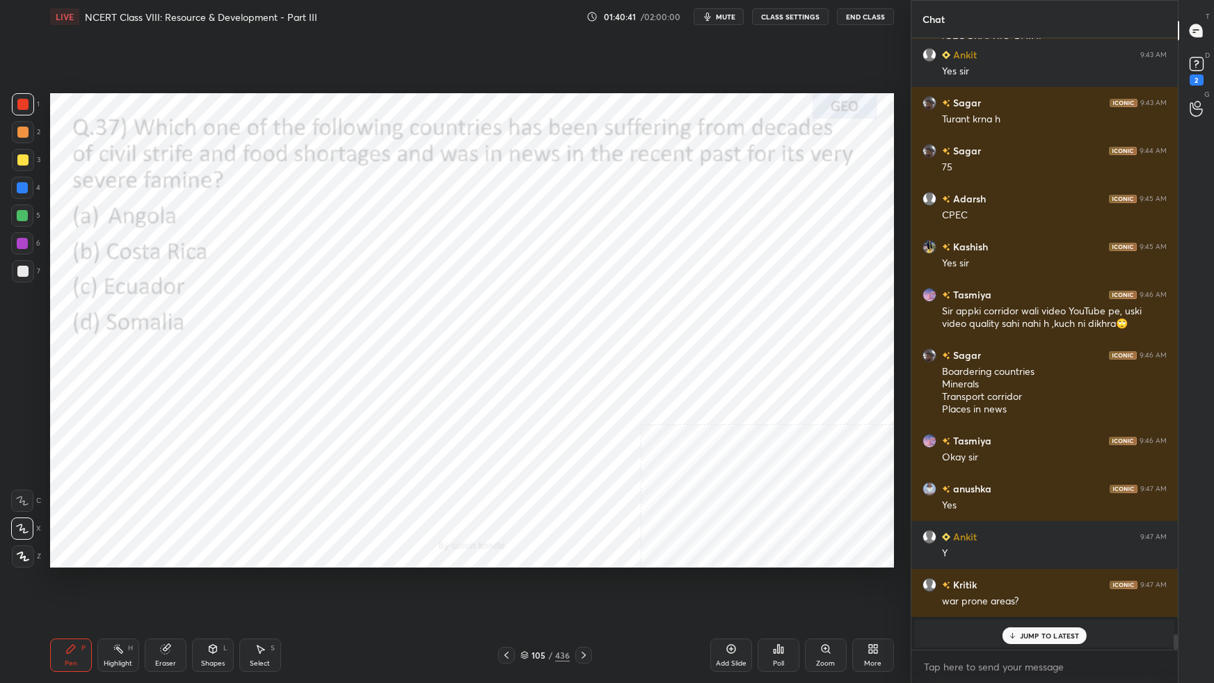
click at [627, 396] on img "grid" at bounding box center [706, 420] width 249 height 134
click at [625, 397] on img "grid" at bounding box center [706, 420] width 249 height 134
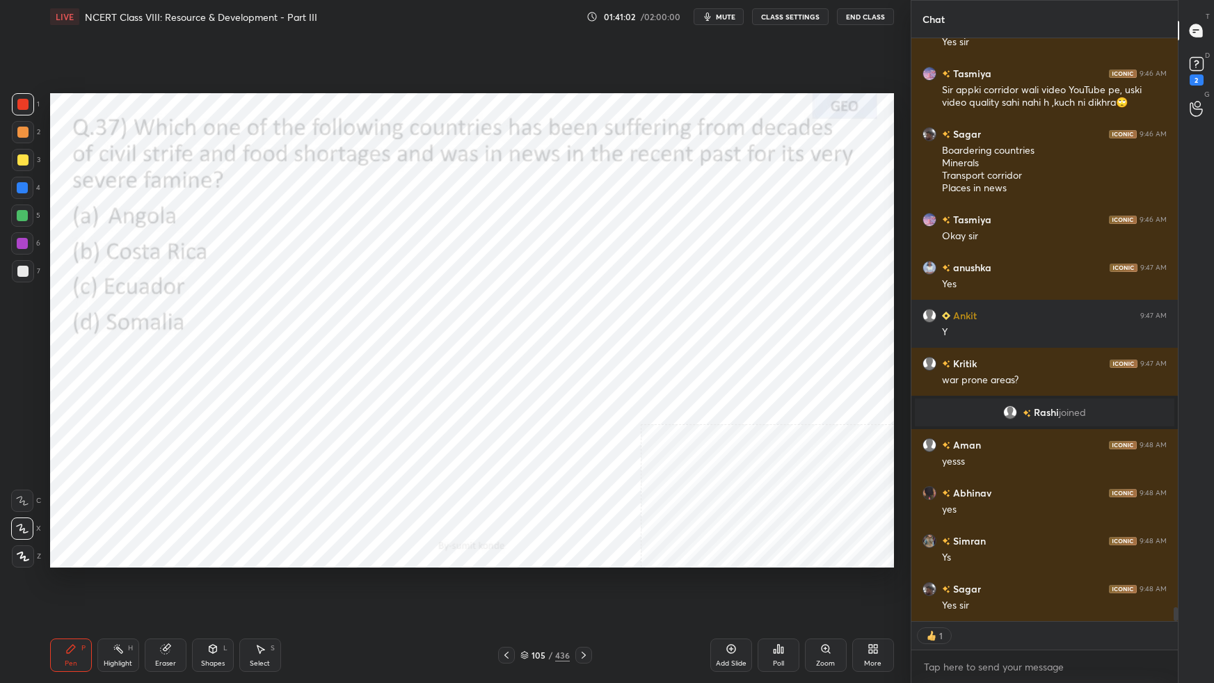
scroll to position [23591, 0]
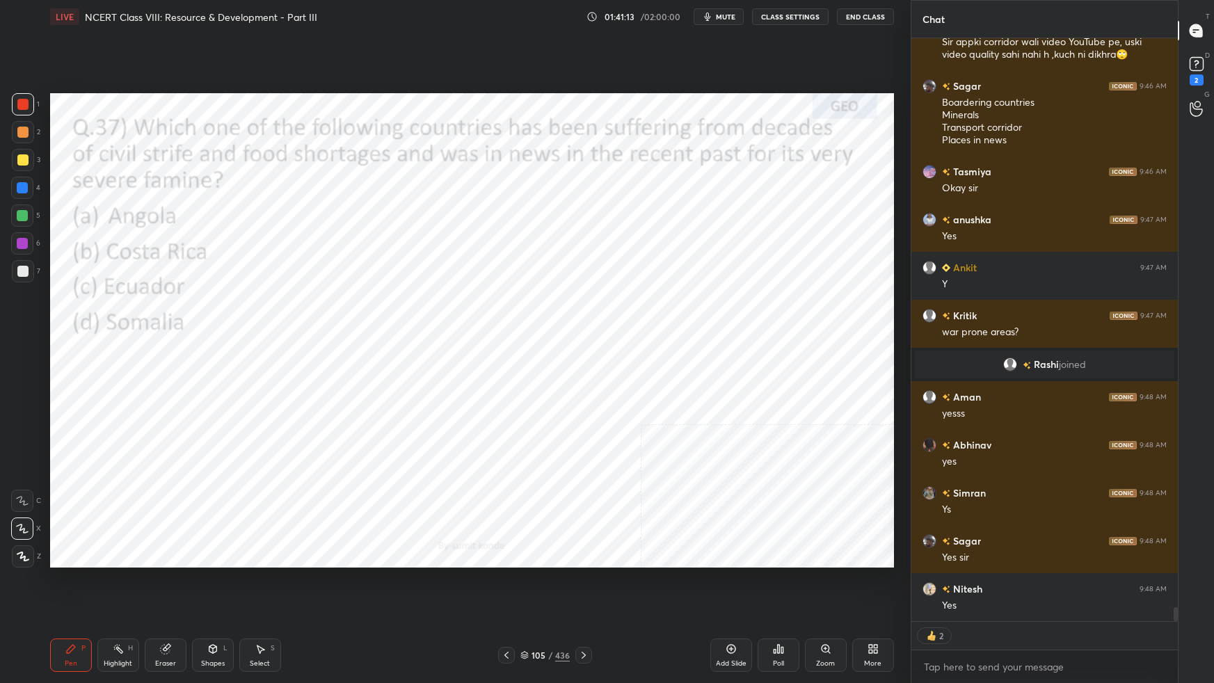
click at [528, 605] on icon at bounding box center [524, 655] width 8 height 8
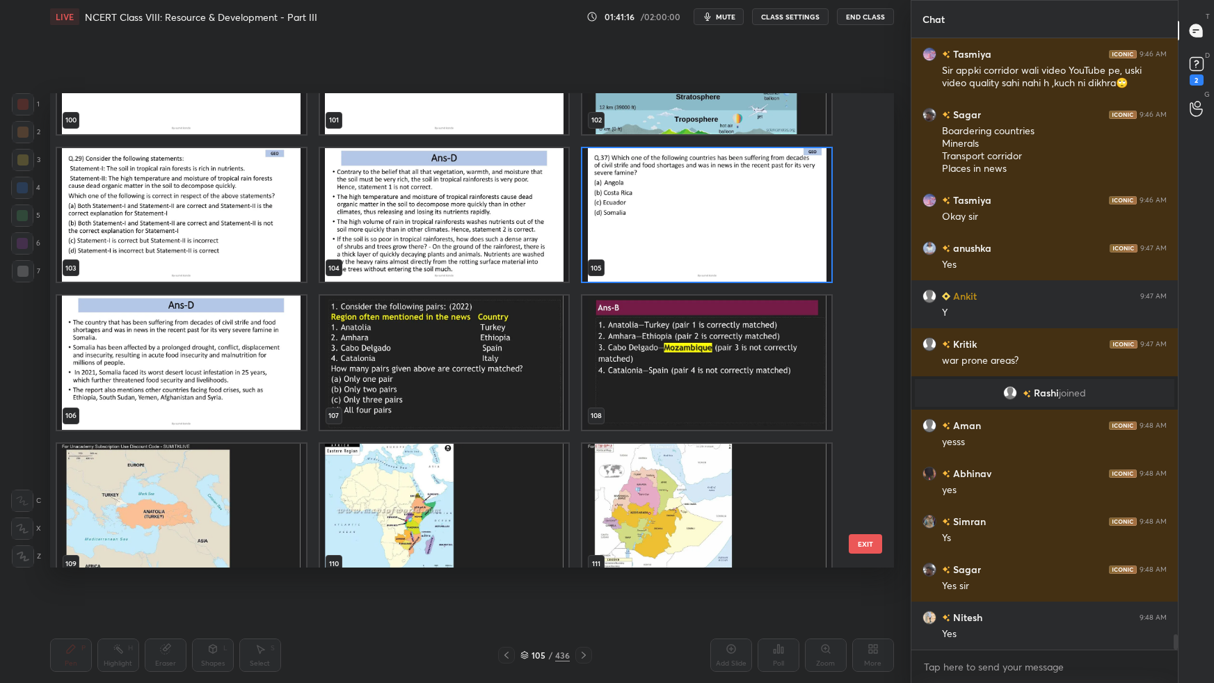
scroll to position [5044, 0]
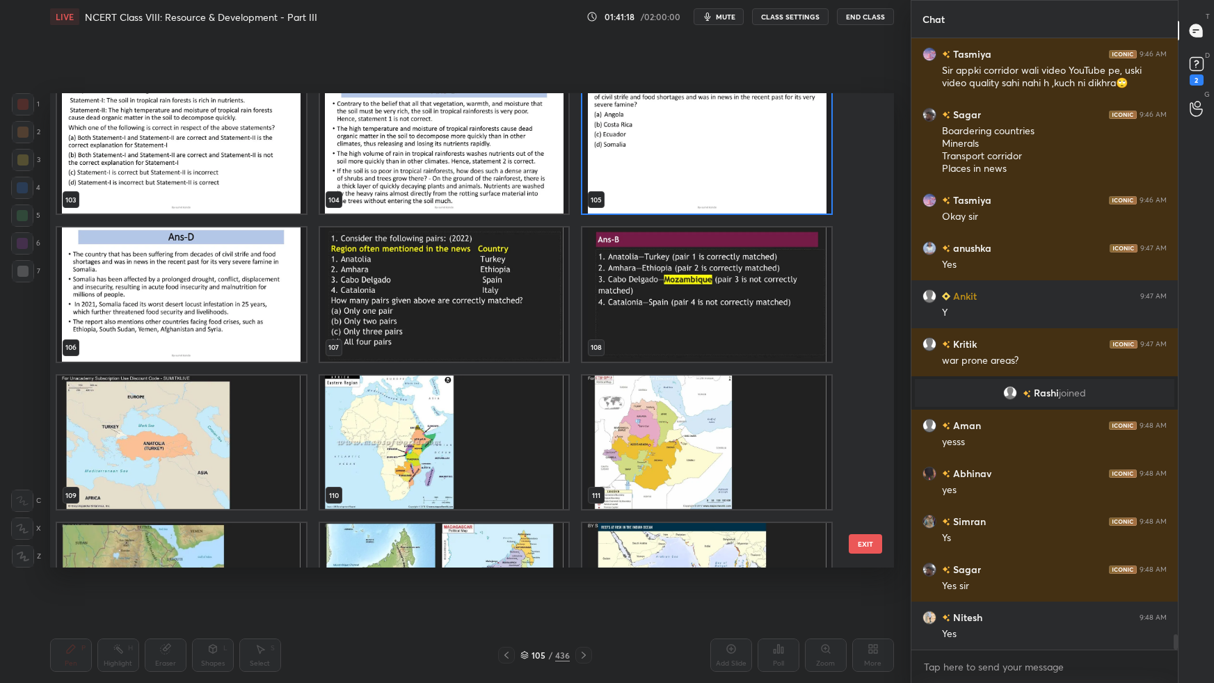
click at [499, 325] on img "grid" at bounding box center [443, 294] width 249 height 134
click at [500, 325] on img "grid" at bounding box center [443, 294] width 249 height 134
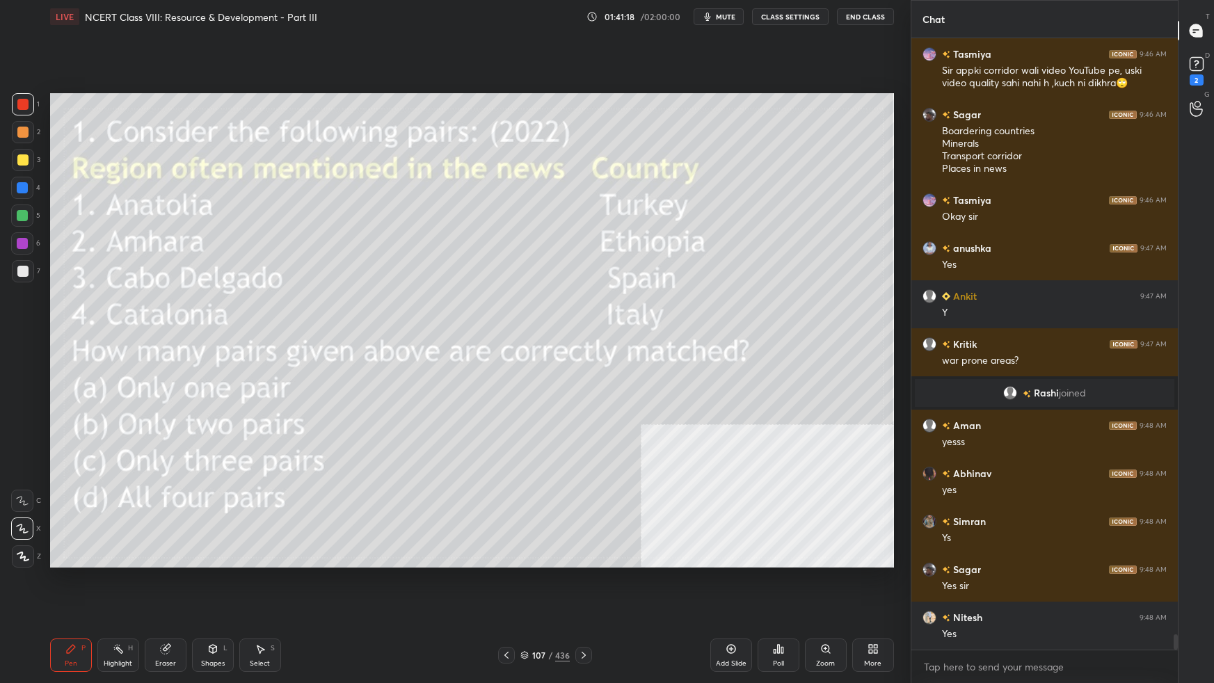
click at [501, 324] on img "grid" at bounding box center [443, 294] width 249 height 134
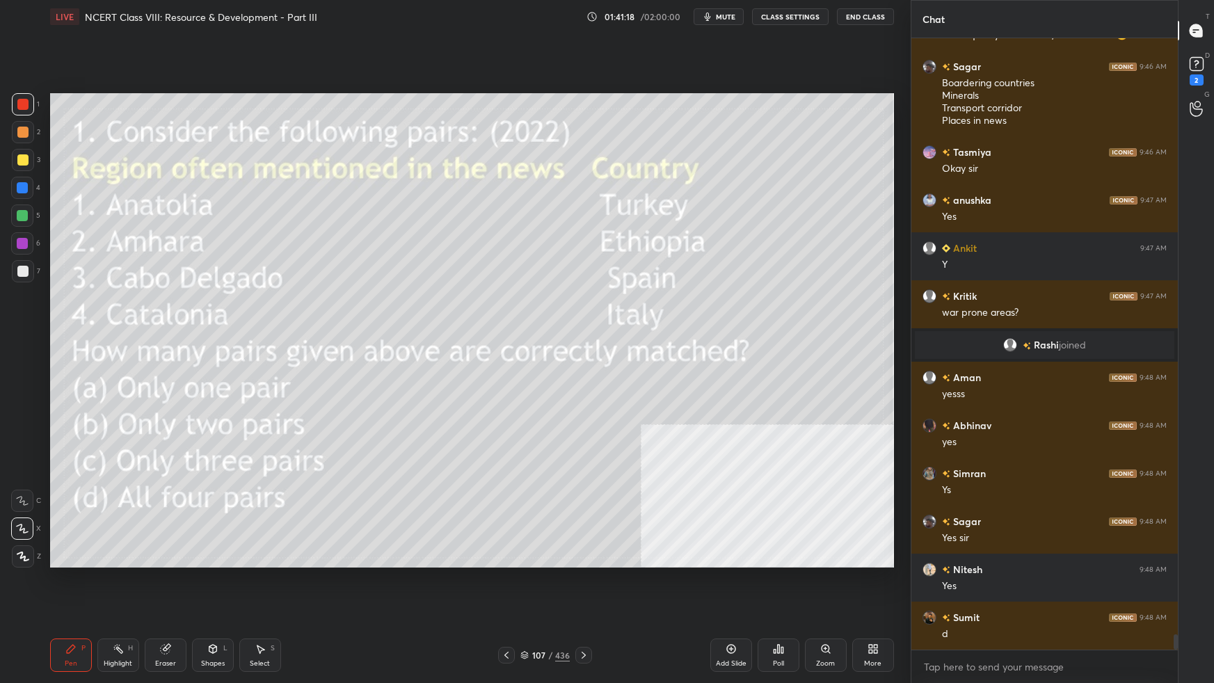
click at [503, 324] on img "grid" at bounding box center [443, 294] width 249 height 134
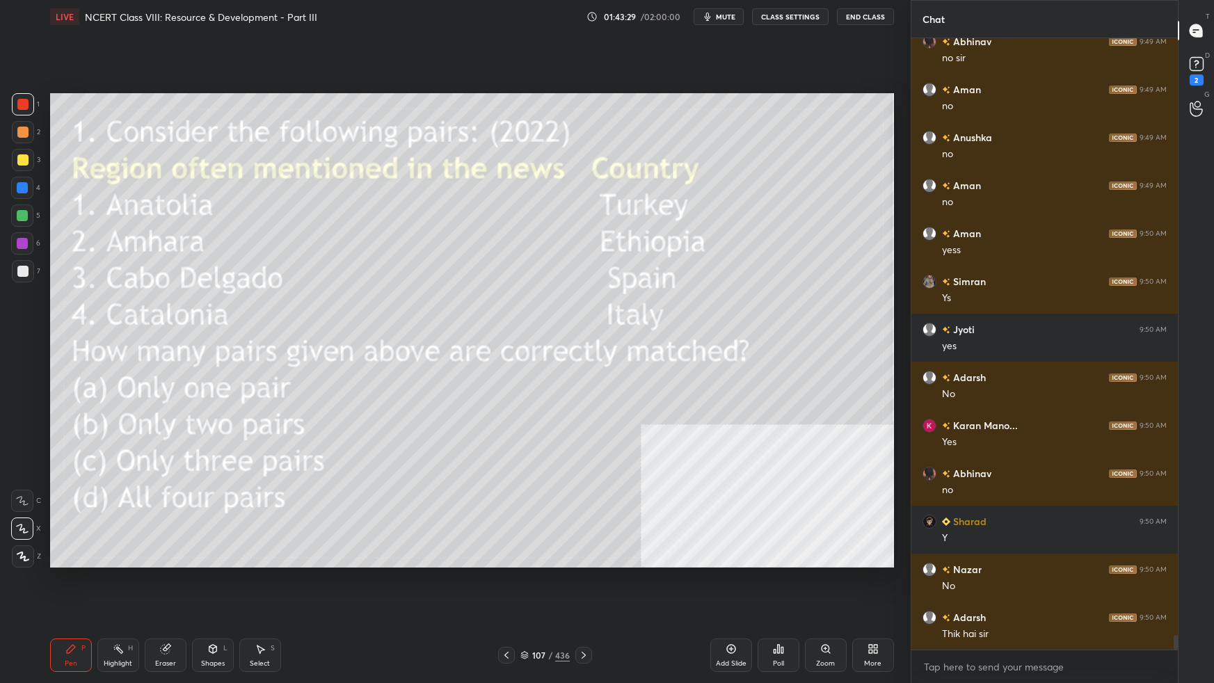
scroll to position [24474, 0]
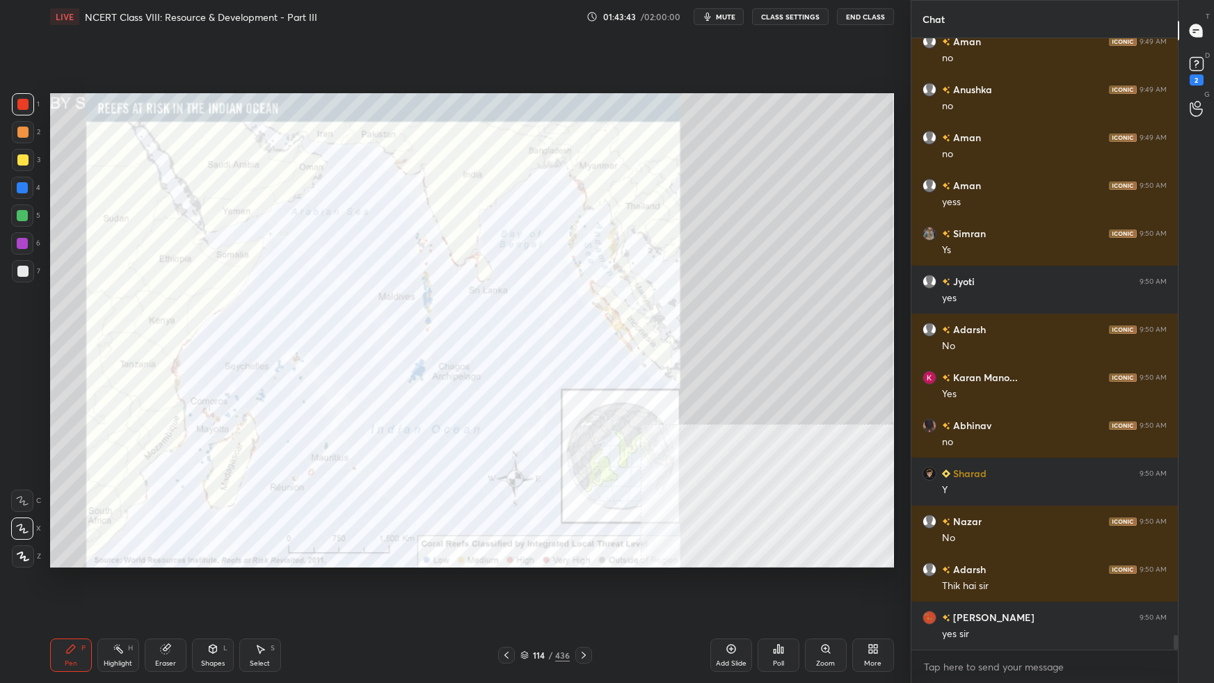
drag, startPoint x: 523, startPoint y: 654, endPoint x: 557, endPoint y: 639, distance: 37.4
click at [524, 605] on icon at bounding box center [524, 655] width 8 height 8
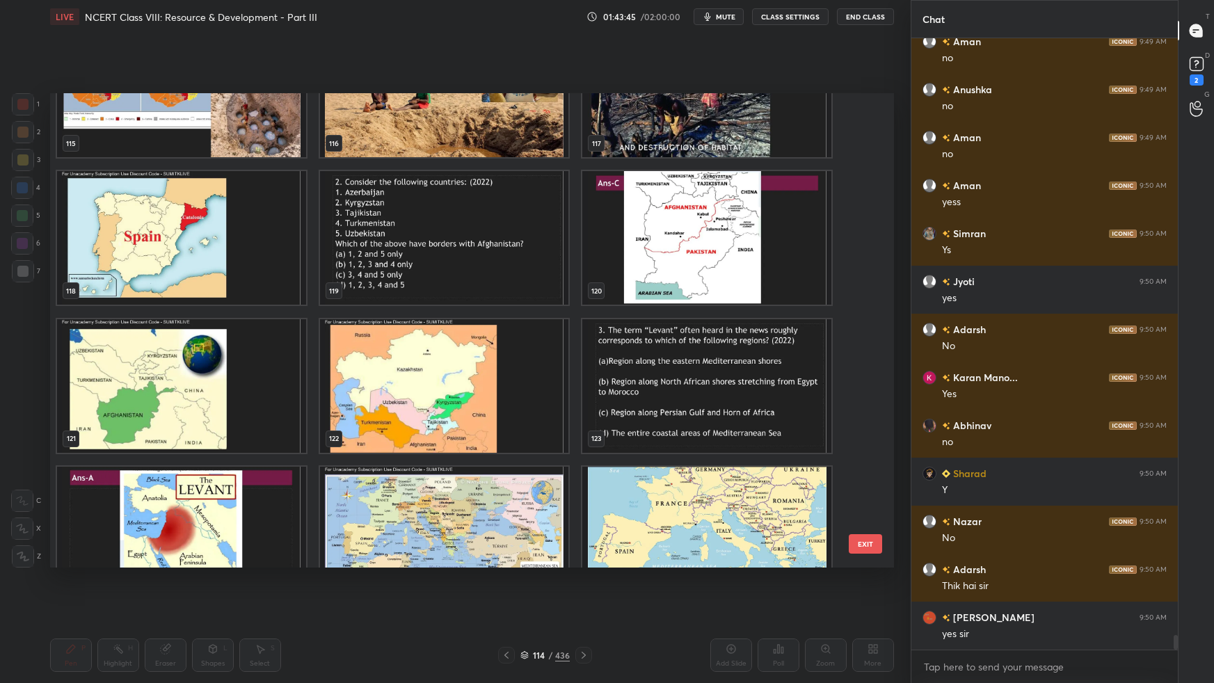
scroll to position [5759, 0]
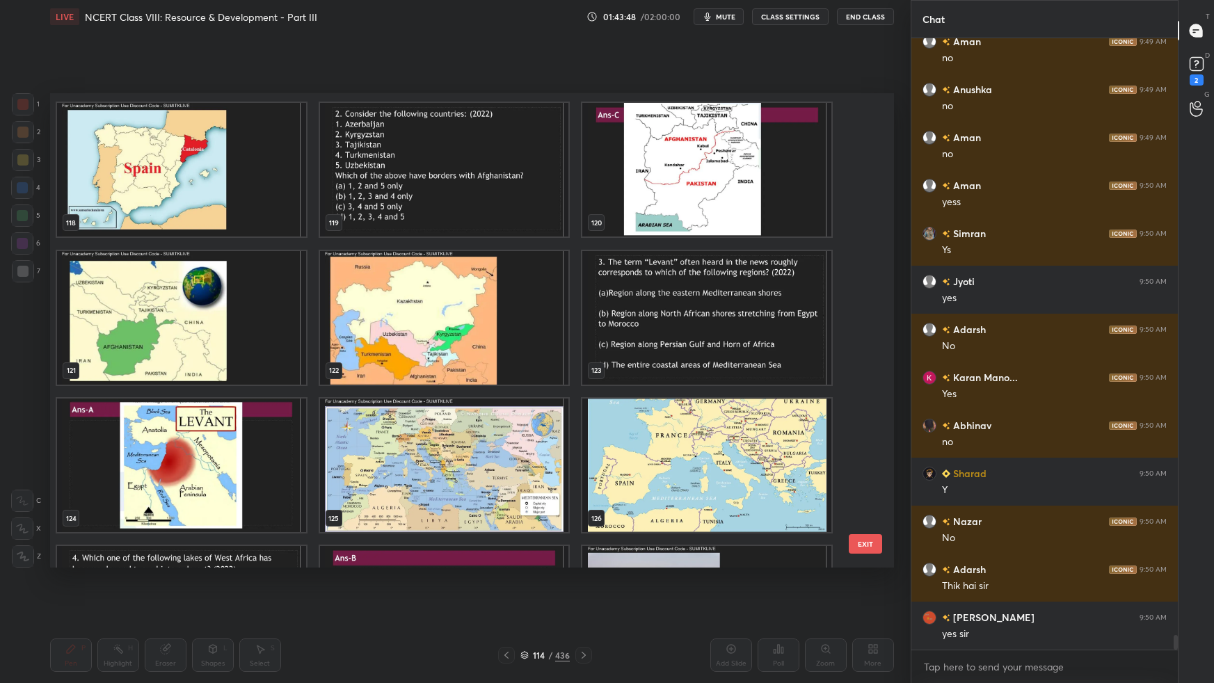
click at [714, 324] on img "grid" at bounding box center [706, 317] width 249 height 134
click at [716, 324] on img "grid" at bounding box center [706, 317] width 249 height 134
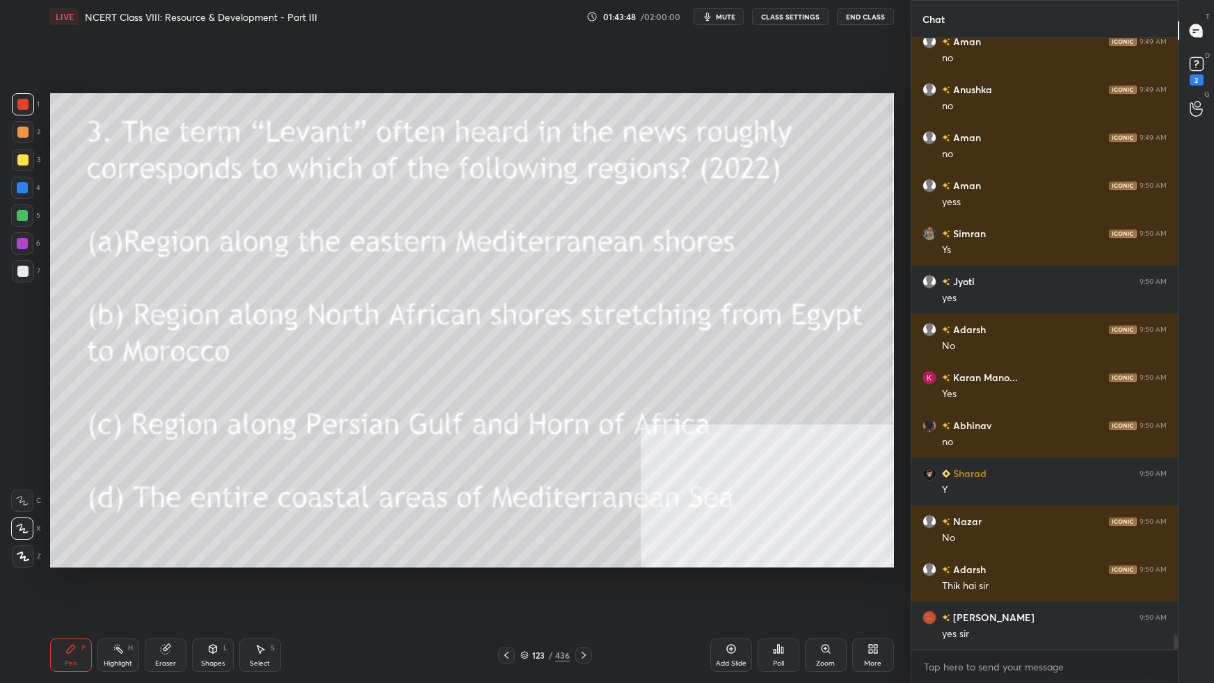
click at [719, 325] on img "grid" at bounding box center [706, 317] width 249 height 134
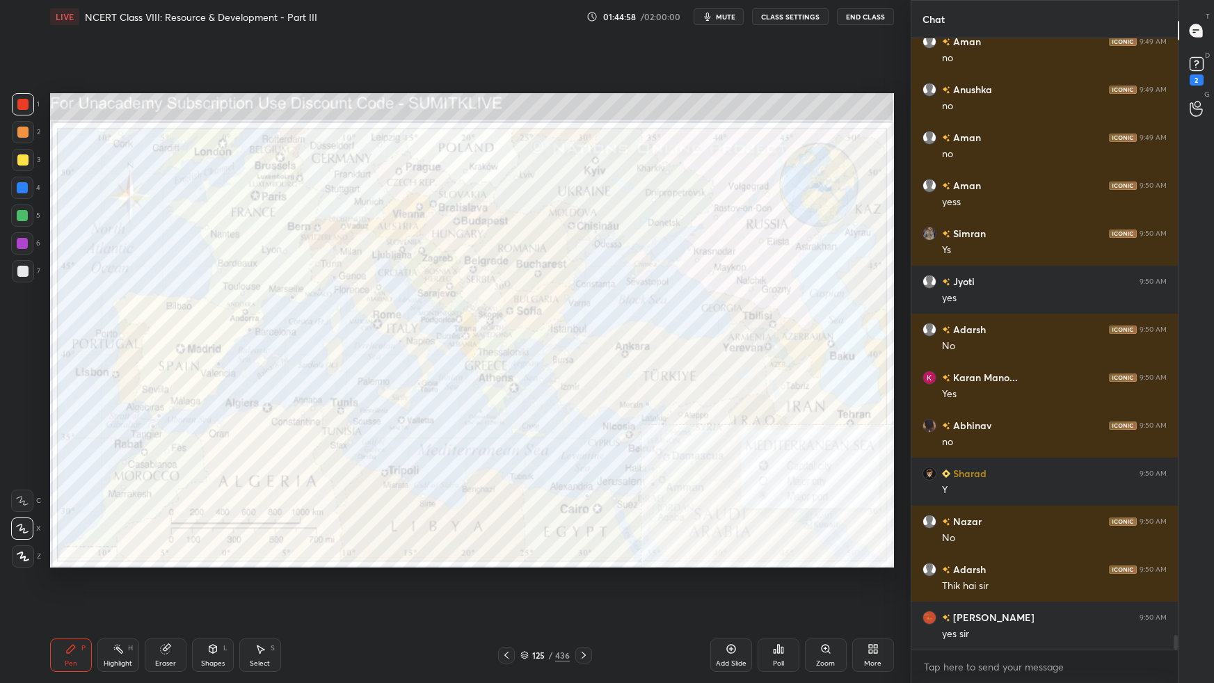
scroll to position [24522, 0]
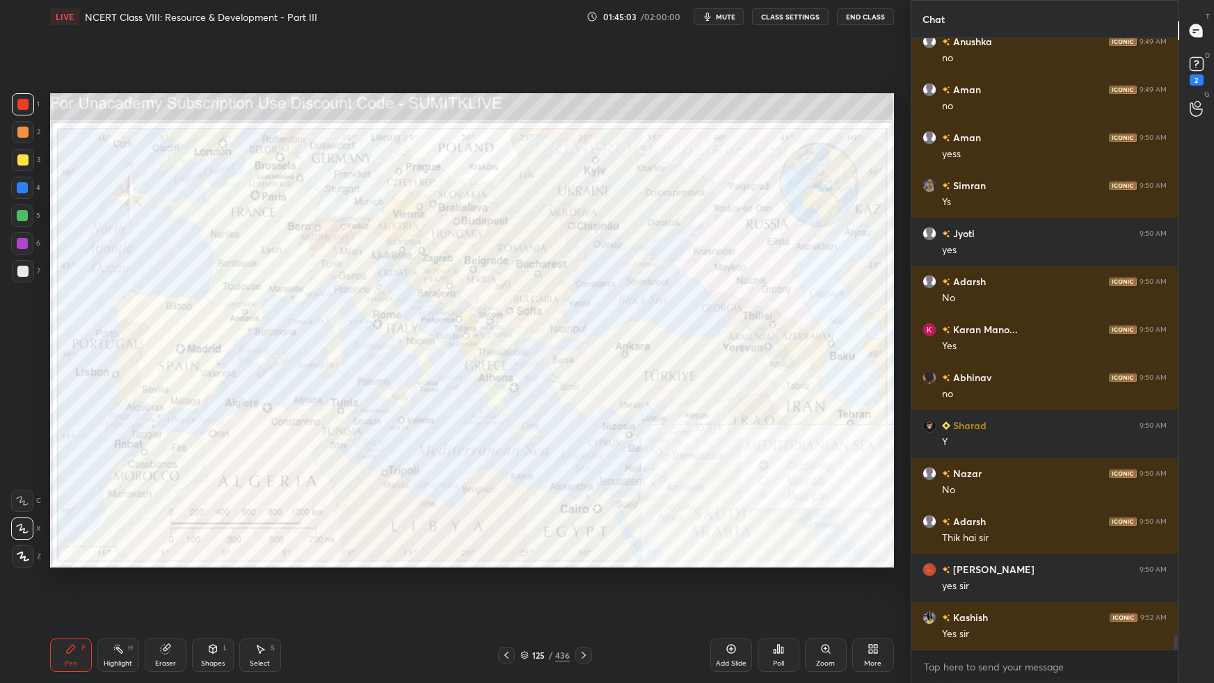
click at [524, 605] on icon at bounding box center [524, 653] width 7 height 3
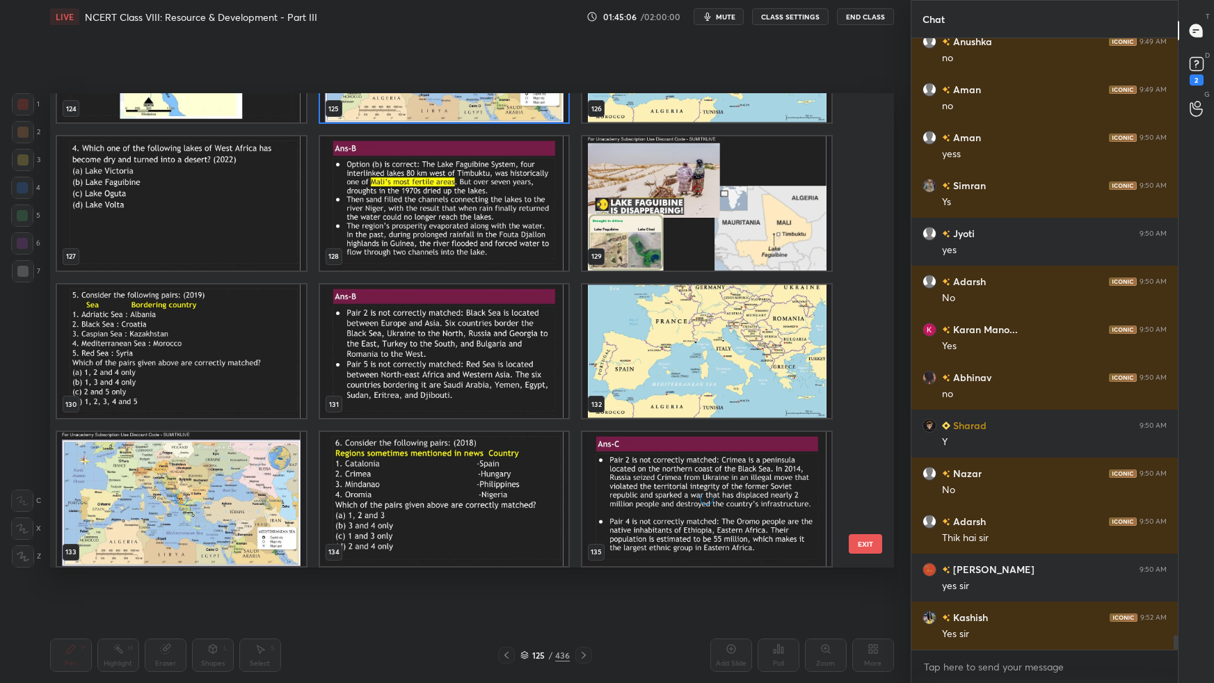
scroll to position [6134, 0]
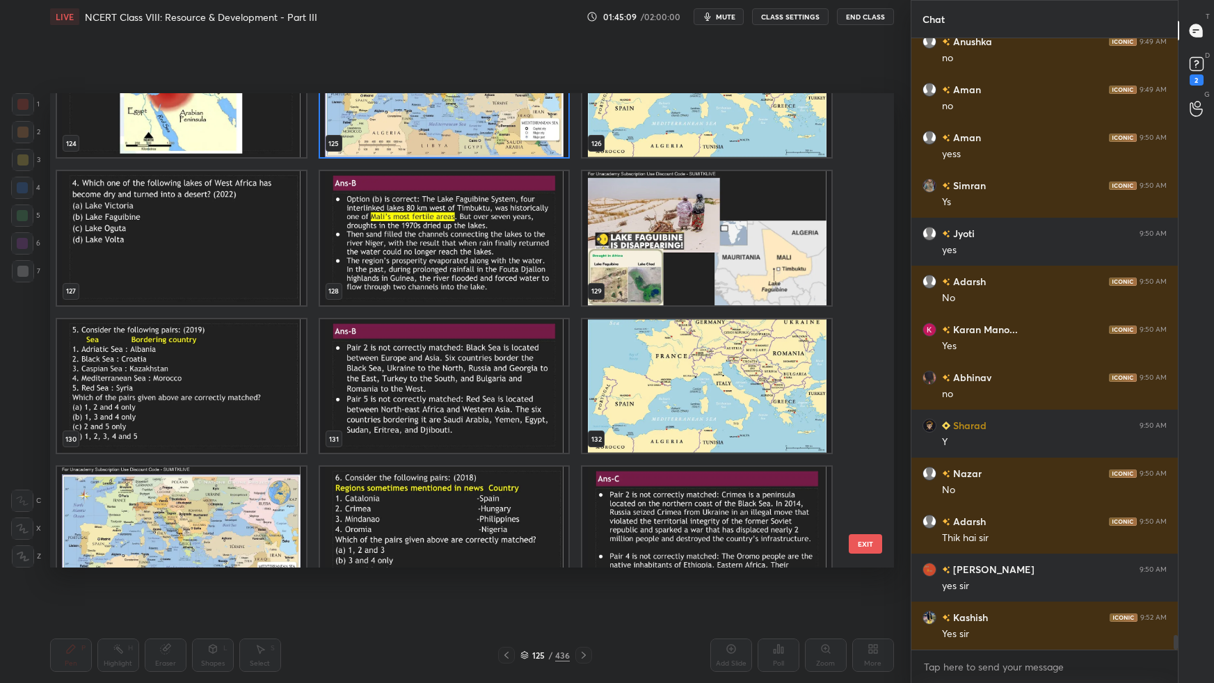
click at [225, 223] on img "grid" at bounding box center [181, 238] width 249 height 134
click at [227, 226] on img "grid" at bounding box center [181, 238] width 249 height 134
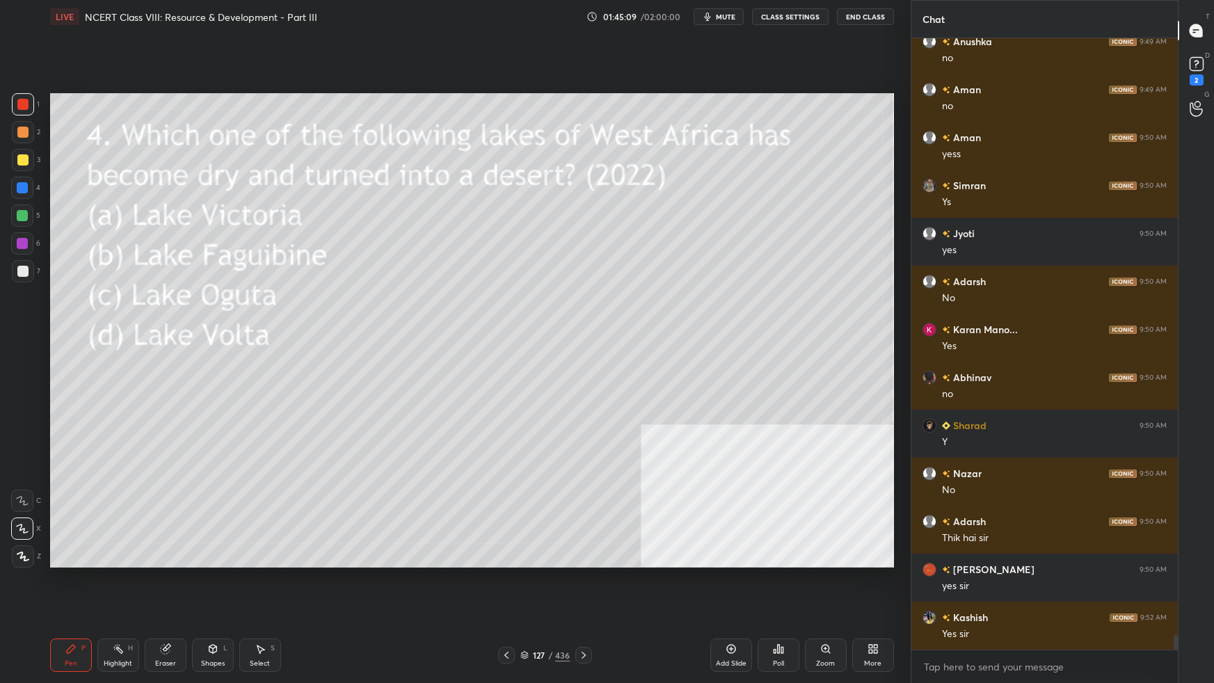
click at [236, 231] on img "grid" at bounding box center [181, 238] width 249 height 134
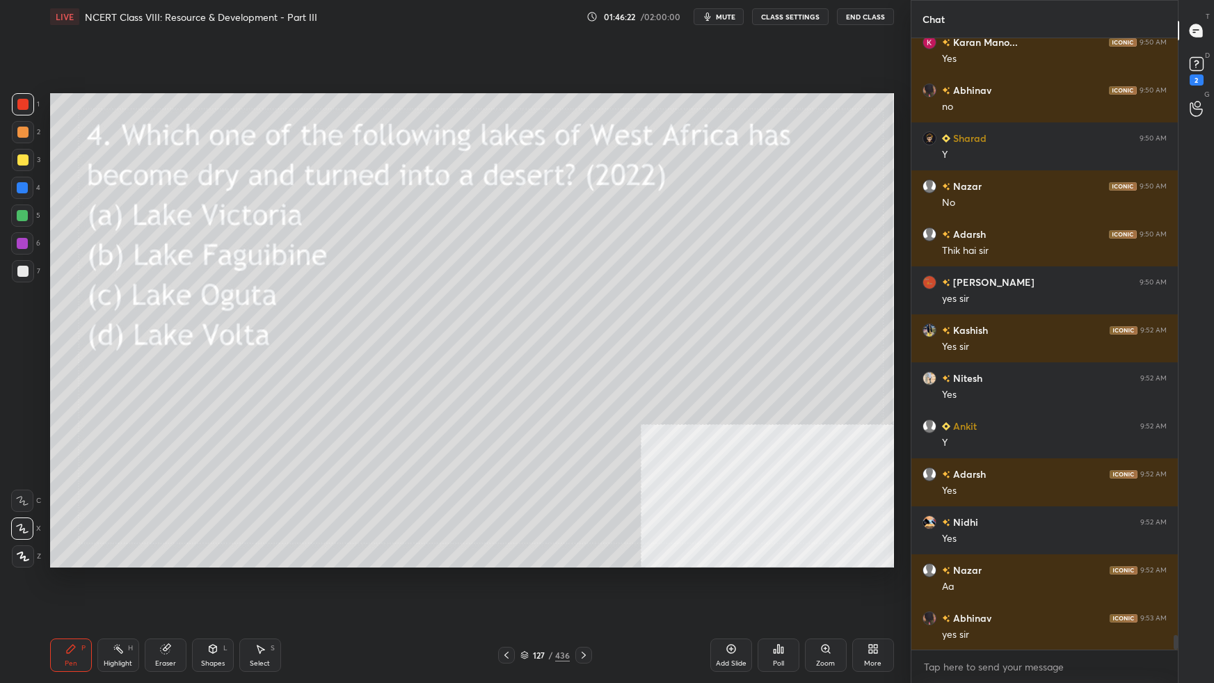
scroll to position [24857, 0]
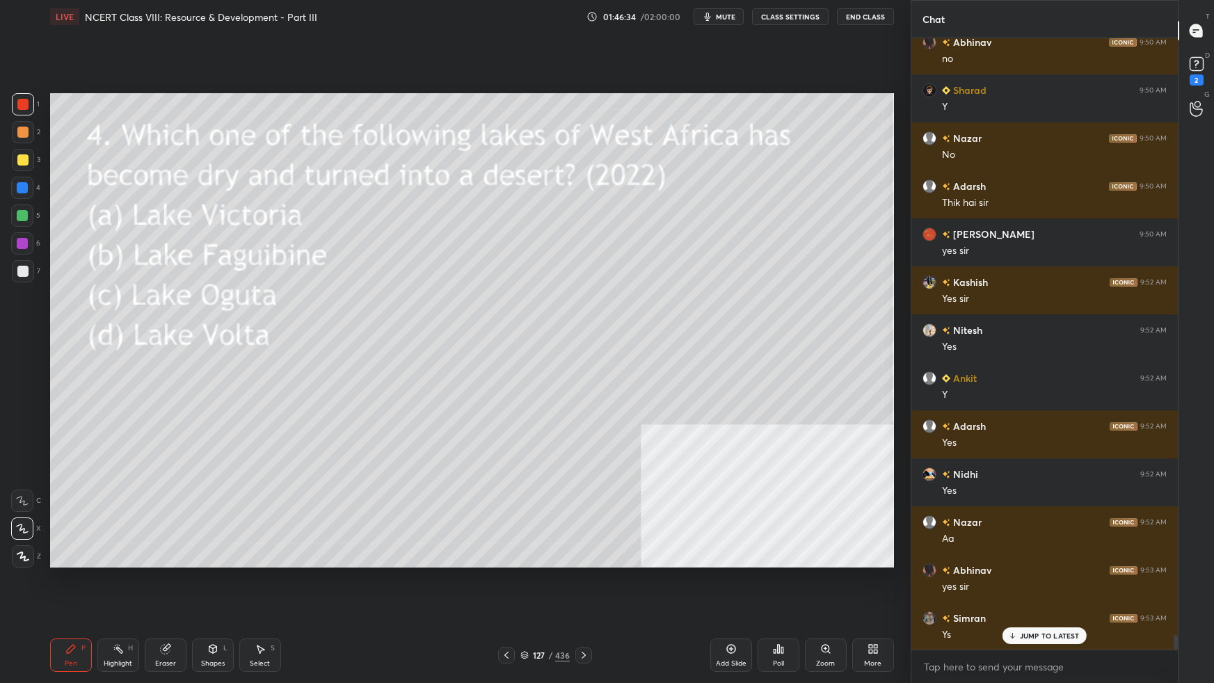
drag, startPoint x: 526, startPoint y: 653, endPoint x: 539, endPoint y: 646, distance: 14.9
click at [526, 605] on icon at bounding box center [524, 655] width 8 height 8
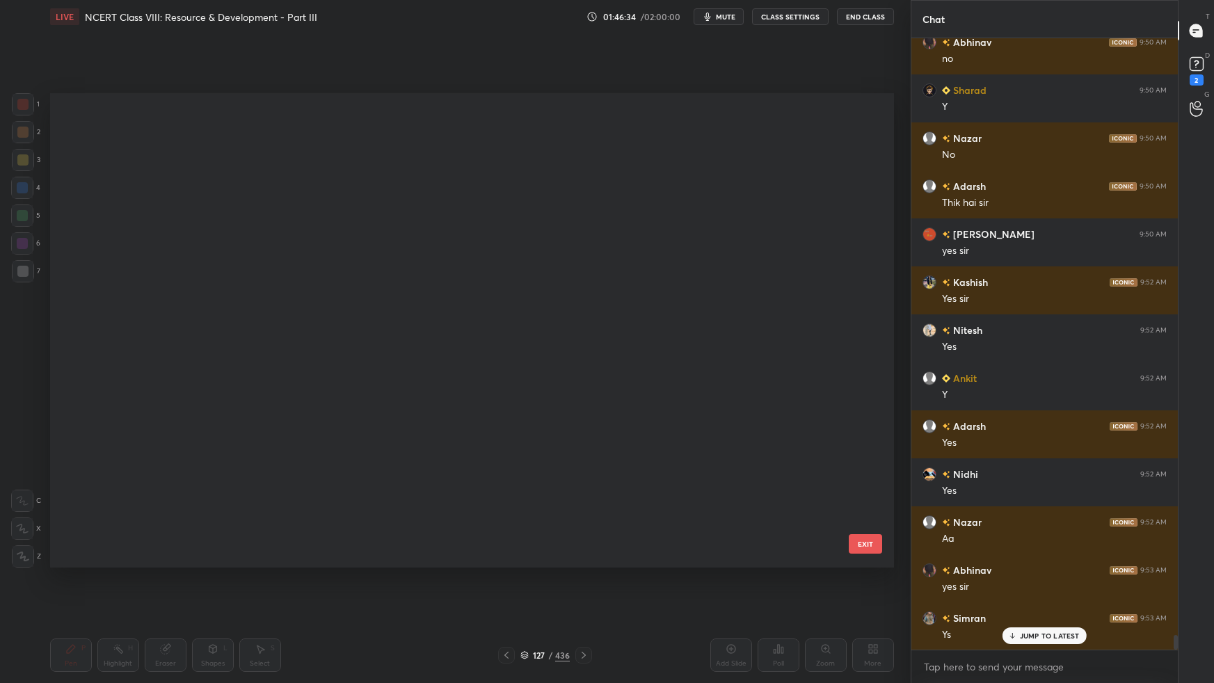
scroll to position [470, 837]
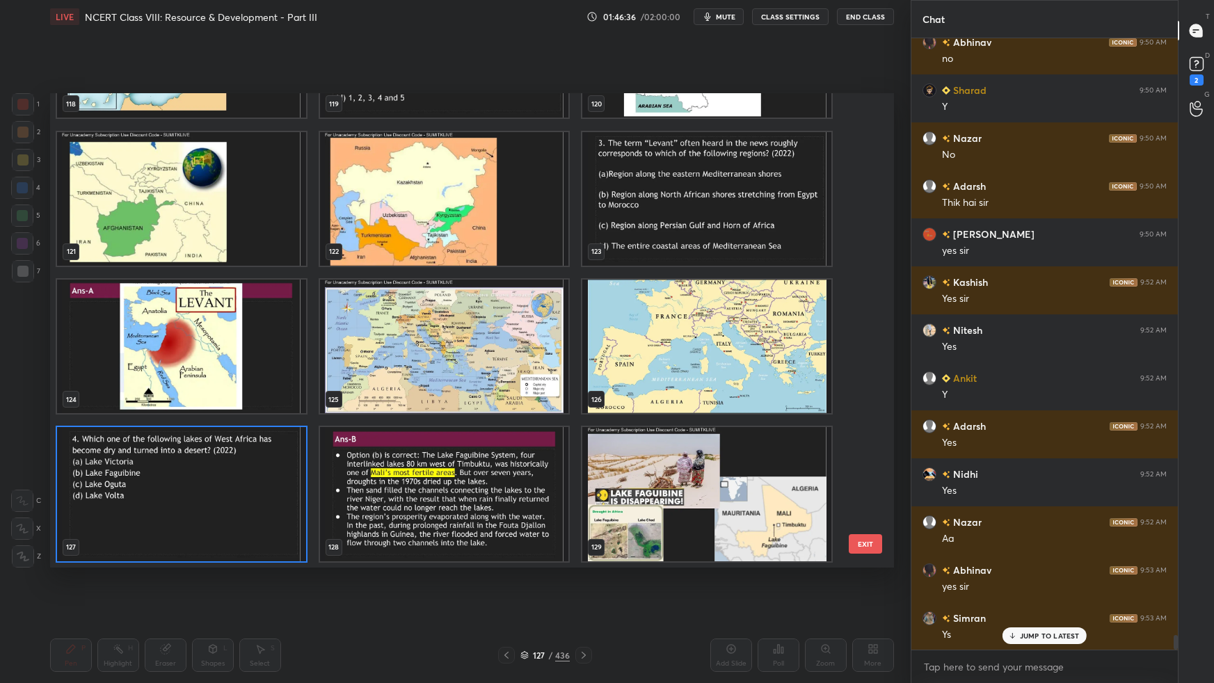
click at [769, 431] on img "grid" at bounding box center [706, 494] width 249 height 134
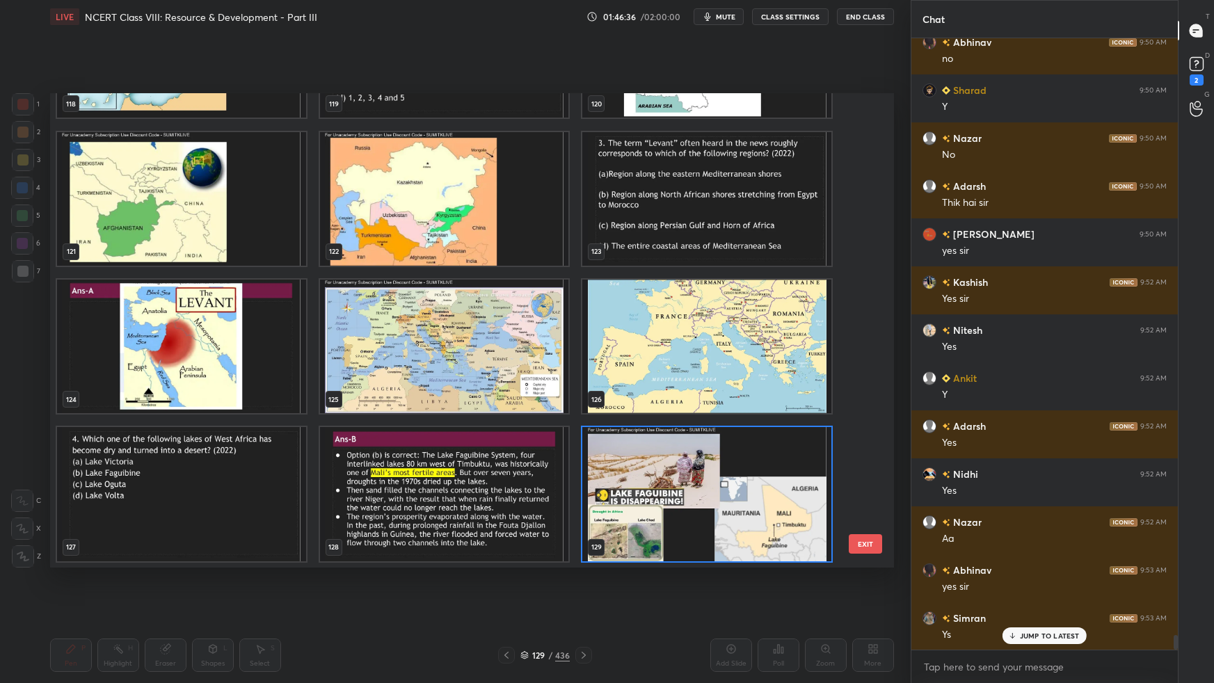
click at [771, 431] on img "grid" at bounding box center [706, 494] width 249 height 134
click at [771, 433] on img "grid" at bounding box center [706, 494] width 249 height 134
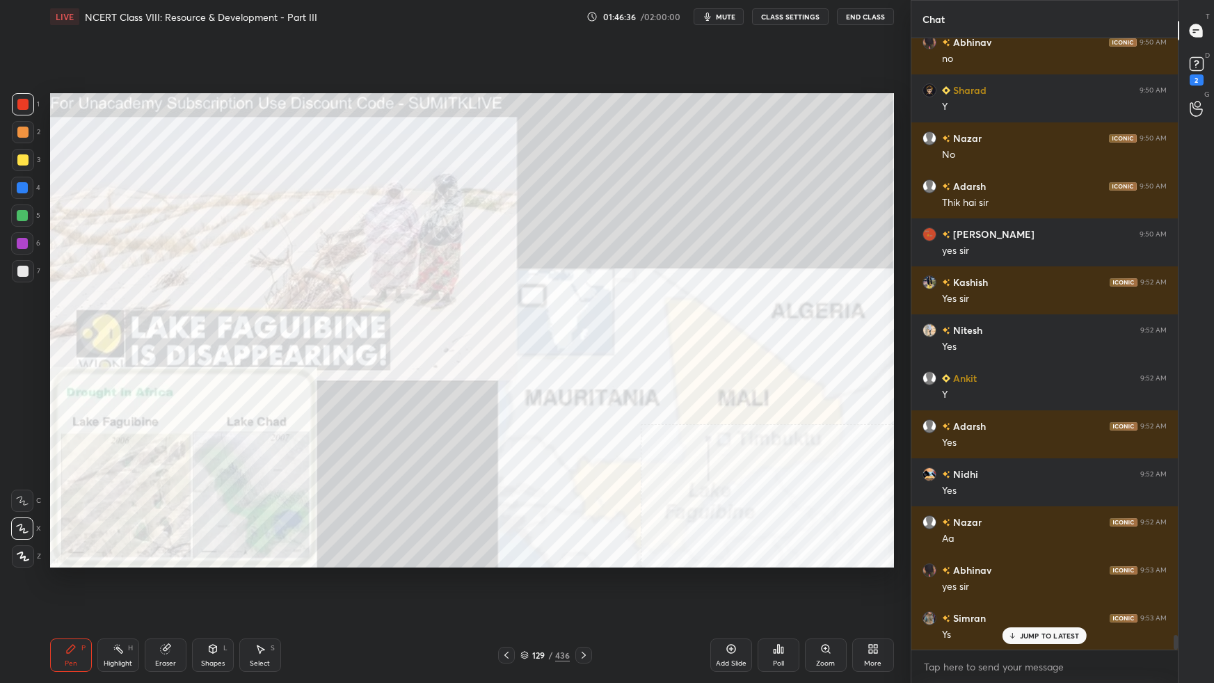
click at [773, 437] on img "grid" at bounding box center [706, 494] width 249 height 134
drag, startPoint x: 527, startPoint y: 657, endPoint x: 557, endPoint y: 632, distance: 39.0
click at [526, 605] on icon at bounding box center [524, 655] width 8 height 8
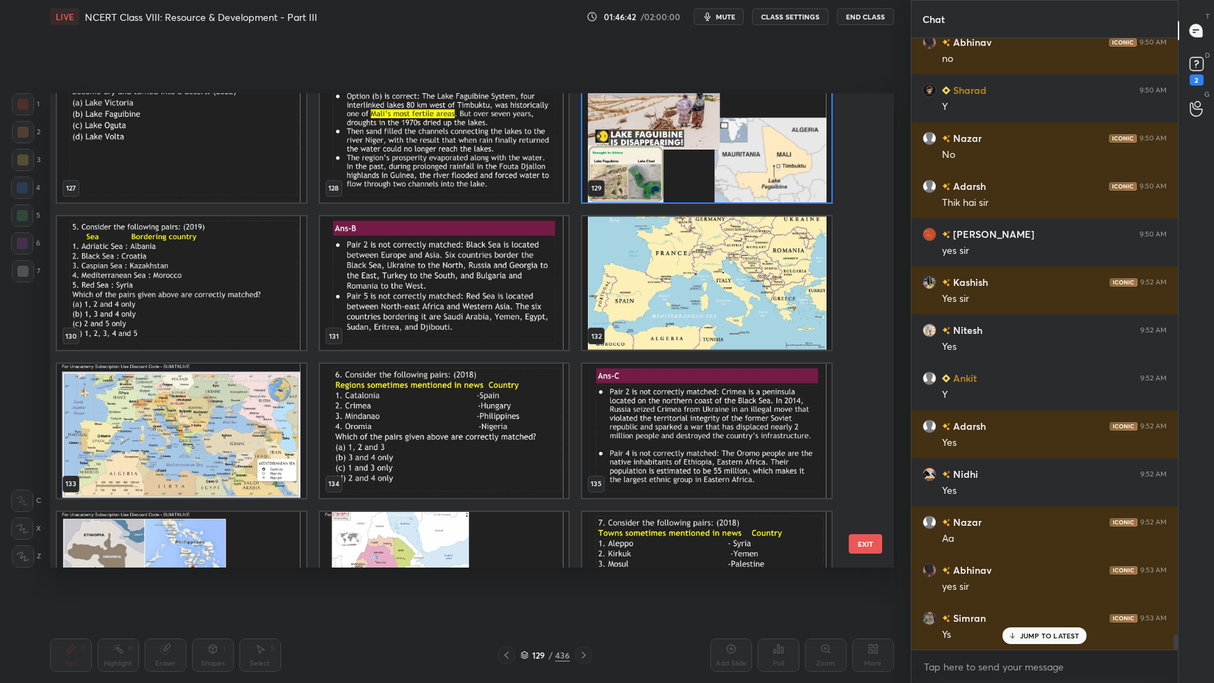
scroll to position [6271, 0]
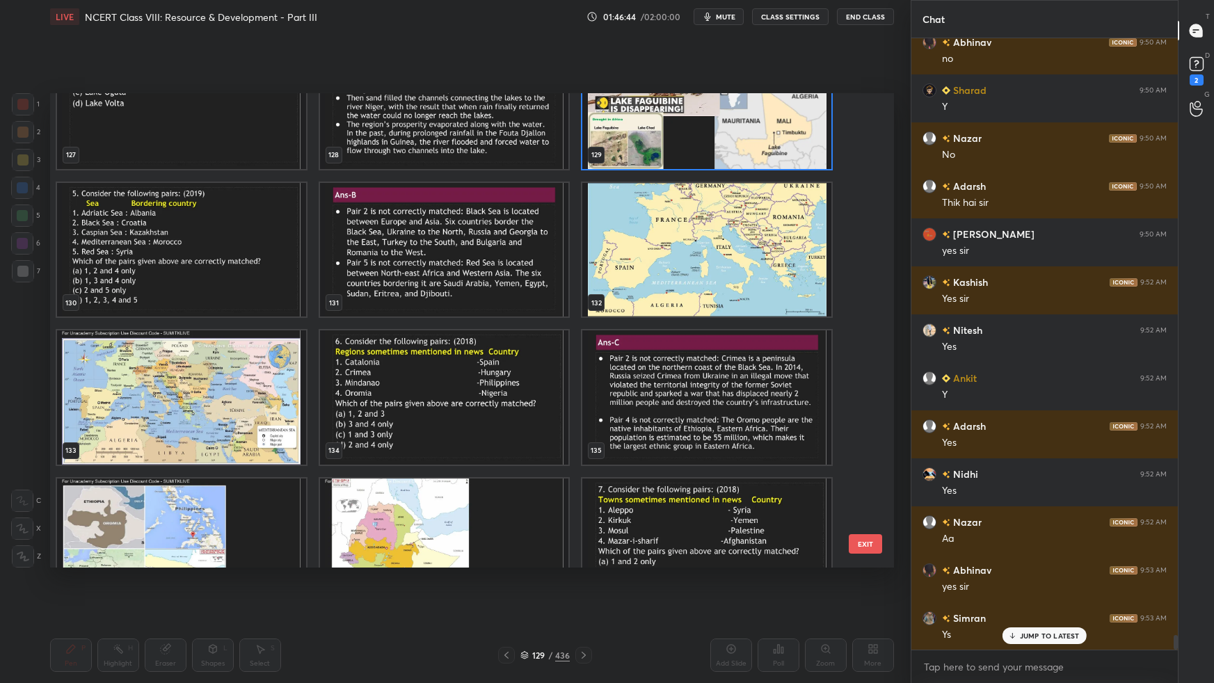
click at [262, 234] on img "grid" at bounding box center [181, 250] width 249 height 134
click at [263, 234] on img "grid" at bounding box center [181, 250] width 249 height 134
click at [264, 234] on img "grid" at bounding box center [181, 250] width 249 height 134
click at [267, 233] on img "grid" at bounding box center [181, 250] width 249 height 134
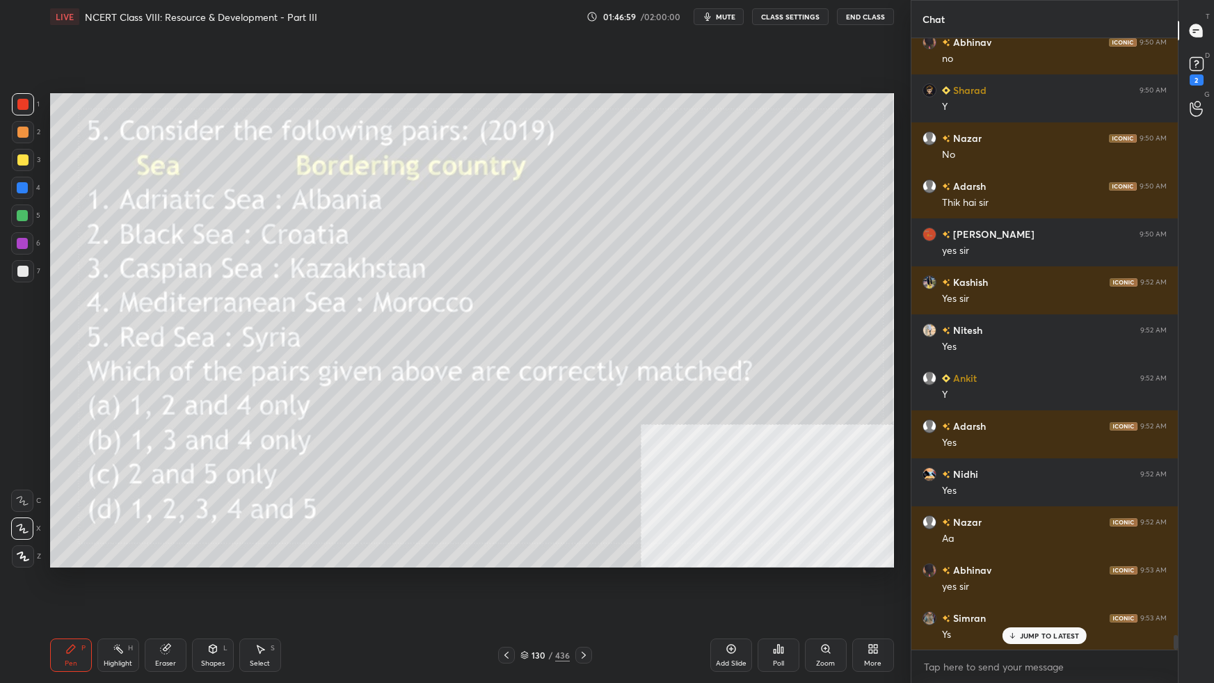
drag, startPoint x: 527, startPoint y: 657, endPoint x: 536, endPoint y: 648, distance: 12.3
click at [526, 605] on icon at bounding box center [524, 655] width 8 height 8
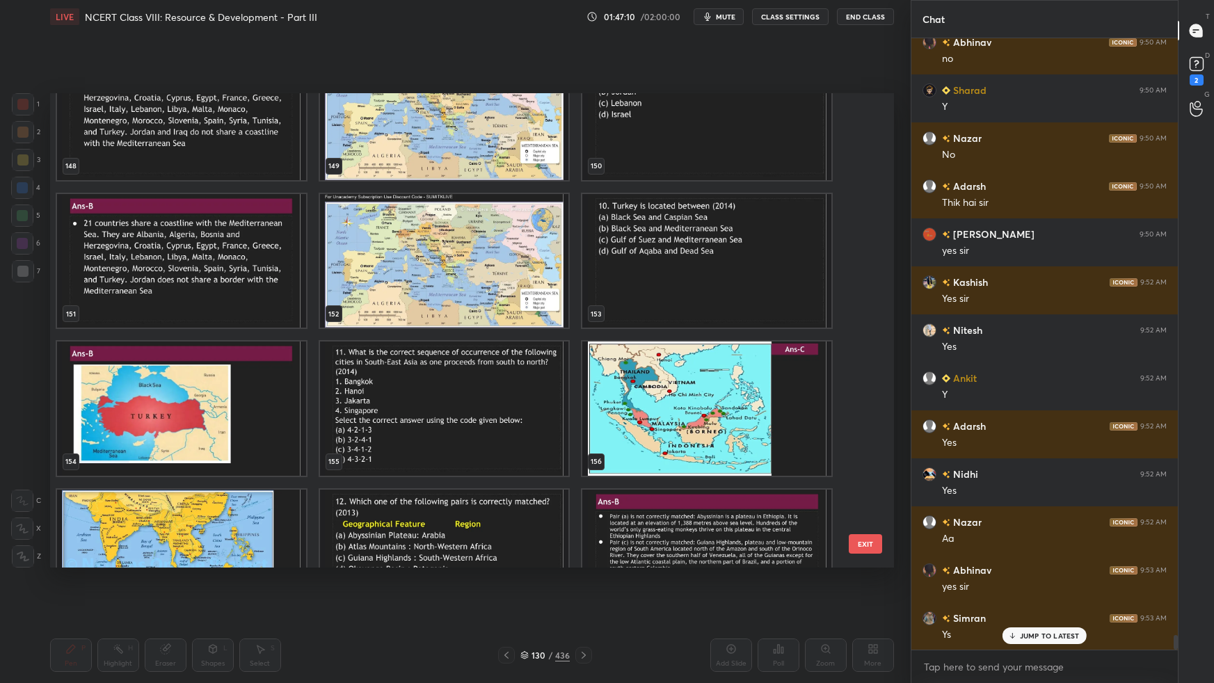
scroll to position [7328, 0]
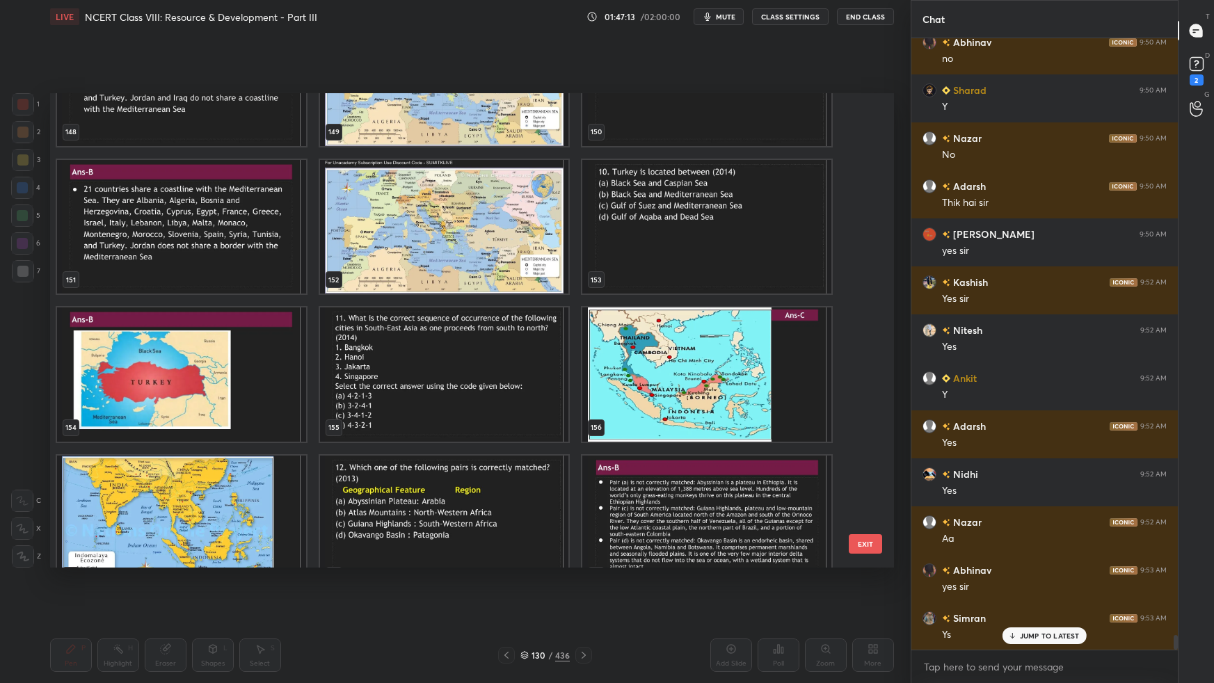
click at [450, 495] on img "grid" at bounding box center [443, 523] width 249 height 134
click at [452, 492] on img "grid" at bounding box center [443, 523] width 249 height 134
click at [453, 491] on img "grid" at bounding box center [443, 523] width 249 height 134
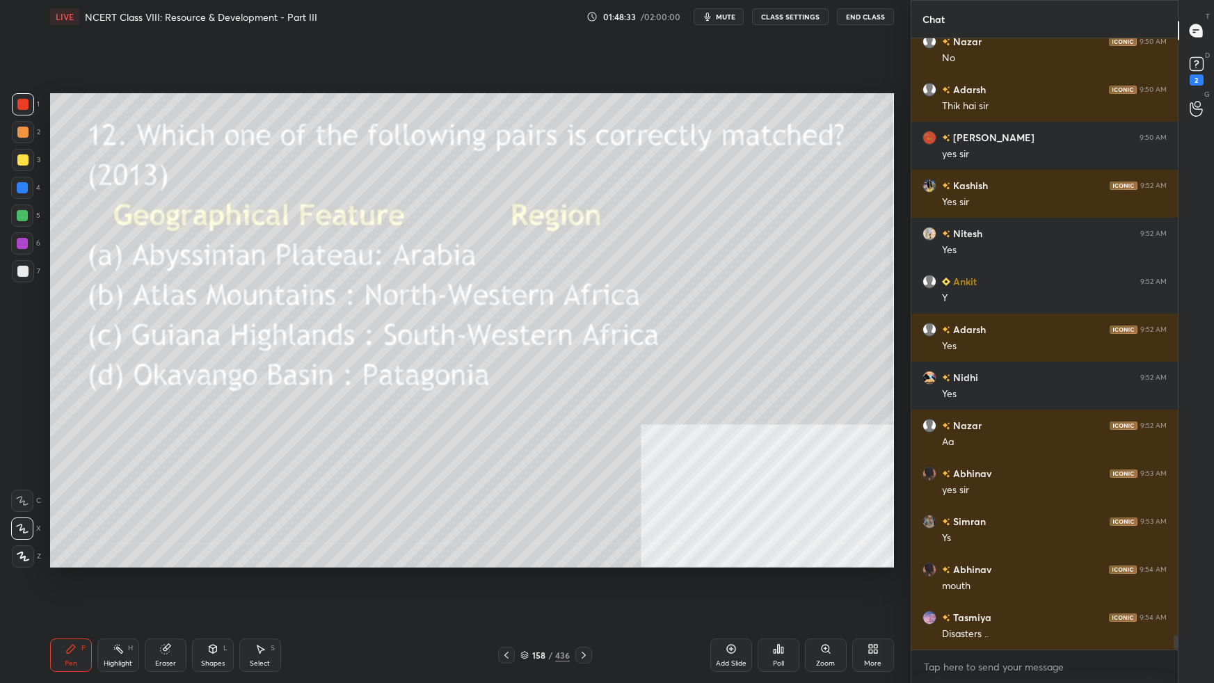
scroll to position [24987, 0]
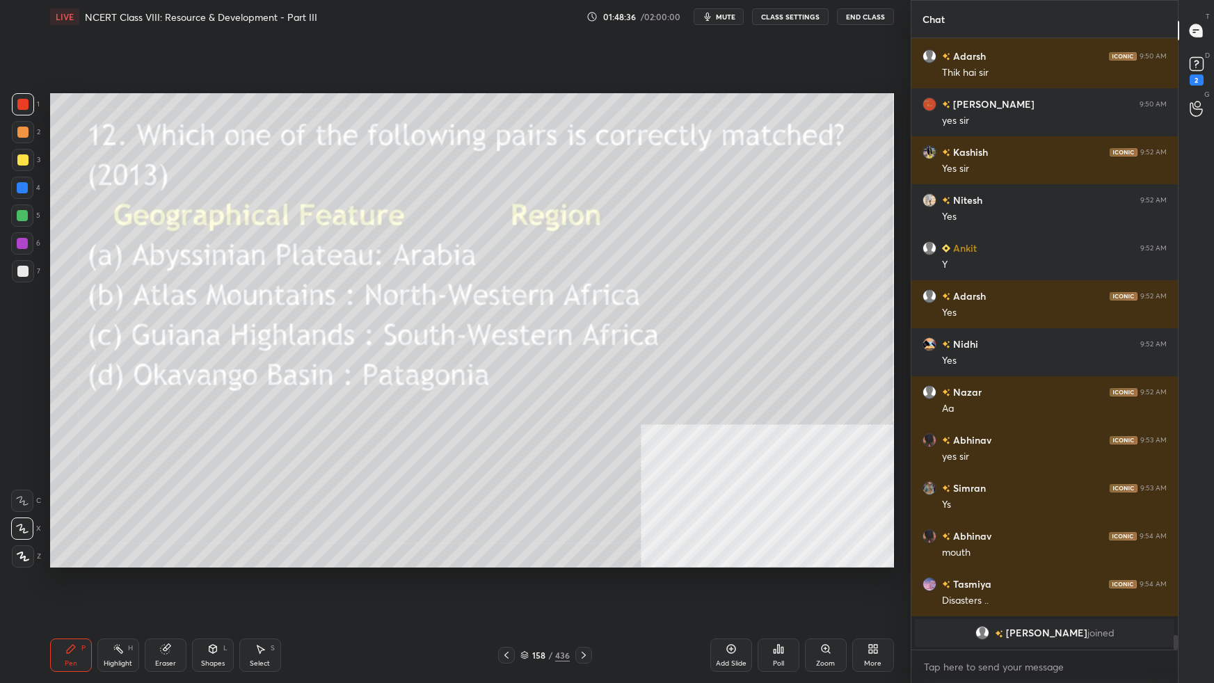
drag, startPoint x: 526, startPoint y: 652, endPoint x: 540, endPoint y: 632, distance: 25.1
click at [530, 605] on div "158 / 436" at bounding box center [545, 655] width 94 height 17
drag, startPoint x: 524, startPoint y: 653, endPoint x: 538, endPoint y: 643, distance: 17.0
click at [527, 605] on icon at bounding box center [524, 655] width 8 height 8
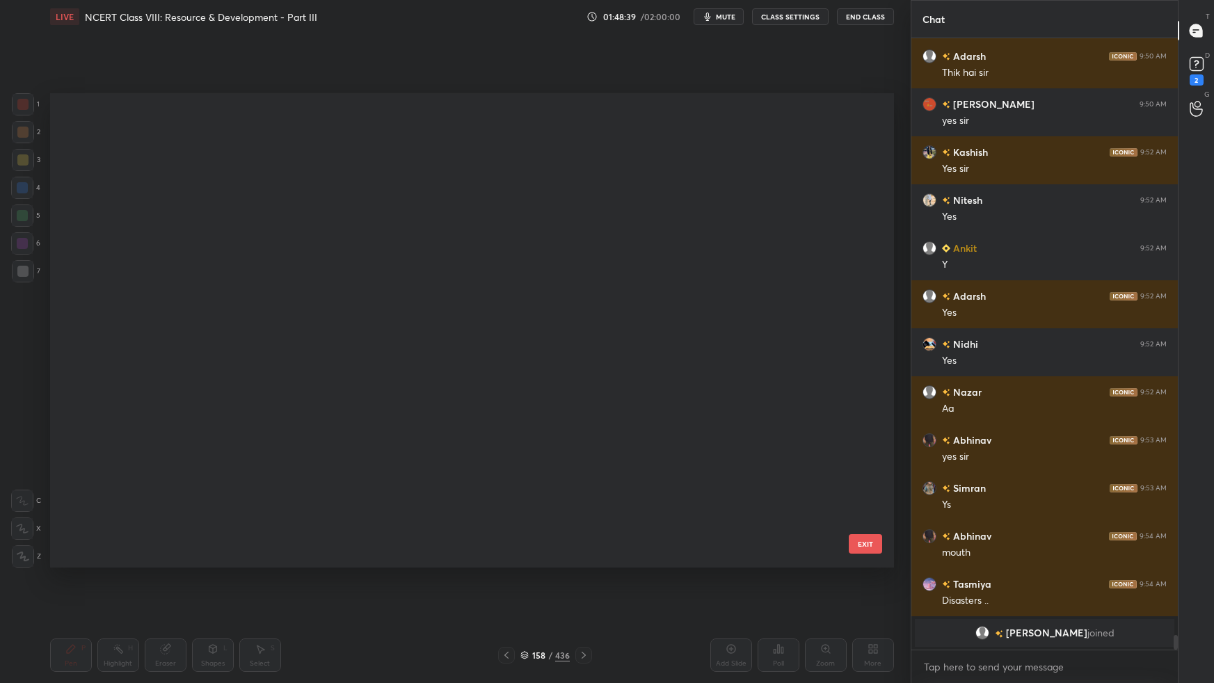
scroll to position [470, 837]
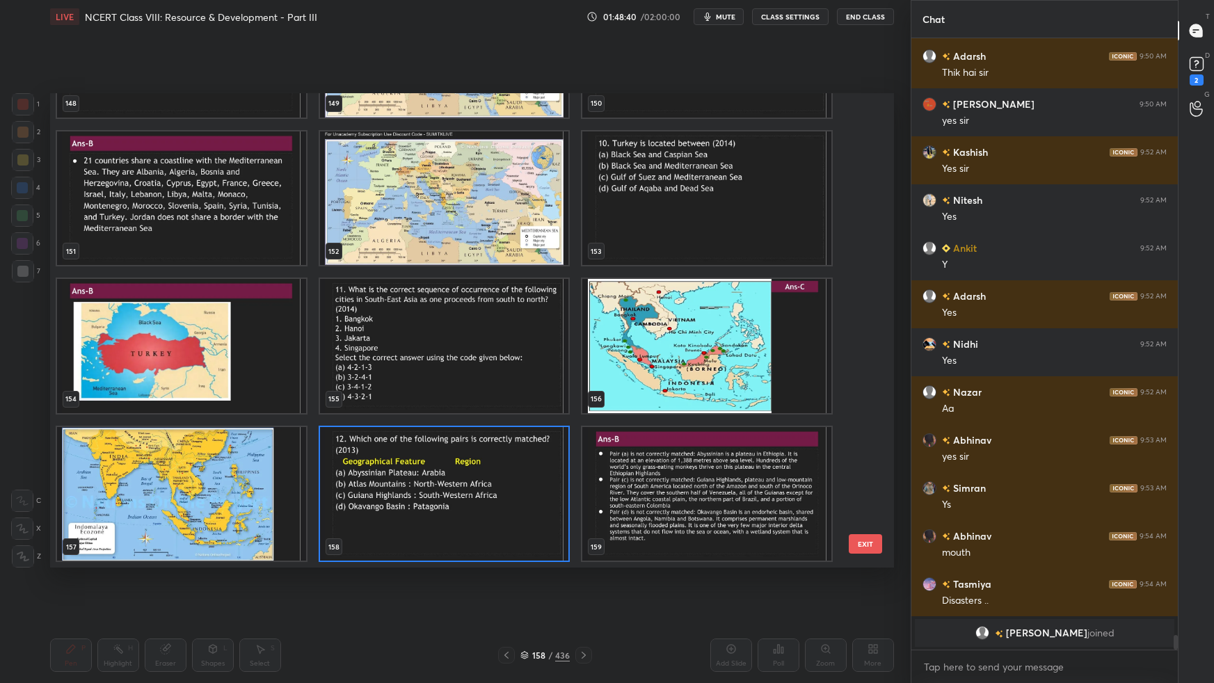
click at [866, 257] on div "148 149 150 151 152 153 154 155 156 157 158 159 160 161 162 163 164 165" at bounding box center [459, 330] width 819 height 474
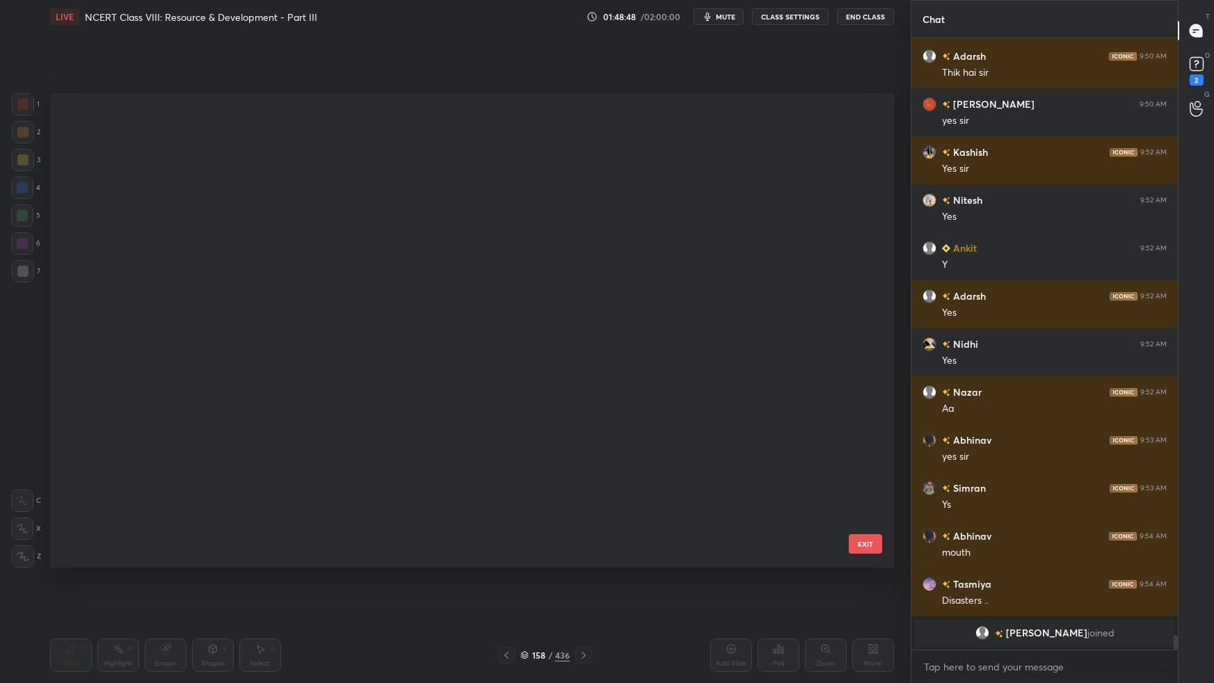
scroll to position [21097, 0]
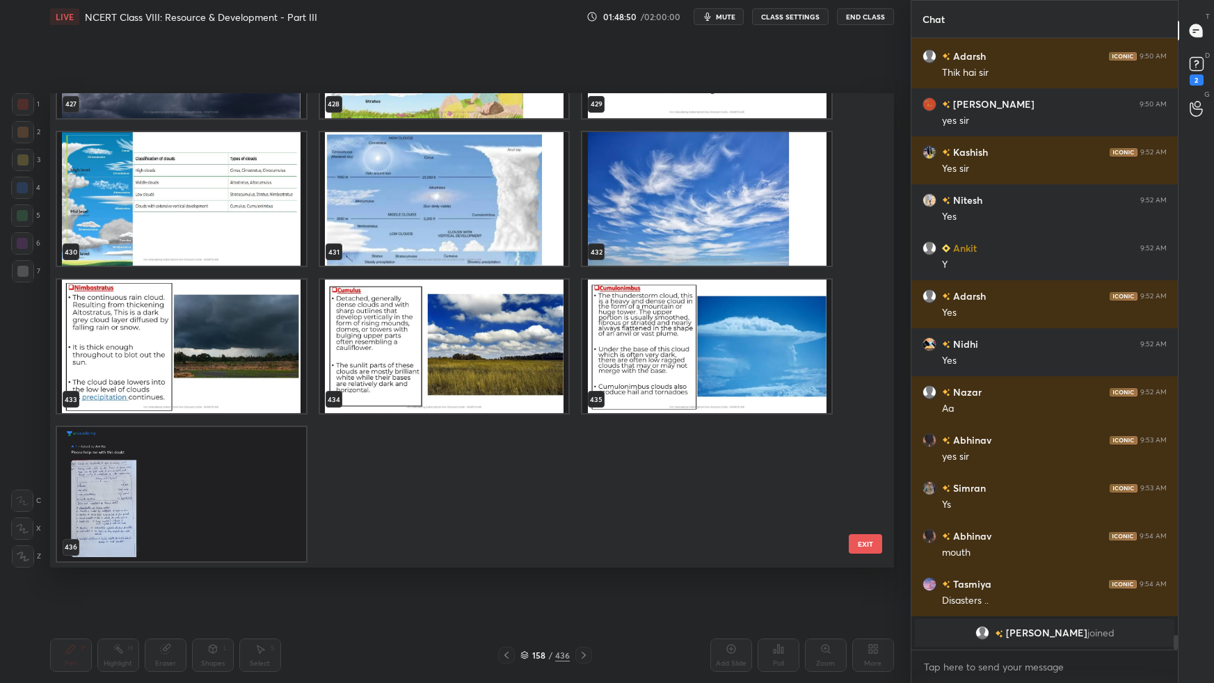
click at [241, 489] on img "grid" at bounding box center [181, 494] width 249 height 134
click at [242, 490] on img "grid" at bounding box center [181, 494] width 249 height 134
click at [243, 490] on img "grid" at bounding box center [181, 494] width 249 height 134
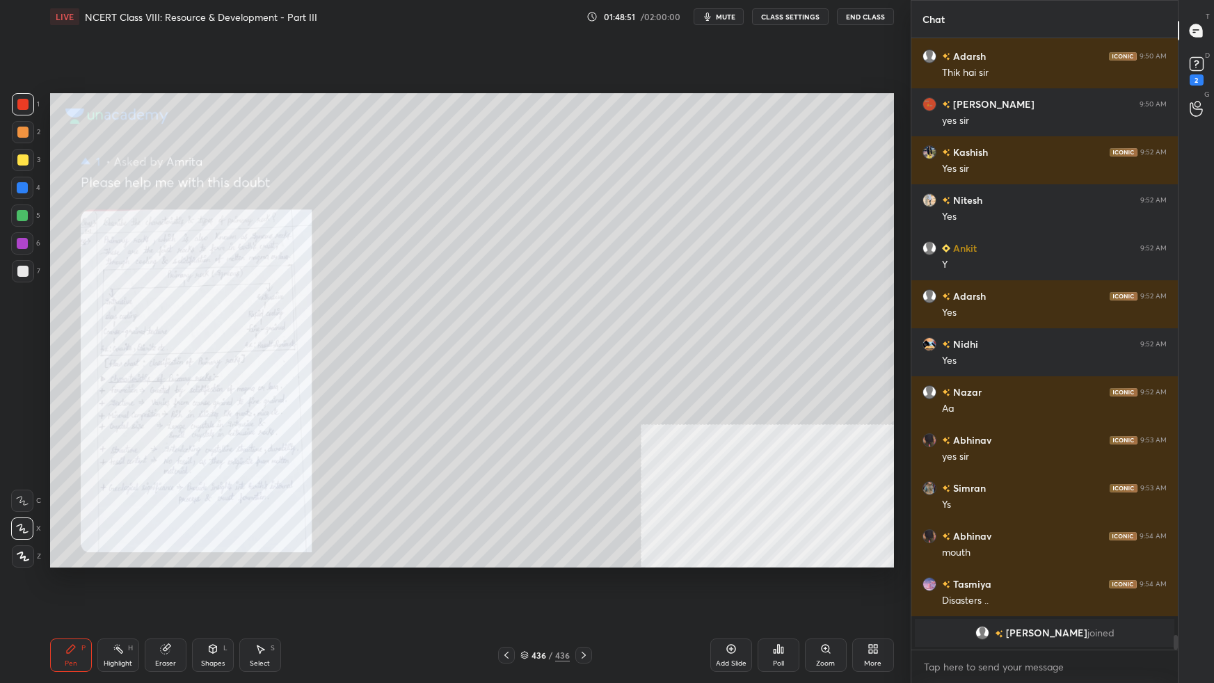
scroll to position [23733, 0]
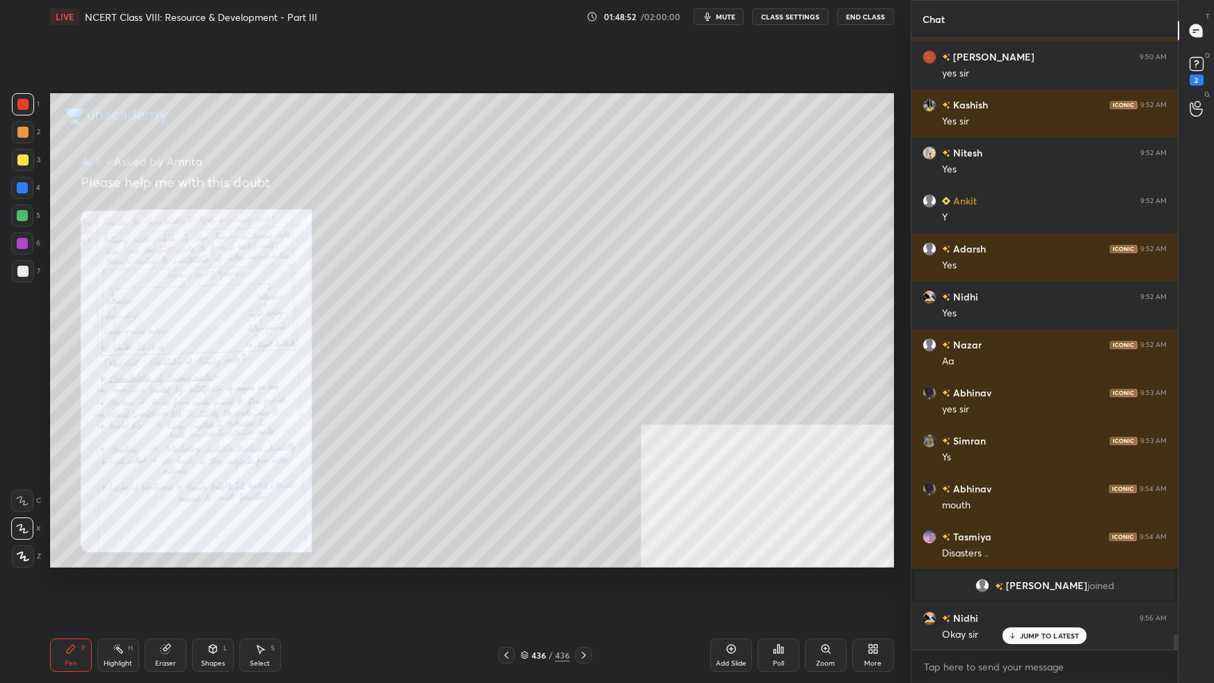
drag, startPoint x: 725, startPoint y: 645, endPoint x: 730, endPoint y: 633, distance: 12.8
click at [727, 605] on div "Add Slide" at bounding box center [731, 654] width 42 height 33
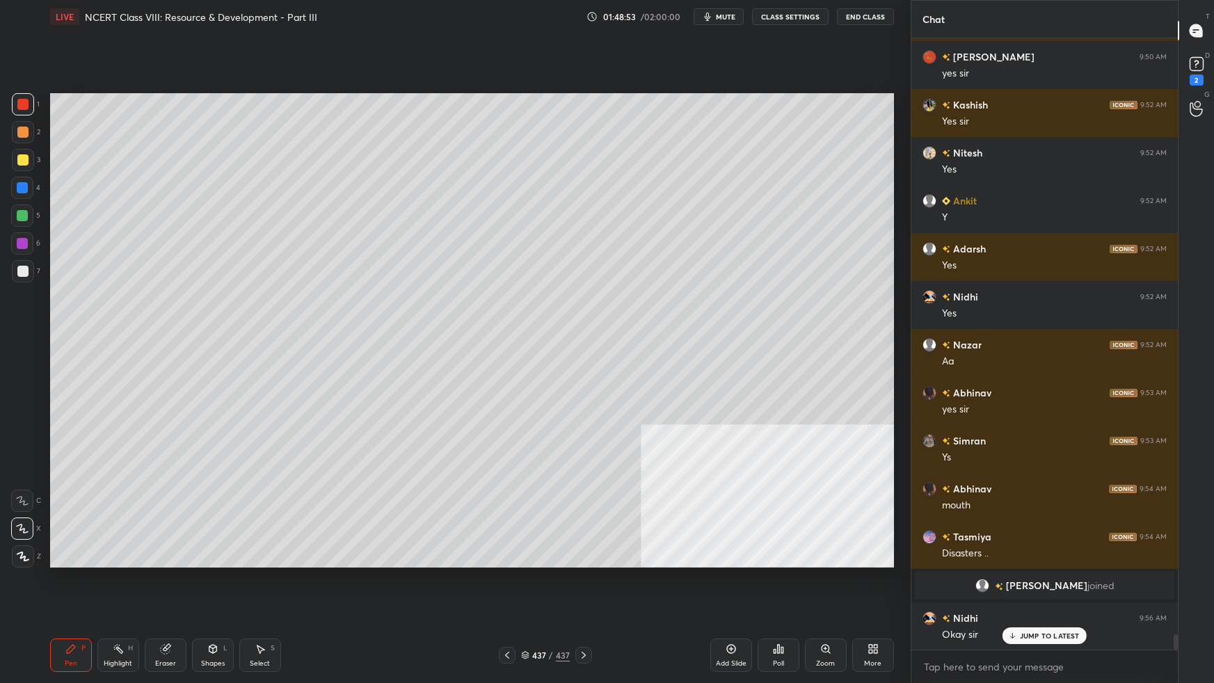
scroll to position [23781, 0]
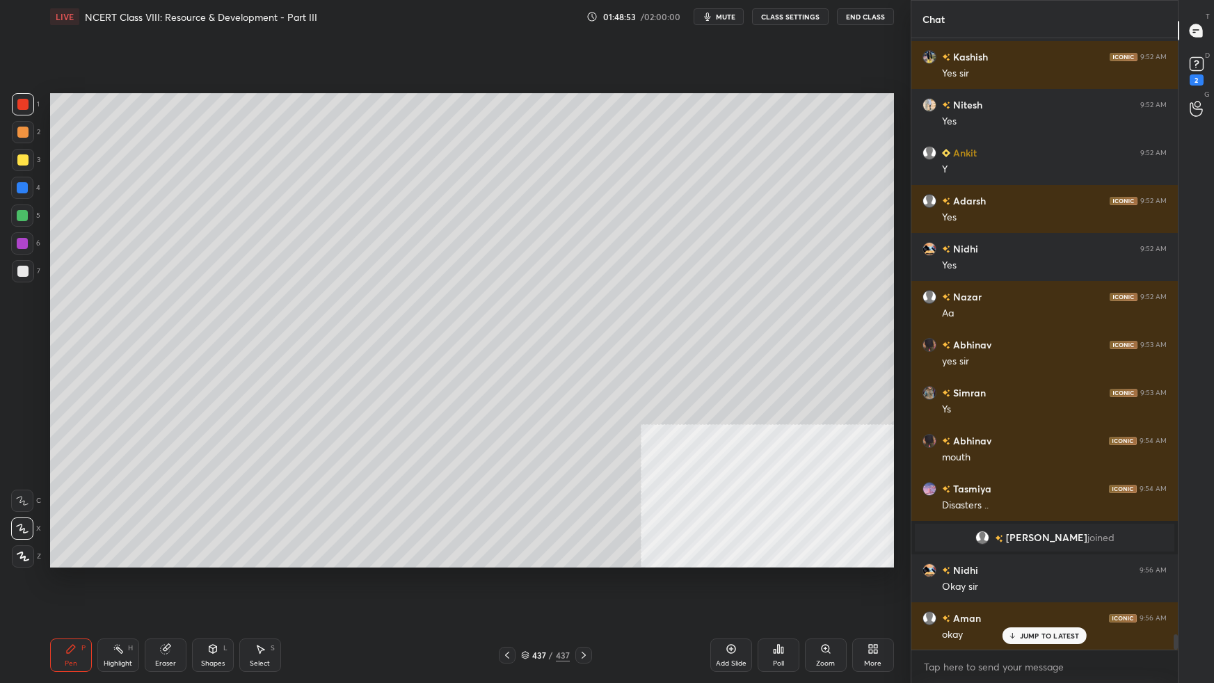
click at [885, 605] on div "More" at bounding box center [873, 654] width 42 height 33
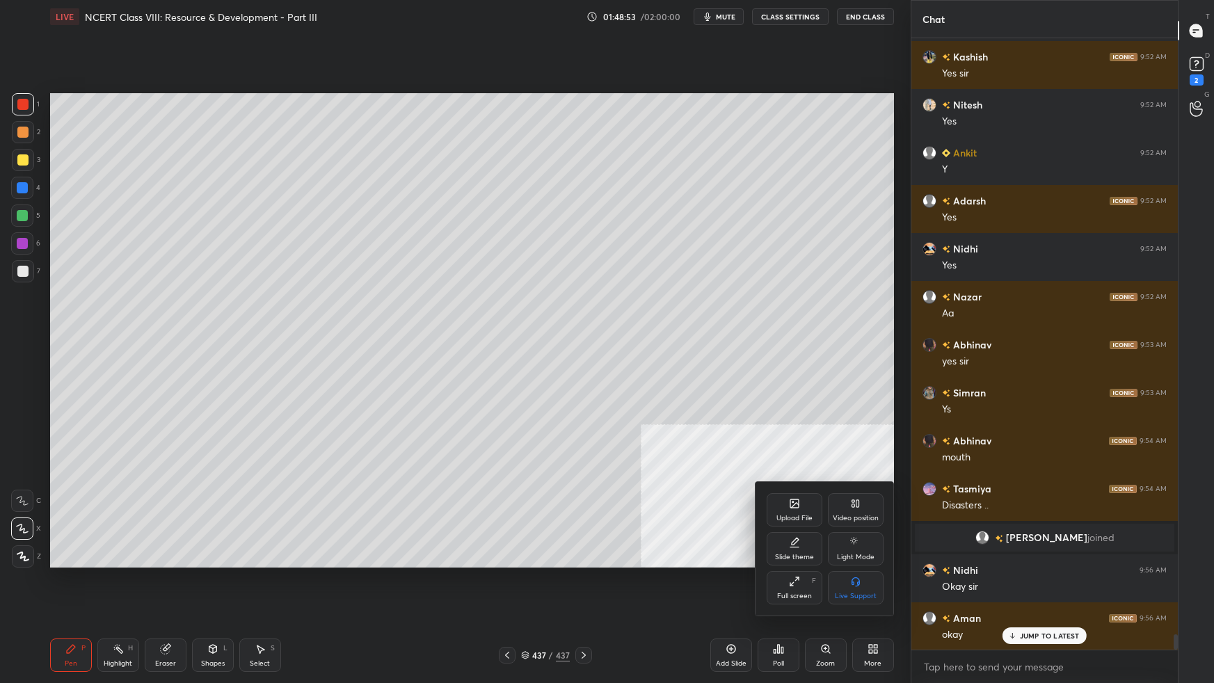
click at [807, 507] on div "Upload File" at bounding box center [794, 509] width 56 height 33
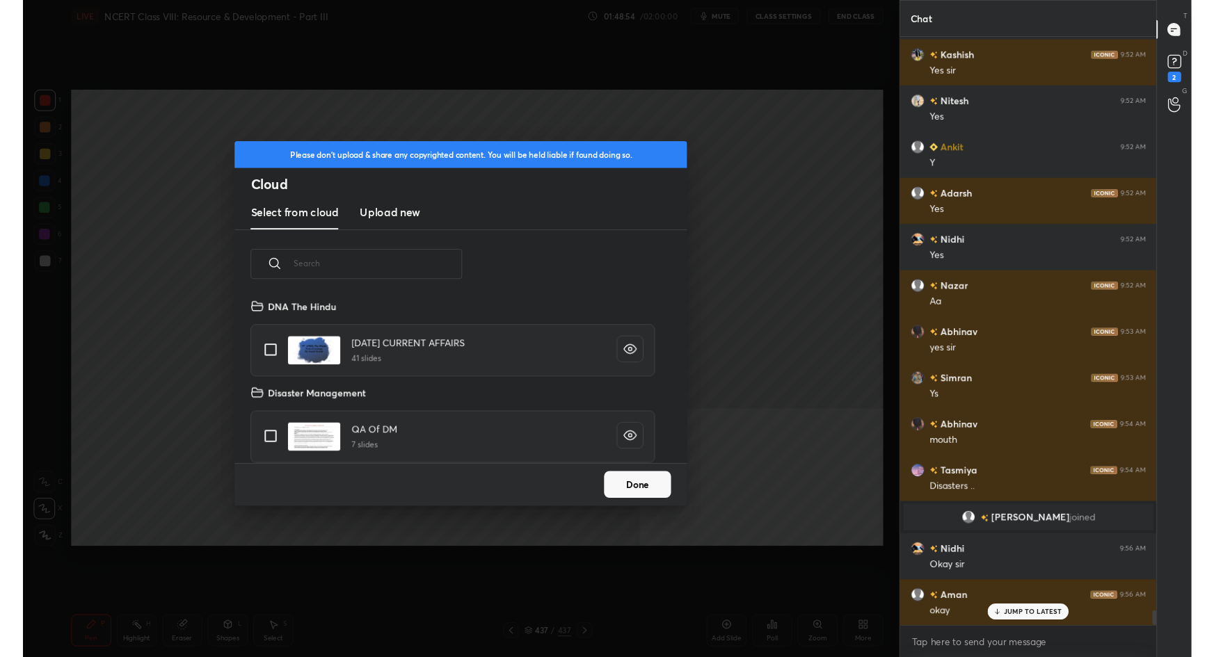
scroll to position [172, 446]
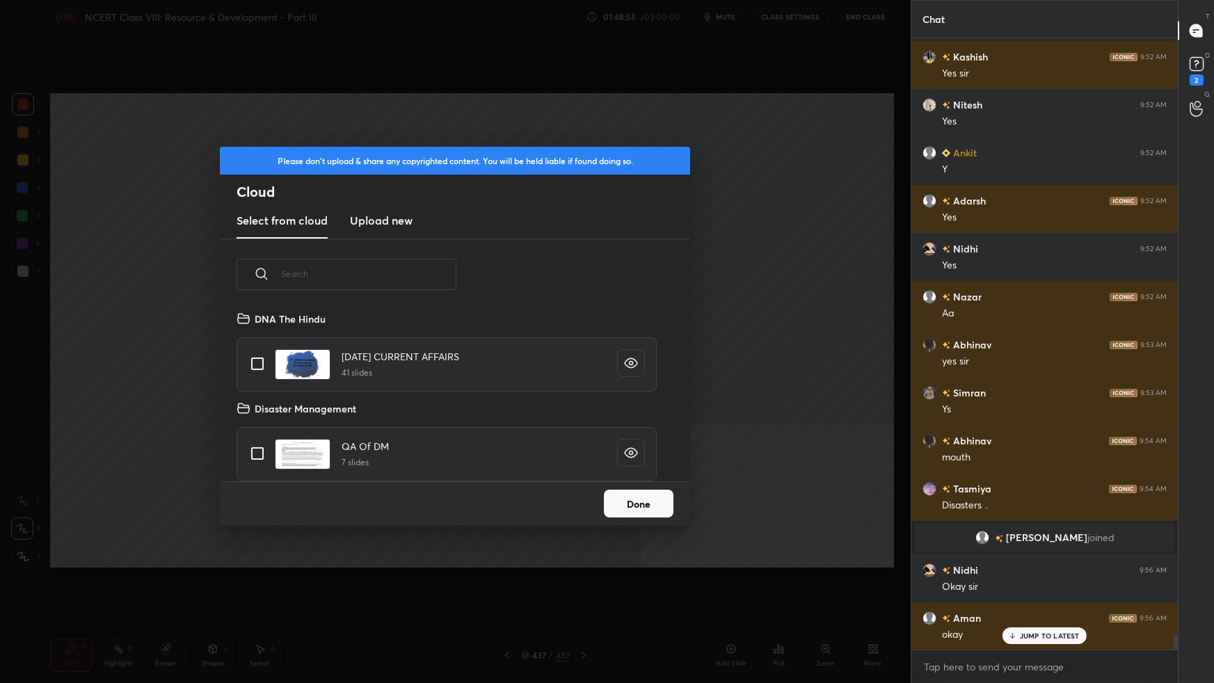
click at [393, 220] on h3 "Upload new" at bounding box center [381, 220] width 63 height 17
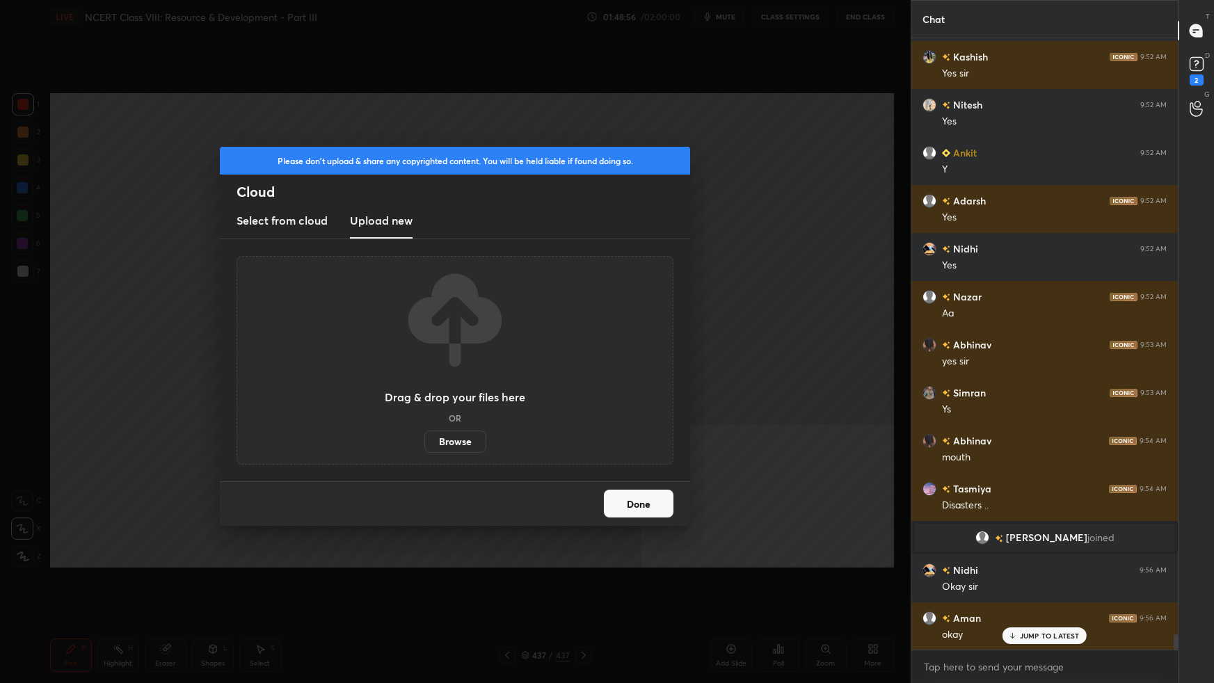
drag, startPoint x: 453, startPoint y: 444, endPoint x: 453, endPoint y: 367, distance: 77.2
click at [453, 444] on label "Browse" at bounding box center [455, 442] width 62 height 22
click at [424, 444] on input "Browse" at bounding box center [424, 442] width 0 height 22
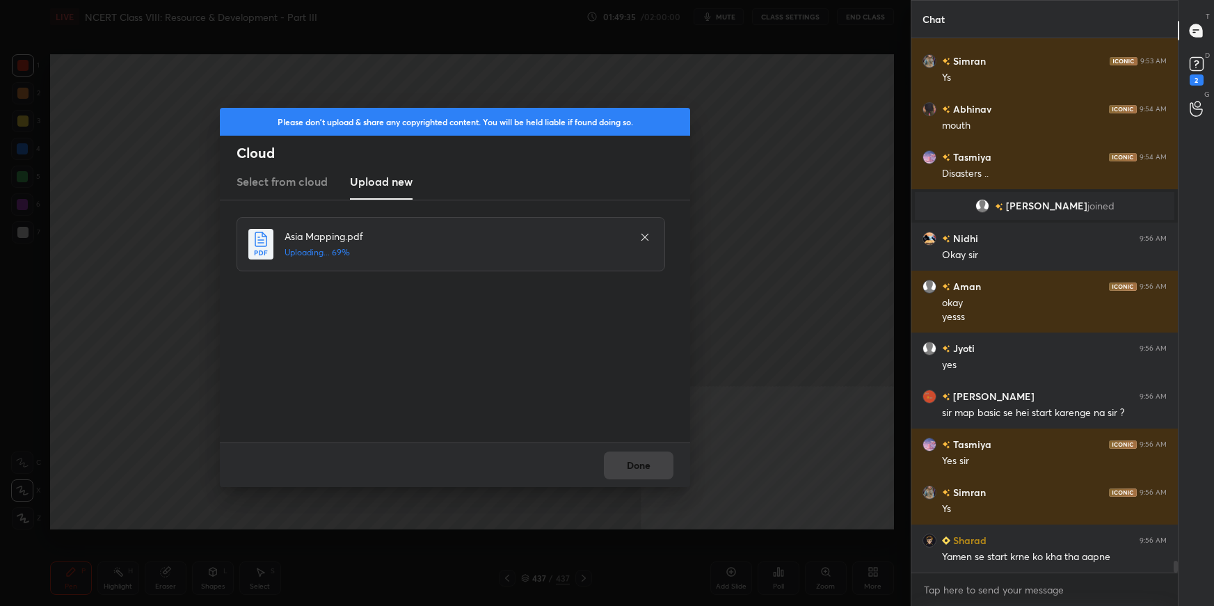
scroll to position [24161, 0]
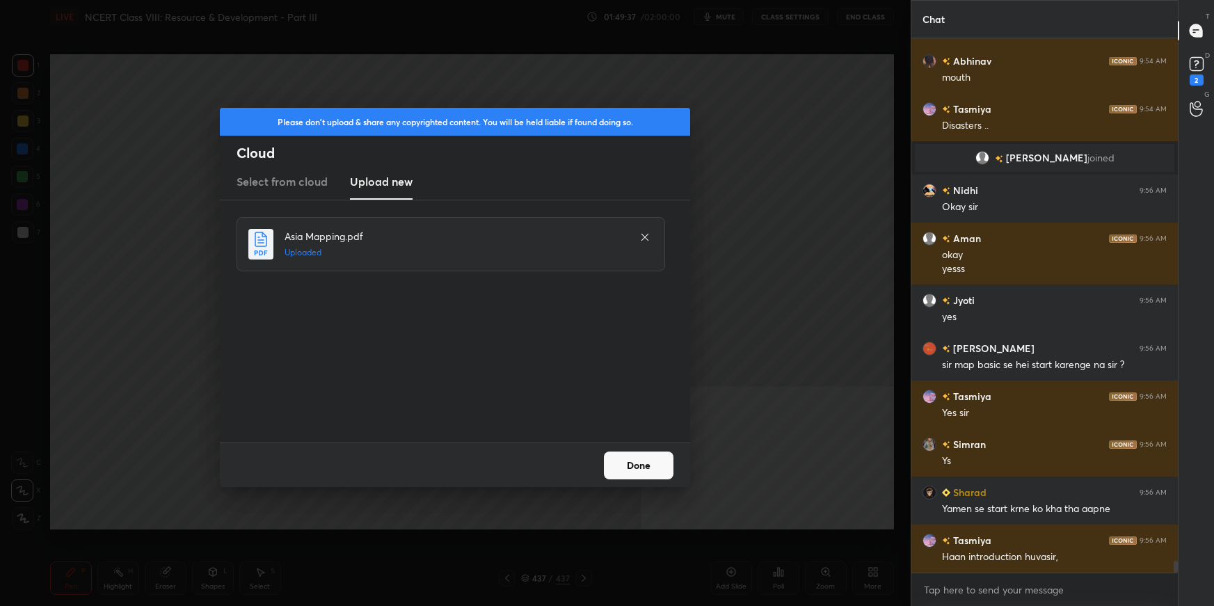
click at [637, 472] on button "Done" at bounding box center [639, 465] width 70 height 28
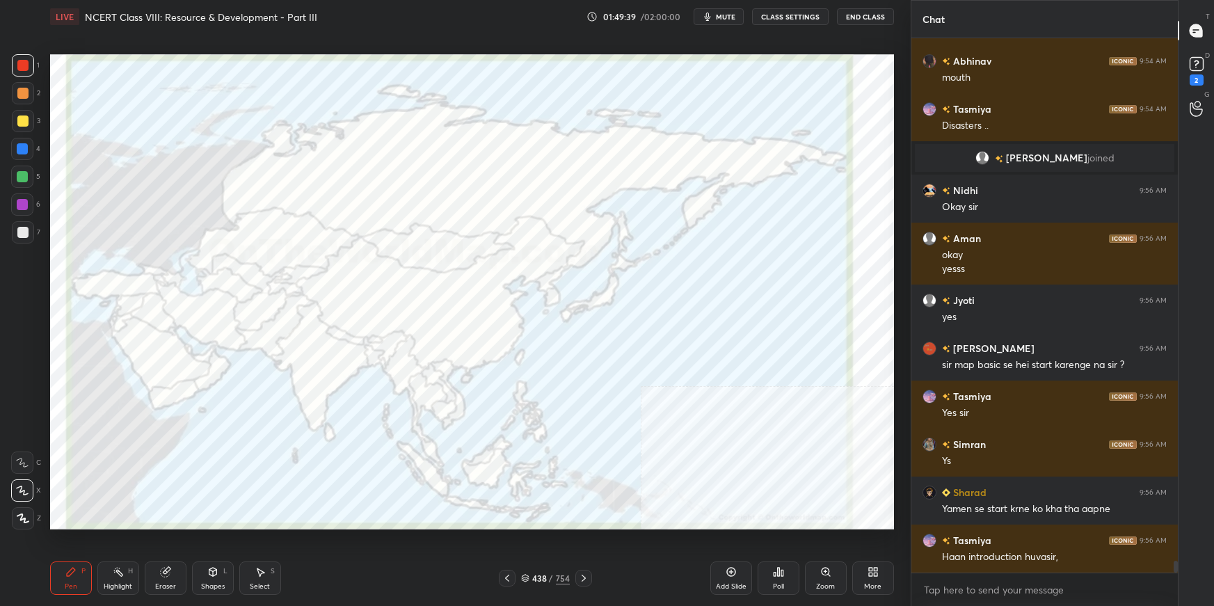
click at [728, 579] on div "Add Slide" at bounding box center [731, 577] width 42 height 33
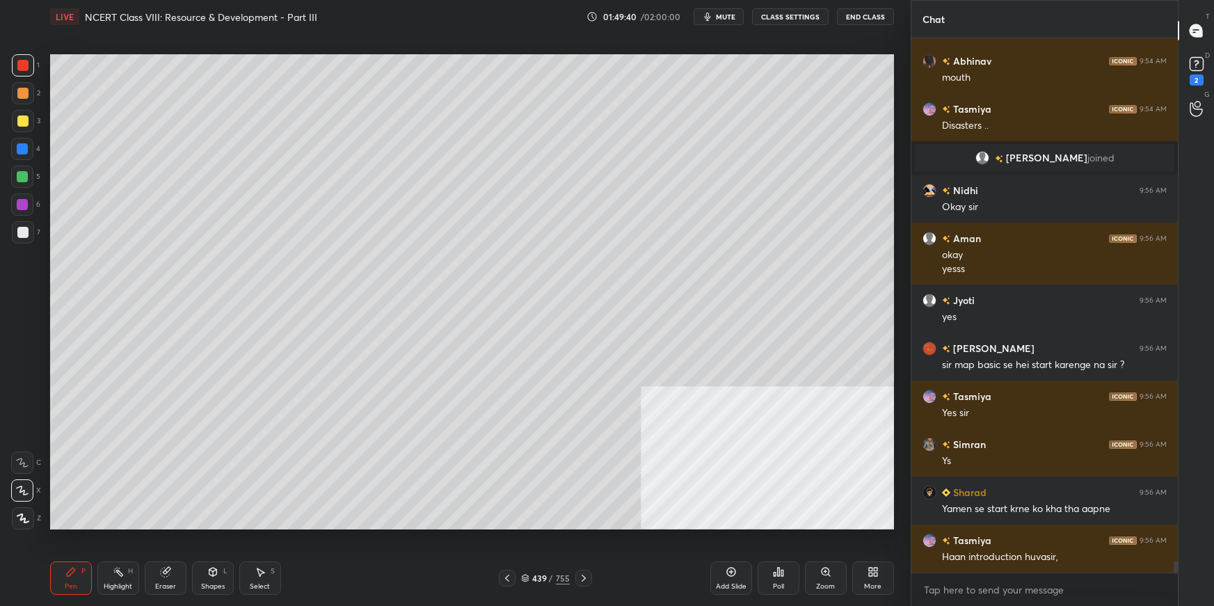
click at [524, 578] on icon at bounding box center [525, 578] width 8 height 8
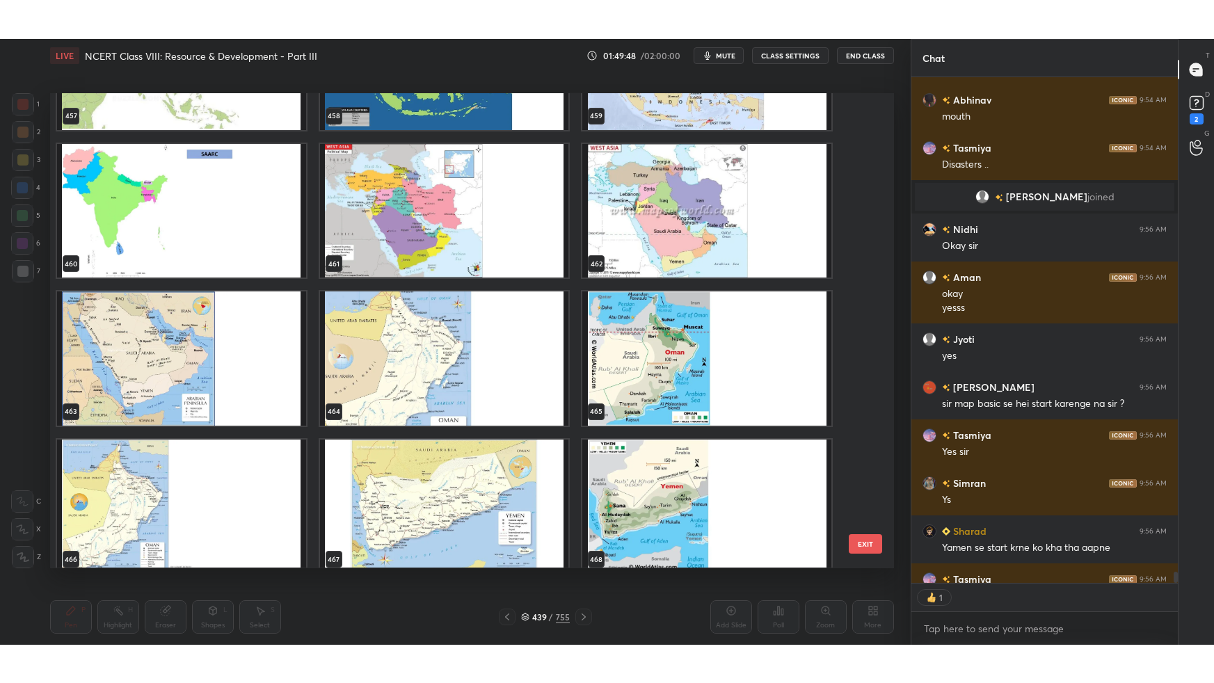
scroll to position [501, 263]
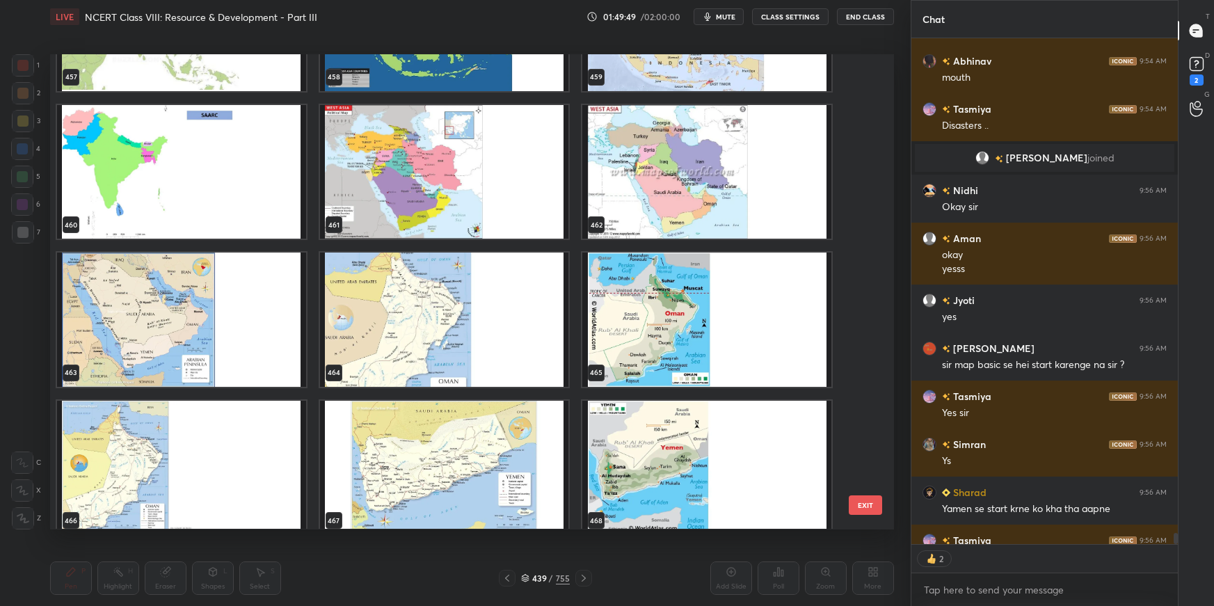
click at [760, 193] on img "grid" at bounding box center [706, 172] width 249 height 134
click at [757, 203] on img "grid" at bounding box center [706, 172] width 249 height 134
click at [758, 204] on img "grid" at bounding box center [706, 172] width 249 height 134
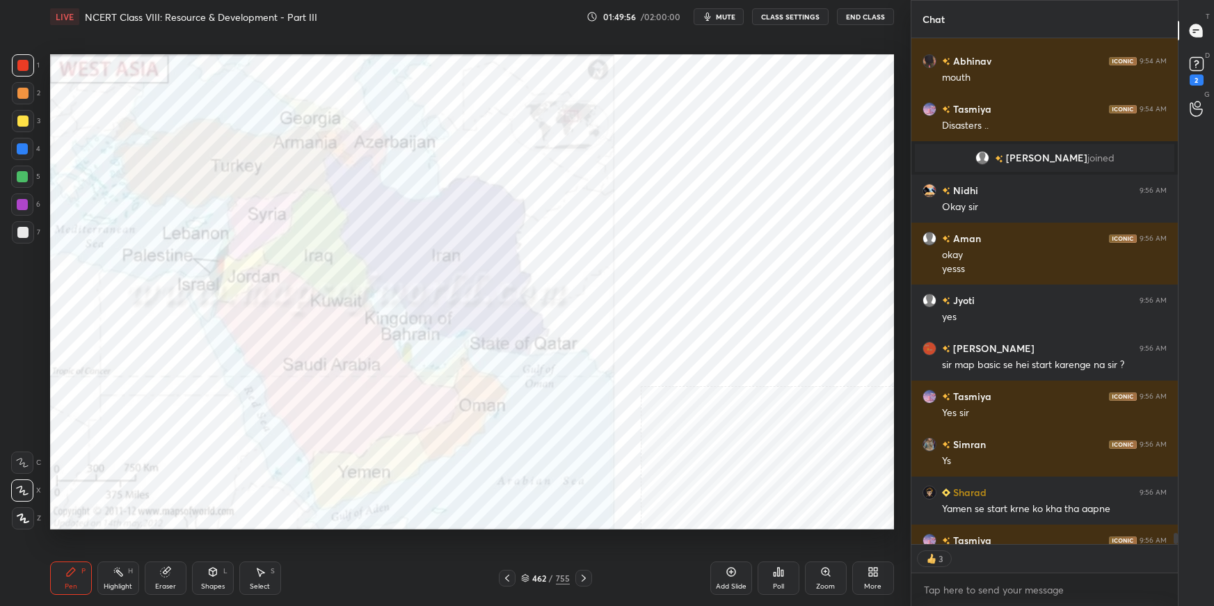
click at [873, 580] on div "More" at bounding box center [873, 577] width 42 height 33
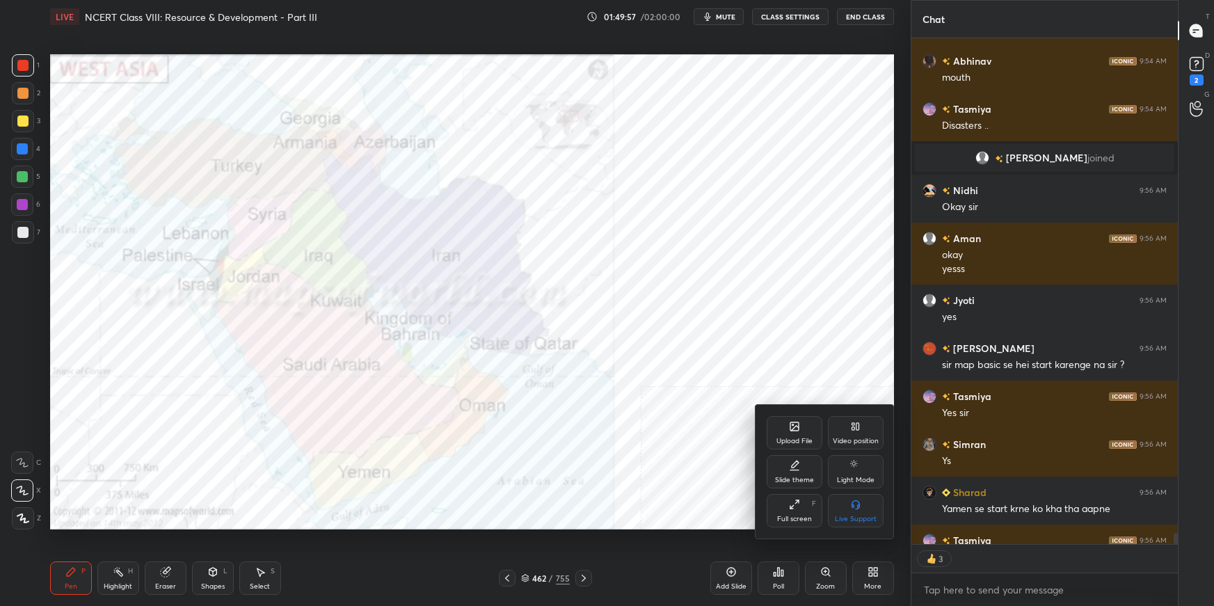
click at [804, 509] on div "Full screen F" at bounding box center [794, 510] width 56 height 33
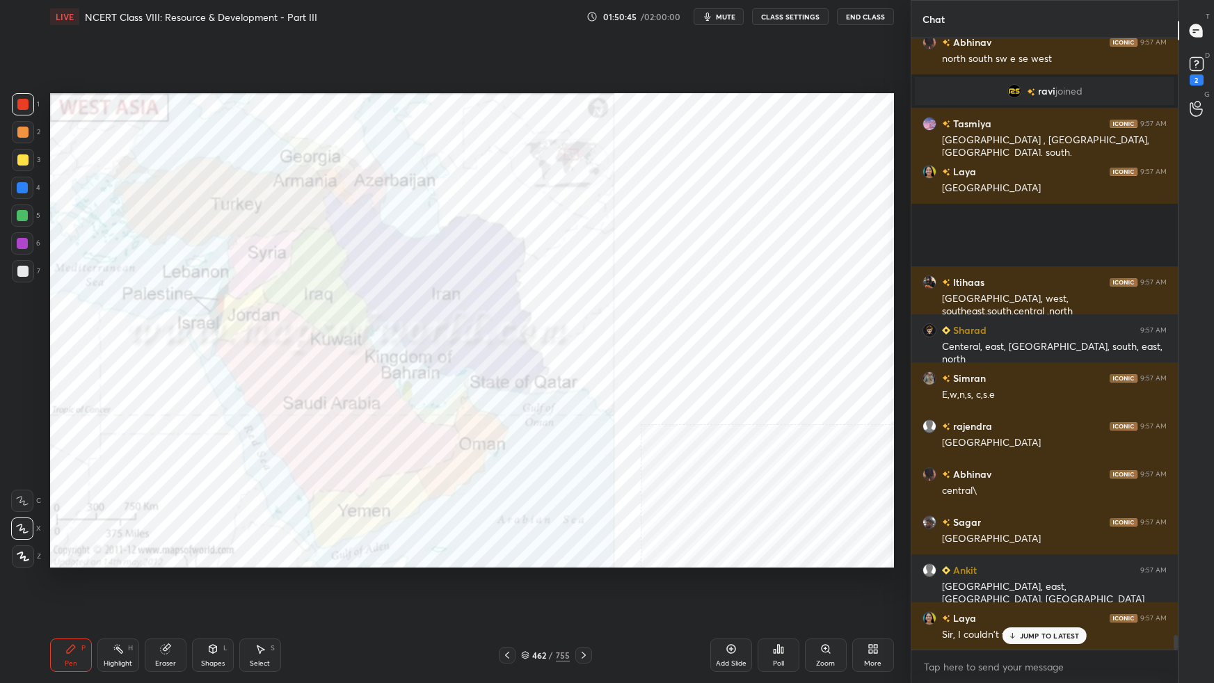
scroll to position [24914, 0]
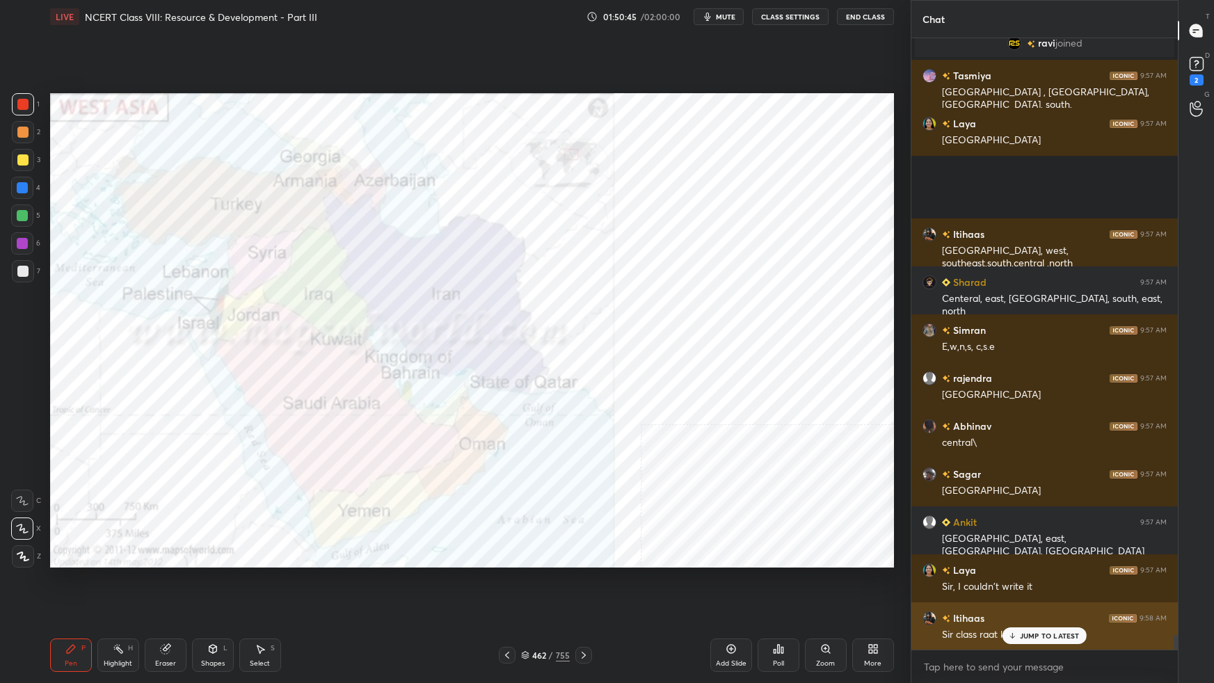
click at [1038, 605] on p "JUMP TO LATEST" at bounding box center [1050, 636] width 60 height 8
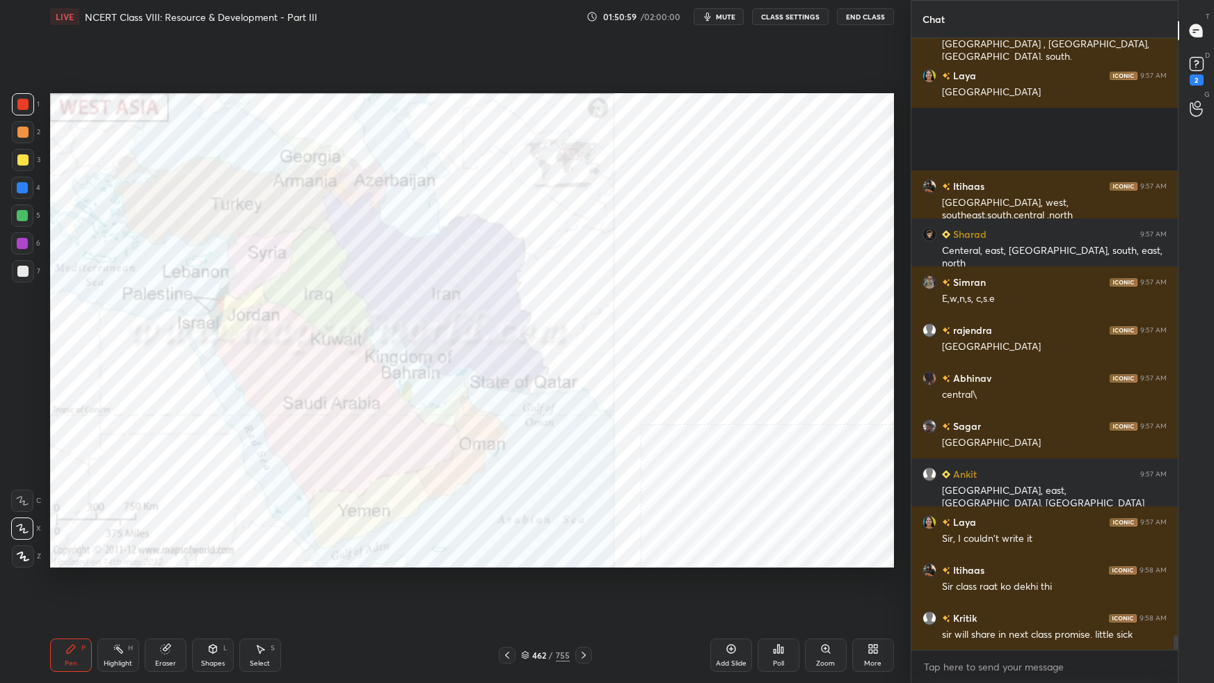
scroll to position [25010, 0]
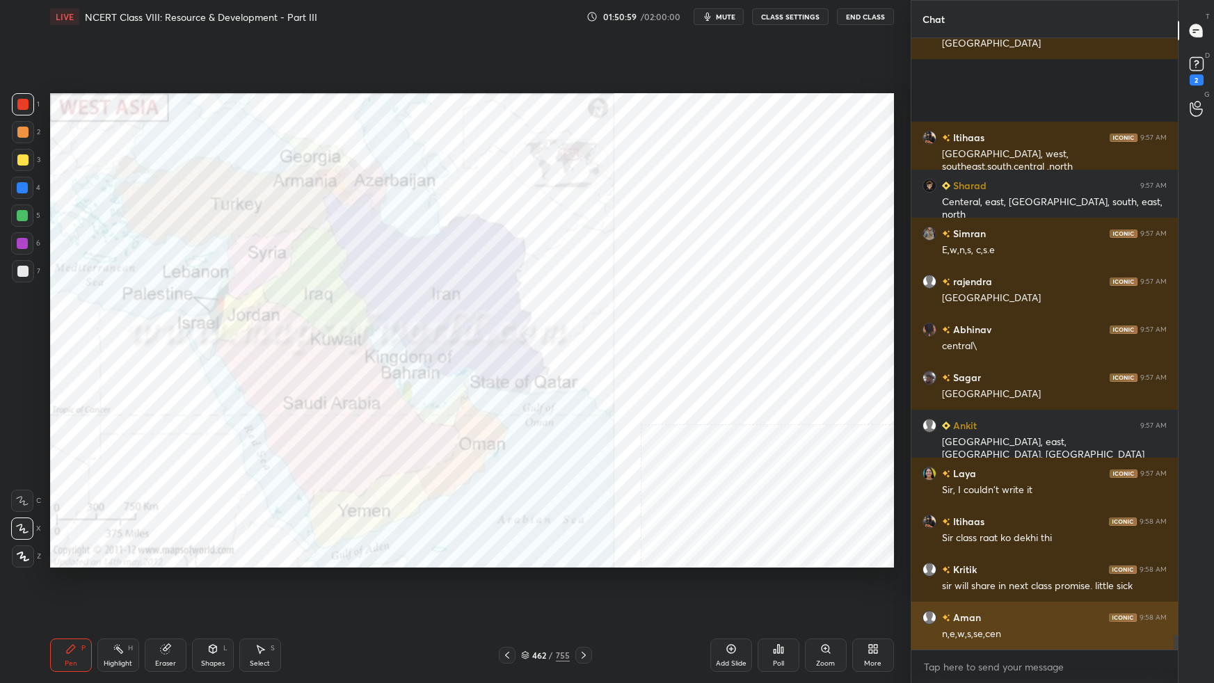
click at [1045, 605] on div "n,e,w,s,se,cen" at bounding box center [1054, 634] width 225 height 14
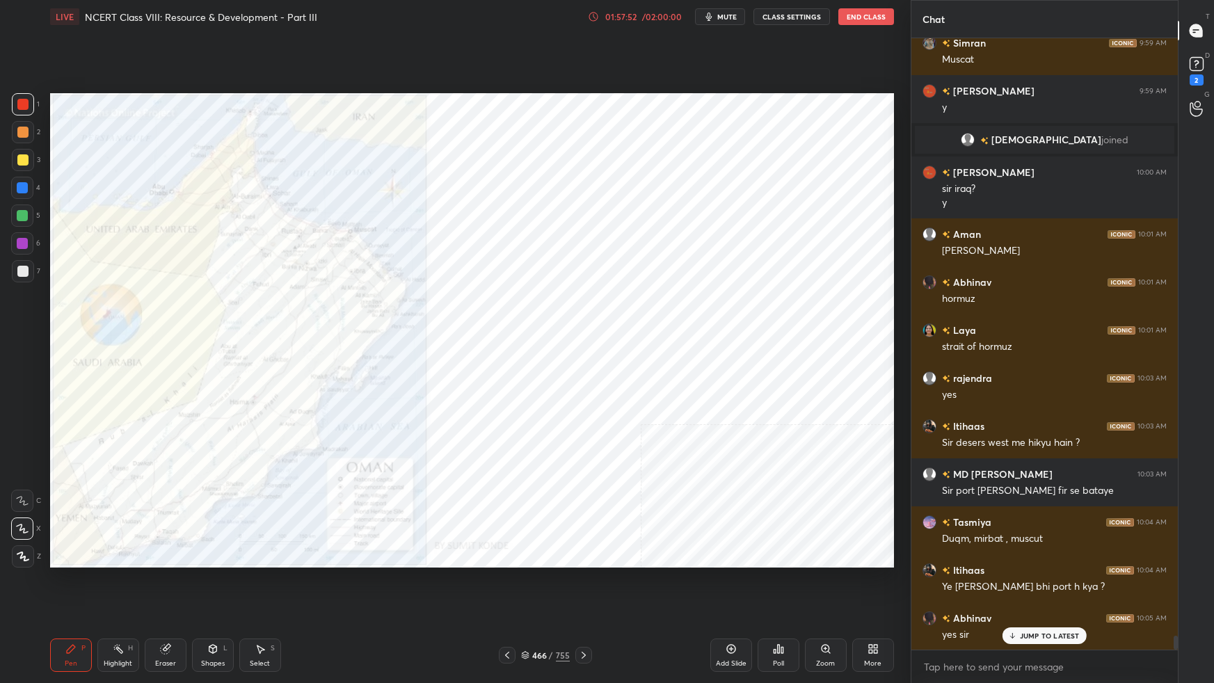
scroll to position [26096, 0]
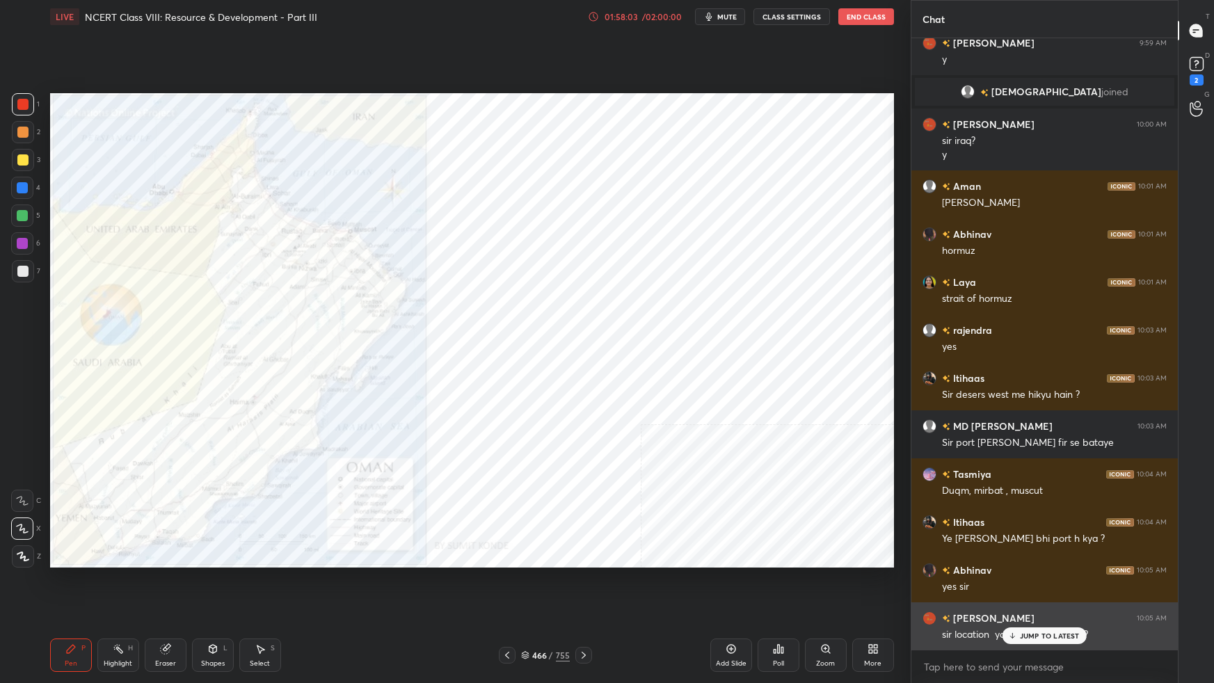
click at [1056, 605] on p "JUMP TO LATEST" at bounding box center [1050, 636] width 60 height 8
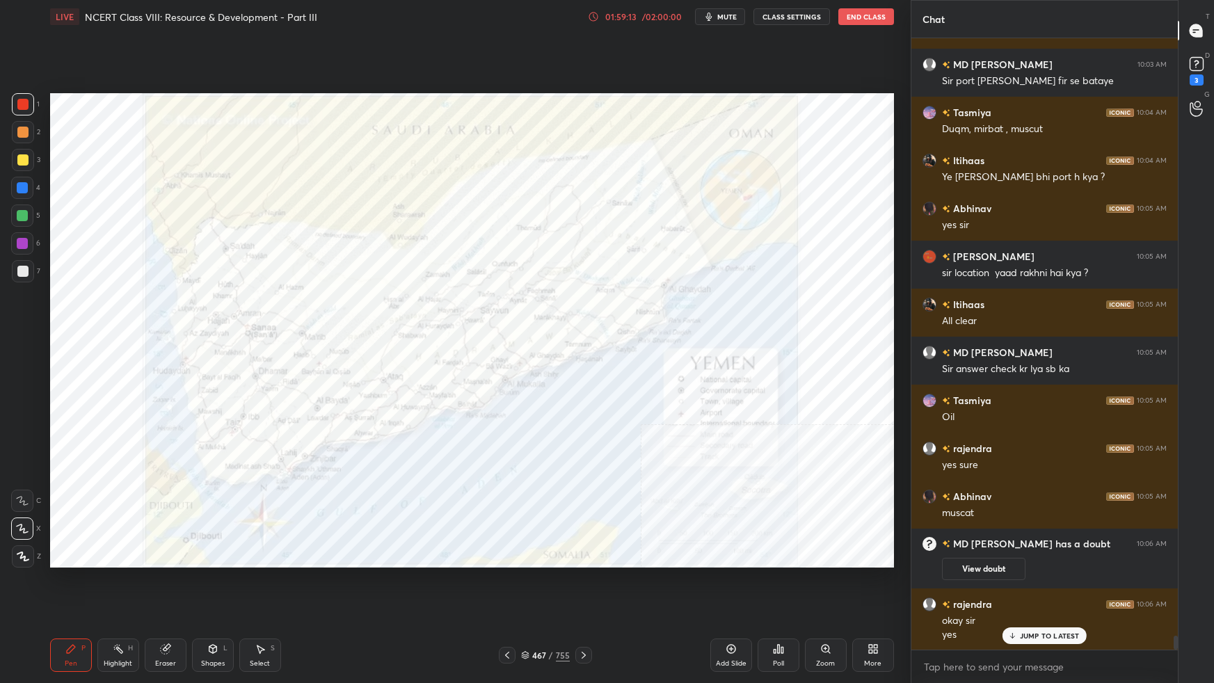
scroll to position [25908, 0]
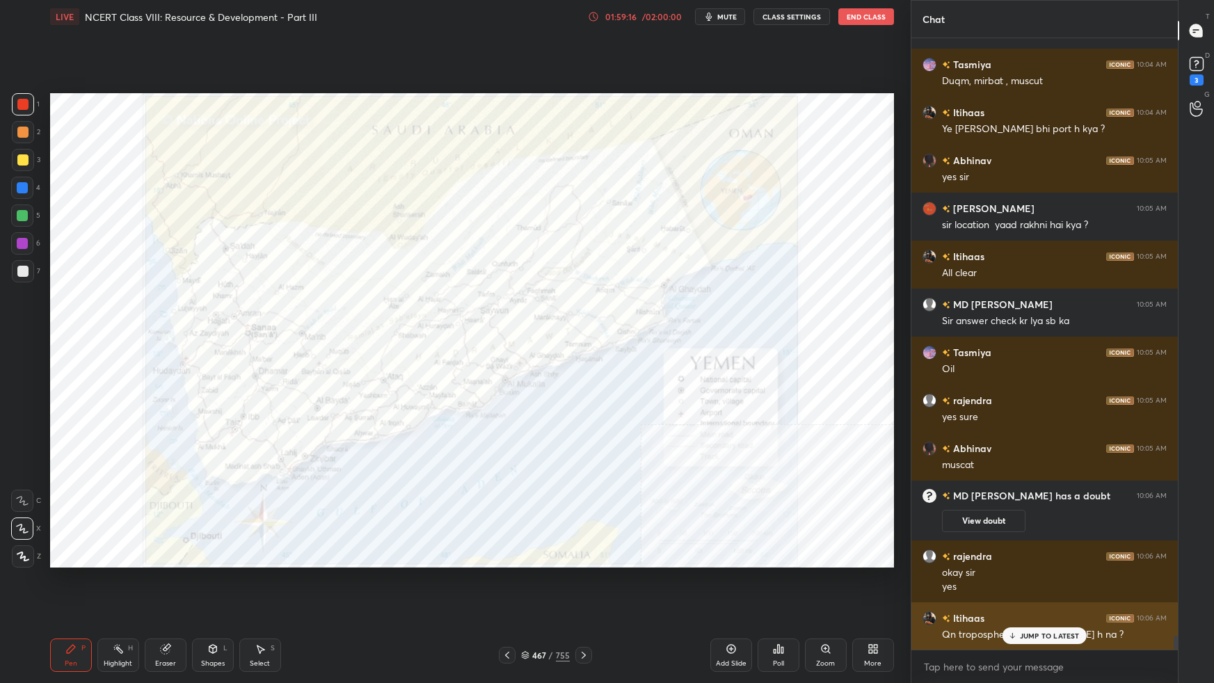
click at [1033, 605] on p "JUMP TO LATEST" at bounding box center [1050, 636] width 60 height 8
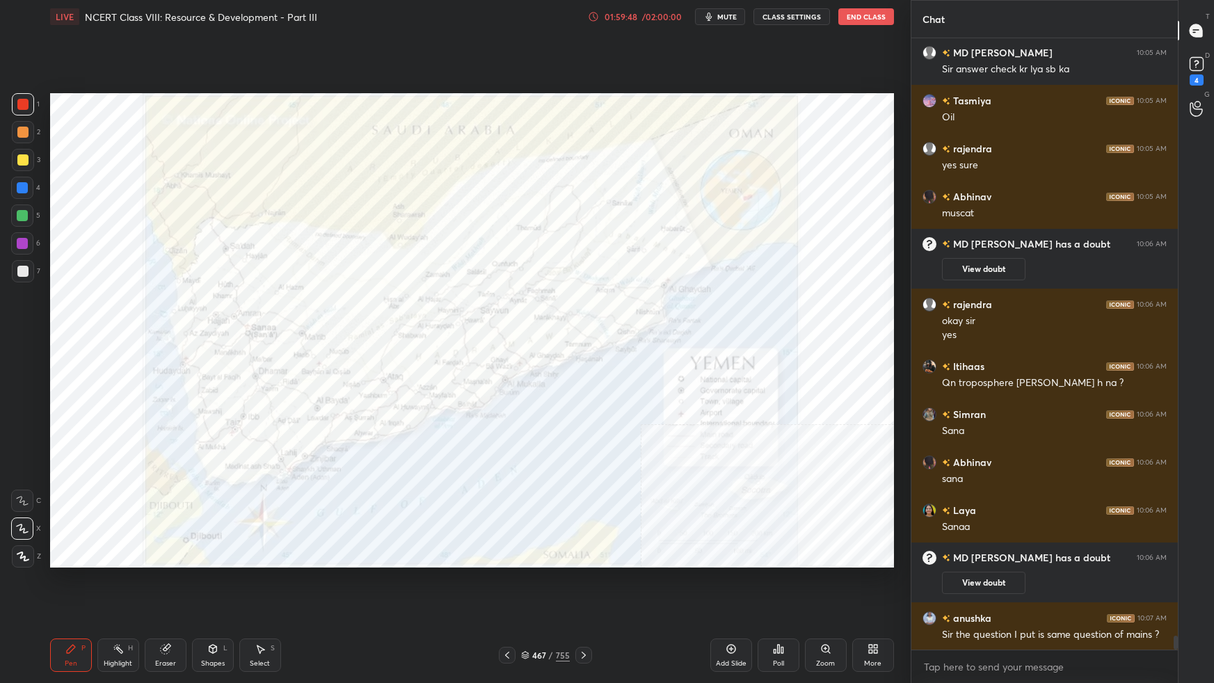
scroll to position [26102, 0]
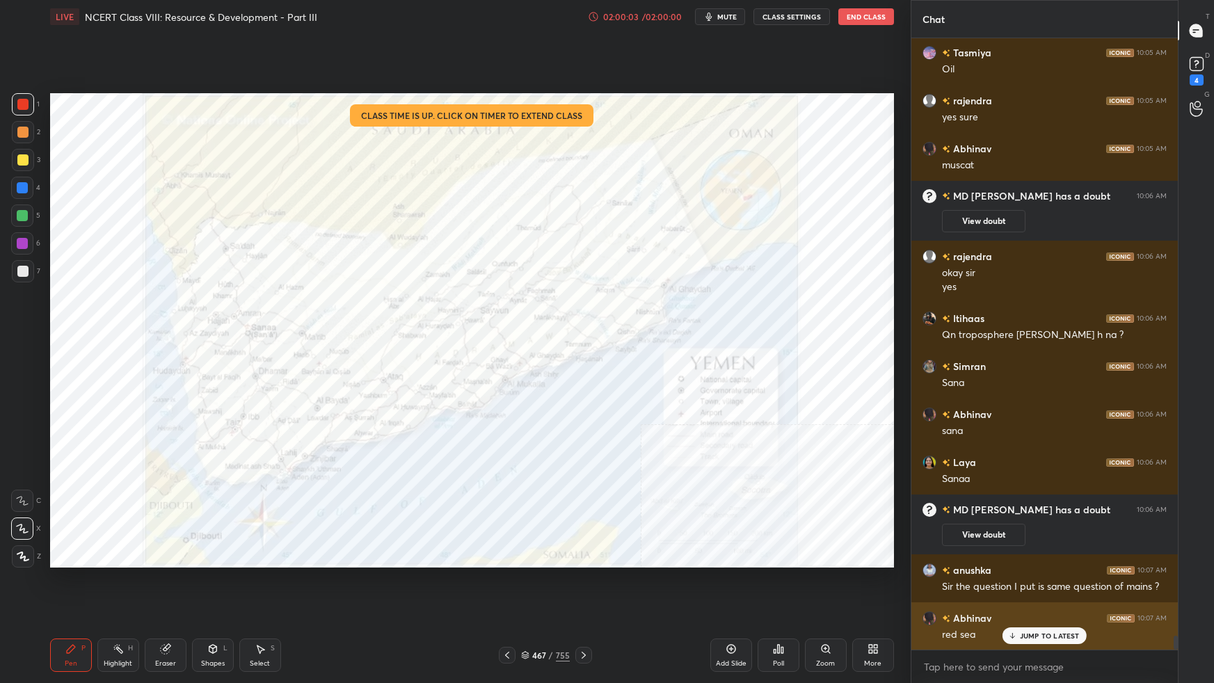
click at [1033, 605] on p "JUMP TO LATEST" at bounding box center [1050, 636] width 60 height 8
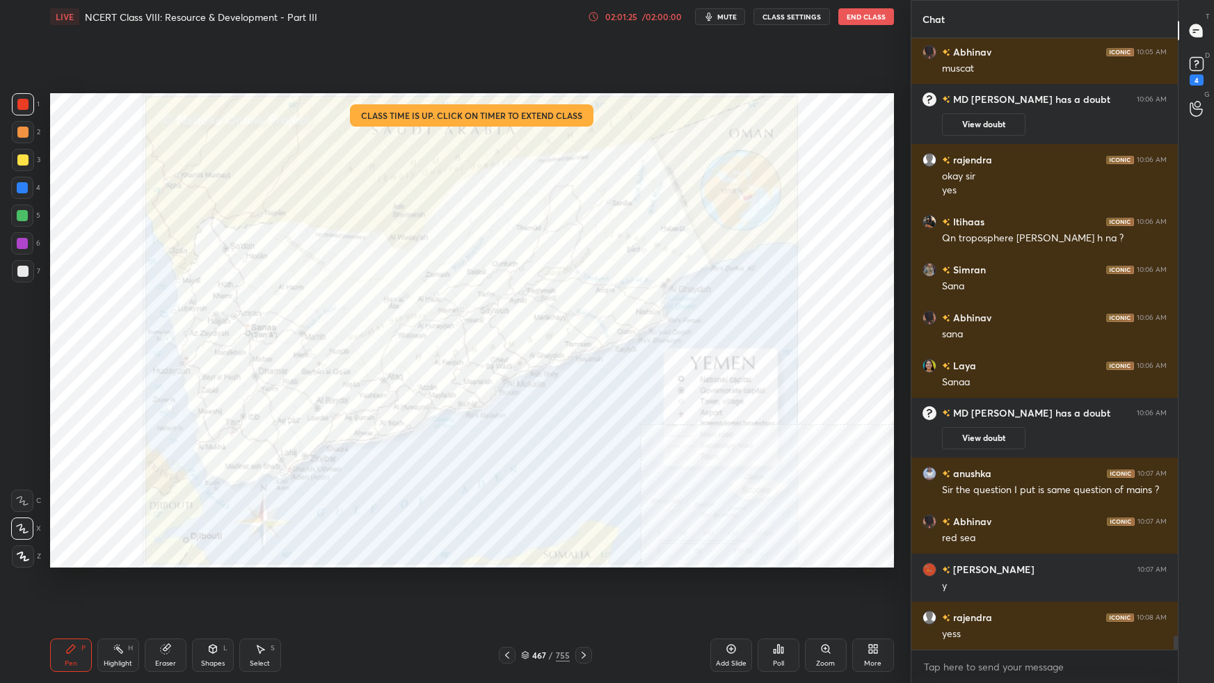
scroll to position [26247, 0]
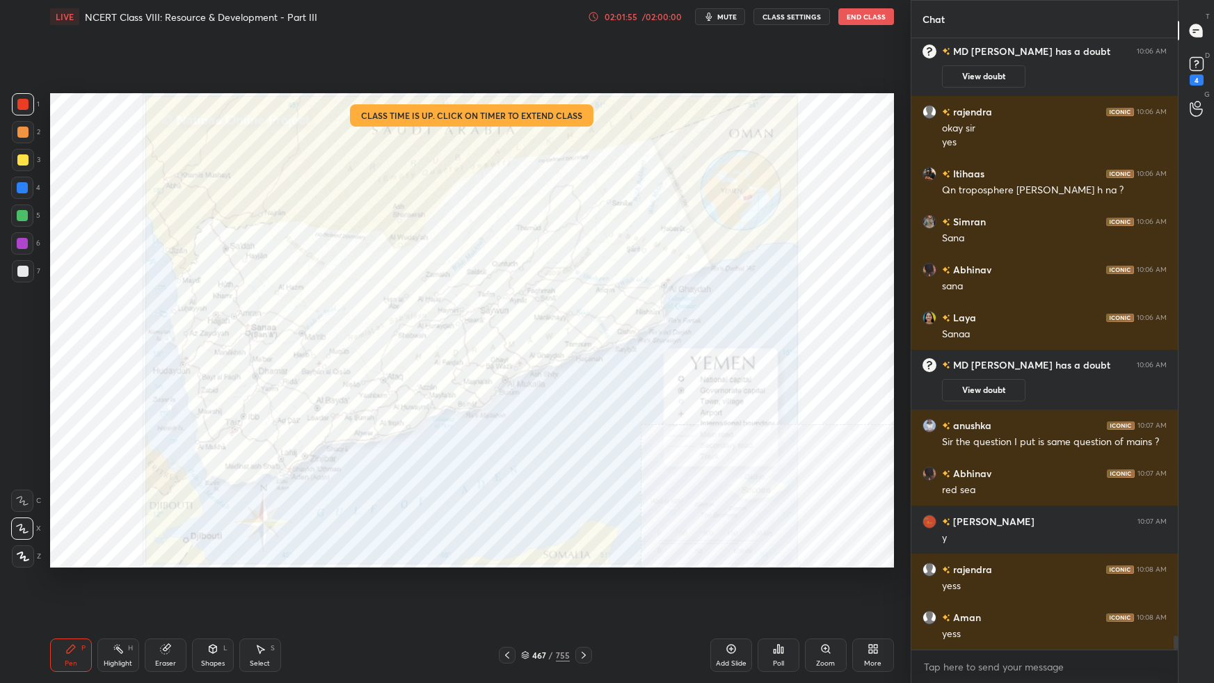
click at [874, 605] on icon at bounding box center [872, 648] width 11 height 11
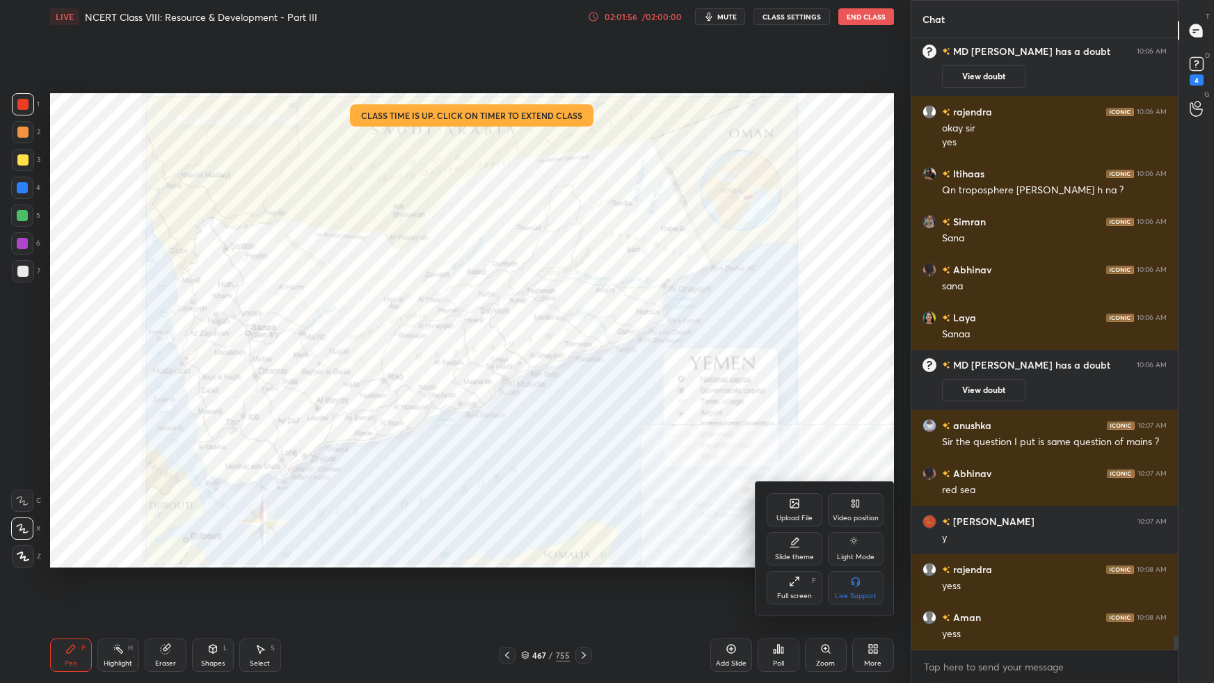
click at [862, 518] on div "Video position" at bounding box center [856, 518] width 46 height 7
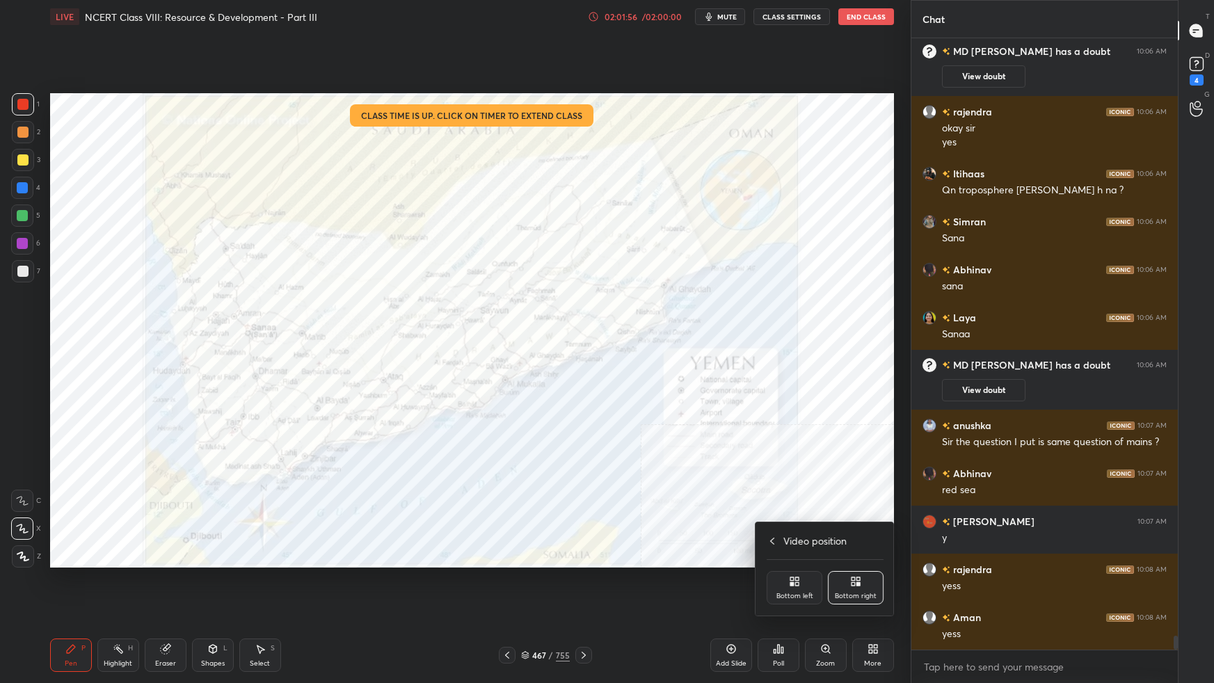
click at [787, 585] on div "Bottom left" at bounding box center [794, 587] width 56 height 33
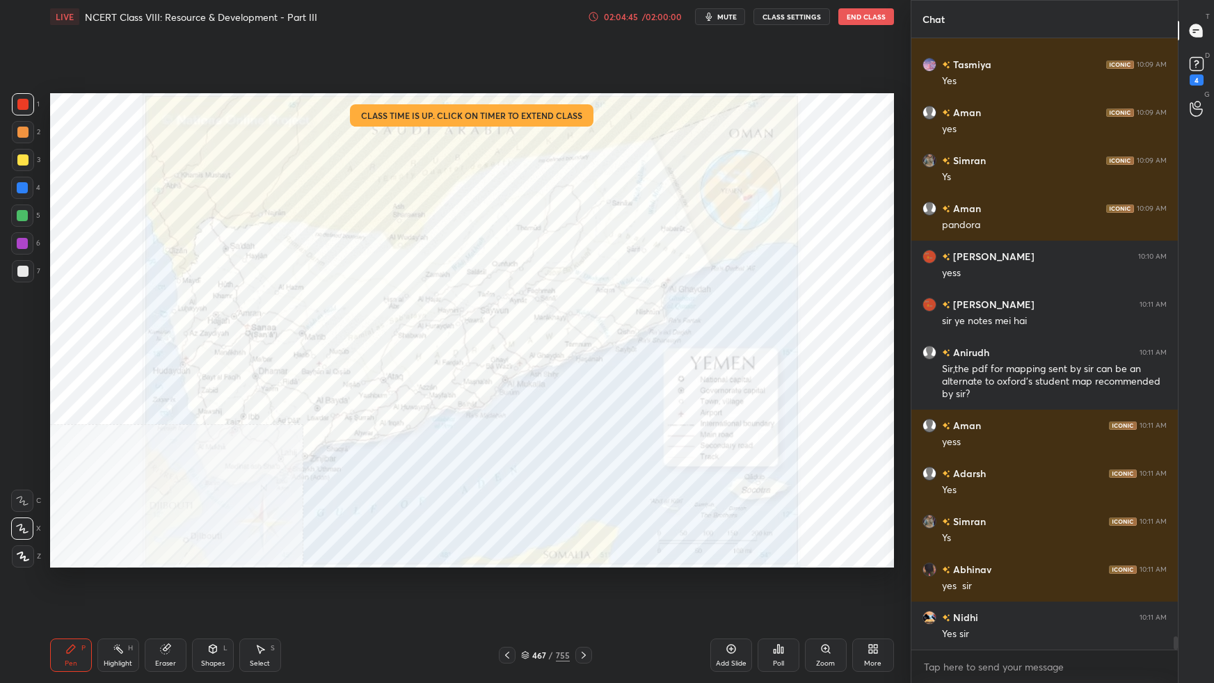
scroll to position [27004, 0]
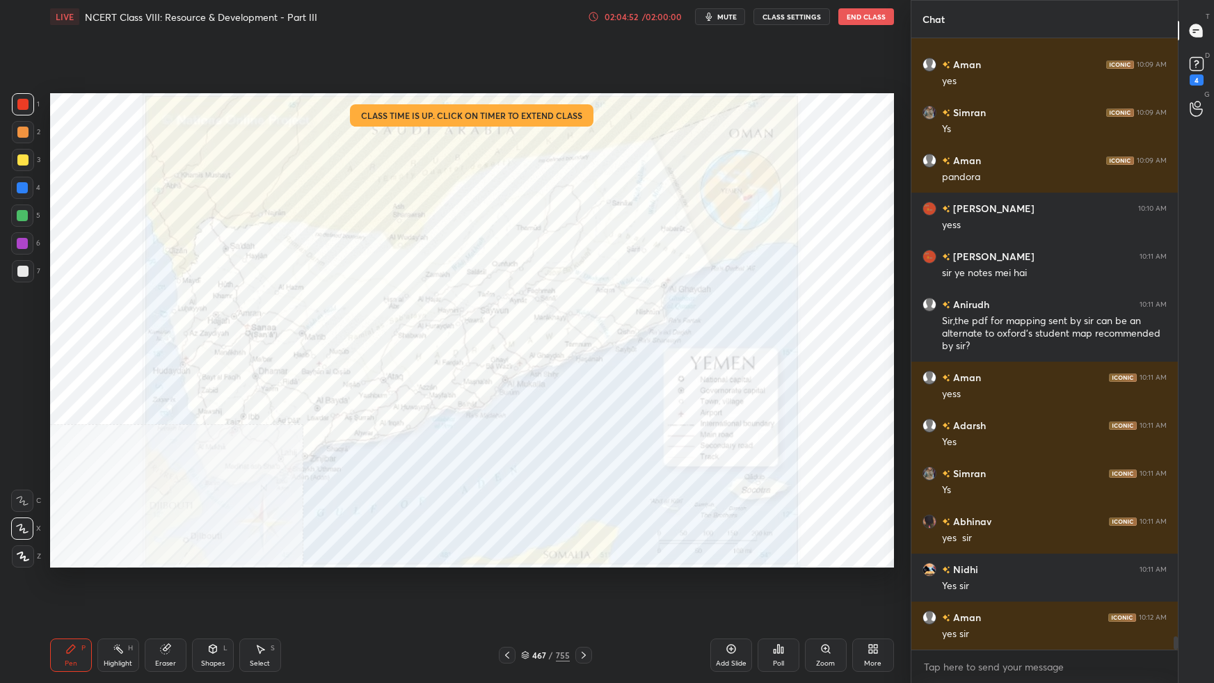
click at [524, 605] on icon at bounding box center [525, 655] width 8 height 8
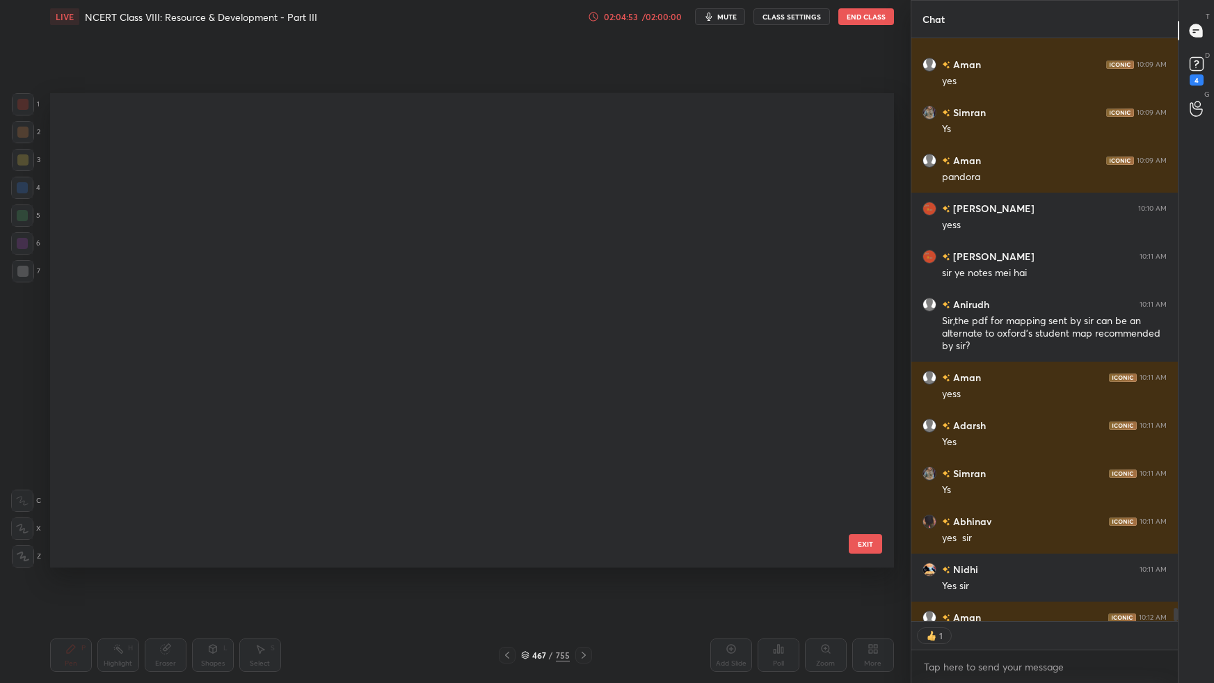
scroll to position [470, 837]
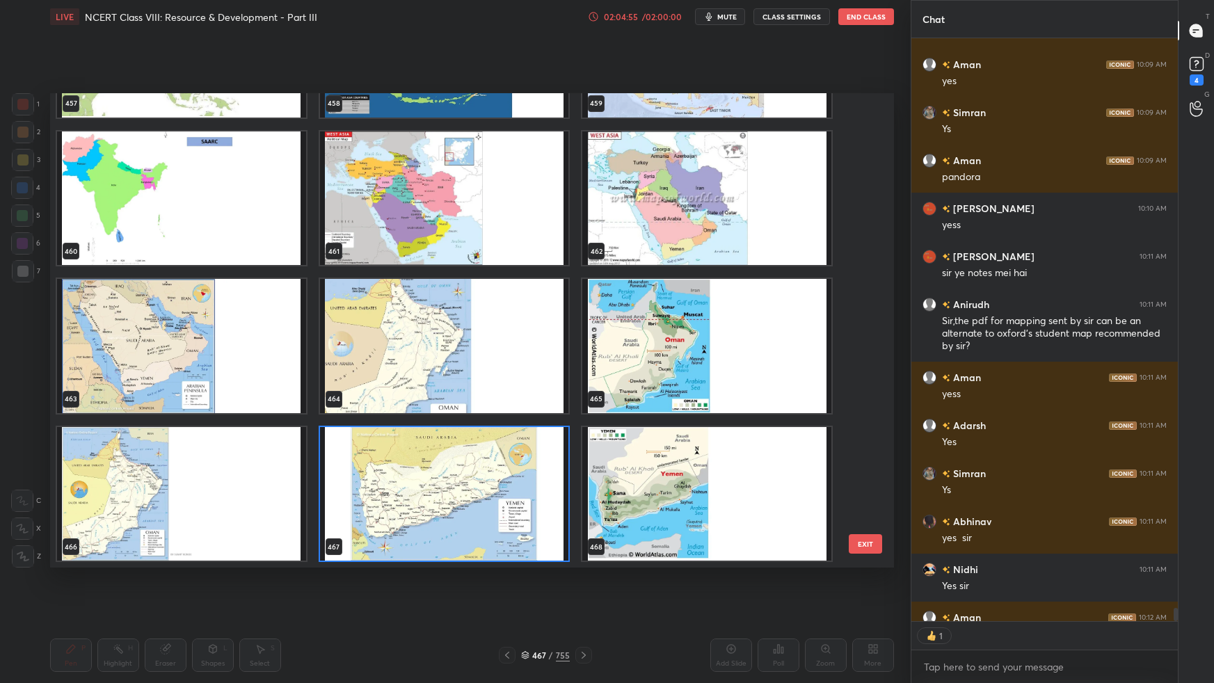
click at [684, 262] on img "grid" at bounding box center [706, 198] width 249 height 134
click at [685, 262] on img "grid" at bounding box center [706, 198] width 249 height 134
click at [688, 259] on img "grid" at bounding box center [706, 198] width 249 height 134
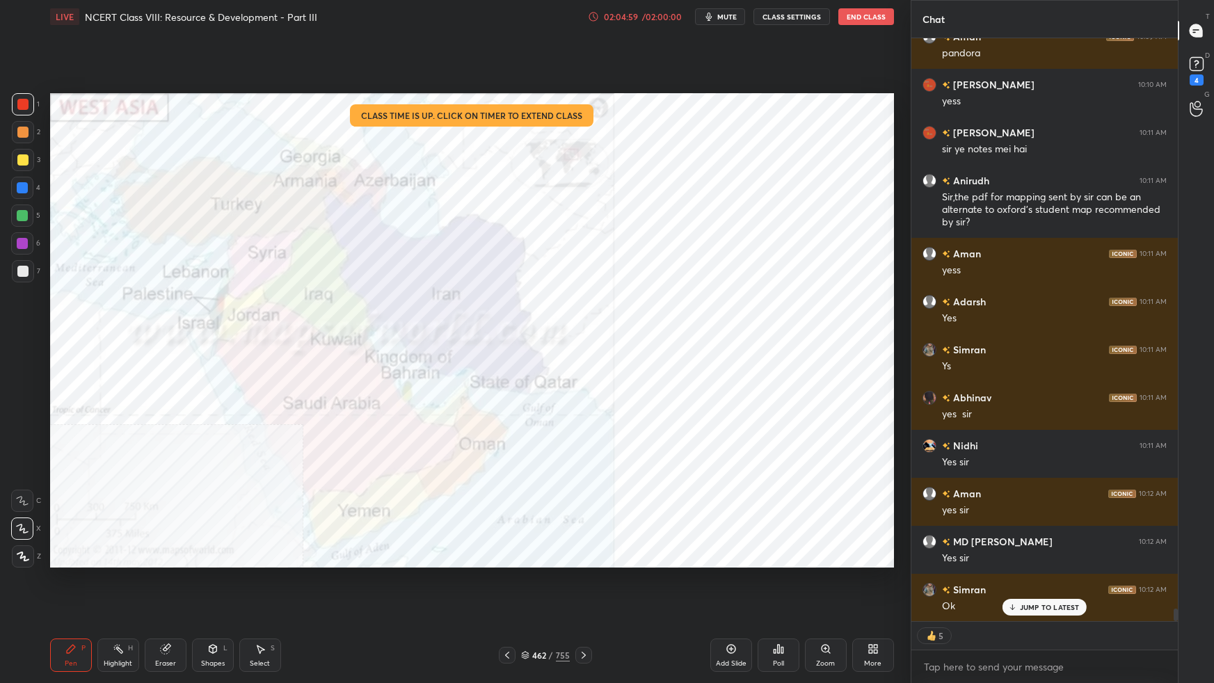
scroll to position [27176, 0]
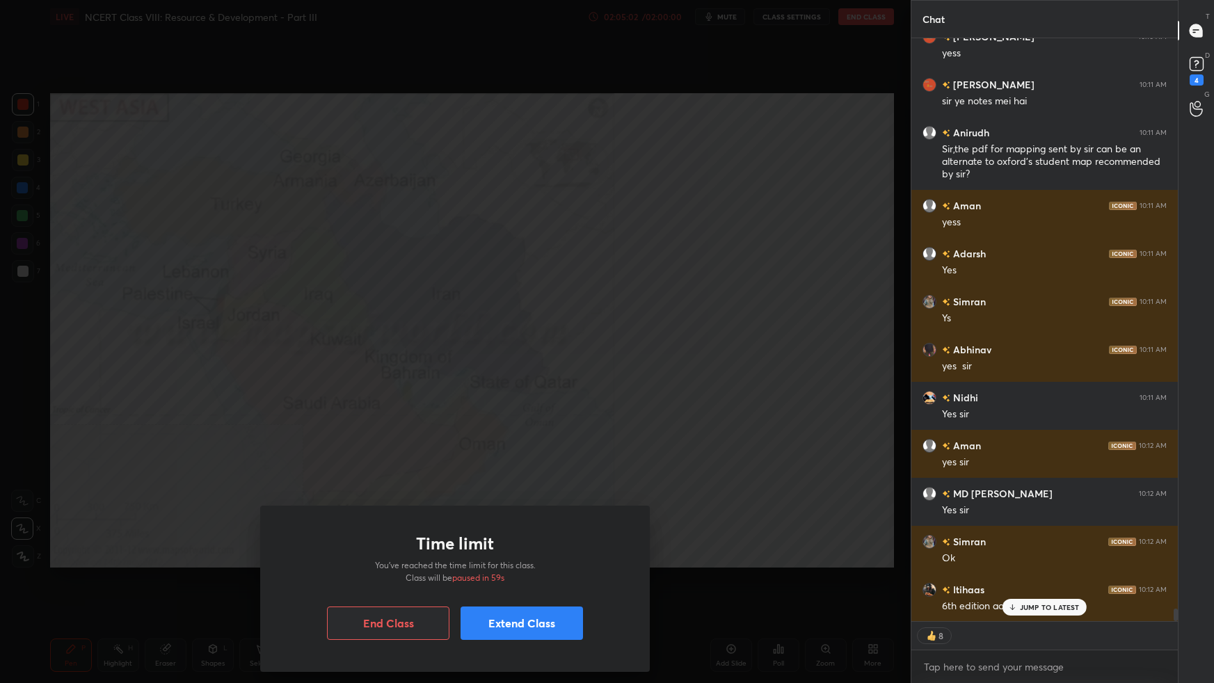
click at [519, 605] on button "Extend Class" at bounding box center [521, 622] width 122 height 33
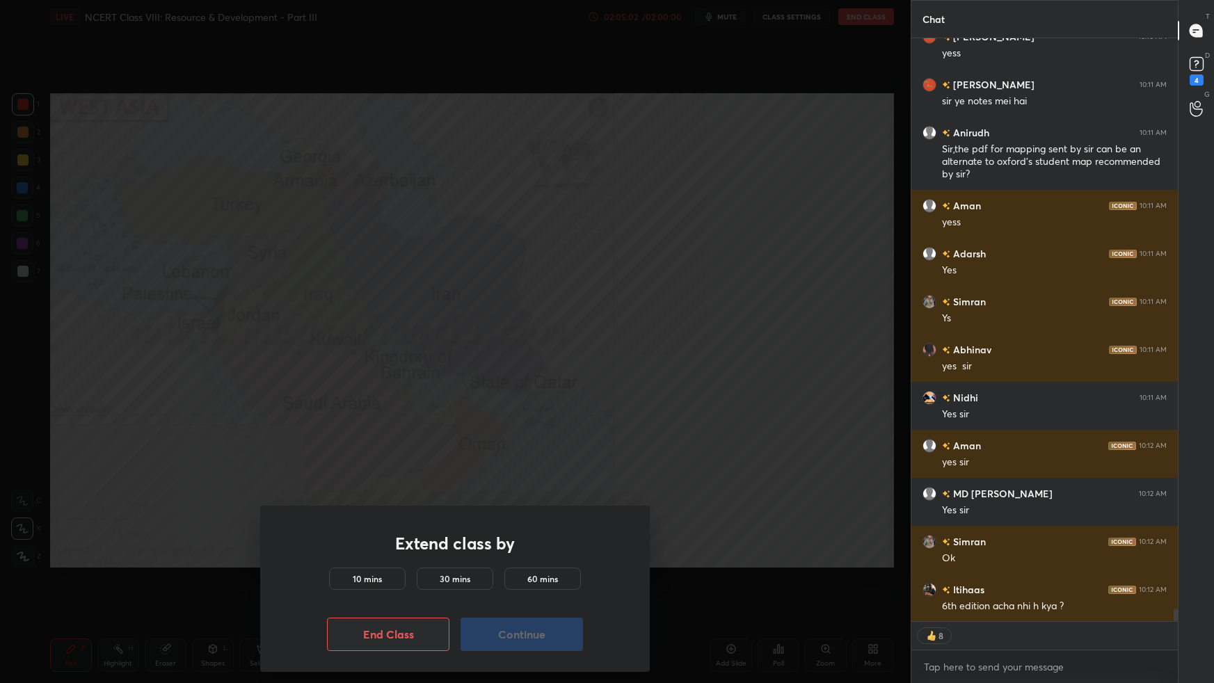
scroll to position [27224, 0]
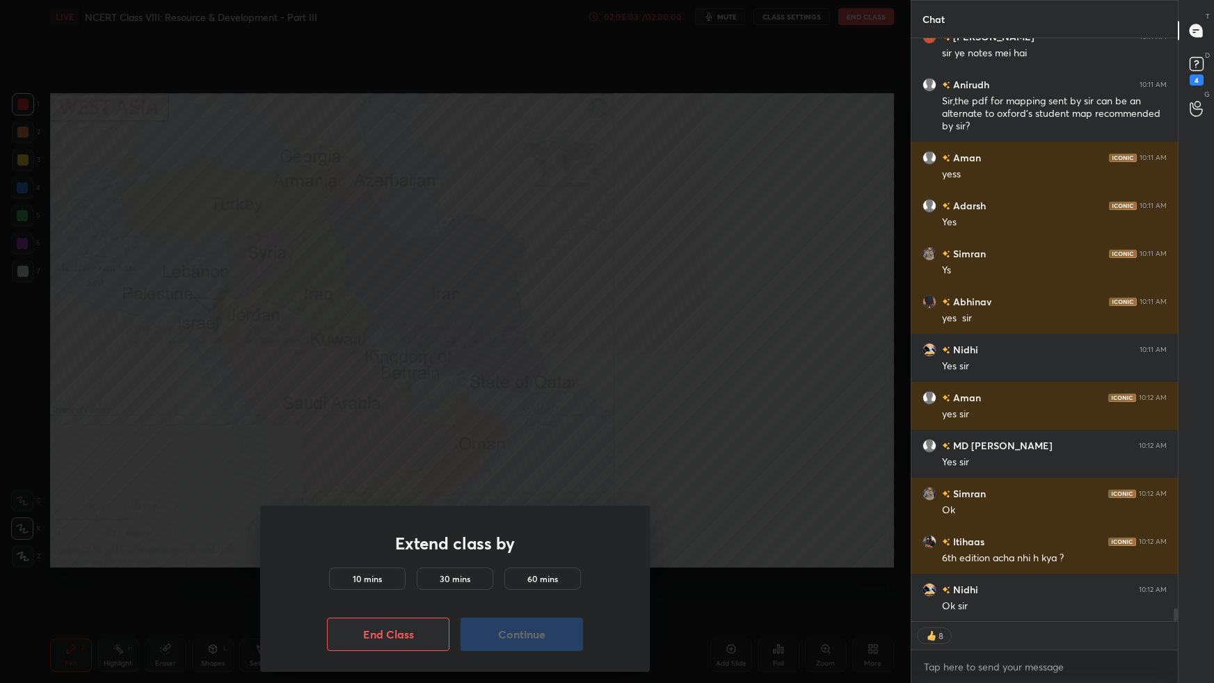
drag, startPoint x: 373, startPoint y: 587, endPoint x: 389, endPoint y: 596, distance: 18.4
click at [373, 588] on div "10 mins" at bounding box center [367, 579] width 77 height 22
click at [556, 605] on button "Continue" at bounding box center [521, 634] width 122 height 33
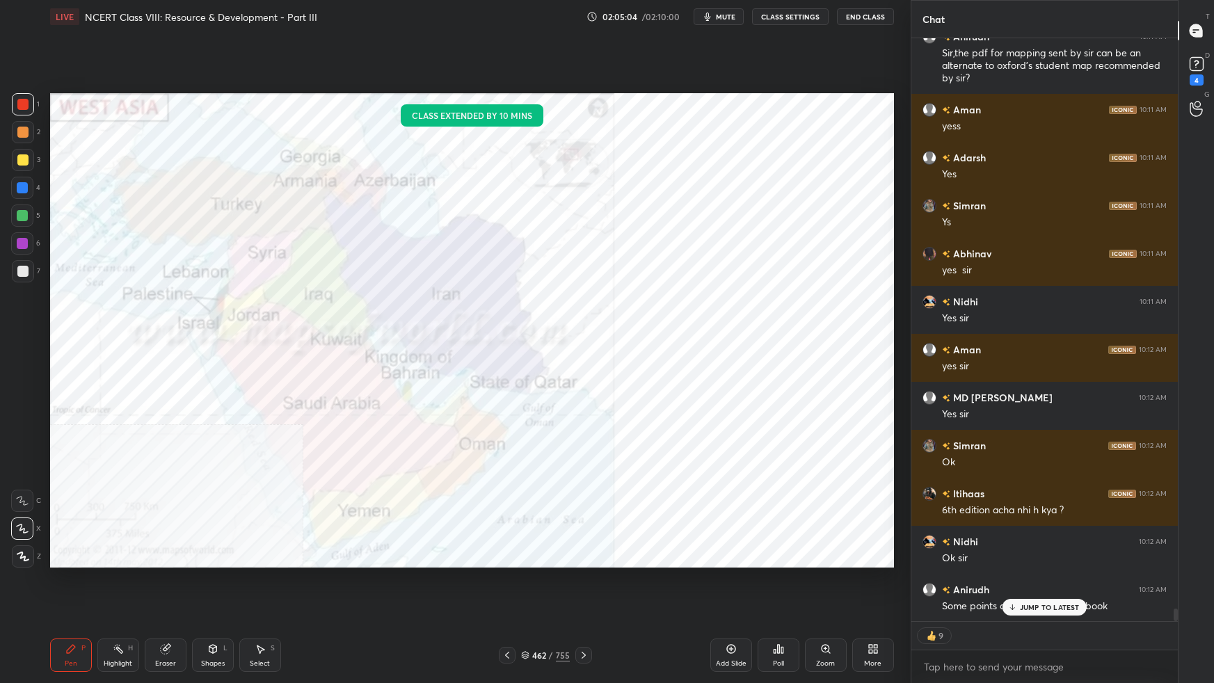
scroll to position [27320, 0]
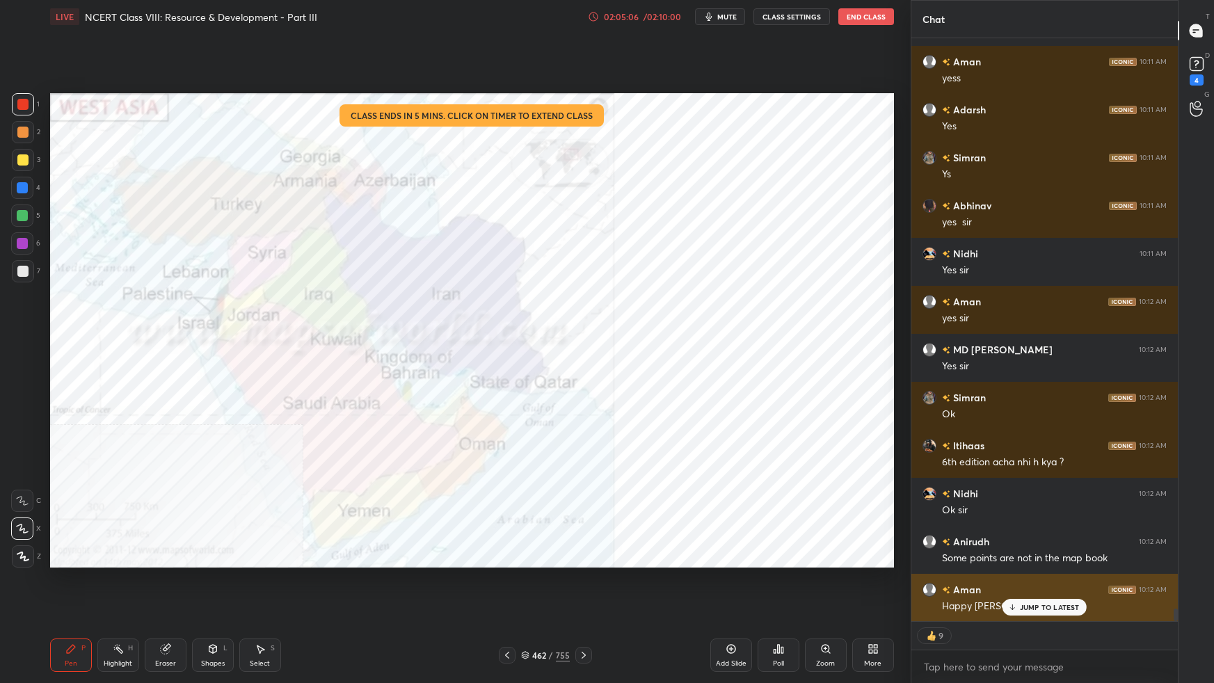
click at [1073, 605] on div "JUMP TO LATEST" at bounding box center [1043, 607] width 83 height 17
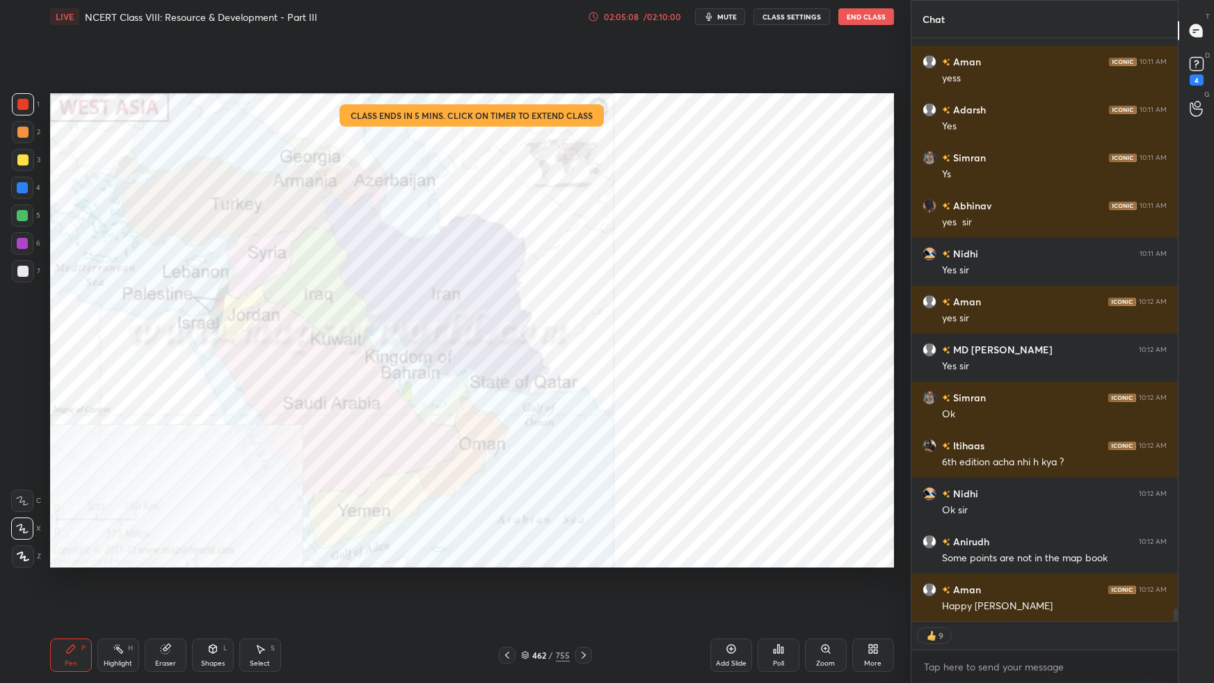
scroll to position [27368, 0]
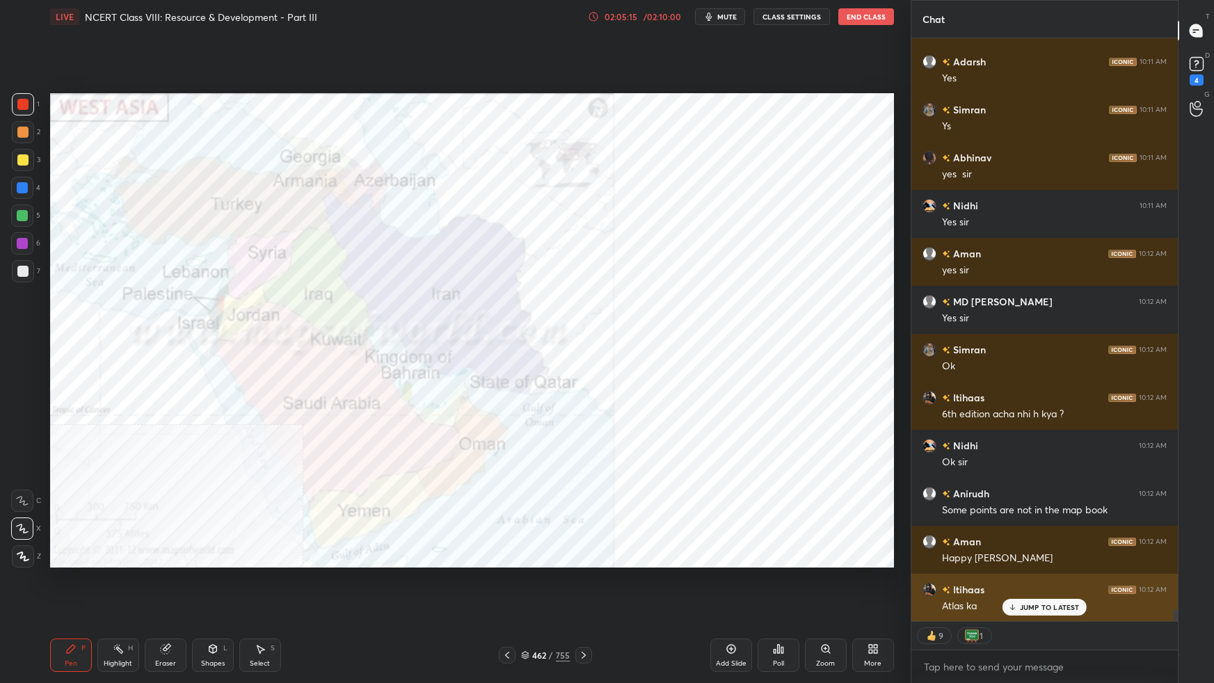
drag, startPoint x: 1053, startPoint y: 605, endPoint x: 1054, endPoint y: 617, distance: 11.8
click at [1052, 605] on p "JUMP TO LATEST" at bounding box center [1050, 607] width 60 height 8
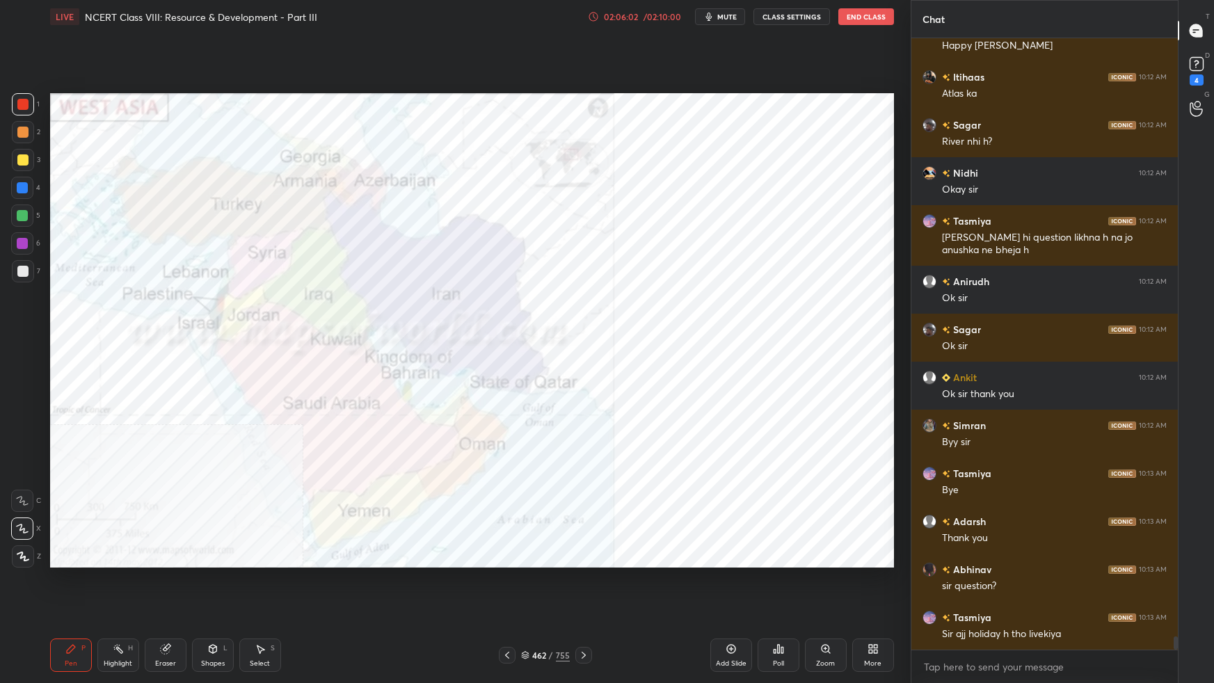
scroll to position [27929, 0]
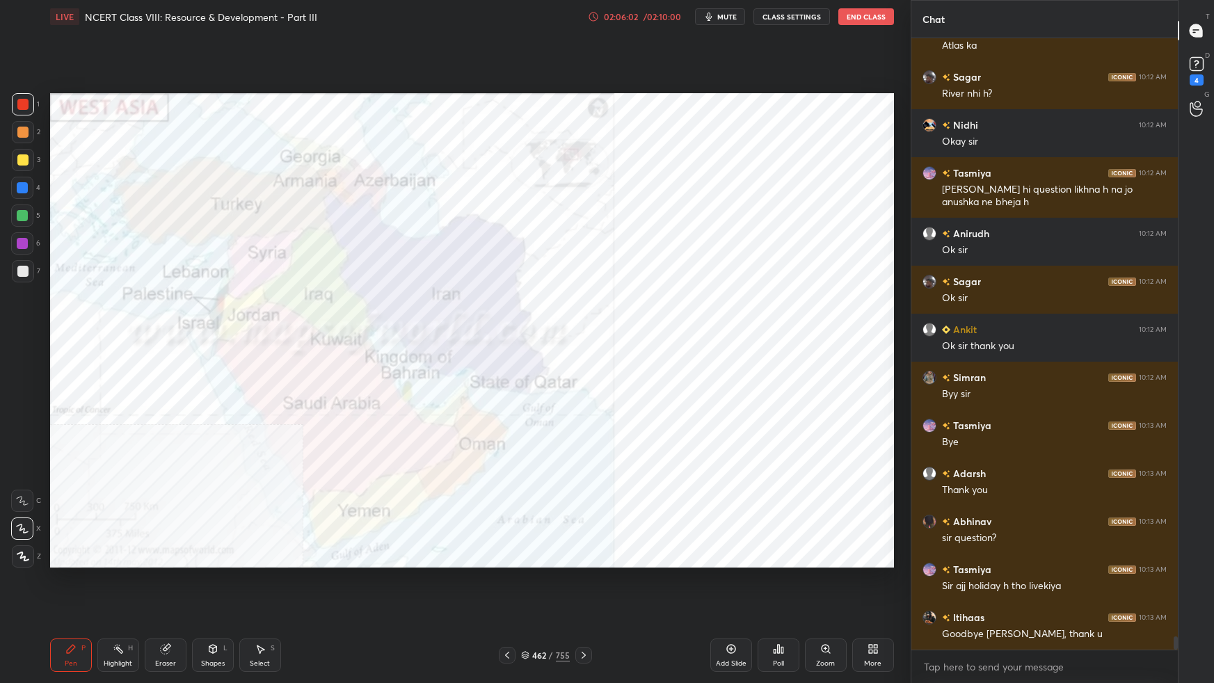
click at [877, 17] on button "End Class" at bounding box center [866, 16] width 56 height 17
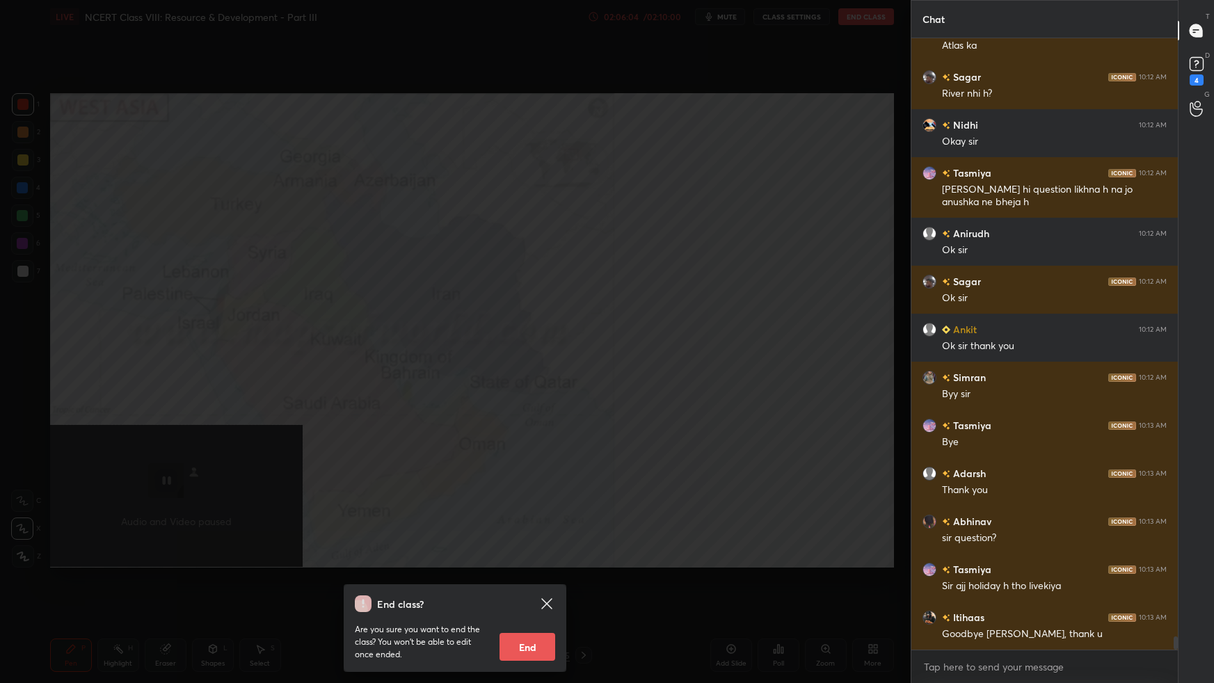
click at [538, 605] on button "End" at bounding box center [527, 647] width 56 height 28
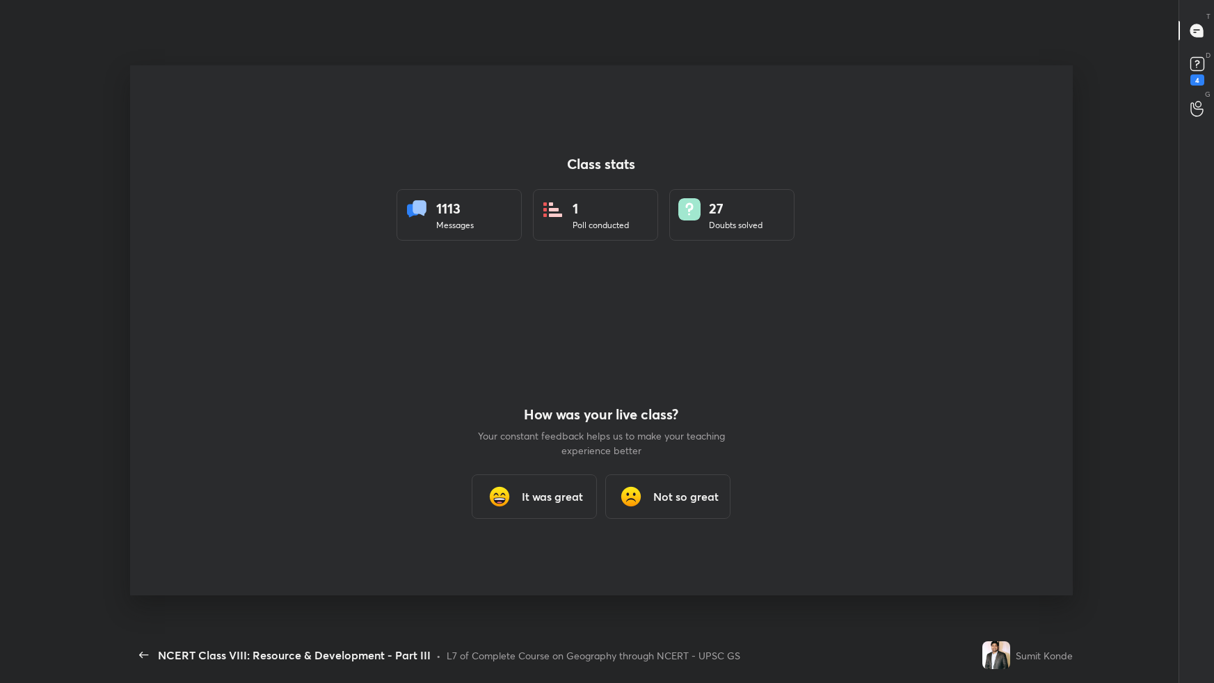
scroll to position [0, 0]
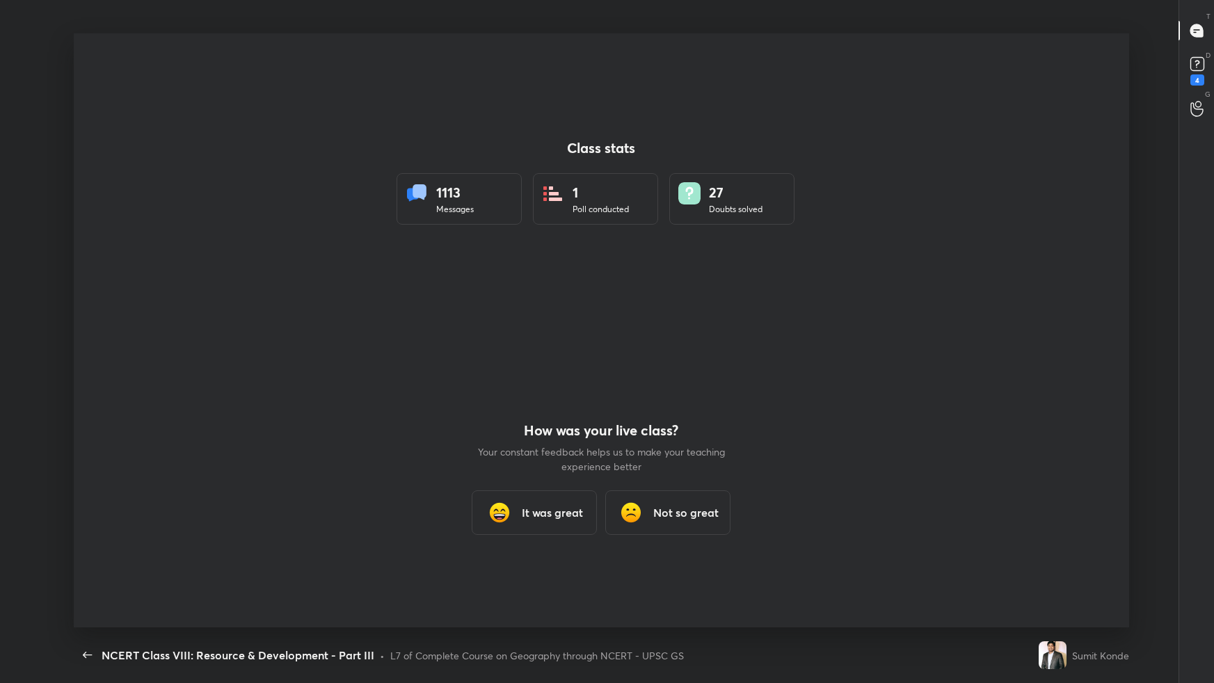
click at [501, 512] on img at bounding box center [499, 513] width 28 height 28
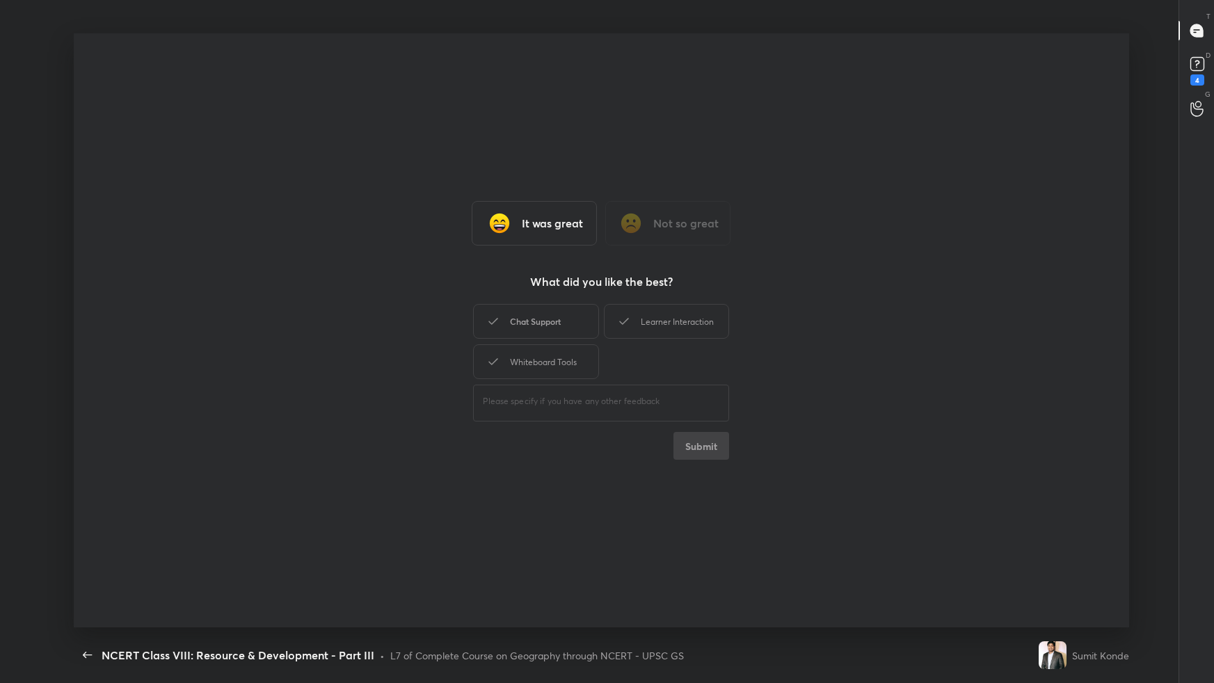
drag, startPoint x: 500, startPoint y: 307, endPoint x: 557, endPoint y: 334, distance: 62.9
click at [501, 309] on div "Chat Support" at bounding box center [535, 321] width 125 height 35
drag, startPoint x: 700, startPoint y: 452, endPoint x: 682, endPoint y: 453, distance: 18.8
click at [700, 451] on button "Submit" at bounding box center [701, 446] width 56 height 28
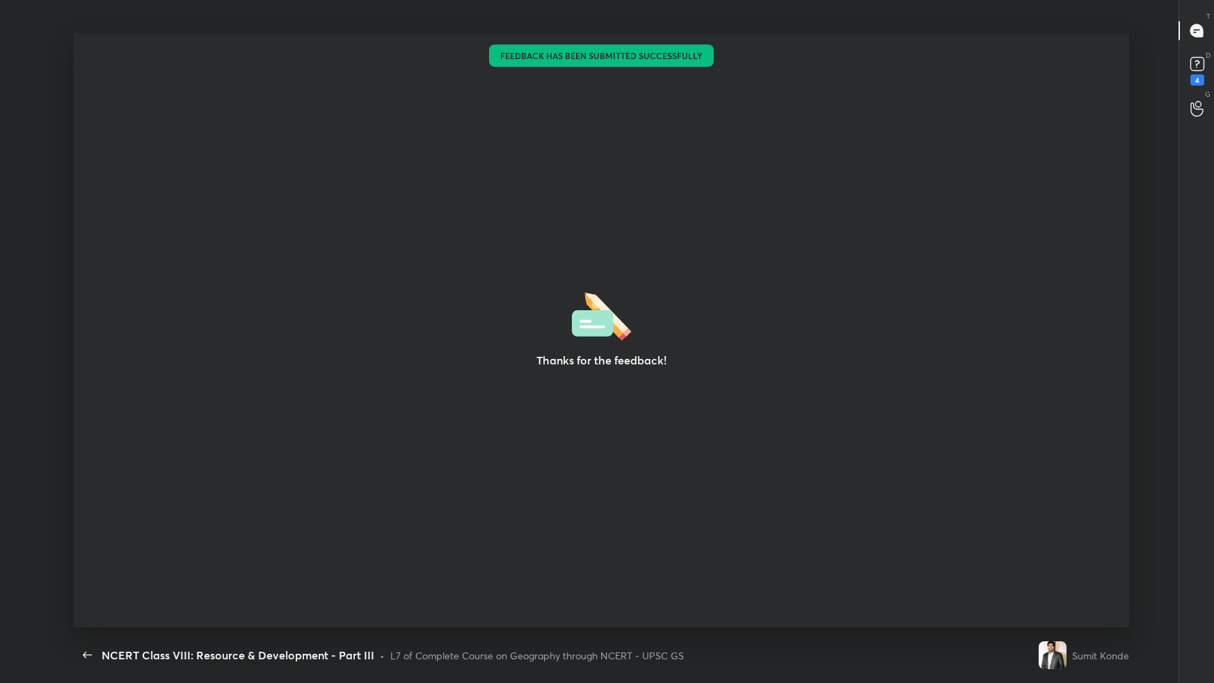
click at [290, 380] on div "Thanks for the feedback!" at bounding box center [602, 330] width 1056 height 594
click at [293, 381] on div "Thanks for the feedback!" at bounding box center [602, 330] width 1056 height 594
click at [294, 383] on div "Thanks for the feedback!" at bounding box center [602, 330] width 1056 height 594
click at [296, 387] on div "Thanks for the feedback!" at bounding box center [602, 330] width 1056 height 594
click at [297, 388] on div "Thanks for the feedback!" at bounding box center [602, 330] width 1056 height 594
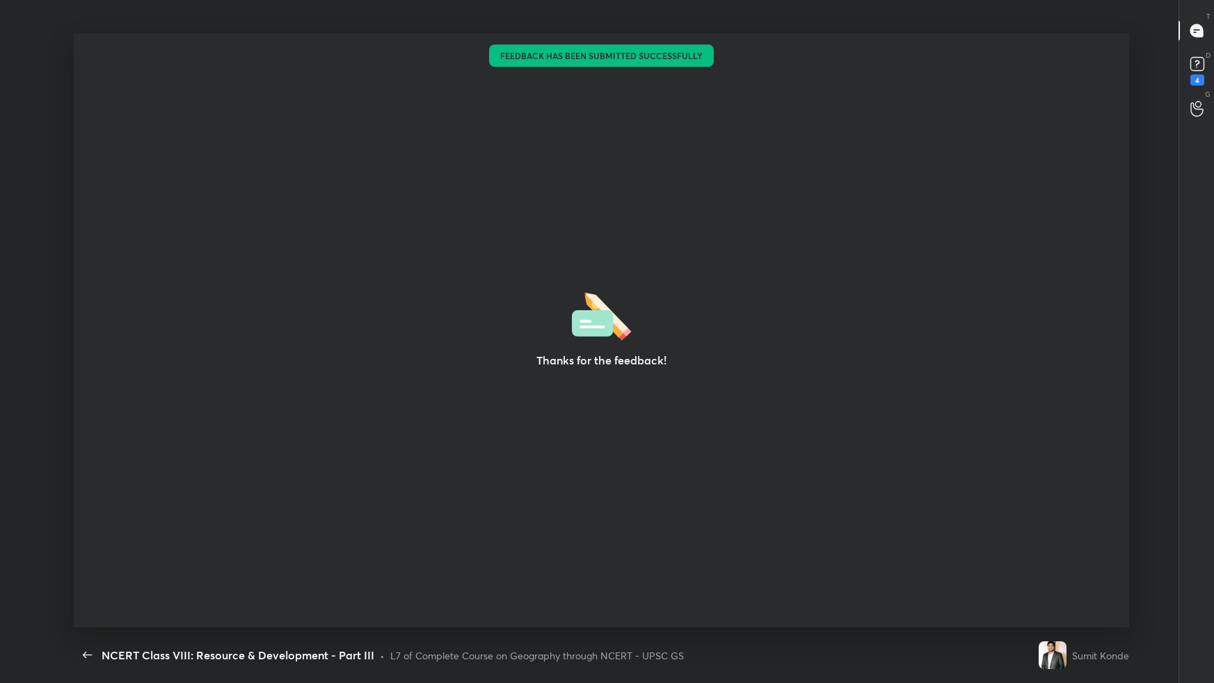
click at [298, 388] on div "Thanks for the feedback!" at bounding box center [602, 330] width 1056 height 594
drag, startPoint x: 294, startPoint y: 315, endPoint x: 252, endPoint y: 263, distance: 66.8
click at [280, 295] on div "Thanks for the feedback!" at bounding box center [602, 330] width 1056 height 594
type textarea "x"
